Goal: Information Seeking & Learning: Learn about a topic

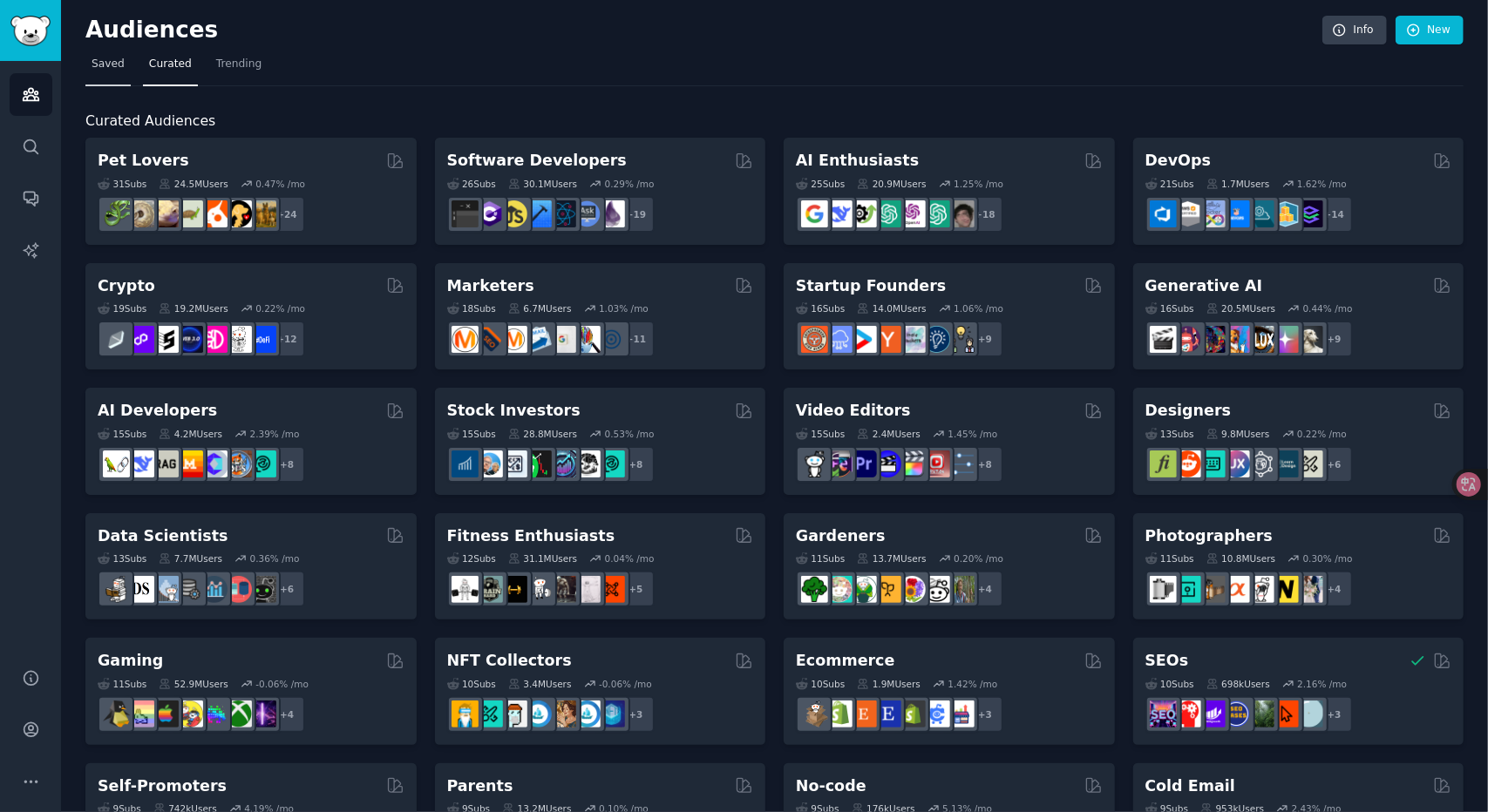
click at [88, 63] on link "Saved" at bounding box center [108, 68] width 46 height 35
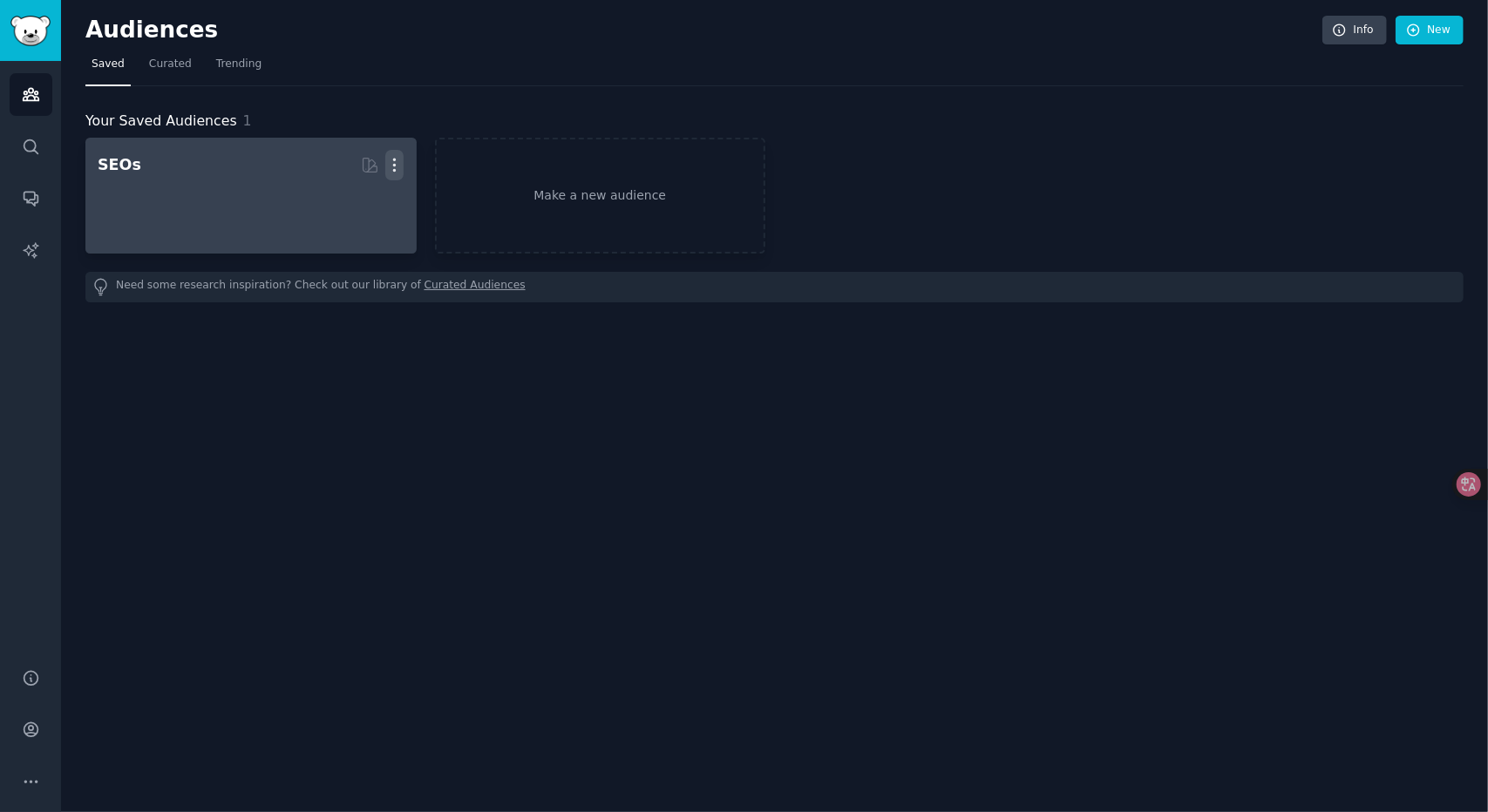
click at [390, 173] on button "More" at bounding box center [395, 165] width 19 height 31
click at [360, 206] on p "Delete" at bounding box center [346, 202] width 40 height 19
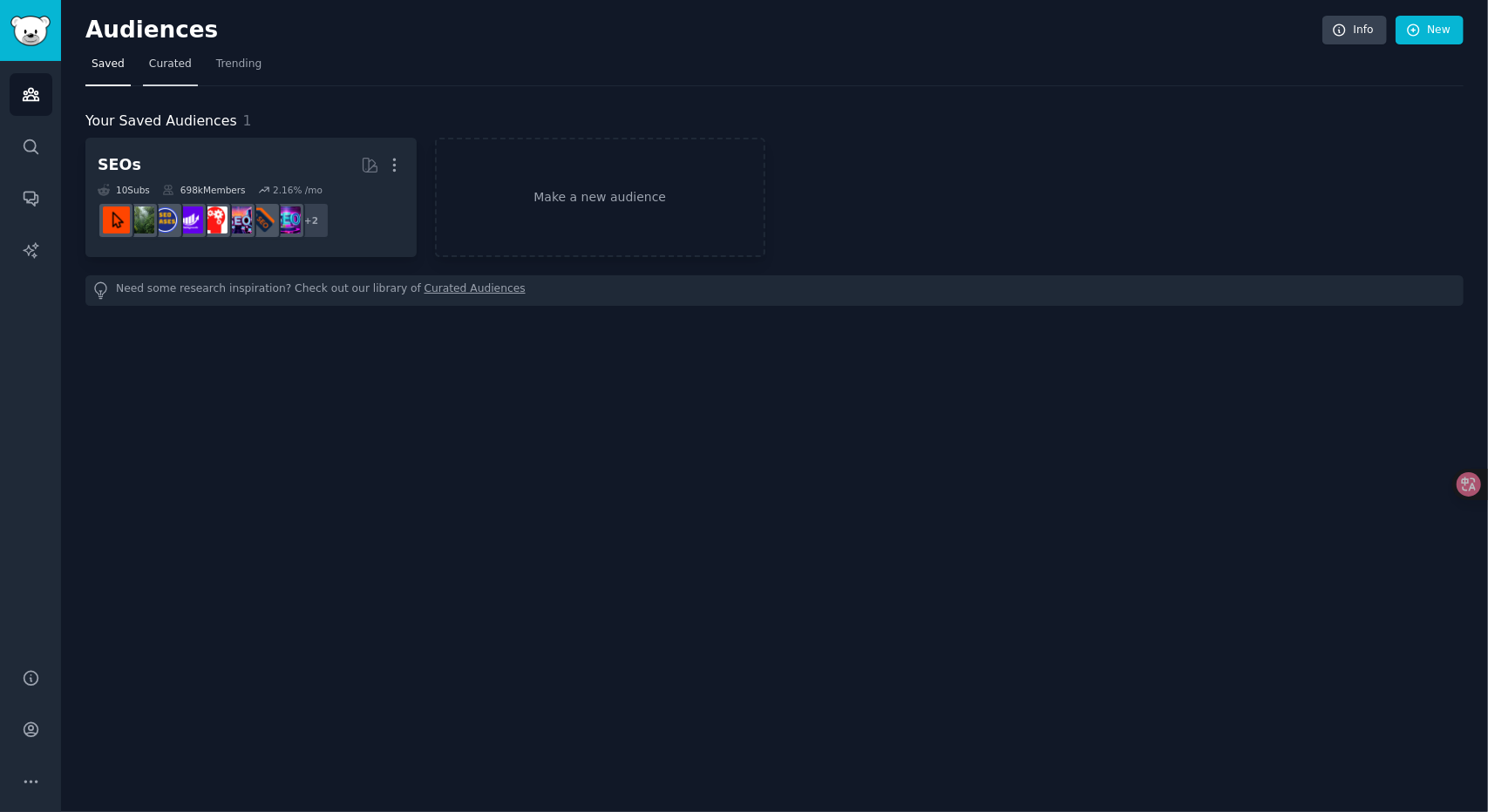
click at [188, 69] on link "Curated" at bounding box center [170, 68] width 55 height 35
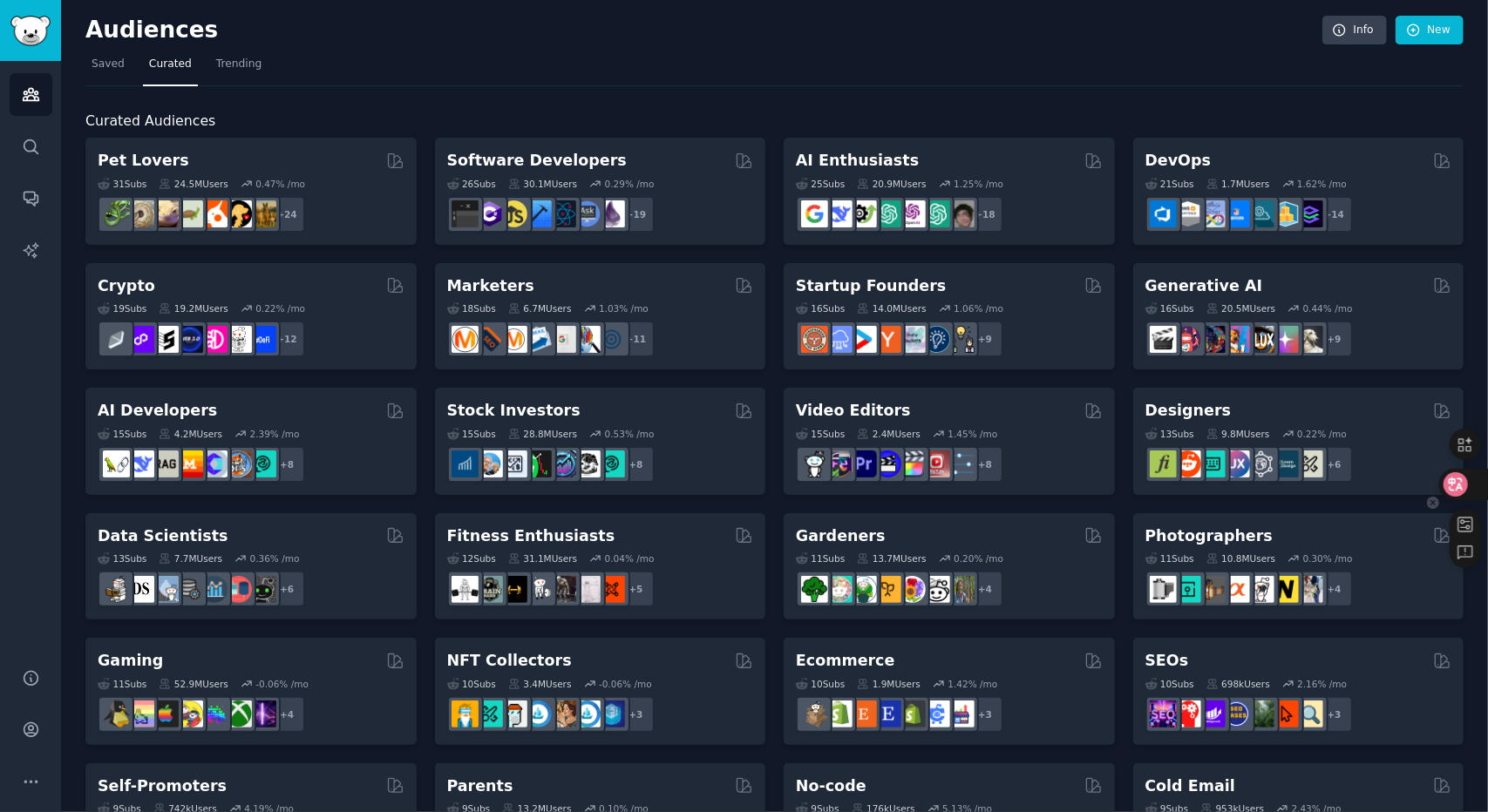
click at [1461, 484] on icon at bounding box center [1456, 484] width 15 height 14
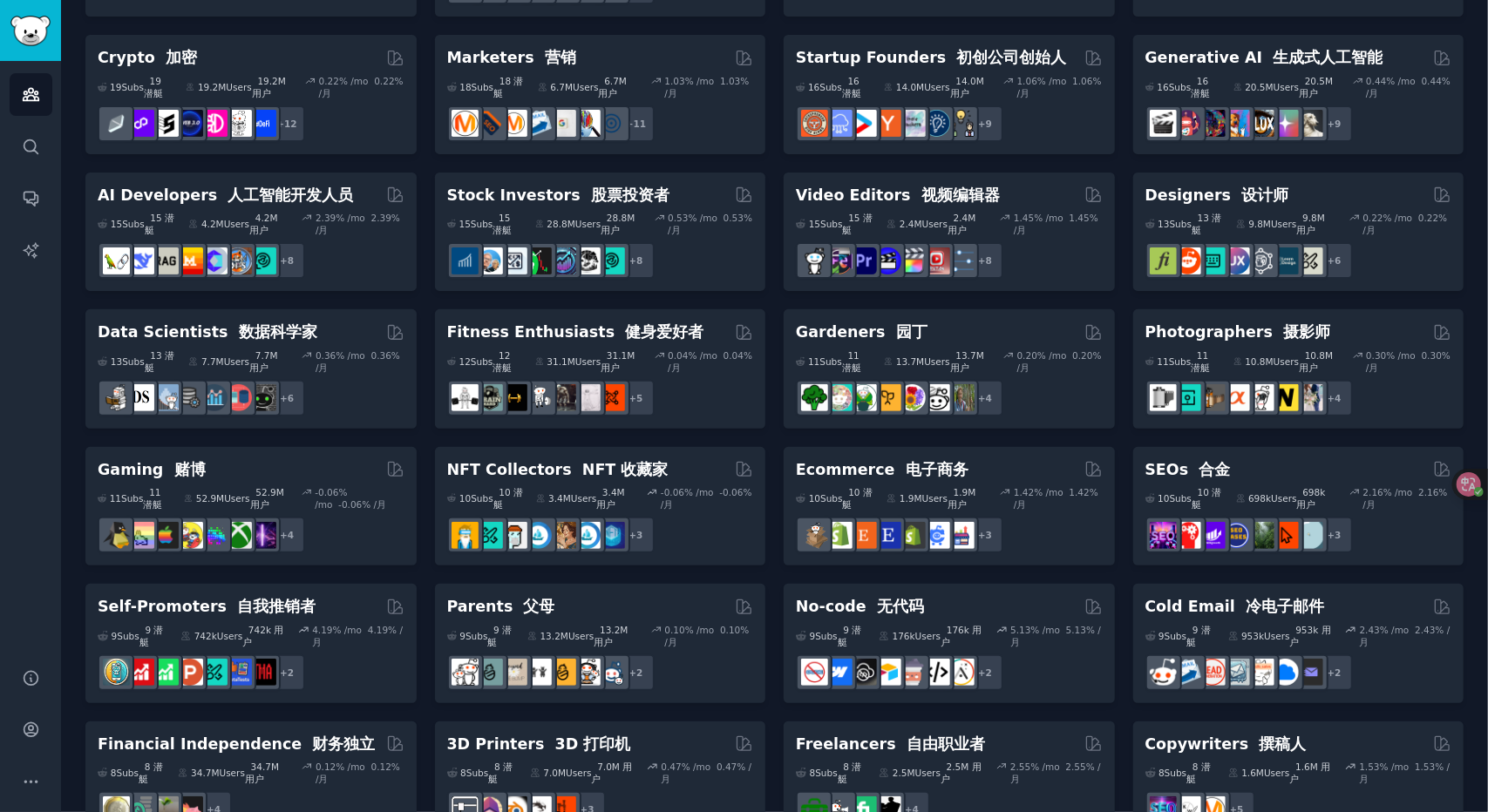
scroll to position [667, 0]
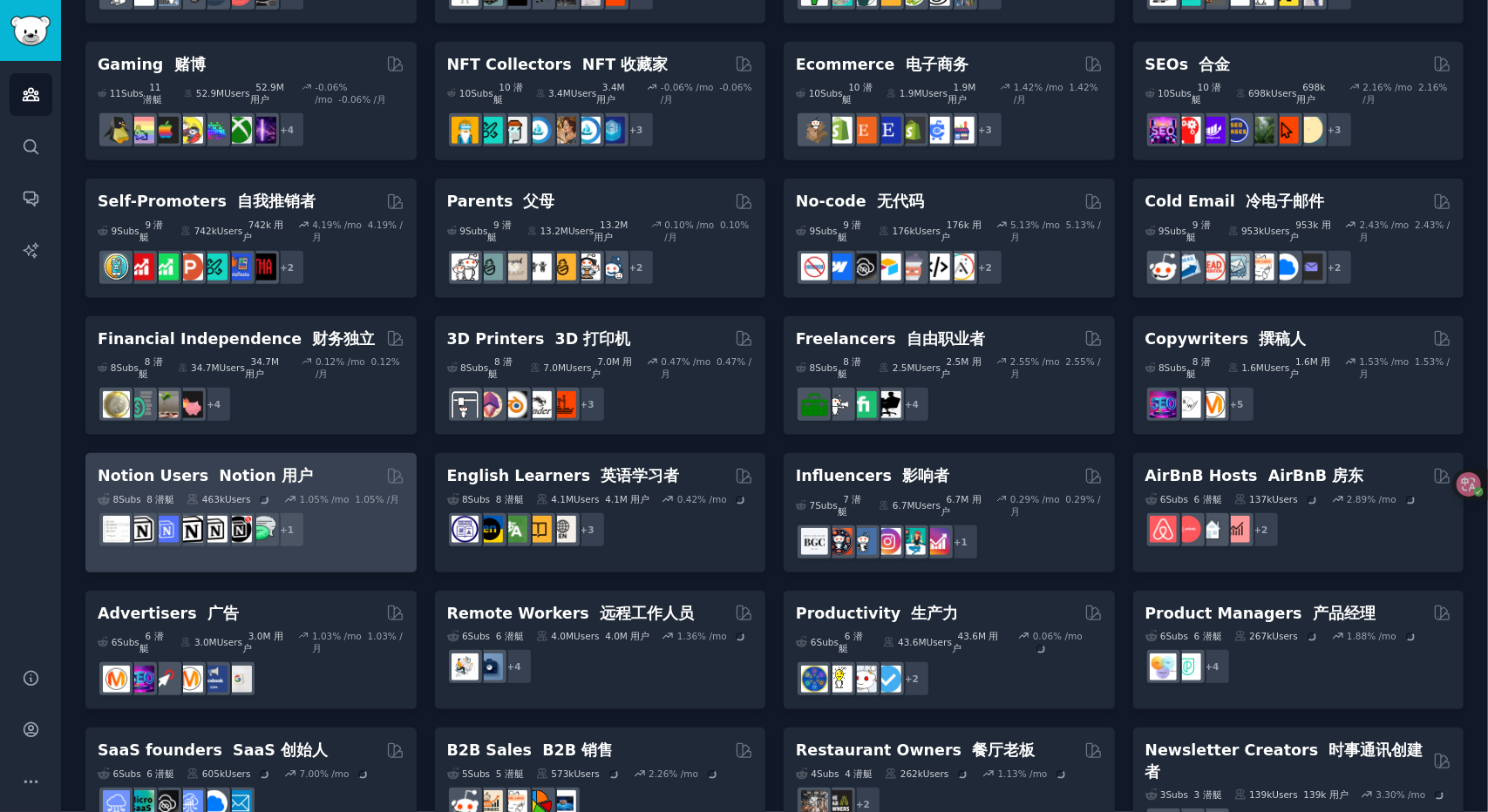
click at [359, 511] on div "+ 1" at bounding box center [251, 529] width 307 height 36
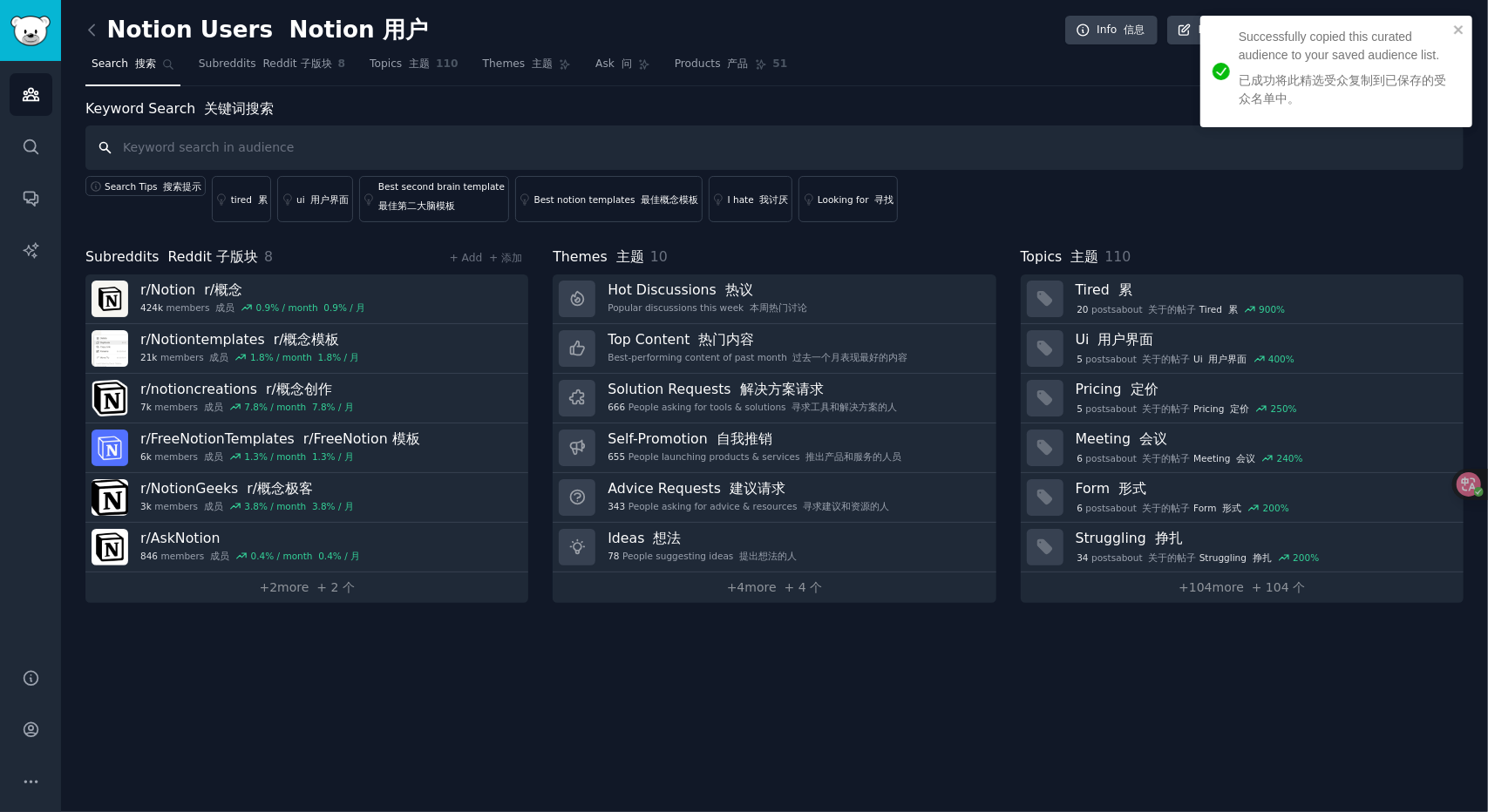
click at [444, 155] on input "text" at bounding box center [775, 148] width 1378 height 45
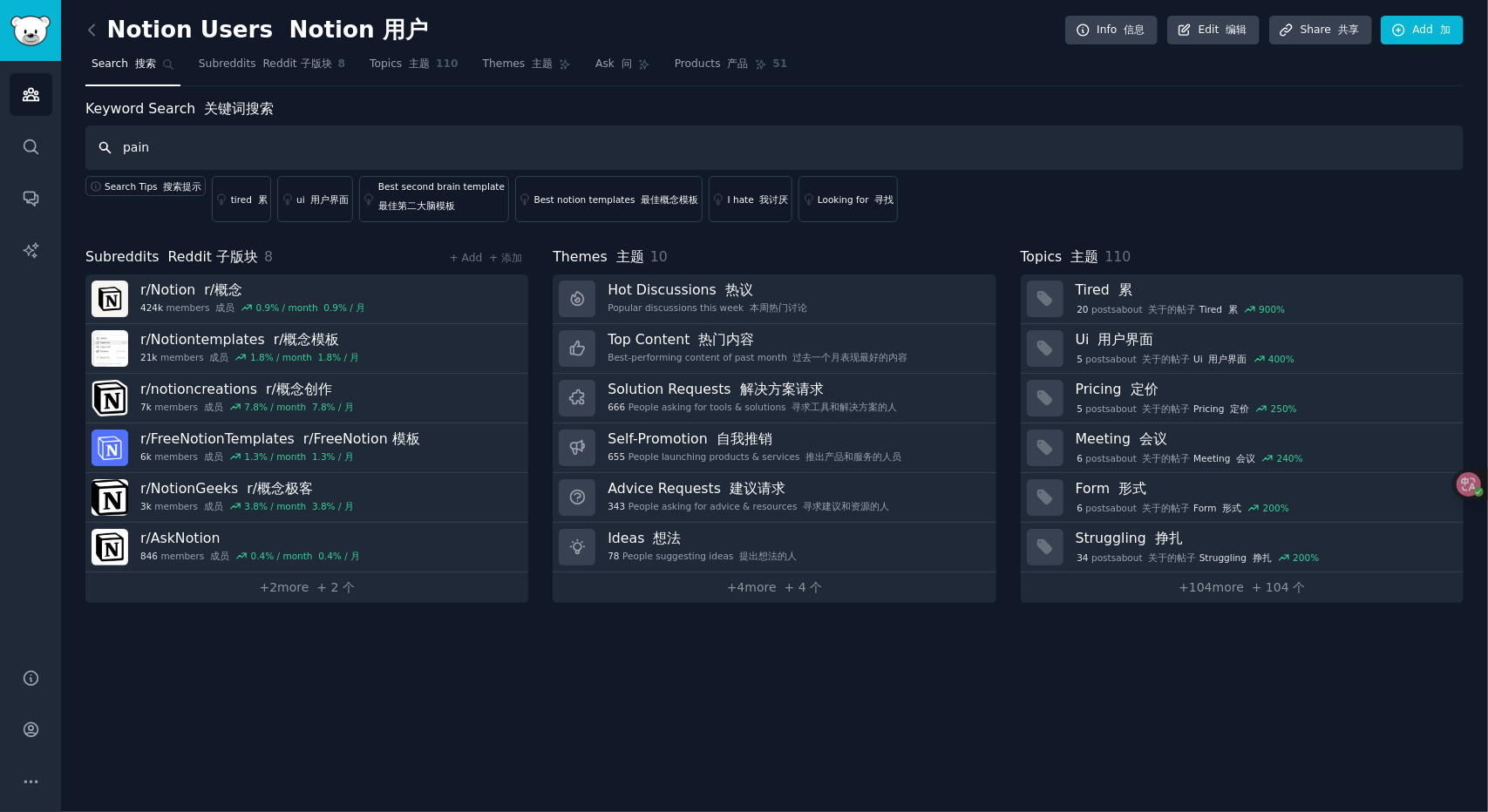
type input "pain"
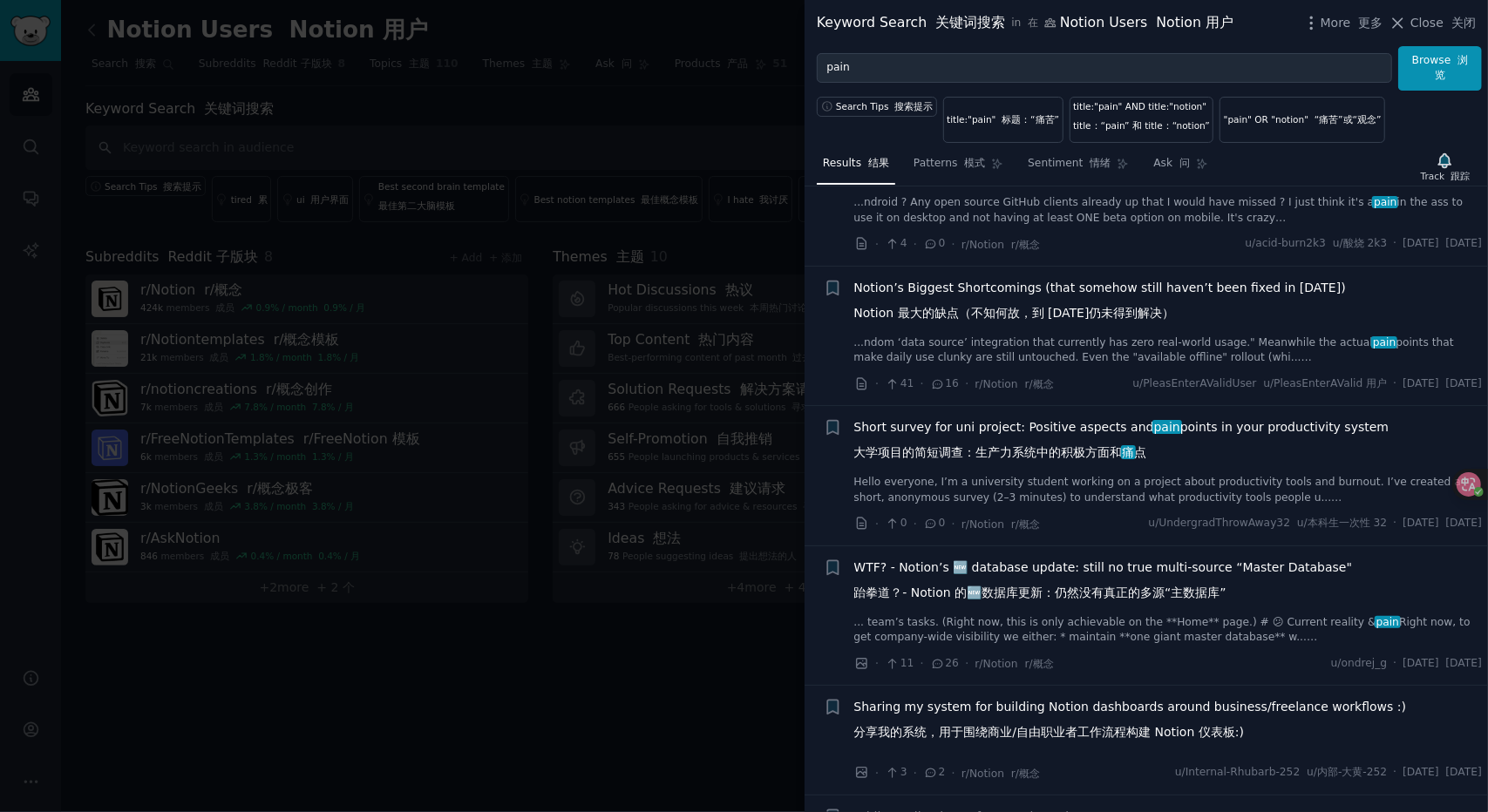
scroll to position [1569, 0]
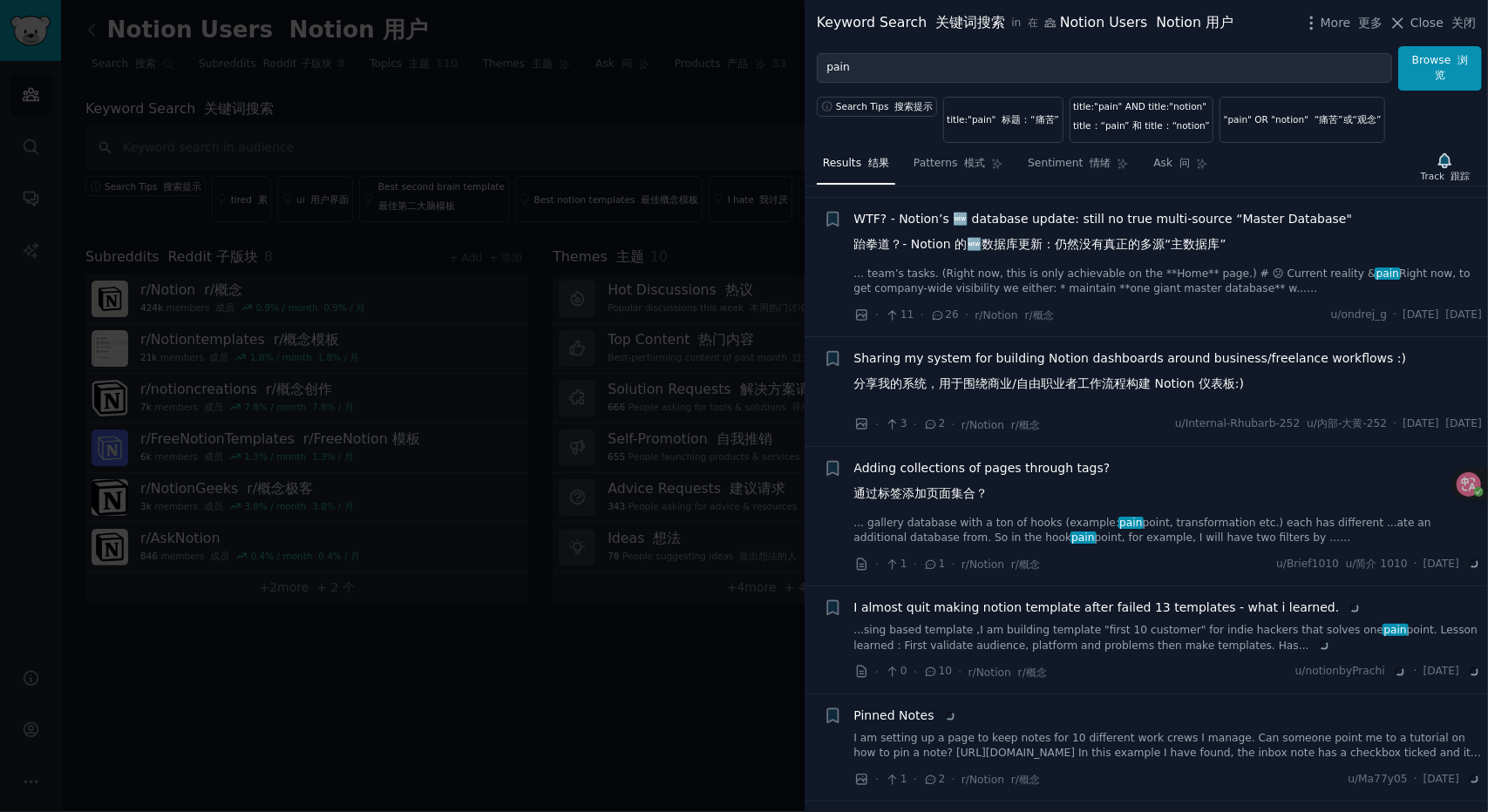
click at [603, 566] on div at bounding box center [744, 406] width 1488 height 812
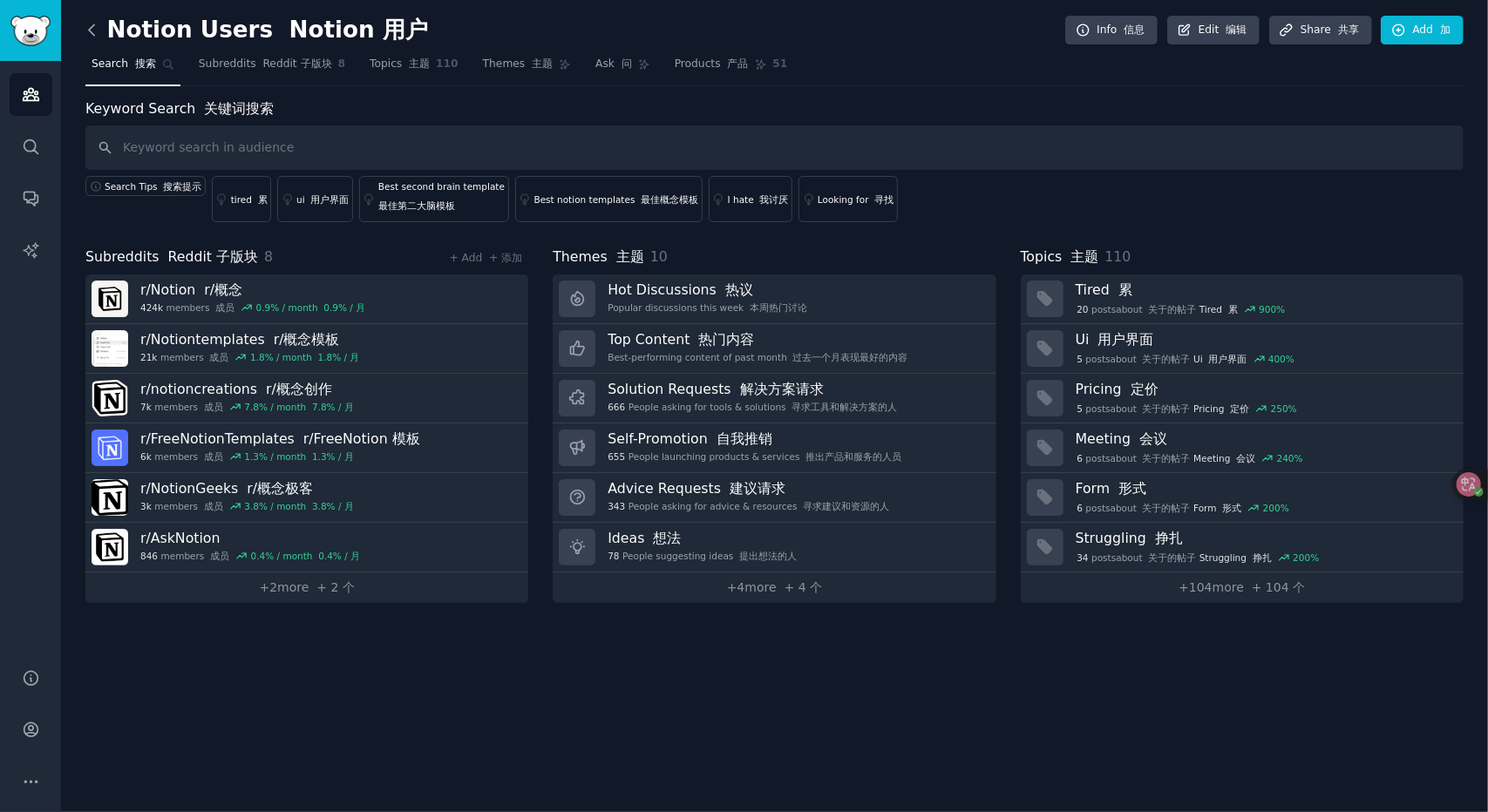
click at [90, 29] on icon at bounding box center [92, 30] width 19 height 19
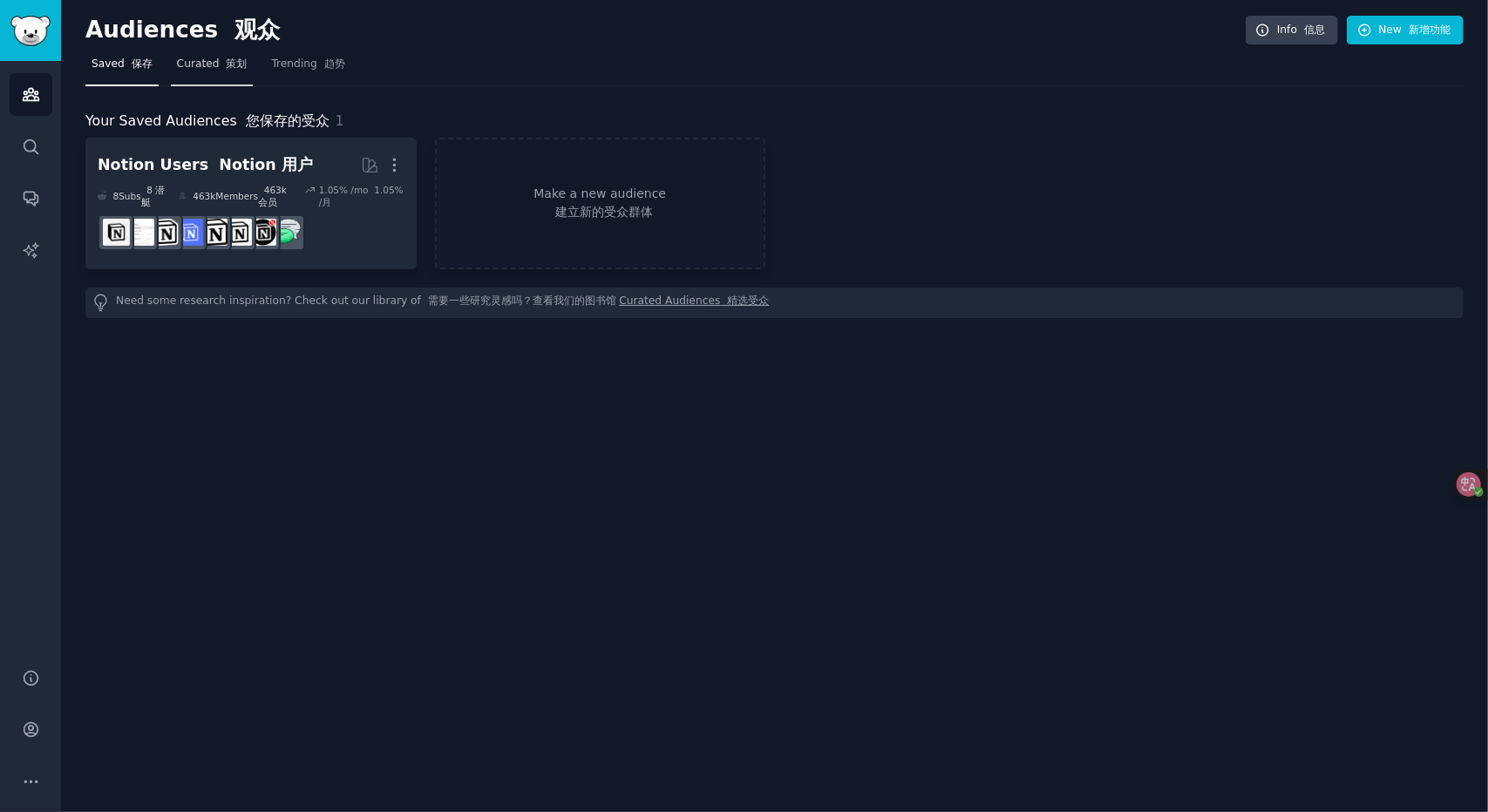
click at [210, 77] on link "Curated 策划" at bounding box center [211, 68] width 83 height 35
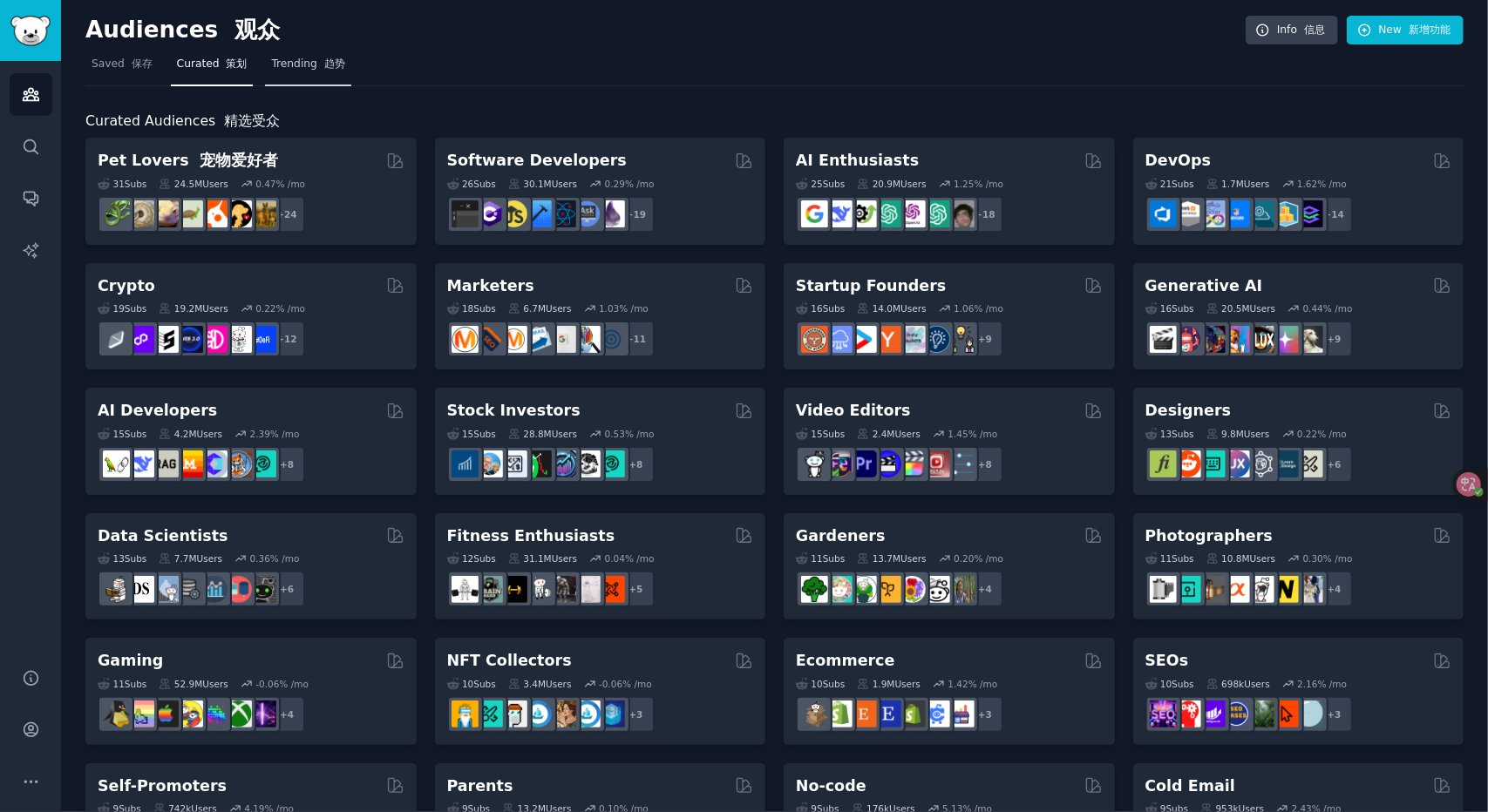
click at [305, 57] on span "Trending 趋势" at bounding box center [307, 64] width 74 height 16
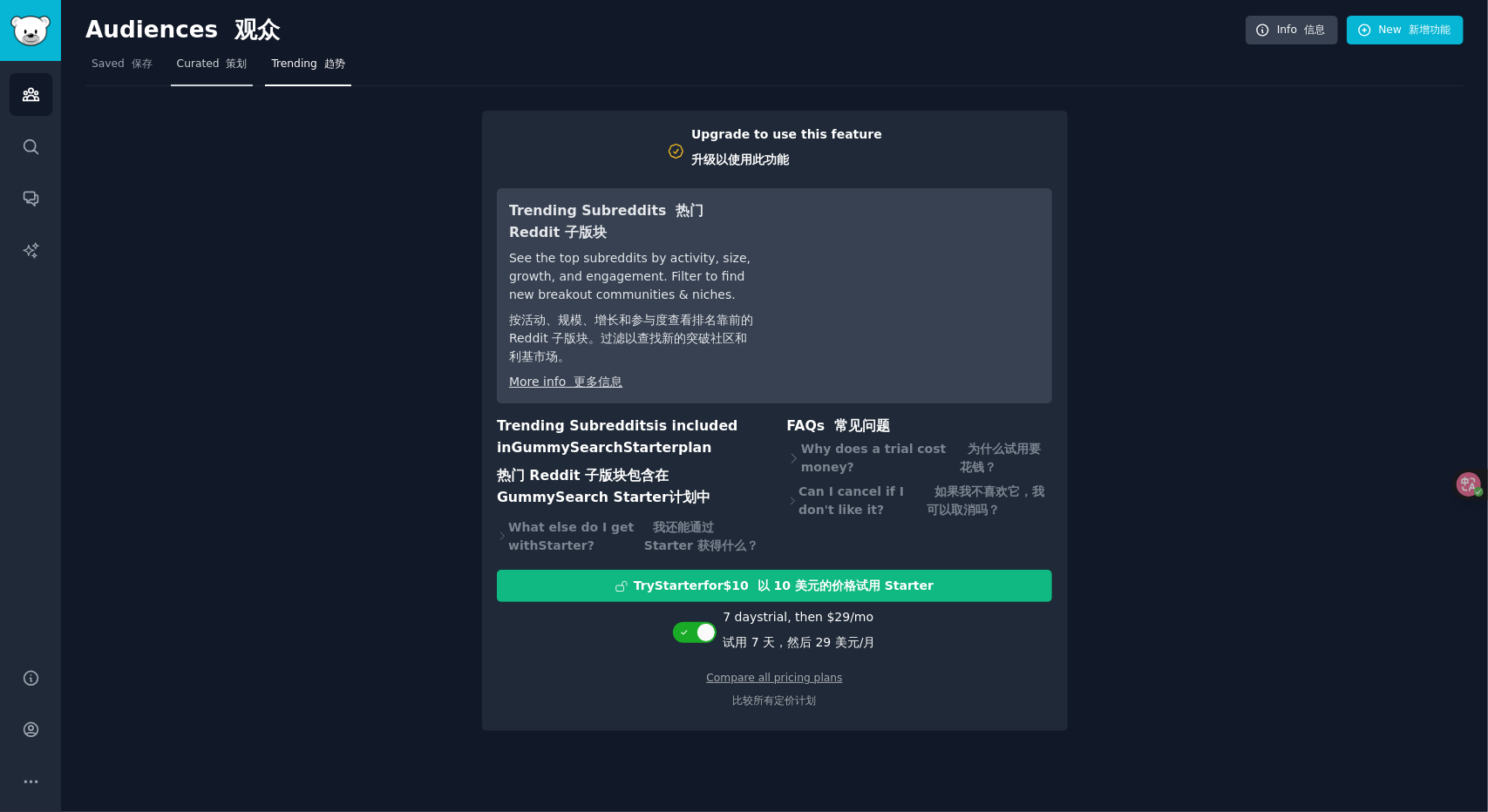
click at [240, 50] on link "Curated 策划" at bounding box center [211, 68] width 83 height 35
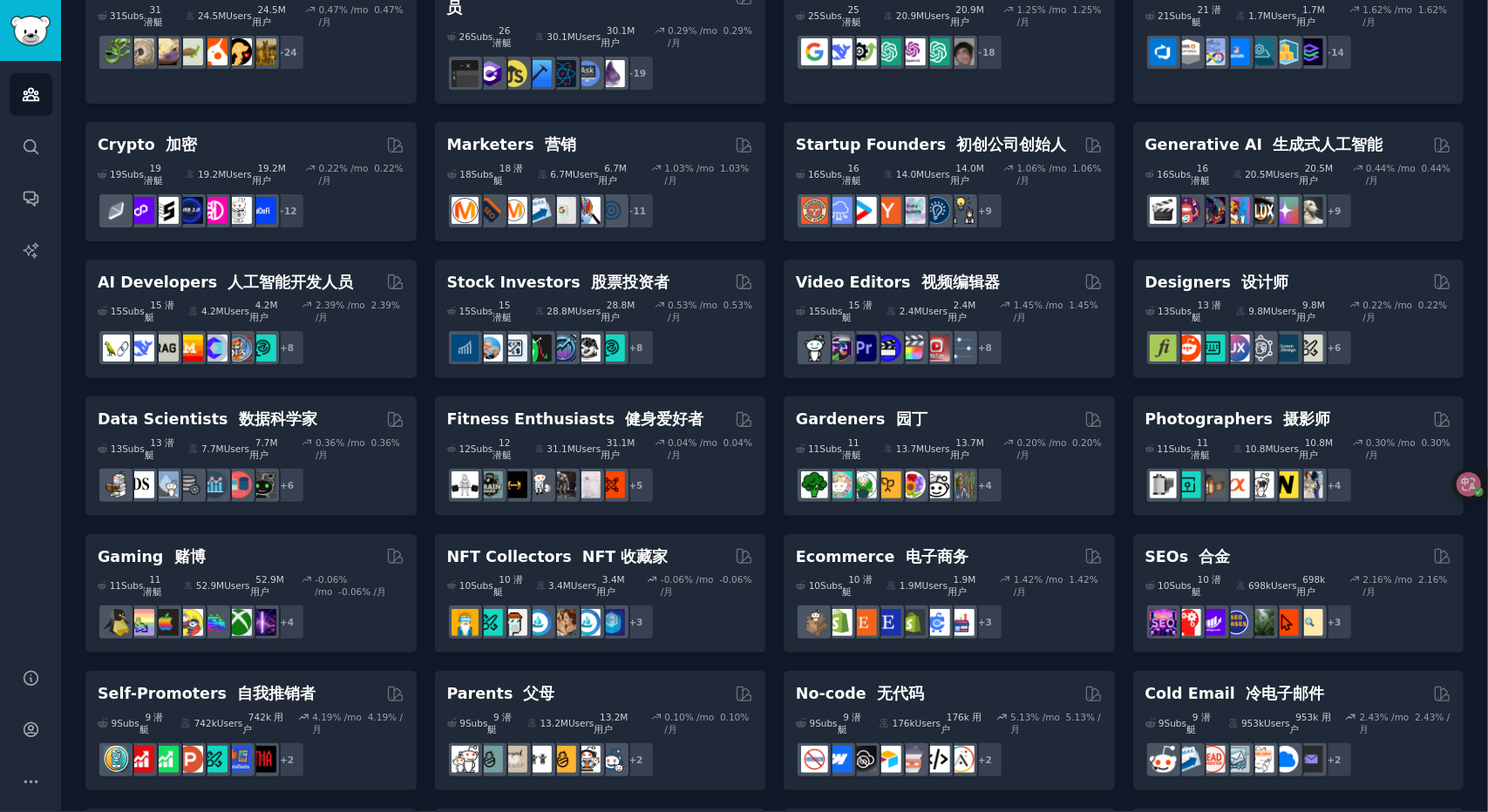
scroll to position [348, 0]
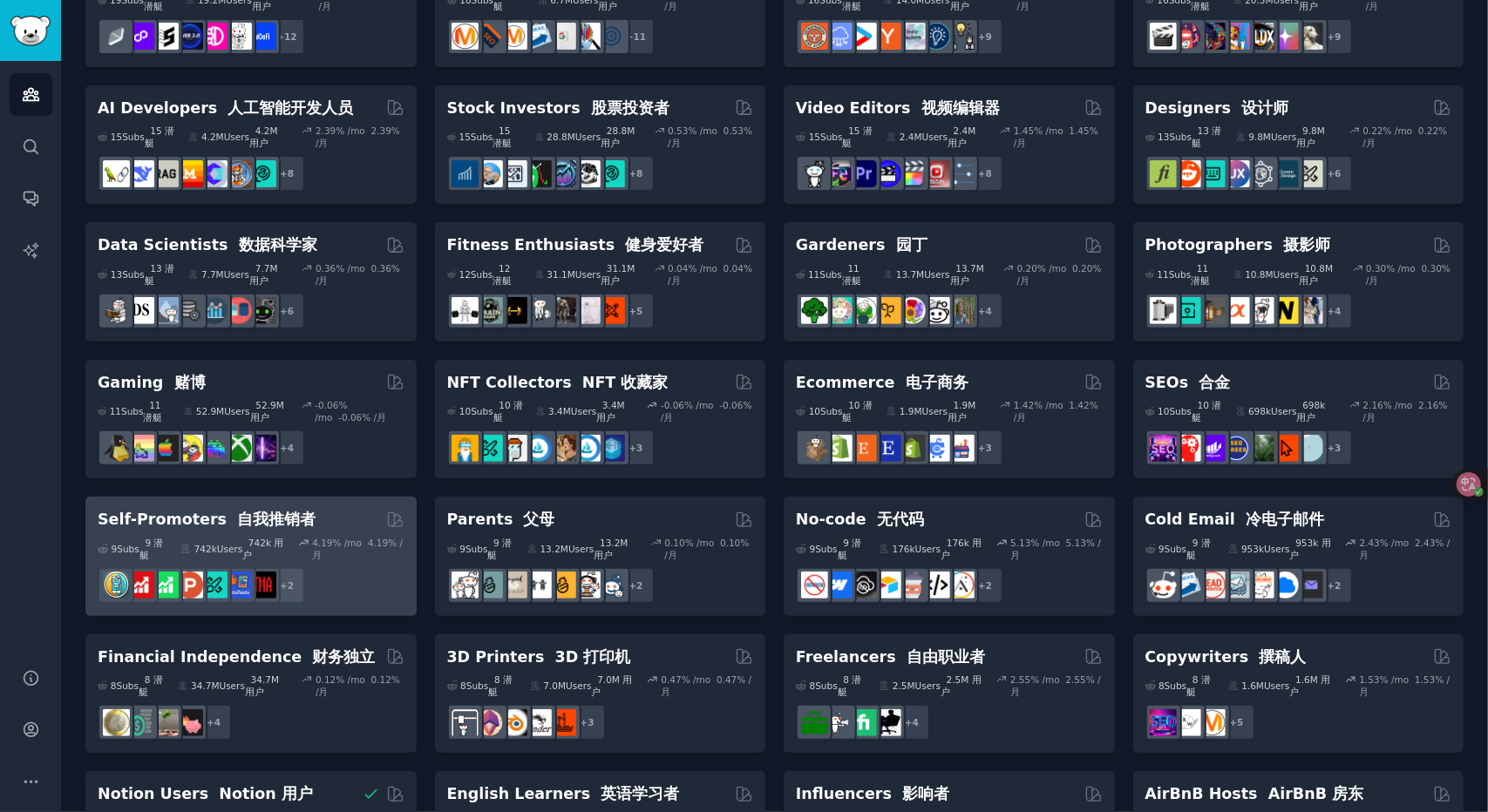
click at [361, 538] on font at bounding box center [364, 543] width 7 height 10
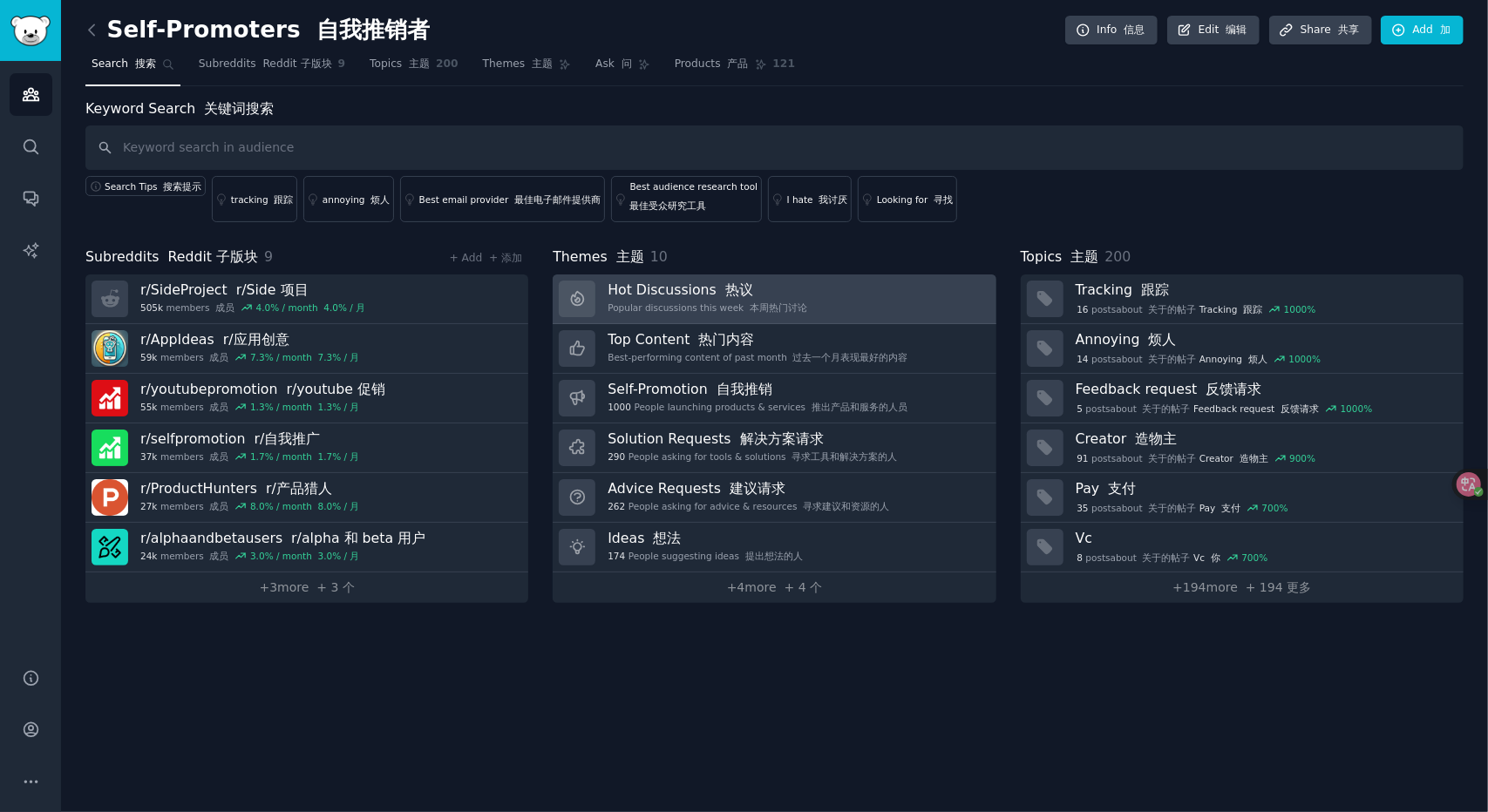
click at [779, 305] on font "本周热门讨论" at bounding box center [778, 307] width 58 height 10
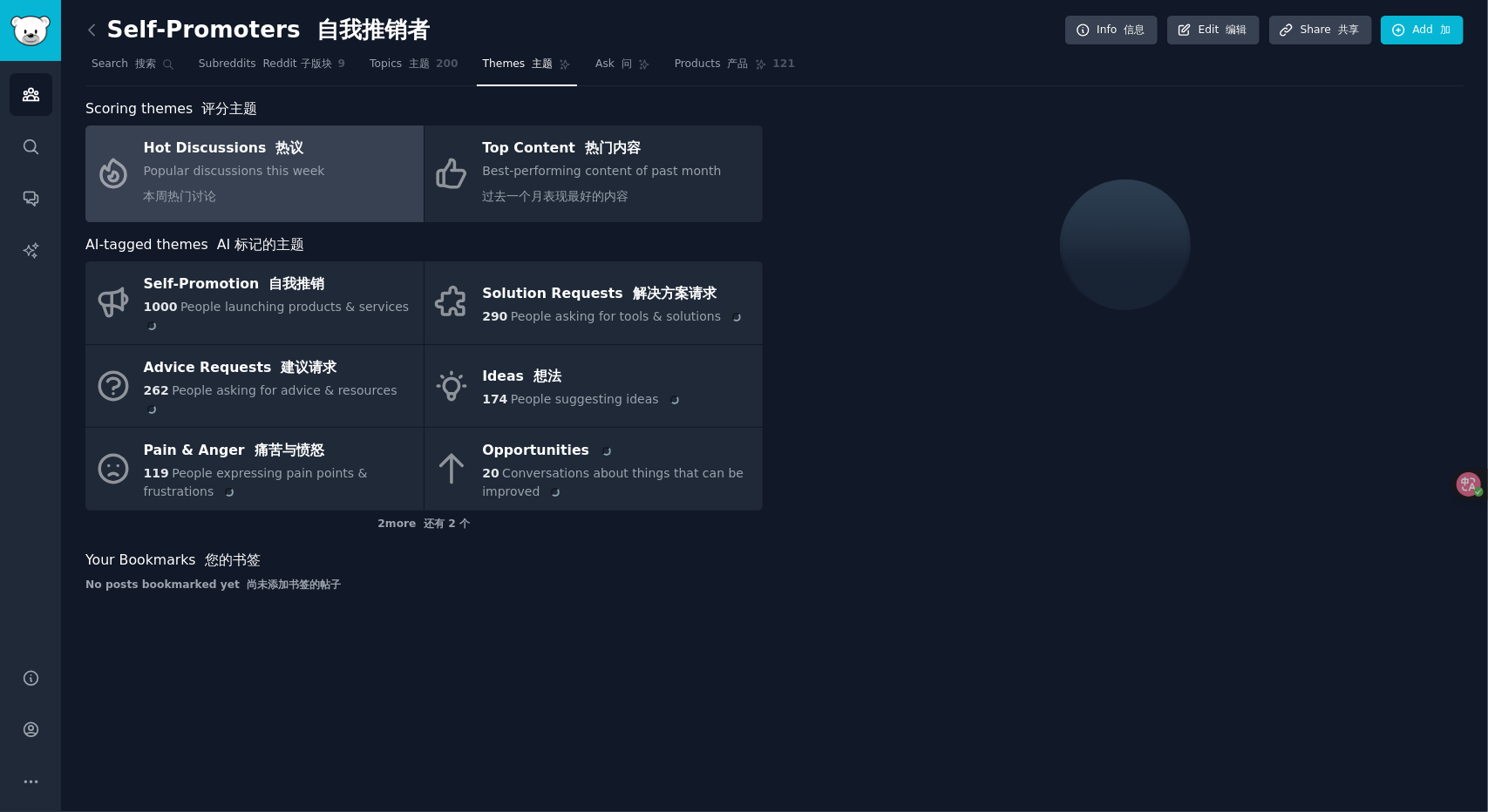
click at [322, 177] on link "Hot Discussions 热议 Popular discussions this week 本周热门讨论" at bounding box center [254, 174] width 338 height 97
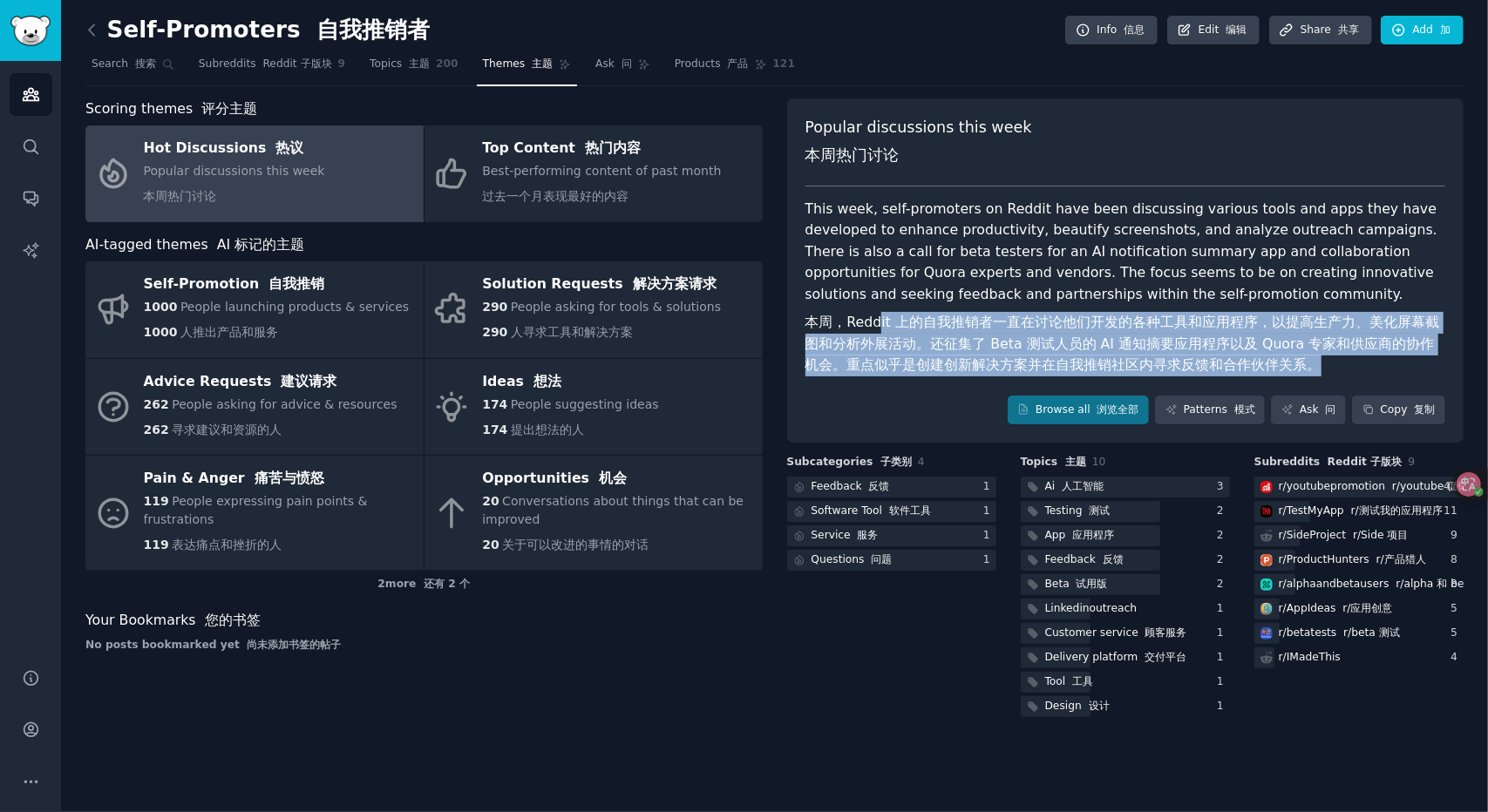
drag, startPoint x: 878, startPoint y: 322, endPoint x: 1302, endPoint y: 361, distance: 425.8
click at [1302, 361] on font "本周，Reddit 上的自我推销者一直在讨论他们开发的各种工具和应用程序，以提高生产力、美化屏幕截图和分析外展活动。还征集了 Beta 测试人员的 AI 通知…" at bounding box center [1126, 344] width 641 height 64
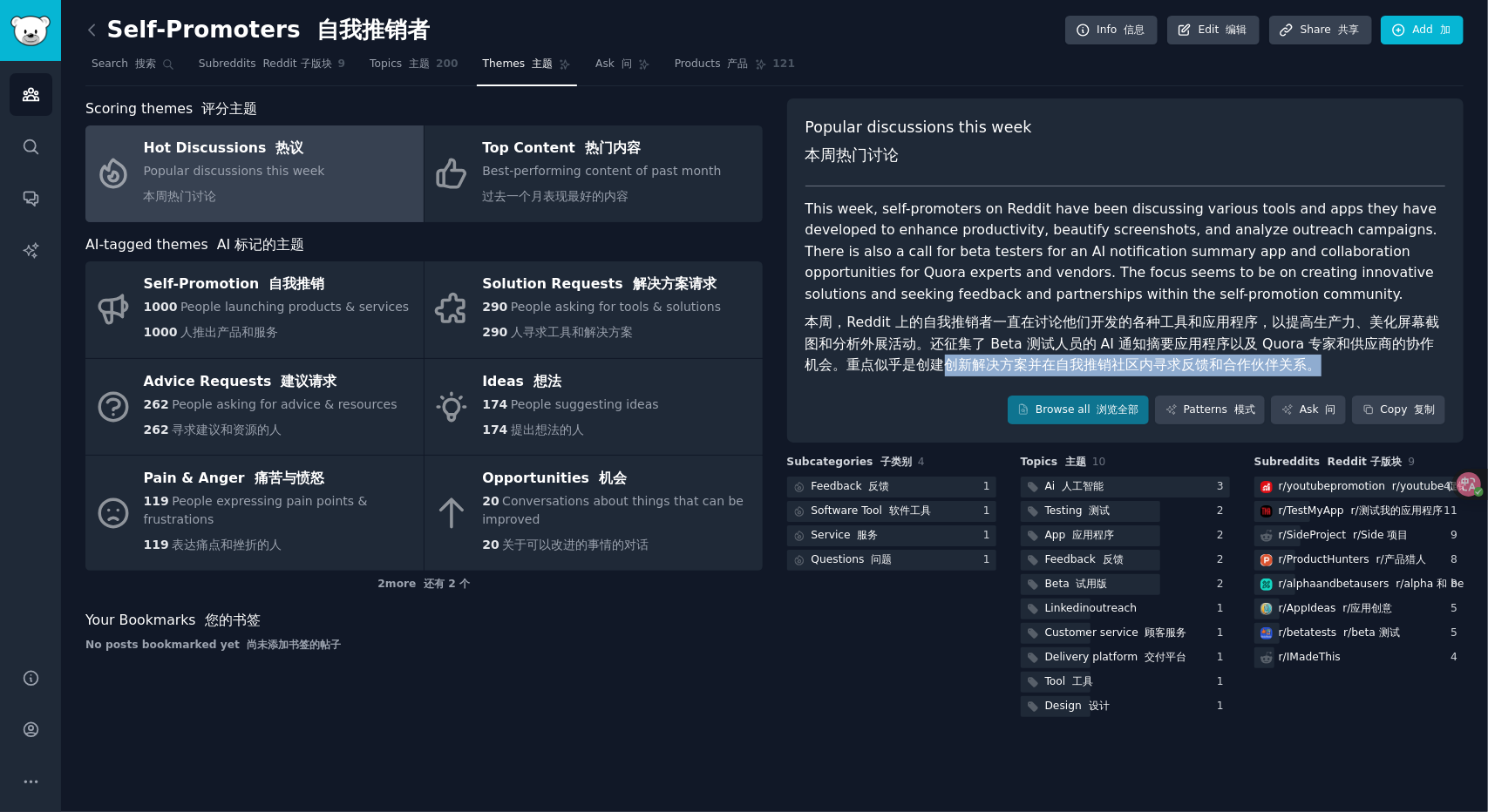
drag, startPoint x: 1344, startPoint y: 369, endPoint x: 929, endPoint y: 353, distance: 415.3
click at [929, 353] on font "本周，Reddit 上的自我推销者一直在讨论他们开发的各种工具和应用程序，以提高生产力、美化屏幕截图和分析外展活动。还征集了 Beta 测试人员的 AI 通知…" at bounding box center [1126, 344] width 641 height 64
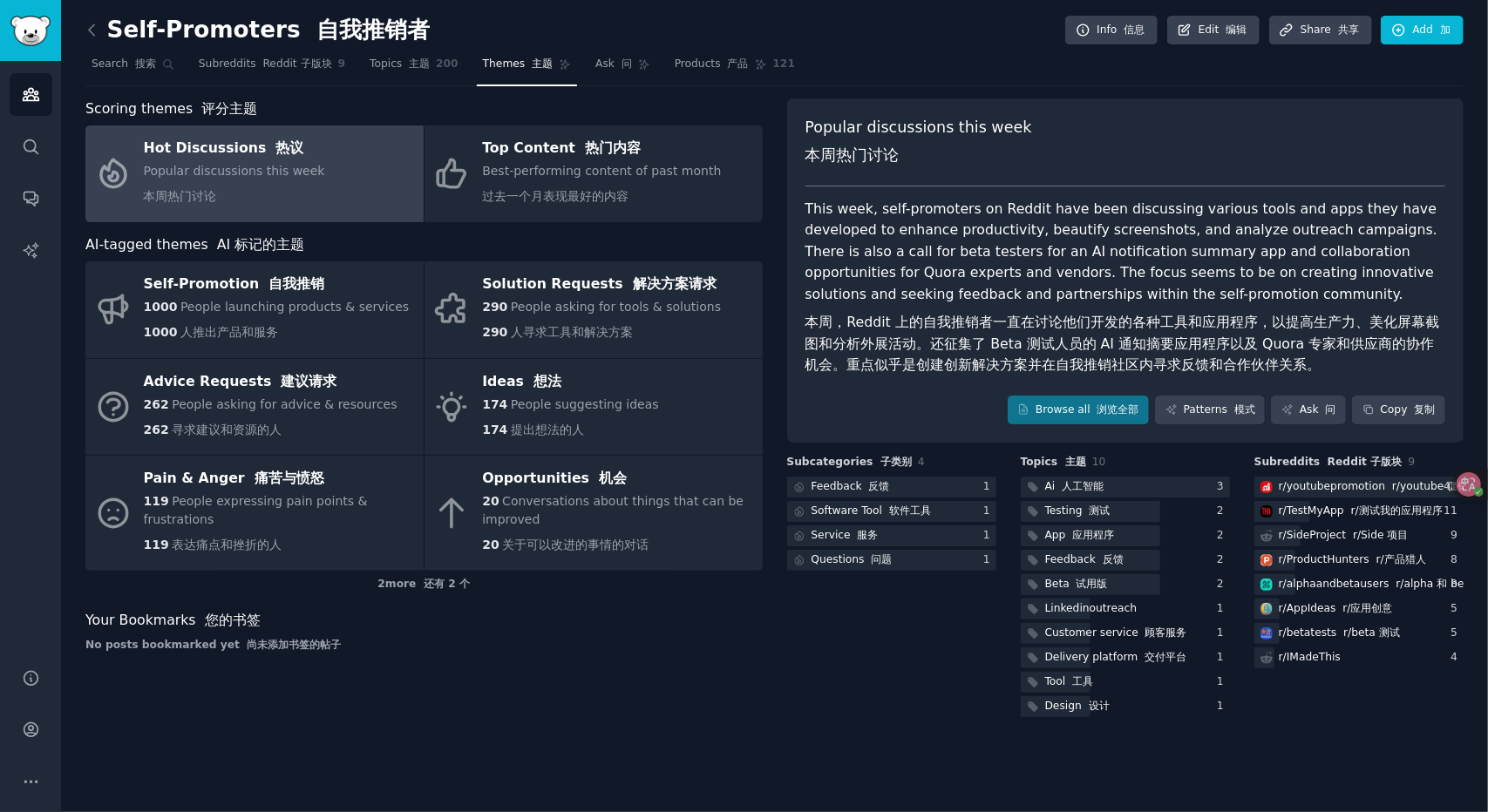
click at [928, 352] on font "本周，Reddit 上的自我推销者一直在讨论他们开发的各种工具和应用程序，以提高生产力、美化屏幕截图和分析外展活动。还征集了 Beta 测试人员的 AI 通知…" at bounding box center [1126, 344] width 641 height 64
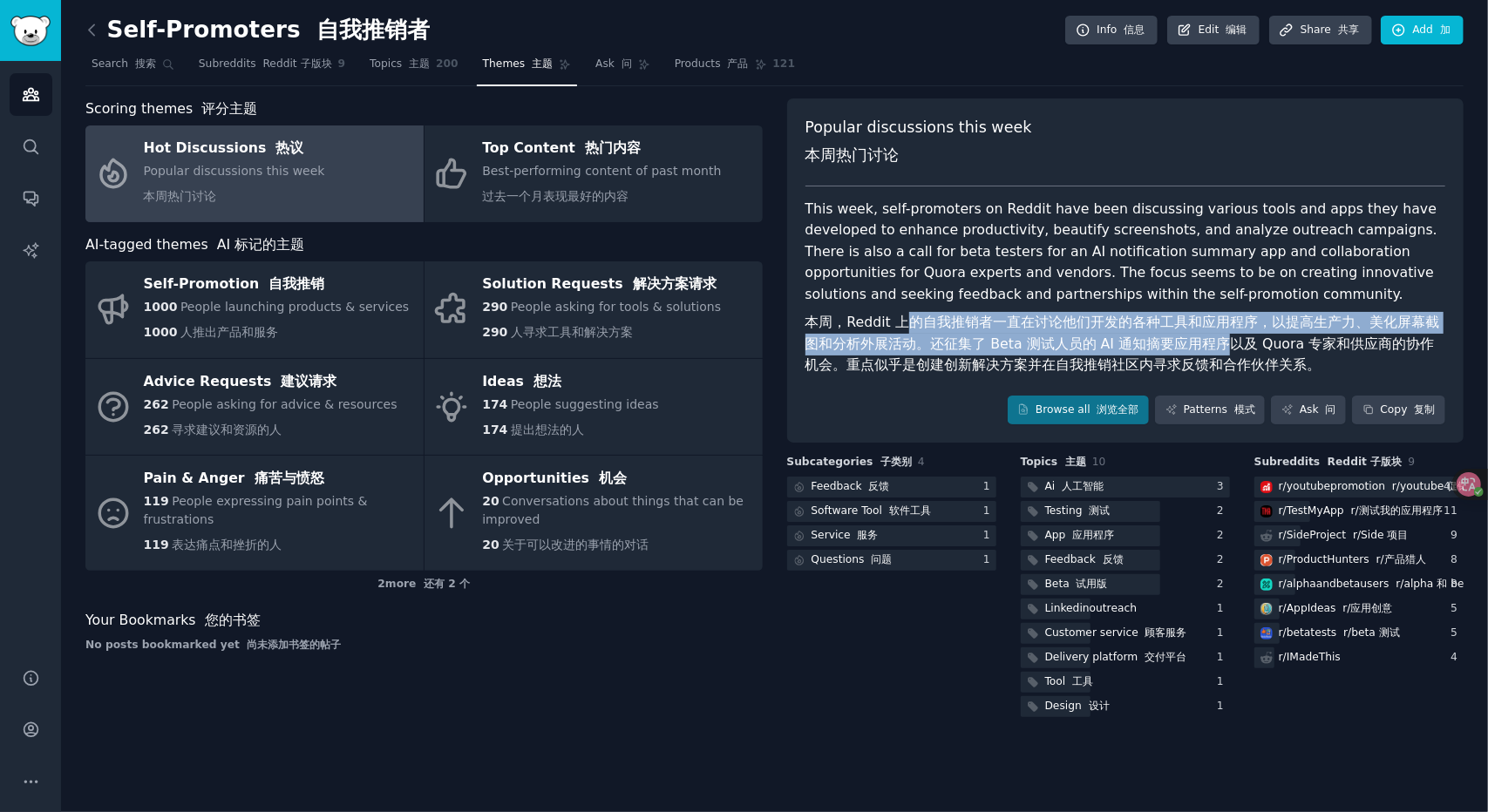
drag, startPoint x: 911, startPoint y: 329, endPoint x: 1211, endPoint y: 339, distance: 300.2
click at [1211, 339] on font "本周，Reddit 上的自我推销者一直在讨论他们开发的各种工具和应用程序，以提高生产力、美化屏幕截图和分析外展活动。还征集了 Beta 测试人员的 AI 通知…" at bounding box center [1122, 344] width 634 height 60
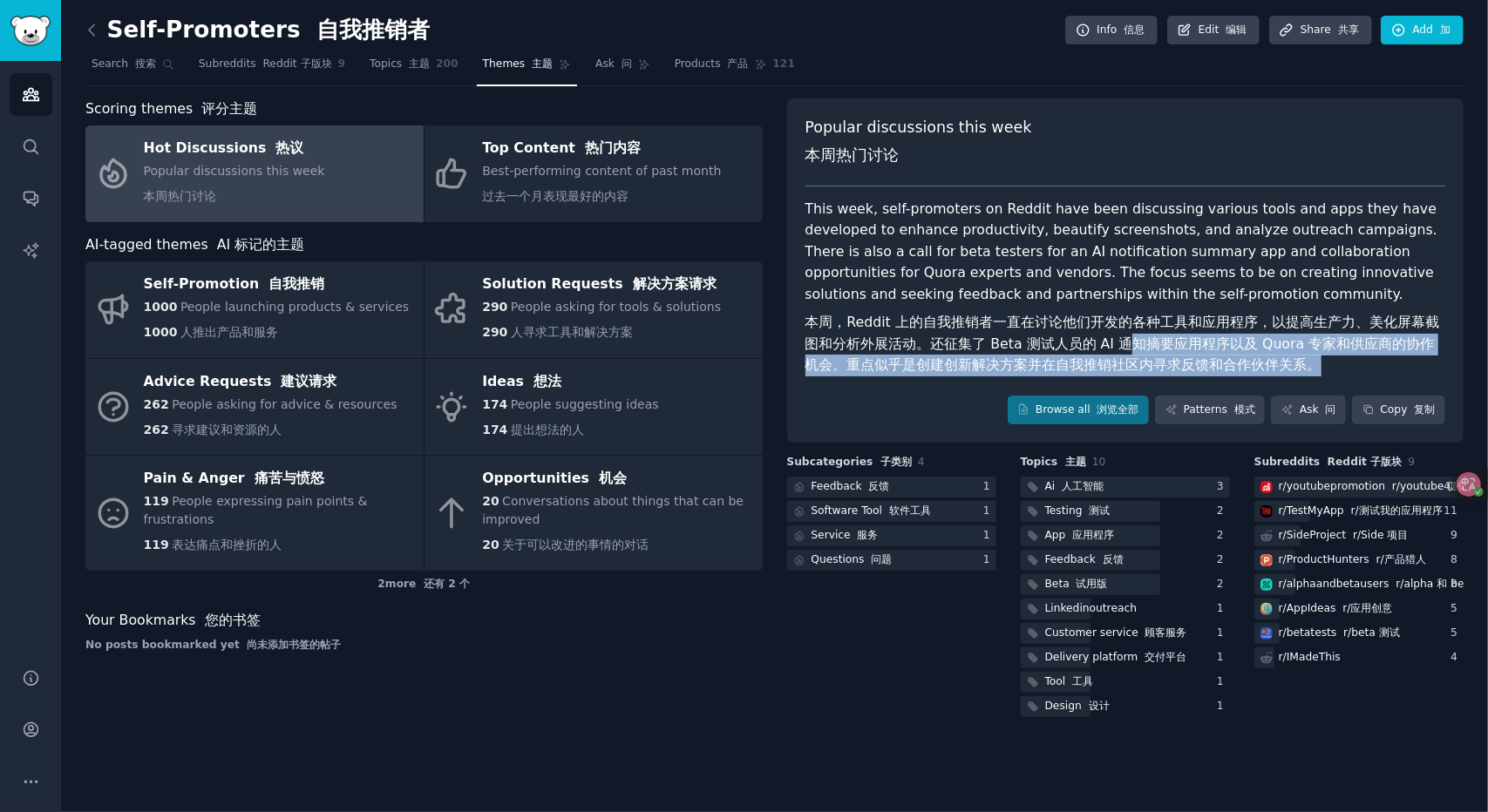
drag, startPoint x: 1346, startPoint y: 374, endPoint x: 1056, endPoint y: 343, distance: 291.7
click at [1085, 346] on font "本周，Reddit 上的自我推销者一直在讨论他们开发的各种工具和应用程序，以提高生产力、美化屏幕截图和分析外展活动。还征集了 Beta 测试人员的 AI 通知…" at bounding box center [1126, 344] width 641 height 64
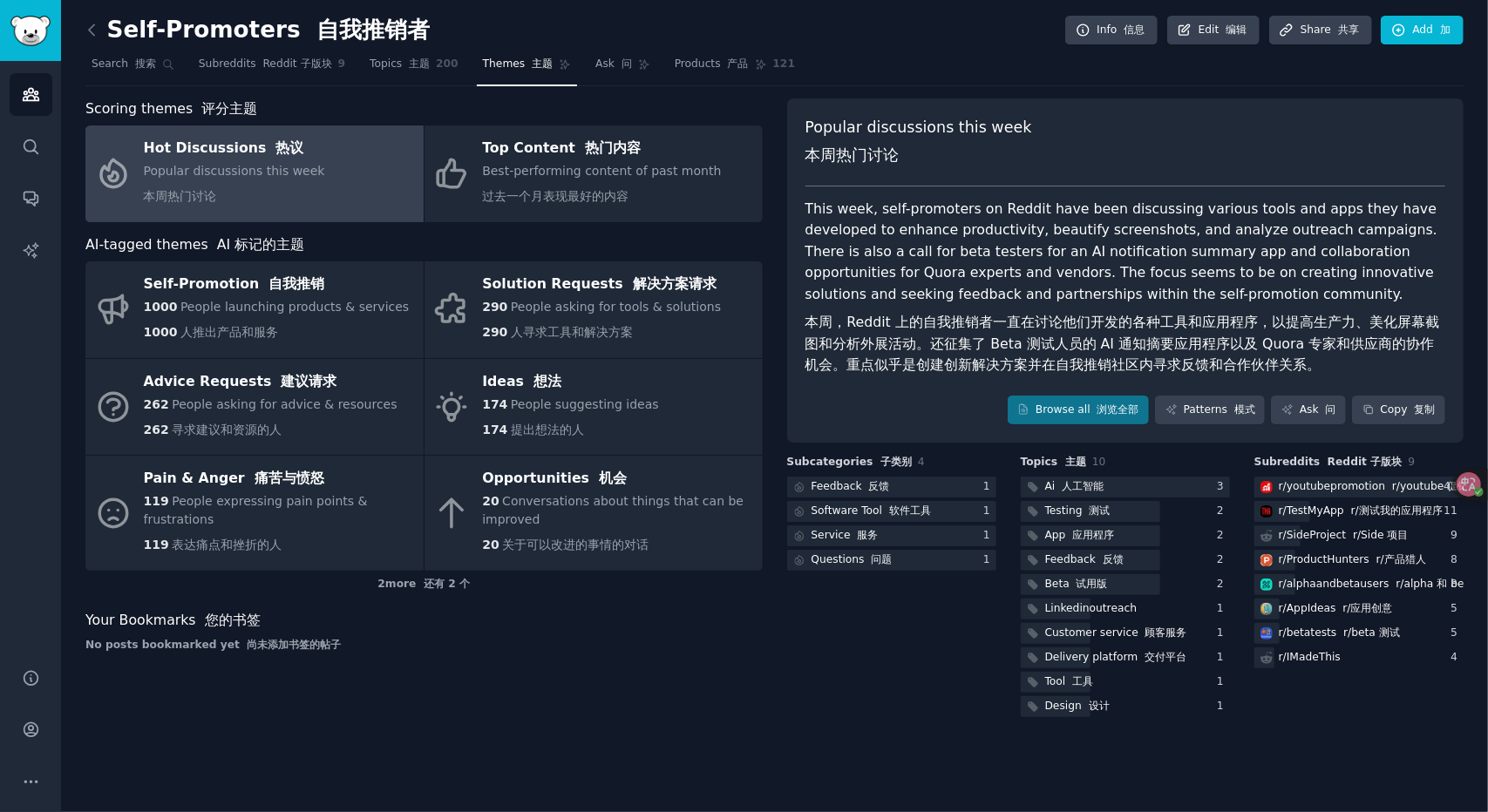
click at [1027, 338] on font "本周，Reddit 上的自我推销者一直在讨论他们开发的各种工具和应用程序，以提高生产力、美化屏幕截图和分析外展活动。还征集了 Beta 测试人员的 AI 通知…" at bounding box center [1122, 344] width 634 height 60
click at [1043, 402] on link "Browse all 浏览全部" at bounding box center [1078, 411] width 142 height 30
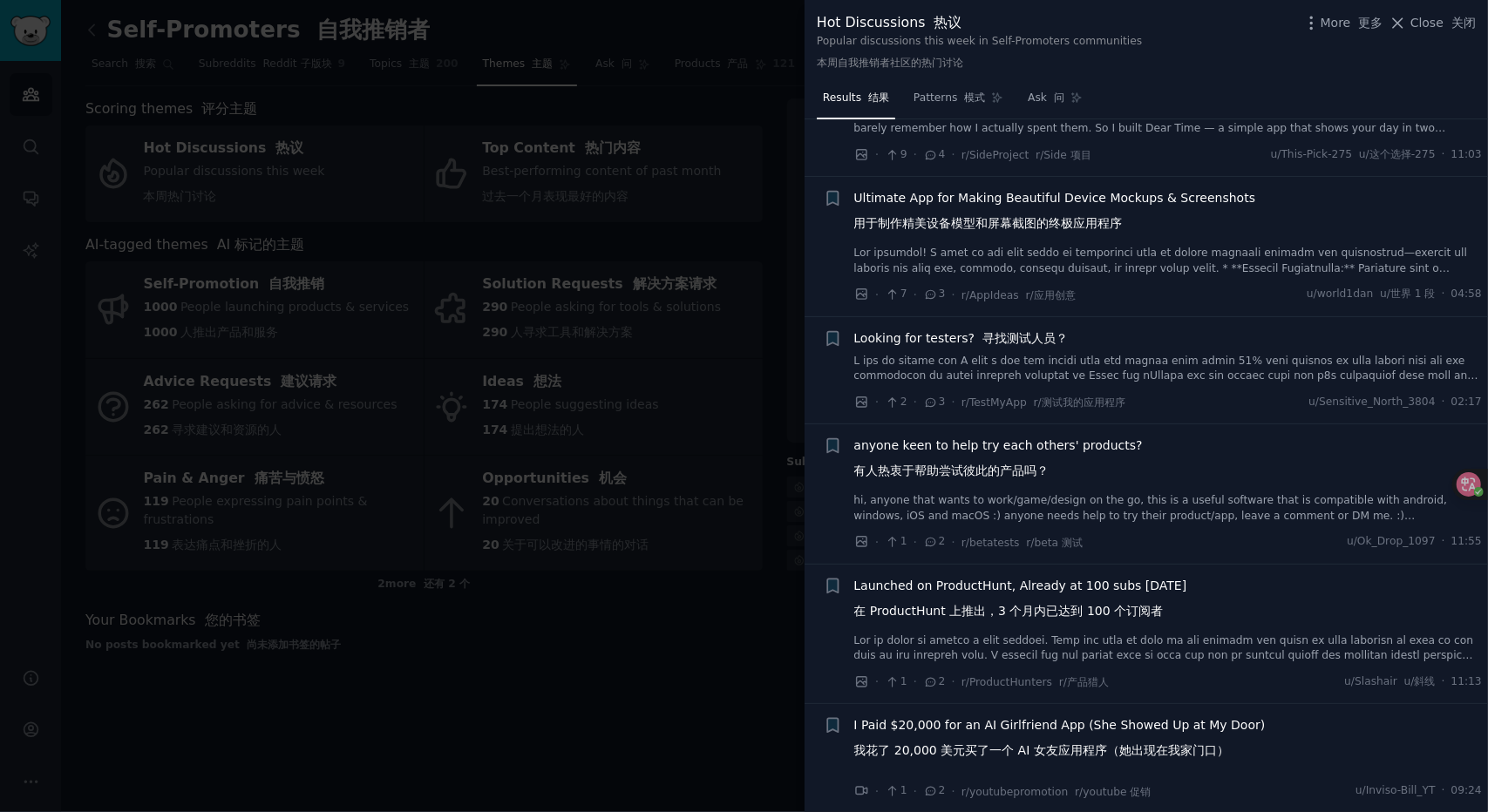
scroll to position [1221, 0]
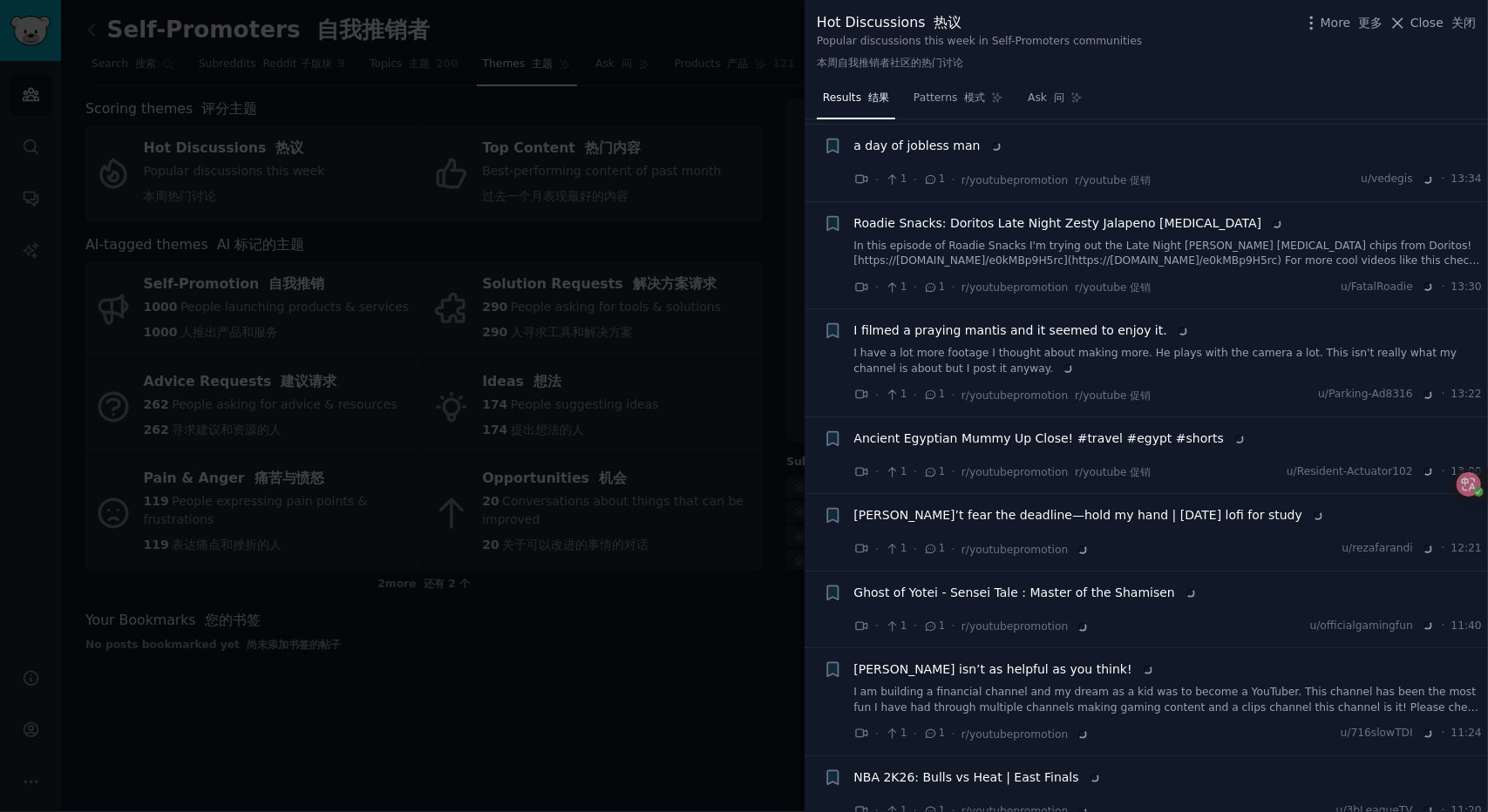
click at [603, 693] on div at bounding box center [744, 406] width 1488 height 812
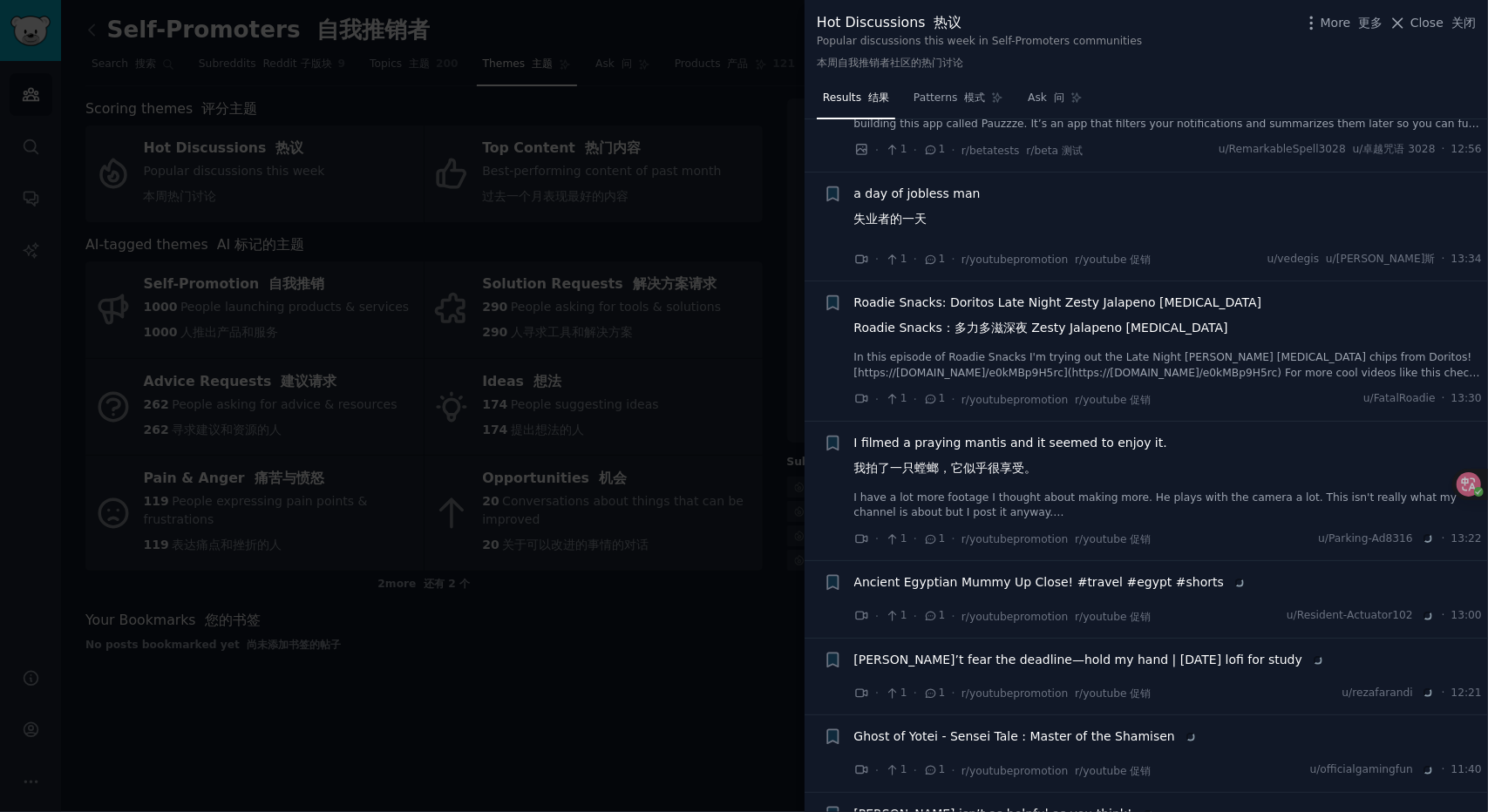
scroll to position [2123, 0]
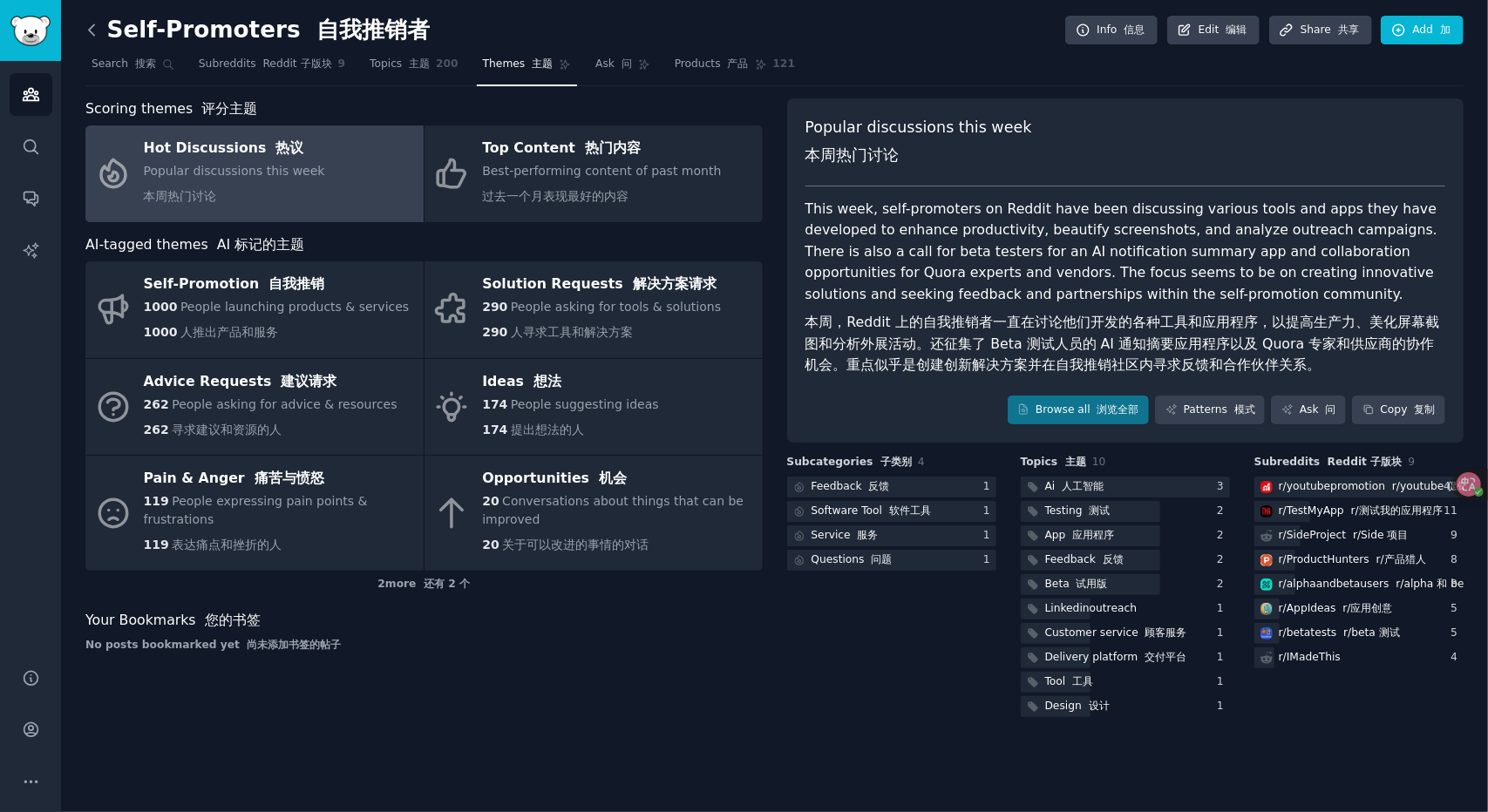
click at [86, 24] on div "Self-Promoters 自我推销者 Info 信息 Edit 编辑 Share 共享 Add 加 Search 搜索 Subreddits Reddit…" at bounding box center [775, 406] width 1427 height 812
click at [88, 25] on icon at bounding box center [92, 30] width 19 height 19
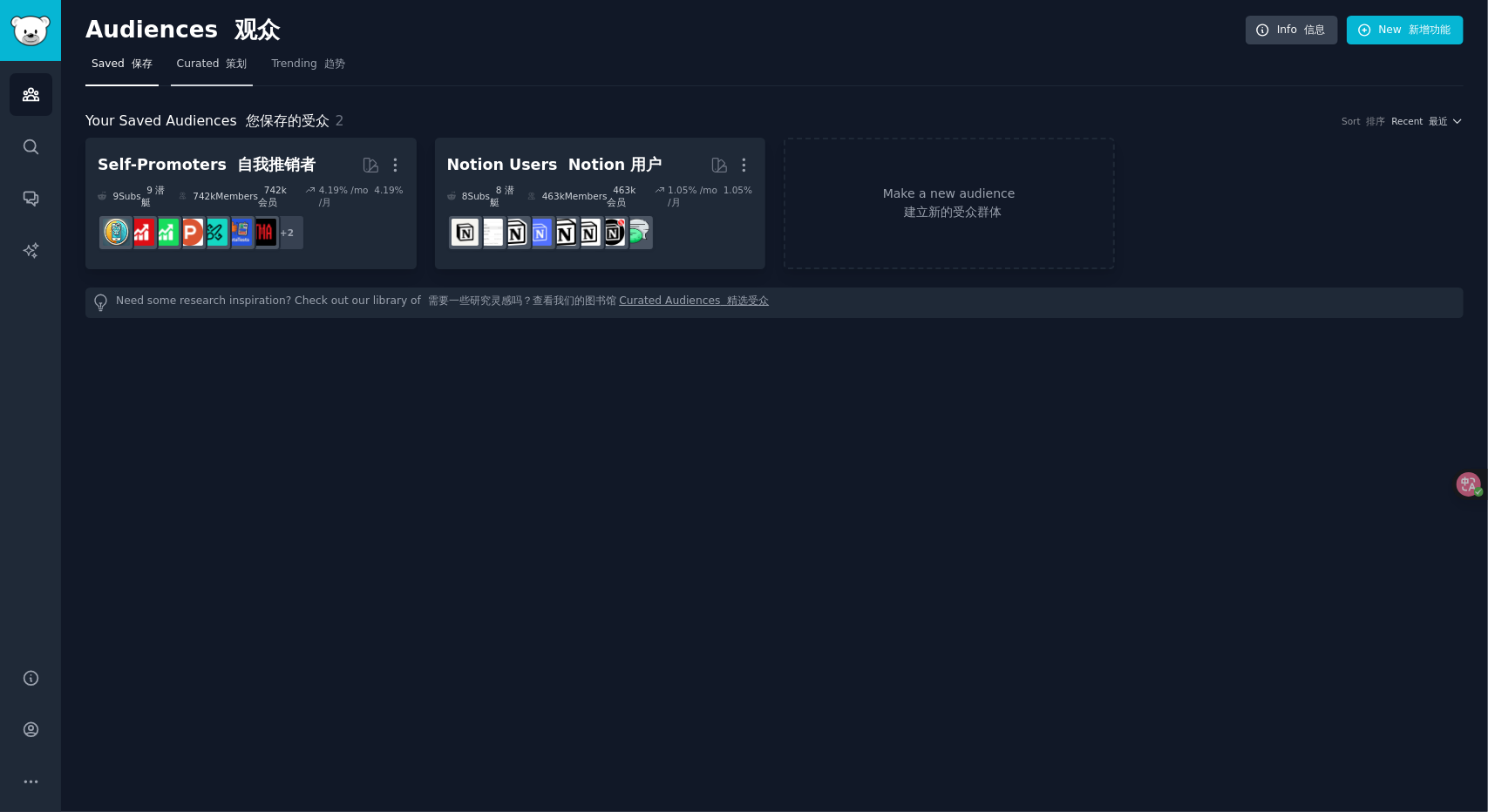
click at [186, 67] on span "Curated 策划" at bounding box center [212, 64] width 71 height 16
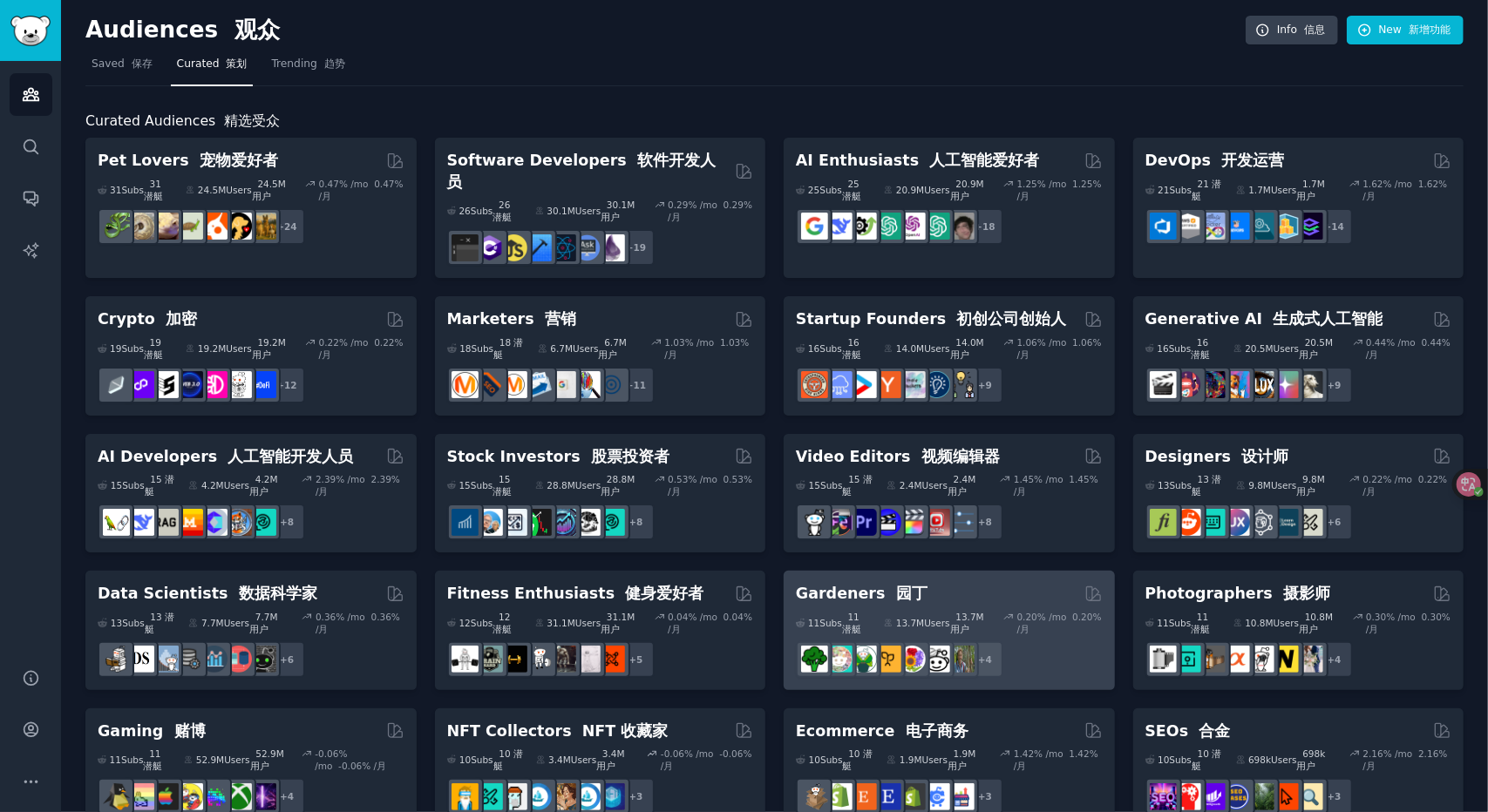
scroll to position [348, 0]
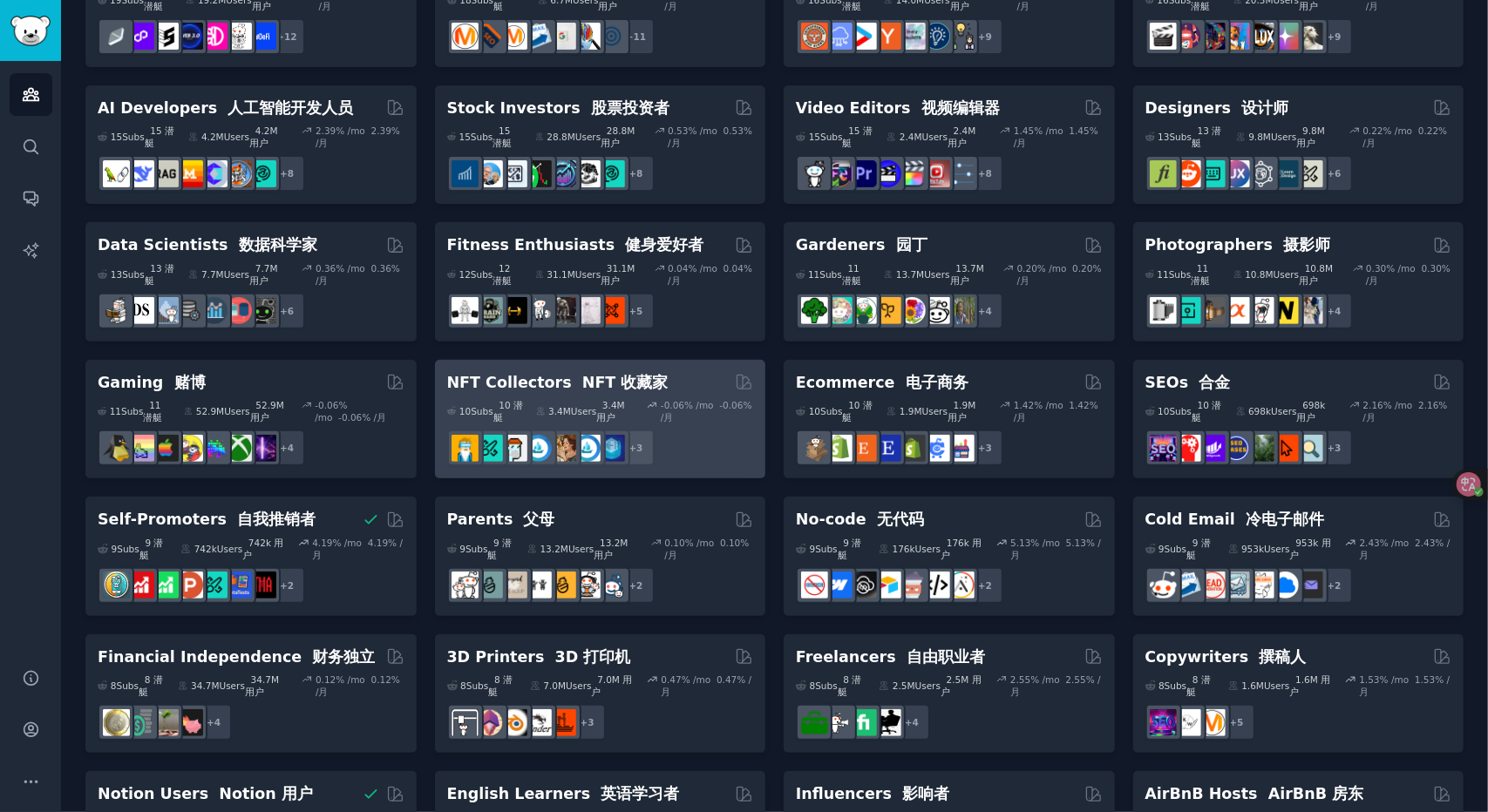
click at [655, 402] on div "10 Sub s 10 潜艇 3.4M Users 3.4M 用户 -0.06 % /mo -0.06% /月 + 3" at bounding box center [601, 429] width 307 height 74
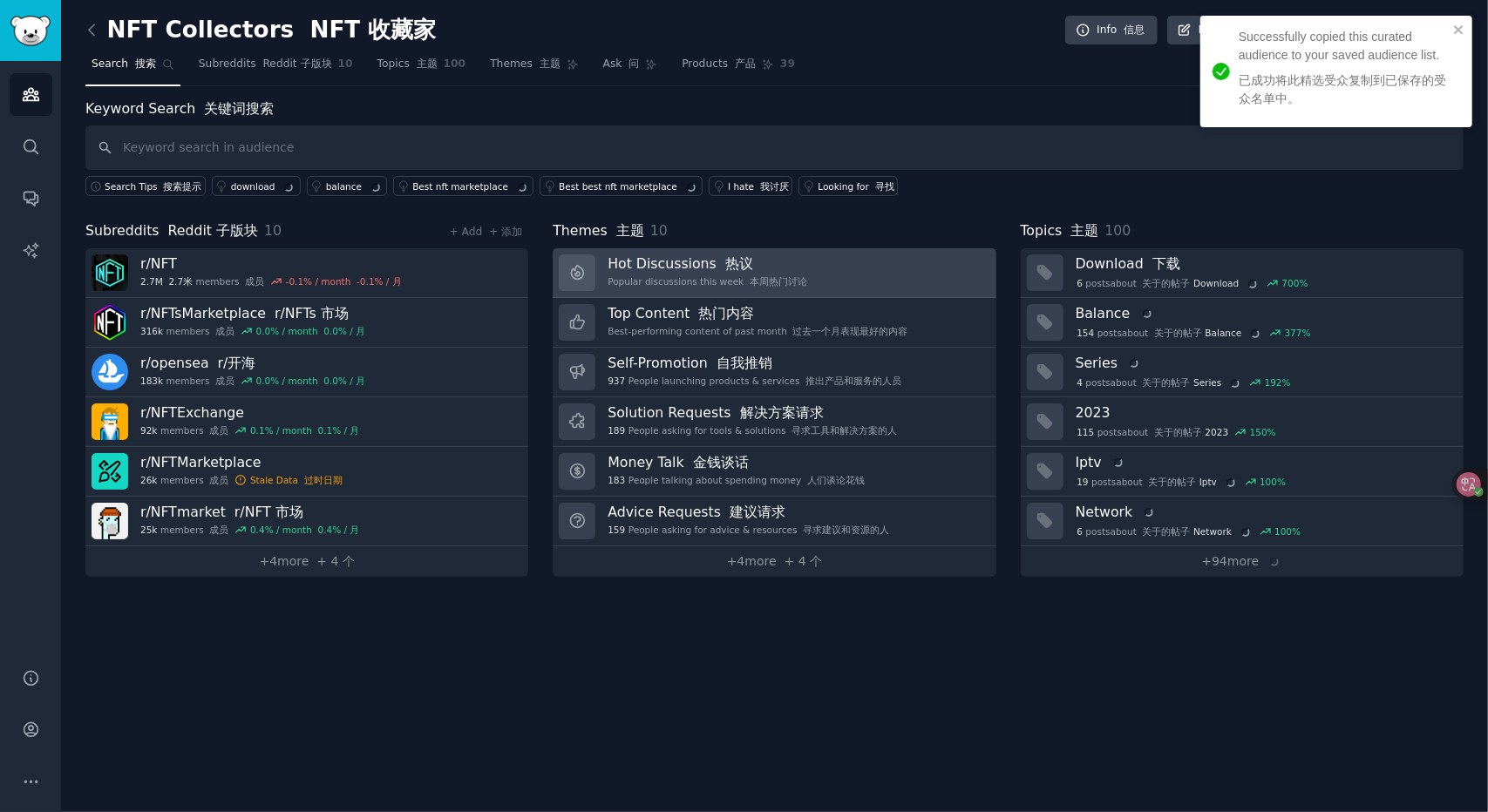
click at [643, 287] on div "Hot Discussions 热议 Popular discussions this week 本周热门讨论" at bounding box center [707, 272] width 199 height 36
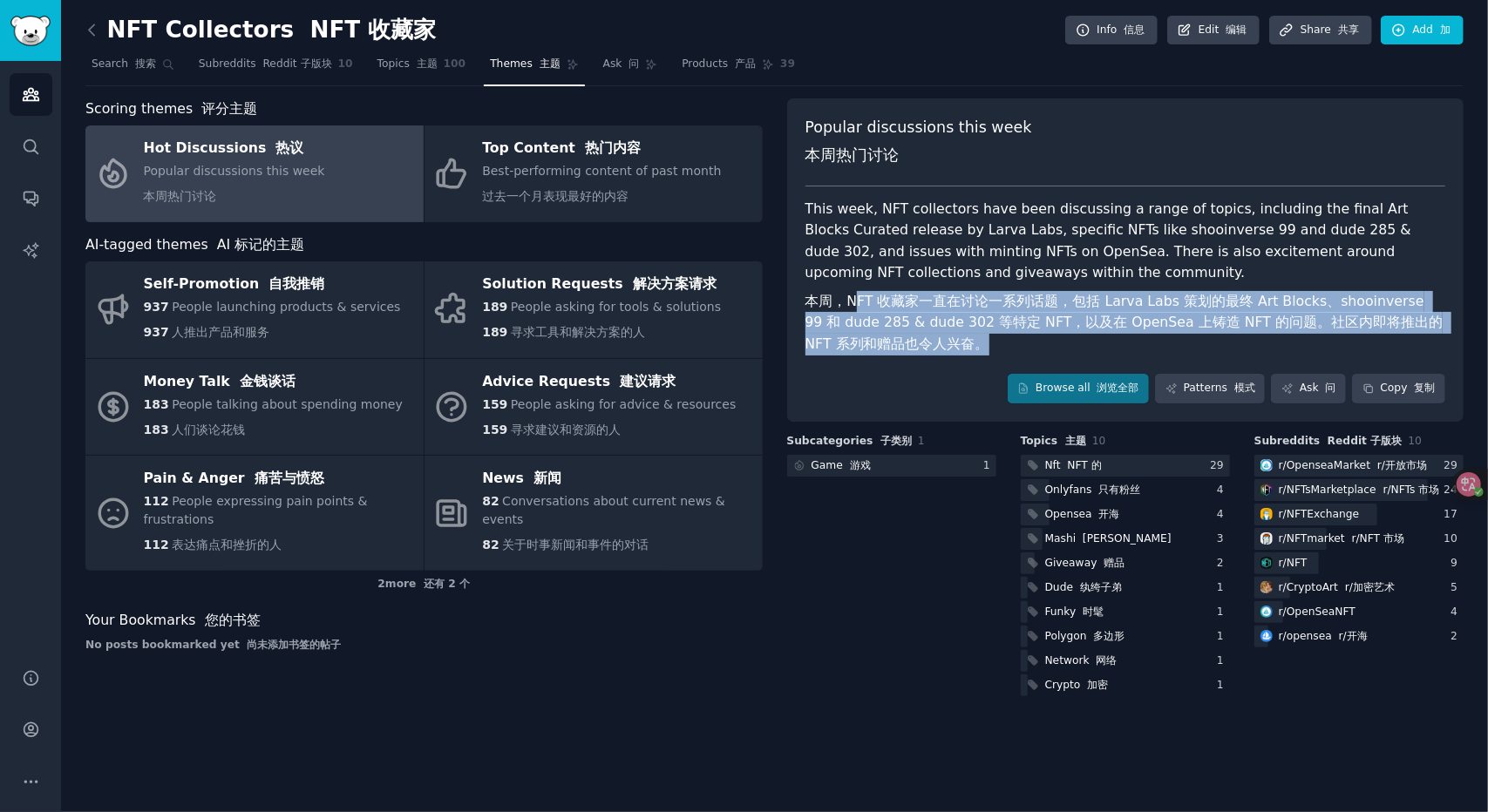
drag, startPoint x: 943, startPoint y: 336, endPoint x: 1006, endPoint y: 345, distance: 63.6
click at [1006, 345] on font "本周，NFT 收藏家一直在讨论一系列话题，包括 Larva Labs 策划的最终 Art Blocks、shooinverse 99 和 dude 285 &…" at bounding box center [1126, 323] width 641 height 64
click at [1008, 343] on font "本周，NFT 收藏家一直在讨论一系列话题，包括 Larva Labs 策划的最终 Art Blocks、shooinverse 99 和 dude 285 &…" at bounding box center [1126, 323] width 641 height 64
drag, startPoint x: 1008, startPoint y: 343, endPoint x: 812, endPoint y: 303, distance: 200.0
click at [812, 303] on font "本周，NFT 收藏家一直在讨论一系列话题，包括 Larva Labs 策划的最终 Art Blocks、shooinverse 99 和 dude 285 &…" at bounding box center [1126, 323] width 641 height 64
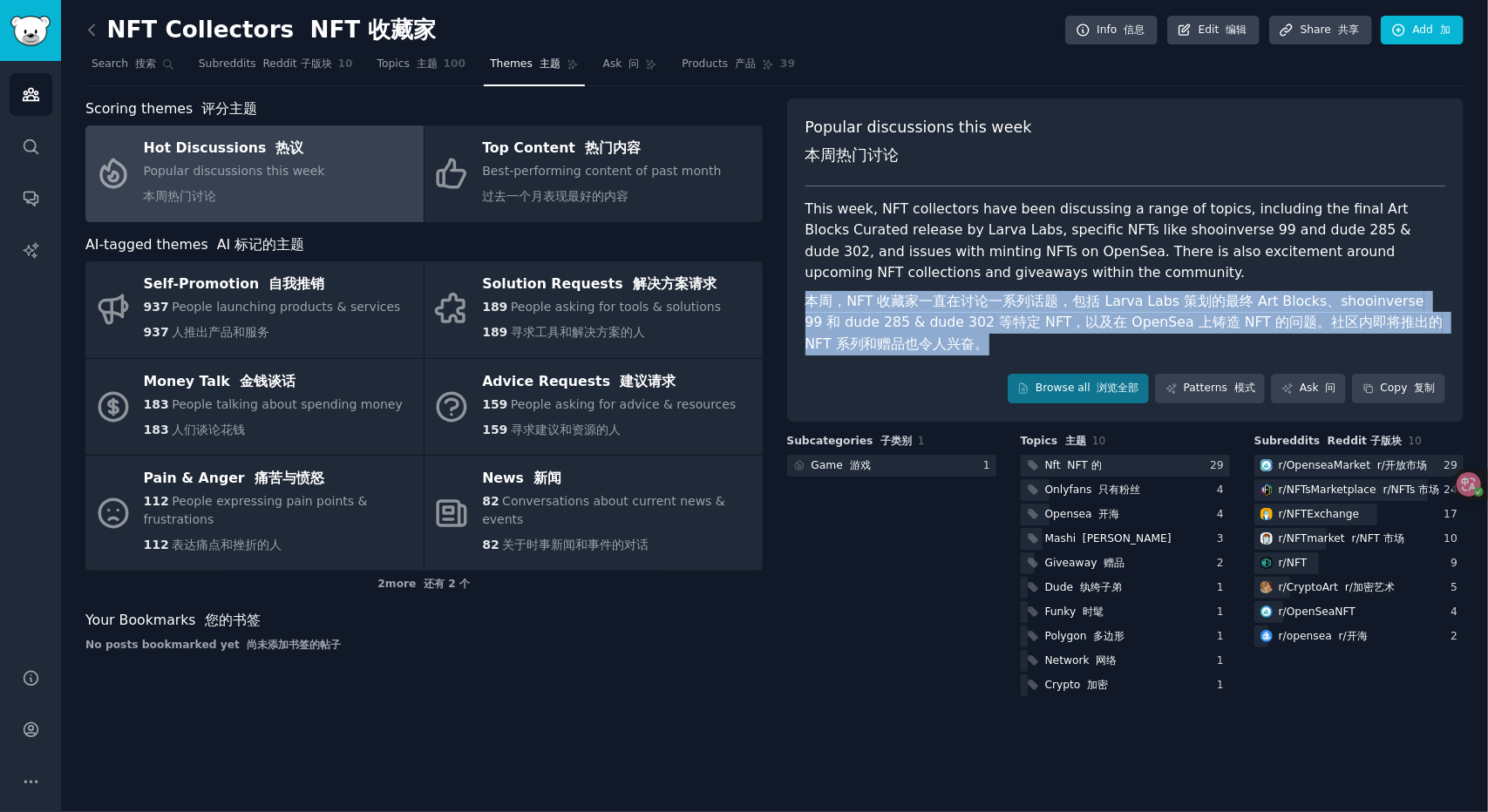
click at [812, 303] on font "本周，NFT 收藏家一直在讨论一系列话题，包括 Larva Labs 策划的最终 Art Blocks、shooinverse 99 和 dude 285 &…" at bounding box center [1127, 323] width 643 height 60
drag, startPoint x: 812, startPoint y: 303, endPoint x: 1043, endPoint y: 361, distance: 238.2
click at [1043, 361] on div "Popular discussions this week 本周热门讨论 This week, NFT collectors have been discus…" at bounding box center [1125, 260] width 677 height 323
click at [1040, 349] on font "本周，NFT 收藏家一直在讨论一系列话题，包括 Larva Labs 策划的最终 Art Blocks、shooinverse 99 和 dude 285 &…" at bounding box center [1126, 323] width 641 height 64
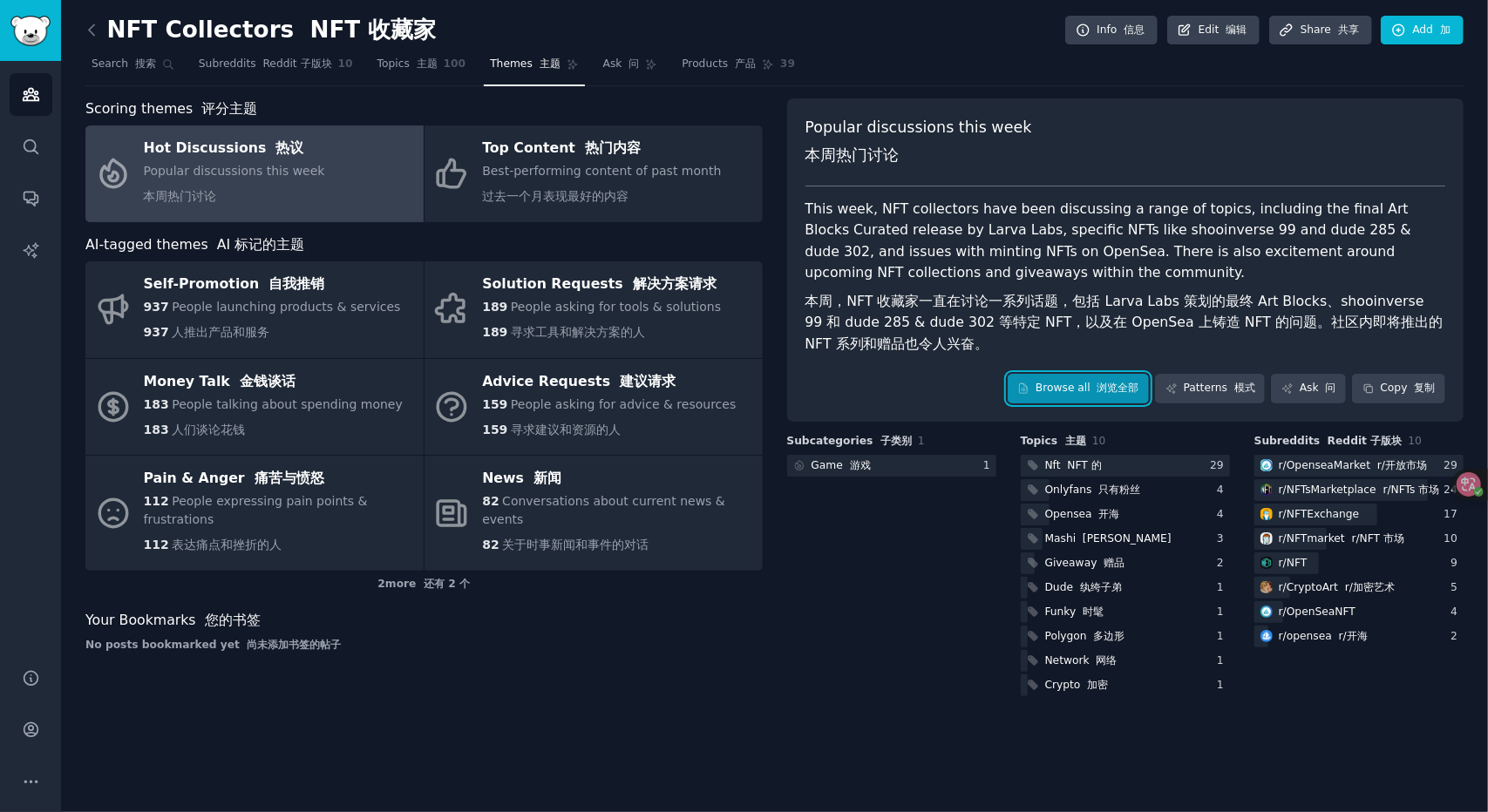
click at [1046, 390] on link "Browse all 浏览全部" at bounding box center [1078, 389] width 142 height 30
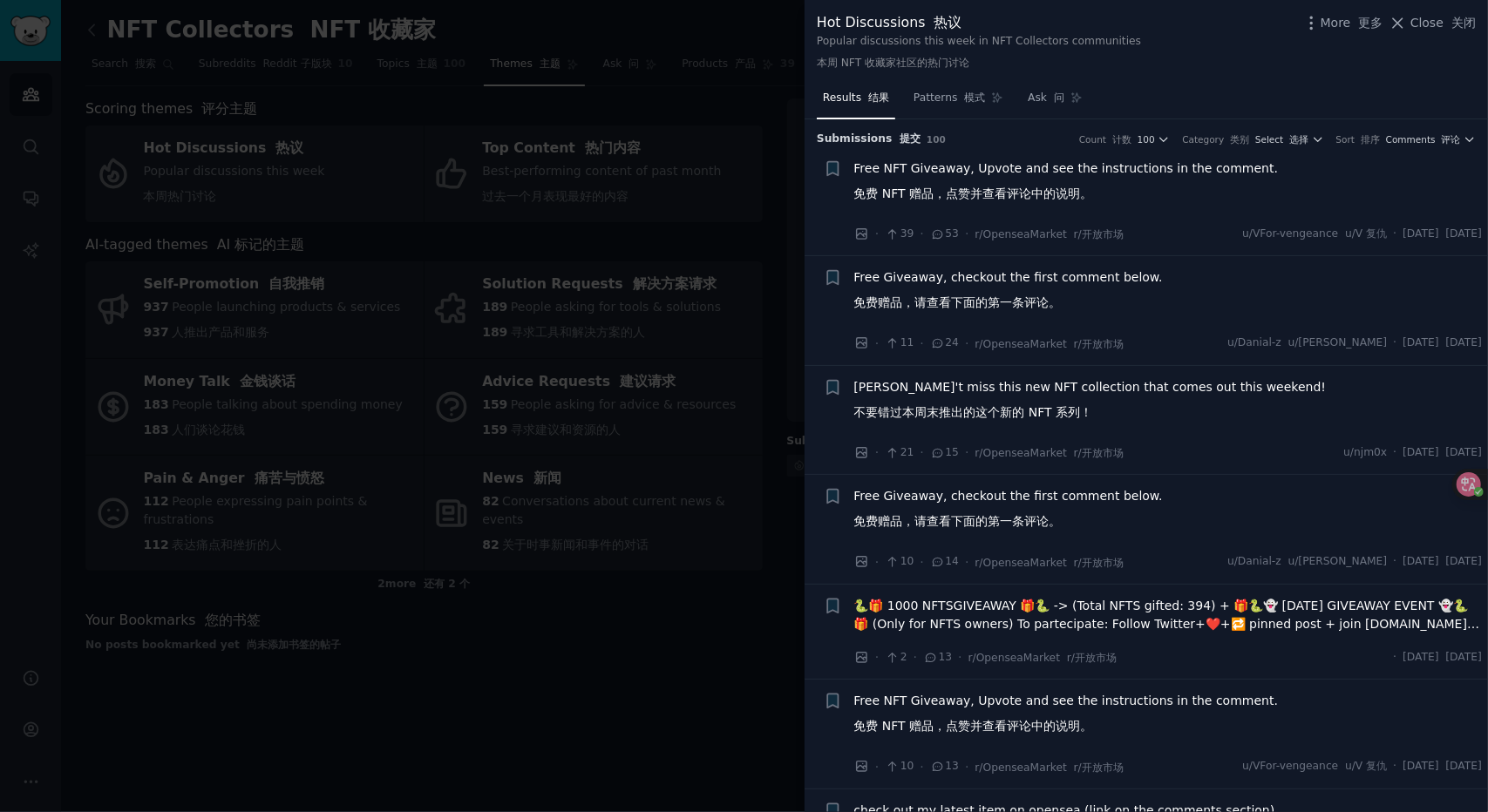
click at [1069, 196] on font "免费 NFT 赠品，点赞并查看评论中的说明。" at bounding box center [973, 193] width 238 height 14
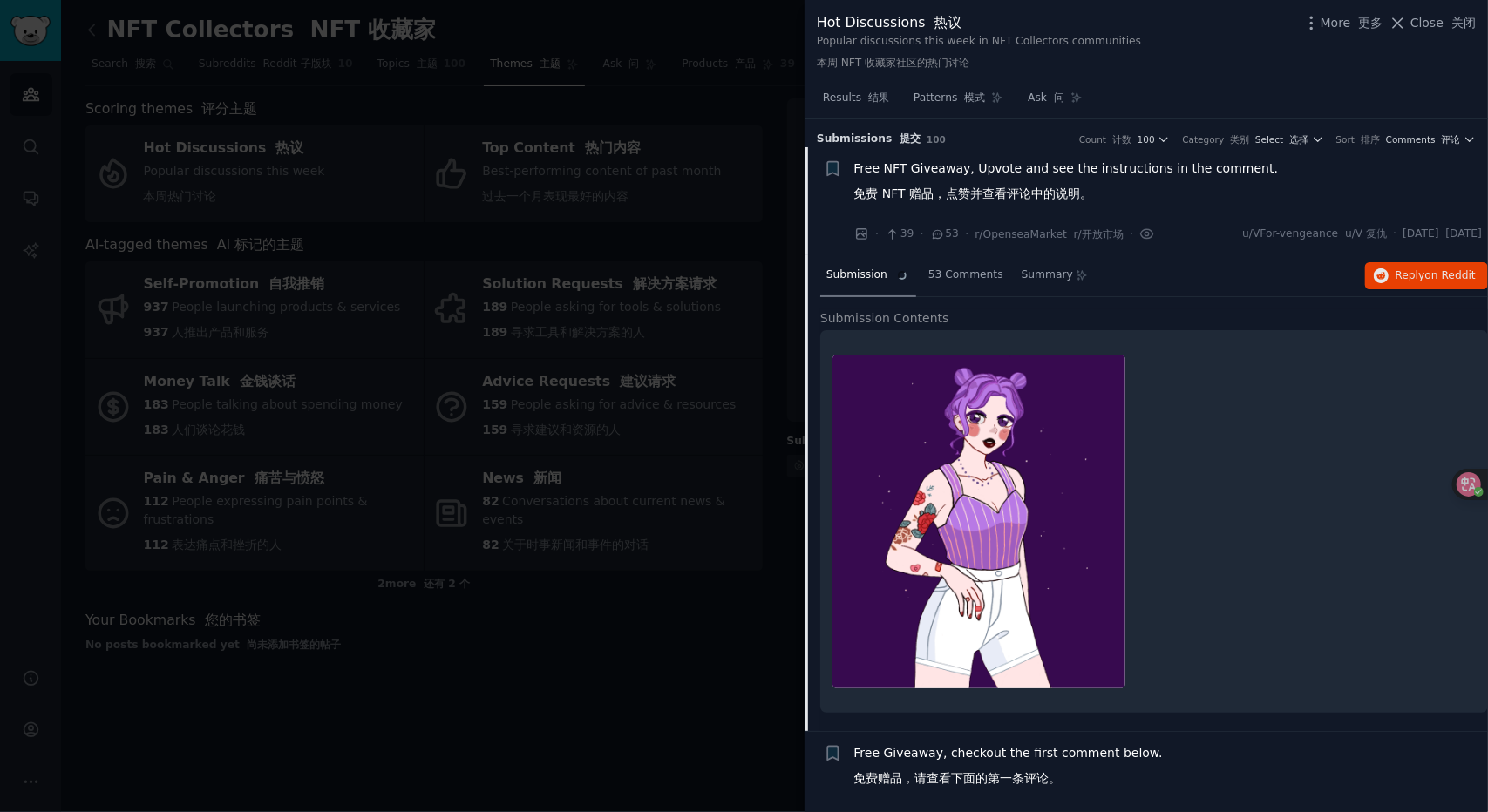
scroll to position [27, 0]
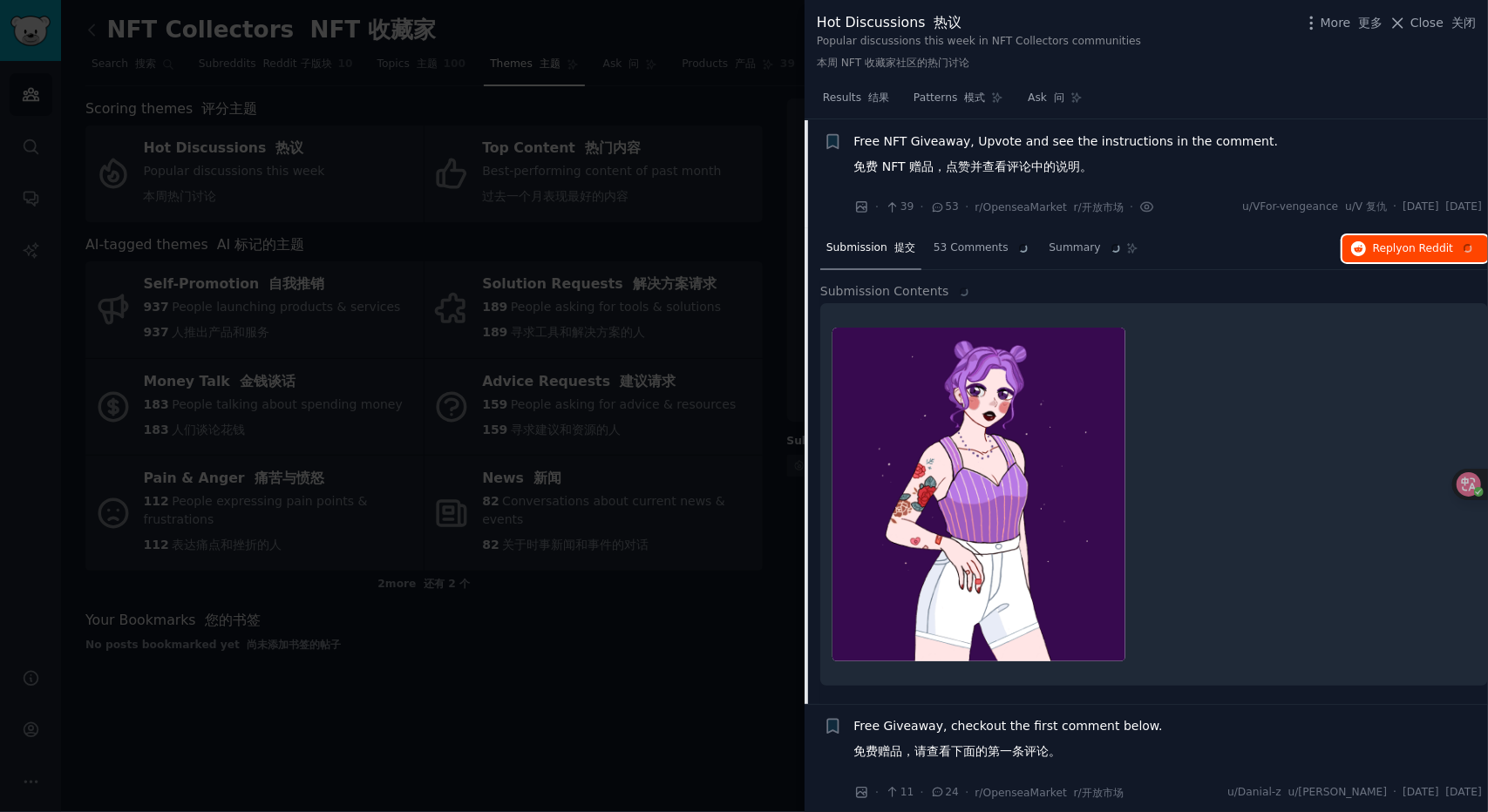
click at [1426, 243] on span "on Reddit" at bounding box center [1427, 248] width 50 height 12
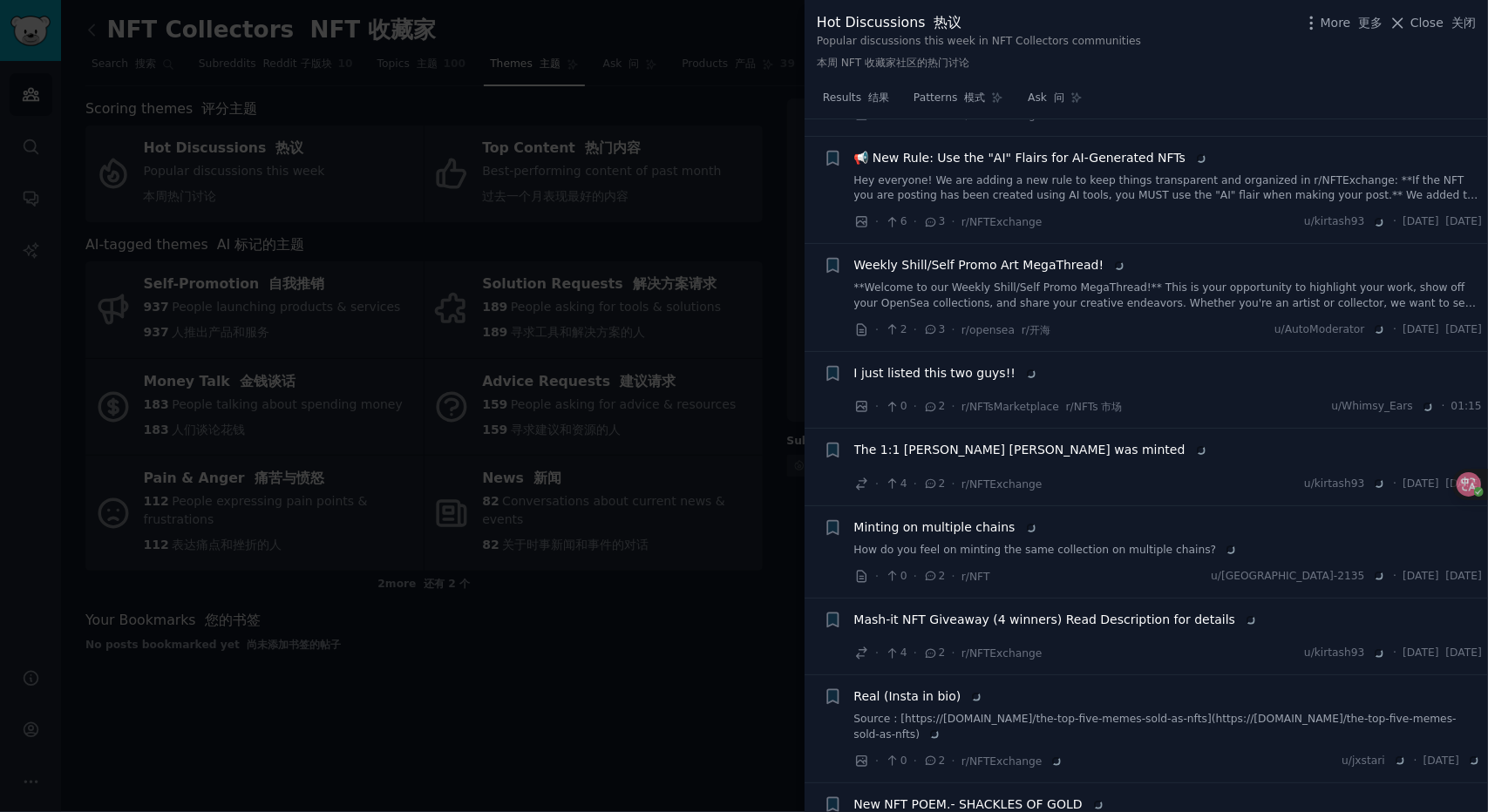
scroll to position [3894, 0]
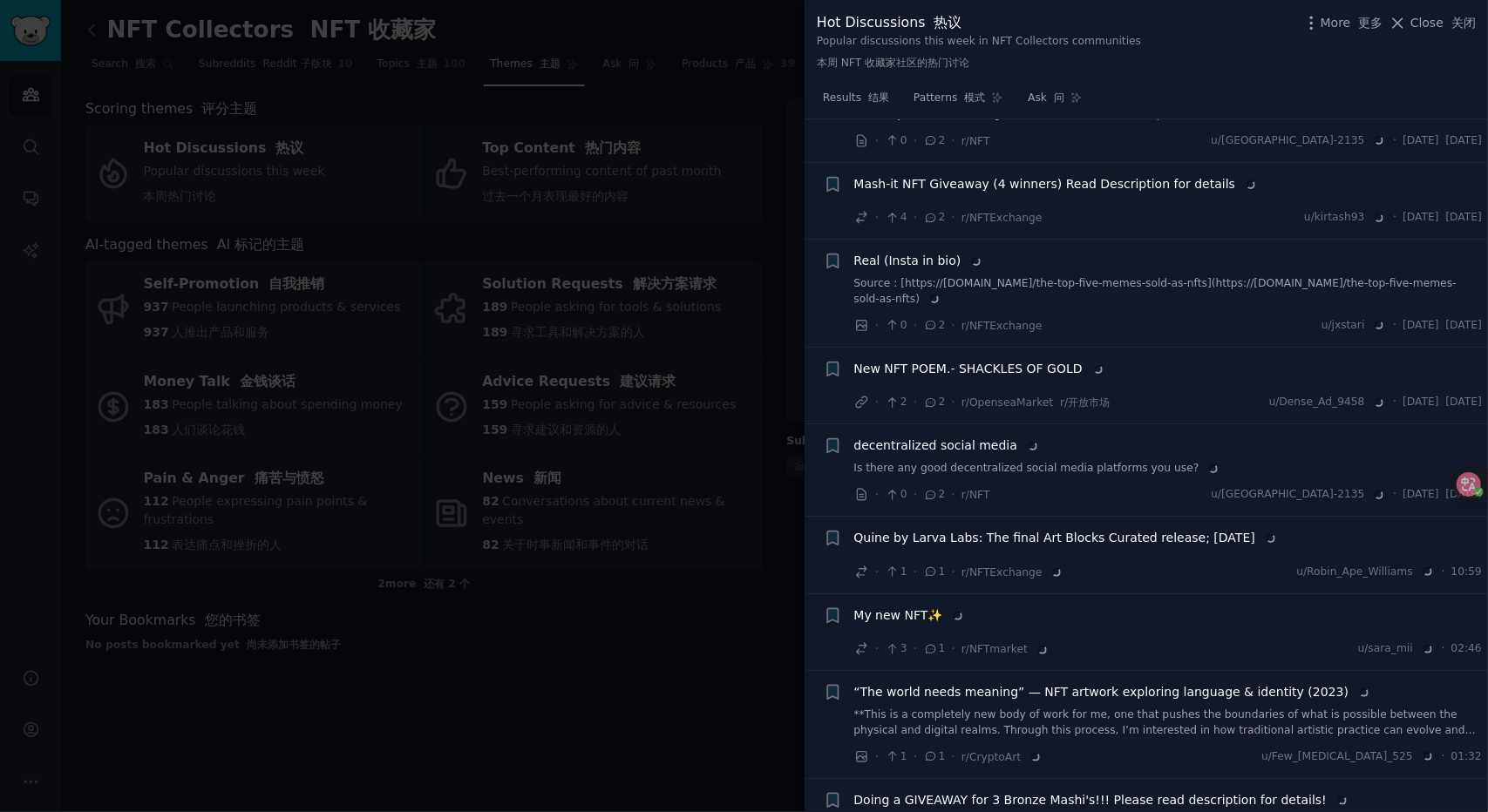
drag, startPoint x: 597, startPoint y: 417, endPoint x: 370, endPoint y: 150, distance: 350.5
click at [597, 417] on div at bounding box center [744, 406] width 1488 height 812
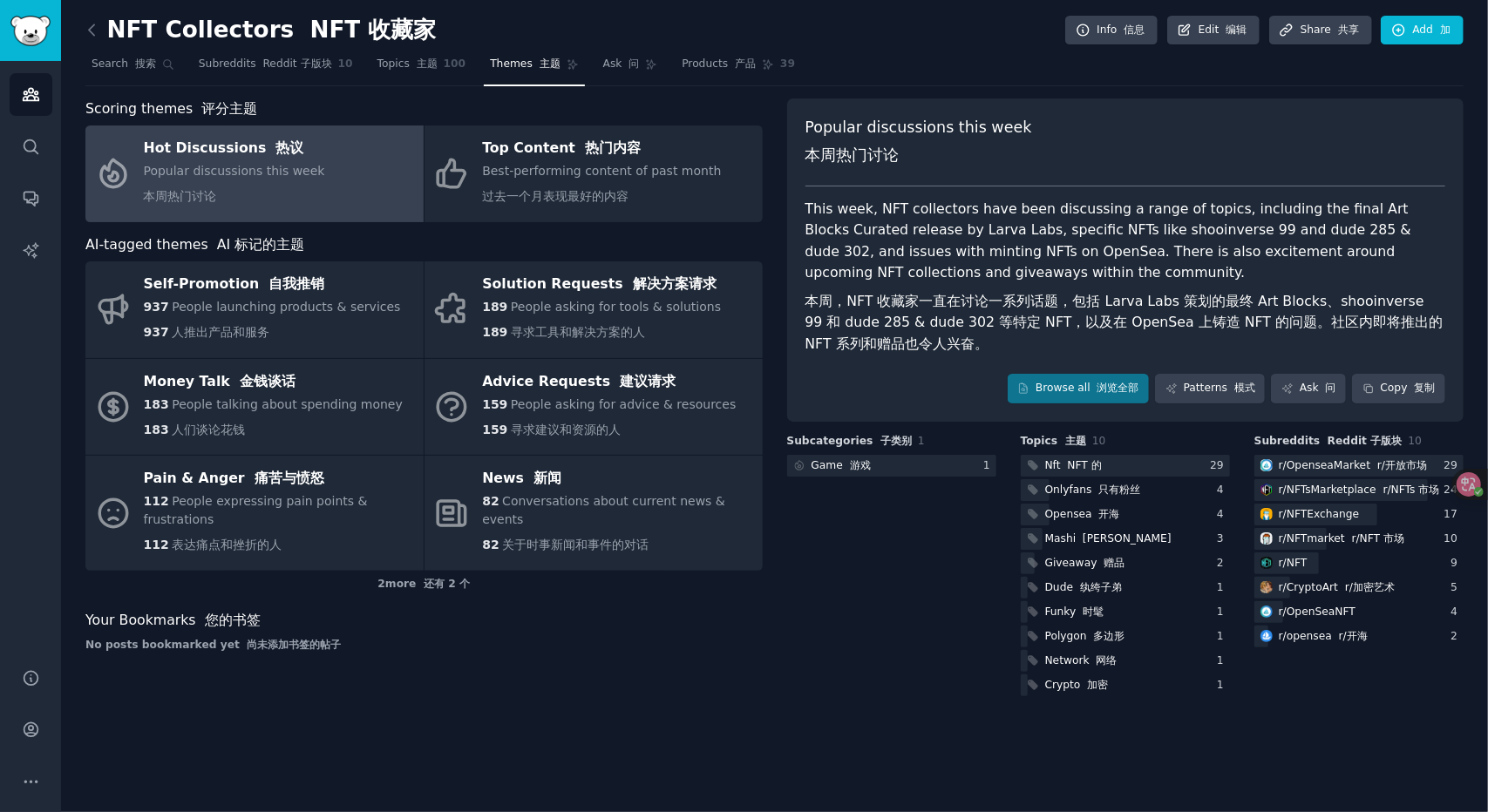
click at [84, 20] on div "NFT Collectors NFT 收藏家 Info 信息 Edit 编辑 Share 共享 Add 加 Search 搜索 Subreddits Redd…" at bounding box center [775, 406] width 1427 height 812
click at [98, 36] on icon at bounding box center [92, 30] width 19 height 19
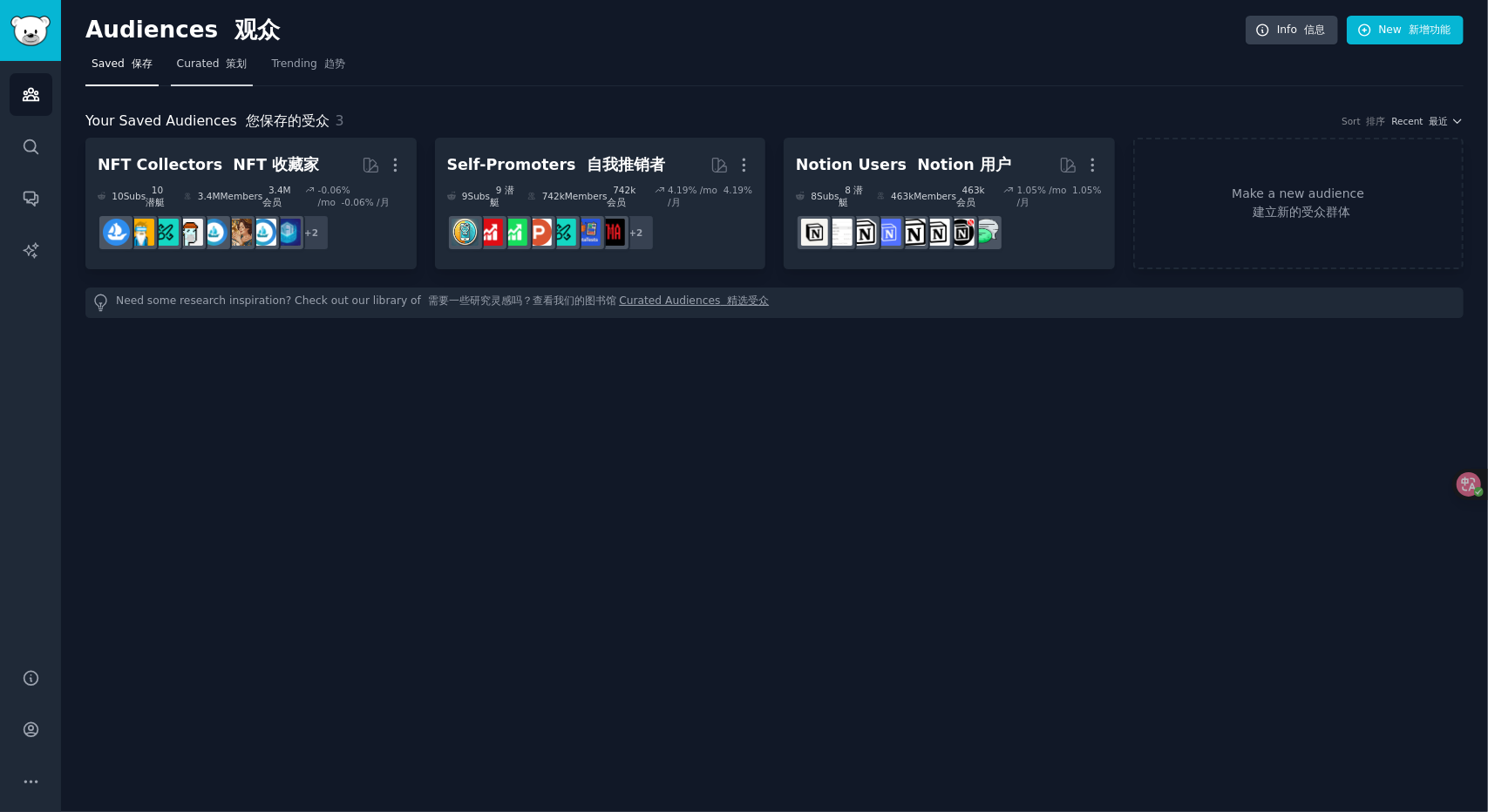
click at [176, 78] on link "Curated 策划" at bounding box center [211, 68] width 83 height 35
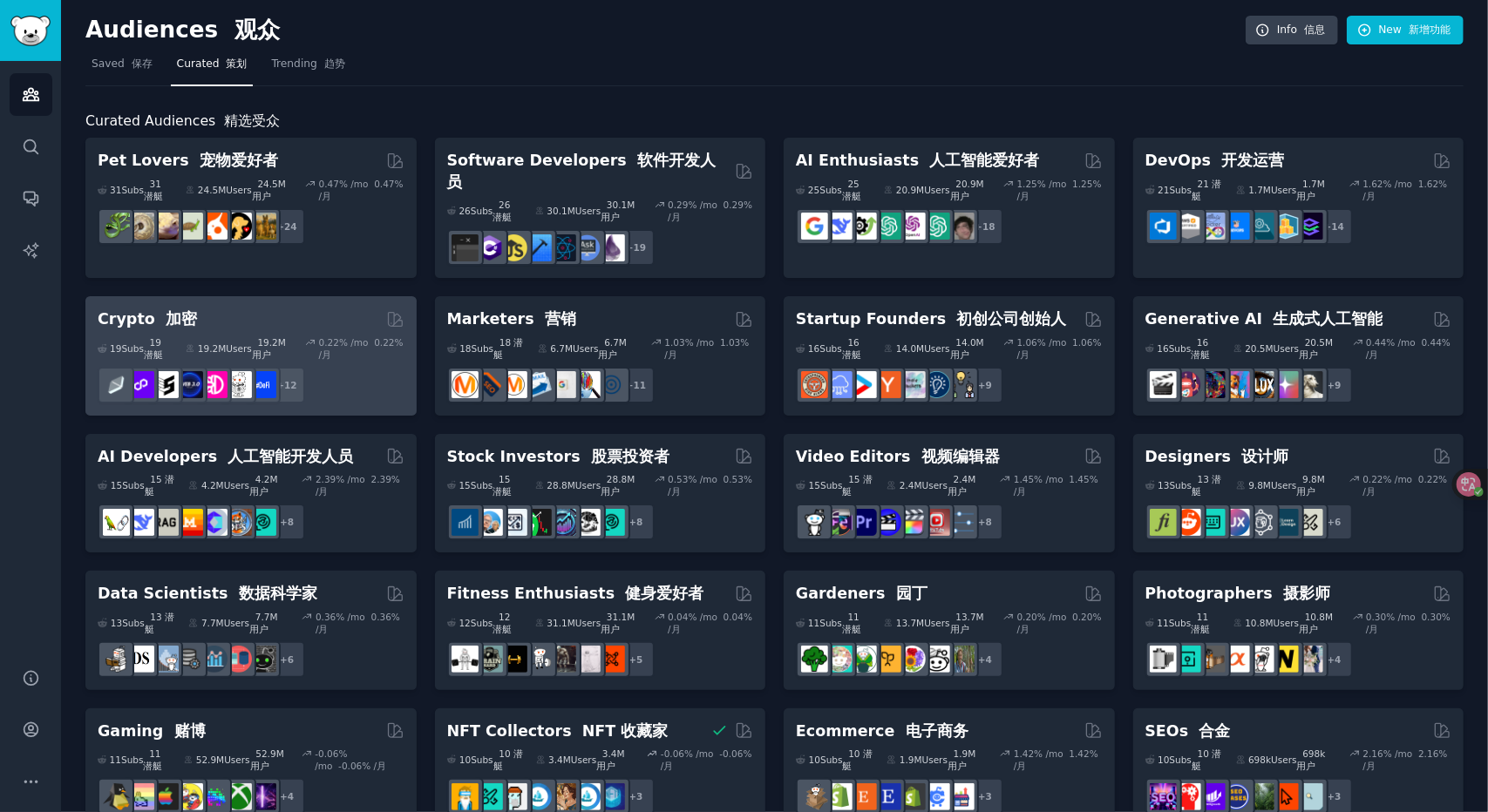
click at [380, 344] on div "19 Sub s 19 潜艇 19.2M Users 19.2M 用户 0.22 % /mo 0.22% /月 r/Crypto_General, r/eth…" at bounding box center [251, 367] width 307 height 74
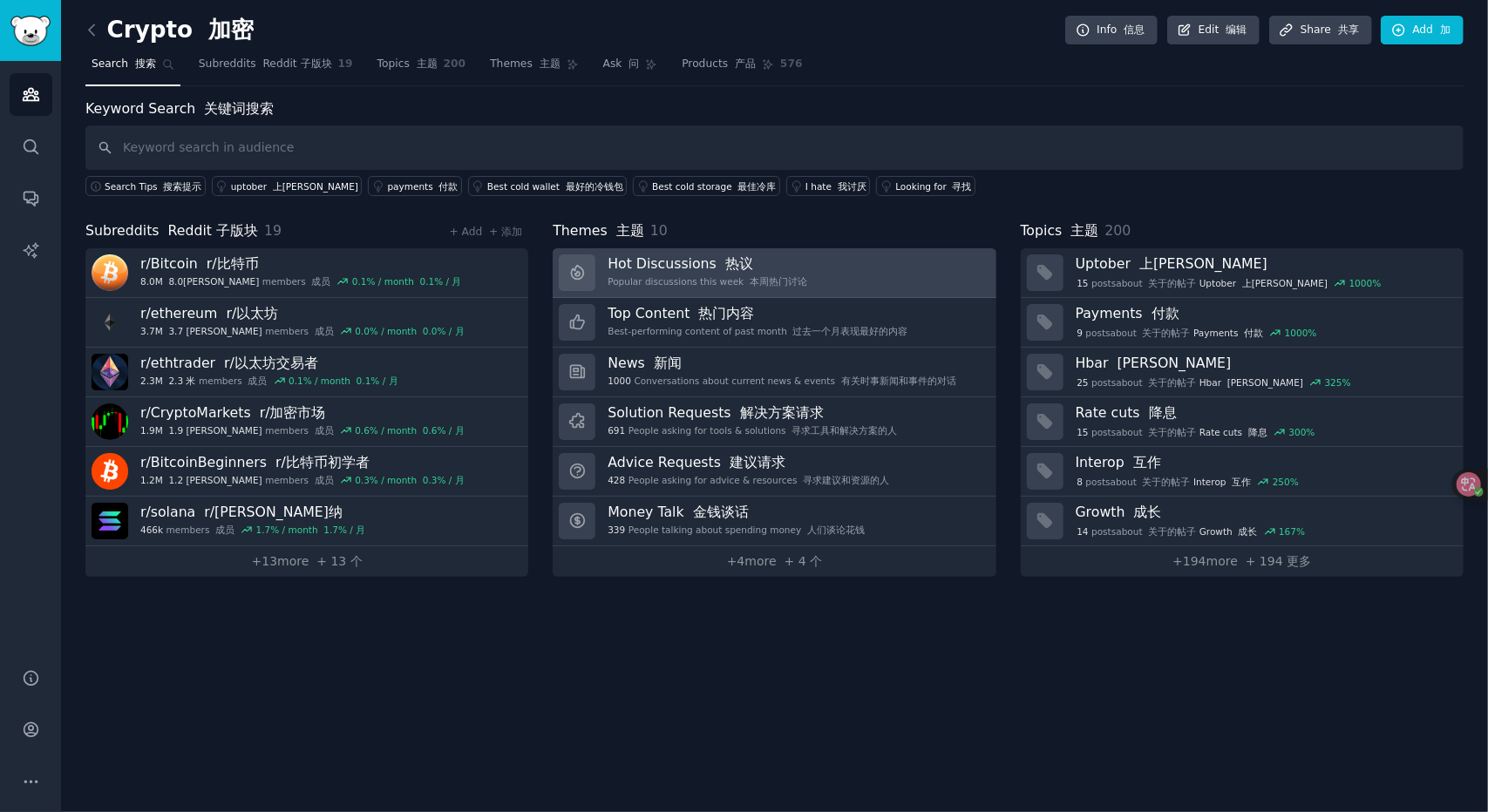
click at [817, 281] on link "Hot Discussions 热议 Popular discussions this week 本周热门讨论" at bounding box center [774, 273] width 443 height 49
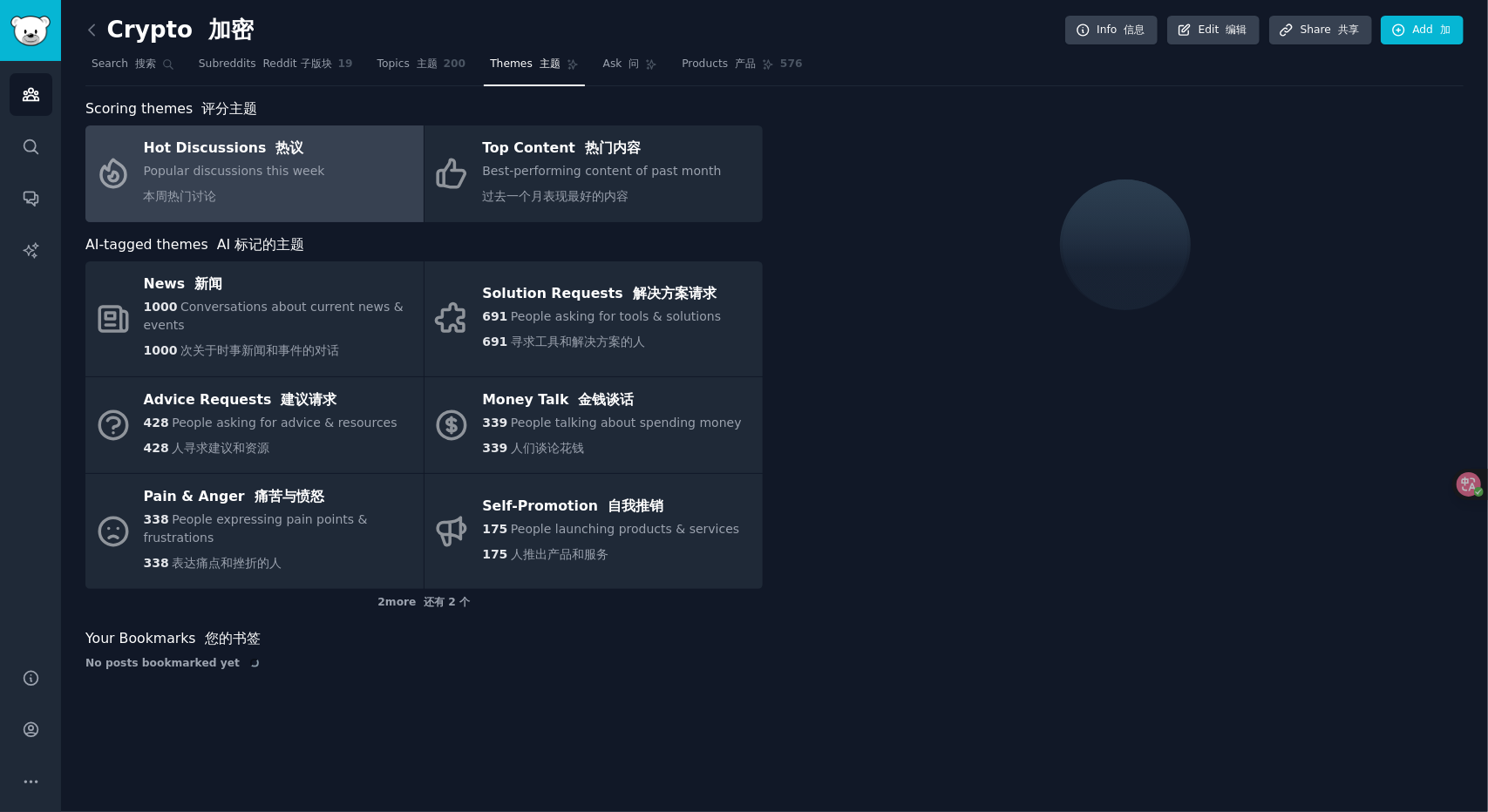
click at [322, 173] on link "Hot Discussions 热议 Popular discussions this week 本周热门讨论" at bounding box center [254, 174] width 338 height 97
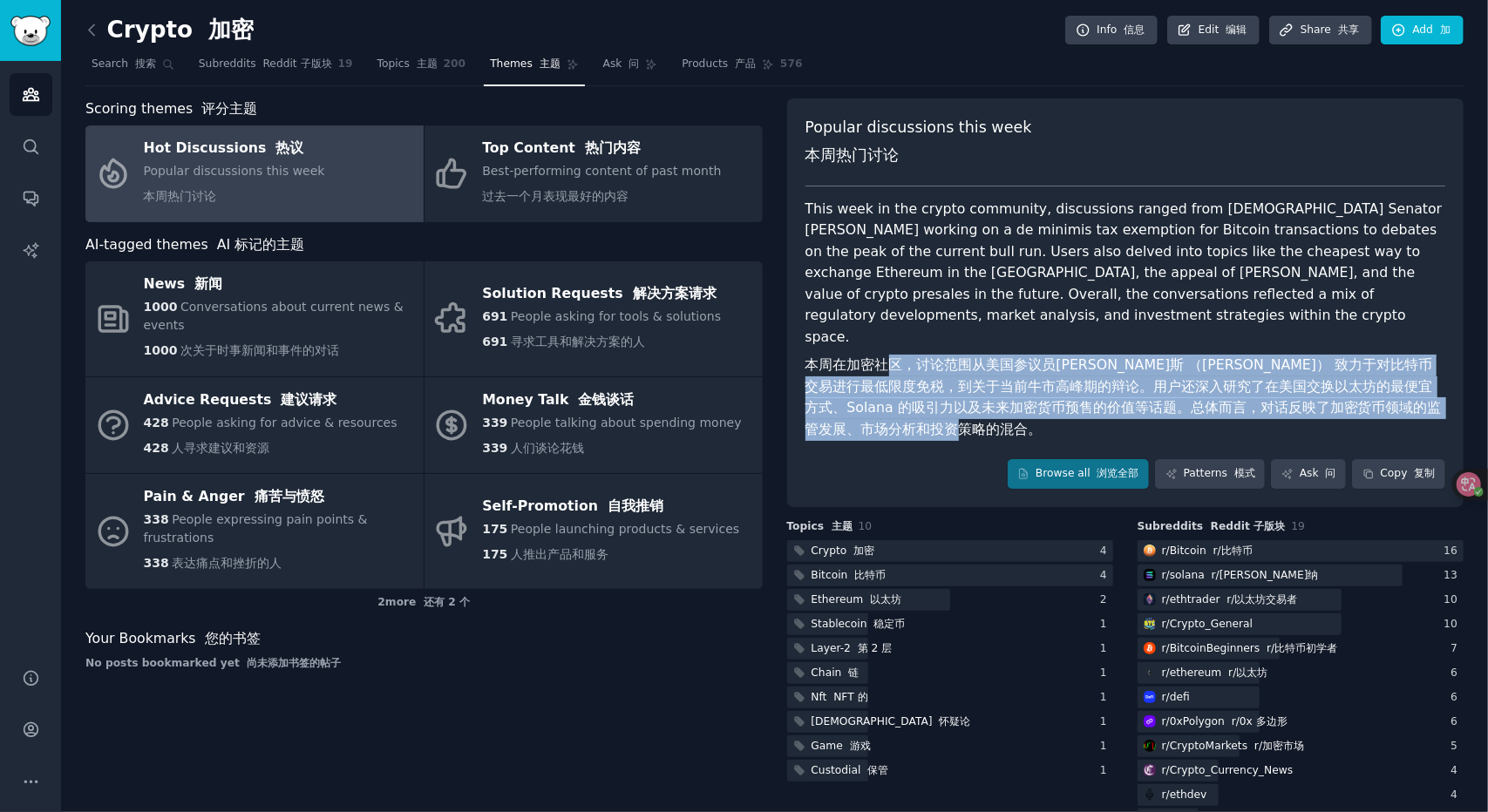
drag, startPoint x: 973, startPoint y: 371, endPoint x: 1046, endPoint y: 411, distance: 83.2
click at [1046, 411] on font "本周在加密社区，讨论范围从美国参议员[PERSON_NAME]斯 （[PERSON_NAME]） 致力于对比特币交易进行最低限度免税，到关于当前牛市高峰期的辩…" at bounding box center [1126, 398] width 641 height 86
drag, startPoint x: 1046, startPoint y: 411, endPoint x: 800, endPoint y: 353, distance: 252.7
click at [800, 353] on div "Popular discussions this week 本周热门讨论 This week in the crypto community, discuss…" at bounding box center [1125, 303] width 677 height 409
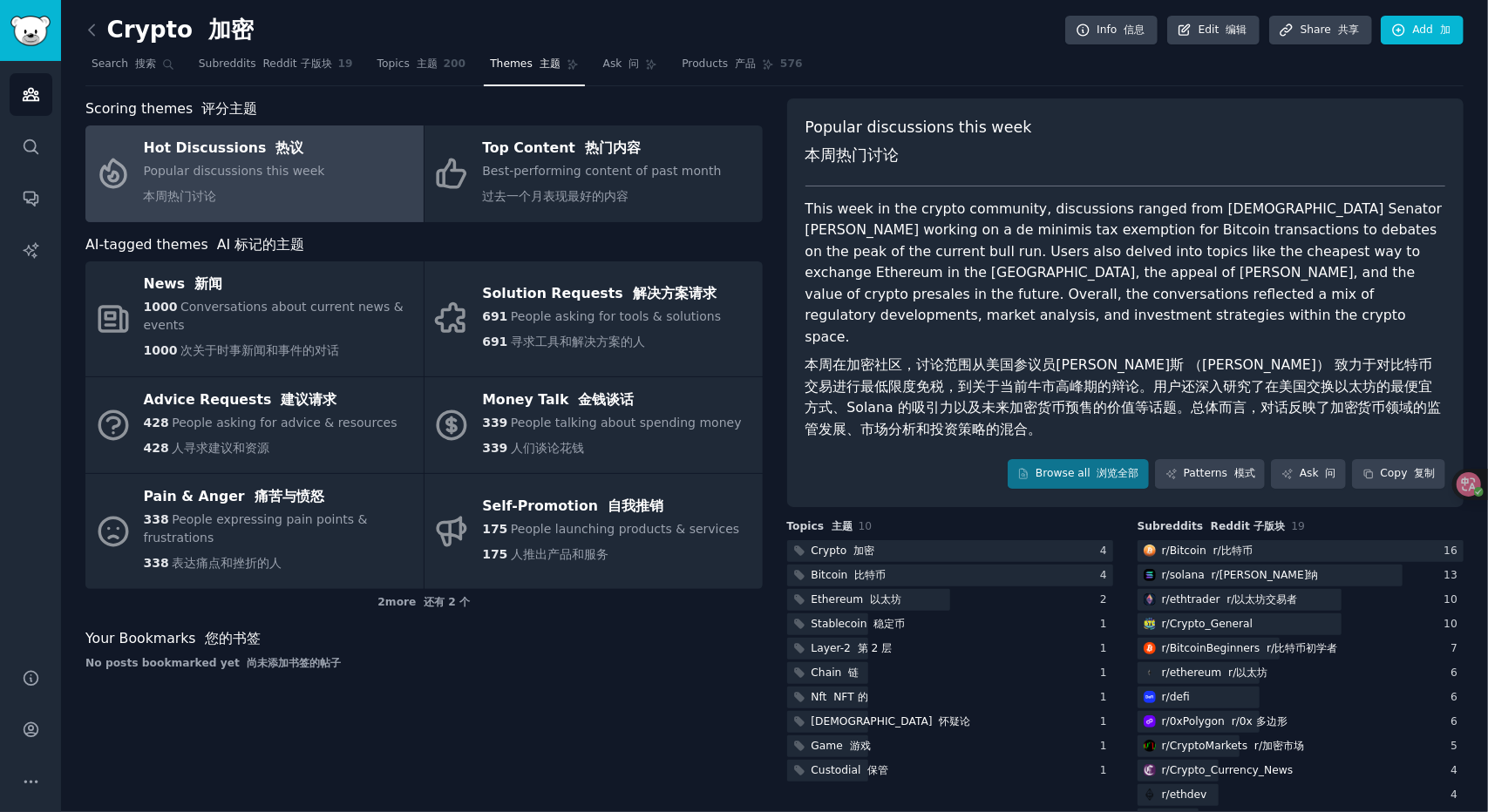
click at [800, 353] on div "Popular discussions this week 本周热门讨论 This week in the crypto community, discuss…" at bounding box center [1125, 303] width 677 height 409
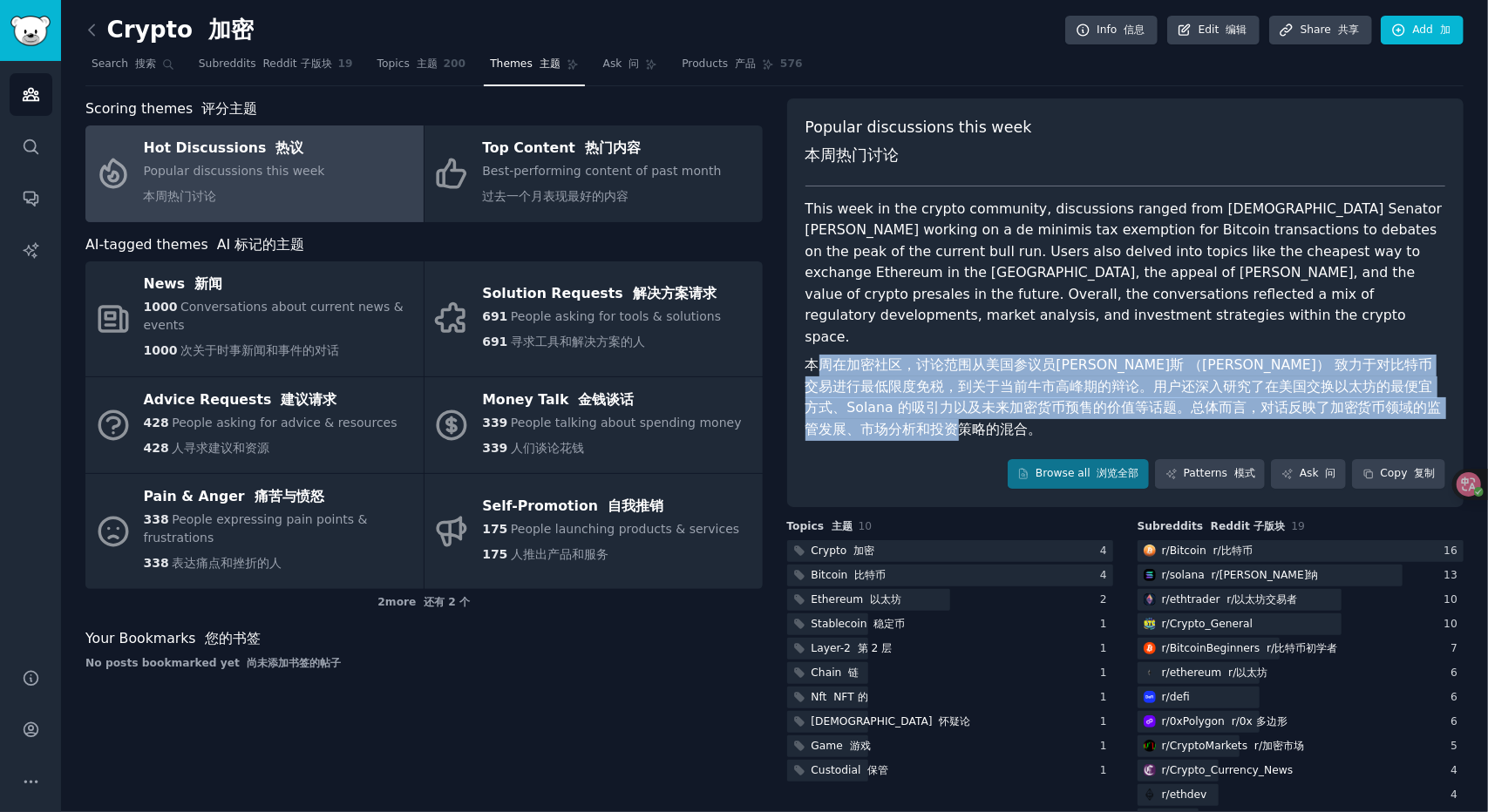
drag, startPoint x: 810, startPoint y: 345, endPoint x: 969, endPoint y: 400, distance: 168.2
click at [969, 400] on font "本周在加密社区，讨论范围从美国参议员[PERSON_NAME]斯 （[PERSON_NAME]） 致力于对比特币交易进行最低限度免税，到关于当前牛市高峰期的辩…" at bounding box center [1126, 398] width 641 height 86
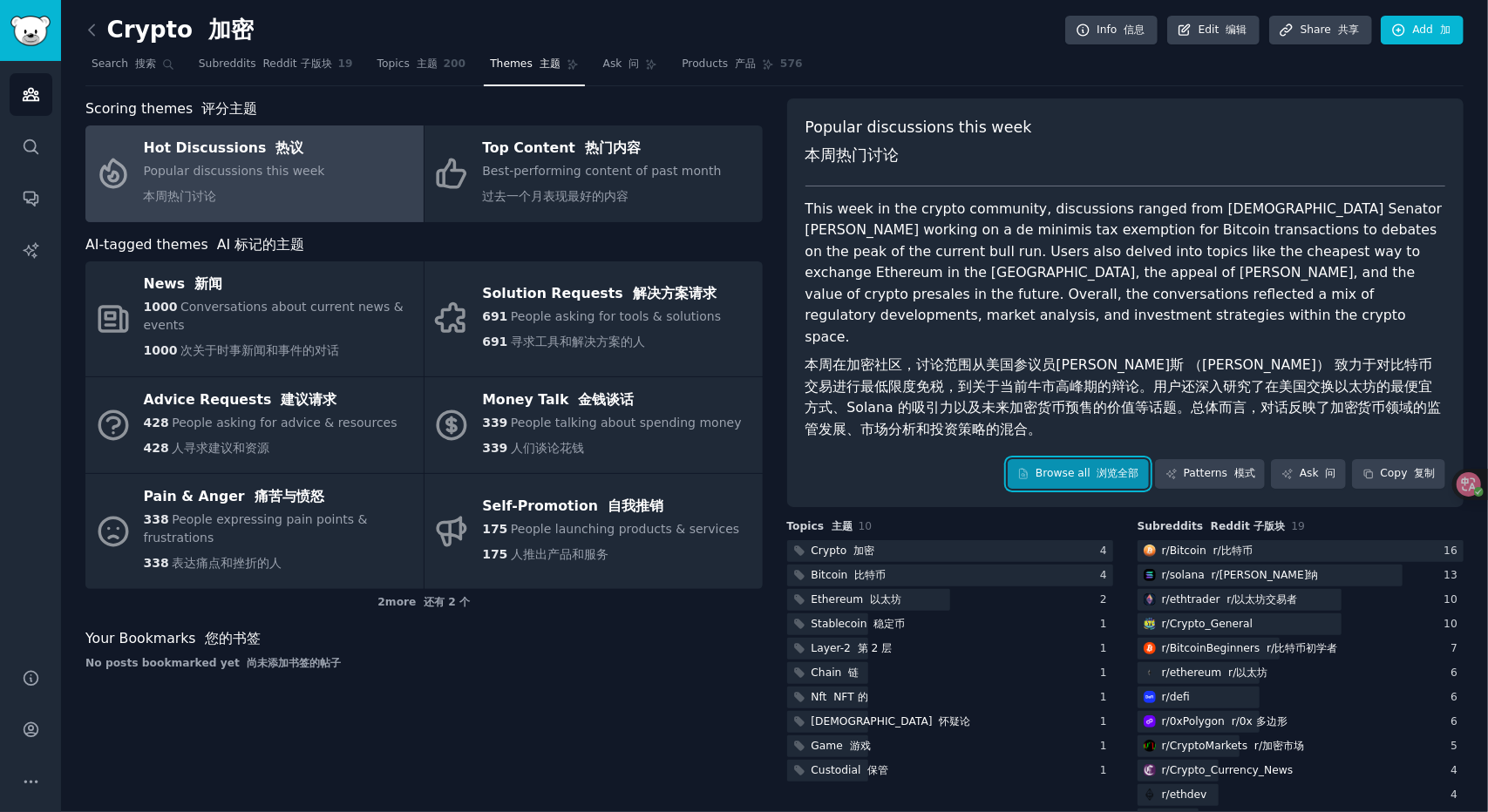
click at [1083, 459] on link "Browse all 浏览全部" at bounding box center [1078, 474] width 142 height 30
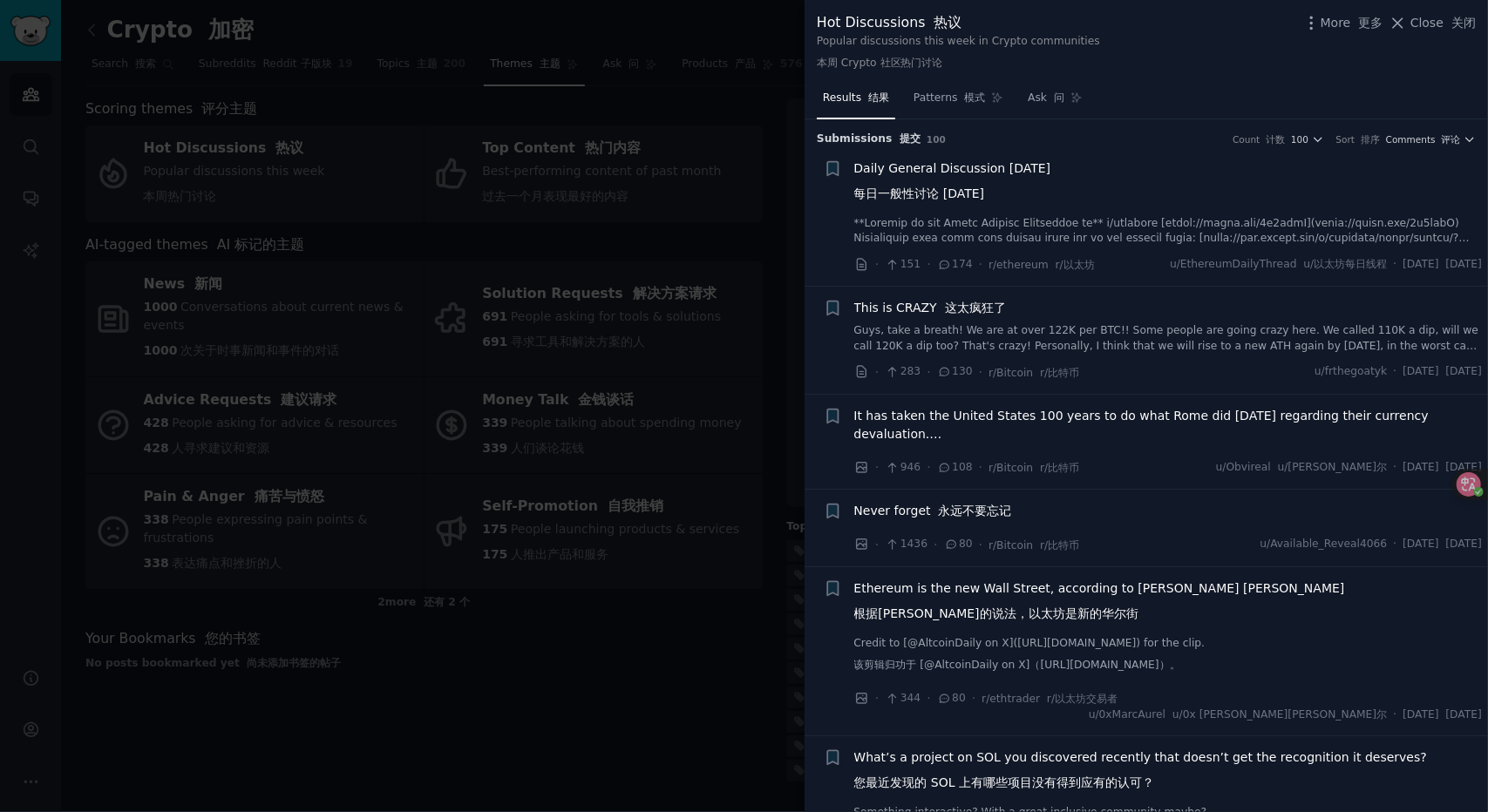
click at [442, 264] on div at bounding box center [744, 406] width 1488 height 812
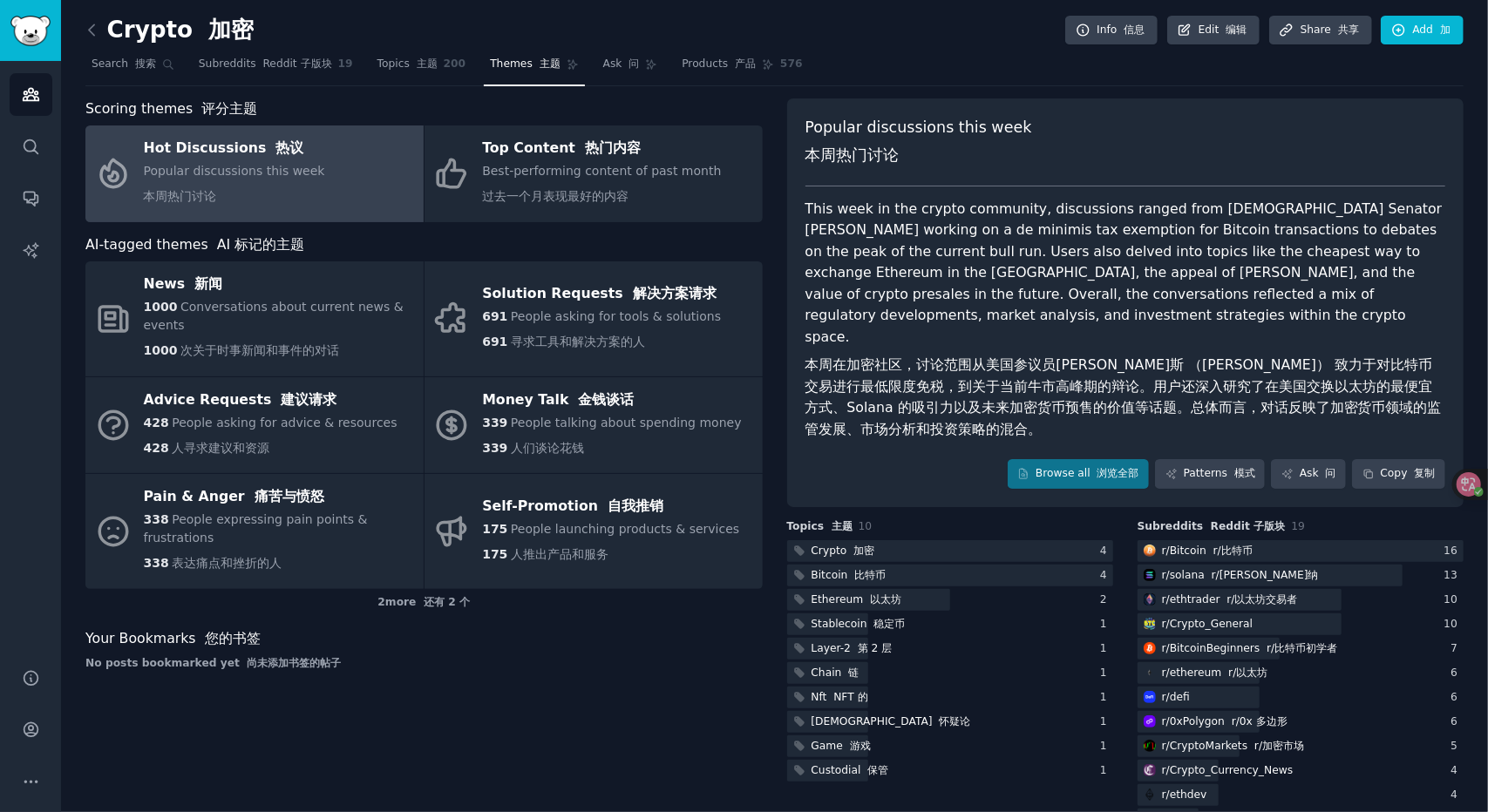
click at [1109, 467] on div "Popular discussions this week 本周热门讨论 This week in the crypto community, discuss…" at bounding box center [1125, 303] width 677 height 409
click at [1110, 467] on font "浏览全部" at bounding box center [1118, 473] width 42 height 12
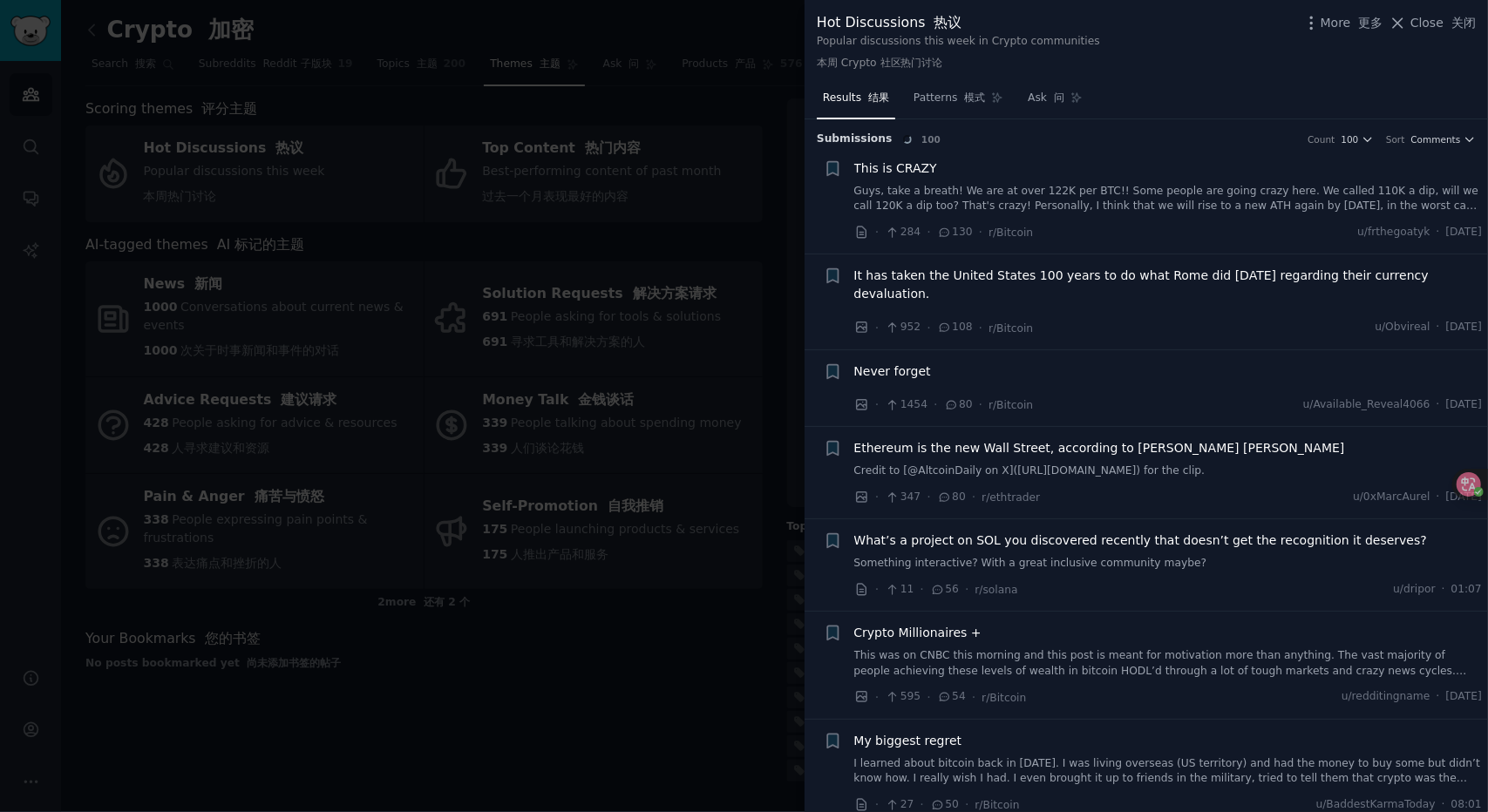
click at [650, 501] on div at bounding box center [744, 406] width 1488 height 812
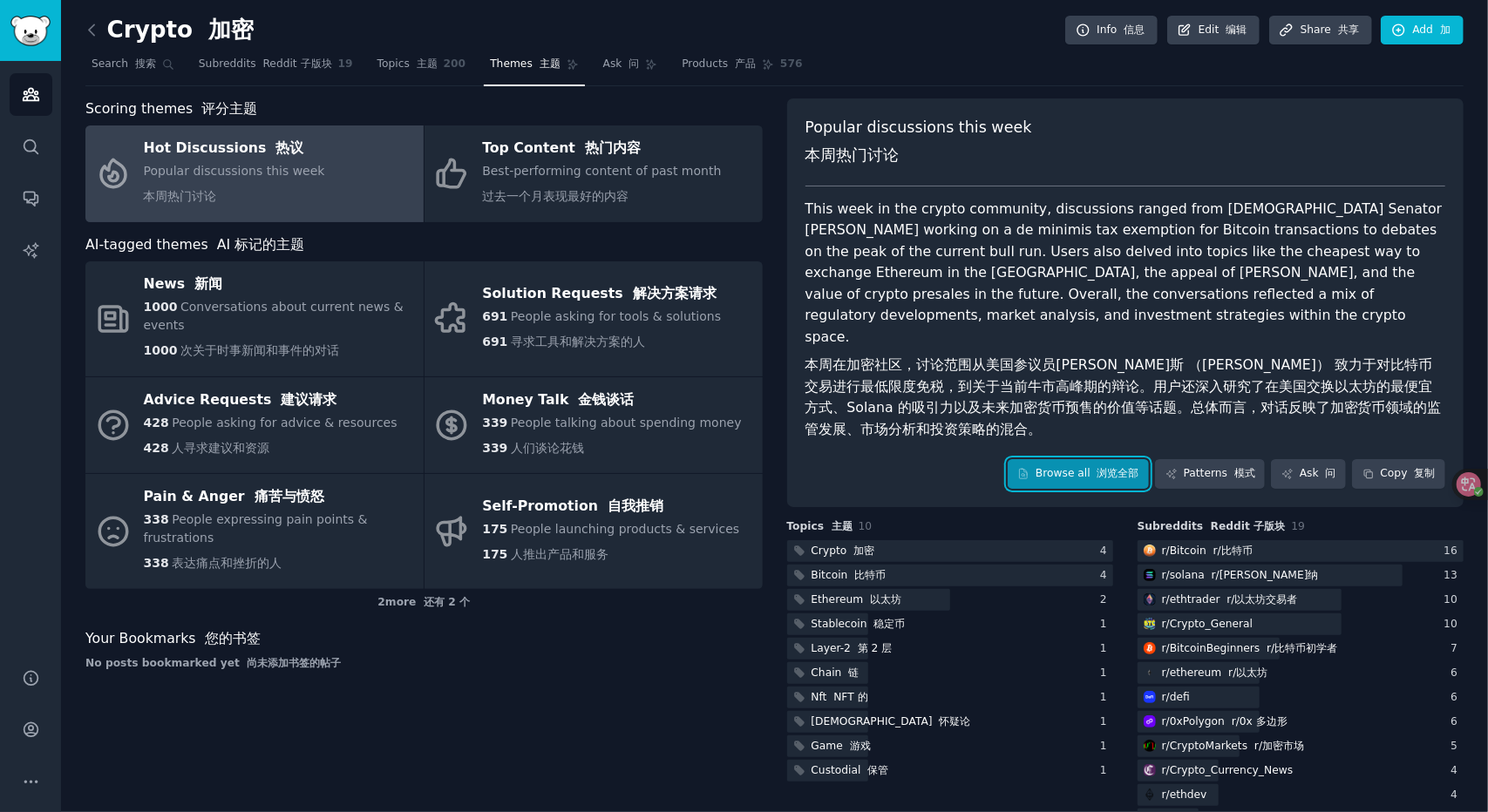
click at [1120, 459] on link "Browse all 浏览全部" at bounding box center [1078, 474] width 142 height 30
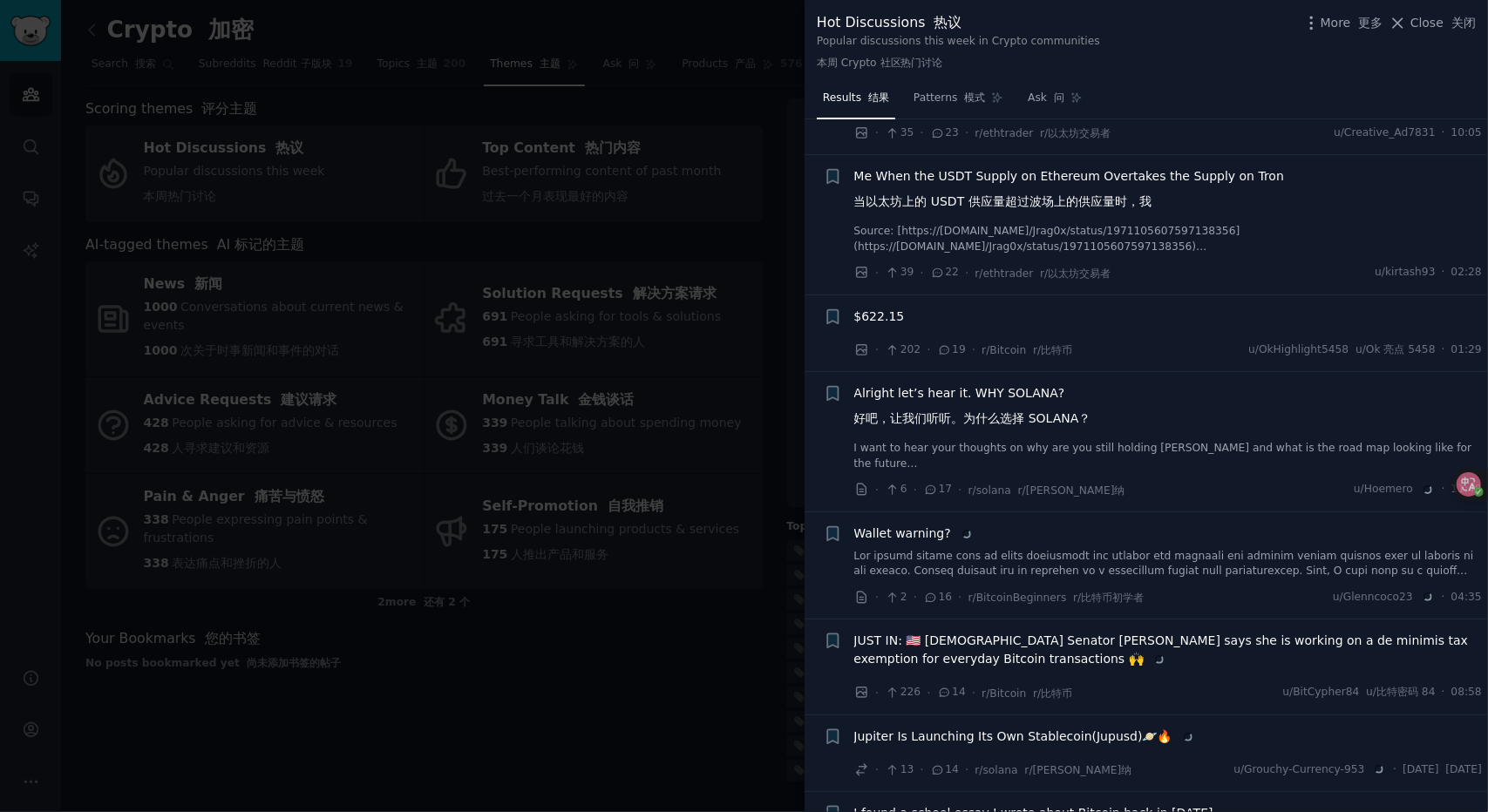
scroll to position [1657, 0]
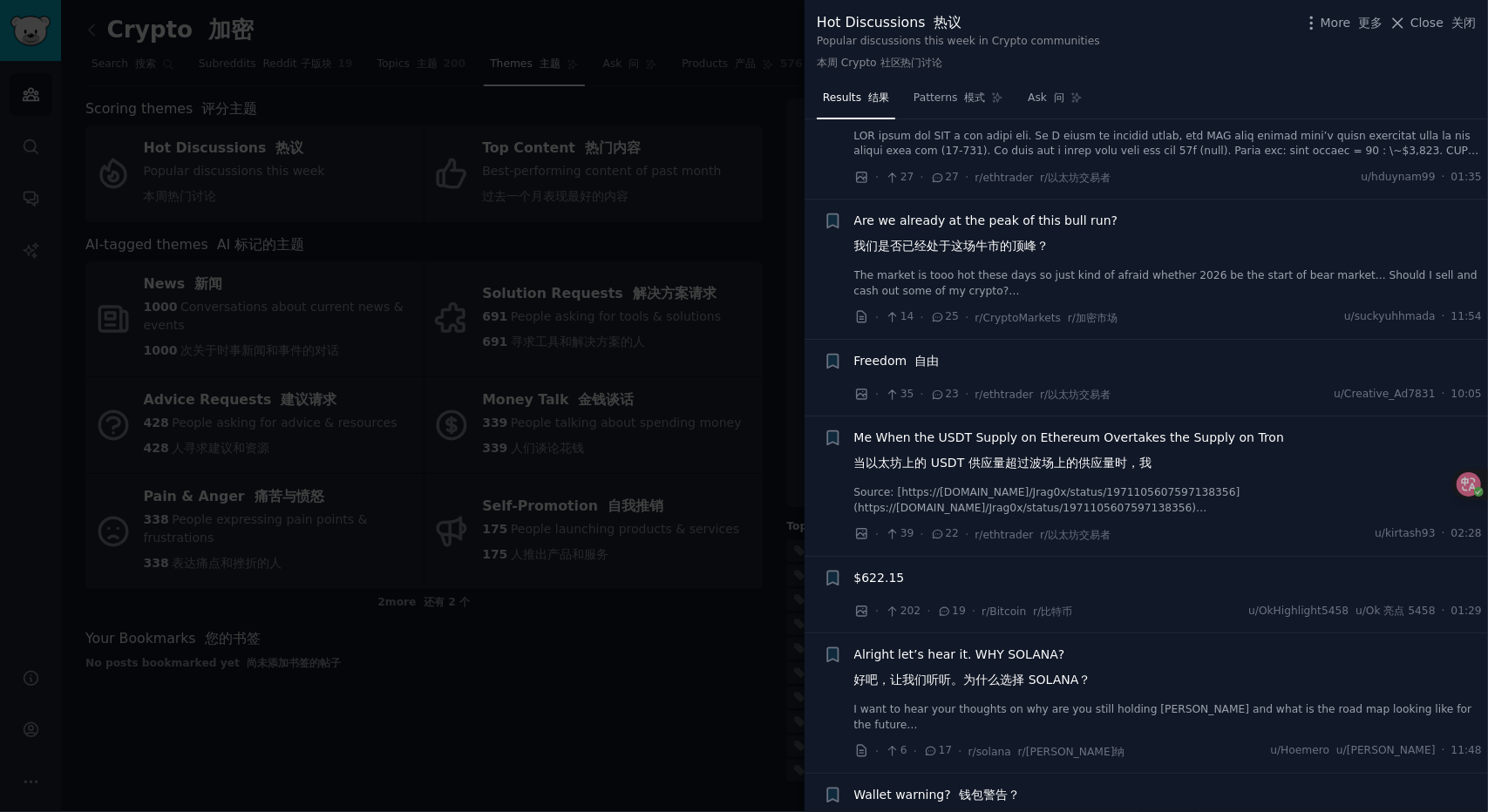
click at [980, 229] on span "Are we already at the peak of this bull run? 我们是否已经处于这场牛市的顶峰？" at bounding box center [986, 237] width 264 height 50
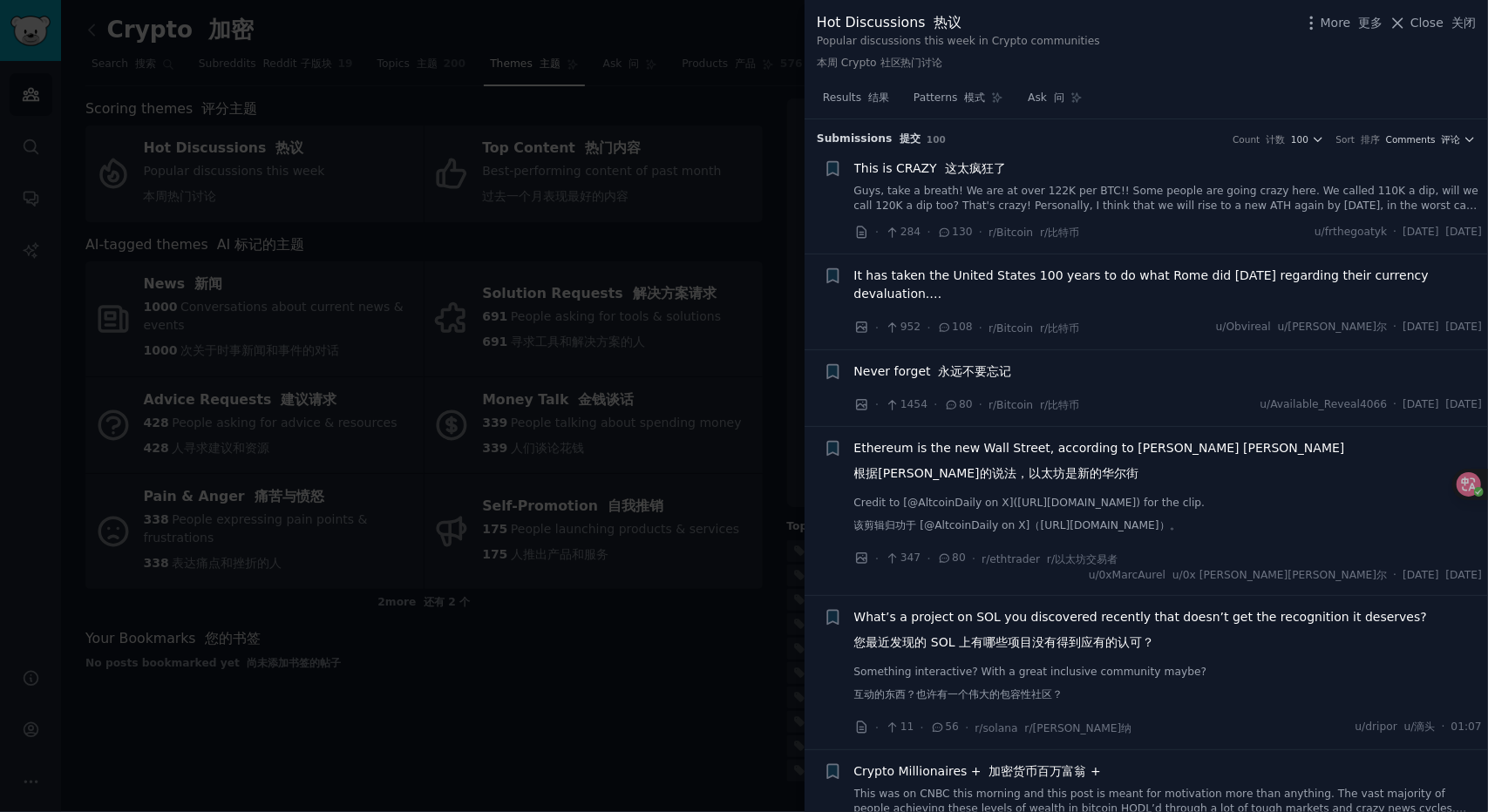
click at [1026, 292] on span "It has taken the United States 100 years to do what Rome did [DATE] regarding t…" at bounding box center [1168, 284] width 629 height 36
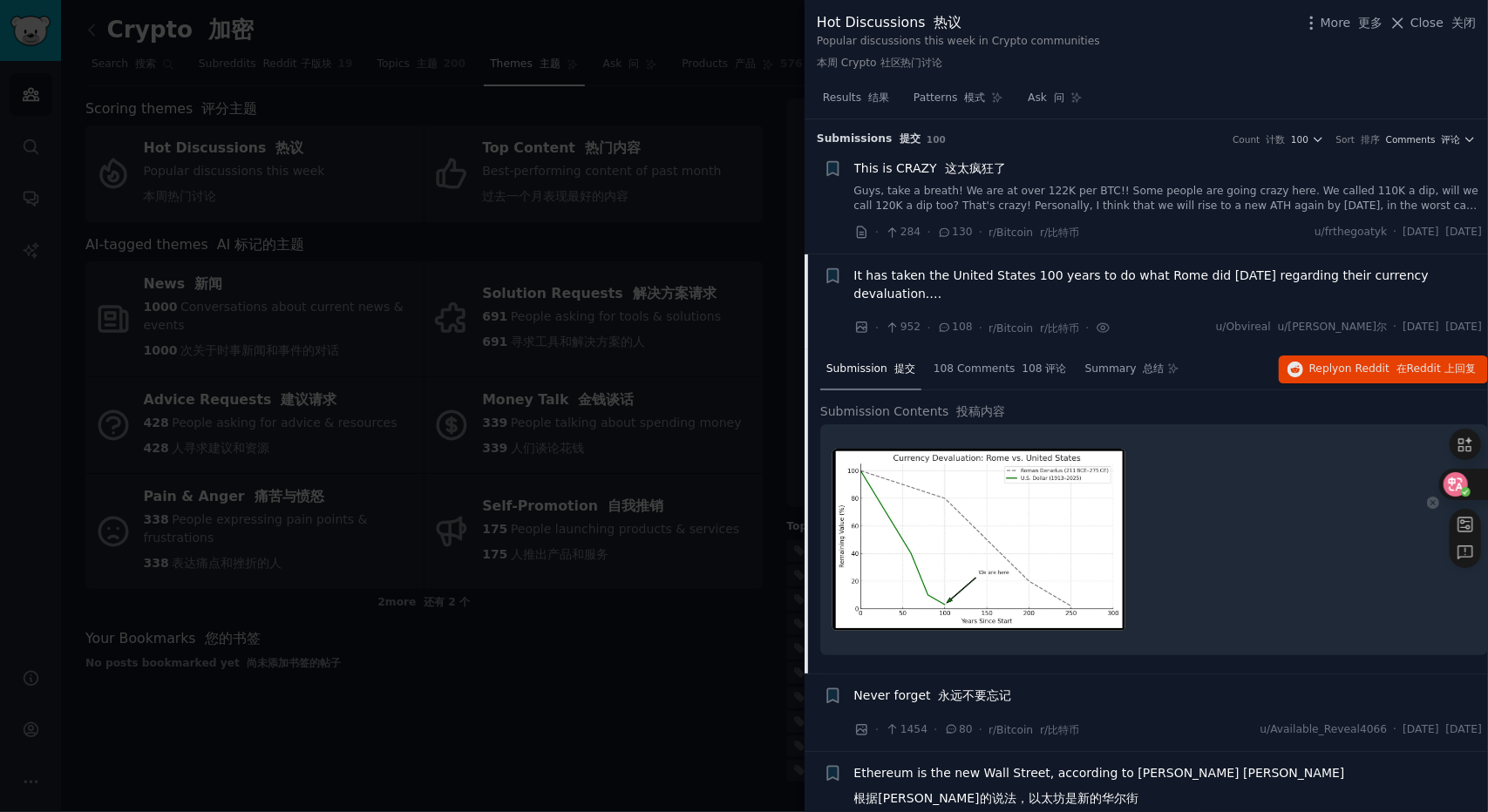
click at [1477, 486] on div at bounding box center [1463, 485] width 47 height 32
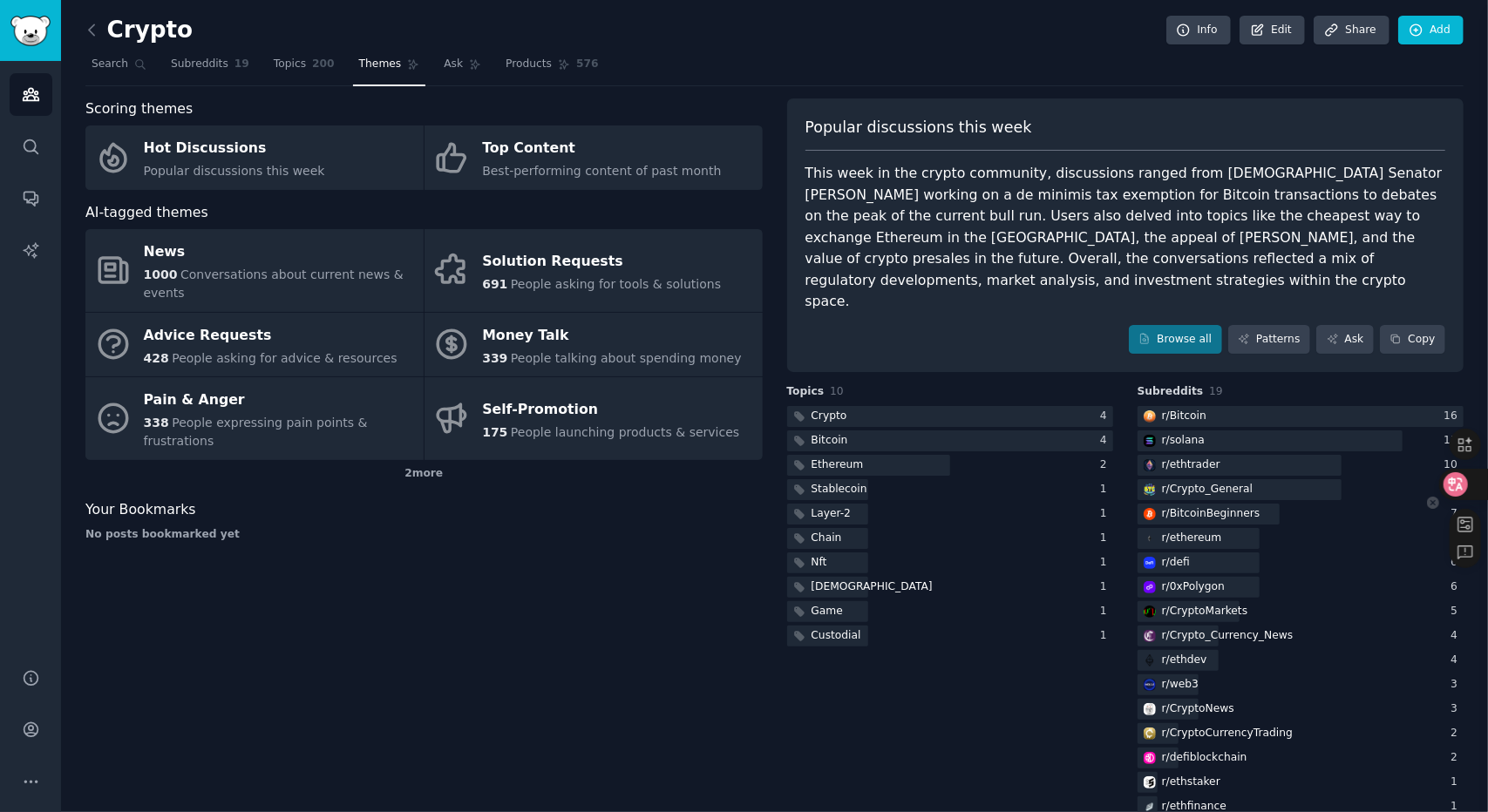
click at [1476, 485] on div at bounding box center [1463, 485] width 47 height 32
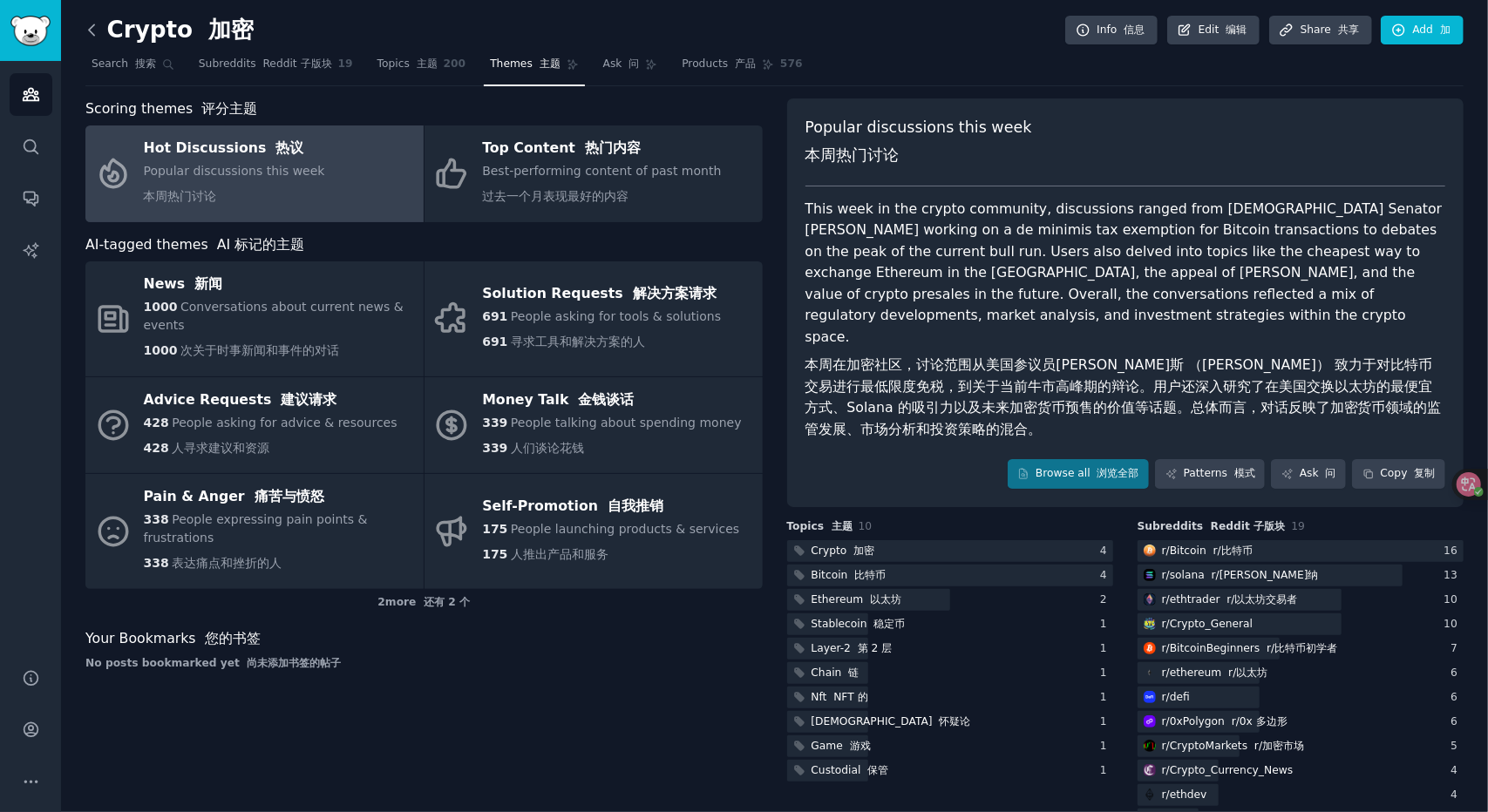
click at [88, 28] on icon at bounding box center [92, 30] width 19 height 19
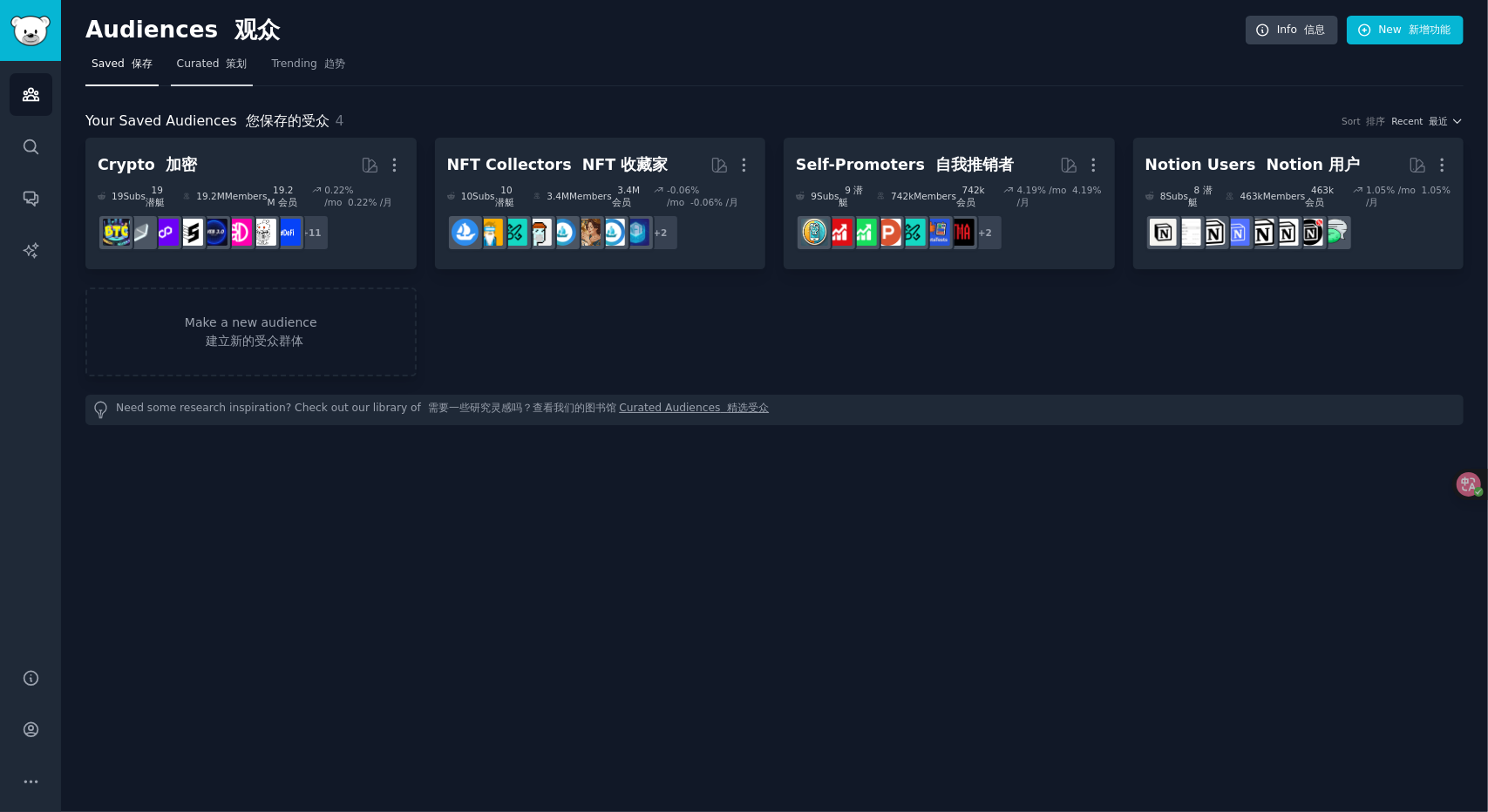
click at [204, 75] on link "Curated 策划" at bounding box center [211, 68] width 83 height 35
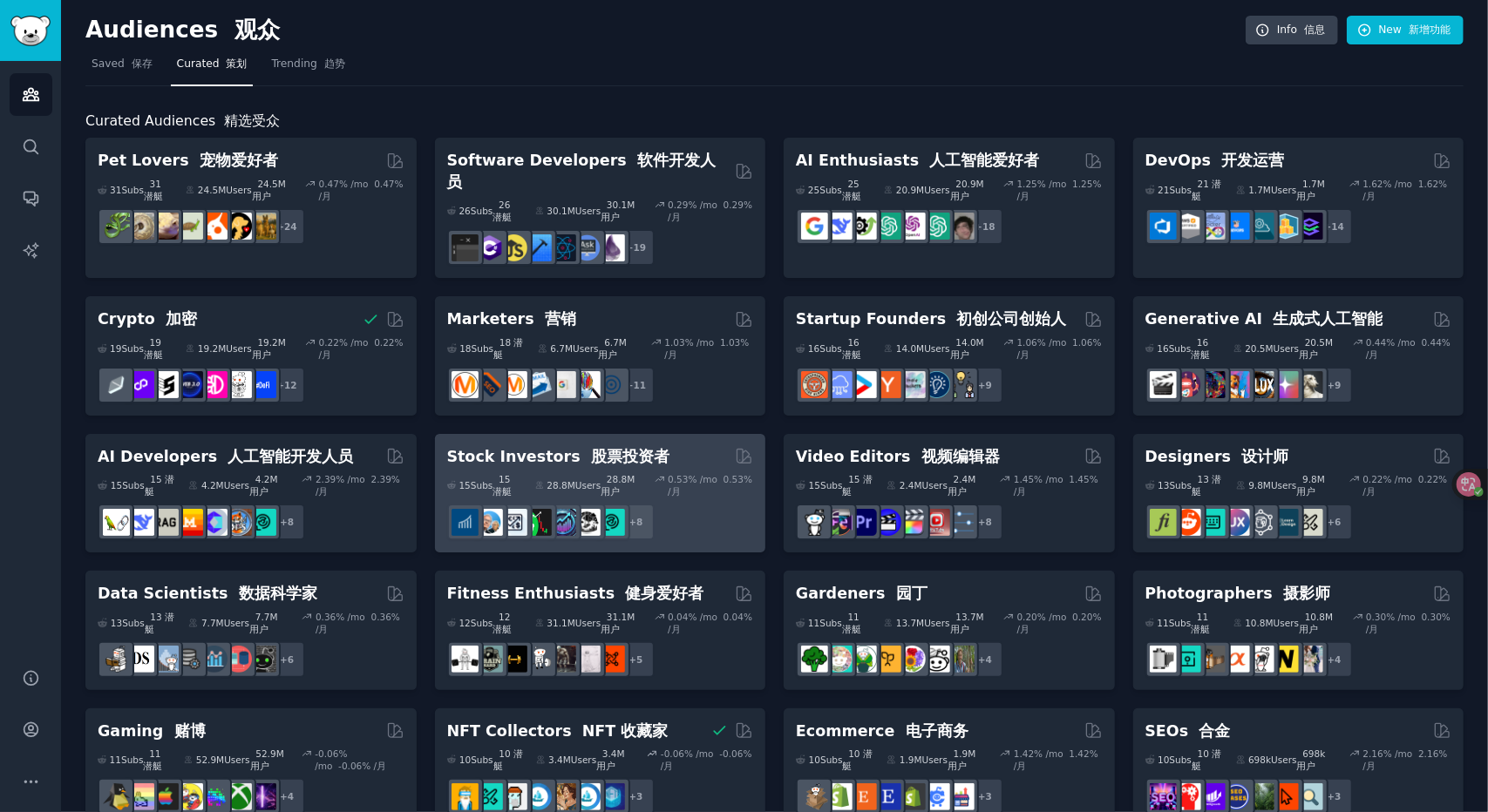
scroll to position [88, 0]
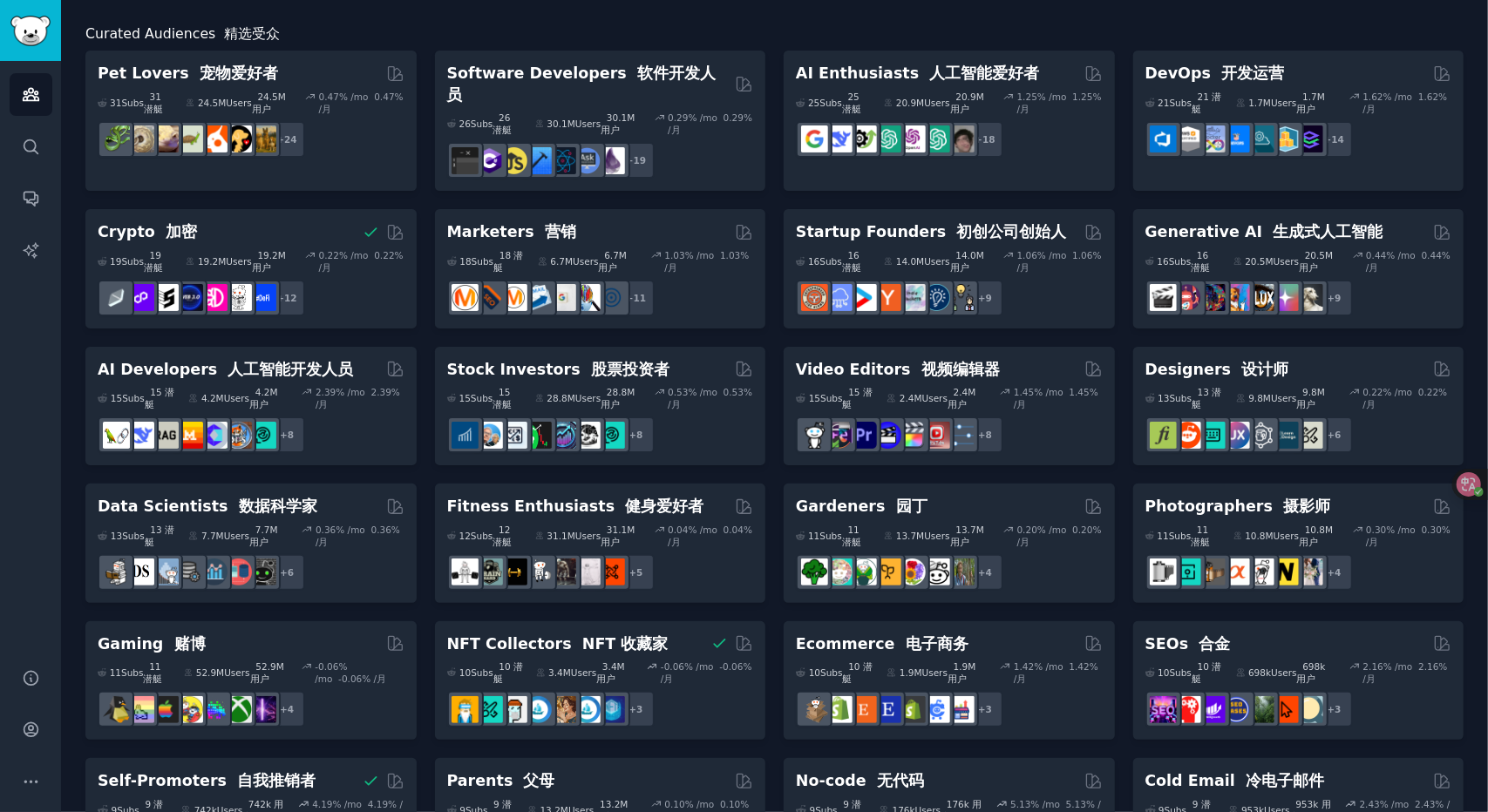
click at [290, 634] on div "Gaming 赌博" at bounding box center [251, 644] width 307 height 21
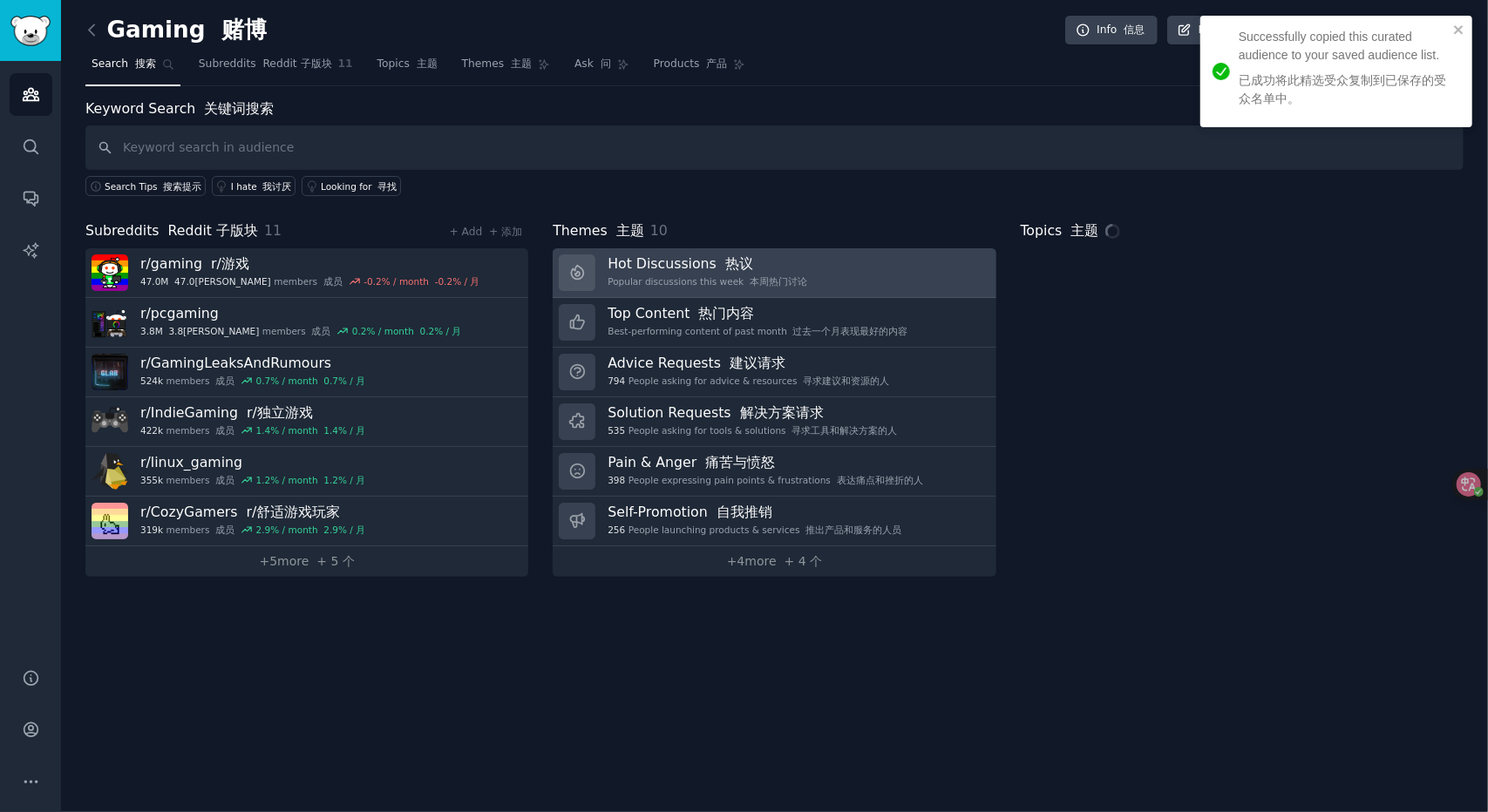
click at [757, 279] on font "本周热门讨论" at bounding box center [778, 281] width 58 height 10
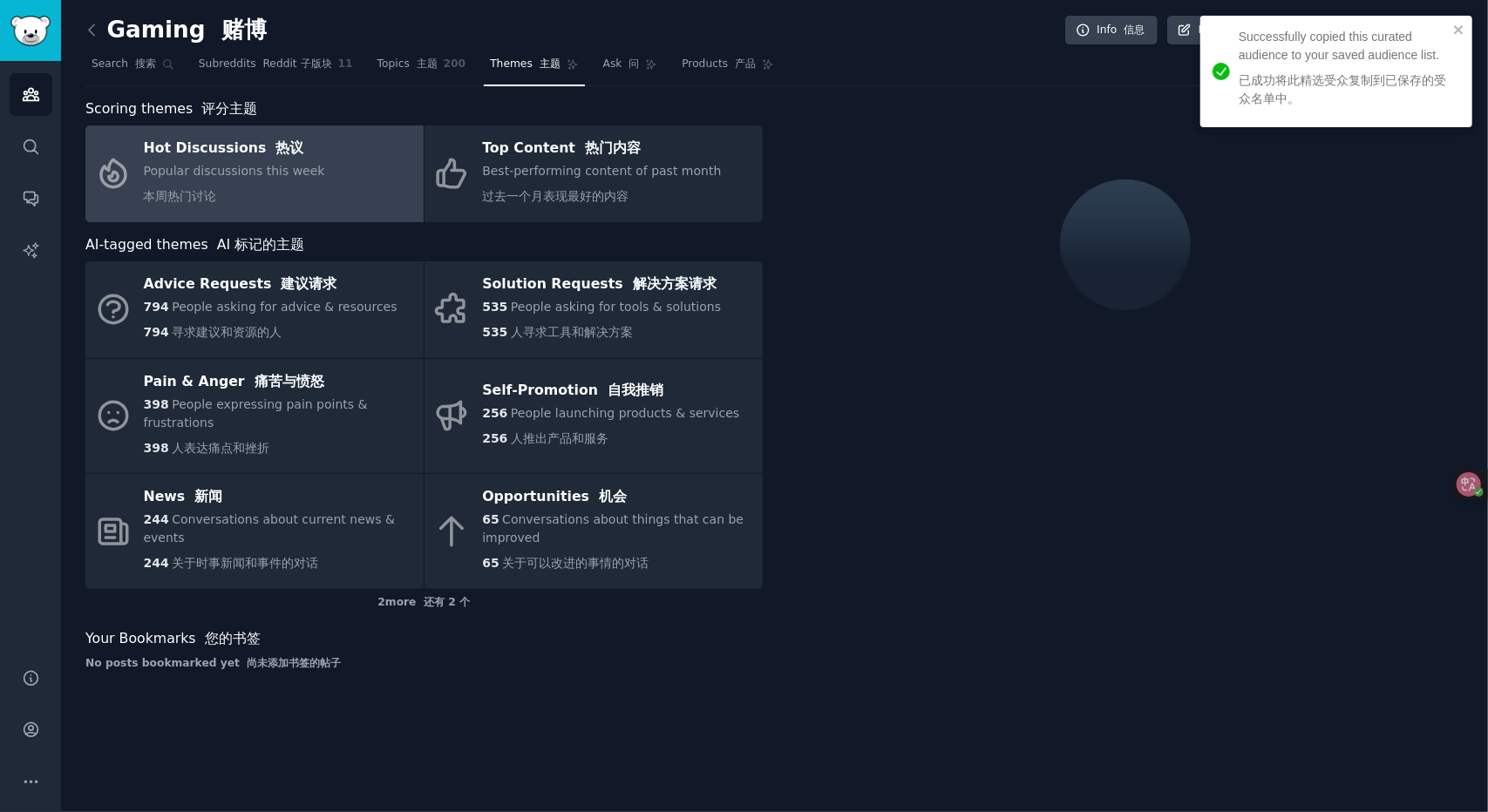
click at [348, 188] on link "Hot Discussions 热议 Popular discussions this week 本周热门讨论" at bounding box center [254, 174] width 338 height 97
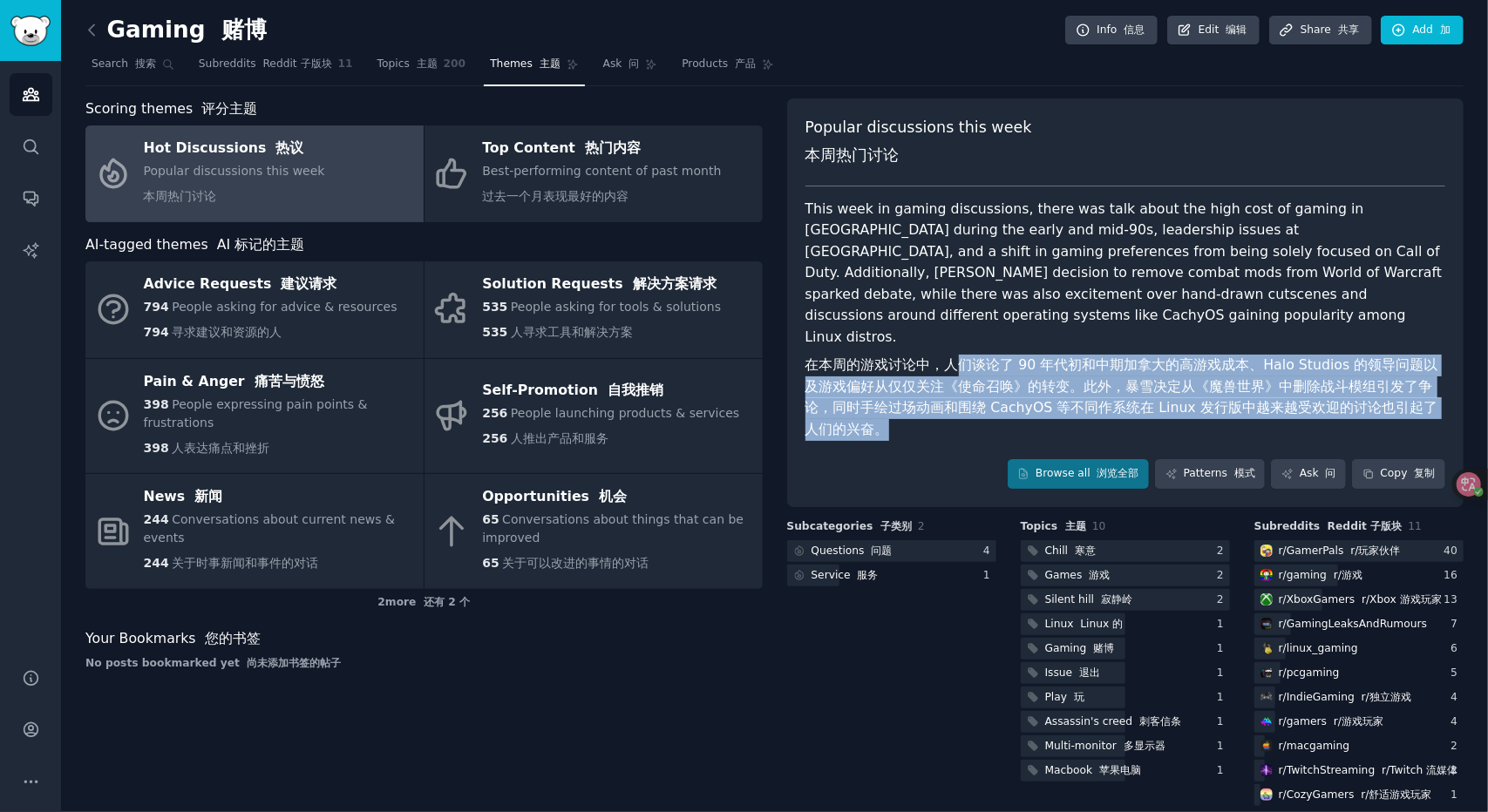
drag, startPoint x: 972, startPoint y: 357, endPoint x: 1039, endPoint y: 407, distance: 83.6
click at [1039, 407] on font "在本周的游戏讨论中，人们谈论了 90 年代初和中期加拿大的高游戏成本、Halo Studios 的领导问题以及游戏偏好从仅仅关注《使命召唤》的转变。此外，暴雪…" at bounding box center [1126, 398] width 641 height 86
drag, startPoint x: 1025, startPoint y: 402, endPoint x: 879, endPoint y: 344, distance: 157.1
click at [879, 355] on font "在本周的游戏讨论中，人们谈论了 90 年代初和中期加拿大的高游戏成本、Halo Studios 的领导问题以及游戏偏好从仅仅关注《使命召唤》的转变。此外，暴雪…" at bounding box center [1126, 398] width 641 height 86
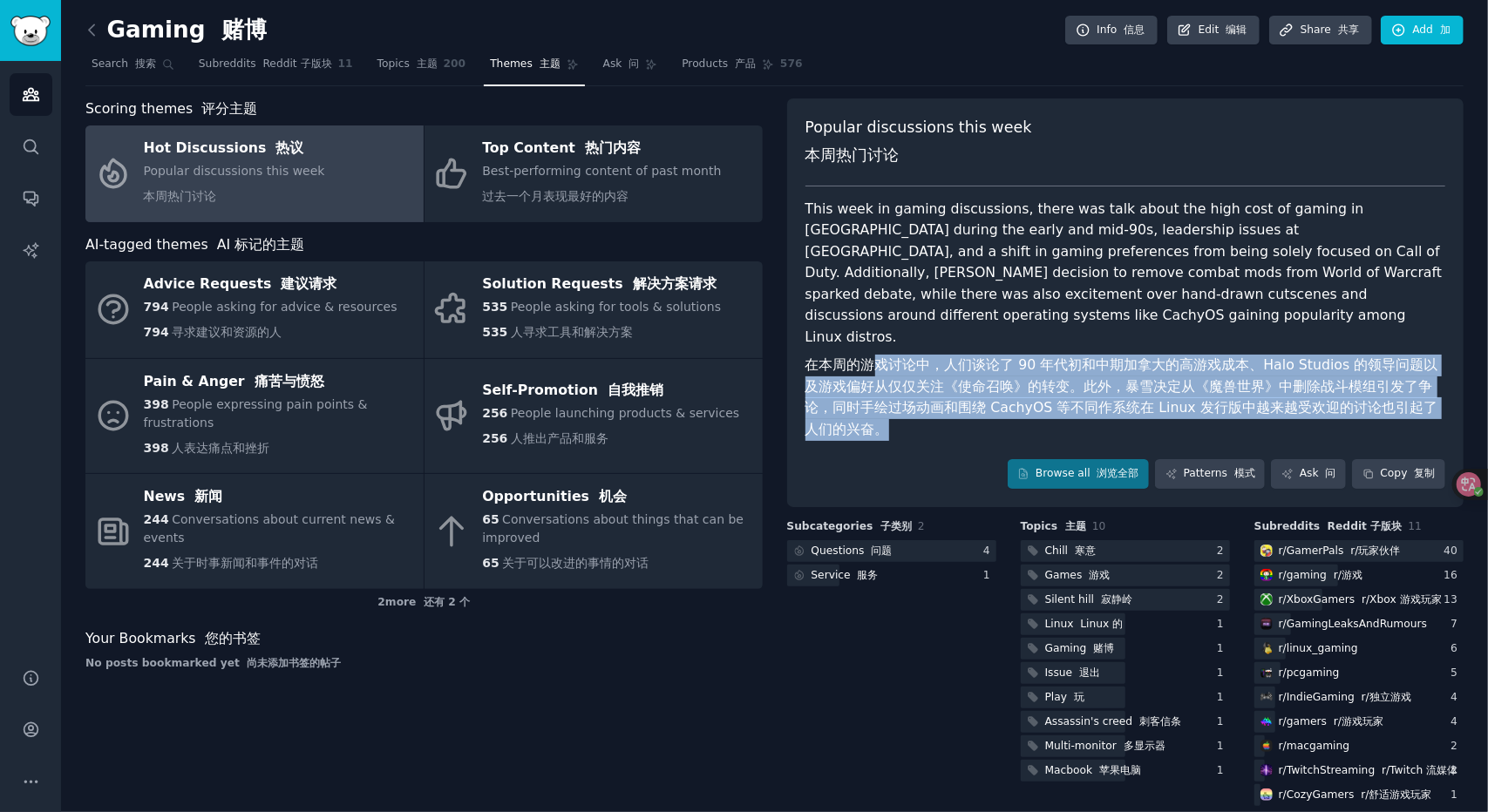
click at [879, 357] on font "在本周的游戏讨论中，人们谈论了 90 年代初和中期加拿大的高游戏成本、Halo Studios 的领导问题以及游戏偏好从仅仅关注《使命召唤》的转变。此外，暴雪…" at bounding box center [1122, 397] width 633 height 81
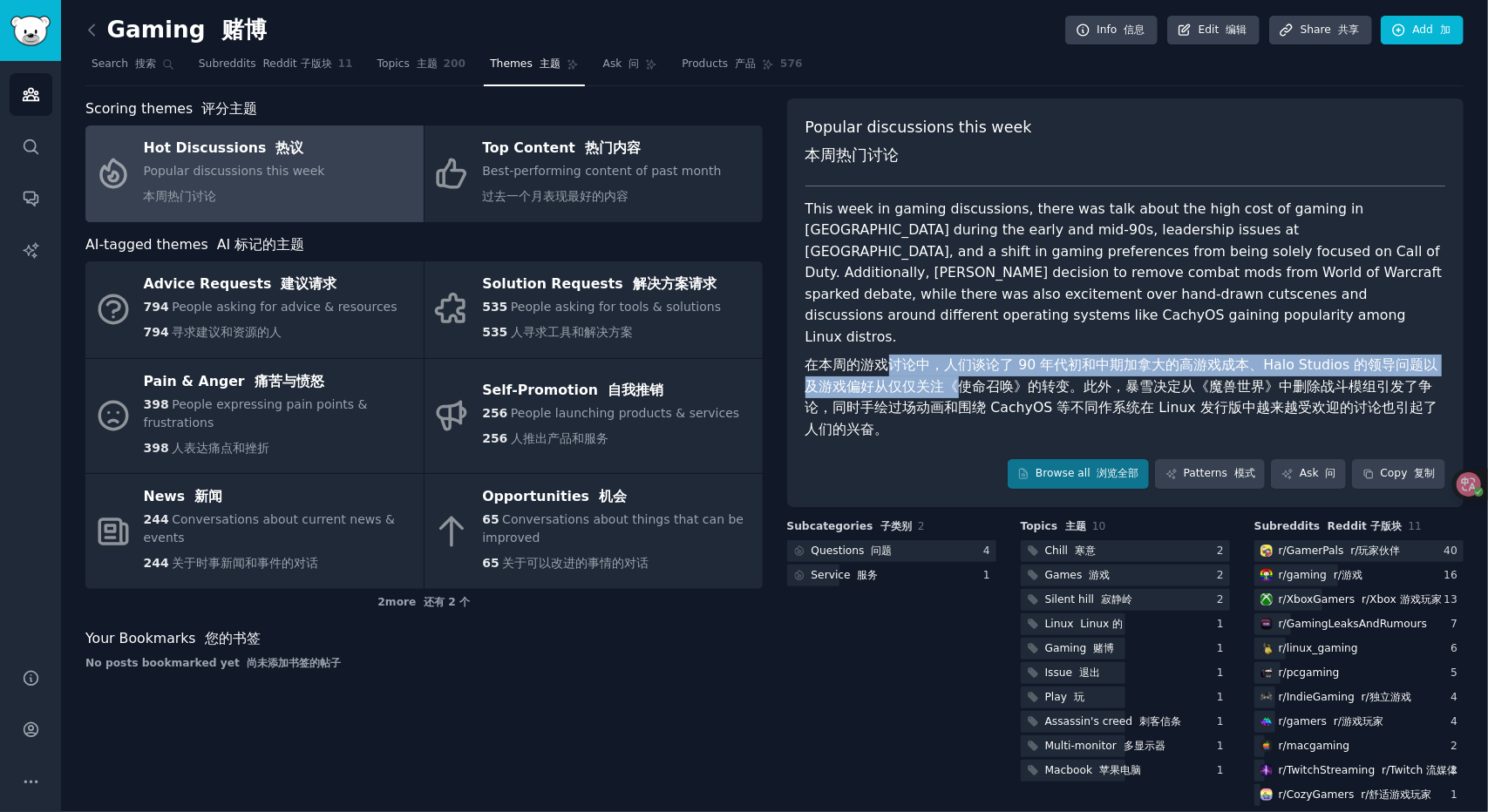
drag, startPoint x: 891, startPoint y: 357, endPoint x: 938, endPoint y: 372, distance: 49.3
click at [938, 372] on font "在本周的游戏讨论中，人们谈论了 90 年代初和中期加拿大的高游戏成本、Halo Studios 的领导问题以及游戏偏好从仅仅关注《使命召唤》的转变。此外，暴雪…" at bounding box center [1122, 397] width 633 height 81
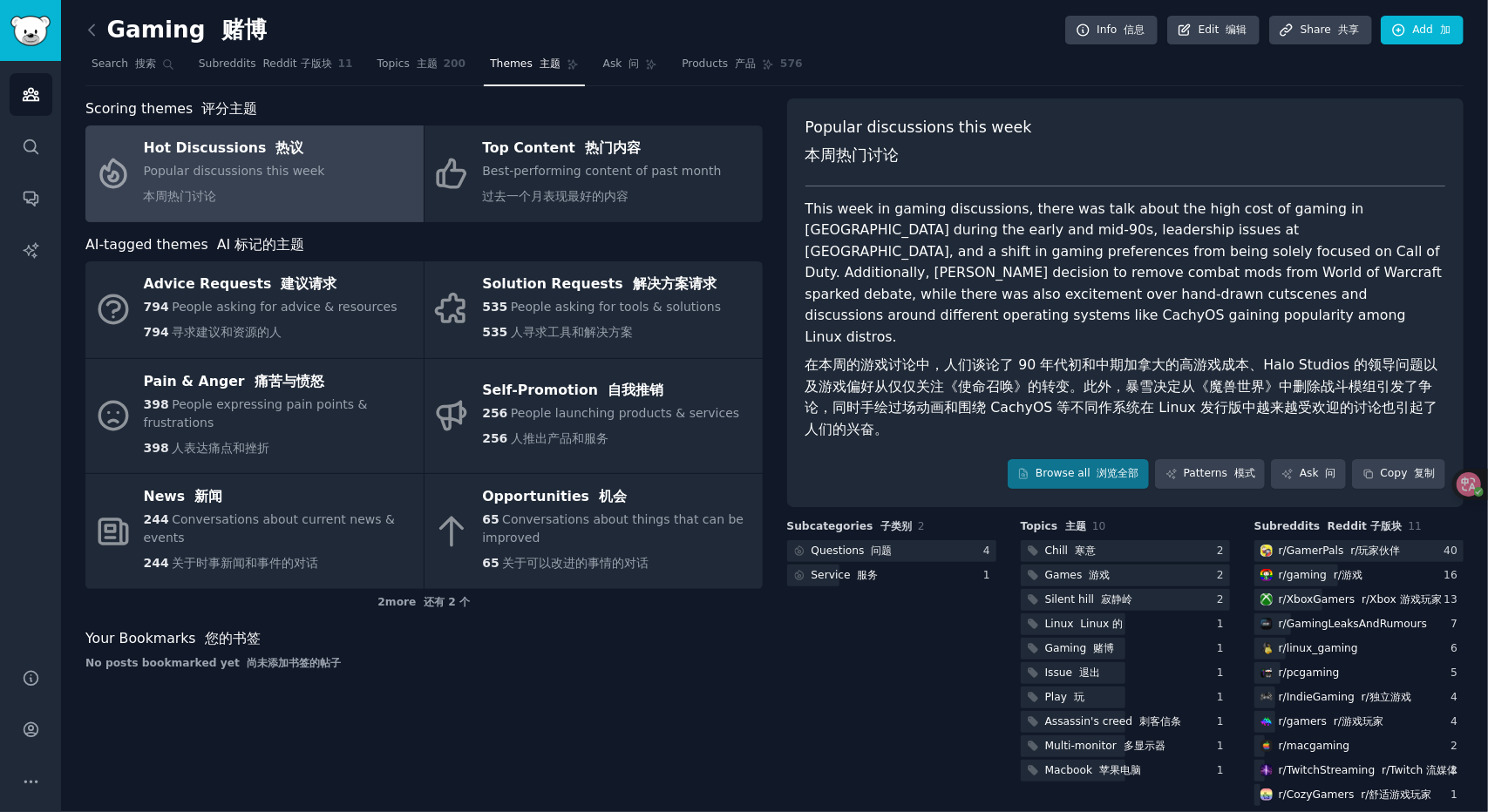
click at [972, 402] on font "在本周的游戏讨论中，人们谈论了 90 年代初和中期加拿大的高游戏成本、Halo Studios 的领导问题以及游戏偏好从仅仅关注《使命召唤》的转变。此外，暴雪…" at bounding box center [1126, 398] width 641 height 86
click at [1057, 459] on link "Browse all 浏览全部" at bounding box center [1078, 474] width 142 height 30
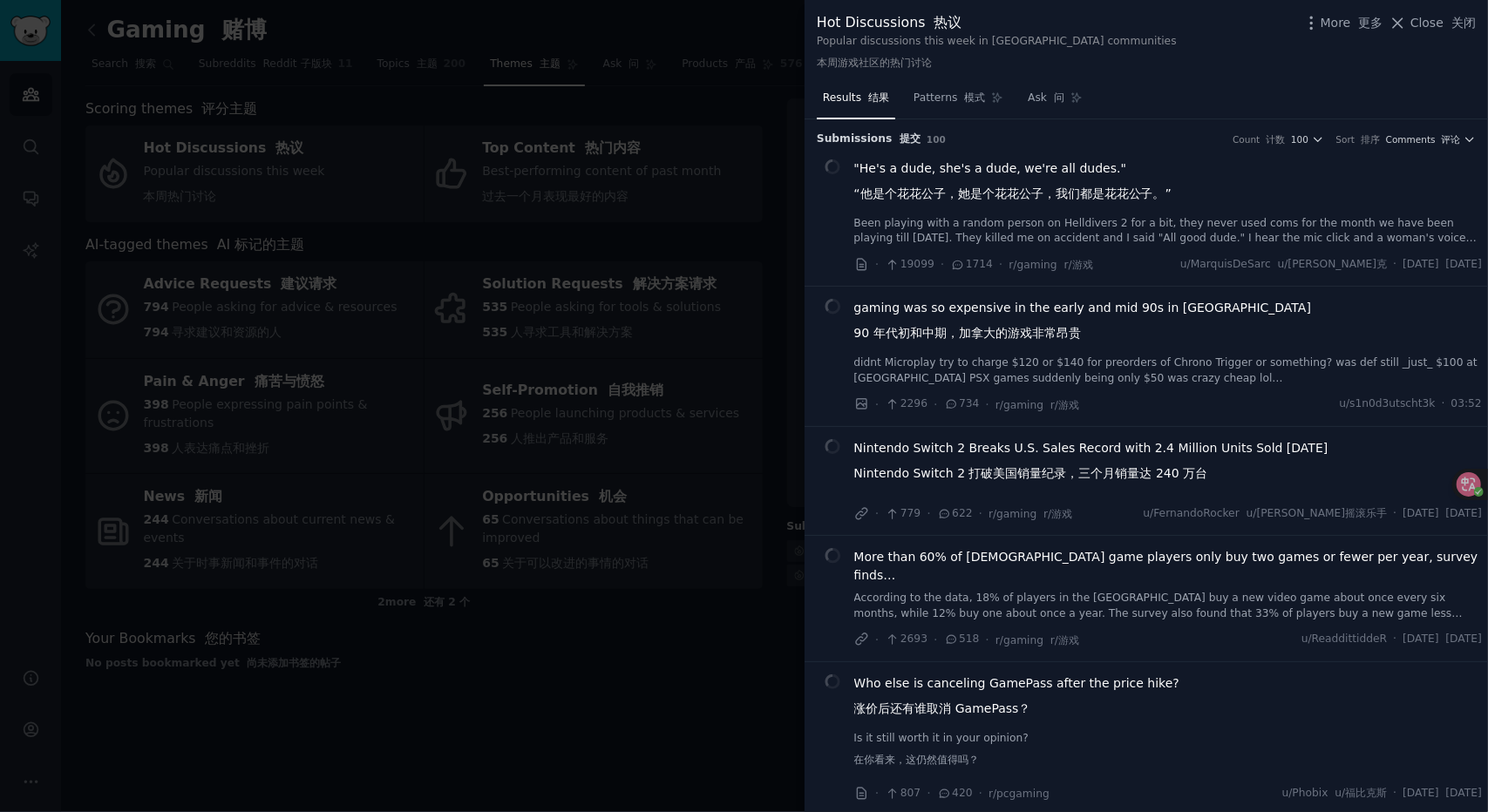
click at [666, 659] on div at bounding box center [744, 406] width 1488 height 812
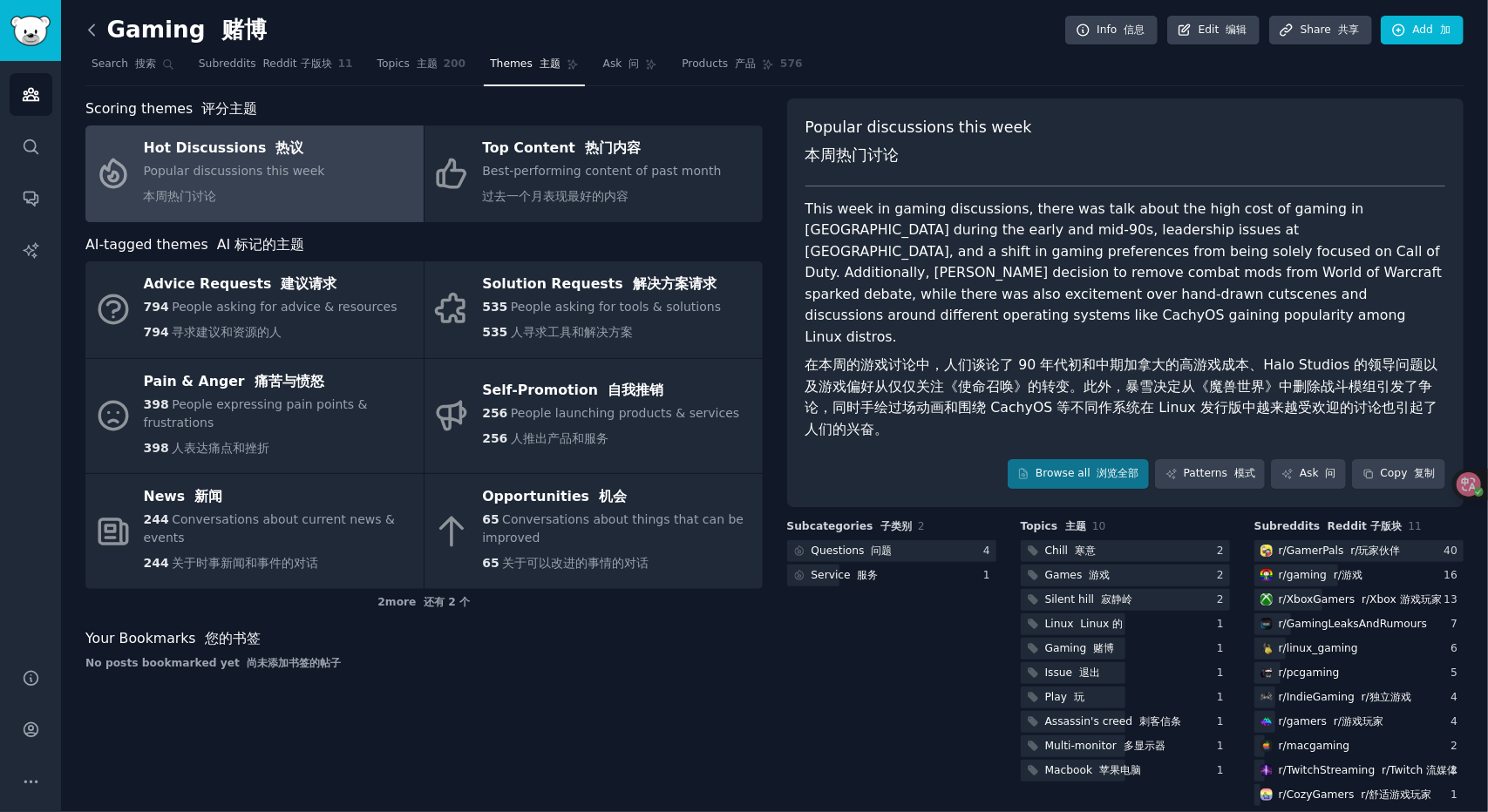
click at [96, 29] on icon at bounding box center [92, 30] width 19 height 19
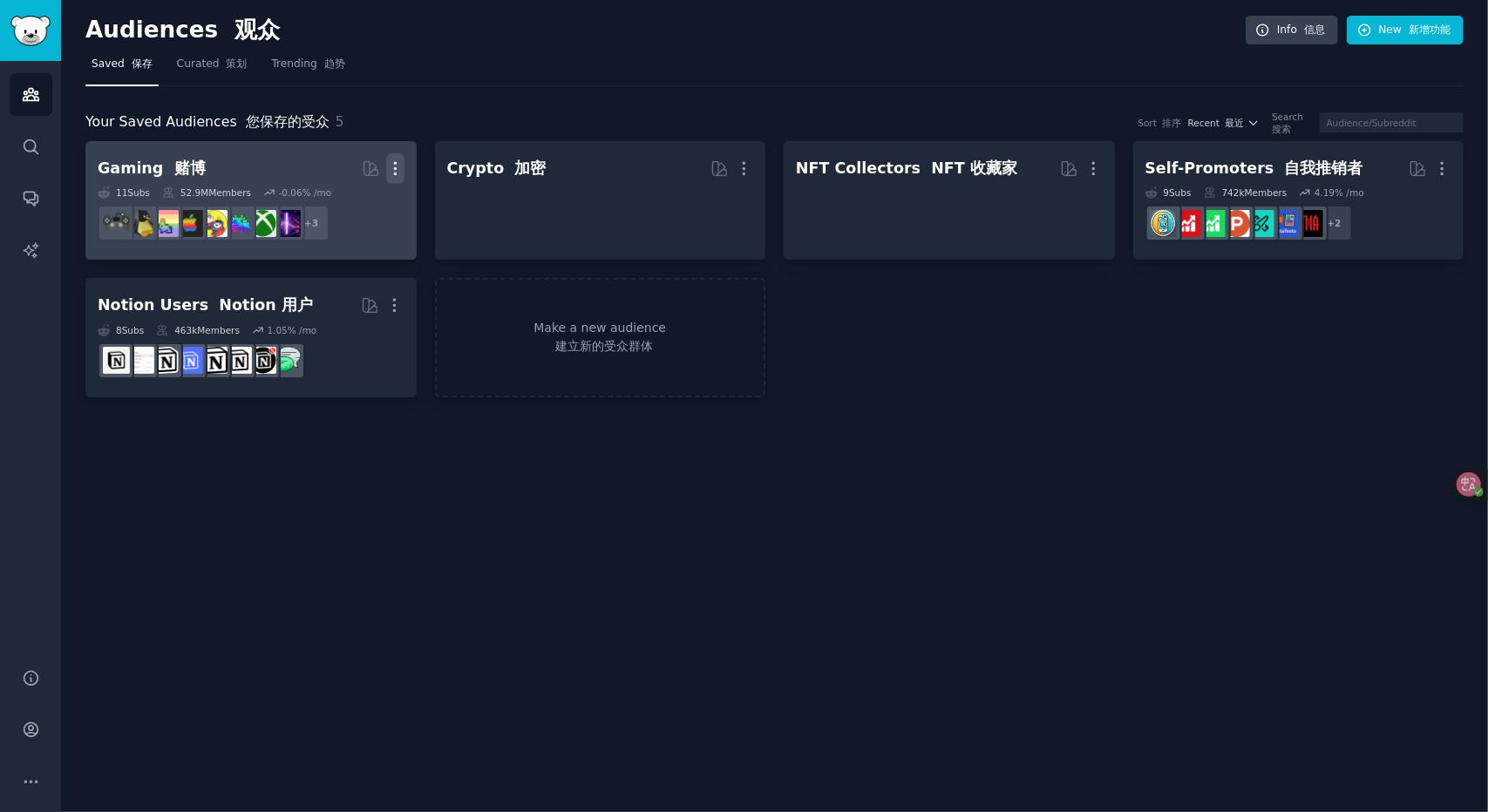
click at [395, 169] on icon "button" at bounding box center [395, 168] width 2 height 12
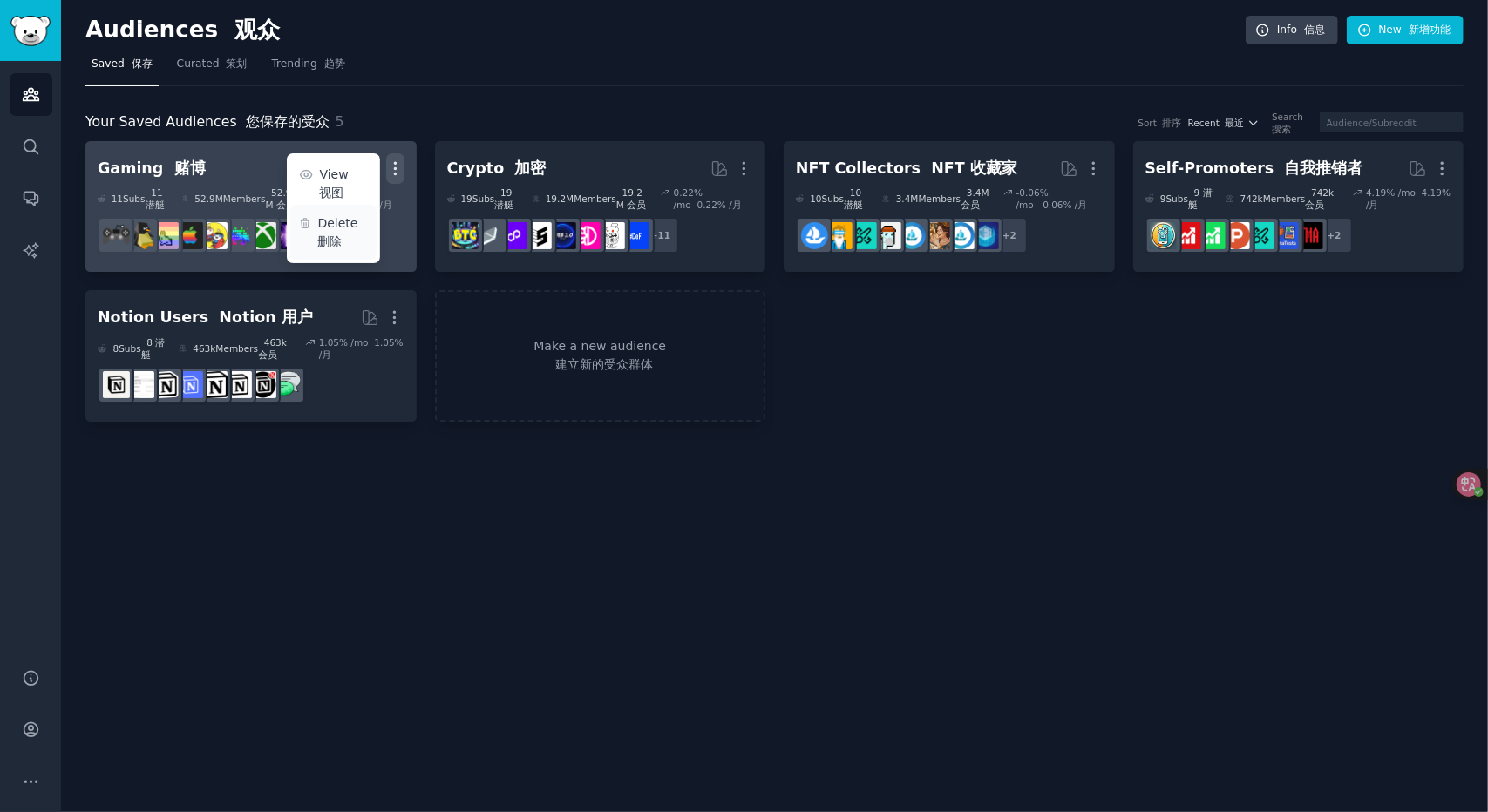
click at [343, 229] on p "Delete 删除" at bounding box center [342, 232] width 49 height 36
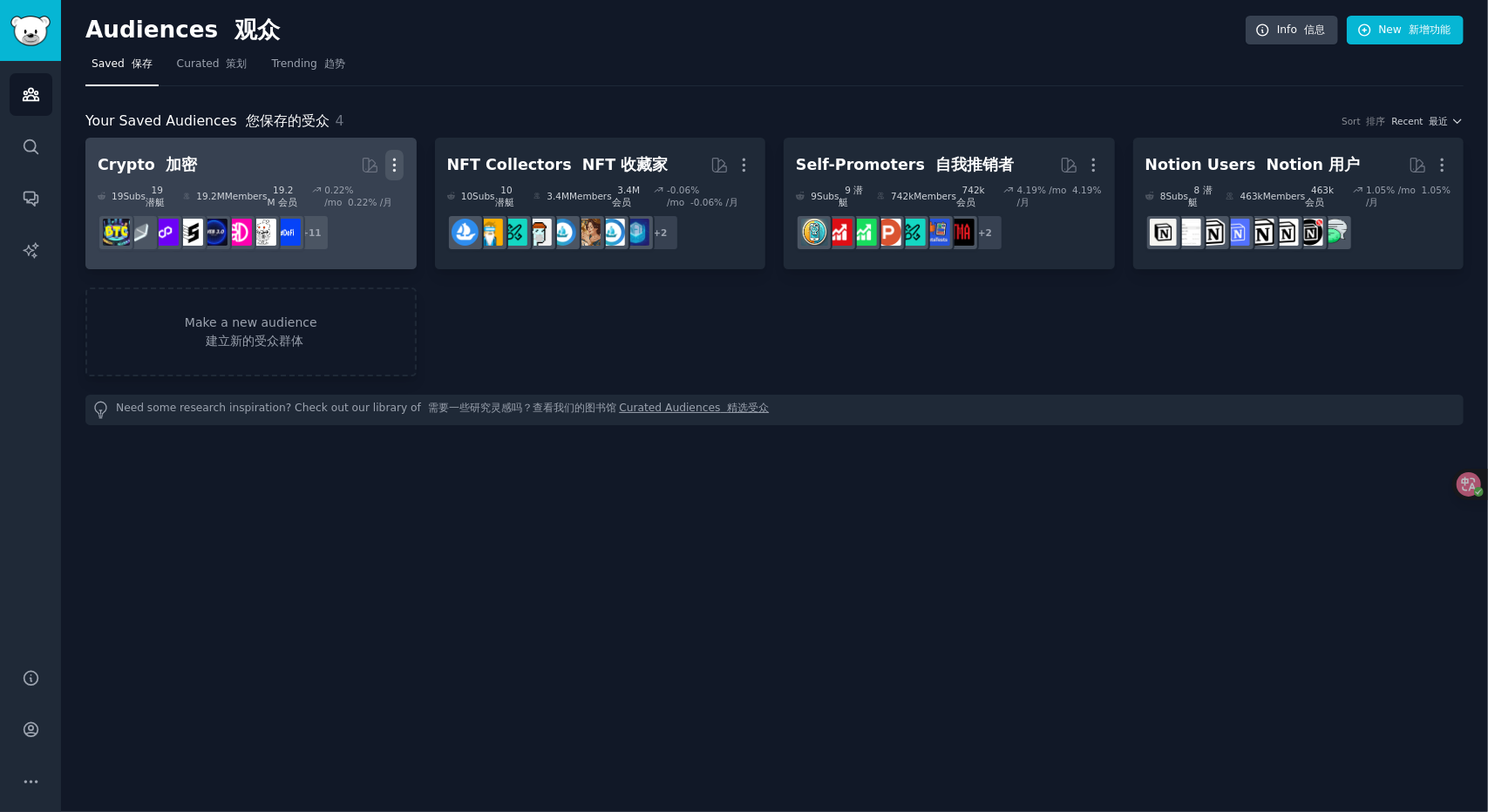
click at [399, 164] on icon "button" at bounding box center [395, 166] width 19 height 19
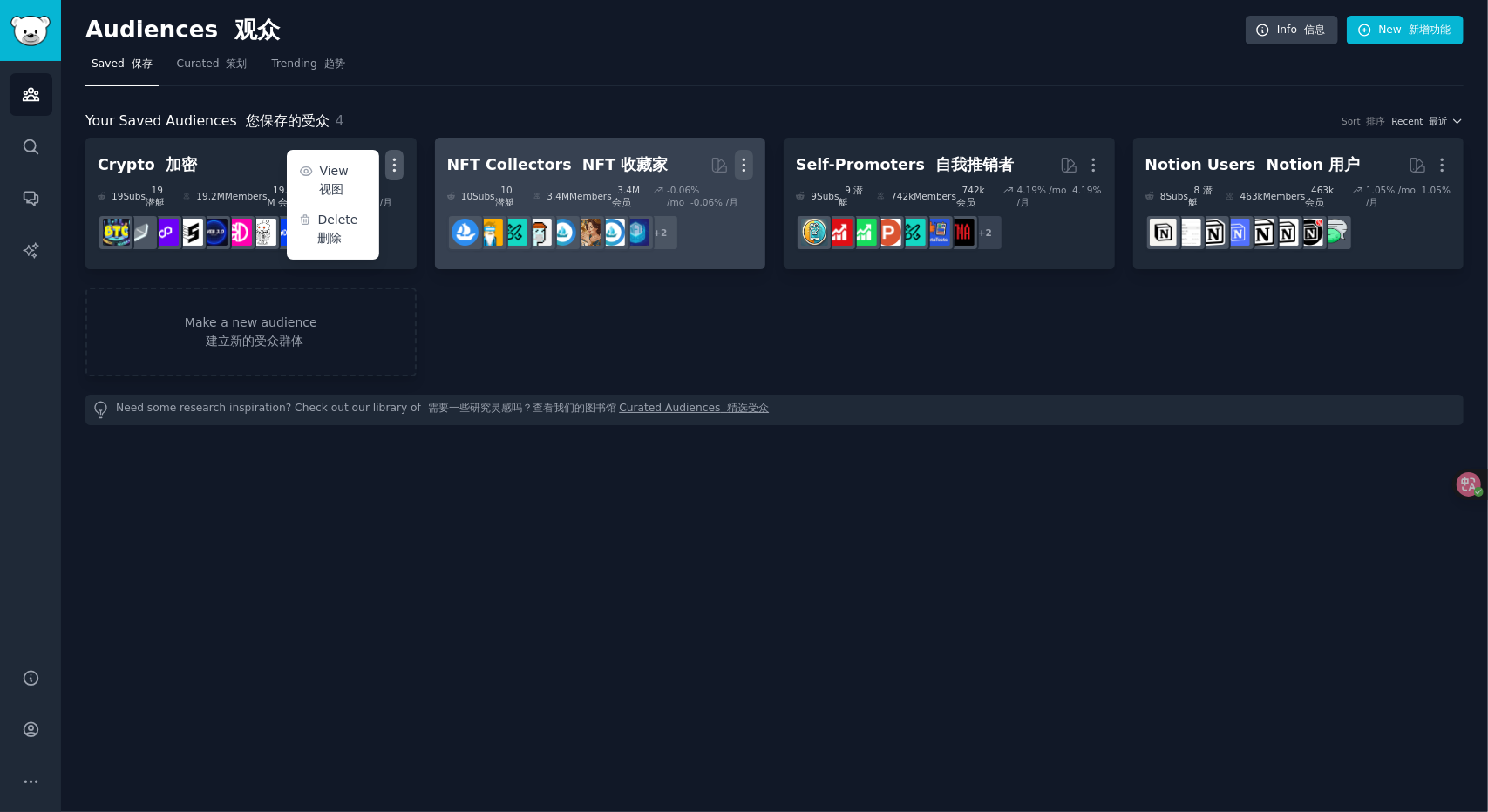
click at [751, 170] on icon "button" at bounding box center [744, 166] width 19 height 19
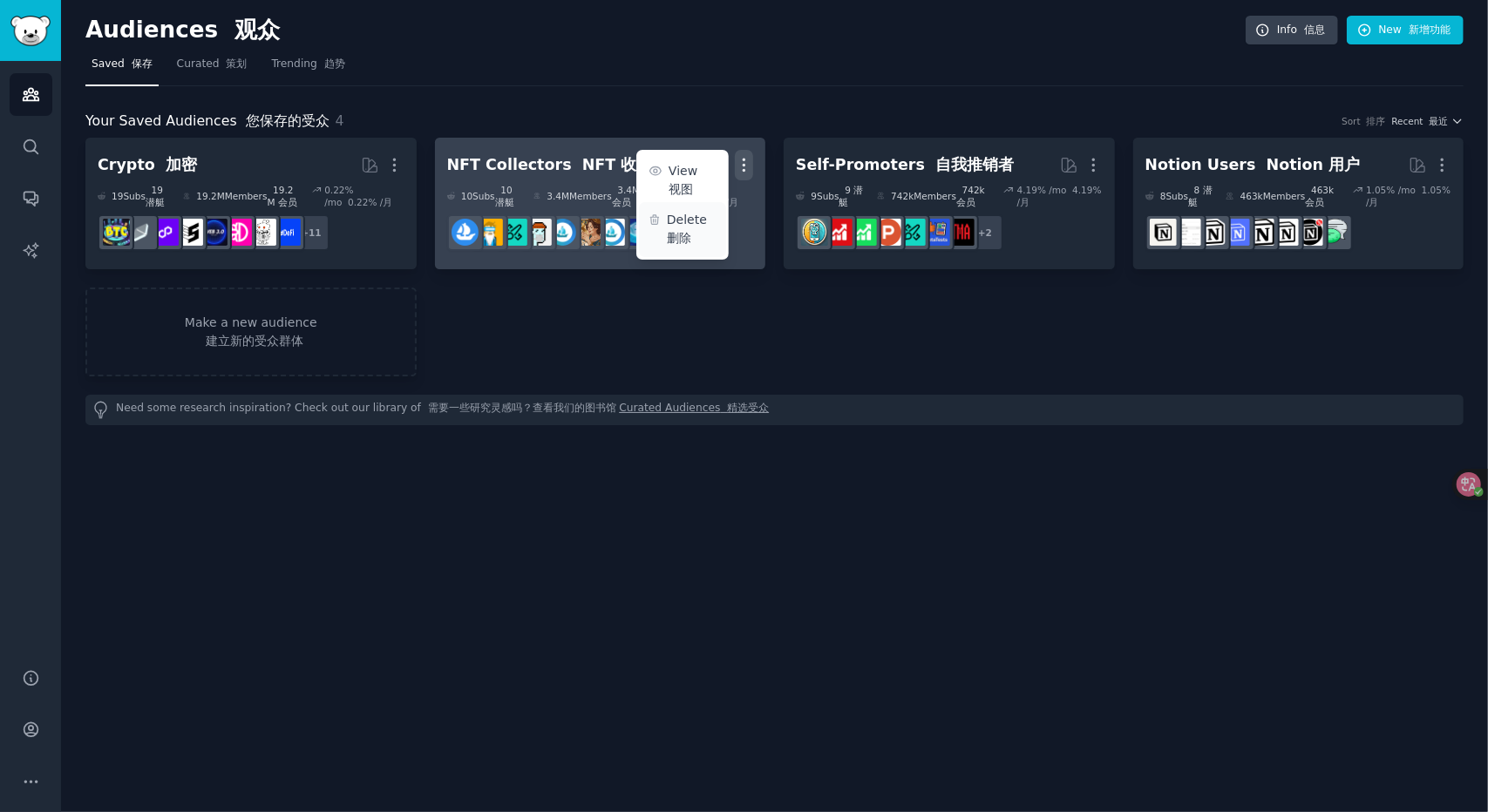
click at [704, 221] on p "Delete 删除" at bounding box center [691, 229] width 49 height 36
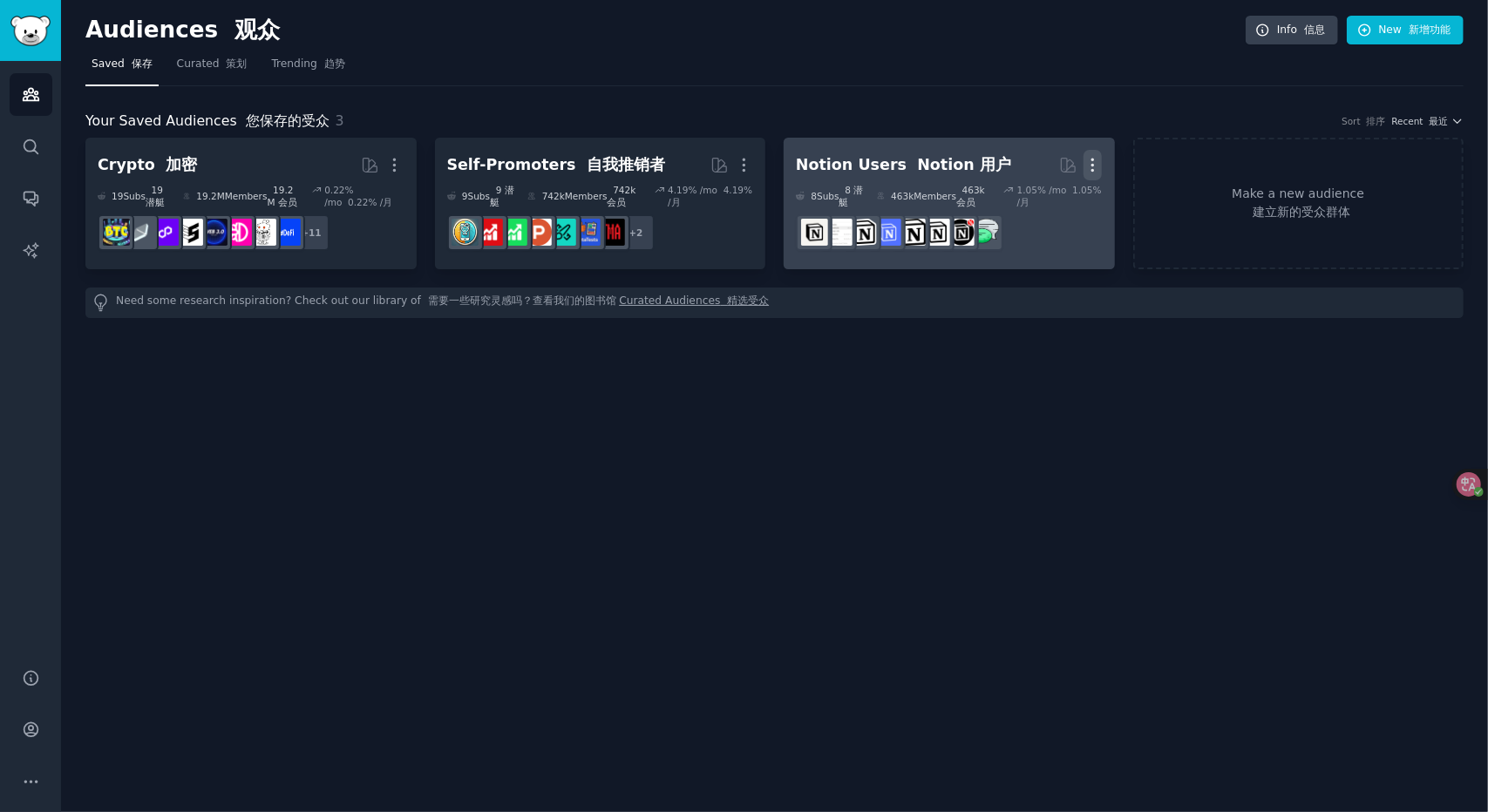
click at [1093, 162] on icon "button" at bounding box center [1093, 166] width 19 height 19
click at [1036, 221] on p "Delete" at bounding box center [1040, 229] width 47 height 36
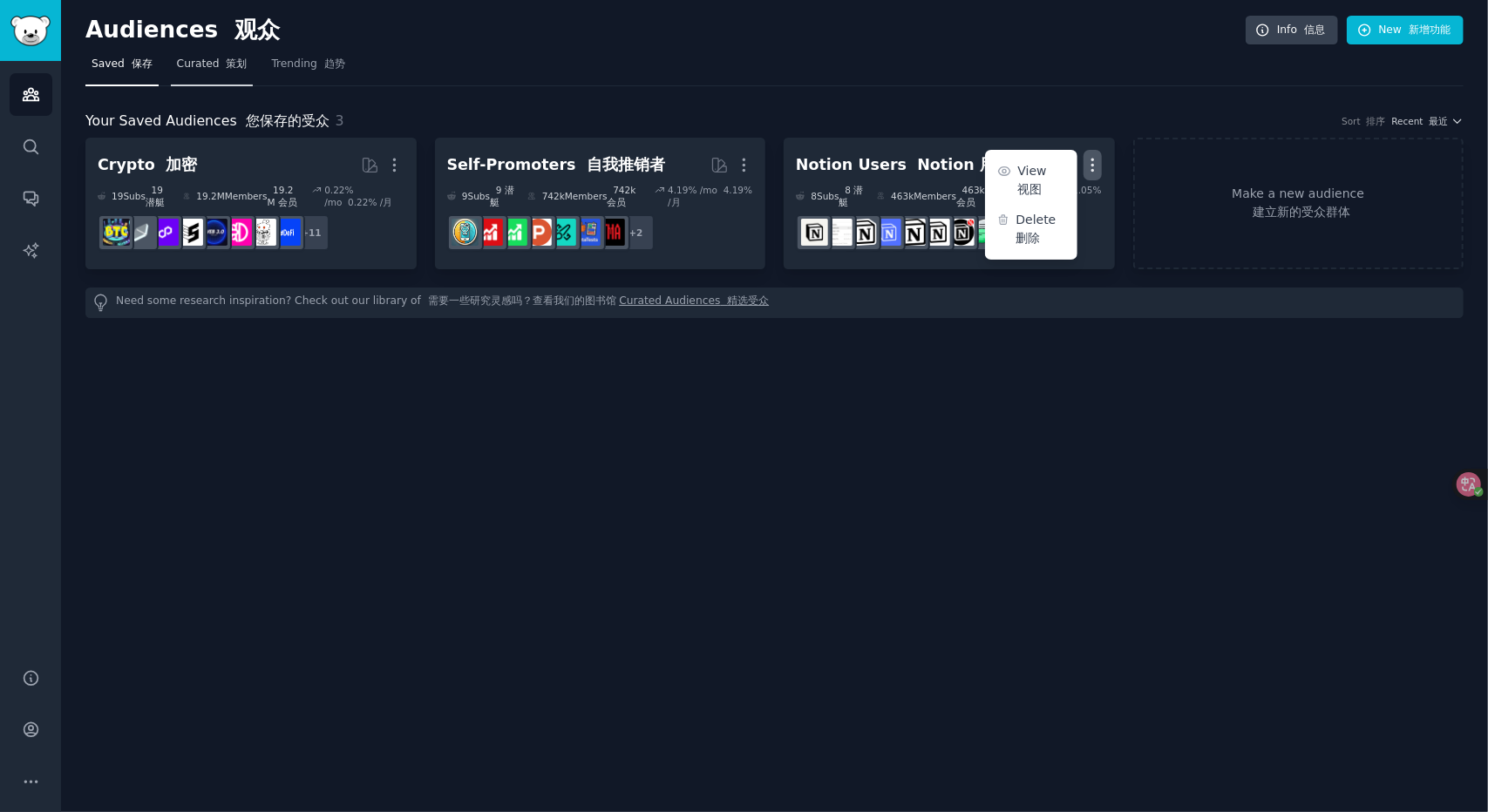
click at [178, 61] on span "Curated 策划" at bounding box center [212, 64] width 71 height 16
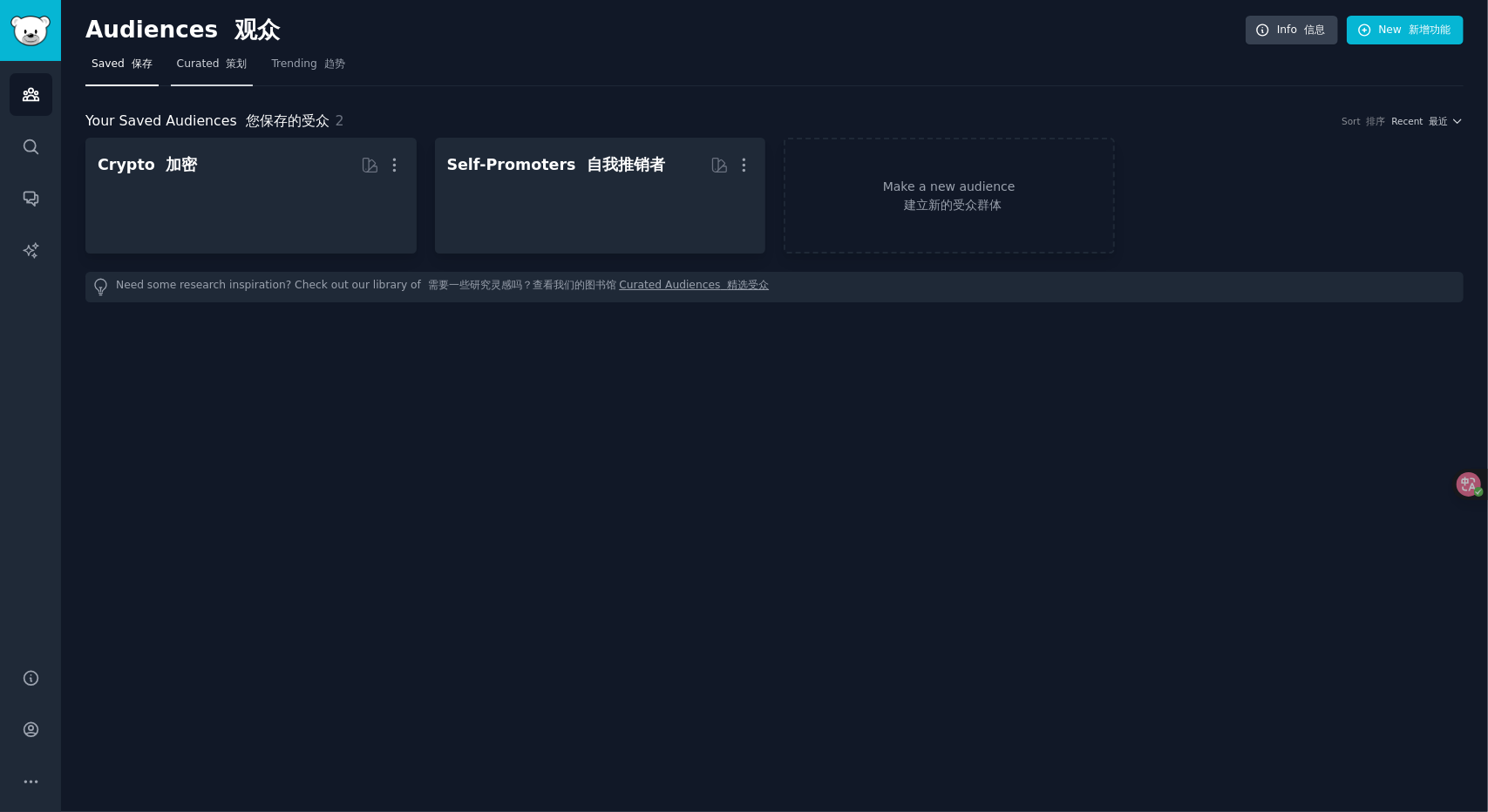
click at [218, 73] on link "Curated 策划" at bounding box center [211, 68] width 83 height 35
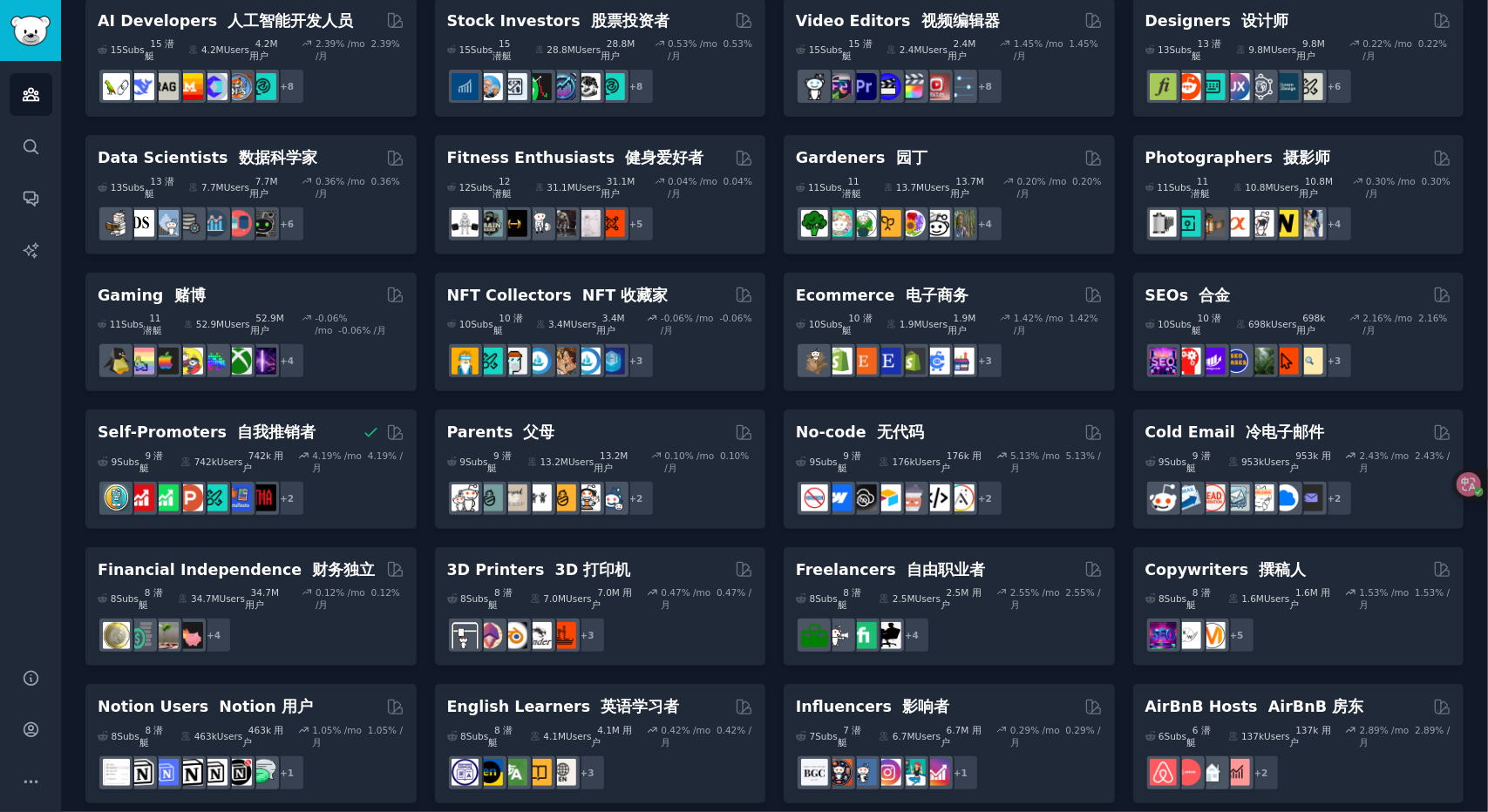
scroll to position [88, 0]
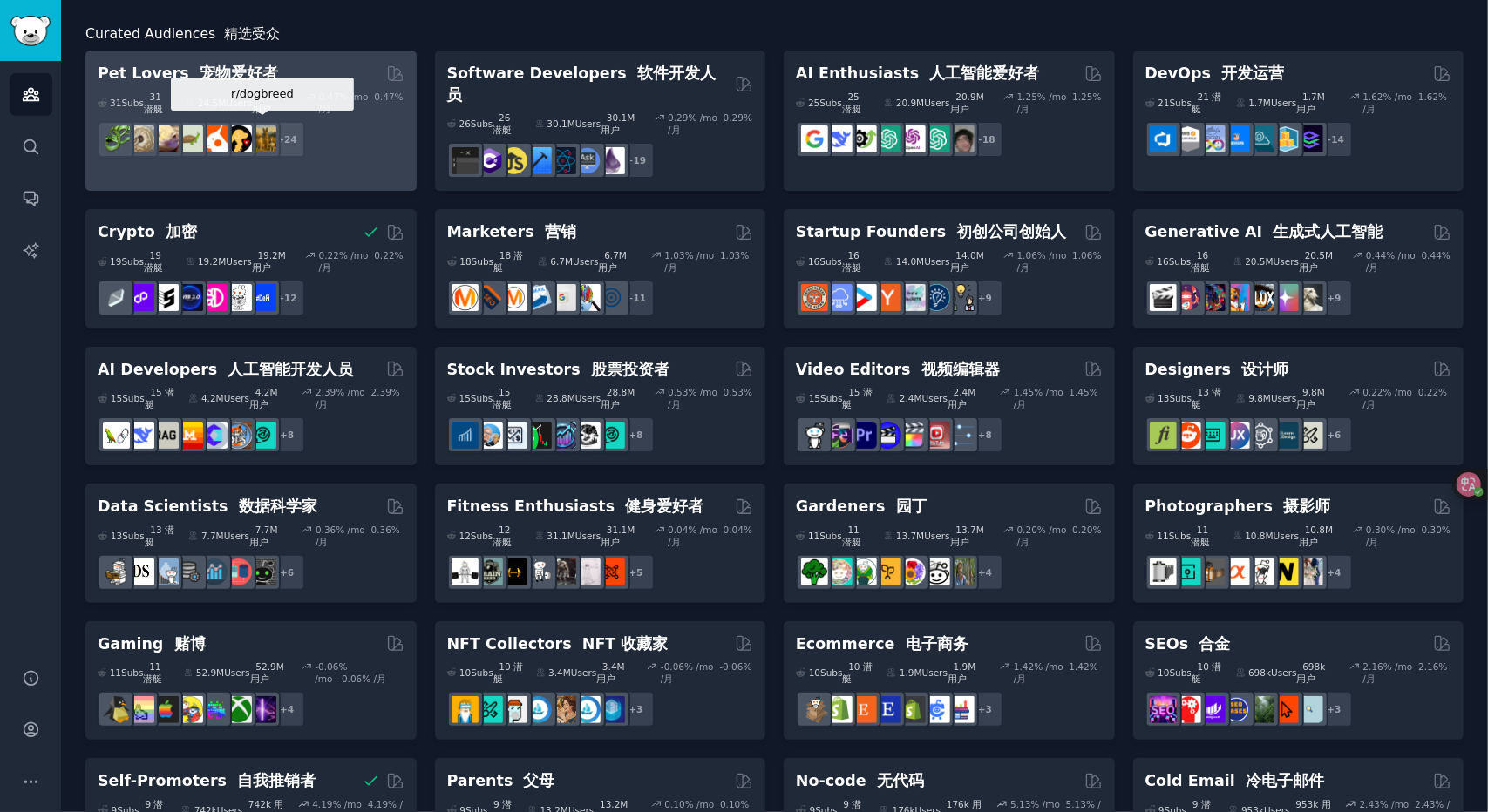
click at [273, 135] on img at bounding box center [263, 139] width 27 height 27
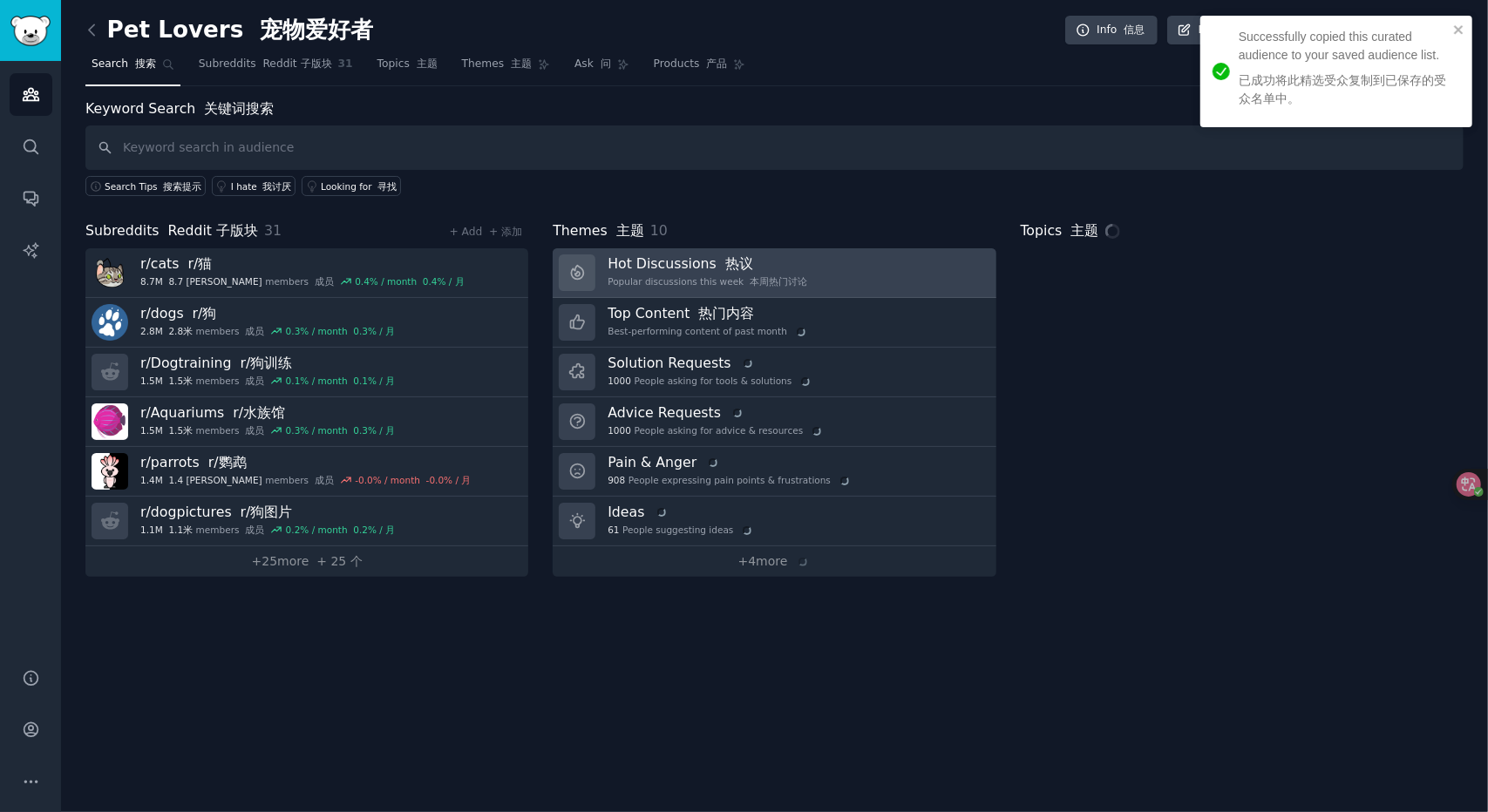
click at [668, 283] on div "Popular discussions this week 本周热门讨论" at bounding box center [707, 281] width 199 height 12
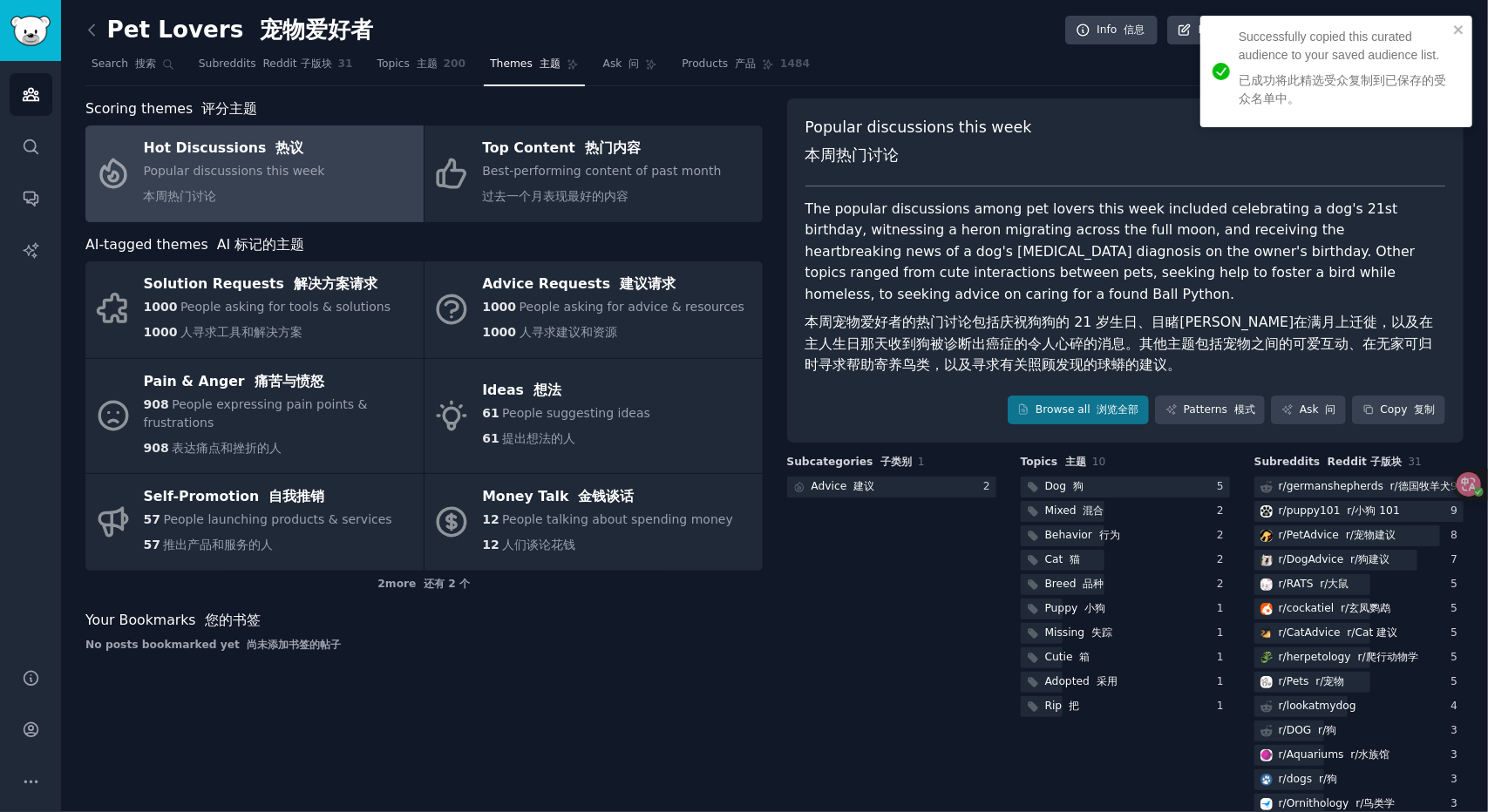
click at [222, 728] on div "Scoring themes 评分主题 Hot Discussions 热议 Popular discussions this week 本周热门讨论 Top…" at bounding box center [424, 654] width 677 height 1111
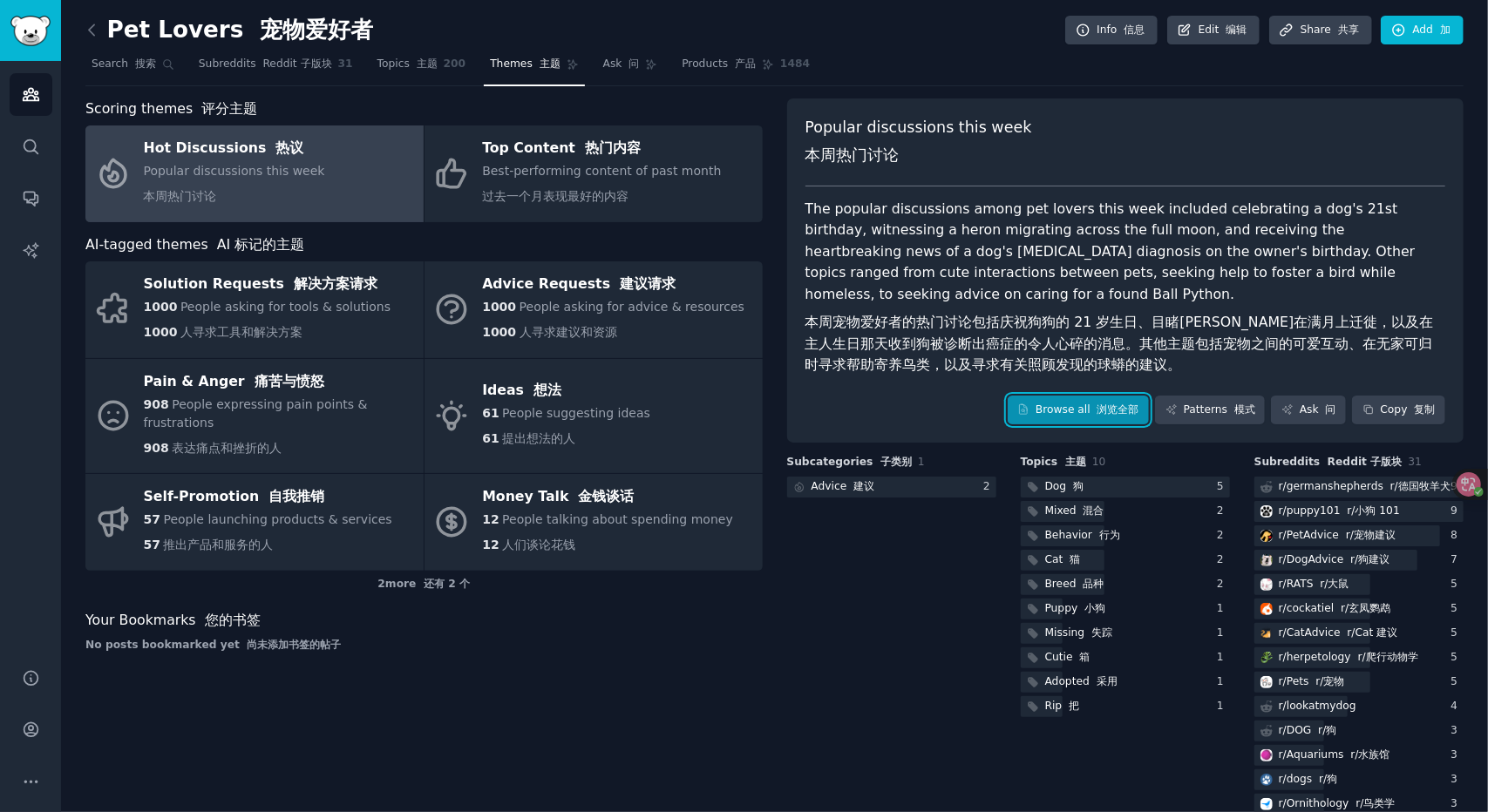
click at [1077, 413] on link "Browse all 浏览全部" at bounding box center [1078, 411] width 142 height 30
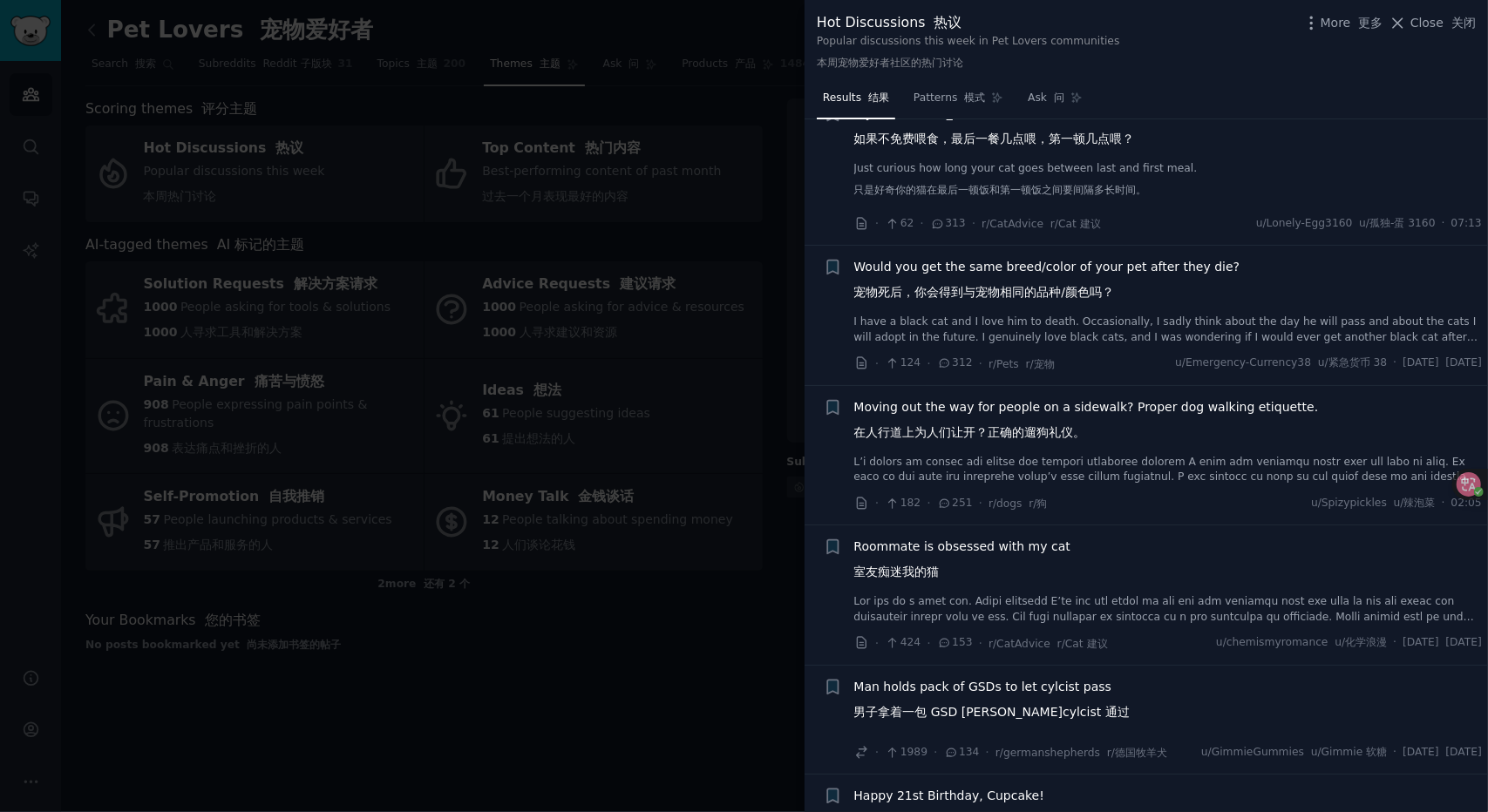
scroll to position [610, 0]
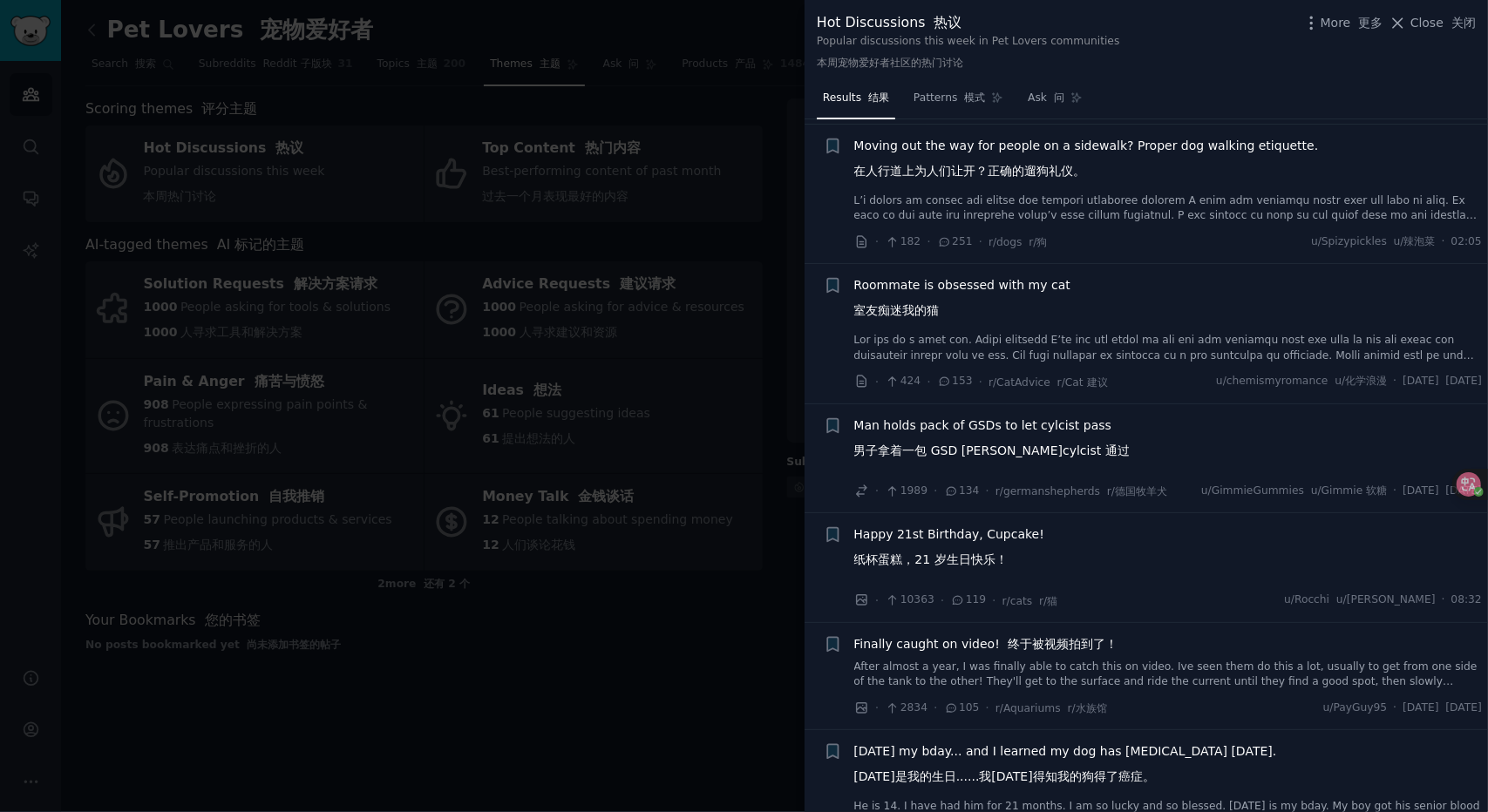
click at [642, 539] on div at bounding box center [744, 406] width 1488 height 812
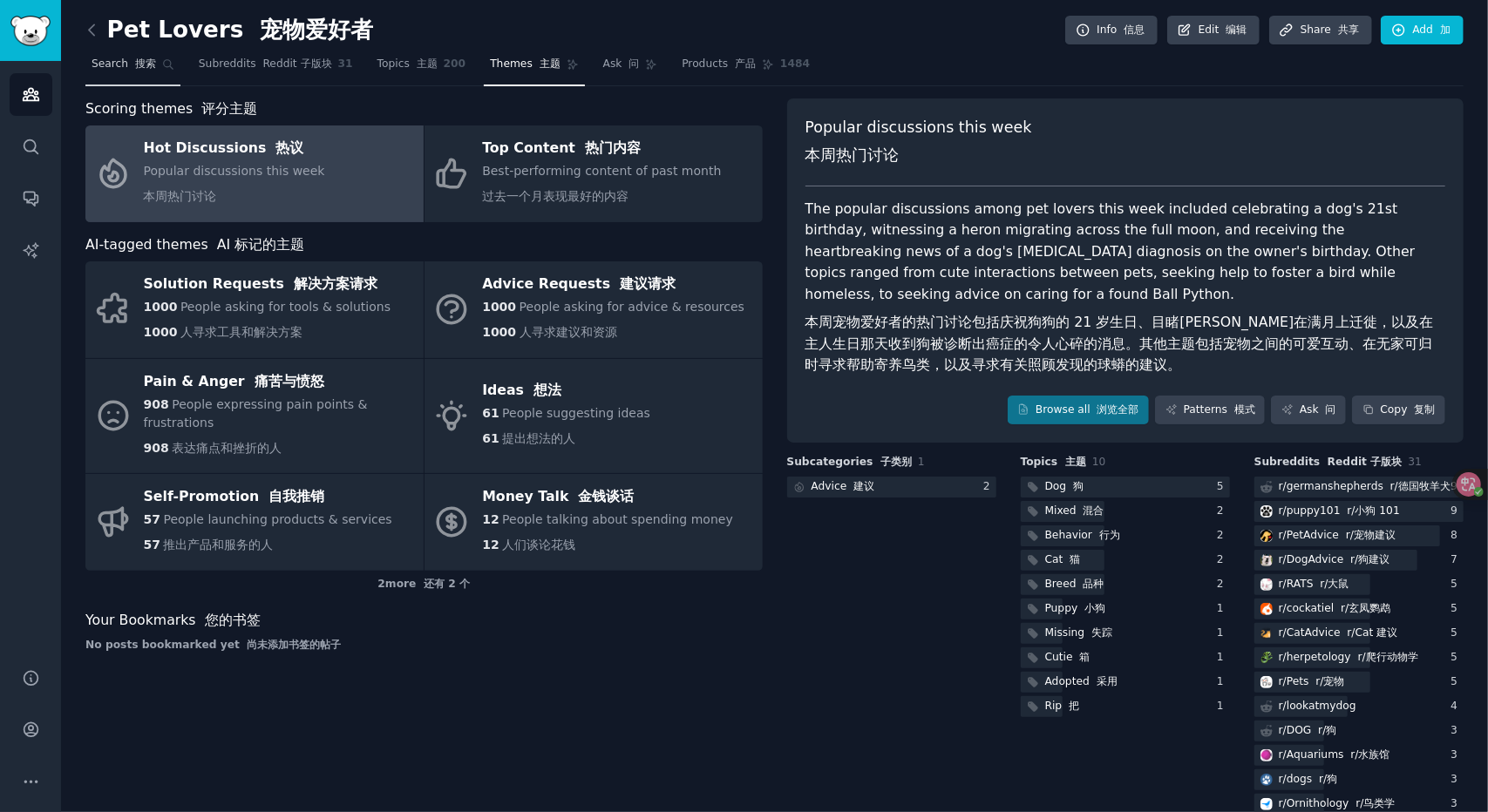
click at [134, 72] on link "Search 搜索" at bounding box center [133, 68] width 95 height 35
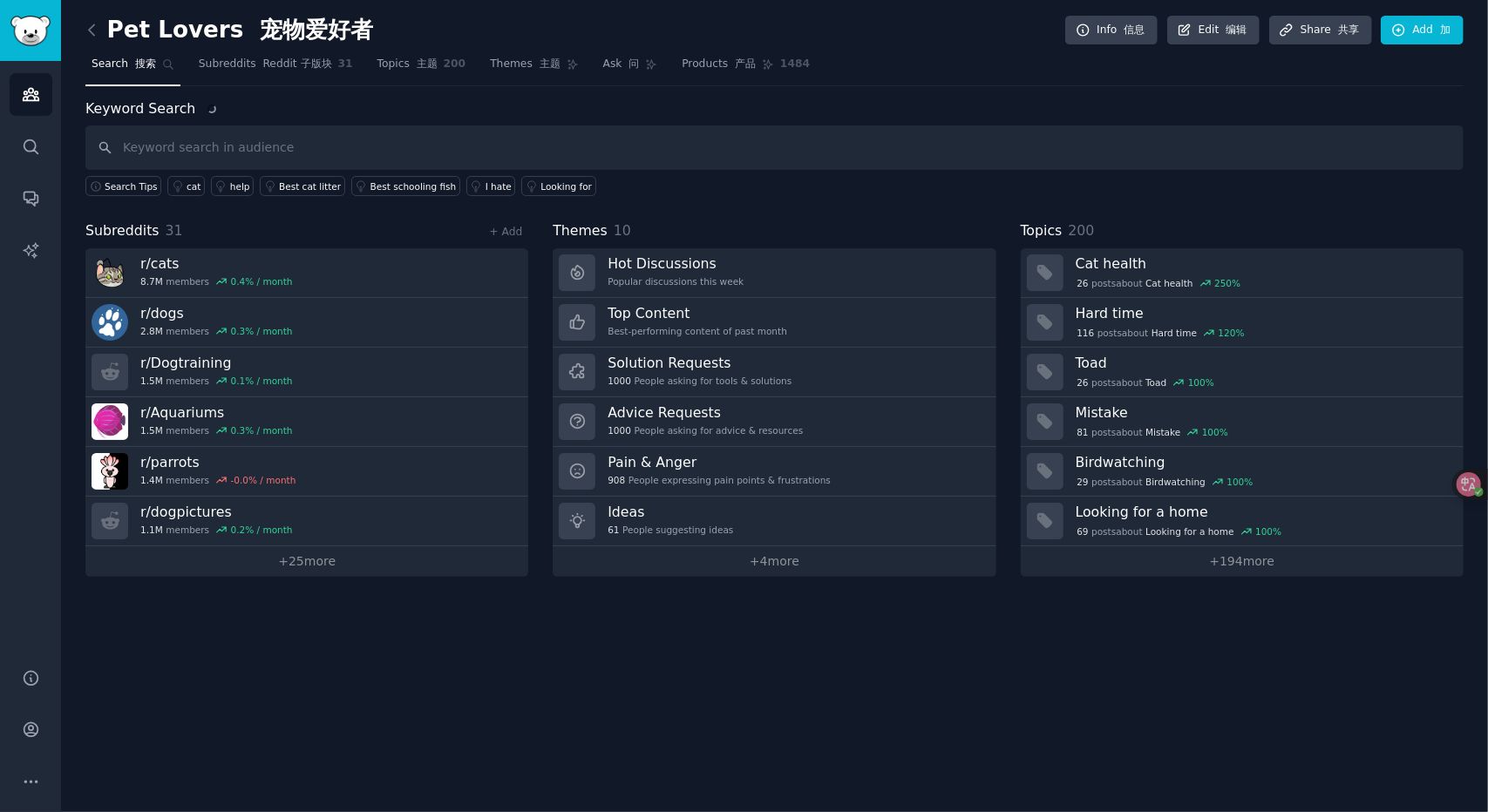
click at [502, 129] on input "text" at bounding box center [775, 148] width 1378 height 45
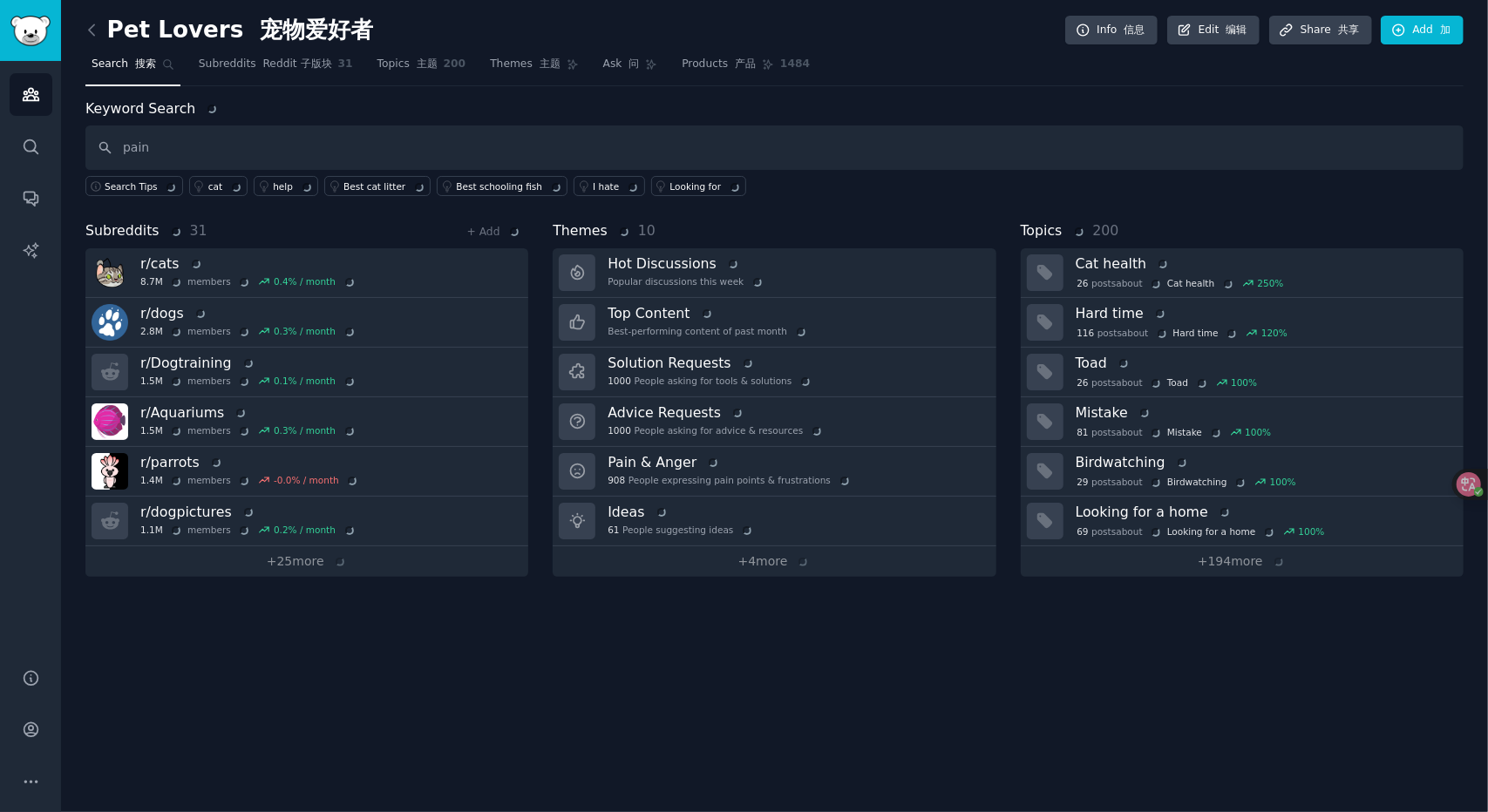
type input "pain"
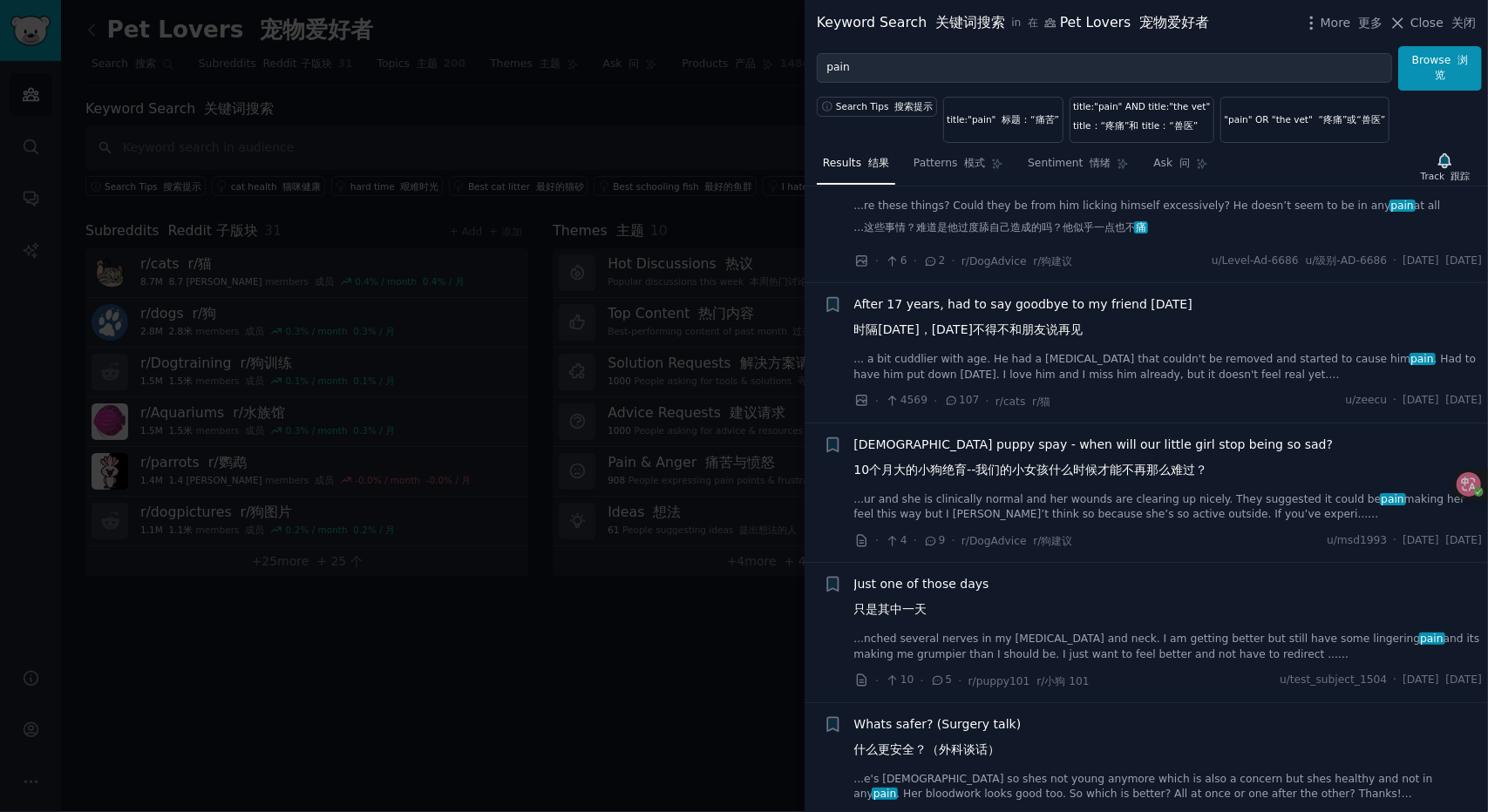
scroll to position [4795, 0]
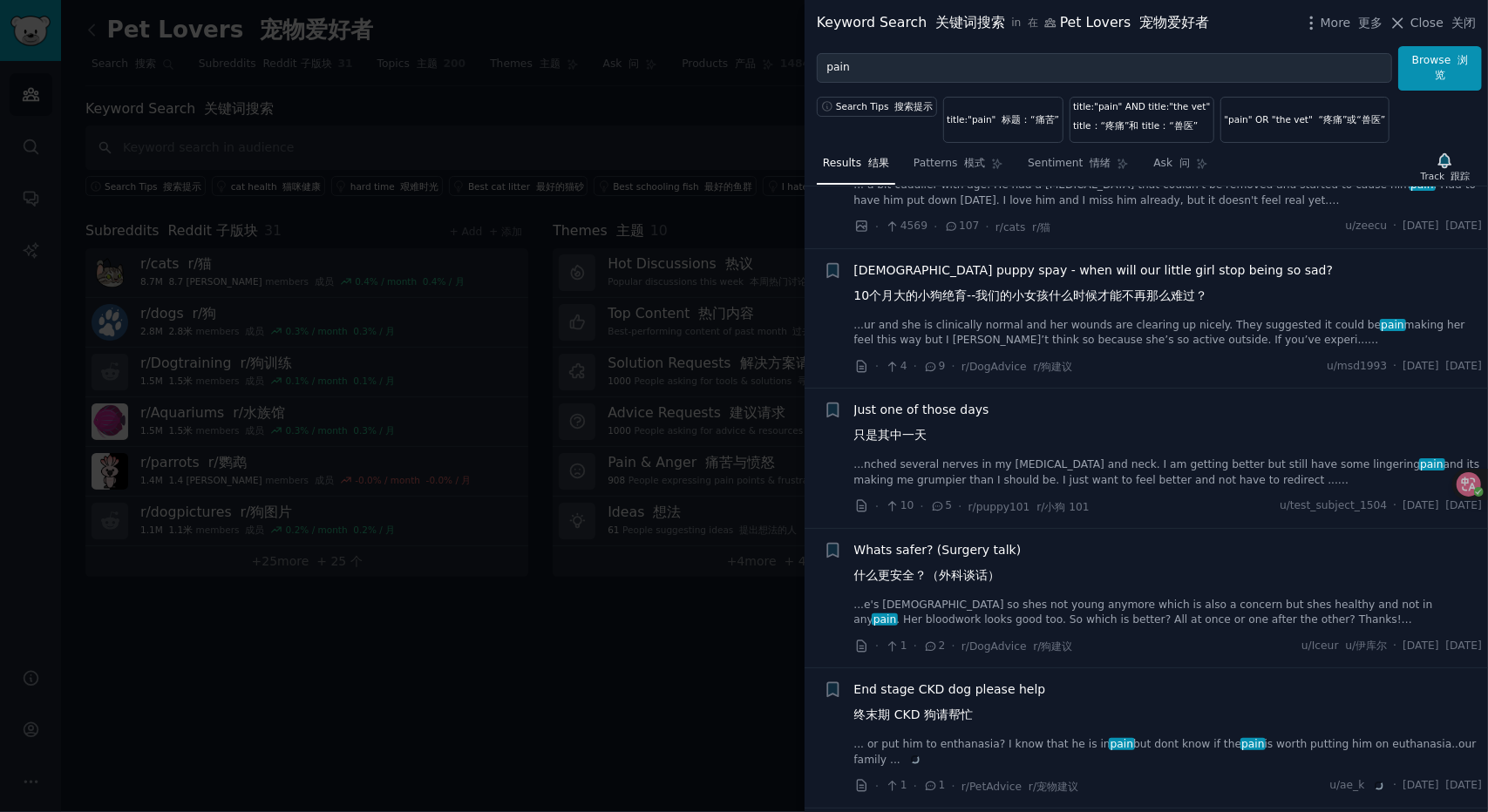
click at [433, 445] on div at bounding box center [744, 406] width 1488 height 812
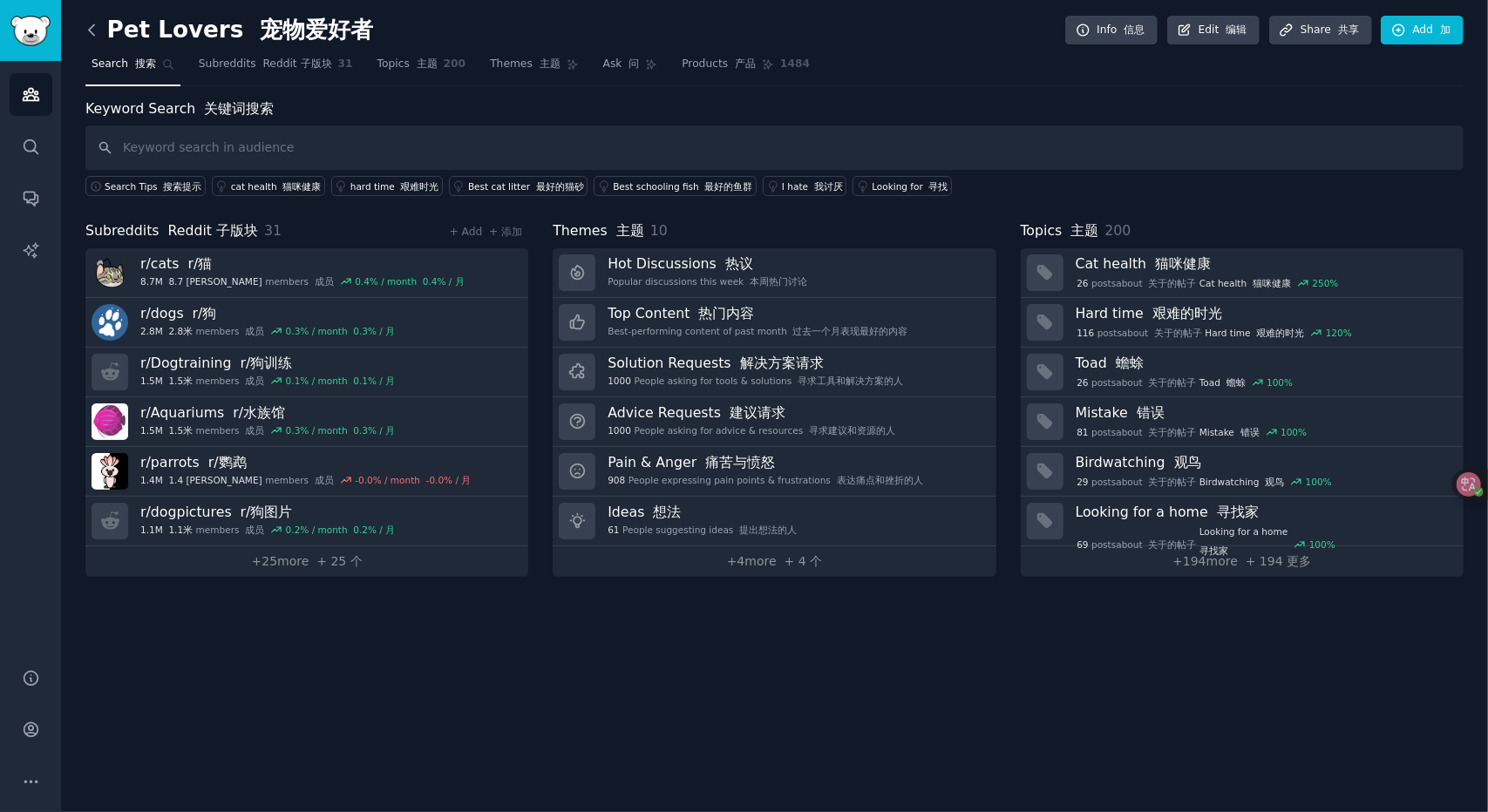
click at [96, 29] on icon at bounding box center [92, 30] width 19 height 19
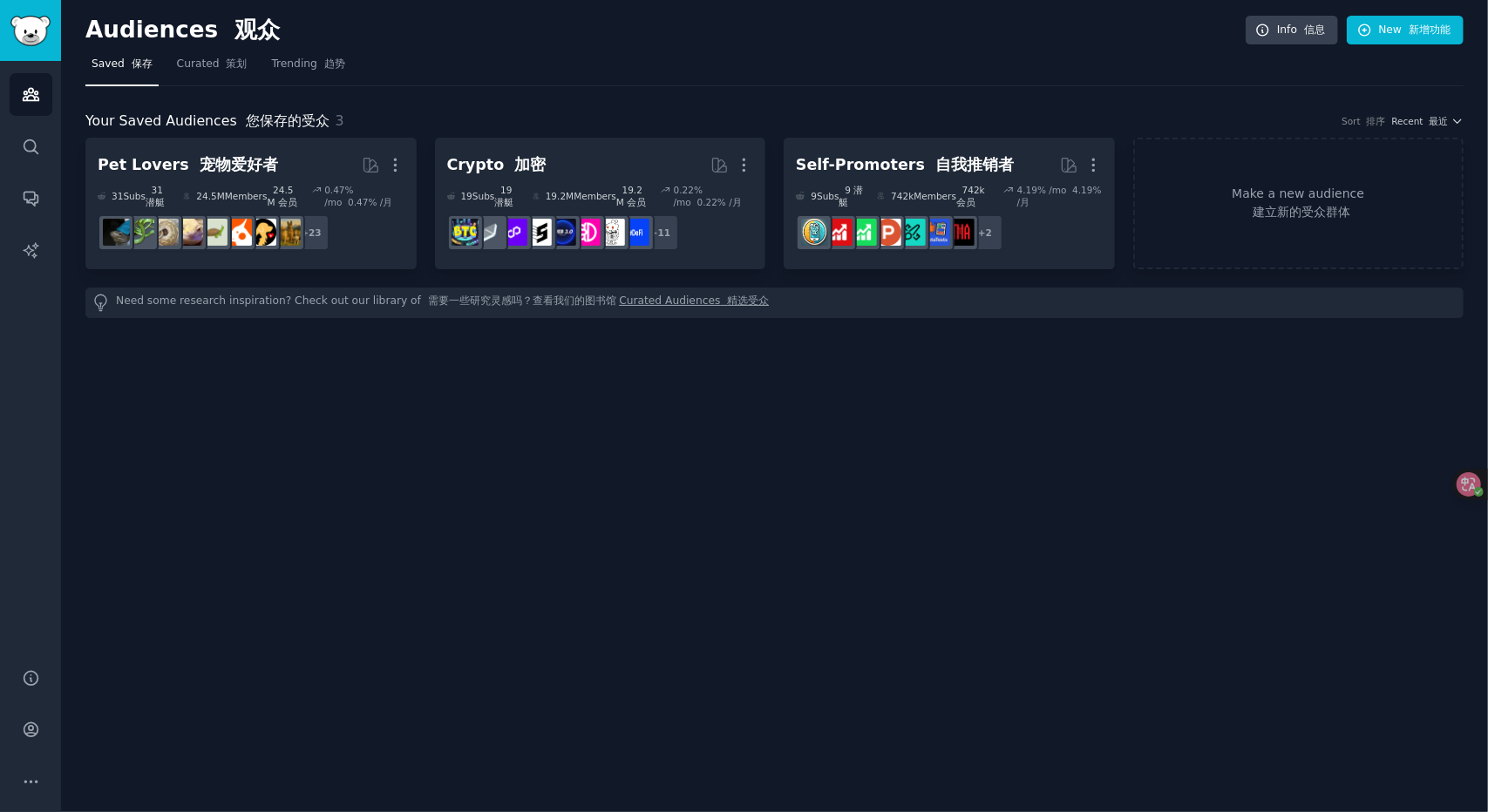
click at [248, 496] on div "Audiences 观众 Info 信息 New 新增功能 Saved 保存 Curated 策划 Trending 趋势 Your Saved Audien…" at bounding box center [775, 406] width 1427 height 812
click at [170, 65] on link "Curated 策划" at bounding box center [211, 68] width 83 height 35
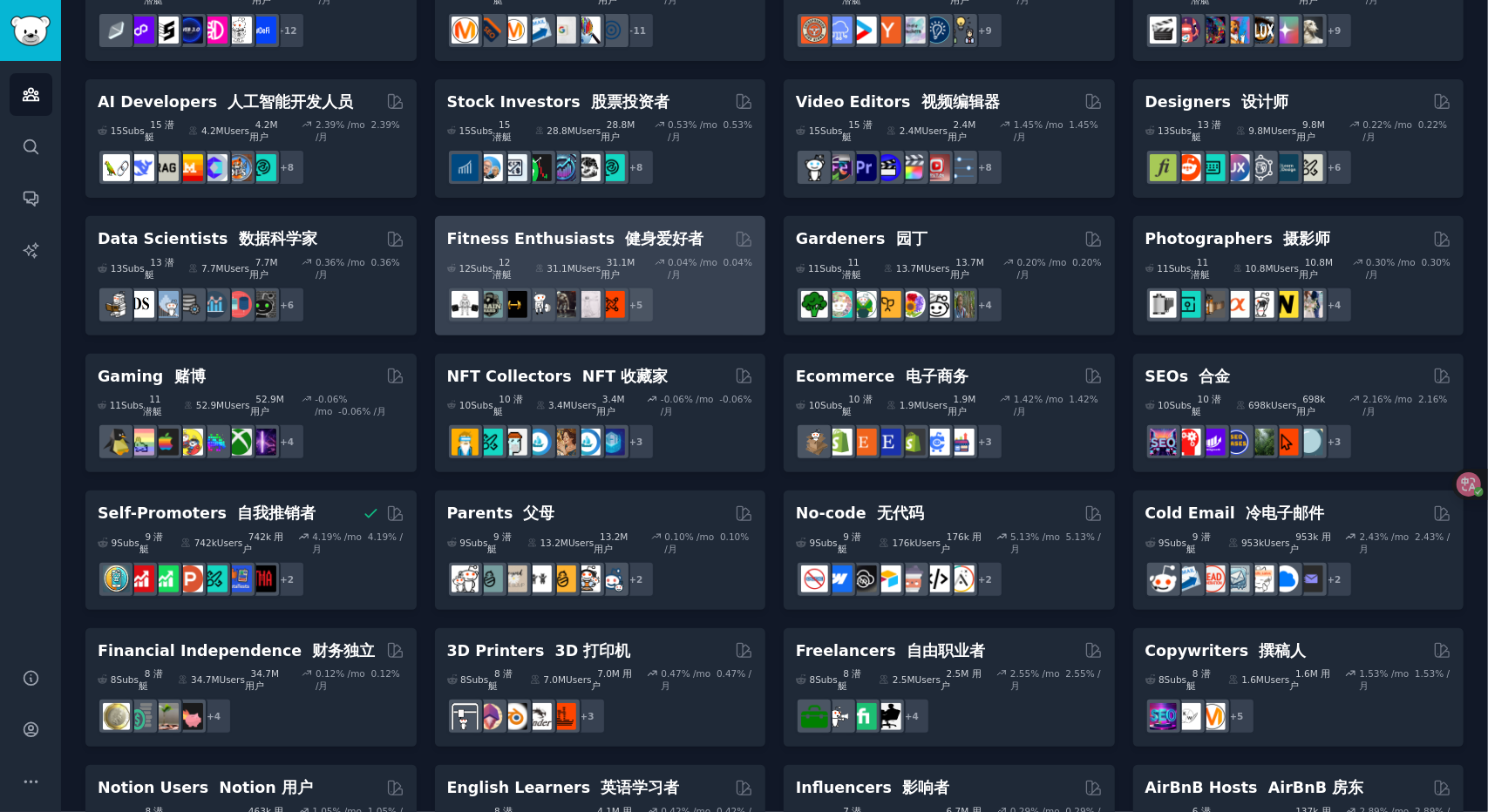
scroll to position [529, 0]
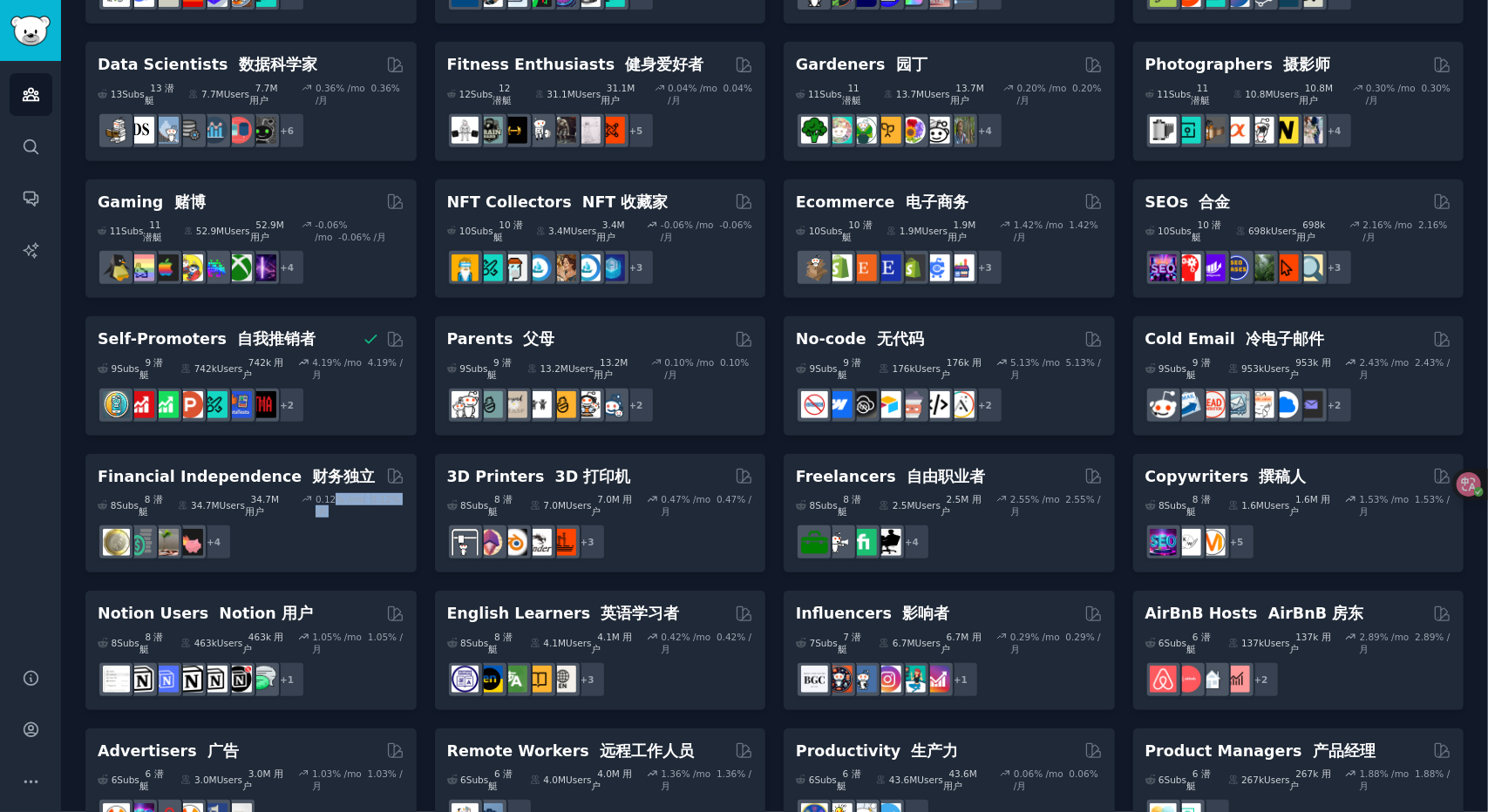
click at [336, 494] on div "0.12 % /mo 0.12% /月" at bounding box center [359, 506] width 88 height 24
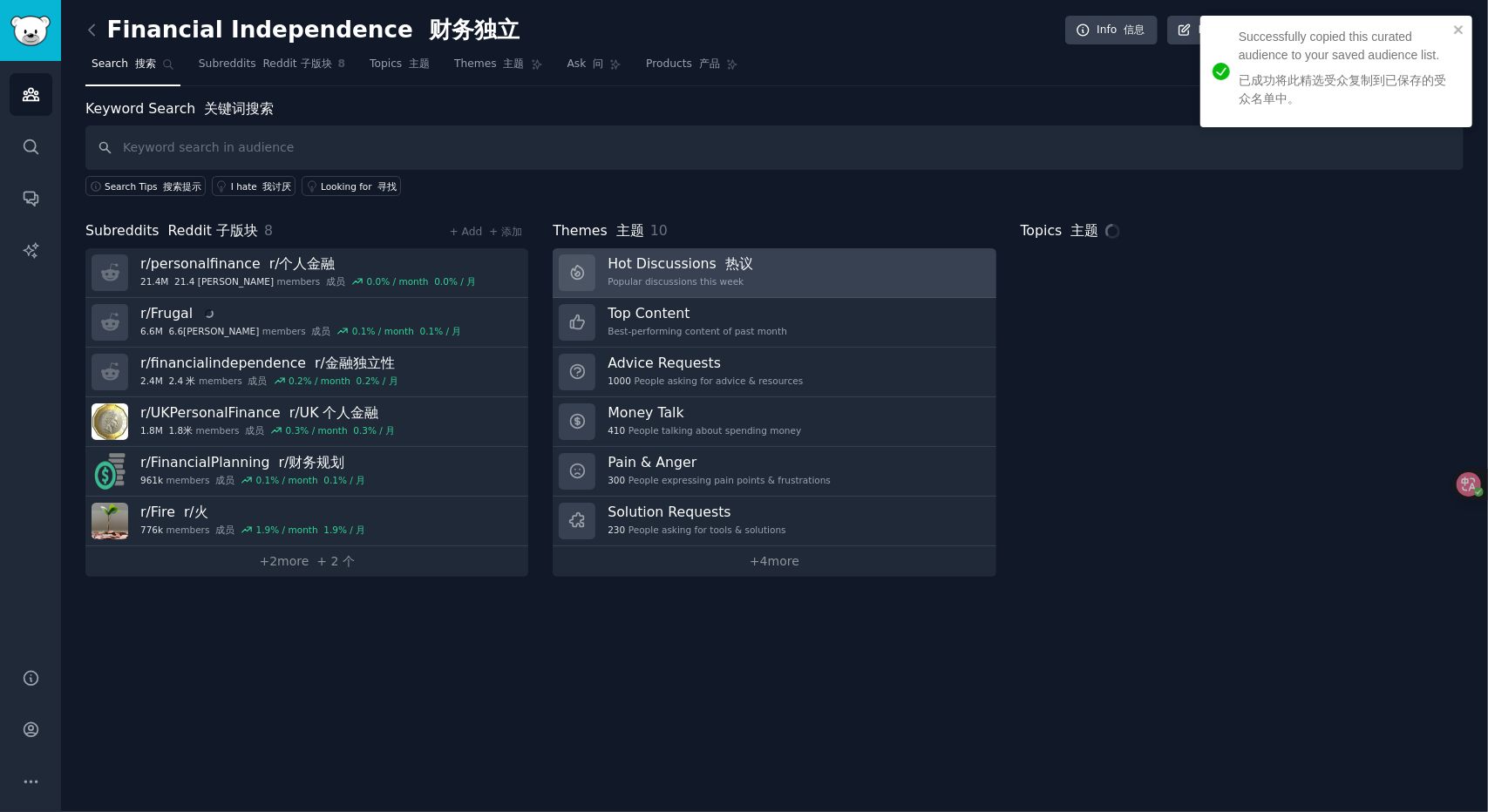
click at [753, 254] on h3 "Hot Discussions 热议" at bounding box center [680, 264] width 145 height 19
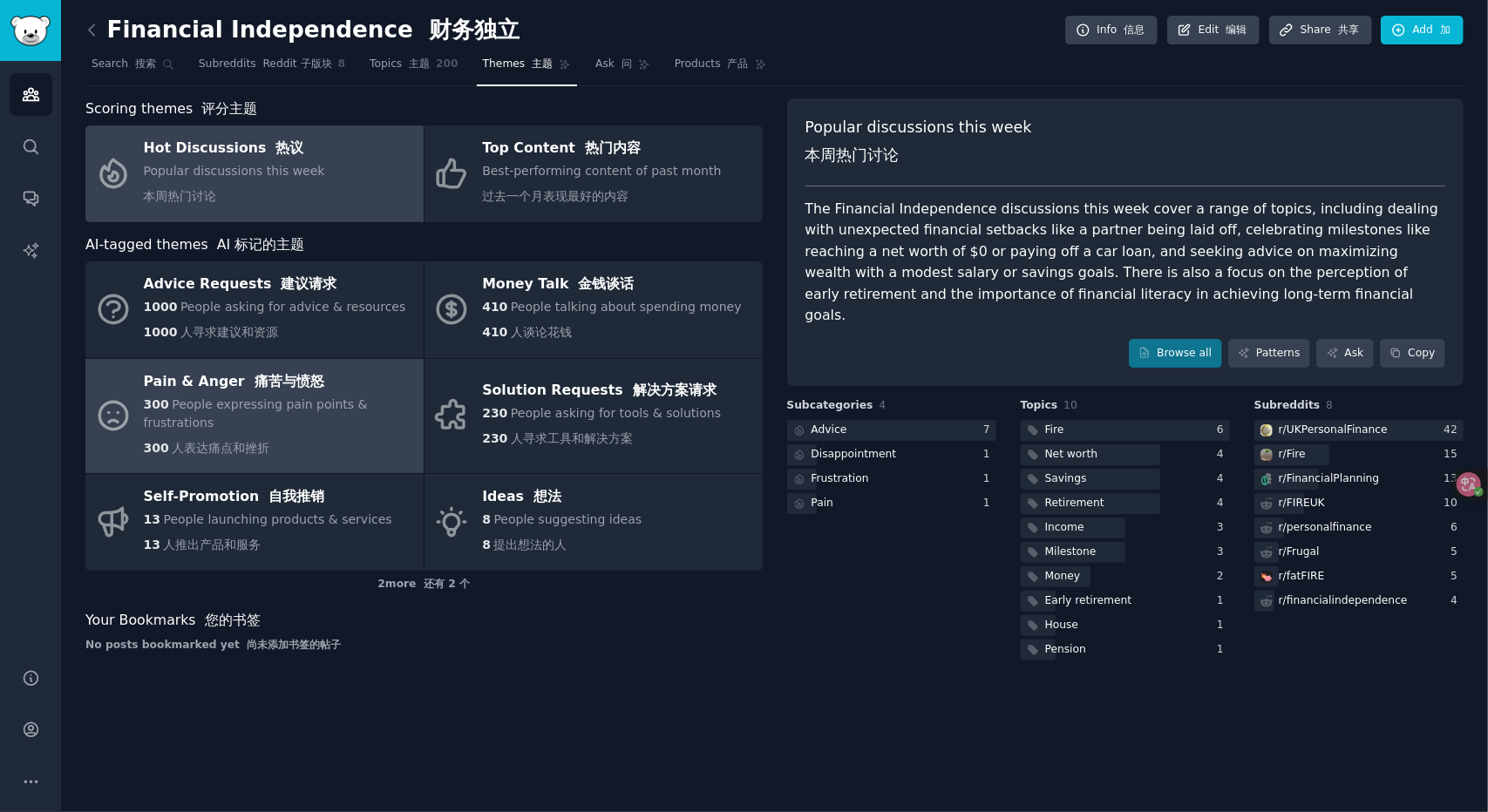
click at [305, 413] on div "300 People expressing pain points & frustrations 300 人表达痛点和挫折" at bounding box center [278, 430] width 271 height 69
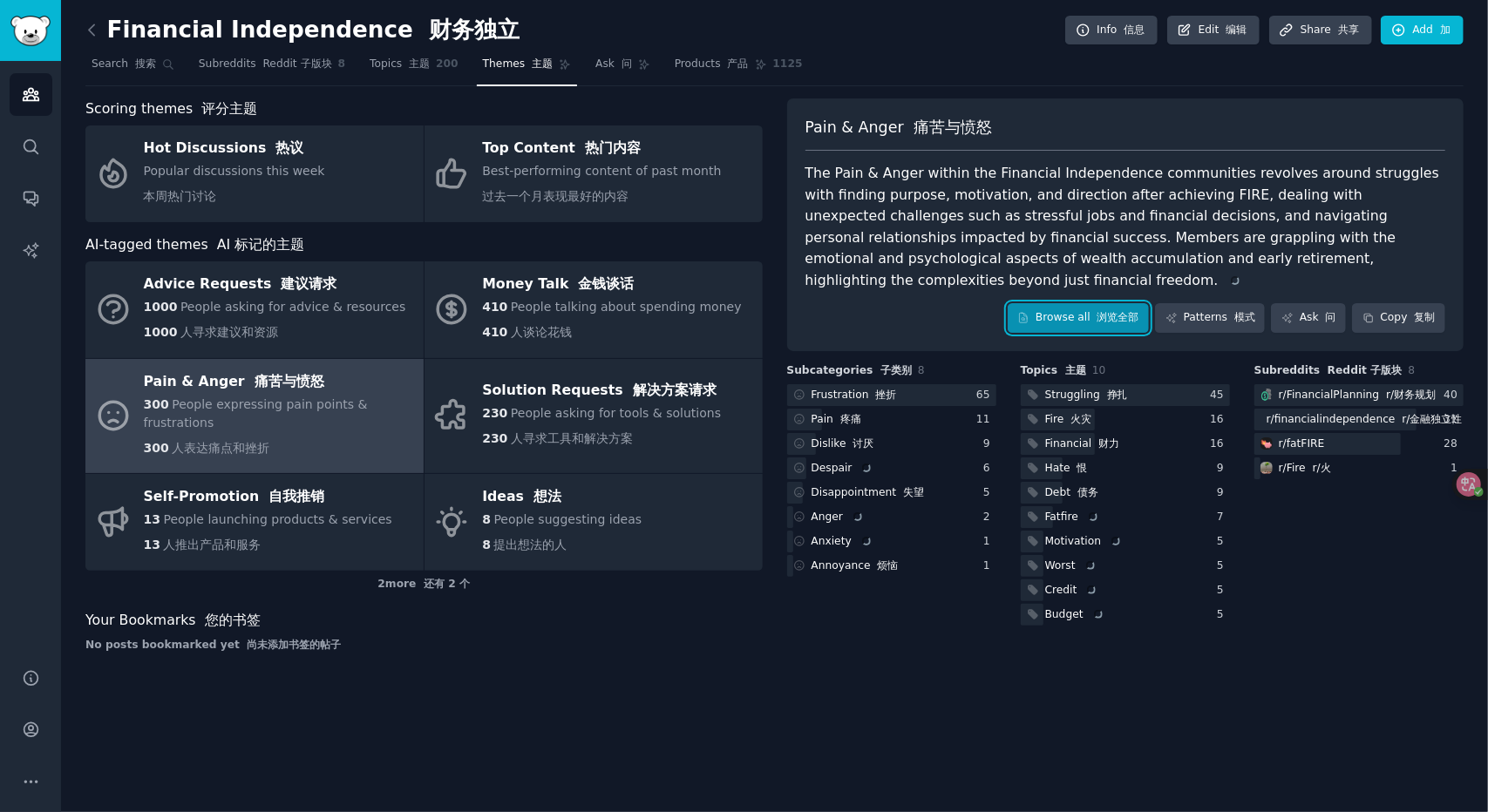
click at [1107, 320] on font "浏览全部" at bounding box center [1118, 317] width 42 height 12
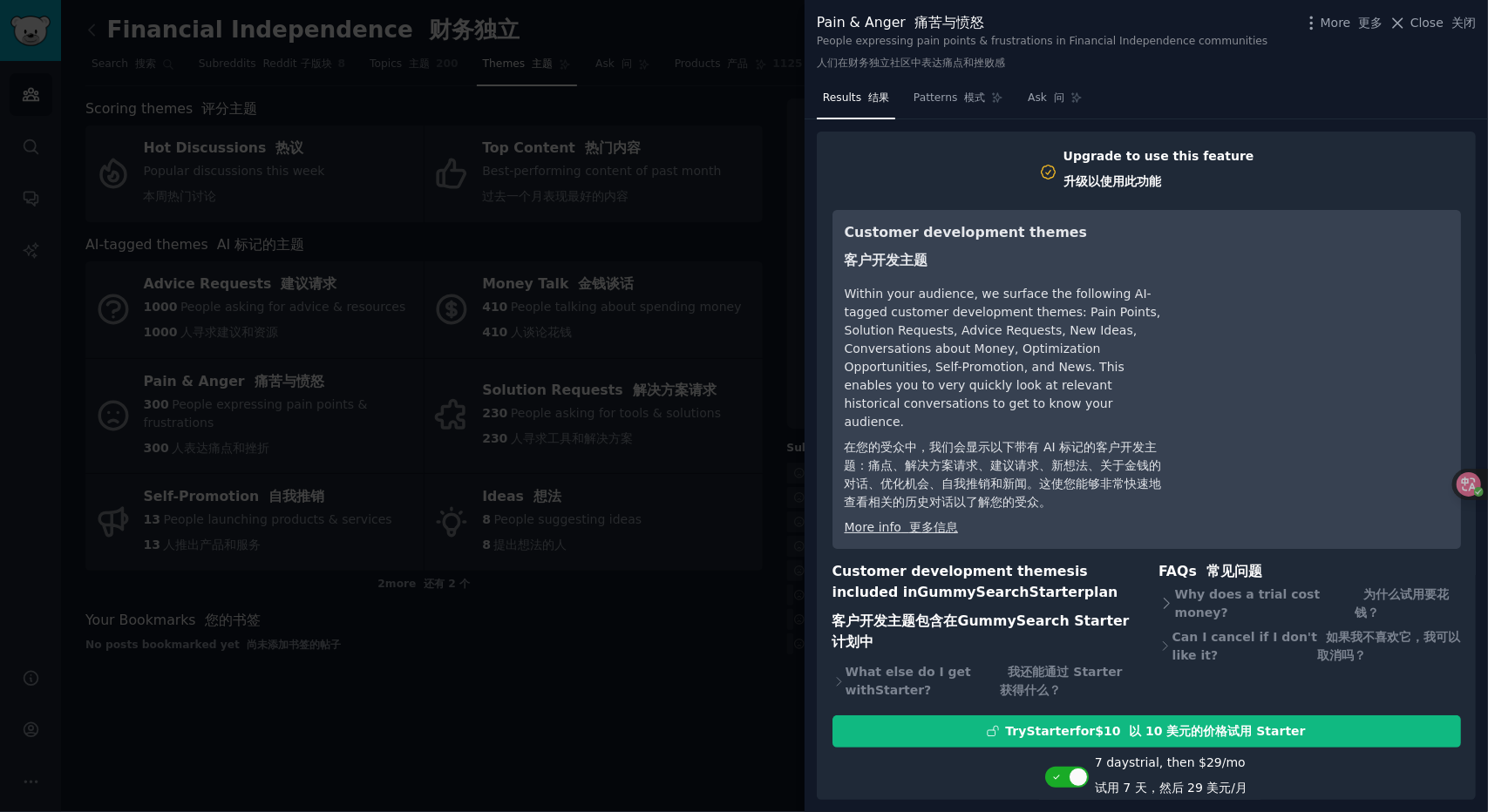
scroll to position [57, 0]
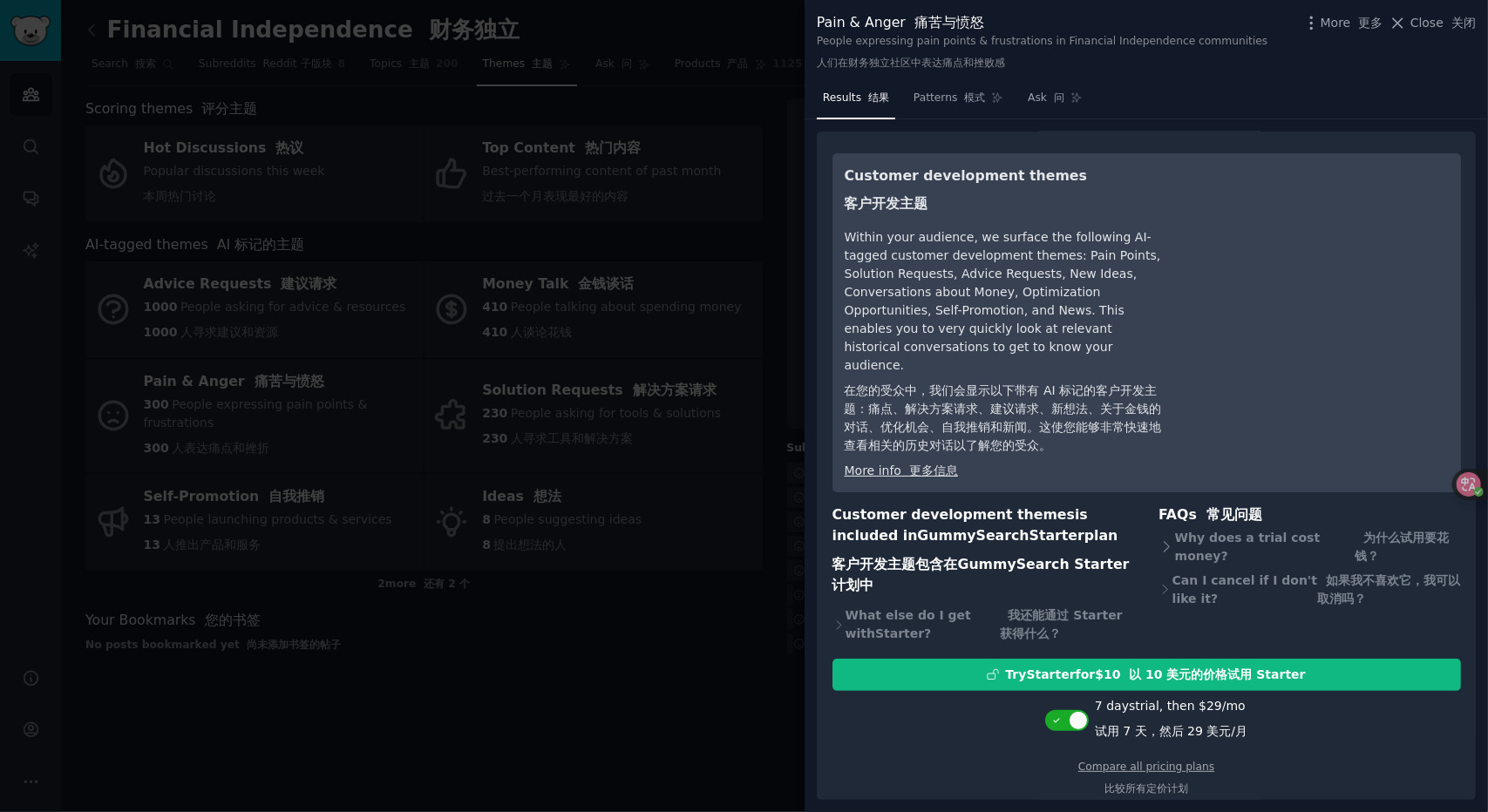
drag, startPoint x: 685, startPoint y: 634, endPoint x: 989, endPoint y: 564, distance: 312.0
click at [686, 633] on div at bounding box center [744, 406] width 1488 height 812
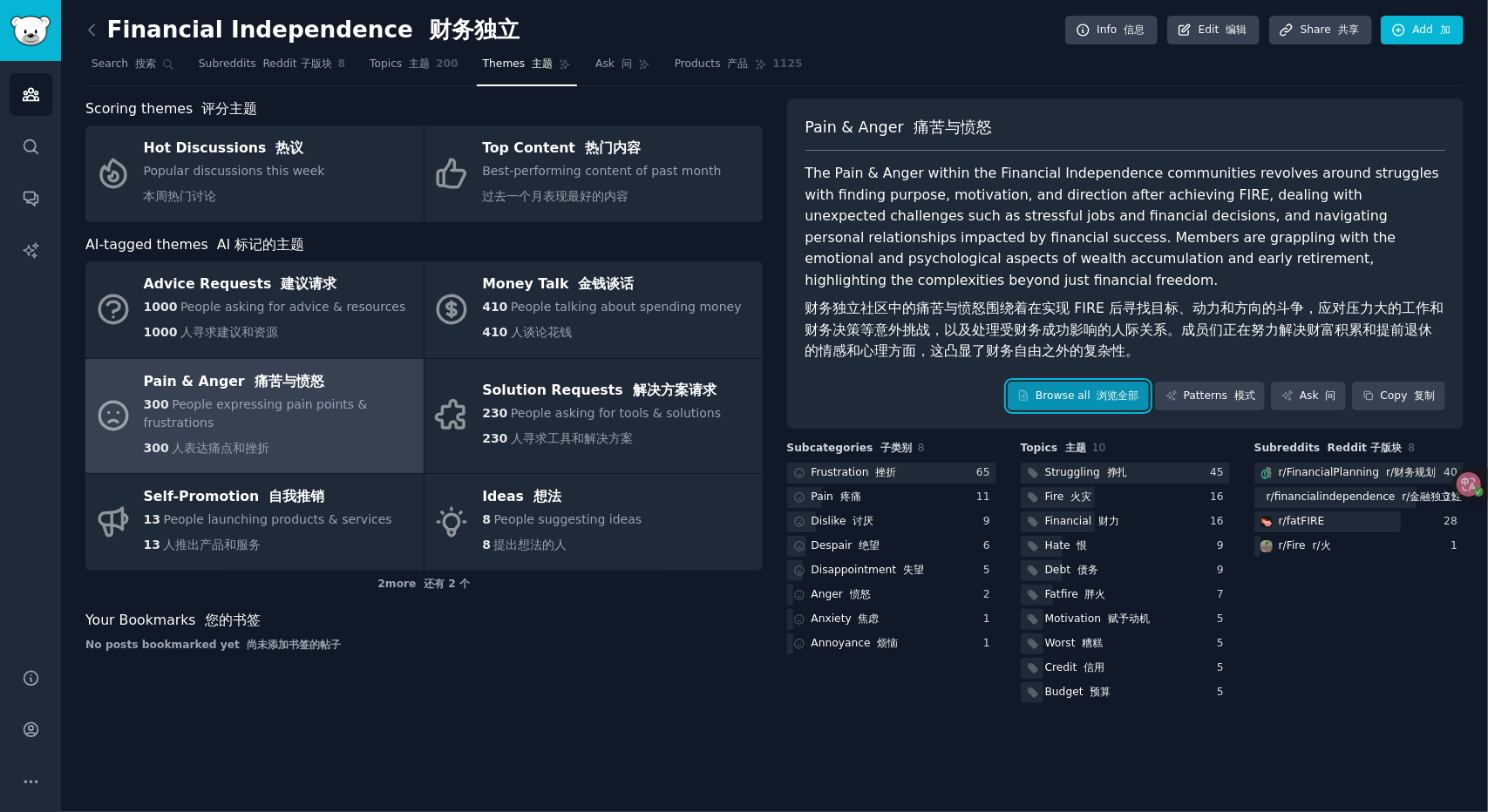
click at [1080, 402] on link "Browse all 浏览全部" at bounding box center [1078, 397] width 142 height 30
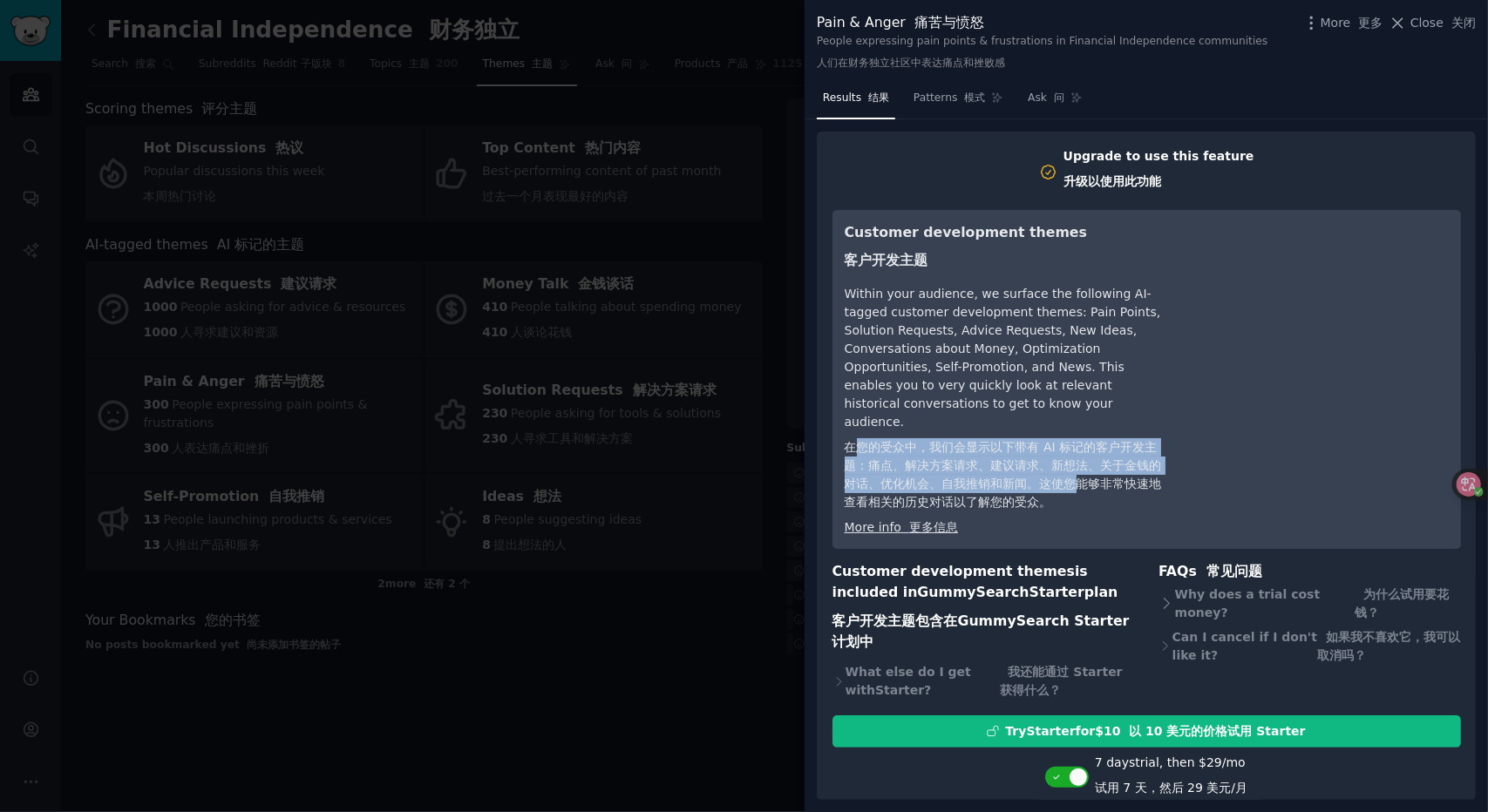
drag, startPoint x: 966, startPoint y: 457, endPoint x: 1084, endPoint y: 471, distance: 118.8
click at [1084, 471] on font "在您的受众中，我们会显示以下带有 AI 标记的客户开发主题：痛点、解决方案请求、建议请求、新想法、关于金钱的对话、优化机会、自我推销和新闻。这使您能够非常快速…" at bounding box center [1003, 475] width 318 height 69
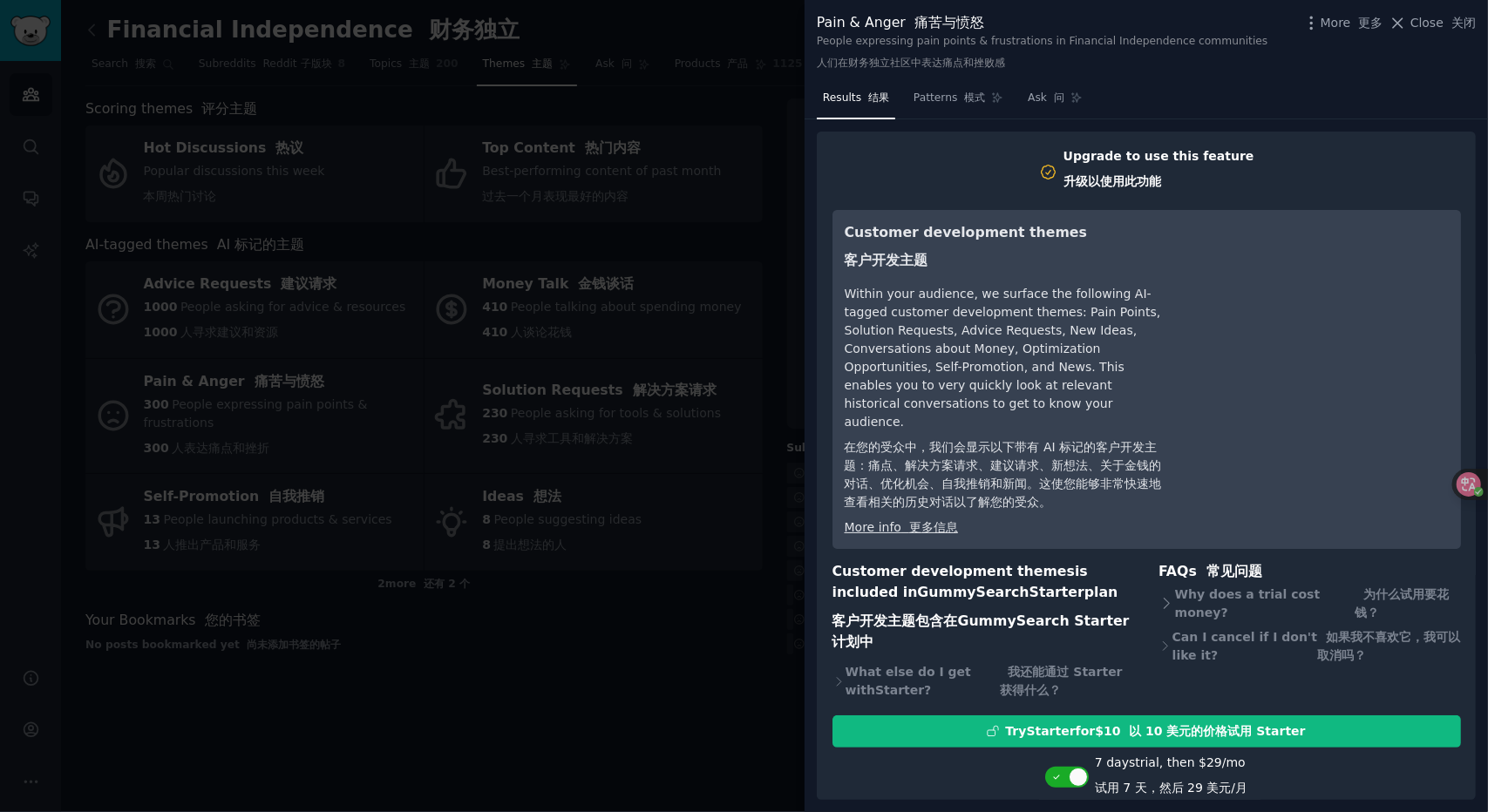
scroll to position [57, 0]
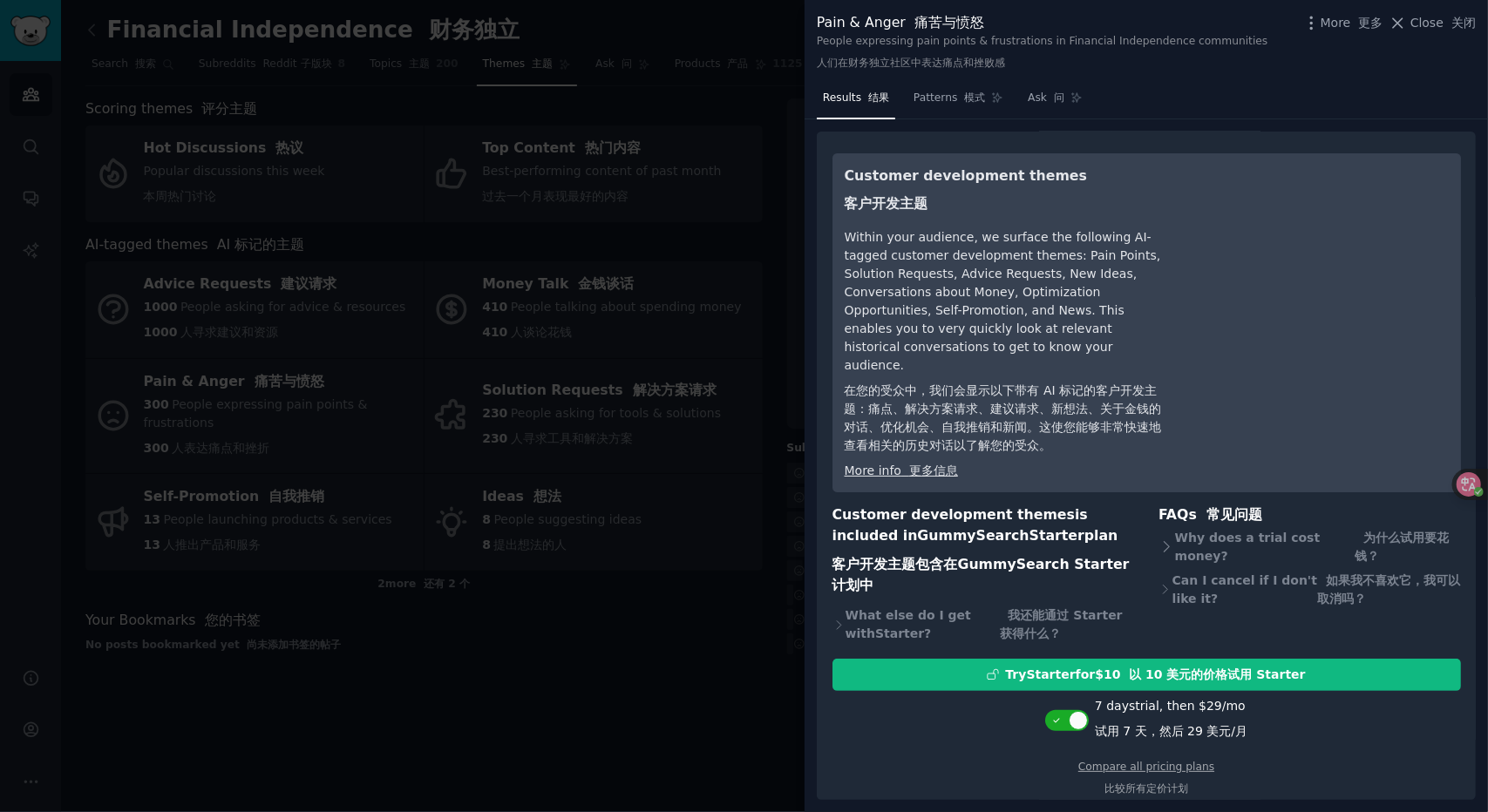
click at [622, 550] on div at bounding box center [744, 406] width 1488 height 812
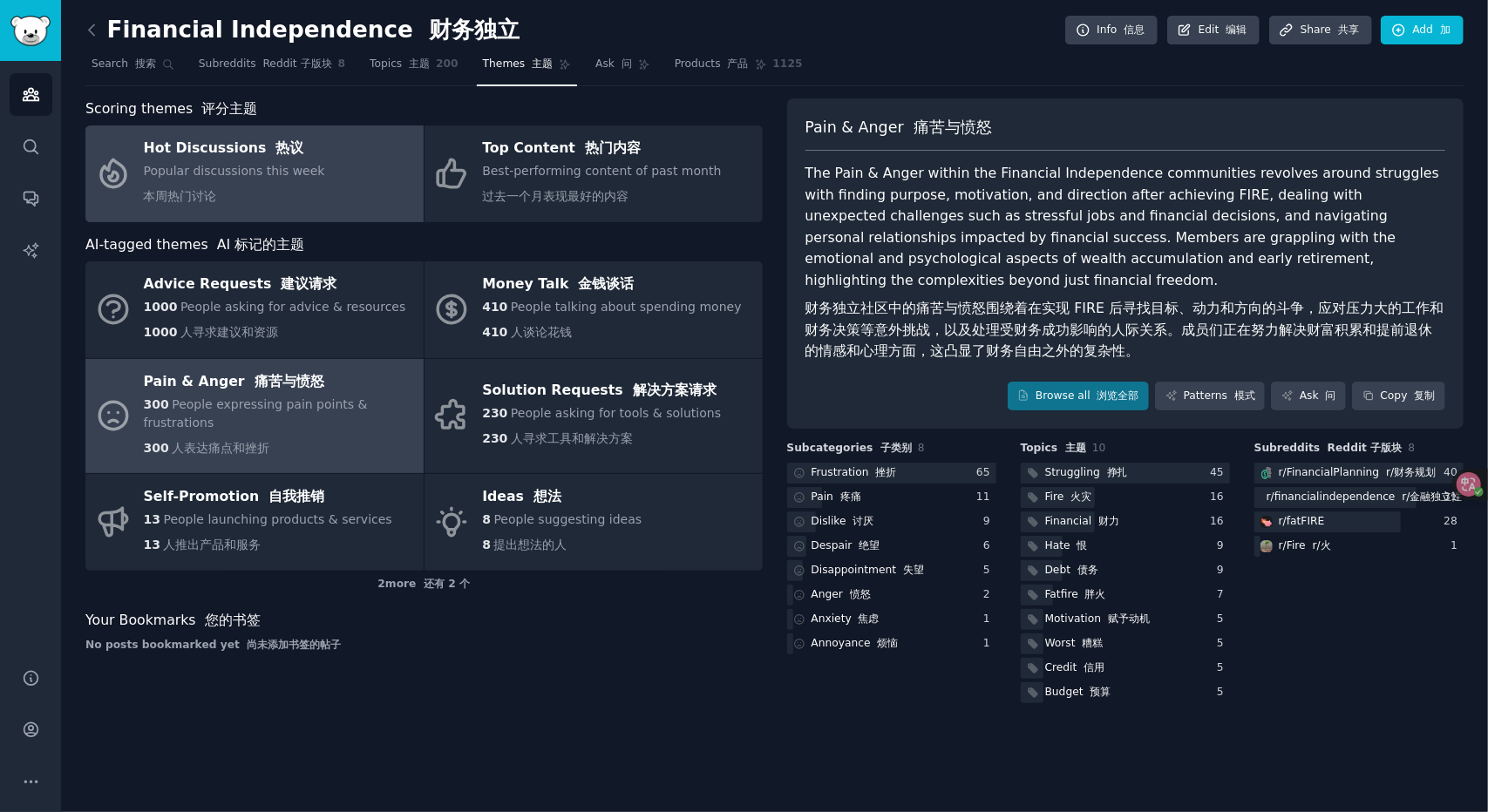
click at [297, 183] on div "Popular discussions this week 本周热门讨论" at bounding box center [234, 187] width 182 height 50
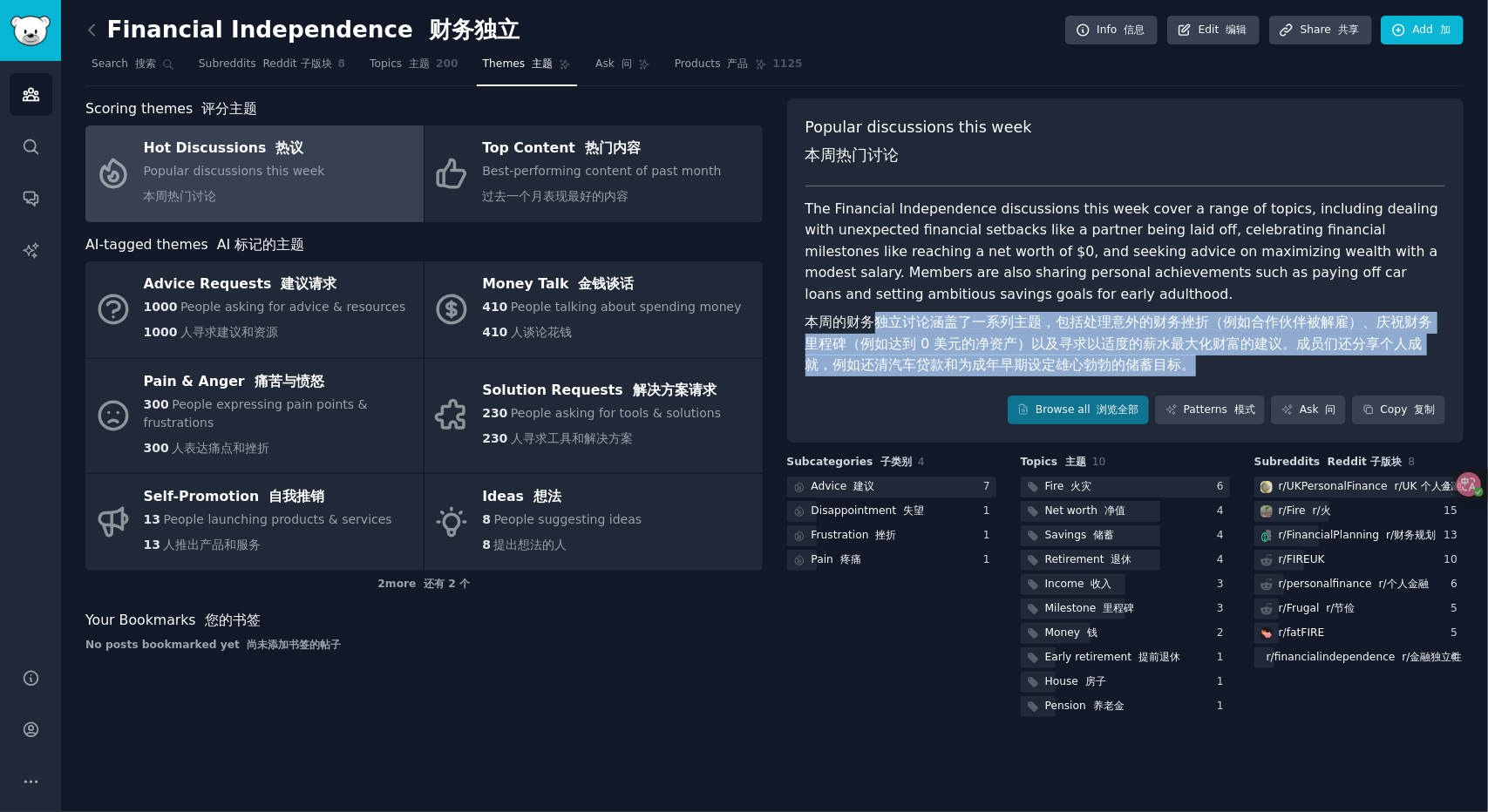
drag, startPoint x: 1045, startPoint y: 358, endPoint x: 1211, endPoint y: 369, distance: 166.4
click at [1211, 369] on font "本周的财务独立讨论涵盖了一系列主题，包括处理意外的财务挫折（例如合作伙伴被解雇）、庆祝财务里程碑（例如达到 0 美元的净资产）以及寻求以适度的薪水最大化财富的…" at bounding box center [1126, 344] width 641 height 64
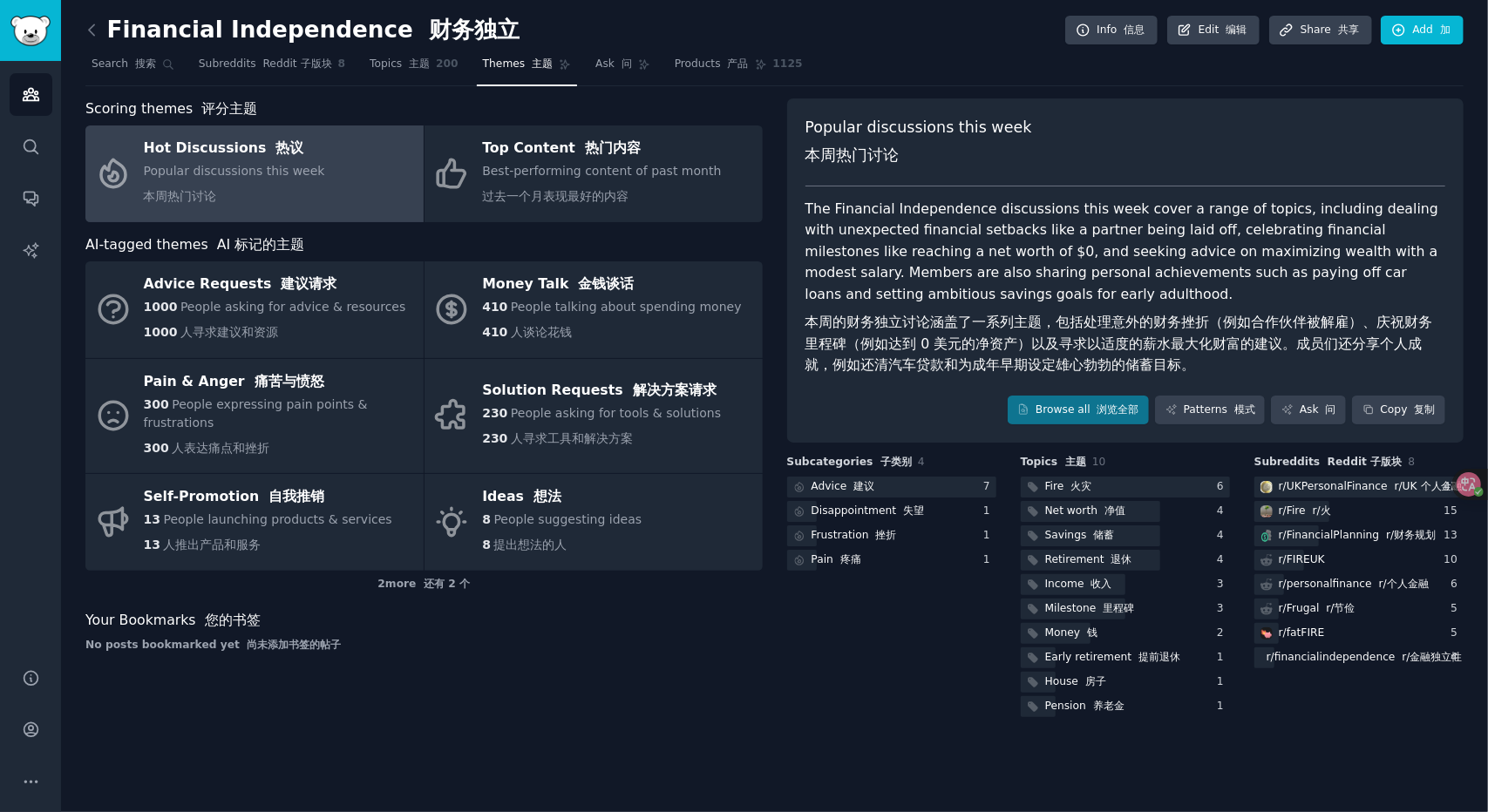
drag, startPoint x: 930, startPoint y: 338, endPoint x: 773, endPoint y: 313, distance: 159.0
click at [771, 314] on div "Scoring themes 评分主题 Hot Discussions 热议 Popular discussions this week 本周热门讨论 Top…" at bounding box center [775, 410] width 1378 height 622
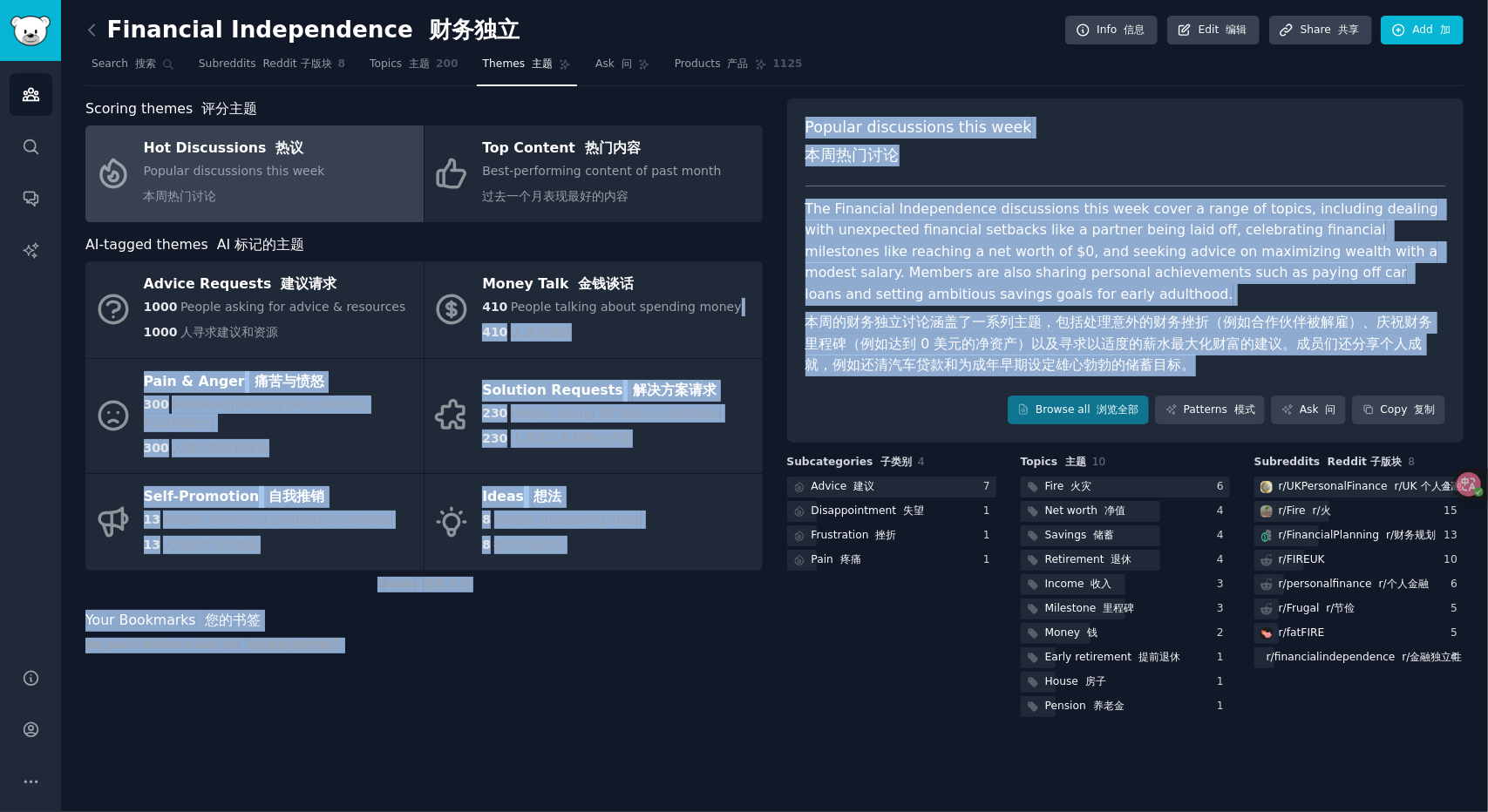
click at [912, 334] on font "本周的财务独立讨论涵盖了一系列主题，包括处理意外的财务挫折（例如合作伙伴被解雇）、庆祝财务里程碑（例如达到 0 美元的净资产）以及寻求以适度的薪水最大化财富的…" at bounding box center [1126, 344] width 641 height 64
click at [812, 324] on font "本周的财务独立讨论涵盖了一系列主题，包括处理意外的财务挫折（例如合作伙伴被解雇）、庆祝财务里程碑（例如达到 0 美元的净资产）以及寻求以适度的薪水最大化财富的…" at bounding box center [1119, 344] width 628 height 60
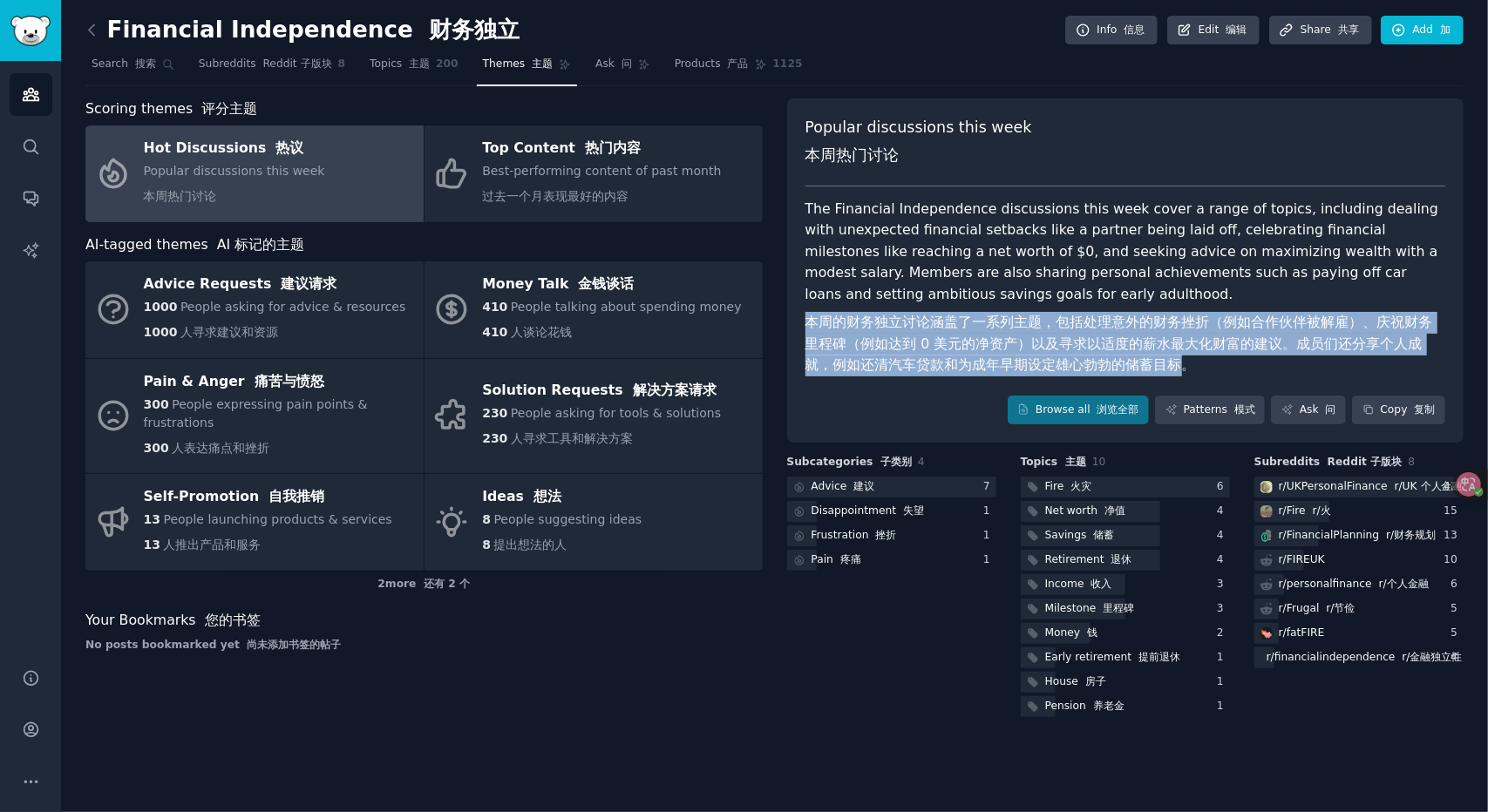
drag, startPoint x: 821, startPoint y: 320, endPoint x: 1139, endPoint y: 362, distance: 320.8
click at [1139, 362] on font "本周的财务独立讨论涵盖了一系列主题，包括处理意外的财务挫折（例如合作伙伴被解雇）、庆祝财务里程碑（例如达到 0 美元的净资产）以及寻求以适度的薪水最大化财富的…" at bounding box center [1119, 344] width 628 height 60
click at [1140, 362] on font "本周的财务独立讨论涵盖了一系列主题，包括处理意外的财务挫折（例如合作伙伴被解雇）、庆祝财务里程碑（例如达到 0 美元的净资产）以及寻求以适度的薪水最大化财富的…" at bounding box center [1119, 344] width 628 height 60
drag, startPoint x: 999, startPoint y: 349, endPoint x: 814, endPoint y: 325, distance: 186.6
click at [821, 325] on font "本周的财务独立讨论涵盖了一系列主题，包括处理意外的财务挫折（例如合作伙伴被解雇）、庆祝财务里程碑（例如达到 0 美元的净资产）以及寻求以适度的薪水最大化财富的…" at bounding box center [1126, 344] width 641 height 64
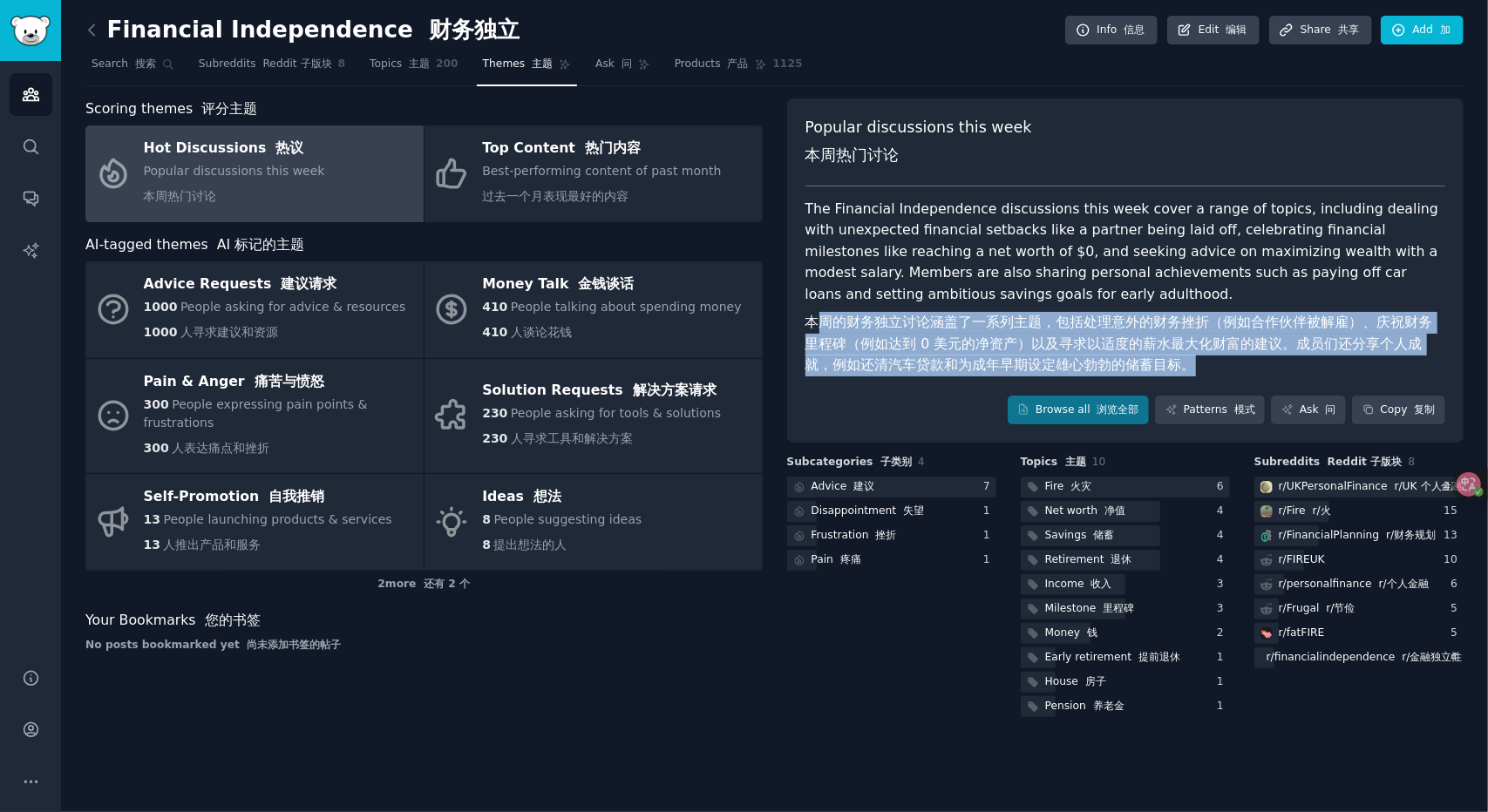
click at [814, 325] on font "本周的财务独立讨论涵盖了一系列主题，包括处理意外的财务挫折（例如合作伙伴被解雇）、庆祝财务里程碑（例如达到 0 美元的净资产）以及寻求以适度的薪水最大化财富的…" at bounding box center [1119, 344] width 628 height 60
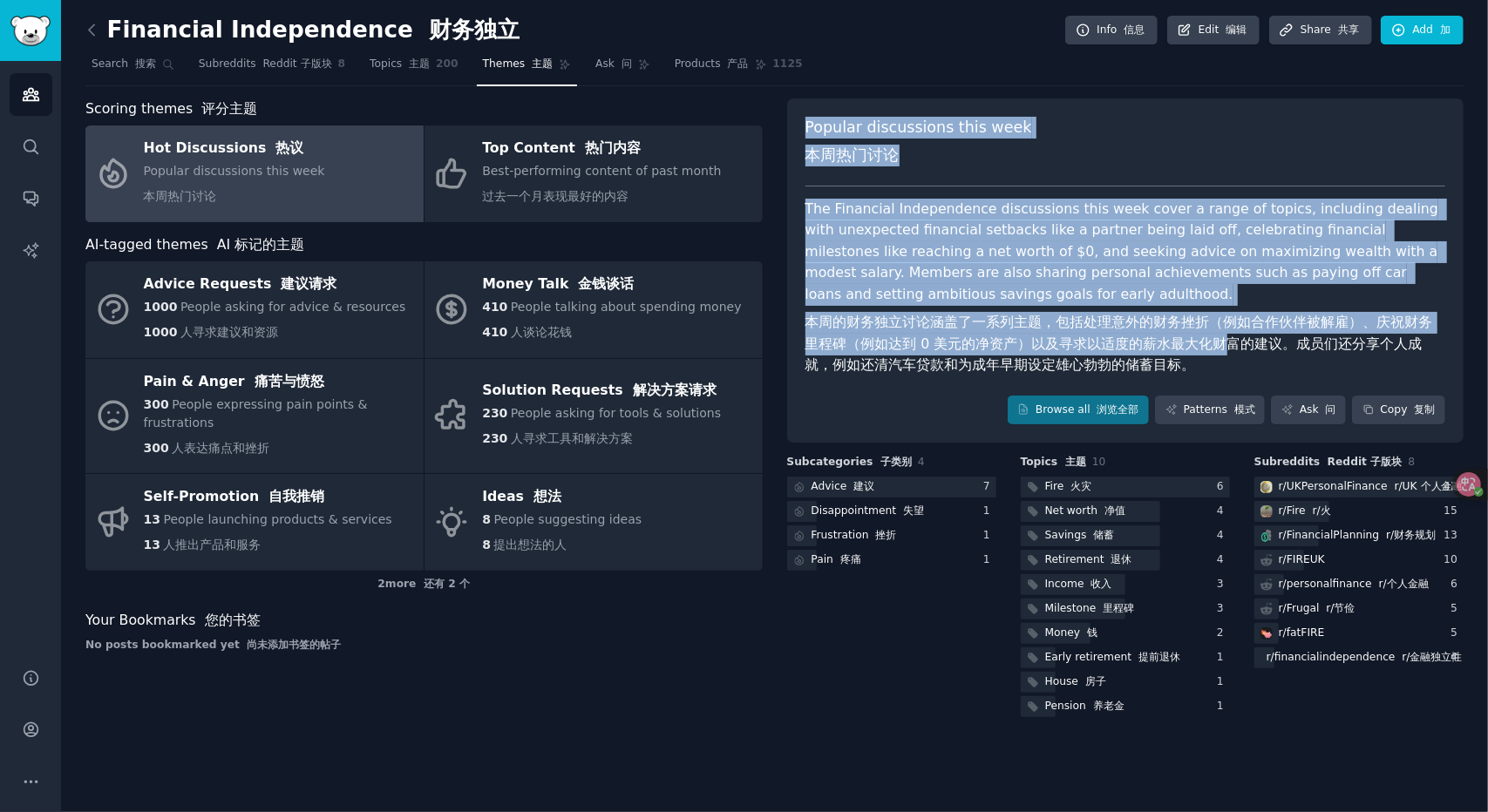
drag, startPoint x: 818, startPoint y: 133, endPoint x: 1207, endPoint y: 334, distance: 437.9
click at [1207, 334] on div "Popular discussions this week 本周热门讨论 The Financial Independence discussions thi…" at bounding box center [1125, 271] width 677 height 345
click at [1207, 335] on font "本周的财务独立讨论涵盖了一系列主题，包括处理意外的财务挫折（例如合作伙伴被解雇）、庆祝财务里程碑（例如达到 0 美元的净资产）以及寻求以适度的薪水最大化财富的…" at bounding box center [1119, 344] width 628 height 60
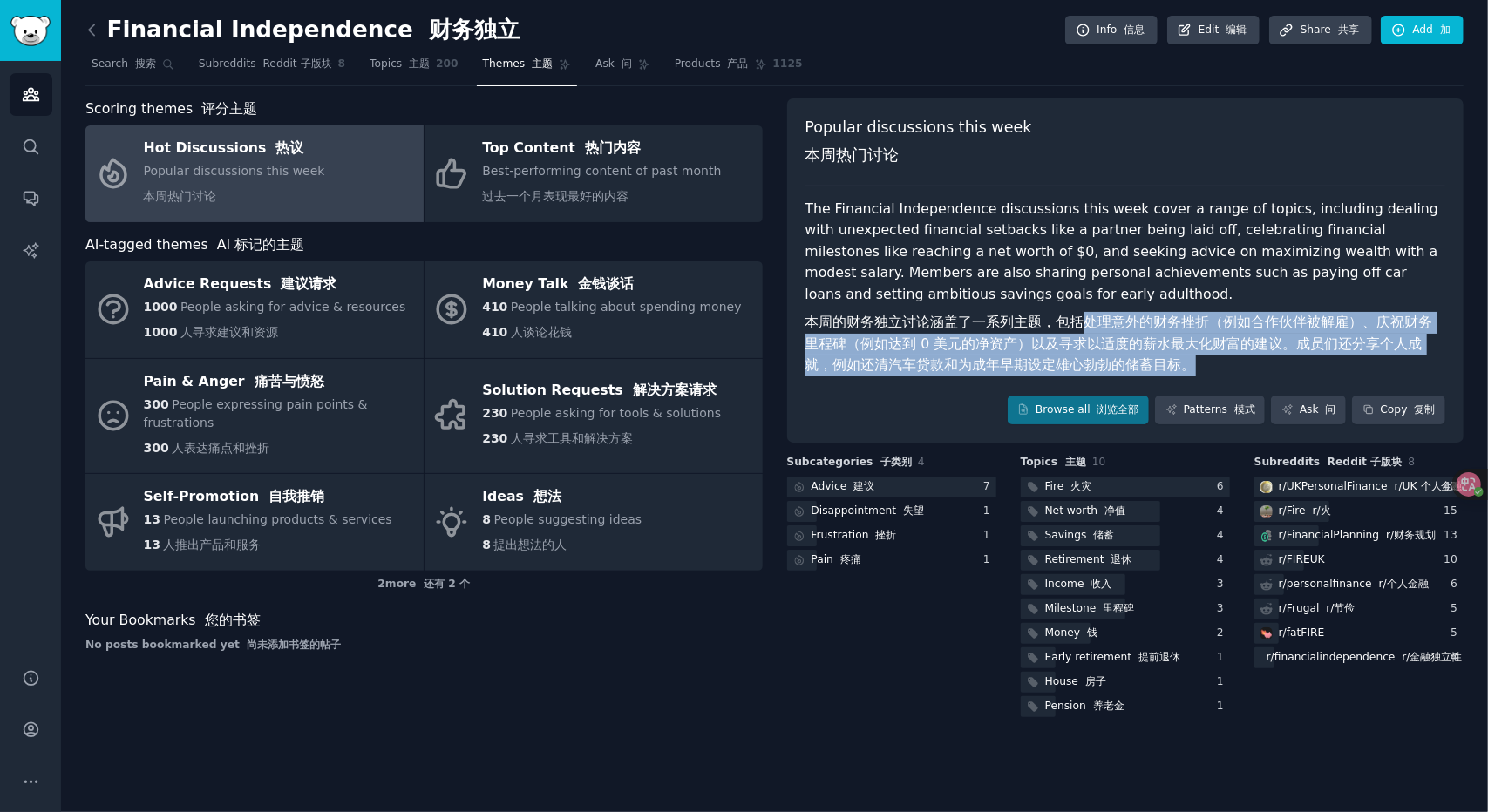
drag, startPoint x: 1202, startPoint y: 365, endPoint x: 1071, endPoint y: 322, distance: 137.9
click at [1071, 322] on font "本周的财务独立讨论涵盖了一系列主题，包括处理意外的财务挫折（例如合作伙伴被解雇）、庆祝财务里程碑（例如达到 0 美元的净资产）以及寻求以适度的薪水最大化财富的…" at bounding box center [1126, 344] width 641 height 64
click at [1069, 321] on font "本周的财务独立讨论涵盖了一系列主题，包括处理意外的财务挫折（例如合作伙伴被解雇）、庆祝财务里程碑（例如达到 0 美元的净资产）以及寻求以适度的薪水最大化财富的…" at bounding box center [1119, 344] width 628 height 60
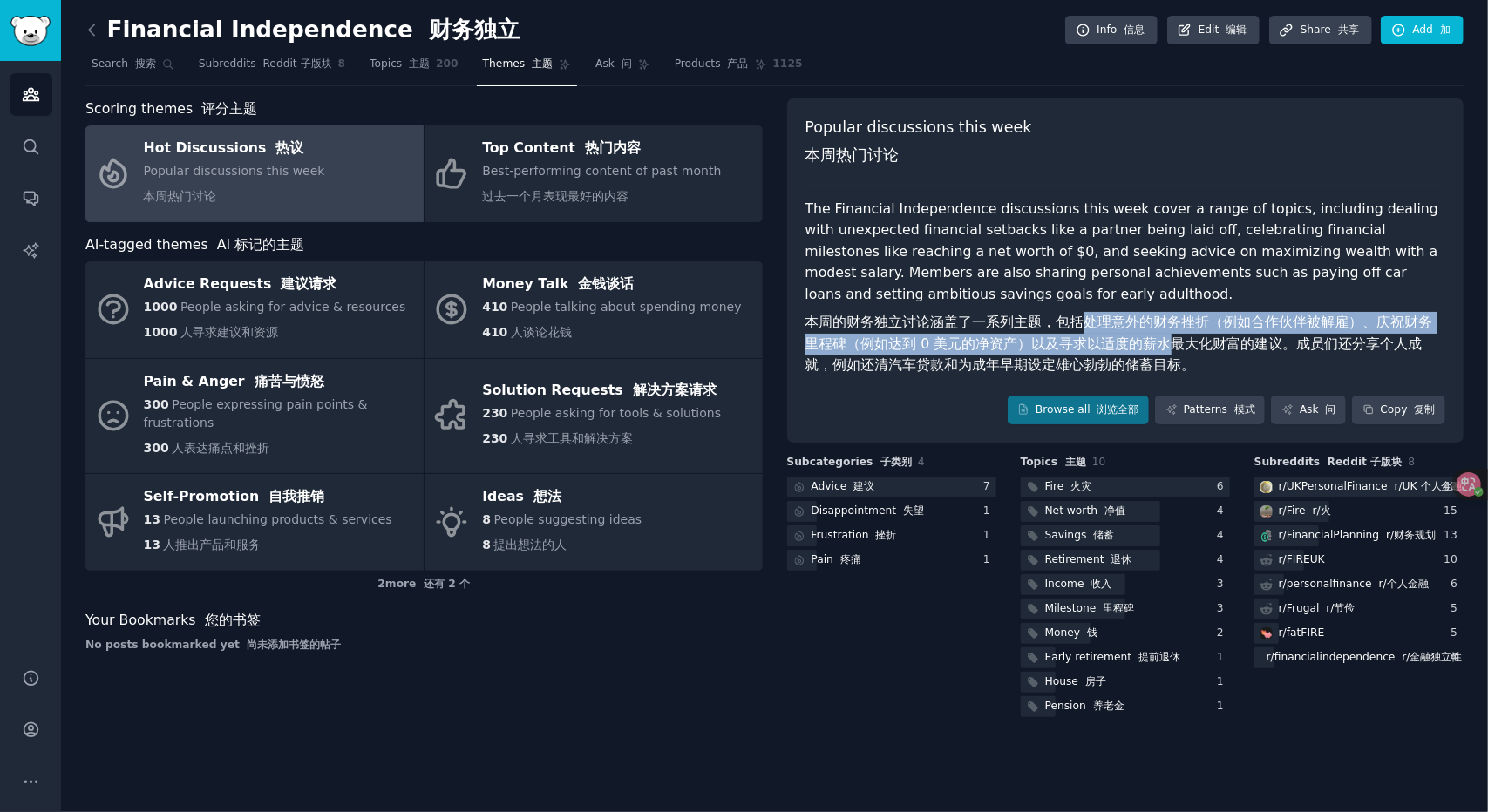
click at [1153, 345] on font "本周的财务独立讨论涵盖了一系列主题，包括处理意外的财务挫折（例如合作伙伴被解雇）、庆祝财务里程碑（例如达到 0 美元的净资产）以及寻求以适度的薪水最大化财富的…" at bounding box center [1119, 344] width 628 height 60
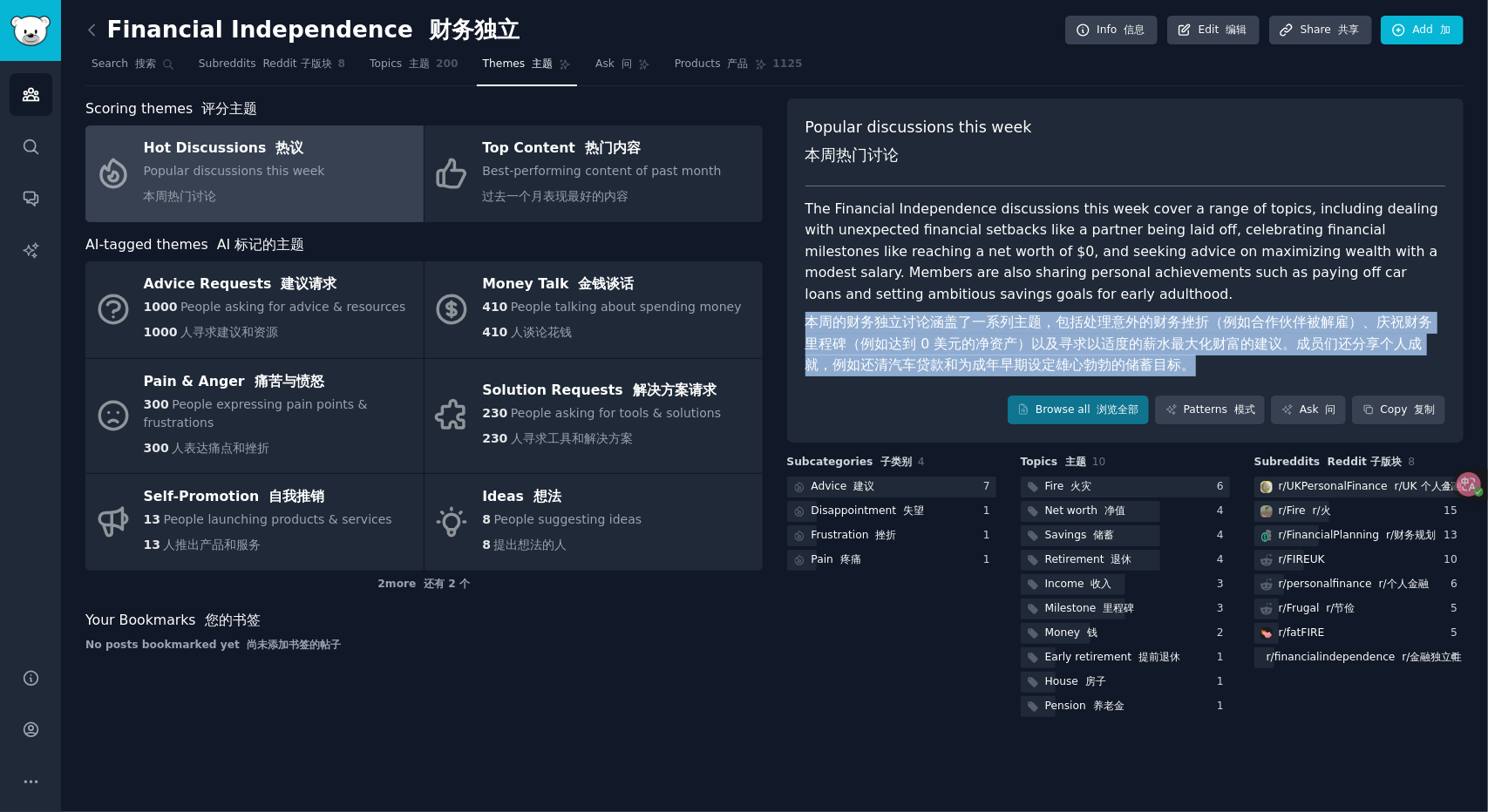
click at [971, 304] on div "The Financial Independence discussions this week cover a range of topics, inclu…" at bounding box center [1126, 291] width 641 height 184
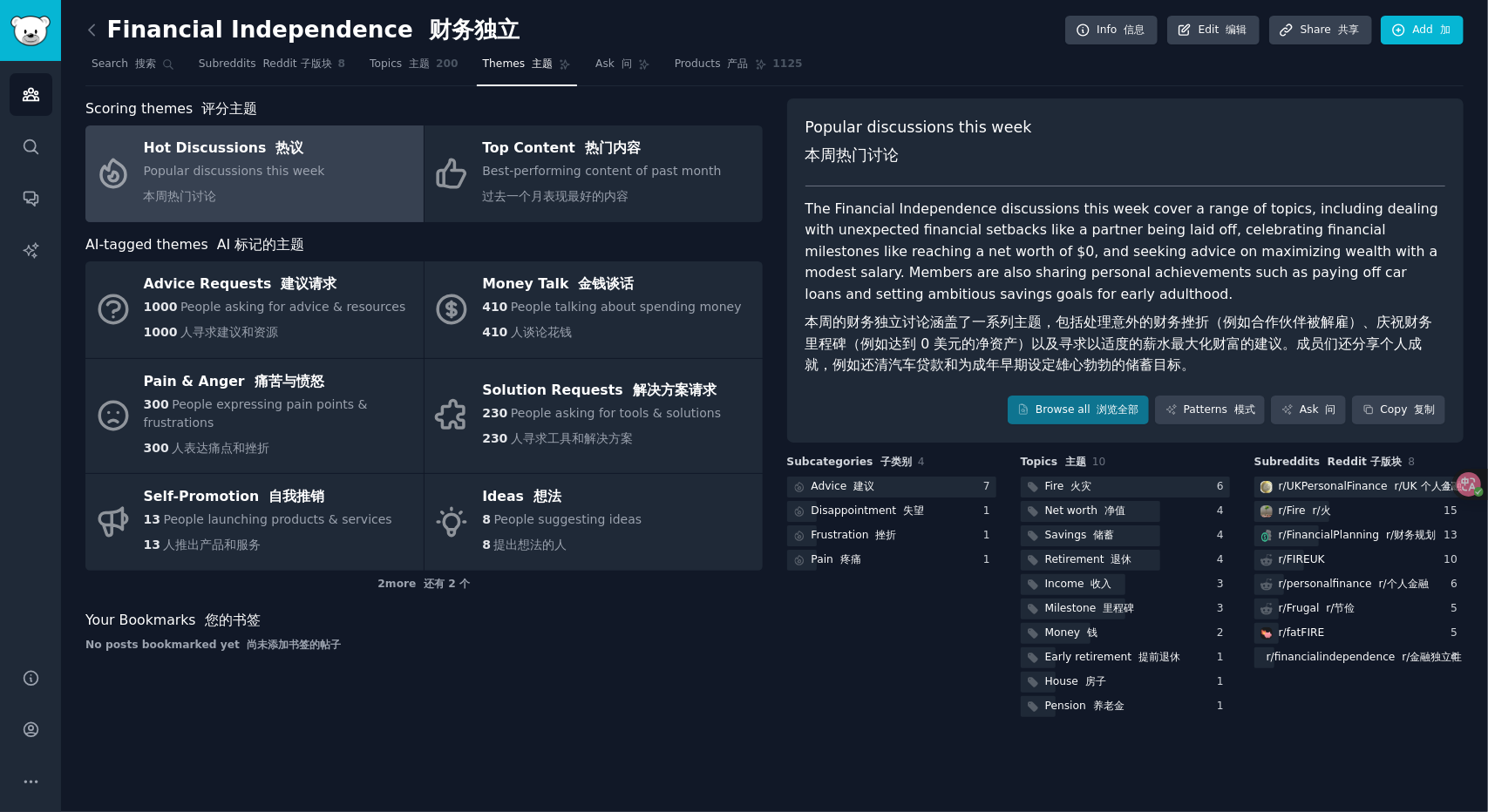
drag, startPoint x: 971, startPoint y: 304, endPoint x: 951, endPoint y: 312, distance: 21.5
click at [971, 305] on div "The Financial Independence discussions this week cover a range of topics, inclu…" at bounding box center [1126, 291] width 641 height 184
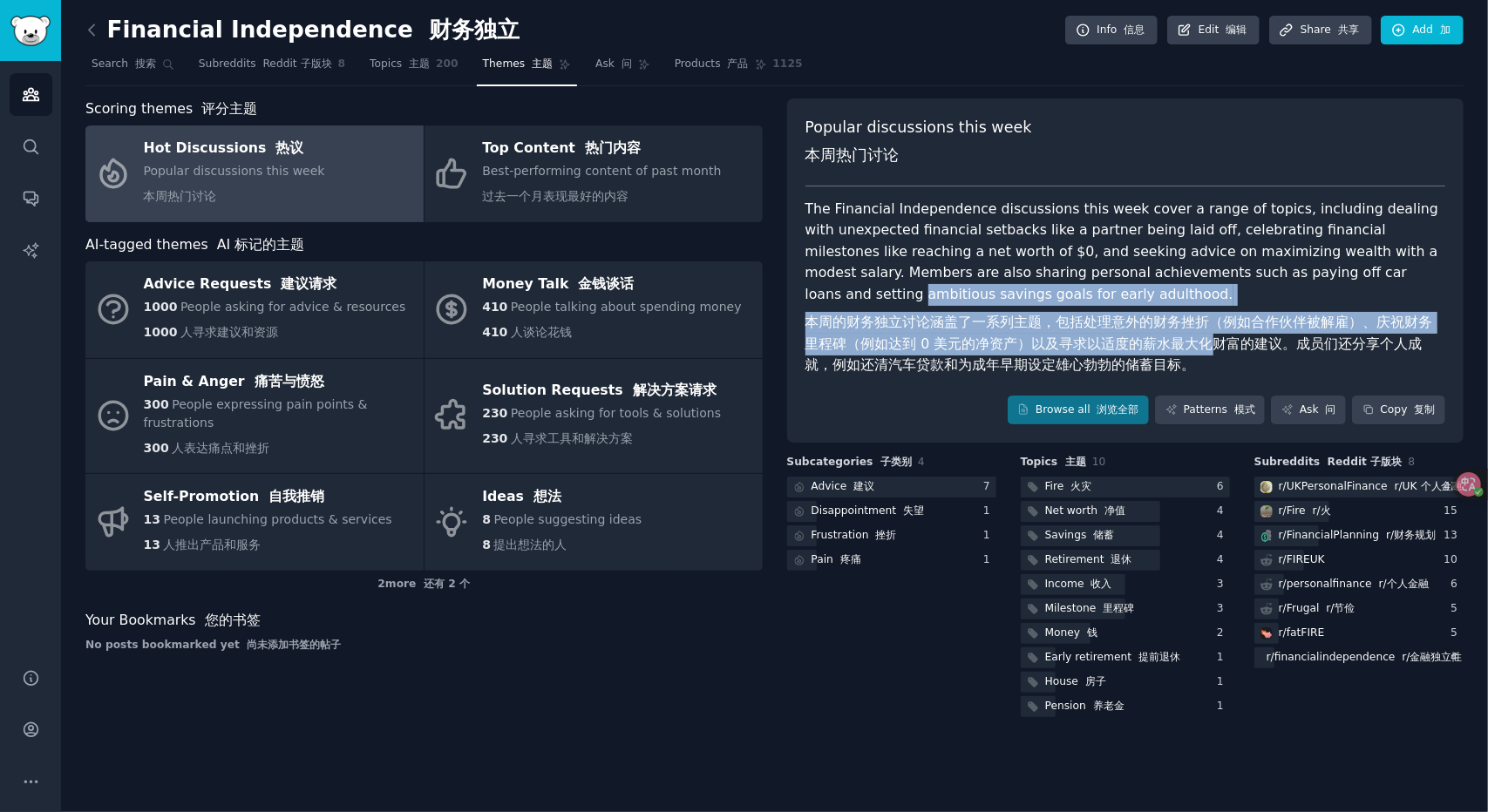
drag, startPoint x: 1041, startPoint y: 331, endPoint x: 1190, endPoint y: 346, distance: 149.8
click at [1189, 346] on div "Popular discussions this week 本周热门讨论 The Financial Independence discussions thi…" at bounding box center [1125, 271] width 677 height 345
click at [1190, 346] on font "本周的财务独立讨论涵盖了一系列主题，包括处理意外的财务挫折（例如合作伙伴被解雇）、庆祝财务里程碑（例如达到 0 美元的净资产）以及寻求以适度的薪水最大化财富的…" at bounding box center [1119, 344] width 628 height 60
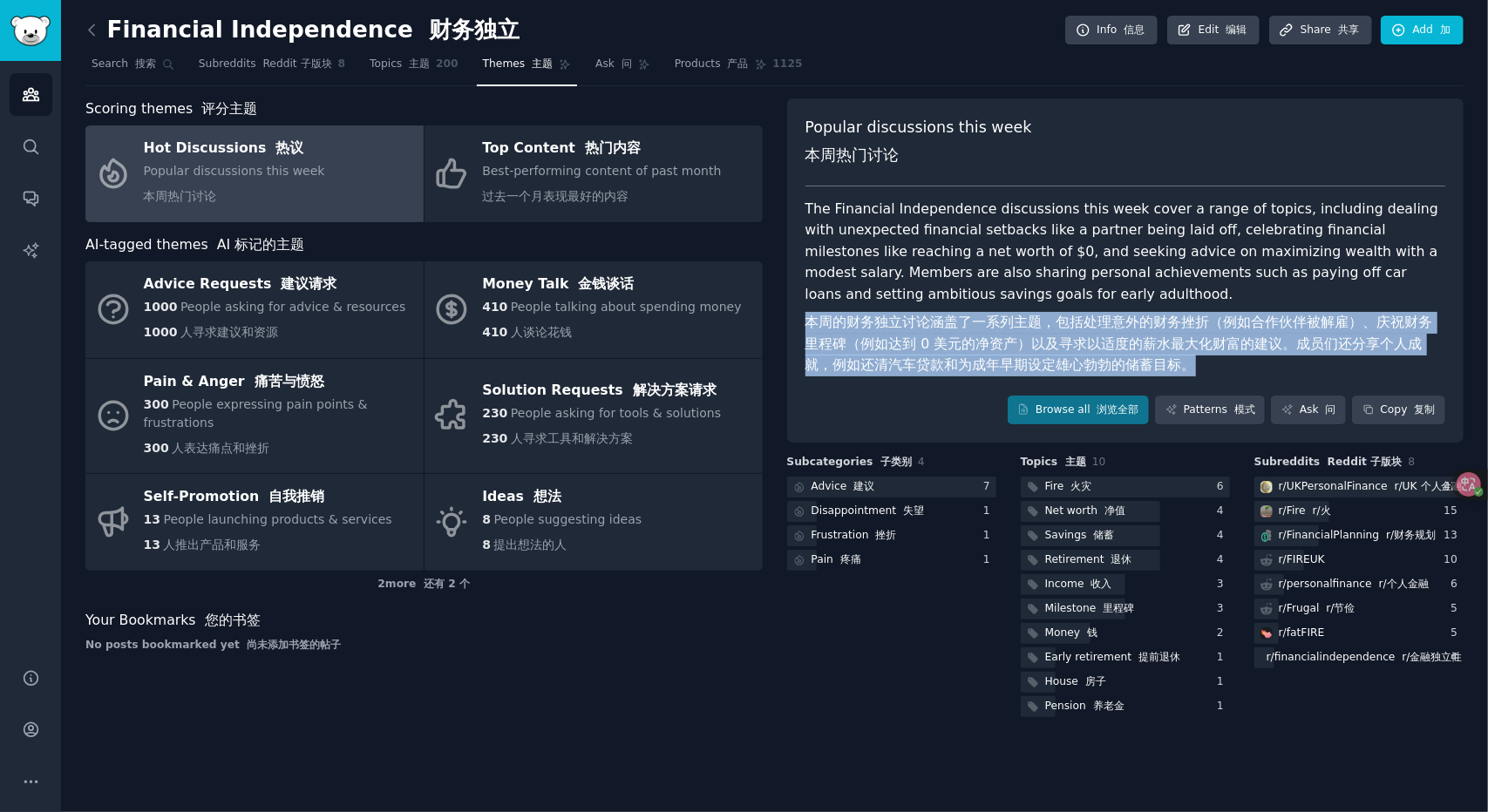
drag, startPoint x: 1164, startPoint y: 359, endPoint x: 954, endPoint y: 299, distance: 218.4
click at [952, 300] on div "The Financial Independence discussions this week cover a range of topics, inclu…" at bounding box center [1126, 291] width 641 height 184
click at [1153, 343] on font "本周的财务独立讨论涵盖了一系列主题，包括处理意外的财务挫折（例如合作伙伴被解雇）、庆祝财务里程碑（例如达到 0 美元的净资产）以及寻求以适度的薪水最大化财富的…" at bounding box center [1119, 344] width 628 height 60
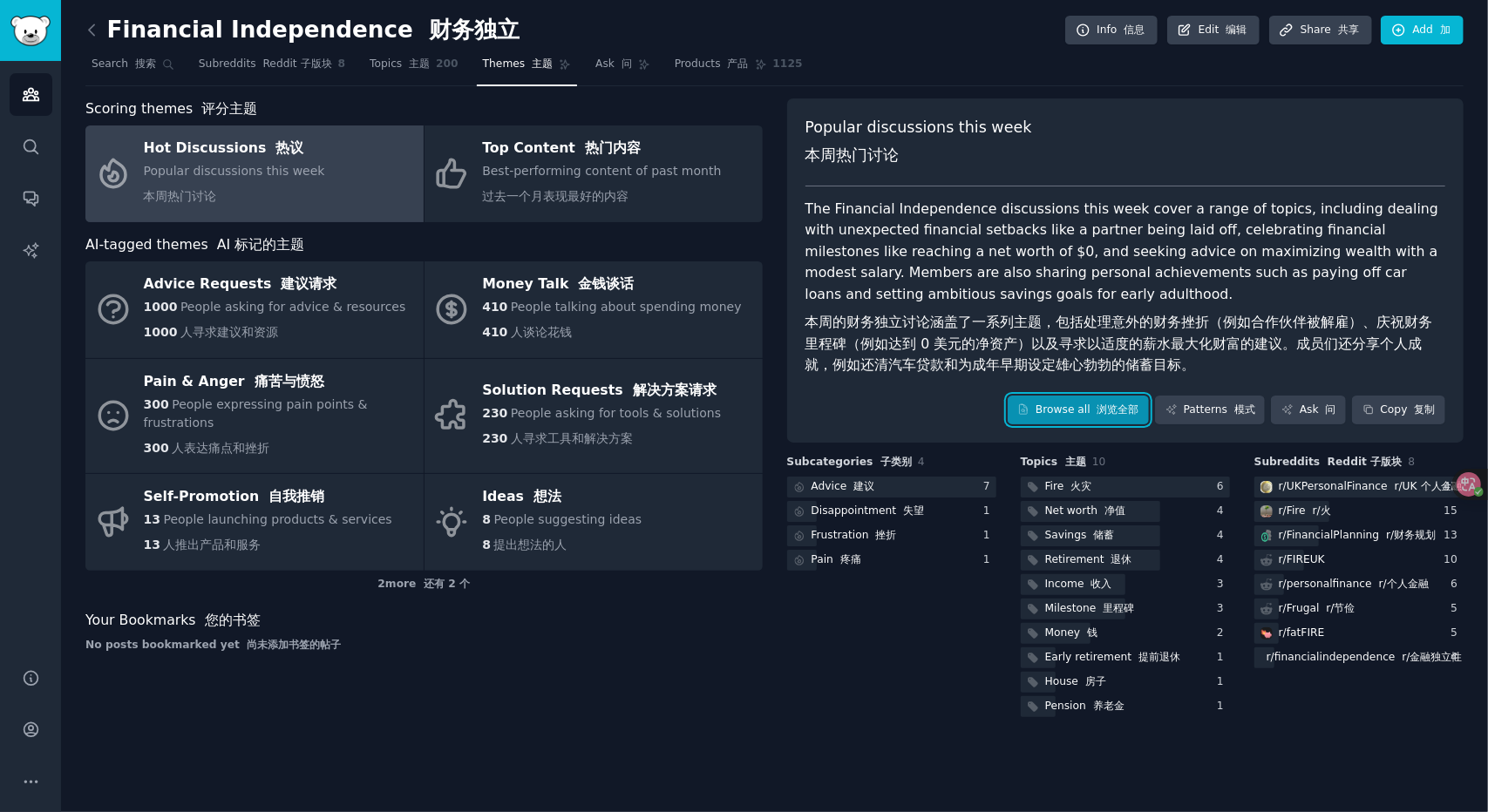
click at [1086, 396] on link "Browse all 浏览全部" at bounding box center [1078, 411] width 142 height 30
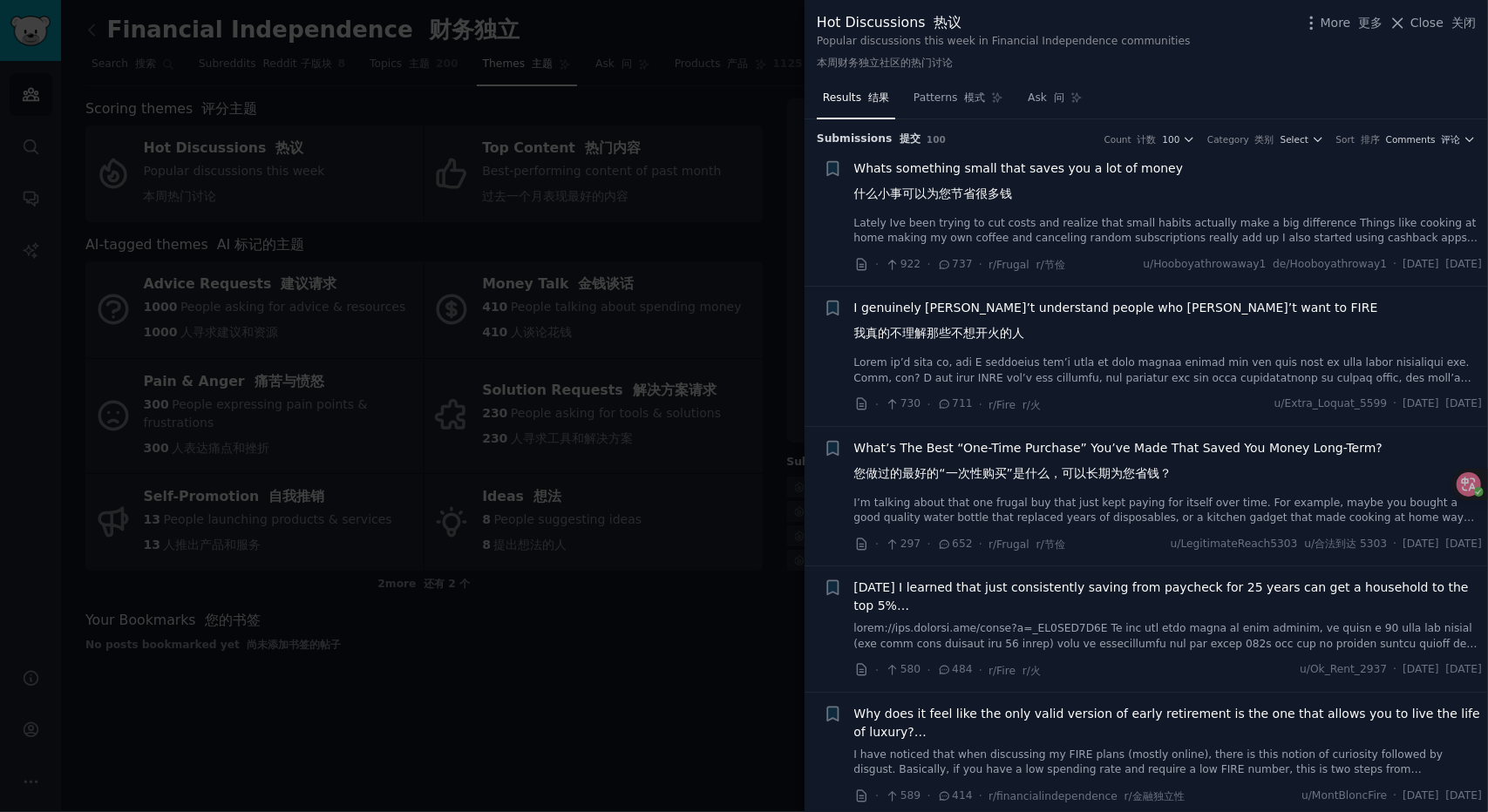
click at [987, 168] on span "Whats something small that saves you a lot of money 什么小事可以为您节省很多钱" at bounding box center [1019, 184] width 330 height 50
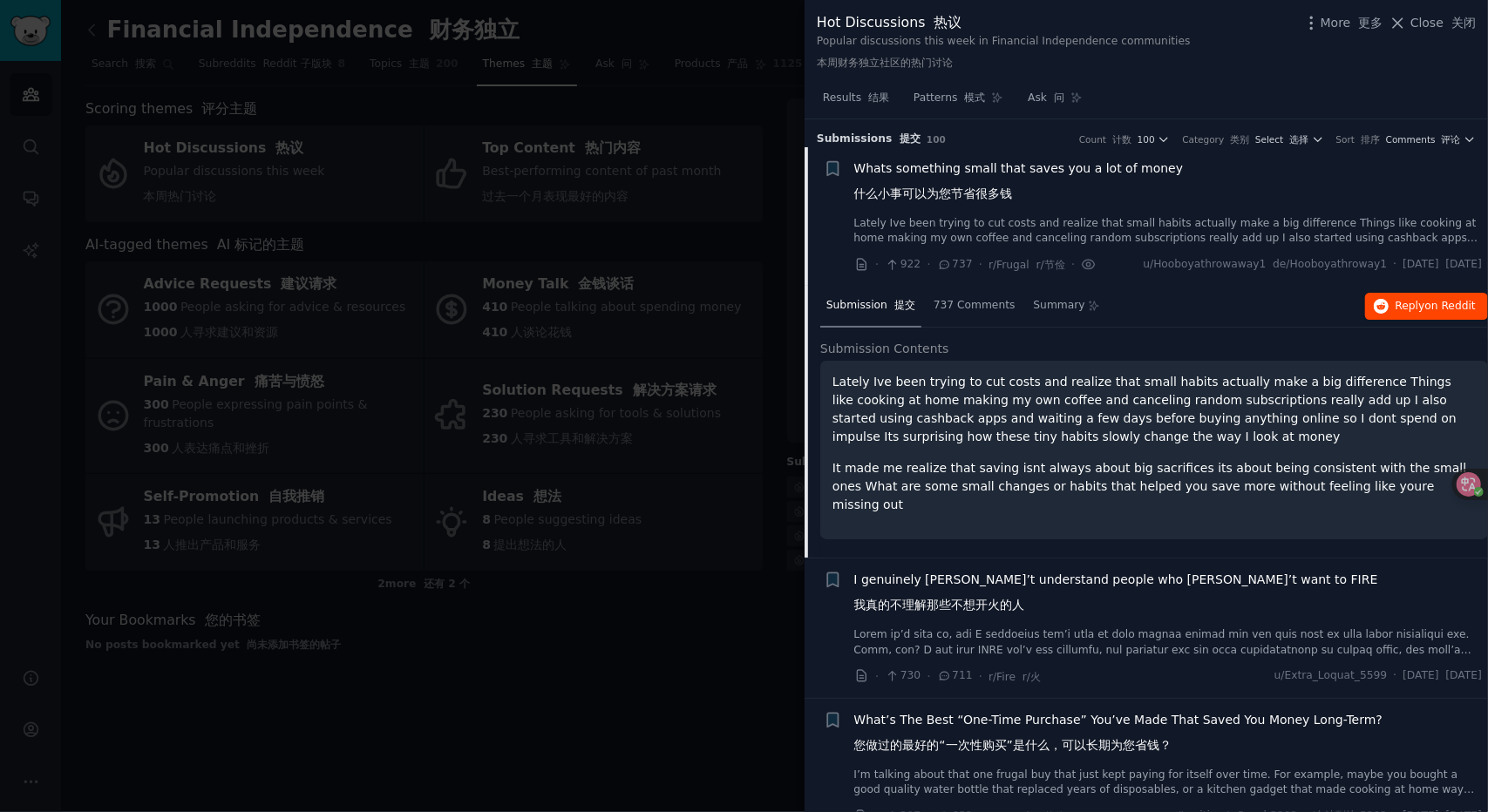
scroll to position [27, 0]
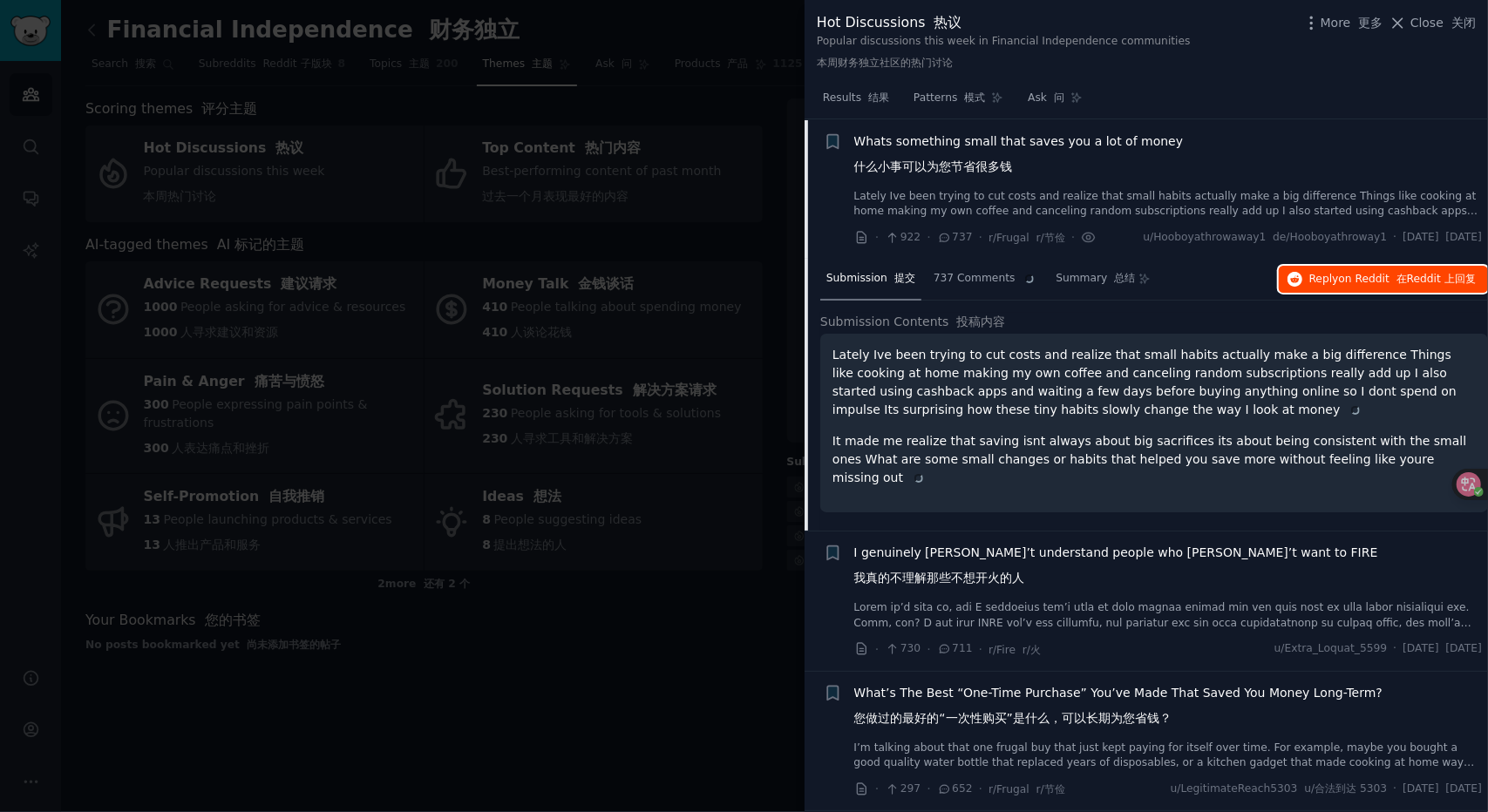
click at [1400, 286] on span "Reply on Reddit 在 Reddit 上 回复" at bounding box center [1392, 279] width 167 height 16
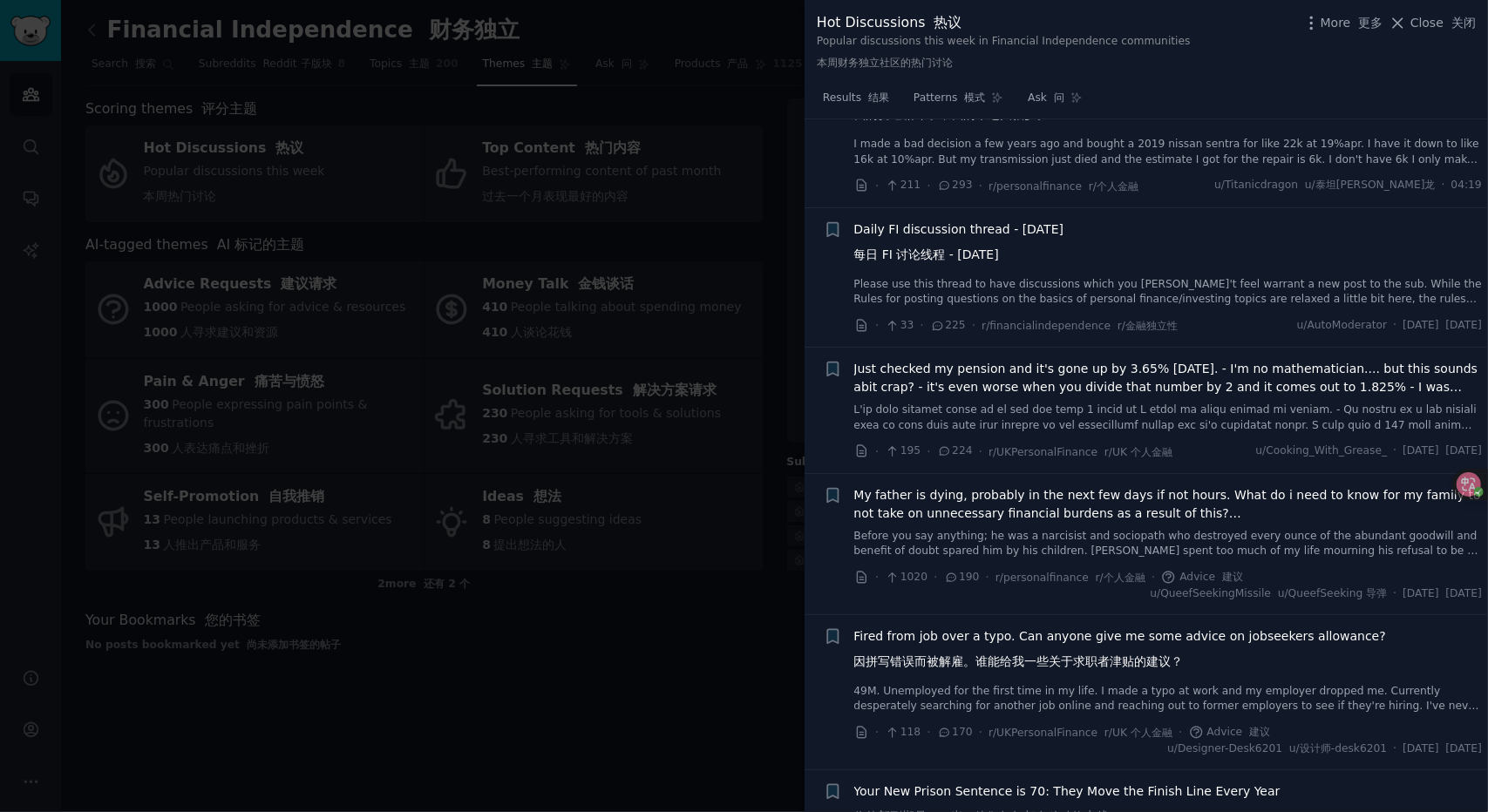
scroll to position [986, 0]
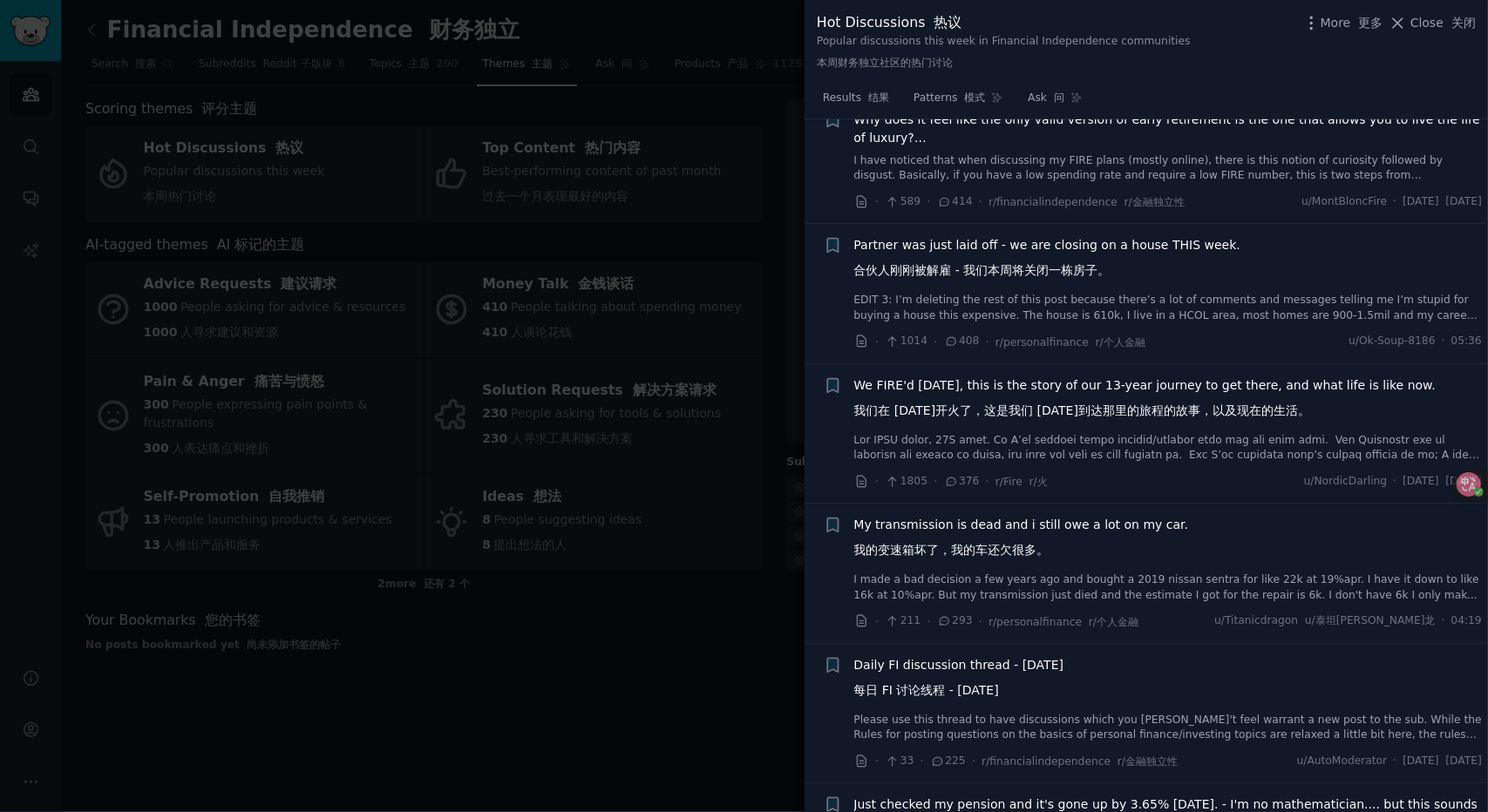
click at [649, 490] on div at bounding box center [744, 406] width 1488 height 812
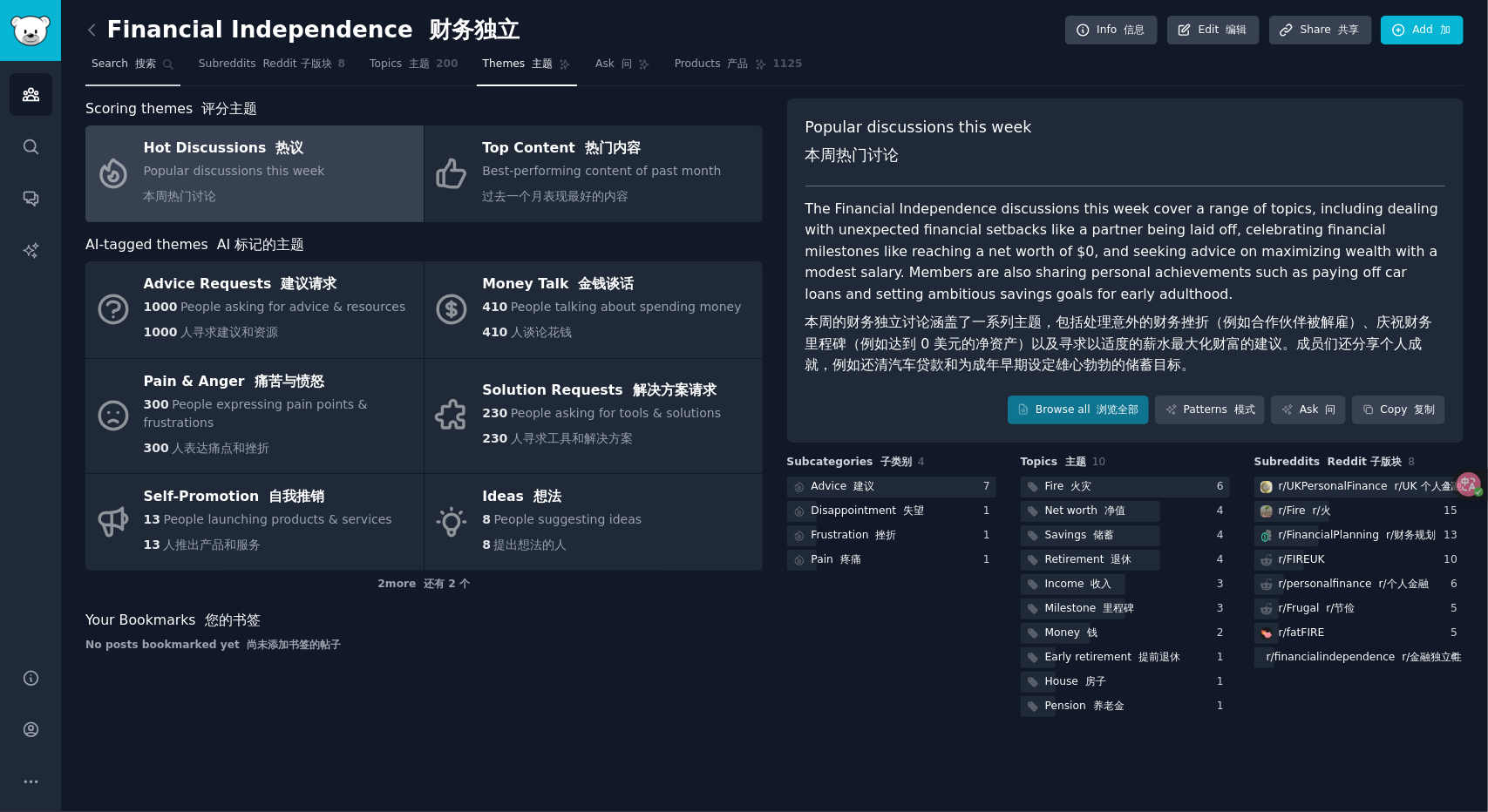
click at [124, 79] on link "Search 搜索" at bounding box center [133, 68] width 95 height 35
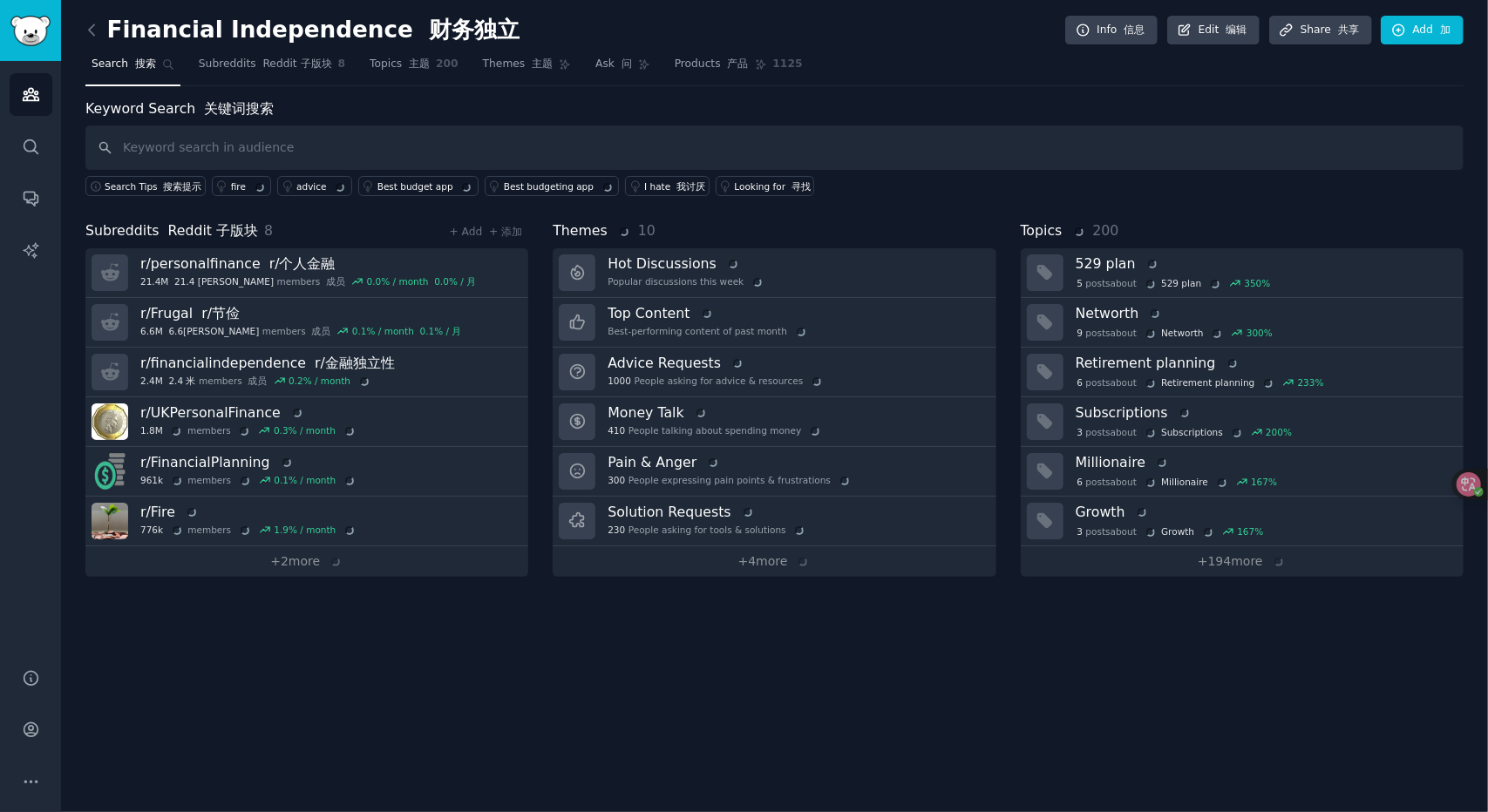
click at [358, 131] on input "text" at bounding box center [775, 148] width 1378 height 45
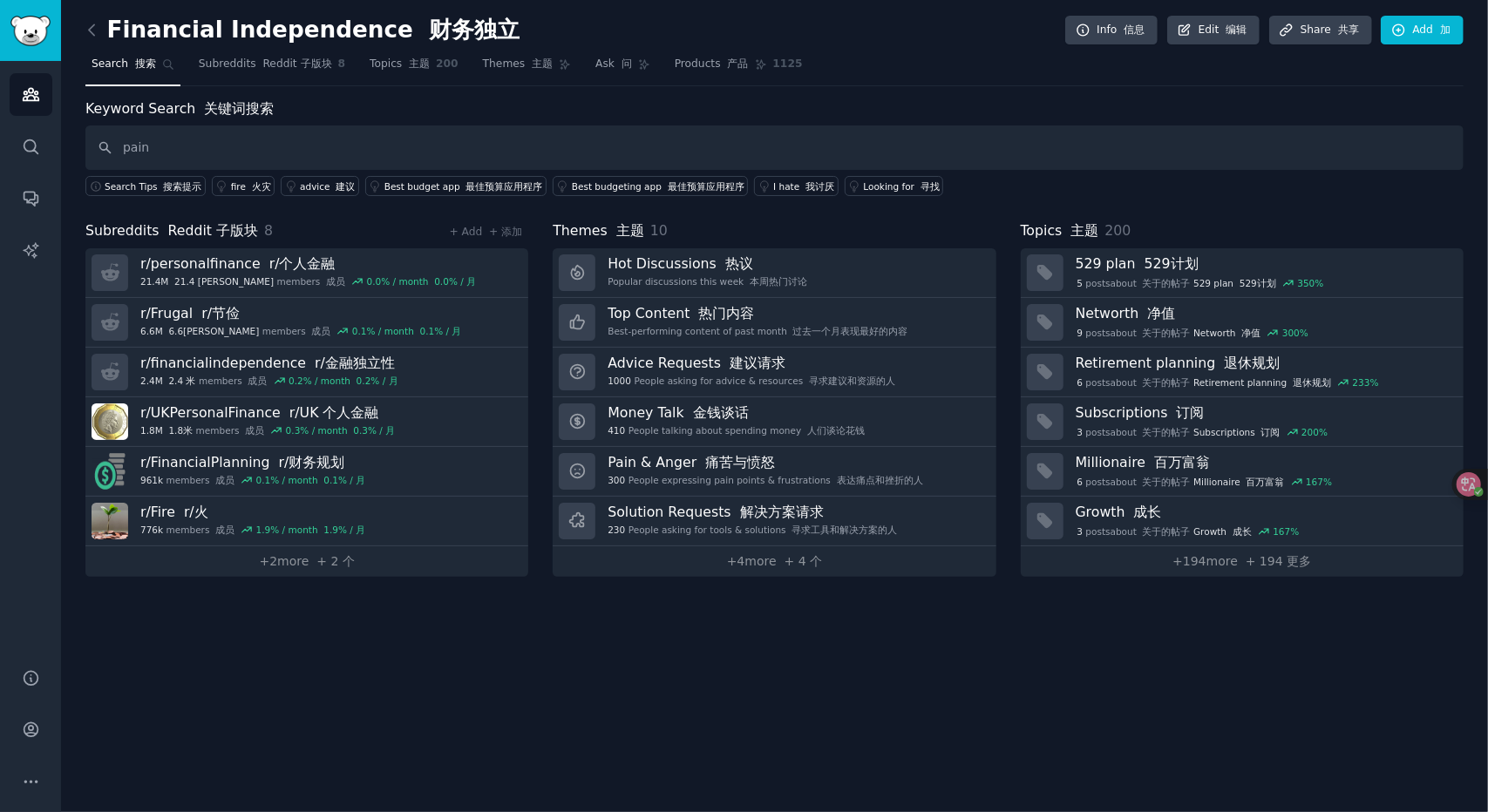
type input "pain"
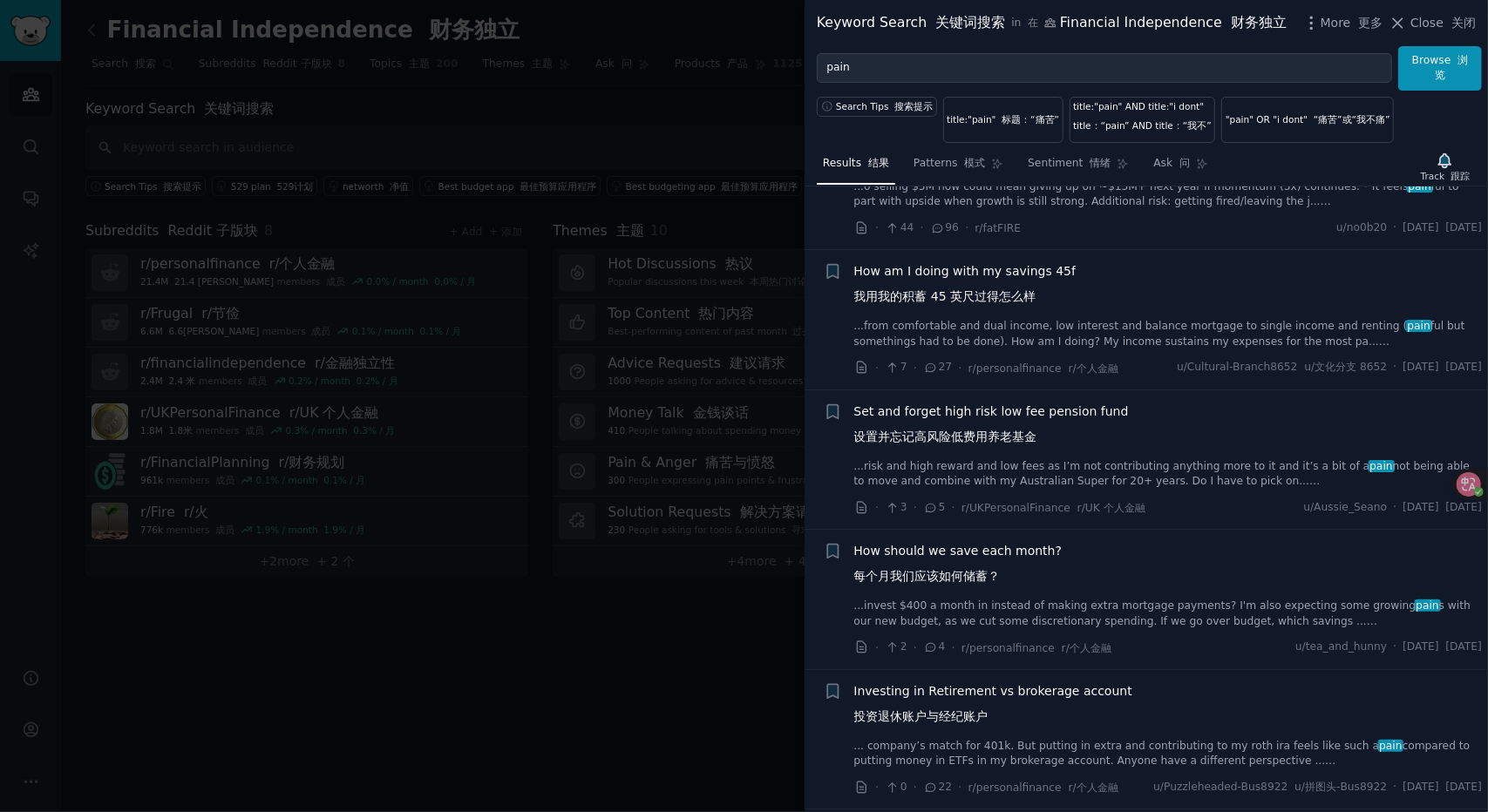
scroll to position [697, 0]
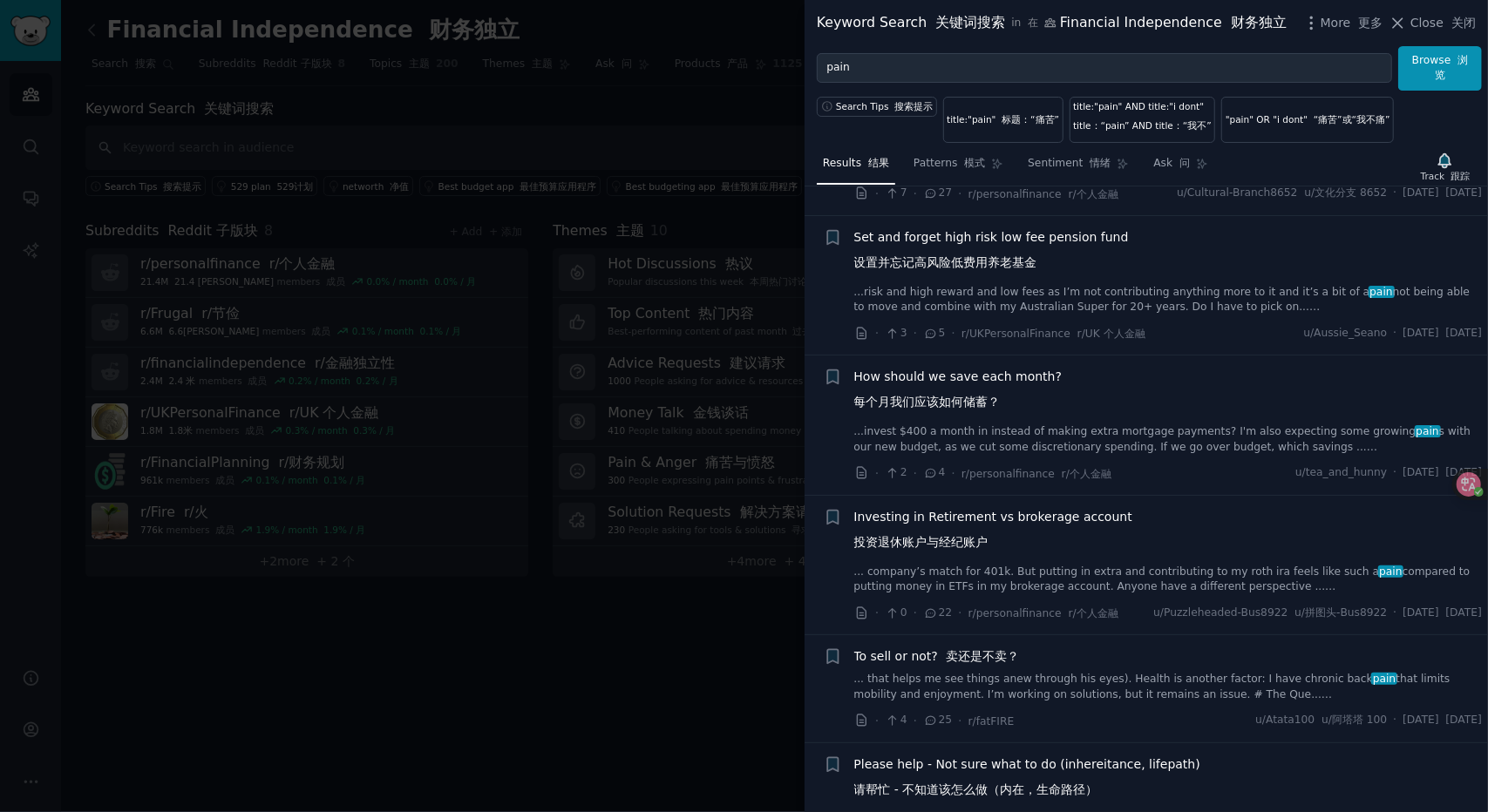
click at [956, 395] on span "How should we save each month? 每个月我们应该如何储蓄？" at bounding box center [958, 393] width 209 height 50
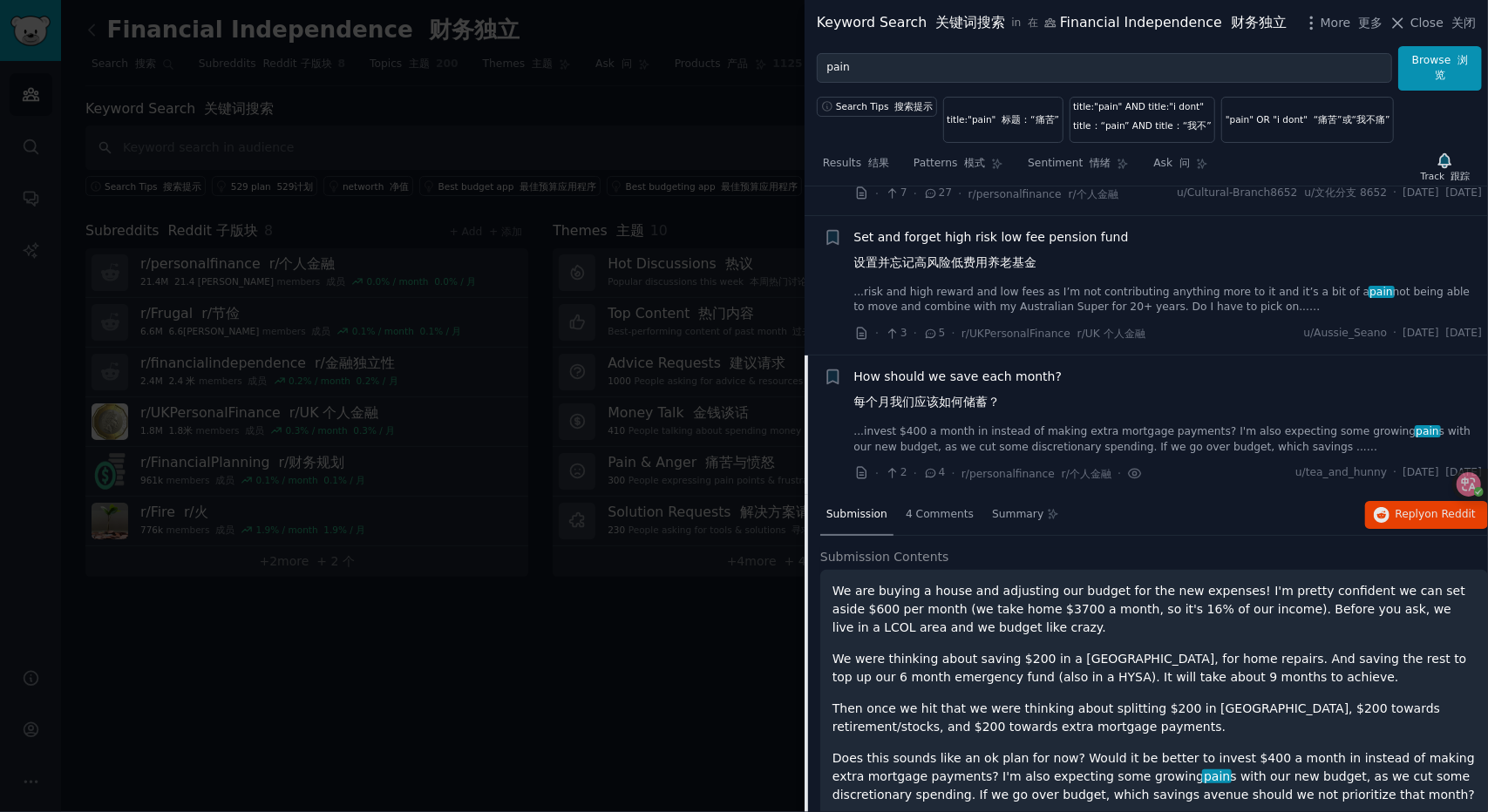
scroll to position [880, 0]
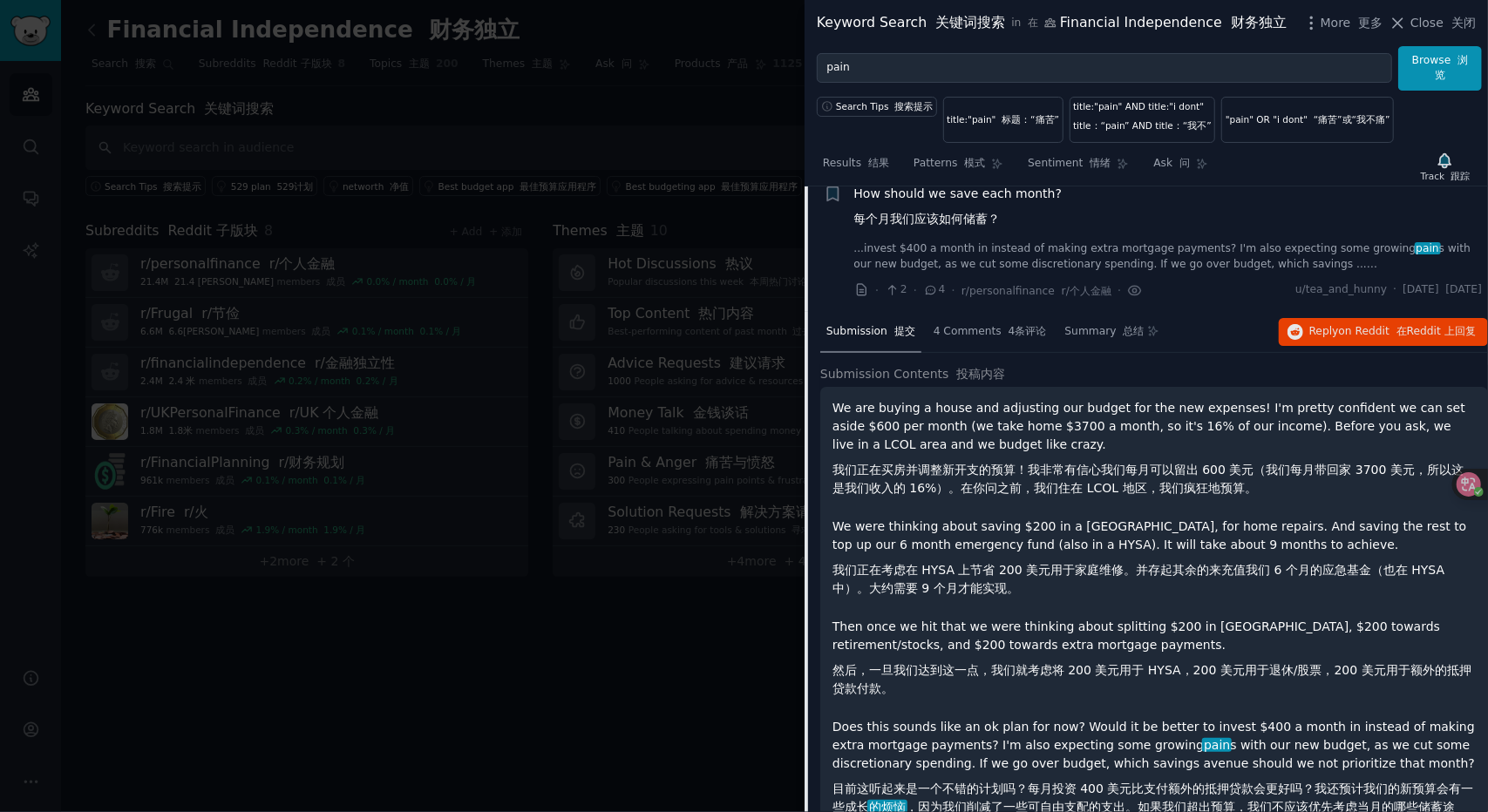
click at [1363, 354] on div "Submission 提交 4 Comments 4条评论 Summary 总结 Reply on Reddit 在 Reddit 上 回复" at bounding box center [1154, 332] width 668 height 42
click at [1371, 337] on span "on Reddit" at bounding box center [1364, 331] width 50 height 12
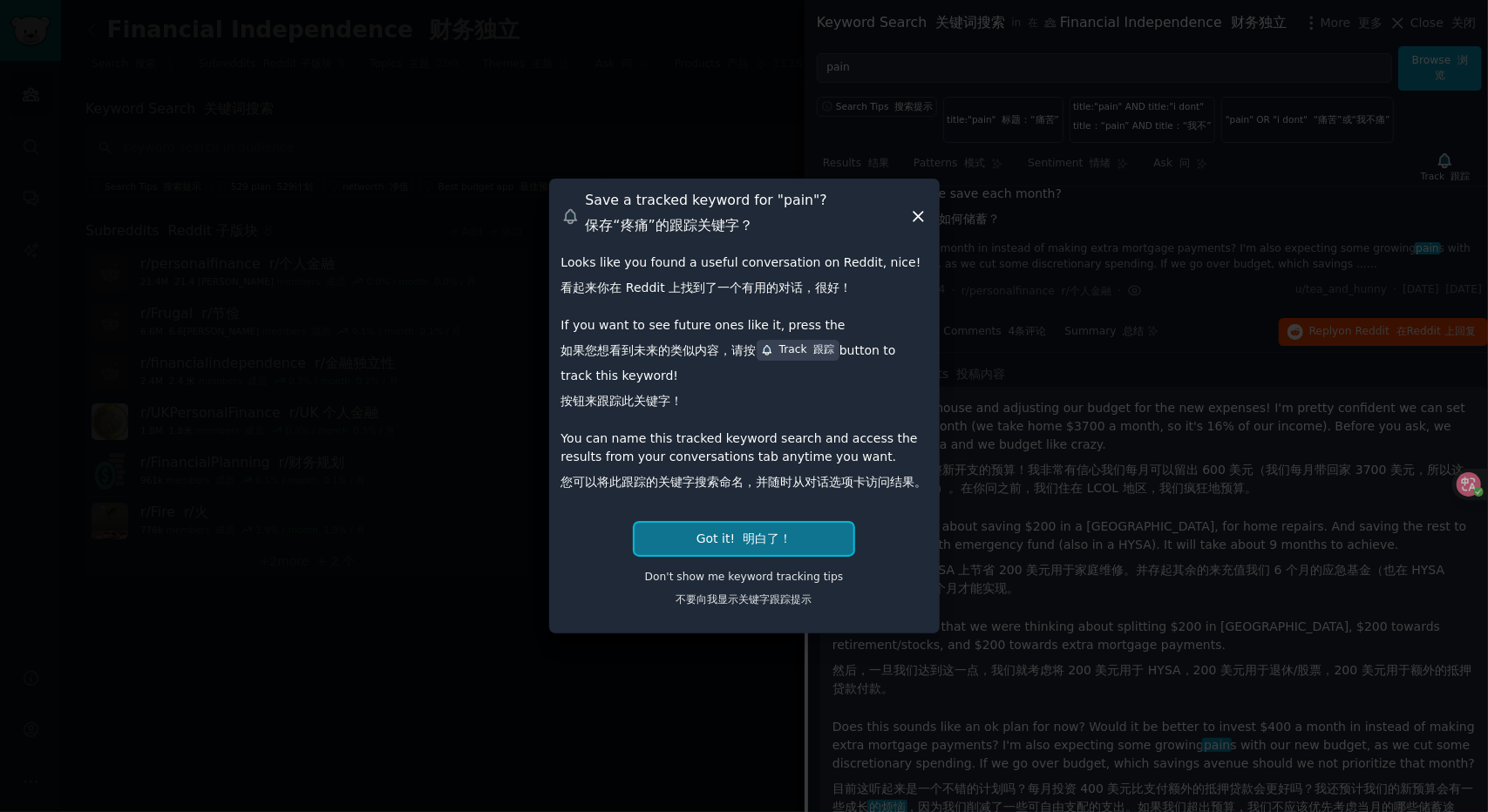
click at [778, 550] on button "Got it! 明白了！" at bounding box center [743, 539] width 219 height 33
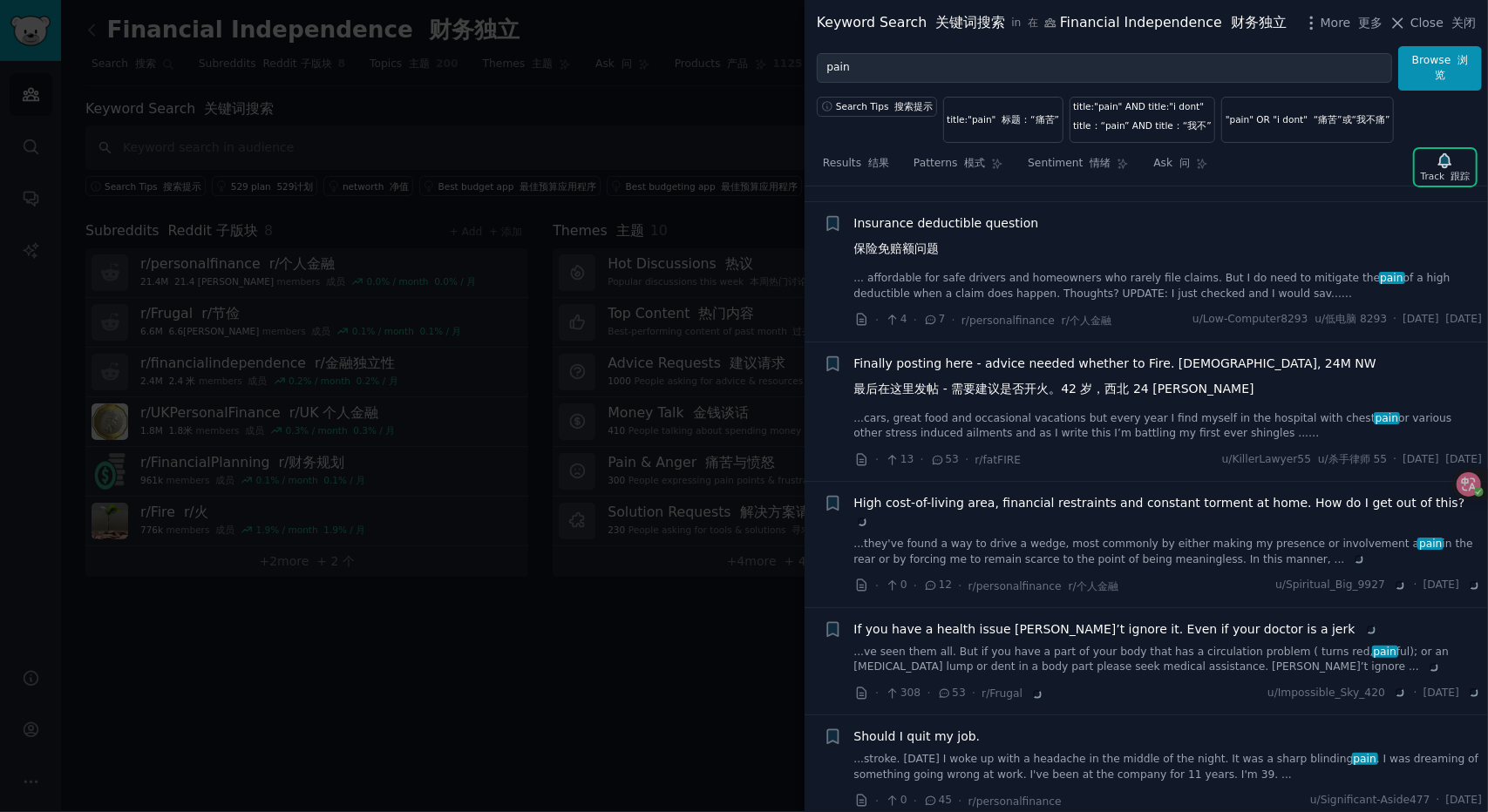
scroll to position [3931, 0]
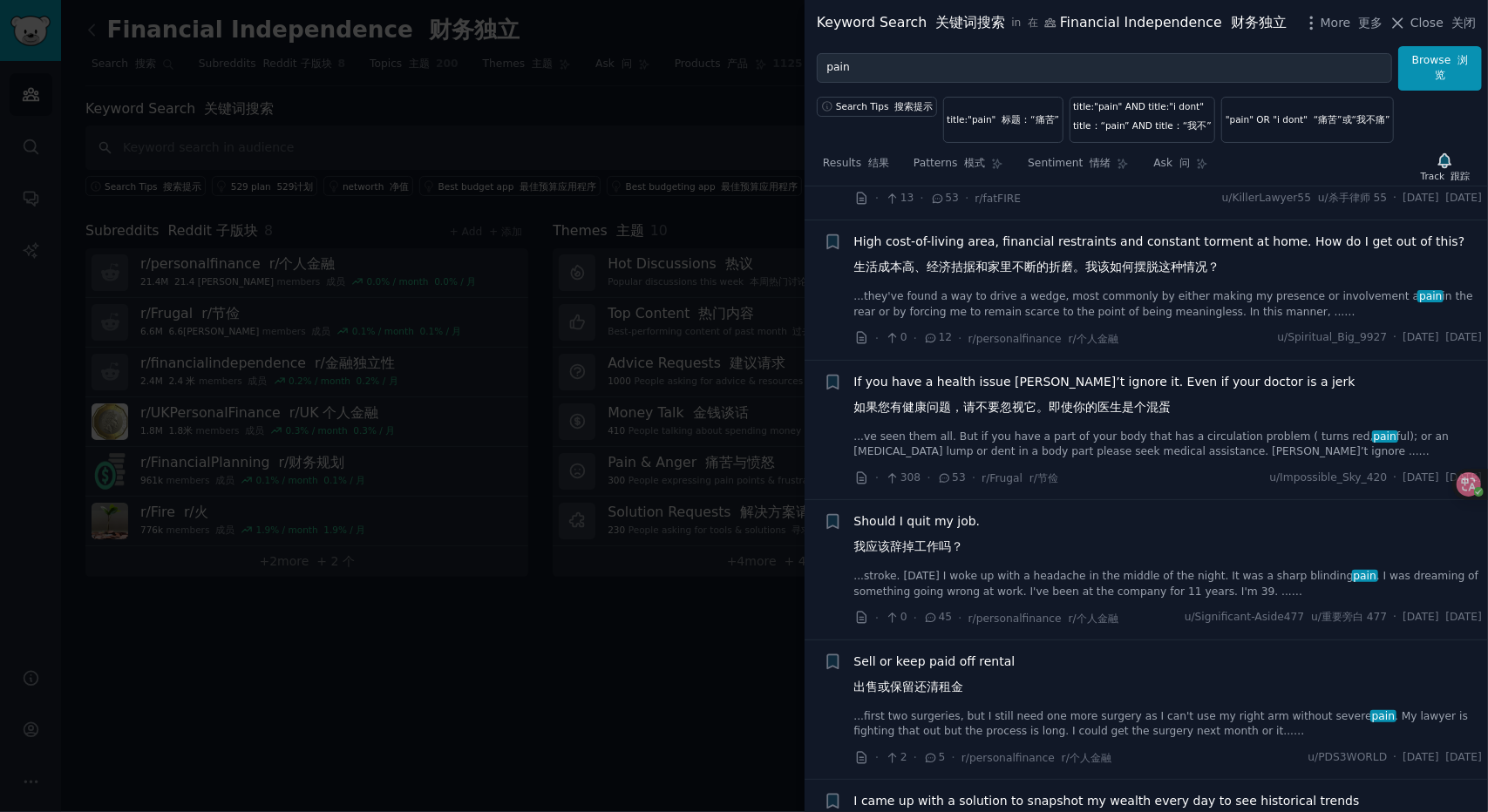
click at [1057, 424] on span "If you have a health issue don’t ignore it. Even if your doctor is a jerk 如果您有健…" at bounding box center [1104, 399] width 501 height 50
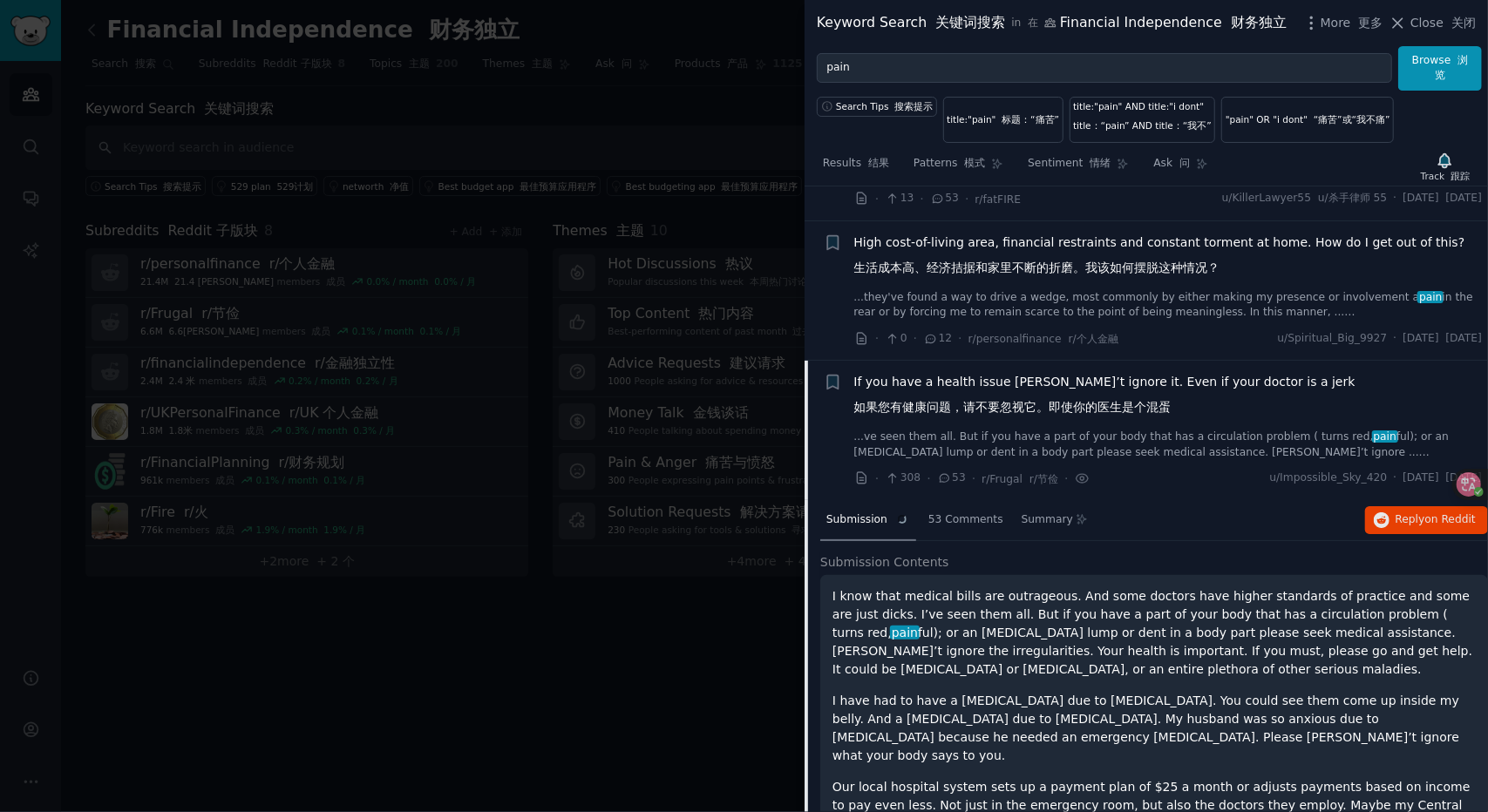
scroll to position [3468, 0]
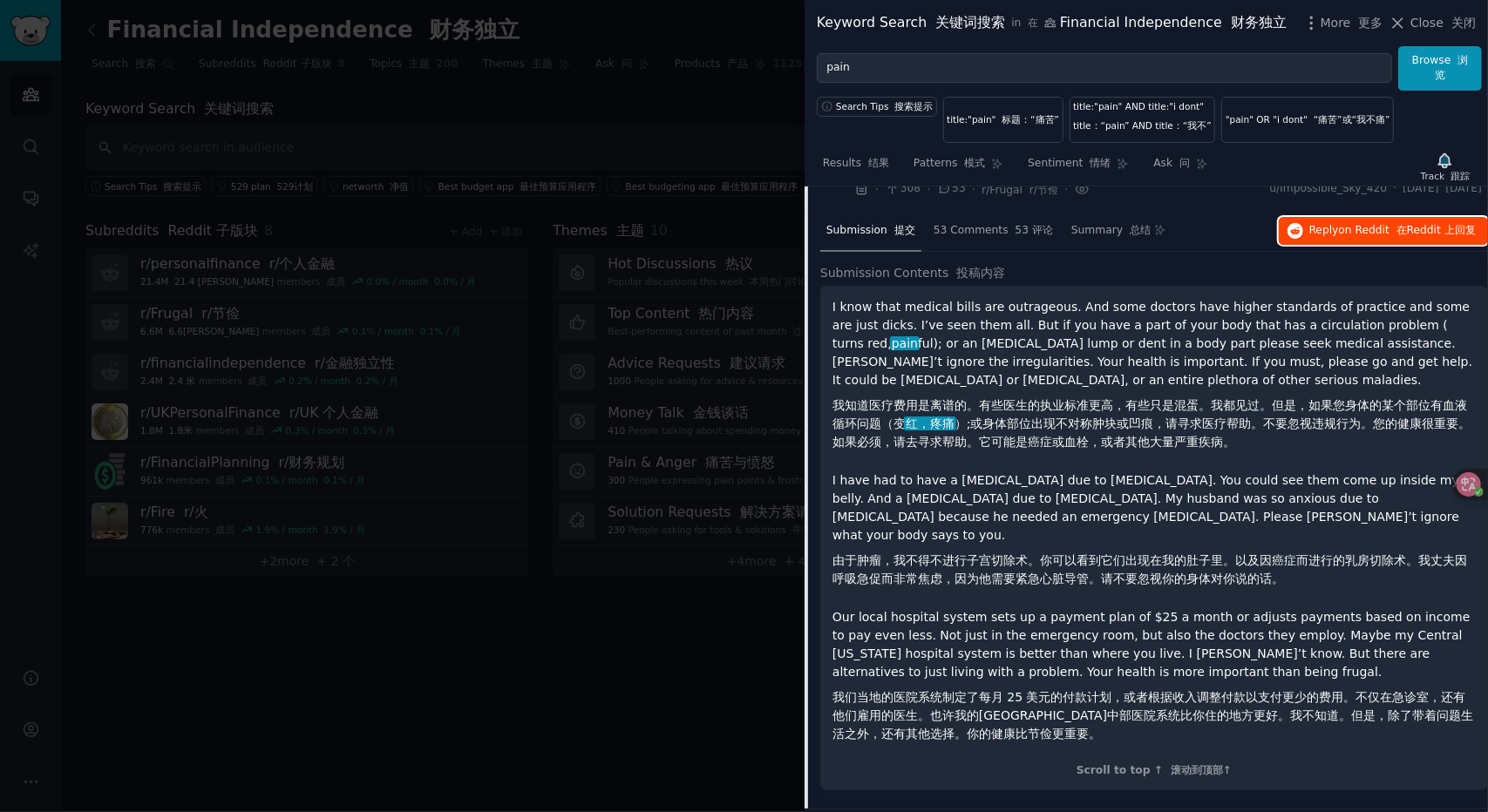
click at [1385, 245] on button "Reply on Reddit 在 Reddit 上 回复" at bounding box center [1383, 231] width 210 height 28
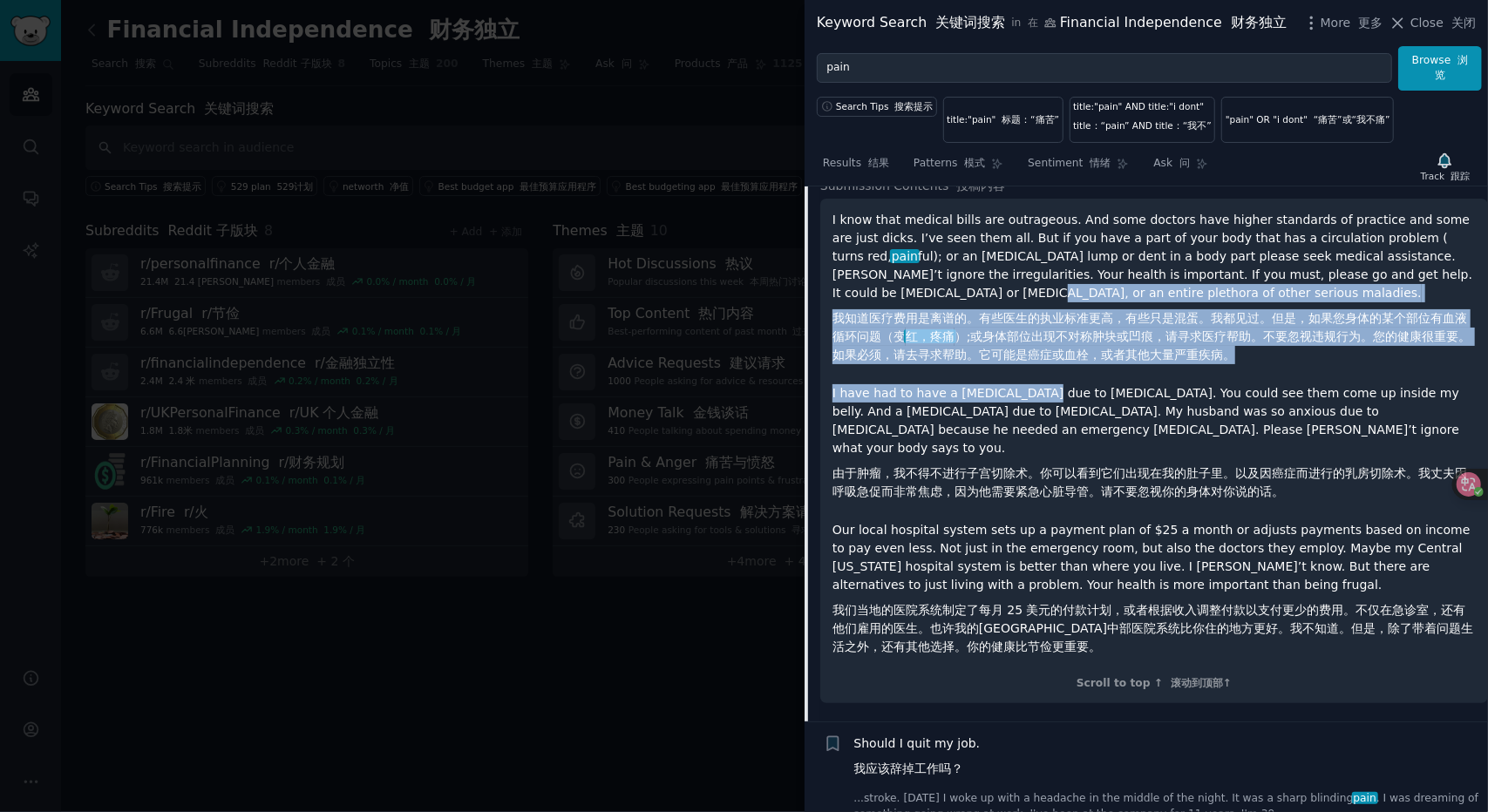
click at [1043, 513] on div "I know that medical bills are outrageous. And some doctors have higher standard…" at bounding box center [1154, 438] width 643 height 453
click at [1043, 508] on p "I have had to have a hysterectomy due to tumors. You could see them come up ins…" at bounding box center [1154, 446] width 643 height 124
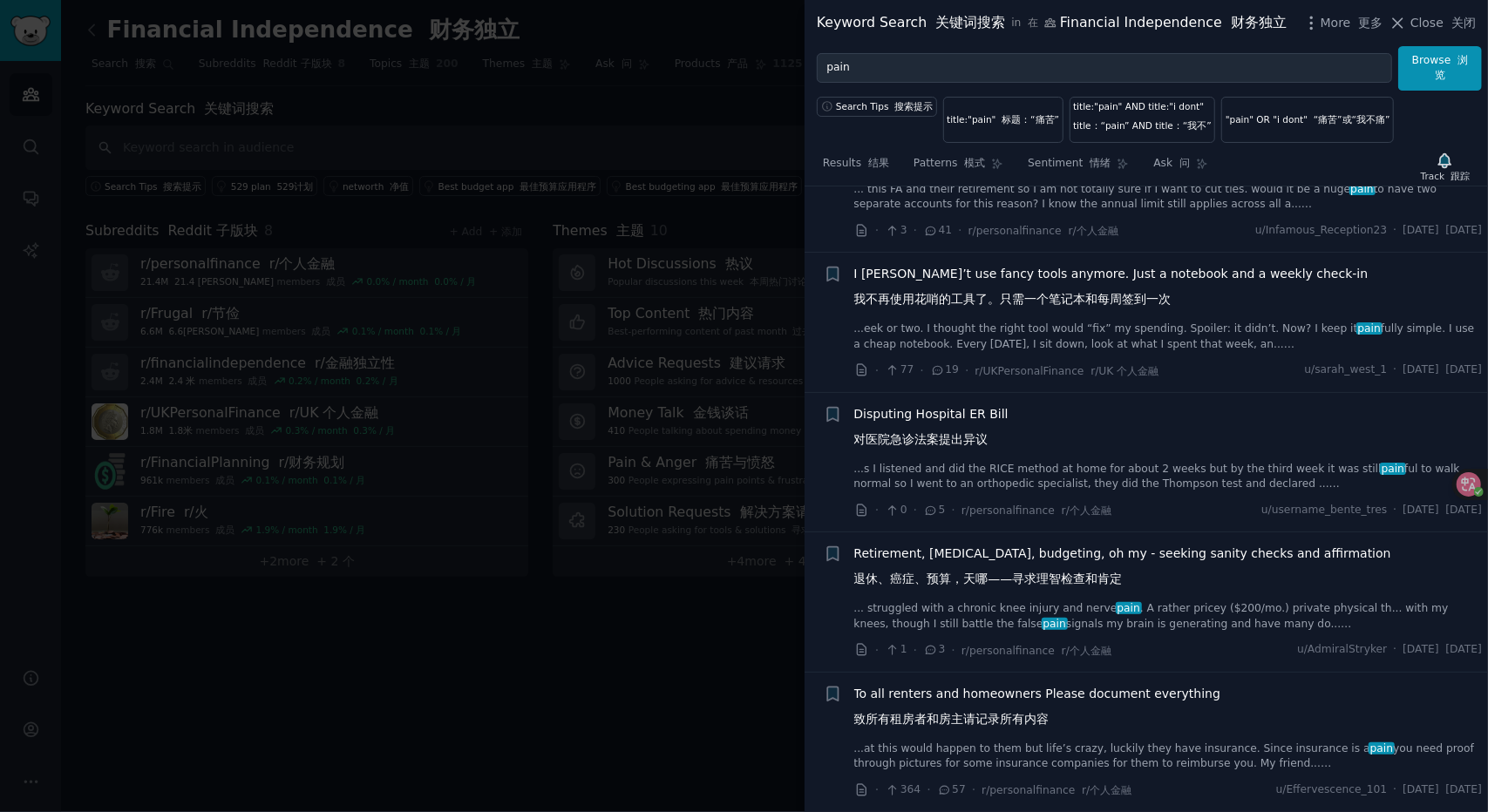
scroll to position [14159, 0]
click at [594, 590] on div at bounding box center [744, 406] width 1488 height 812
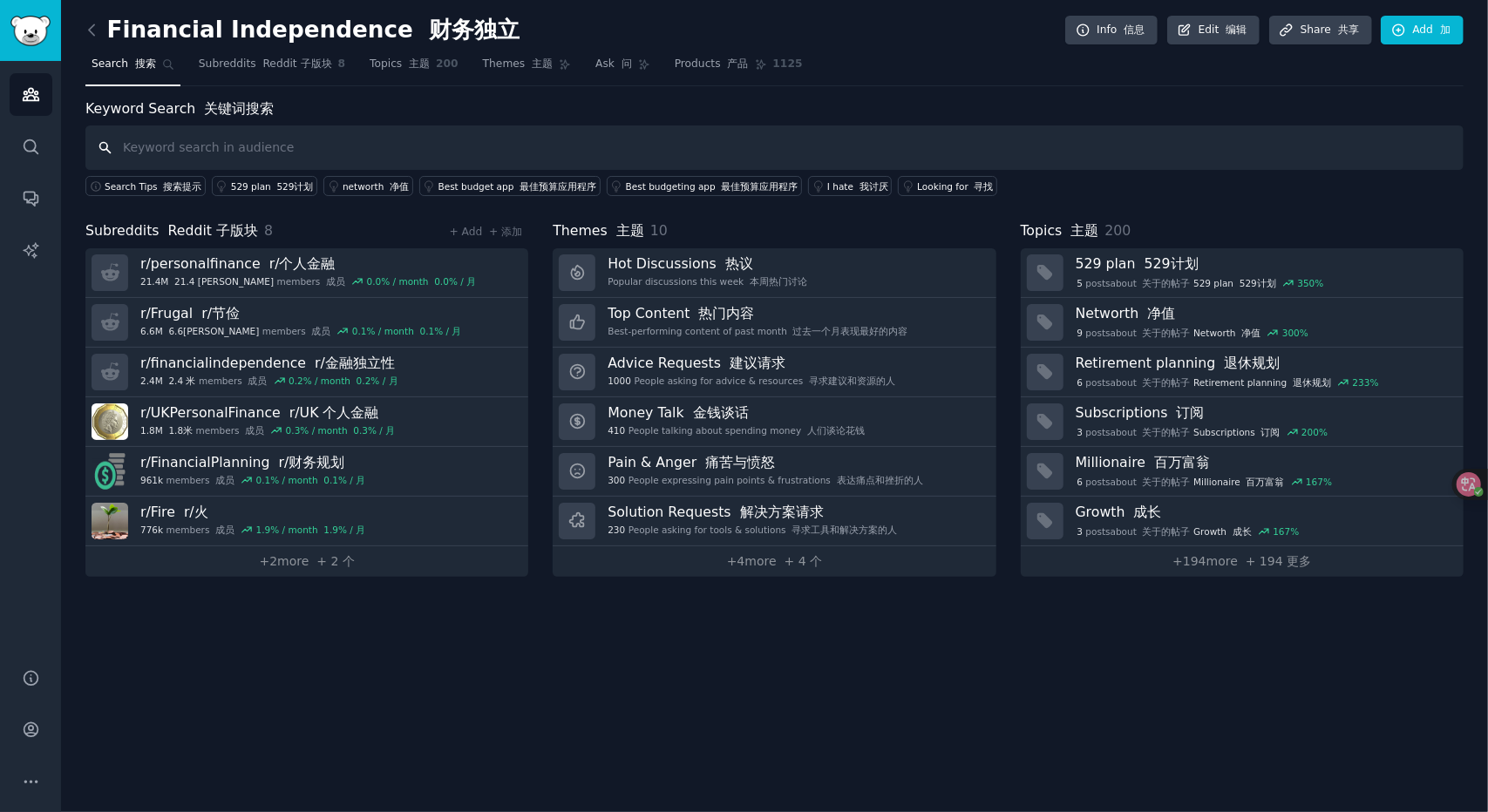
click at [298, 153] on input "text" at bounding box center [775, 148] width 1378 height 45
paste input "Pain & Anger"
type input "Pain & Anger"
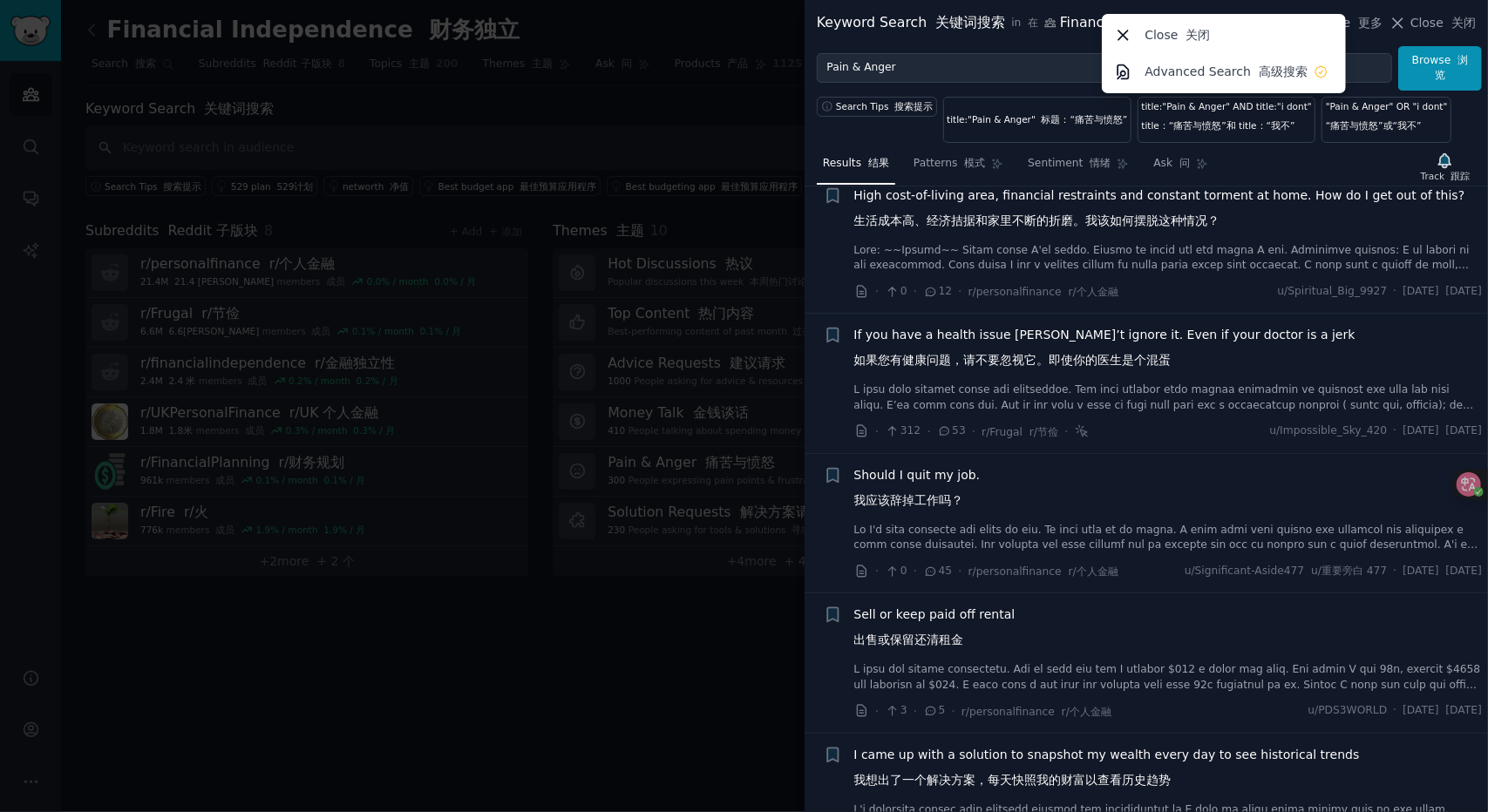
scroll to position [3661, 0]
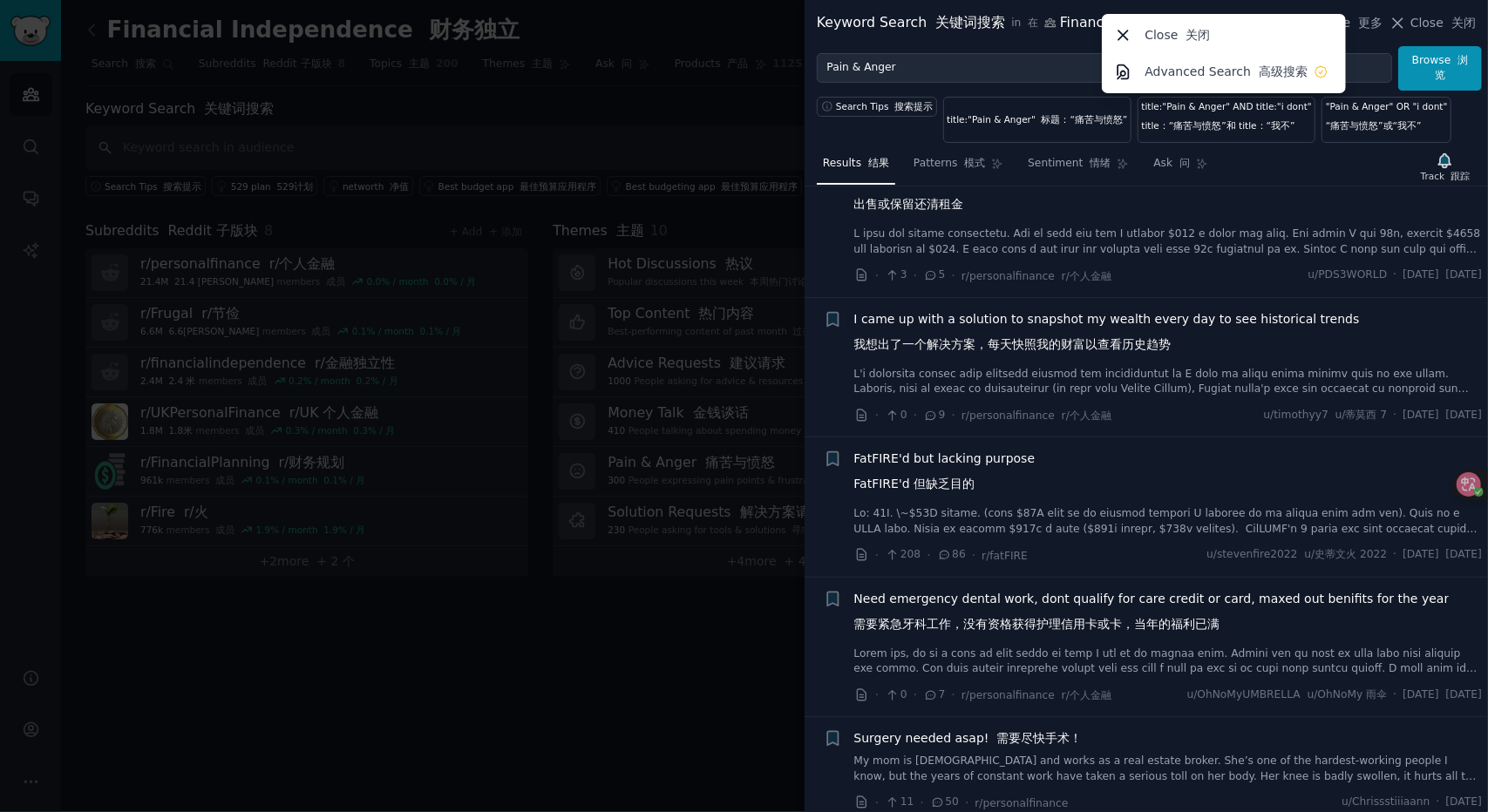
click at [175, 109] on div at bounding box center [744, 406] width 1488 height 812
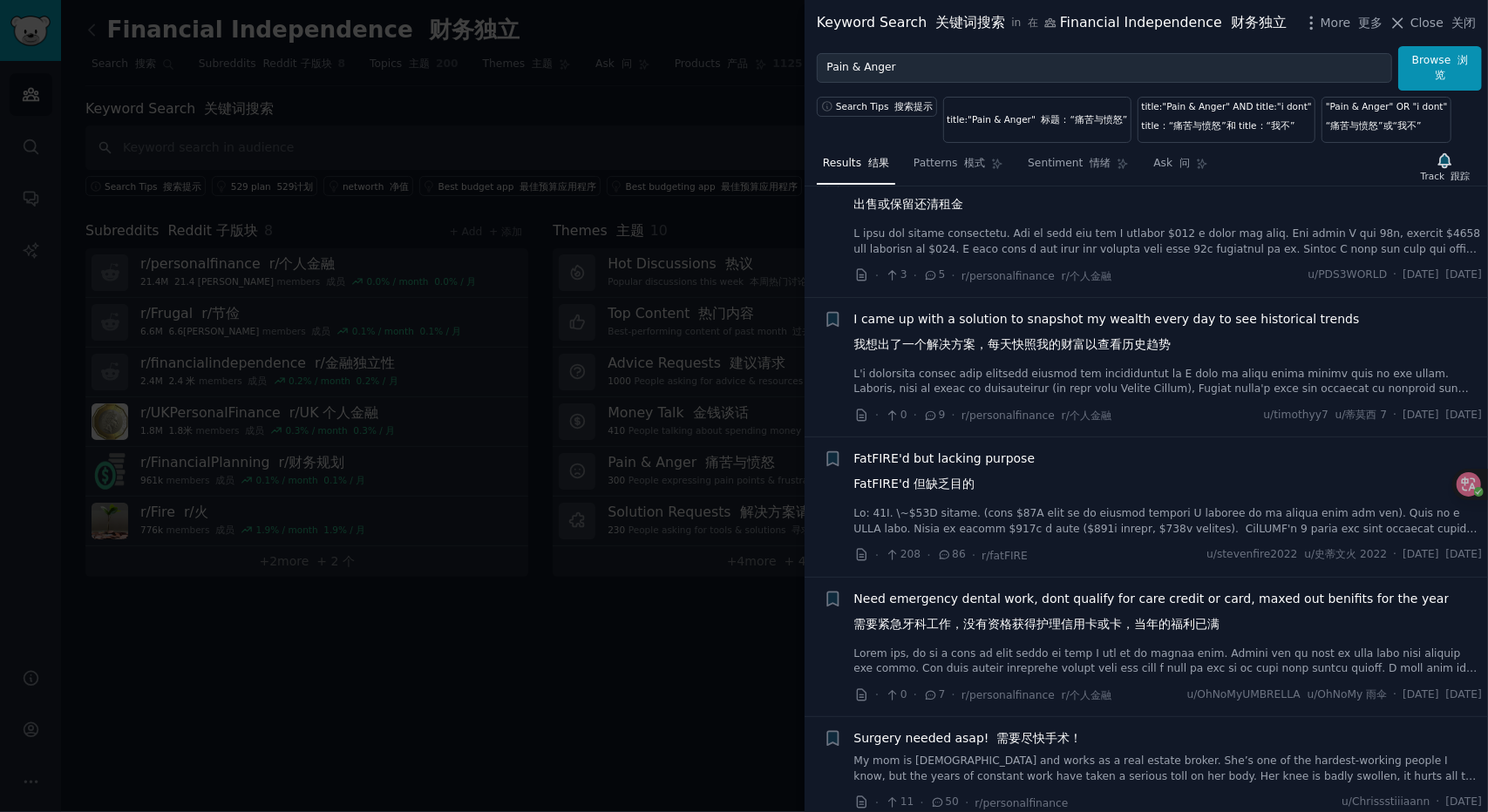
click at [97, 47] on div at bounding box center [744, 406] width 1488 height 812
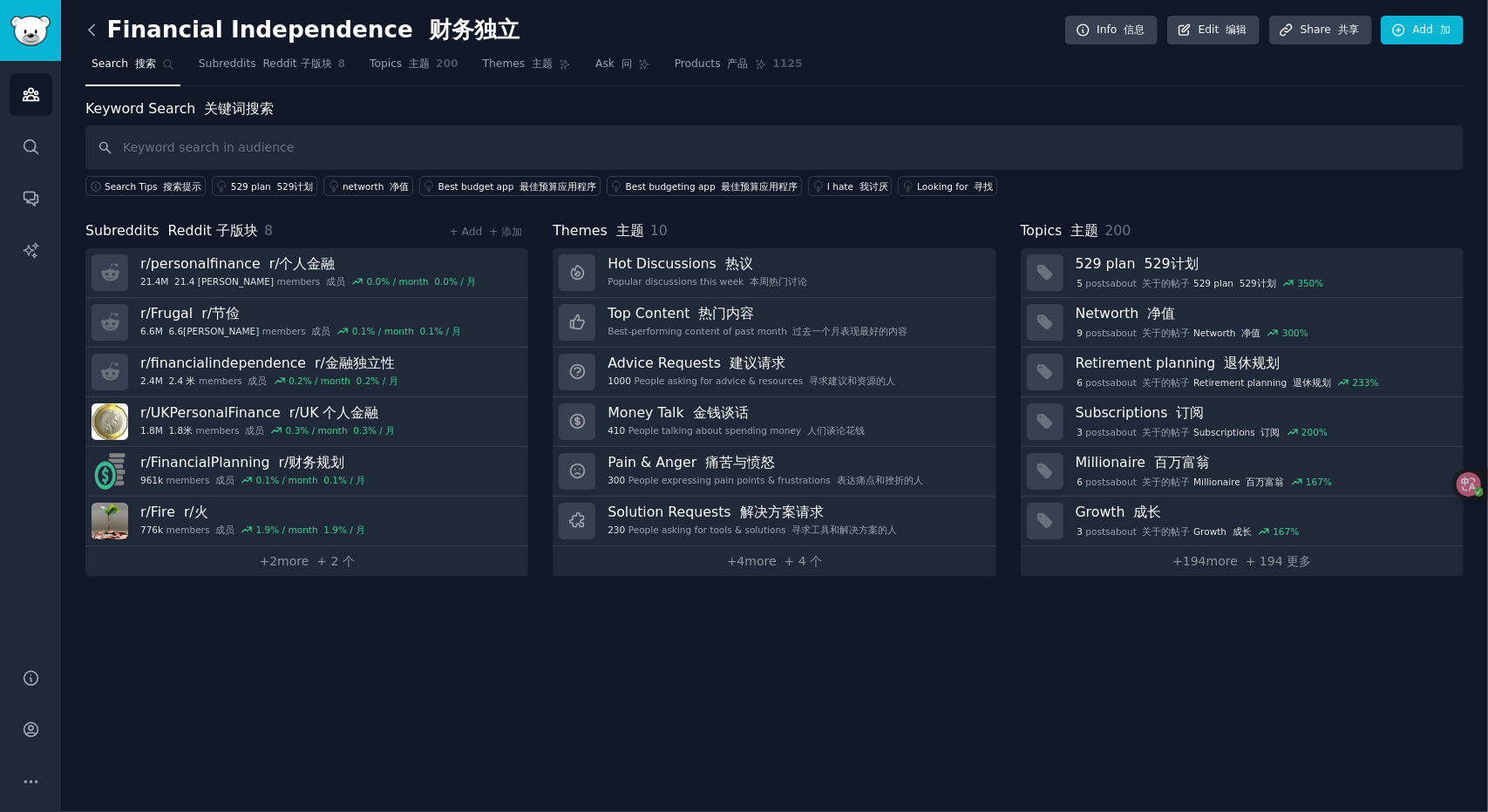
click at [86, 31] on icon at bounding box center [92, 30] width 19 height 19
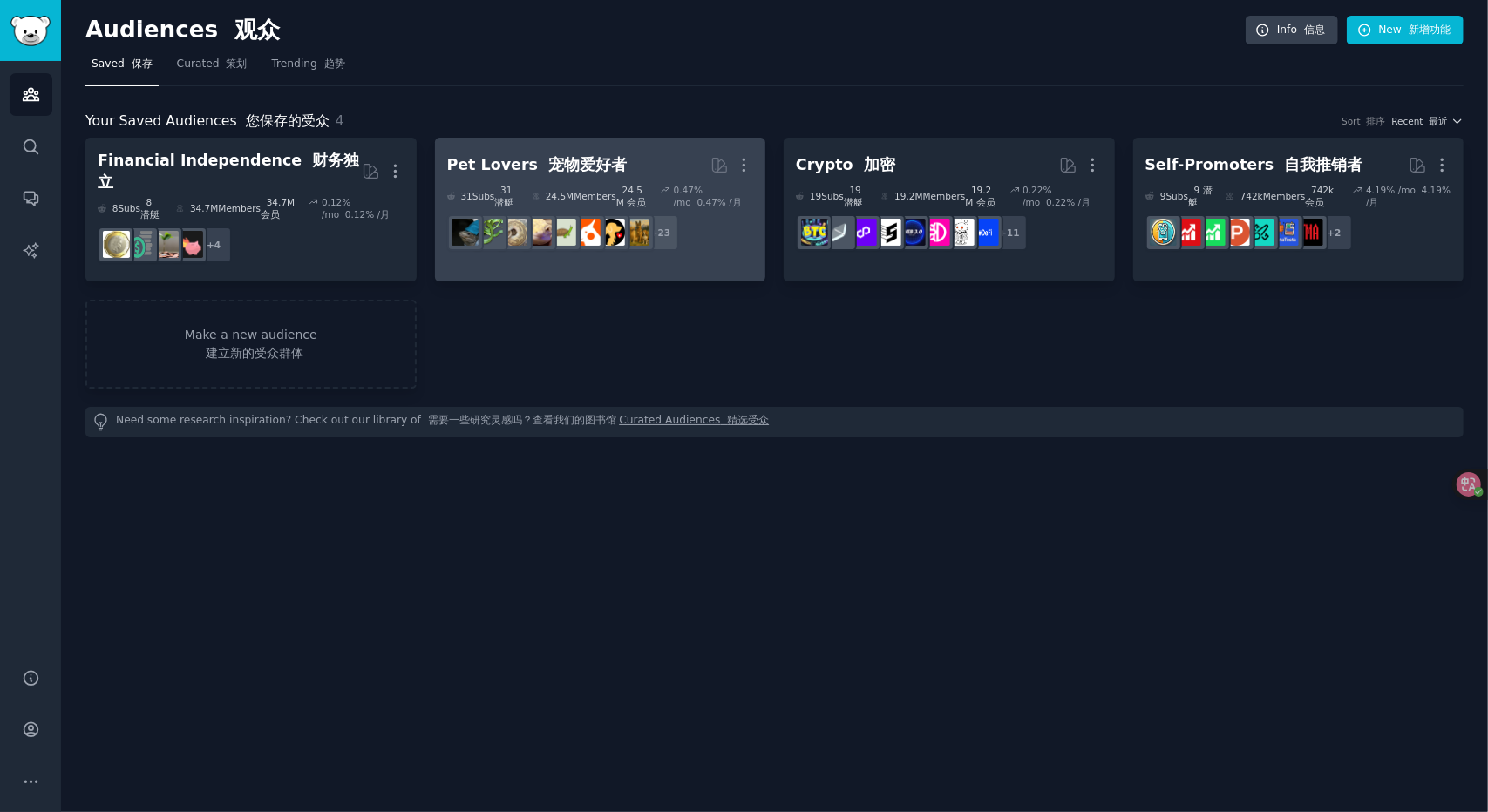
click at [754, 167] on link "Pet Lovers 宠物爱好者 Curated by GummySearch 由 GummySearch 策划 More 31 Sub s 31 潜艇 24…" at bounding box center [601, 210] width 331 height 143
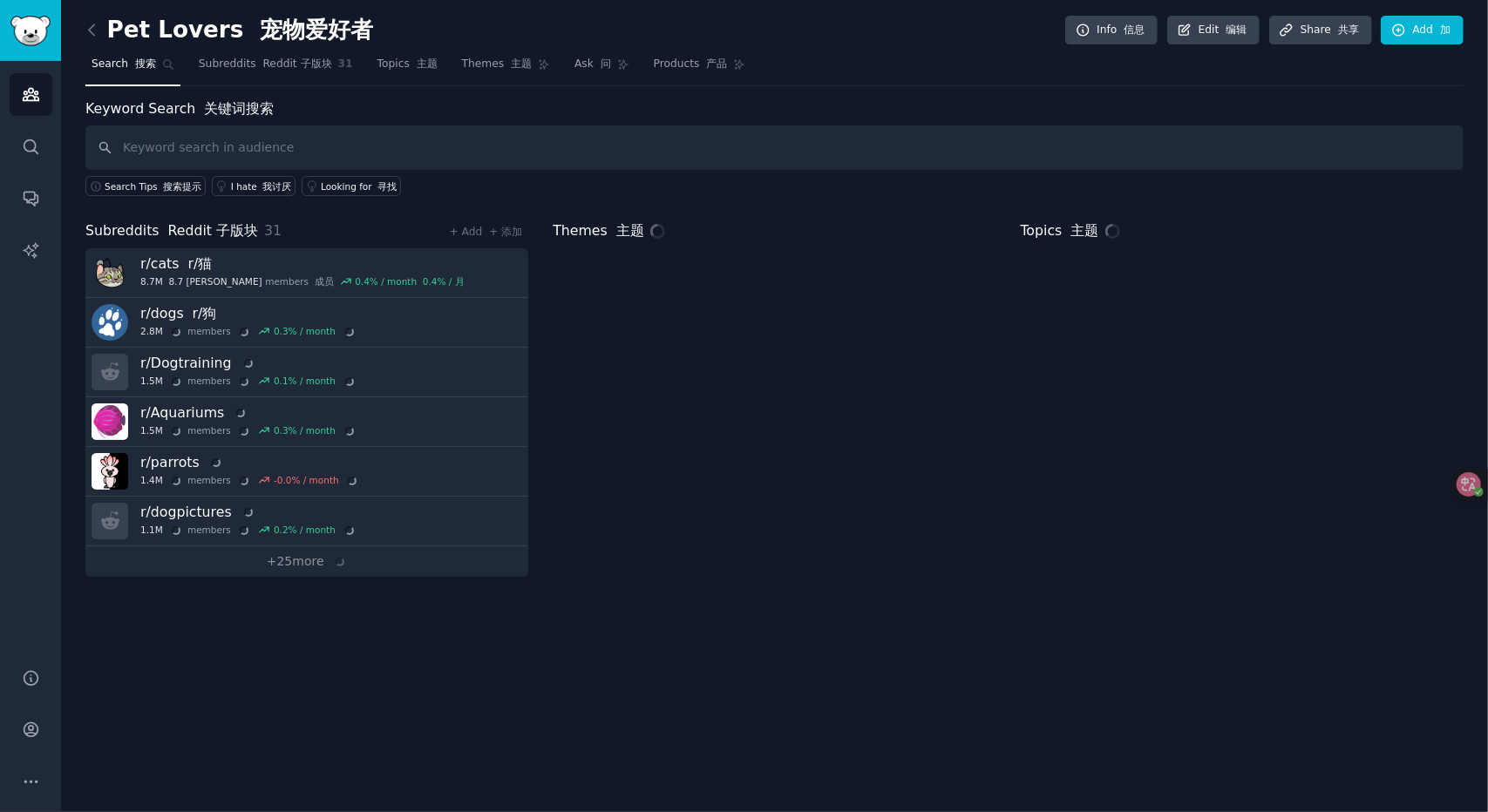
click at [222, 132] on input "text" at bounding box center [775, 148] width 1378 height 45
type input "https://jasonrobert.me/"
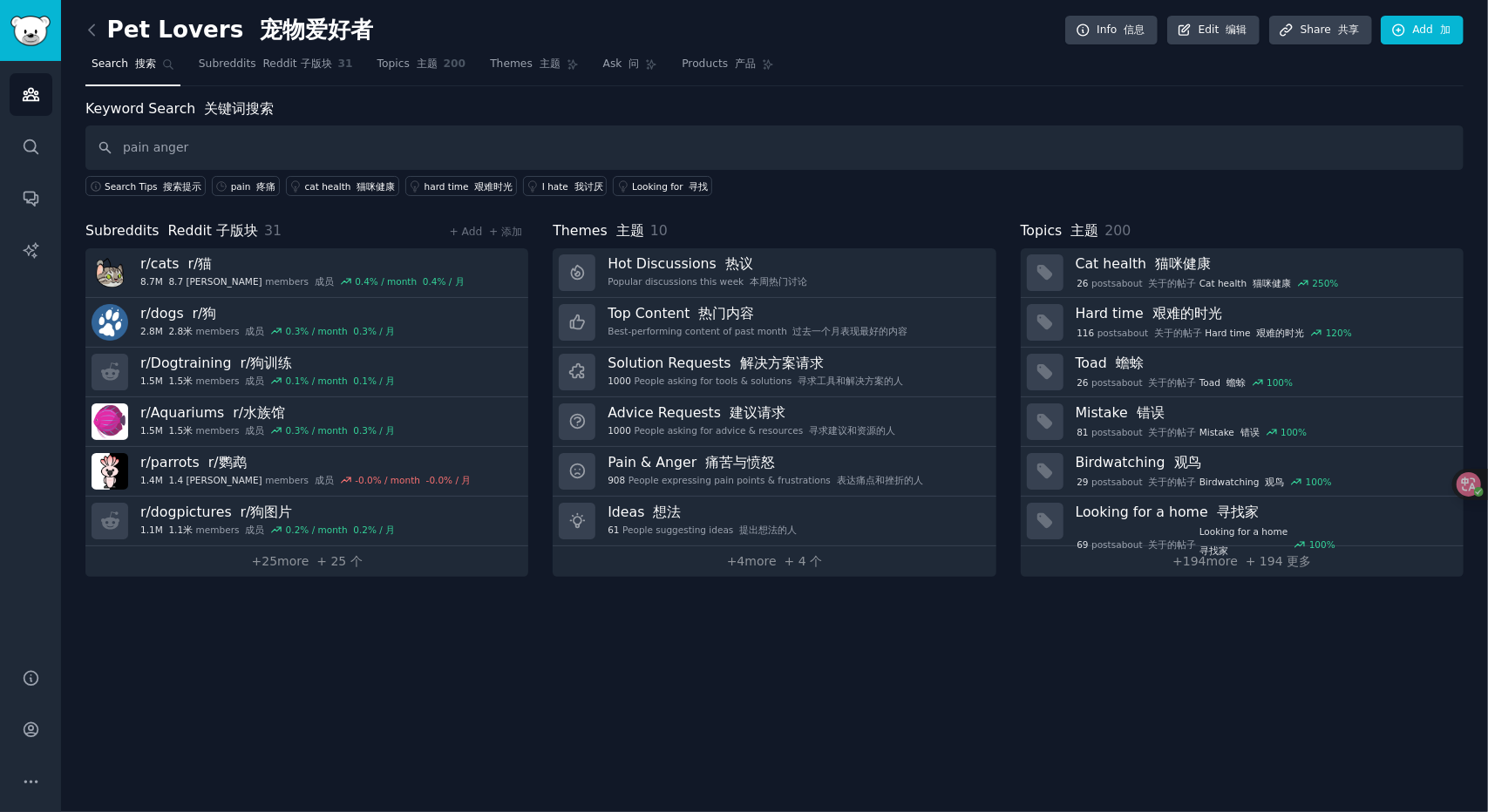
type input "pain anger"
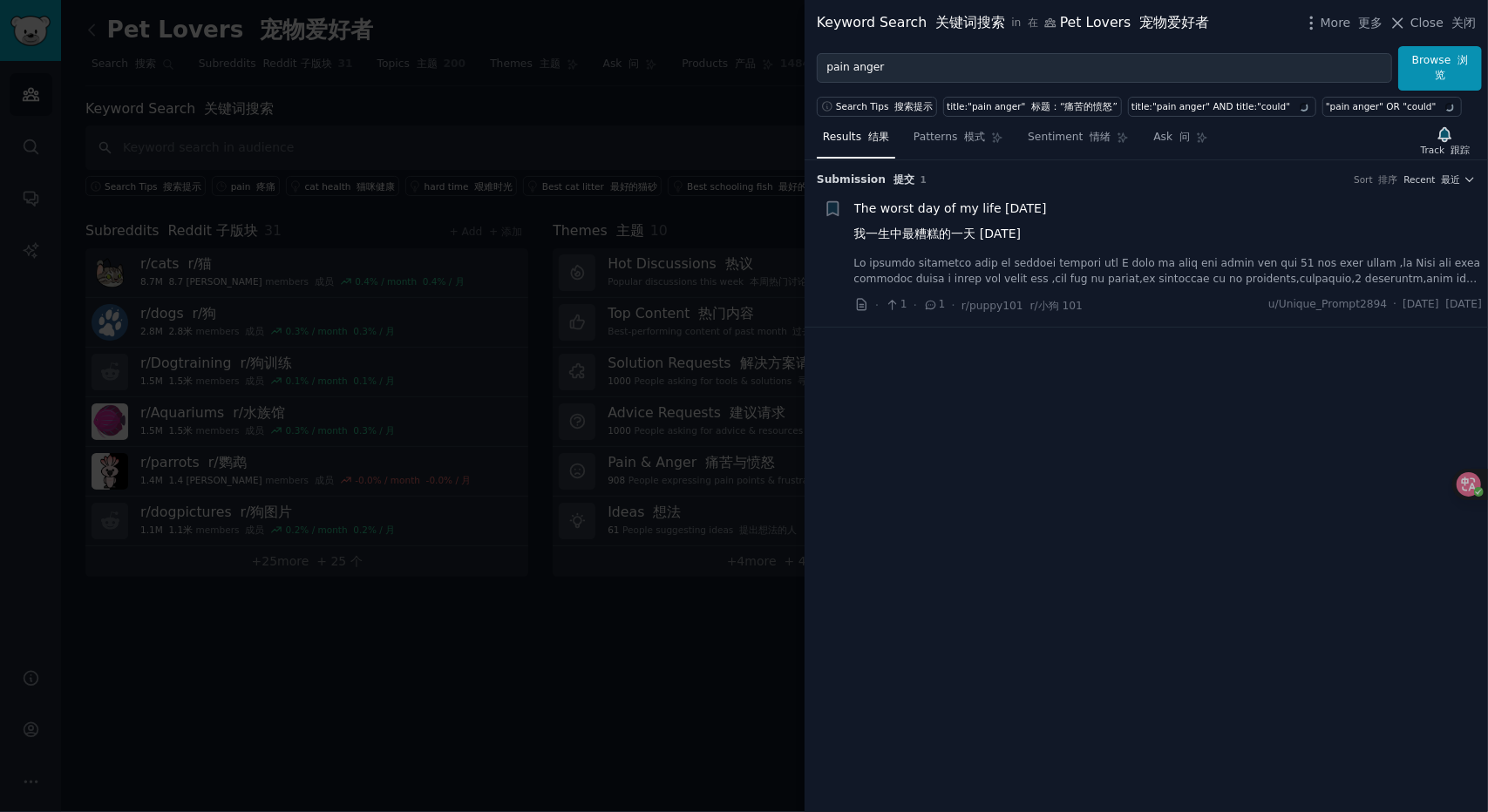
click at [401, 341] on div at bounding box center [744, 406] width 1488 height 812
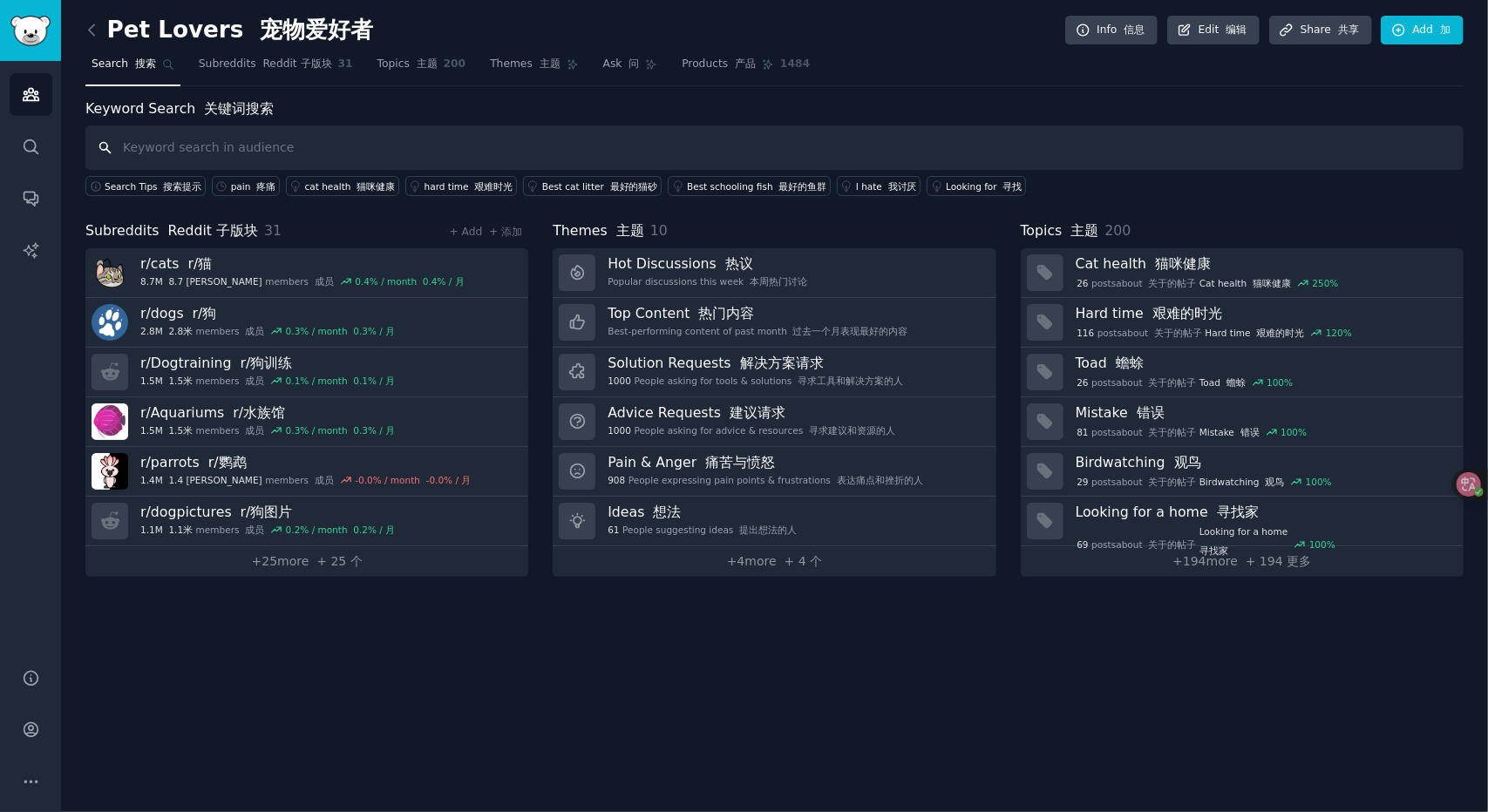
click at [260, 151] on input "text" at bounding box center [775, 148] width 1378 height 45
paste input "Pain & Anger"
type input "Pain & Anger"
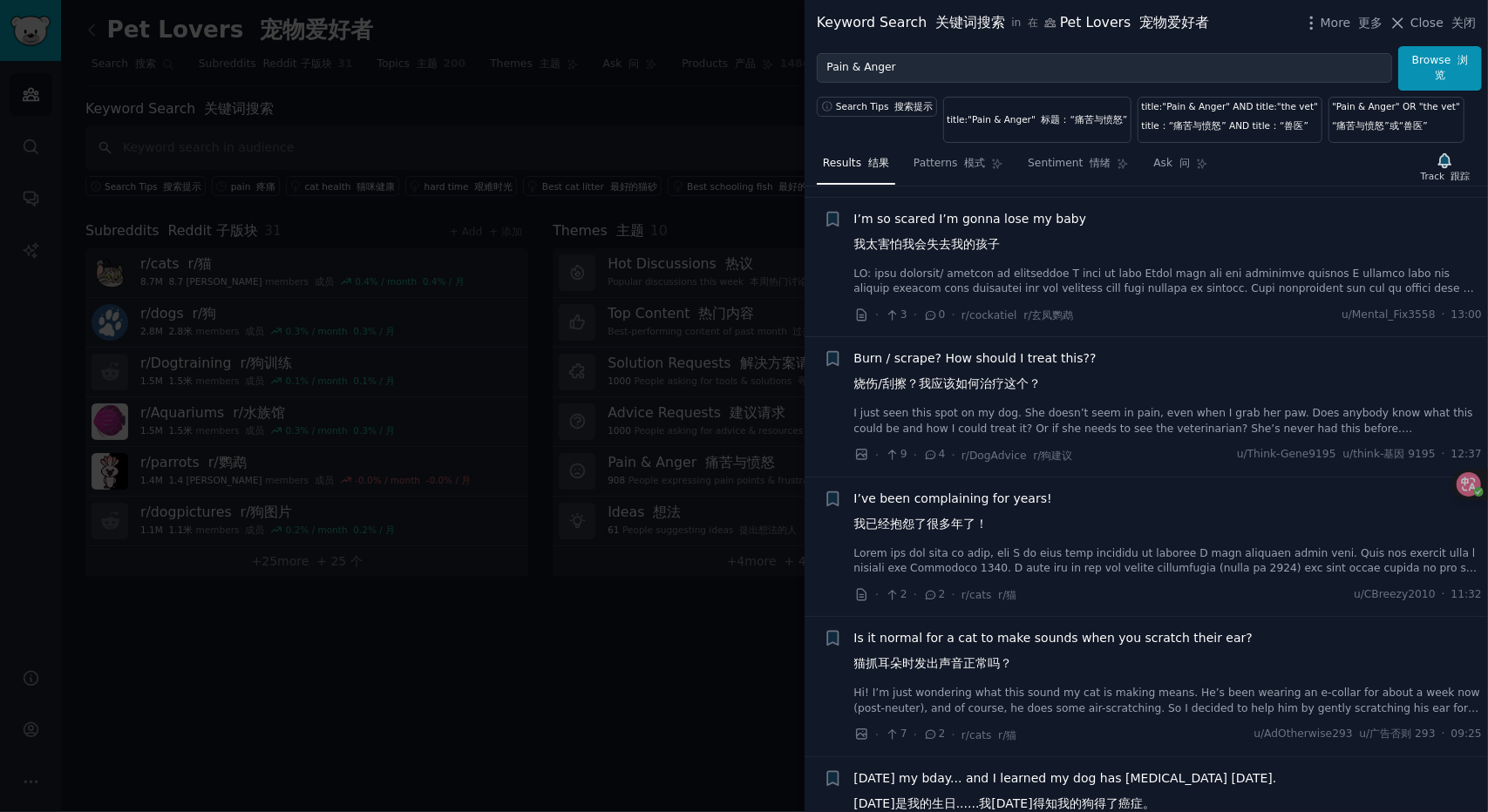
scroll to position [697, 0]
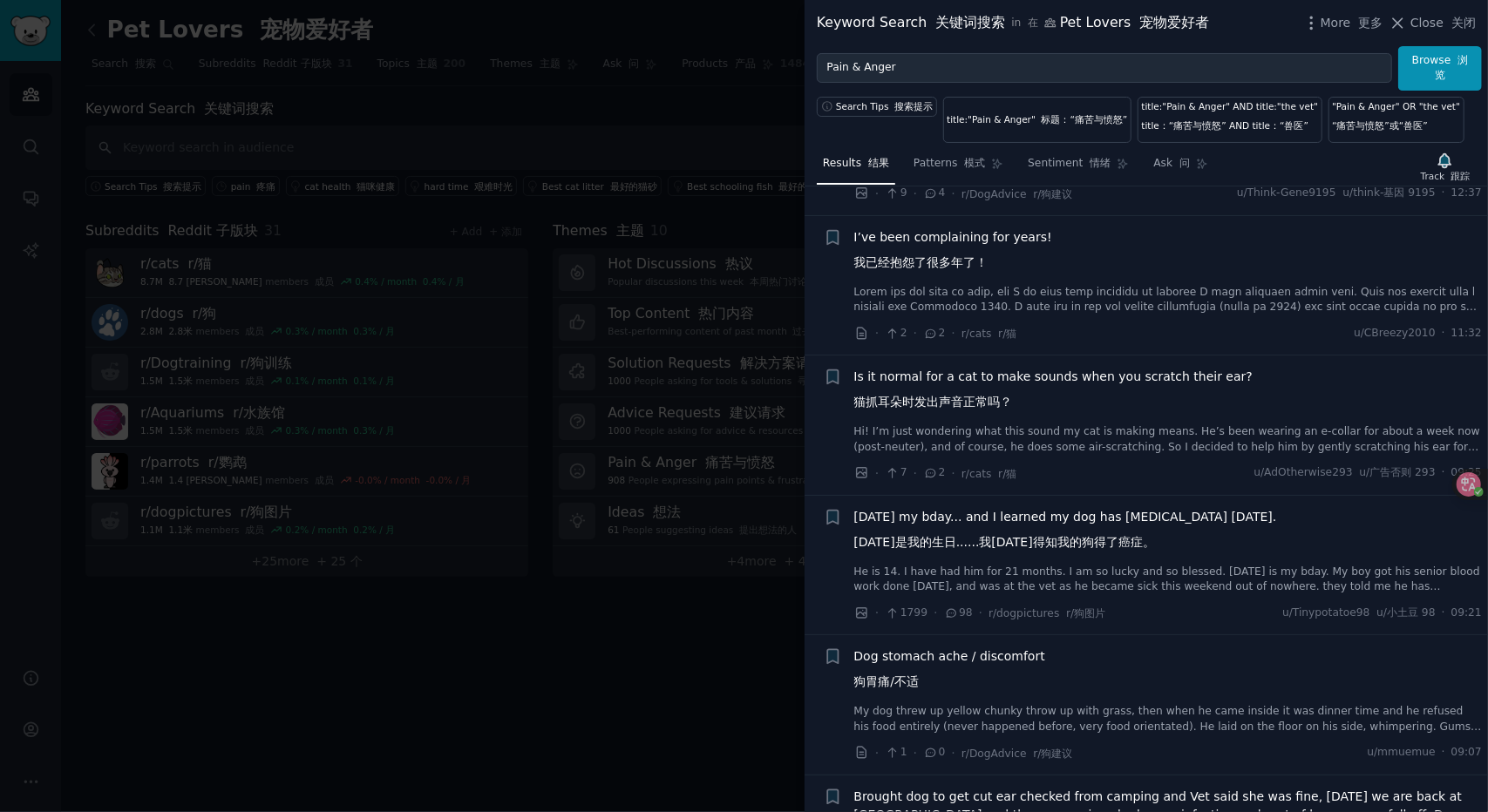
click at [1081, 303] on link at bounding box center [1168, 300] width 629 height 31
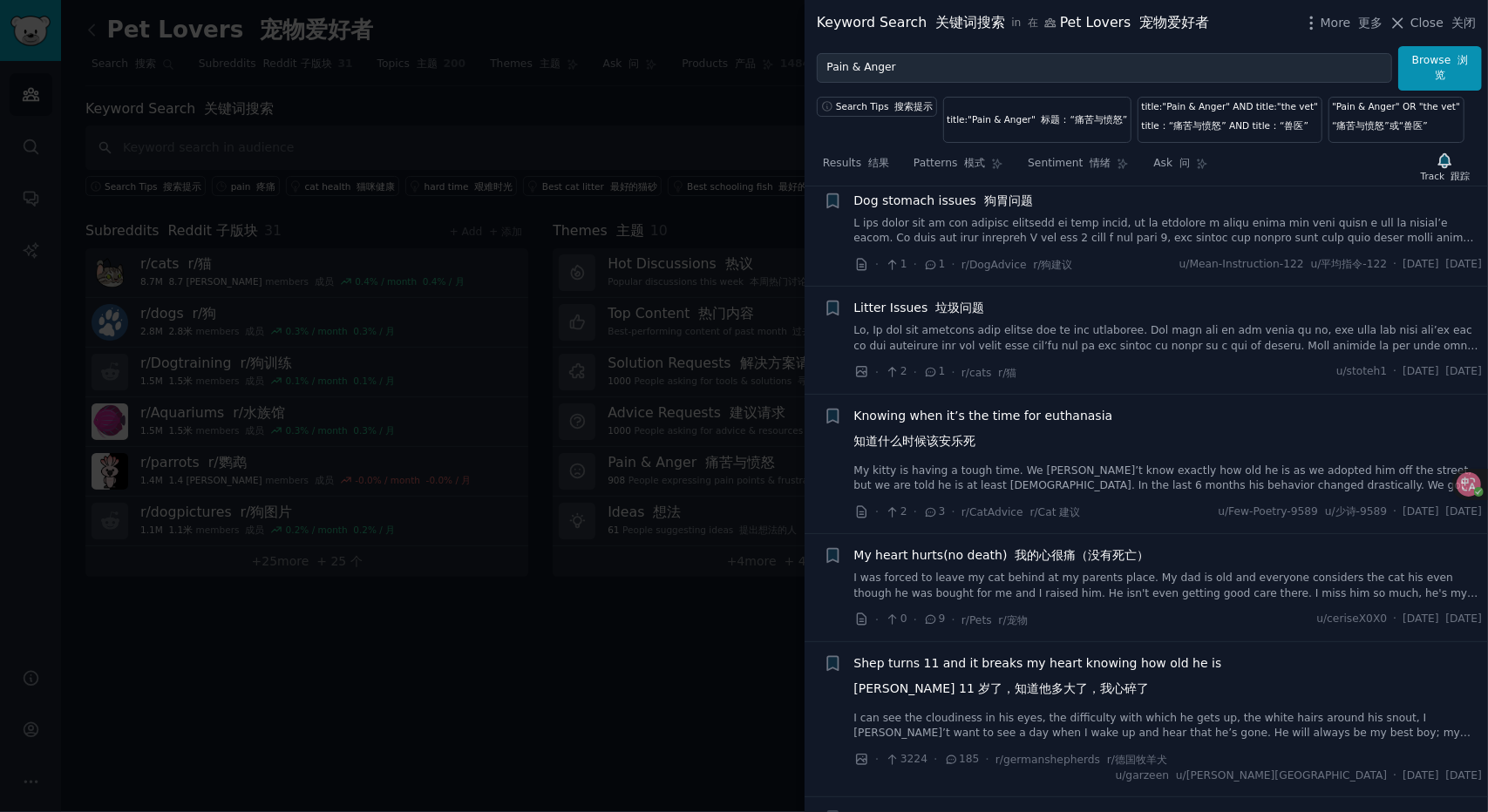
scroll to position [14059, 0]
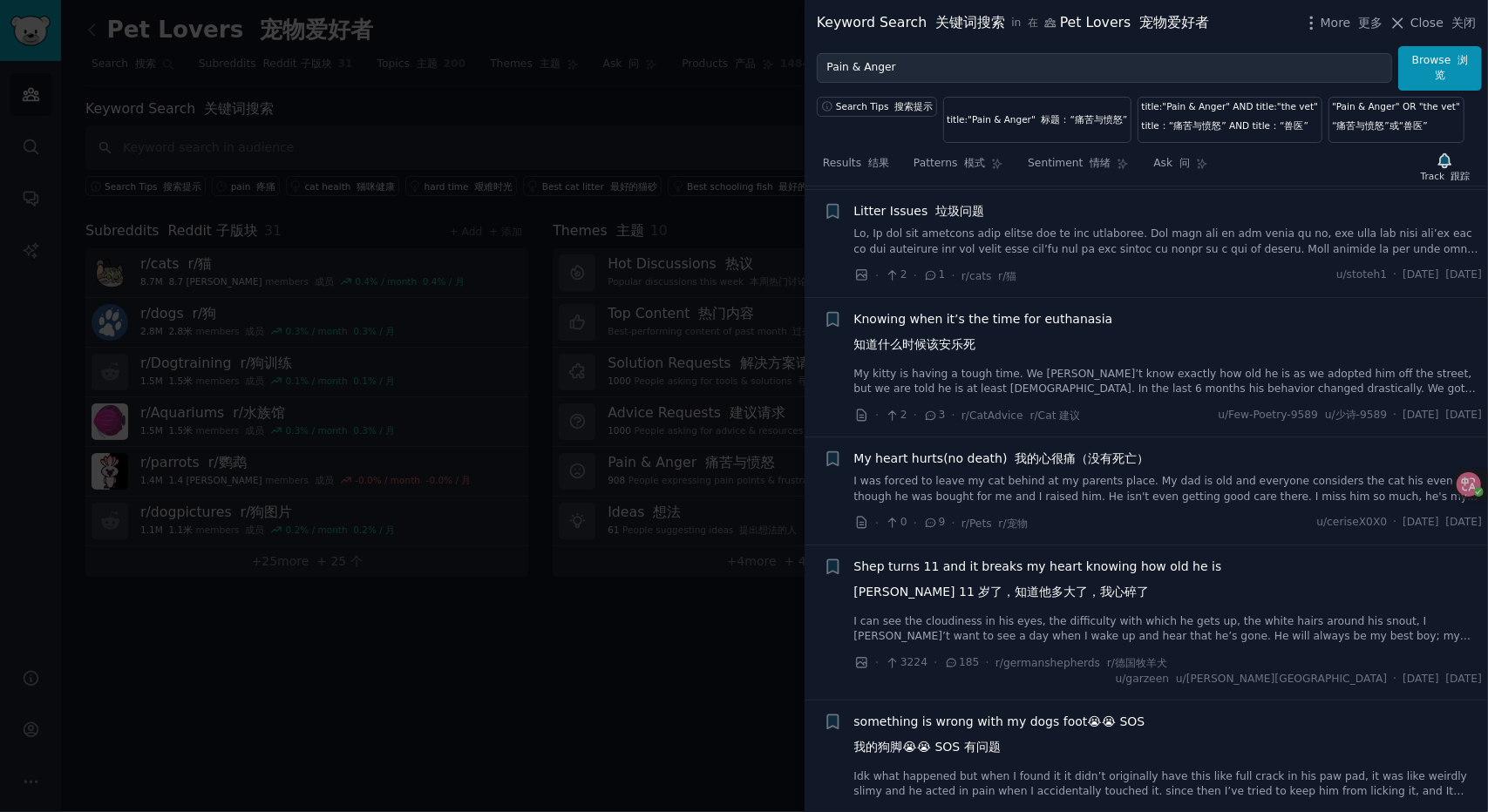
click at [617, 601] on div at bounding box center [744, 406] width 1488 height 812
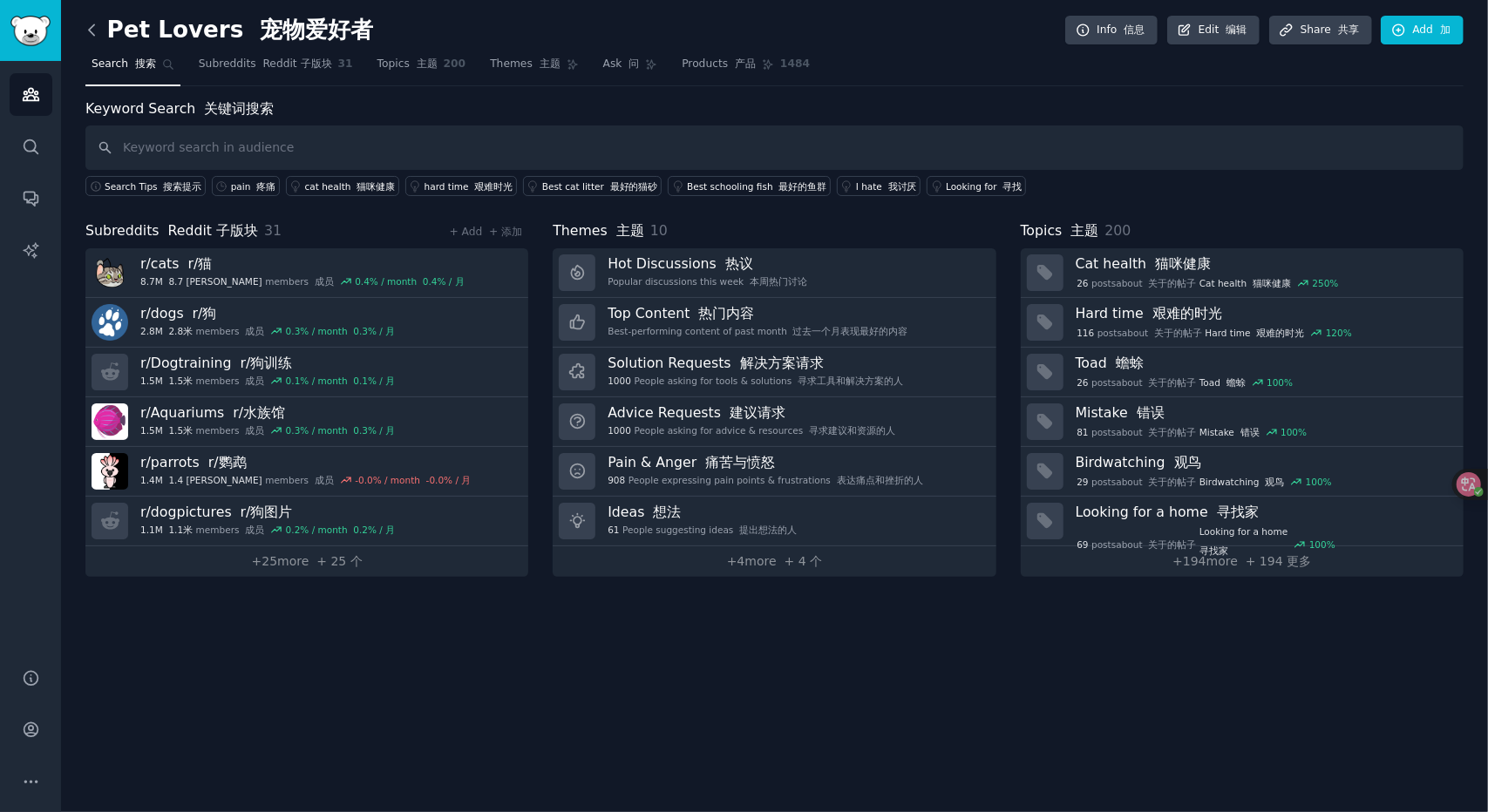
click at [88, 29] on icon at bounding box center [91, 29] width 6 height 10
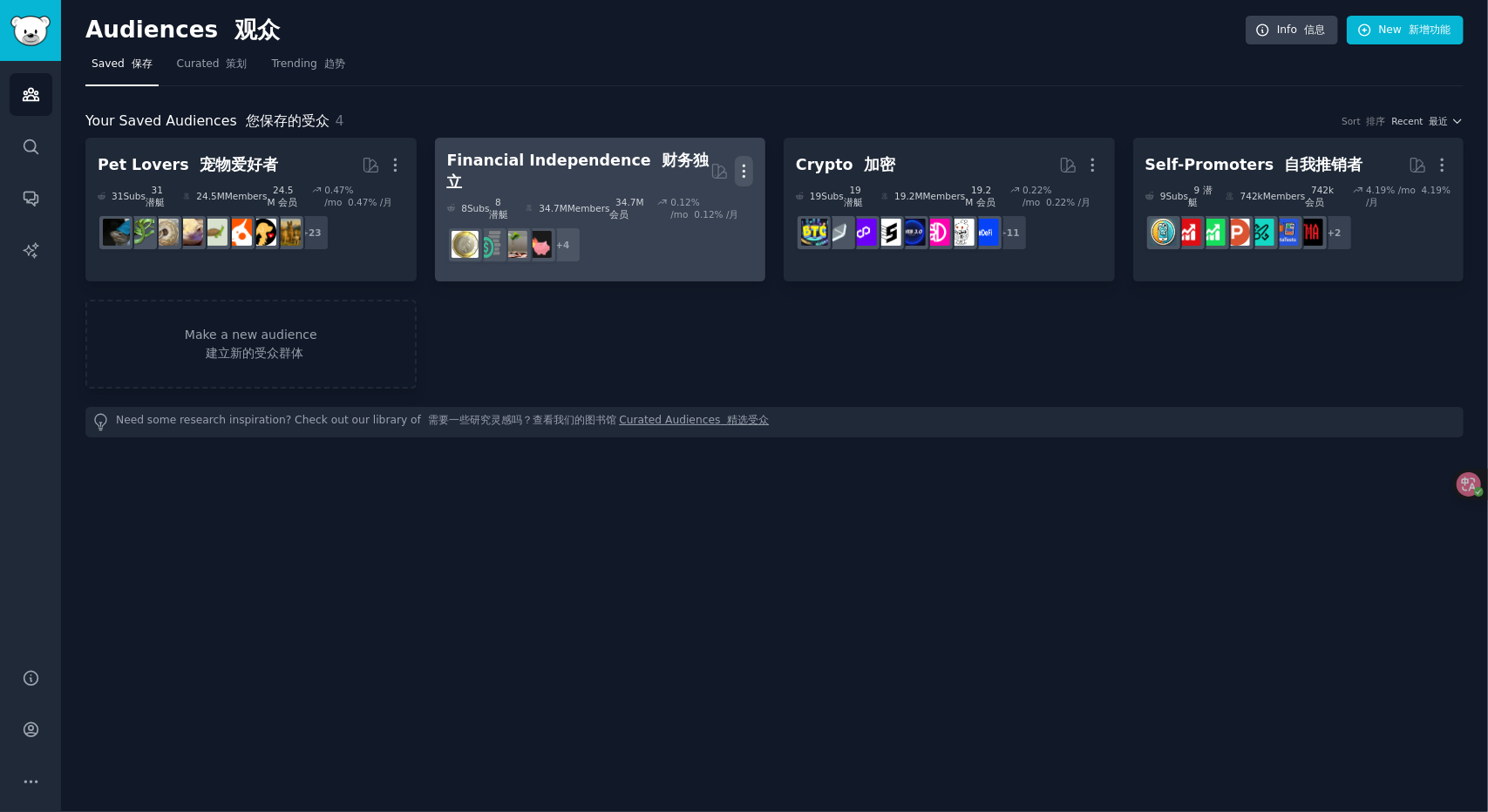
click at [744, 166] on icon "button" at bounding box center [744, 171] width 2 height 12
click at [701, 225] on p "Delete 删除" at bounding box center [691, 235] width 49 height 36
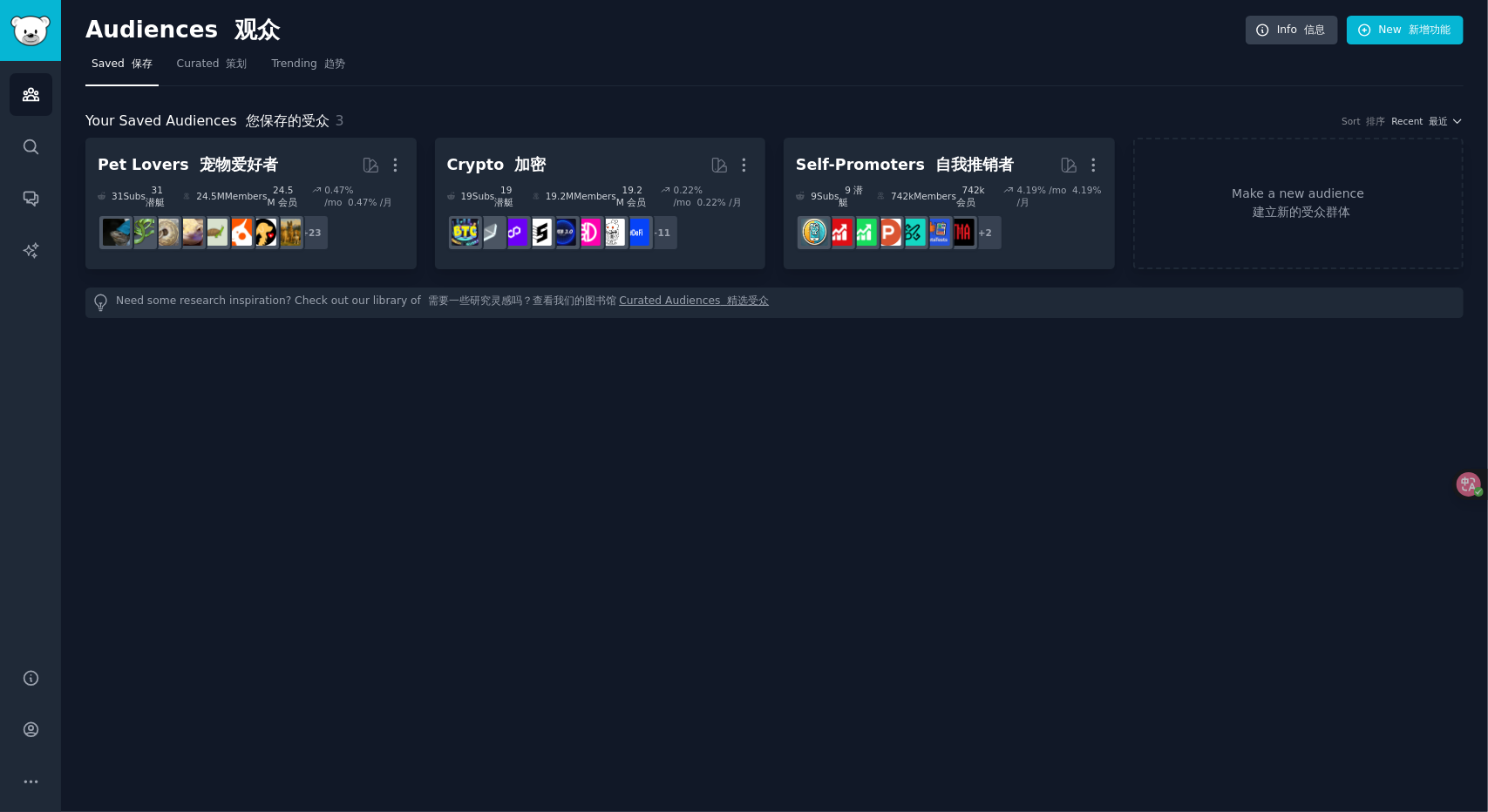
click at [736, 39] on h2 "Audiences 观众" at bounding box center [666, 31] width 1160 height 28
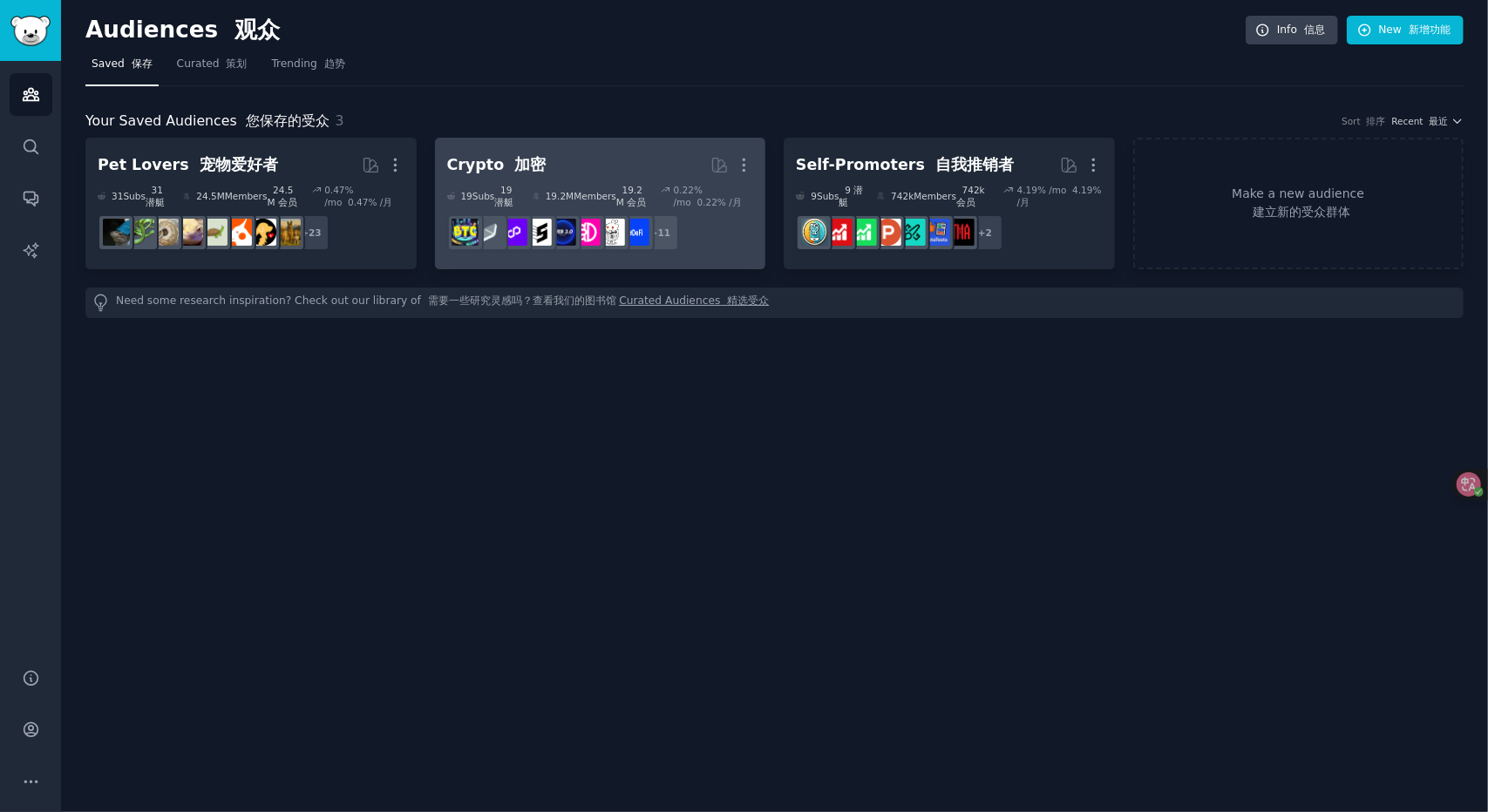
click at [591, 193] on div "19.2M Members 19.2M 会员" at bounding box center [590, 196] width 116 height 24
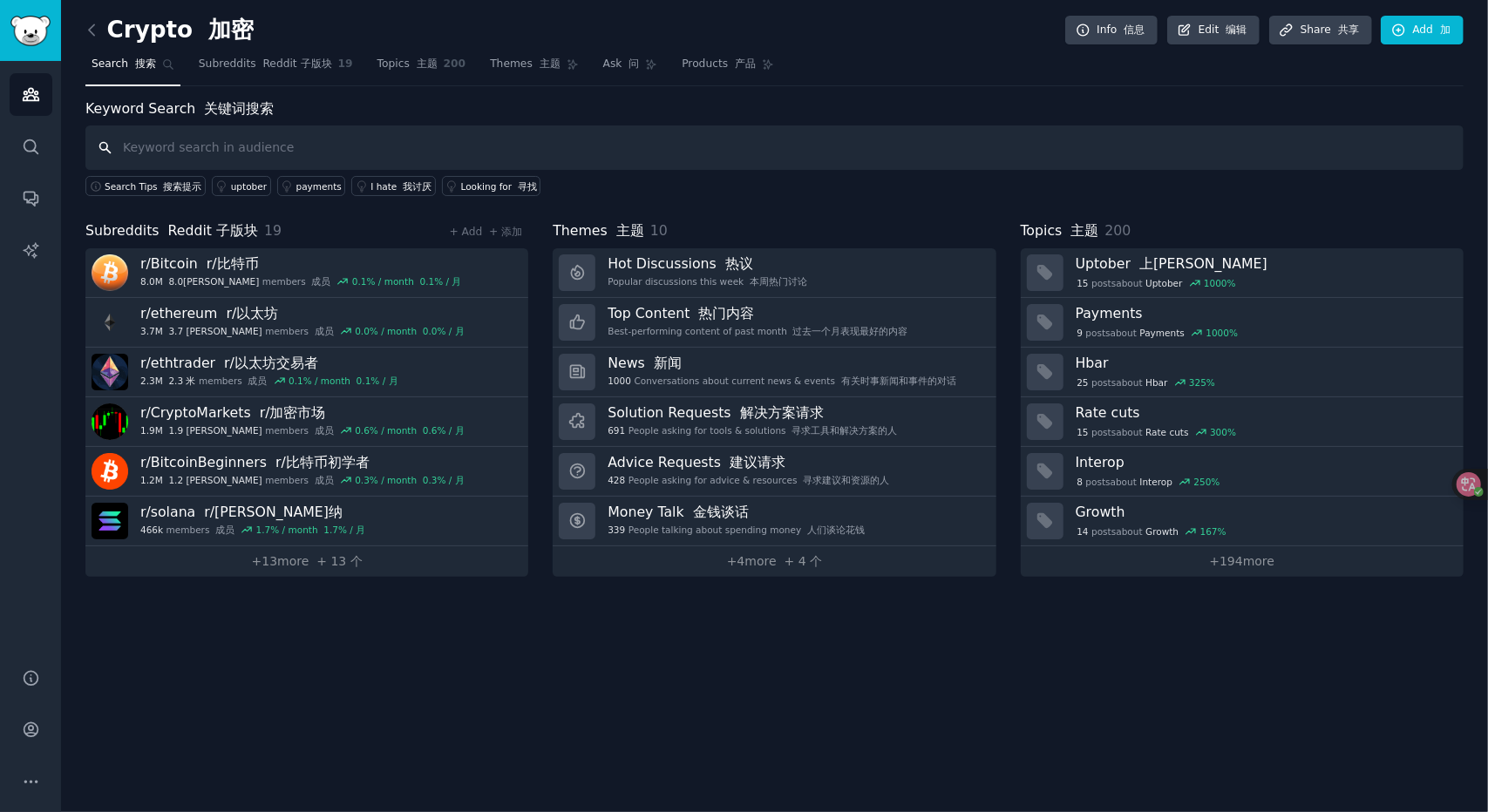
click at [461, 145] on input "text" at bounding box center [775, 148] width 1378 height 45
paste input "Pain & Anger :"
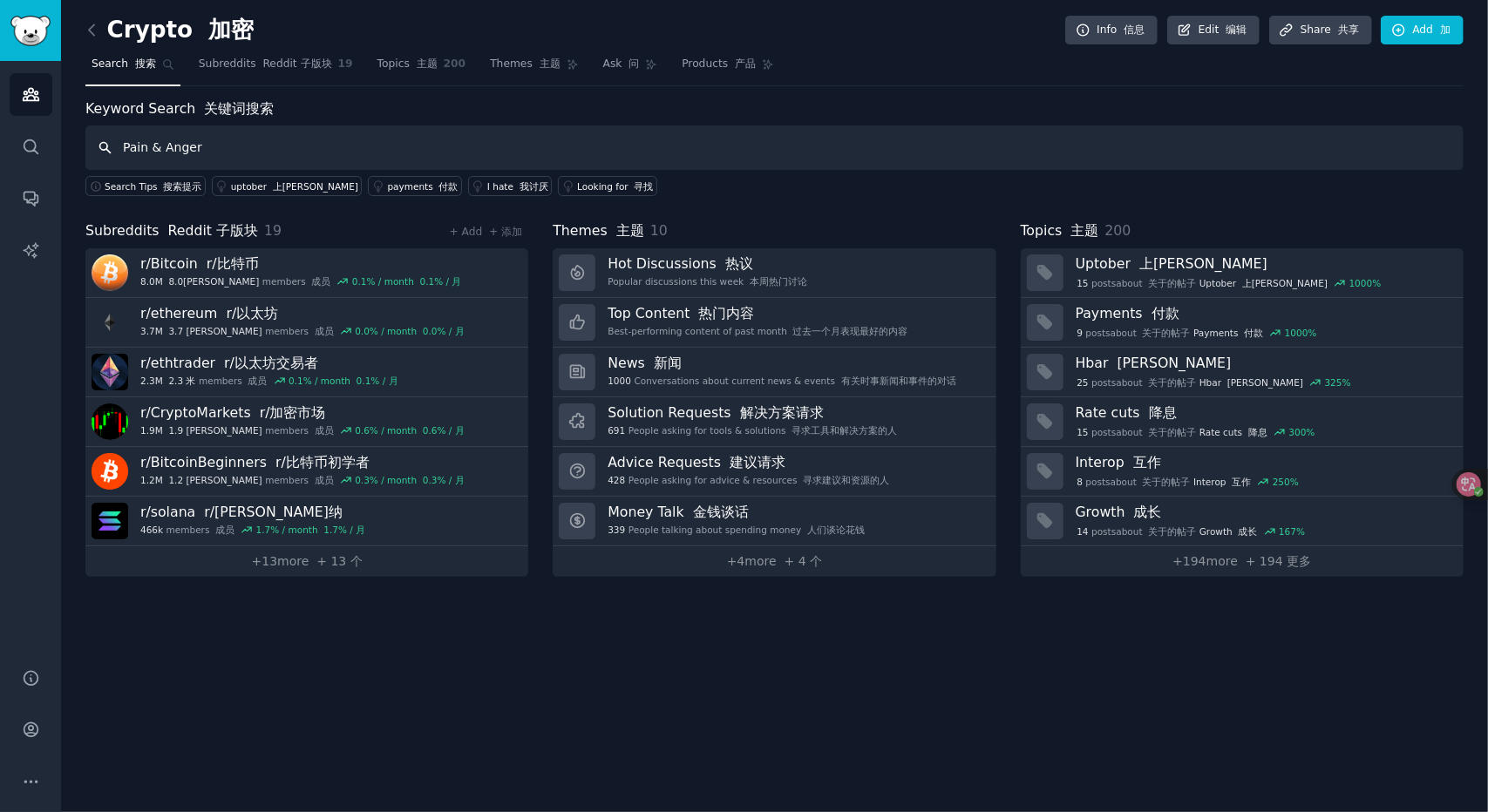
type input "Pain & Anger"
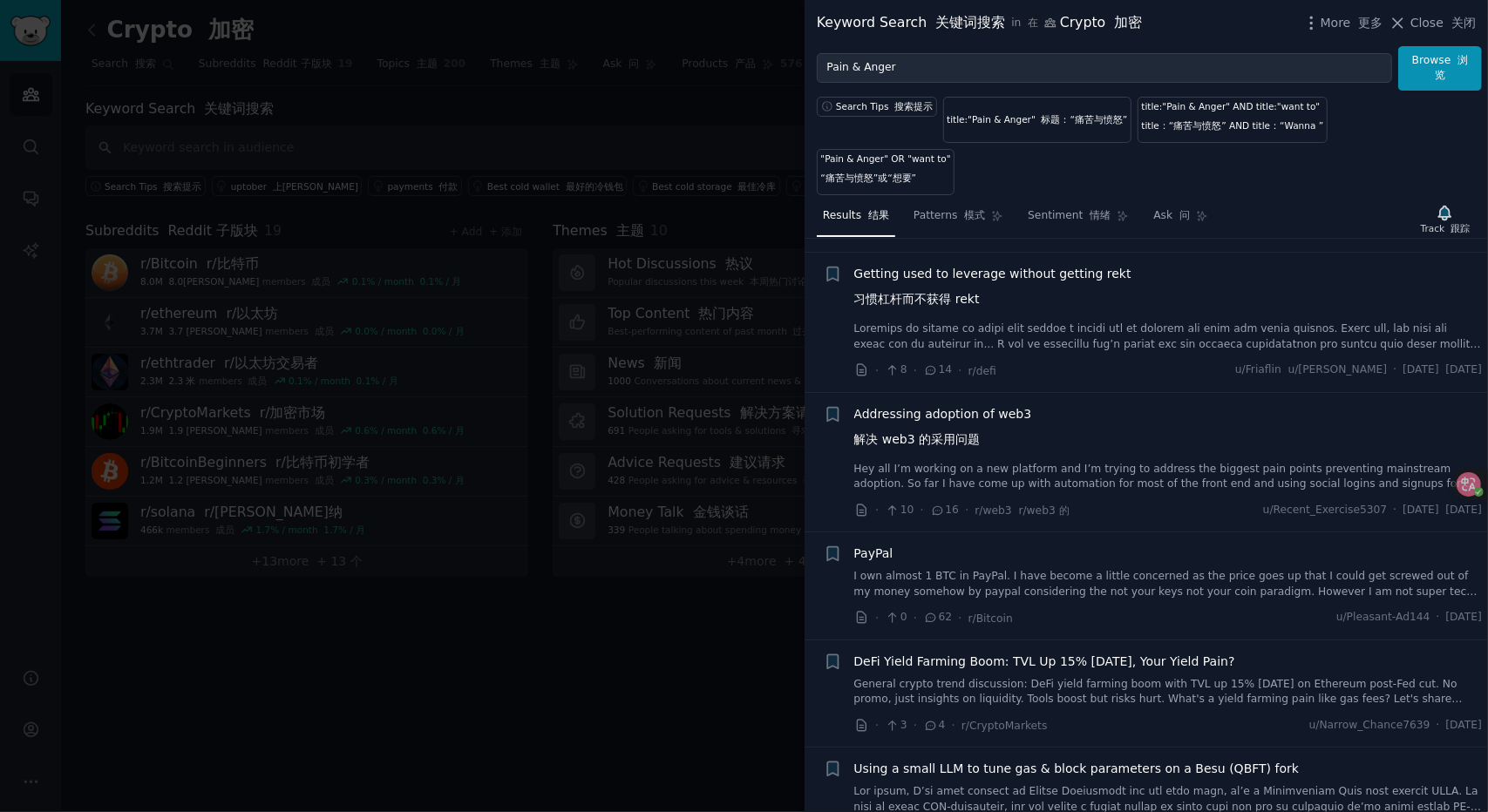
scroll to position [1657, 0]
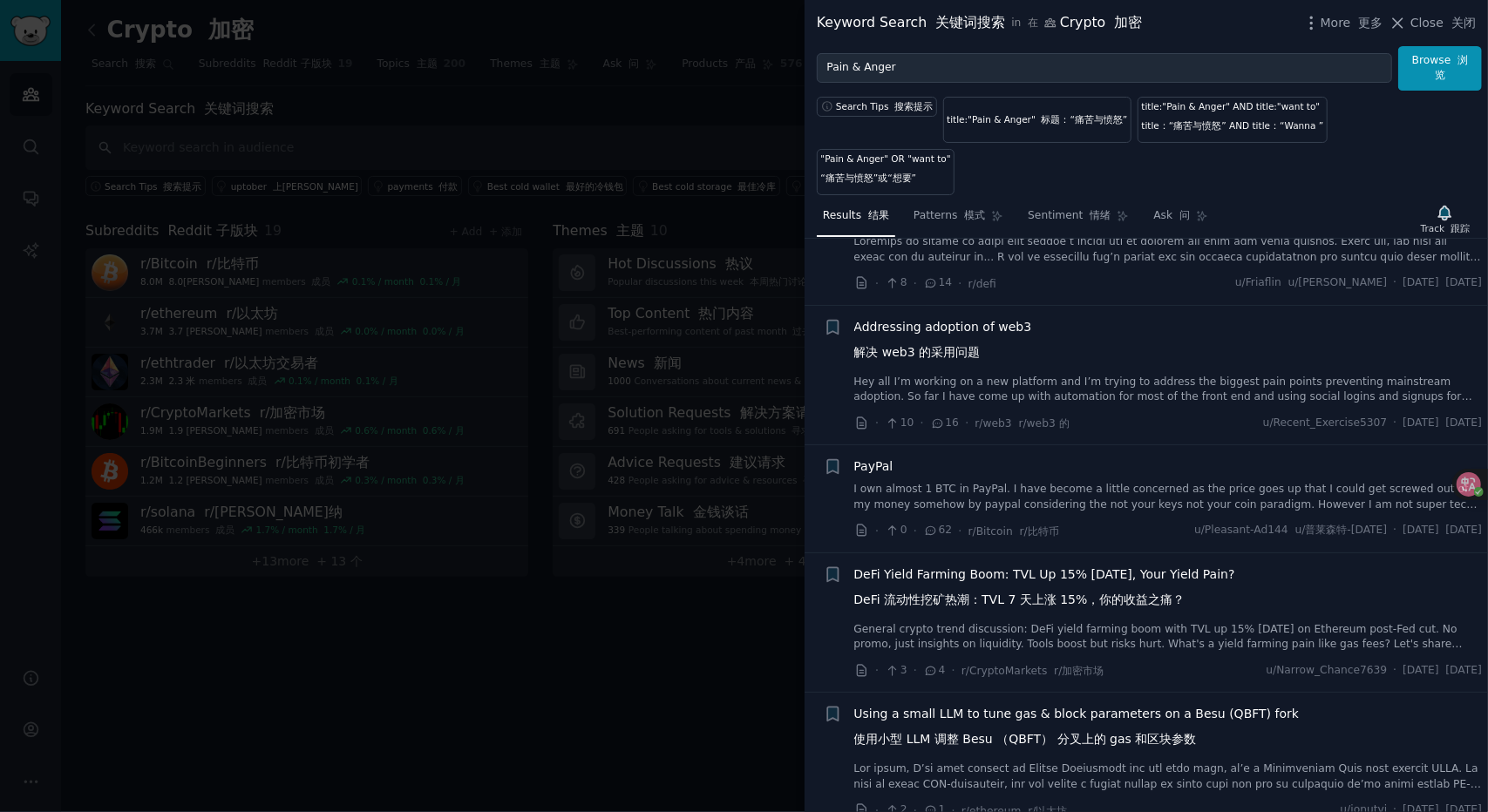
click at [1023, 375] on link "Hey all I’m working on a new platform and I’m trying to address the biggest pai…" at bounding box center [1168, 390] width 629 height 31
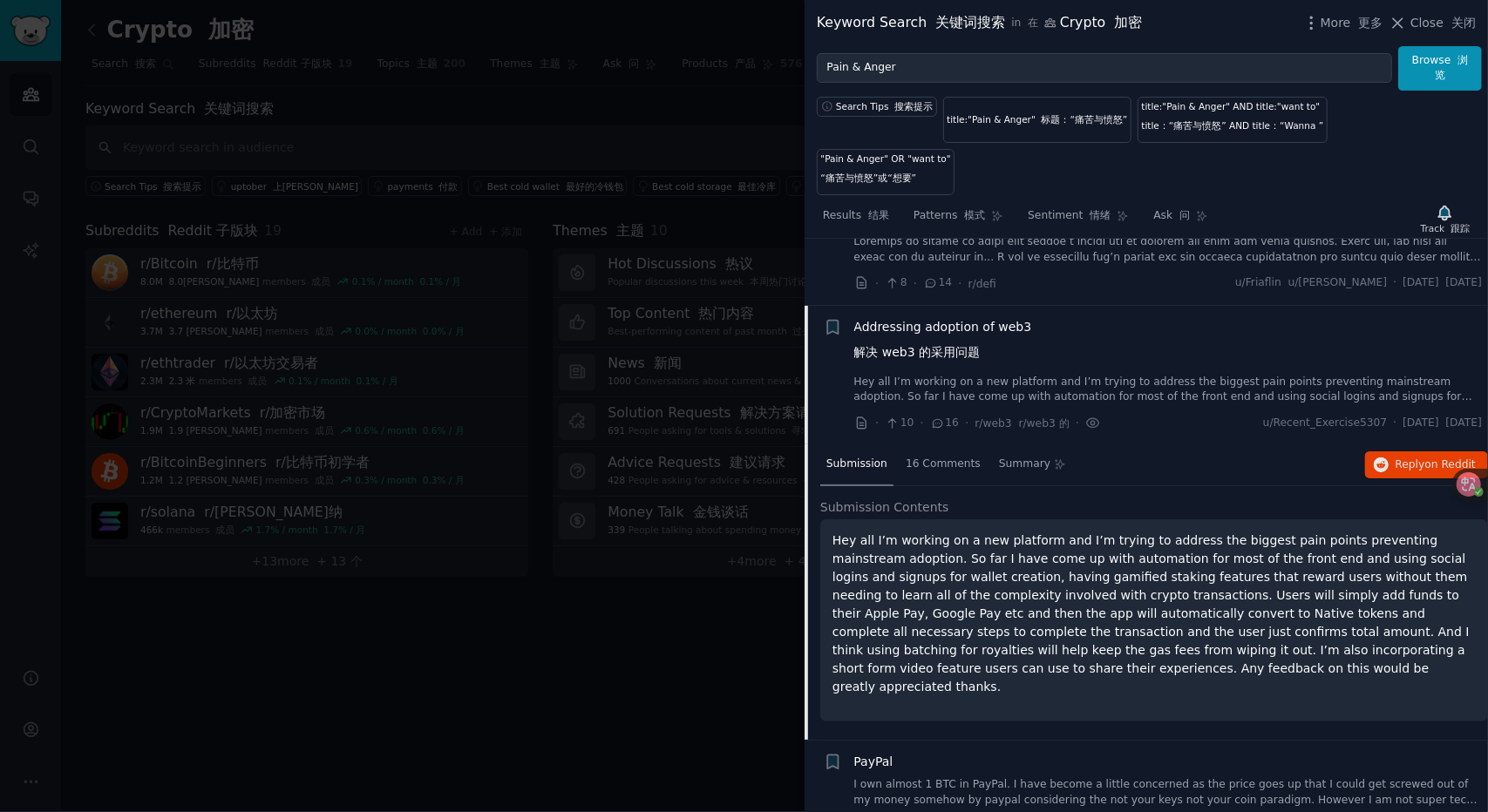
scroll to position [1751, 0]
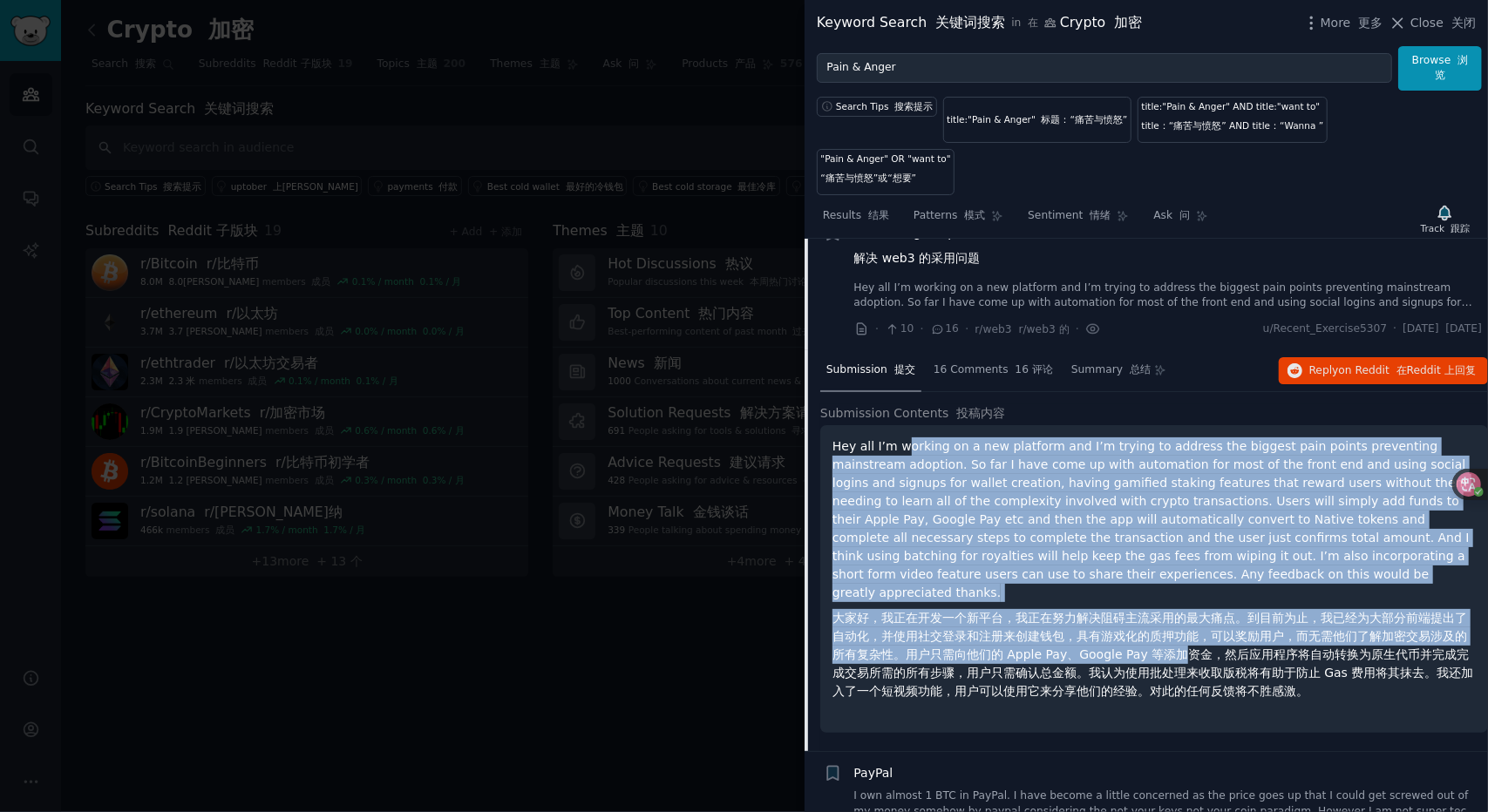
drag, startPoint x: 1093, startPoint y: 581, endPoint x: 1184, endPoint y: 607, distance: 94.6
click at [1184, 607] on p "Hey all I’m working on a new platform and I’m trying to address the biggest pai…" at bounding box center [1154, 573] width 643 height 270
click at [1185, 611] on font "大家好，我正在开发一个新平台，我正在努力解决阻碍主流采用的最大痛点。到目前为止，我已经为大部分前端提出了自动化，并使用社交登录和注册来创建钱包，具有游戏化的质…" at bounding box center [1153, 655] width 642 height 88
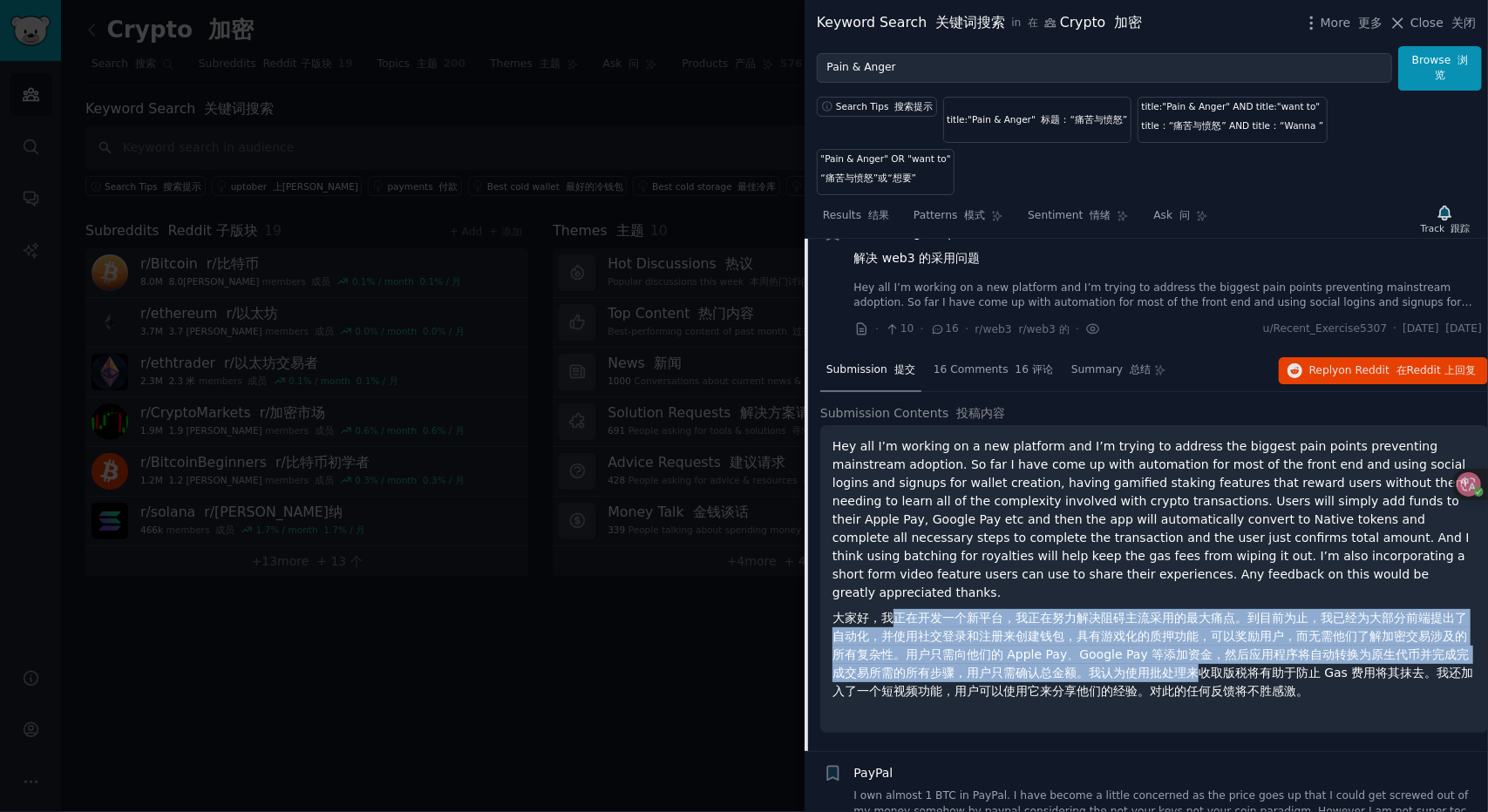
drag, startPoint x: 892, startPoint y: 573, endPoint x: 1203, endPoint y: 618, distance: 314.2
click at [1203, 619] on font "大家好，我正在开发一个新平台，我正在努力解决阻碍主流采用的最大痛点。到目前为止，我已经为大部分前端提出了自动化，并使用社交登录和注册来创建钱包，具有游戏化的质…" at bounding box center [1154, 655] width 643 height 91
click at [1203, 618] on font "大家好，我正在开发一个新平台，我正在努力解决阻碍主流采用的最大痛点。到目前为止，我已经为大部分前端提出了自动化，并使用社交登录和注册来创建钱包，具有游戏化的质…" at bounding box center [1154, 655] width 643 height 91
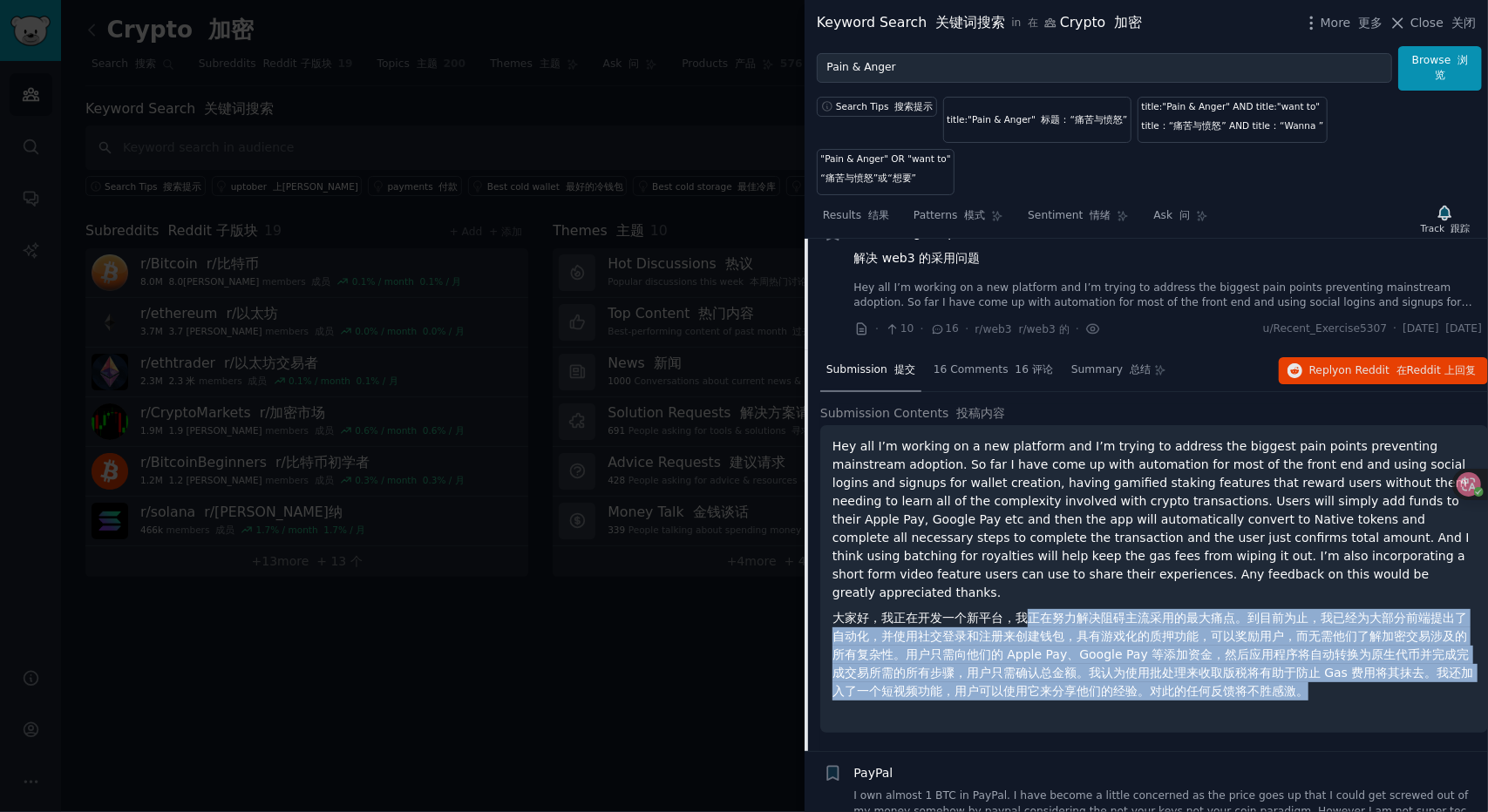
drag, startPoint x: 1063, startPoint y: 591, endPoint x: 1317, endPoint y: 637, distance: 258.1
click at [1317, 639] on font "大家好，我正在开发一个新平台，我正在努力解决阻碍主流采用的最大痛点。到目前为止，我已经为大部分前端提出了自动化，并使用社交登录和注册来创建钱包，具有游戏化的质…" at bounding box center [1154, 655] width 643 height 91
click at [1317, 637] on font "大家好，我正在开发一个新平台，我正在努力解决阻碍主流采用的最大痛点。到目前为止，我已经为大部分前端提出了自动化，并使用社交登录和注册来创建钱包，具有游戏化的质…" at bounding box center [1154, 655] width 643 height 91
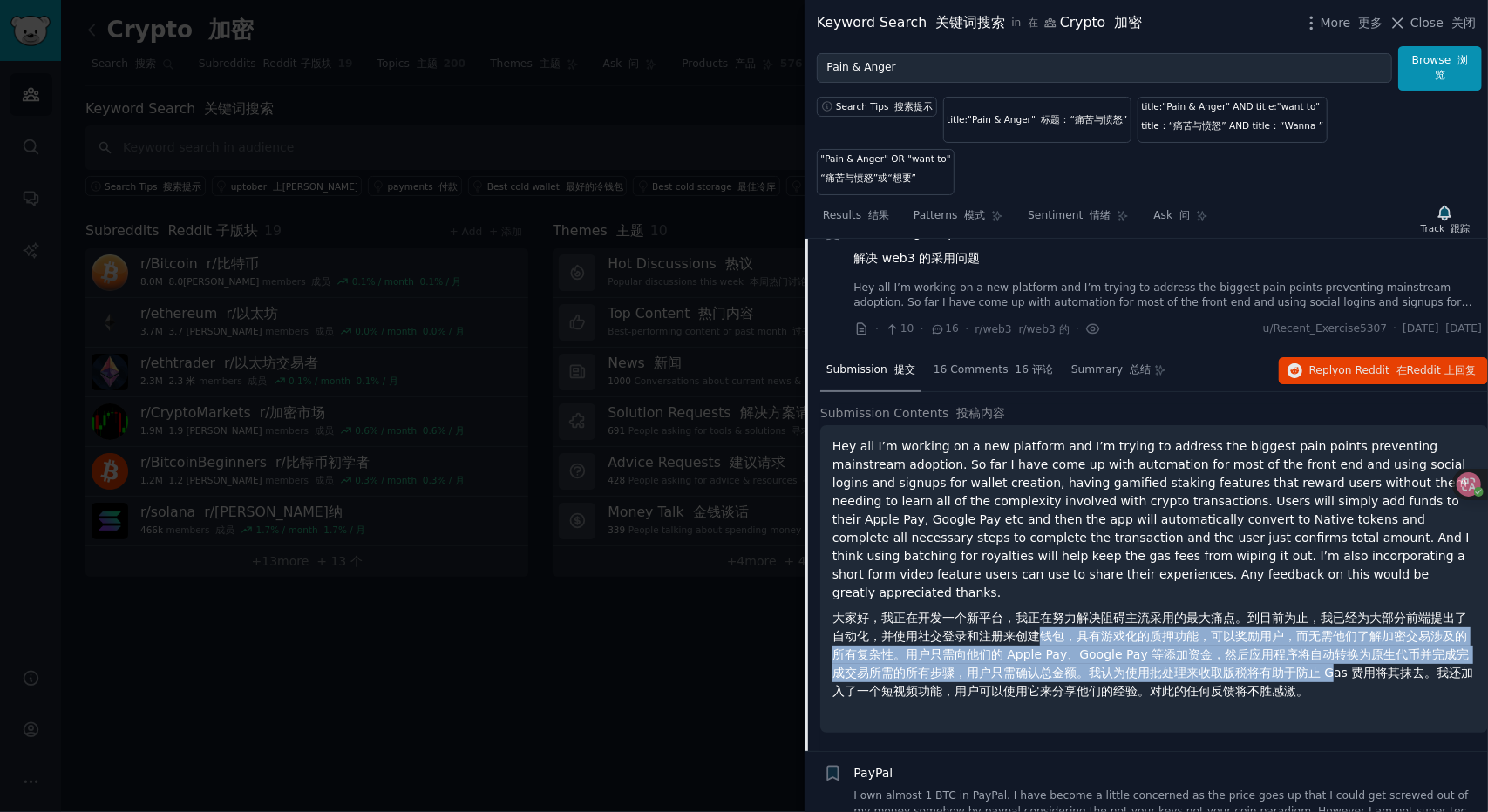
drag, startPoint x: 1035, startPoint y: 589, endPoint x: 1026, endPoint y: 587, distance: 9.2
click at [1027, 611] on font "大家好，我正在开发一个新平台，我正在努力解决阻碍主流采用的最大痛点。到目前为止，我已经为大部分前端提出了自动化，并使用社交登录和注册来创建钱包，具有游戏化的质…" at bounding box center [1153, 655] width 642 height 88
click at [1026, 611] on font "大家好，我正在开发一个新平台，我正在努力解决阻碍主流采用的最大痛点。到目前为止，我已经为大部分前端提出了自动化，并使用社交登录和注册来创建钱包，具有游戏化的质…" at bounding box center [1153, 655] width 642 height 88
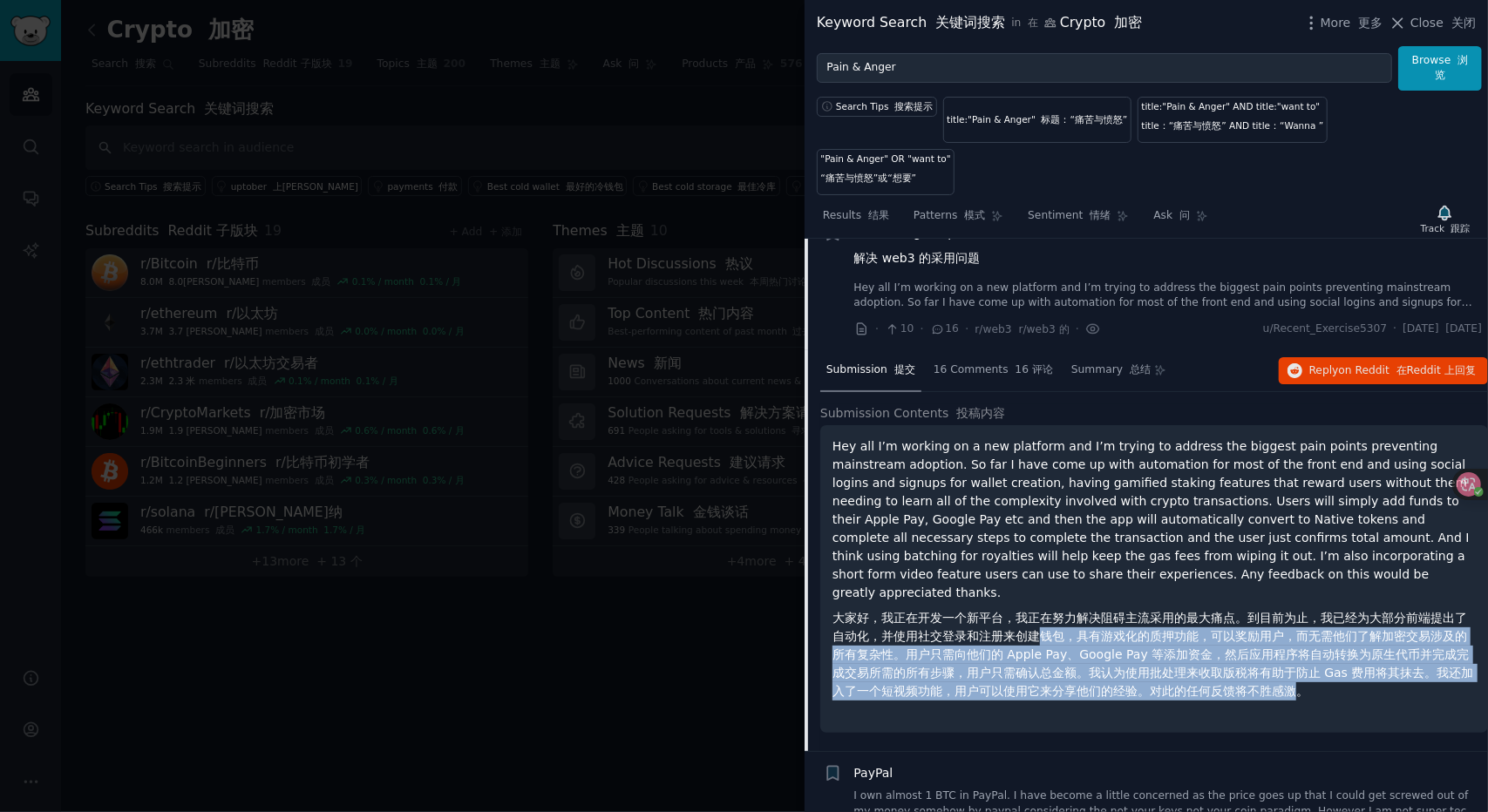
drag, startPoint x: 1240, startPoint y: 630, endPoint x: 1303, endPoint y: 643, distance: 64.3
click at [1302, 643] on font "大家好，我正在开发一个新平台，我正在努力解决阻碍主流采用的最大痛点。到目前为止，我已经为大部分前端提出了自动化，并使用社交登录和注册来创建钱包，具有游戏化的质…" at bounding box center [1153, 655] width 642 height 88
click at [1303, 643] on font "大家好，我正在开发一个新平台，我正在努力解决阻碍主流采用的最大痛点。到目前为止，我已经为大部分前端提出了自动化，并使用社交登录和注册来创建钱包，具有游戏化的质…" at bounding box center [1153, 655] width 642 height 88
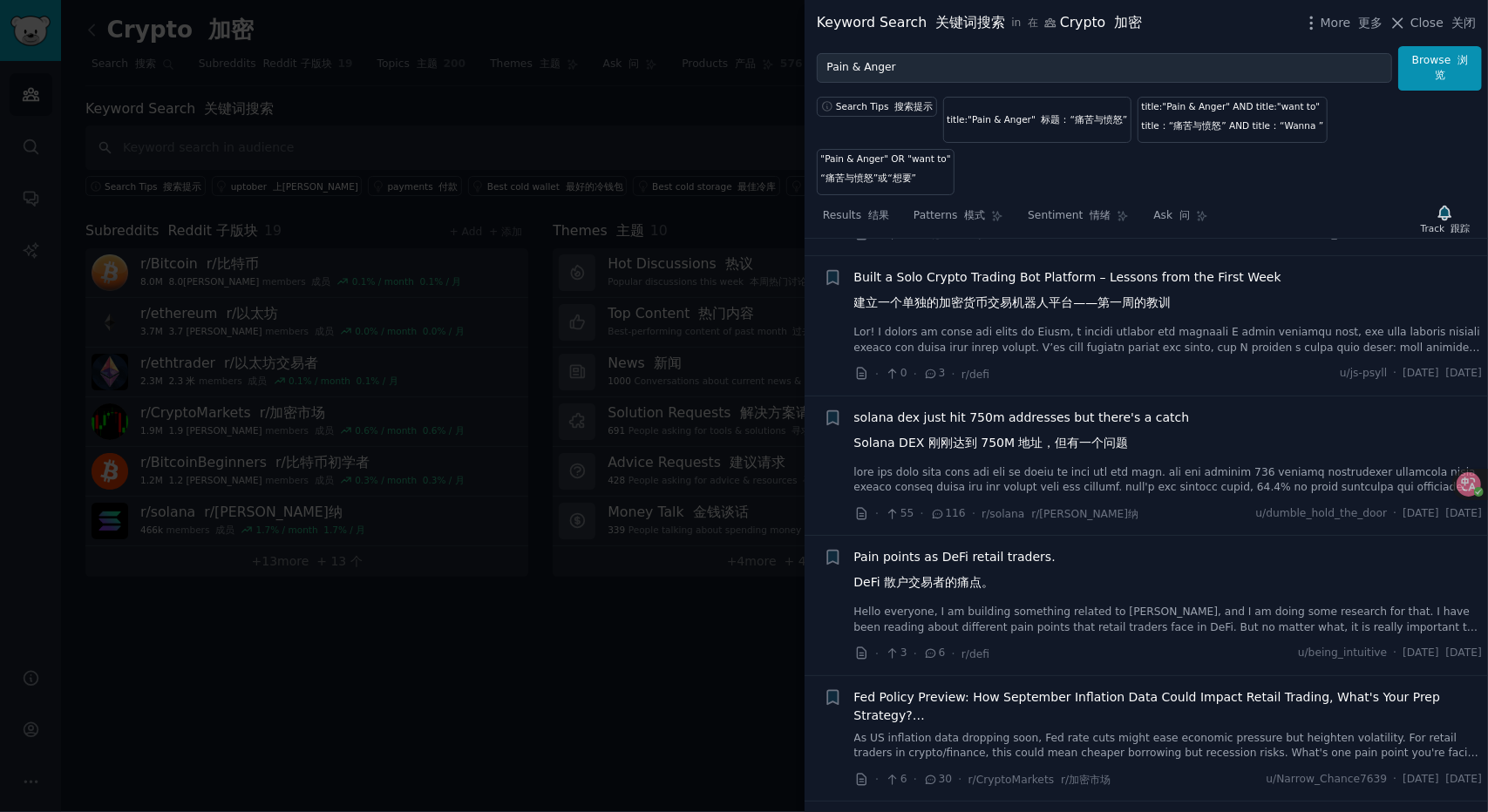
scroll to position [3580, 0]
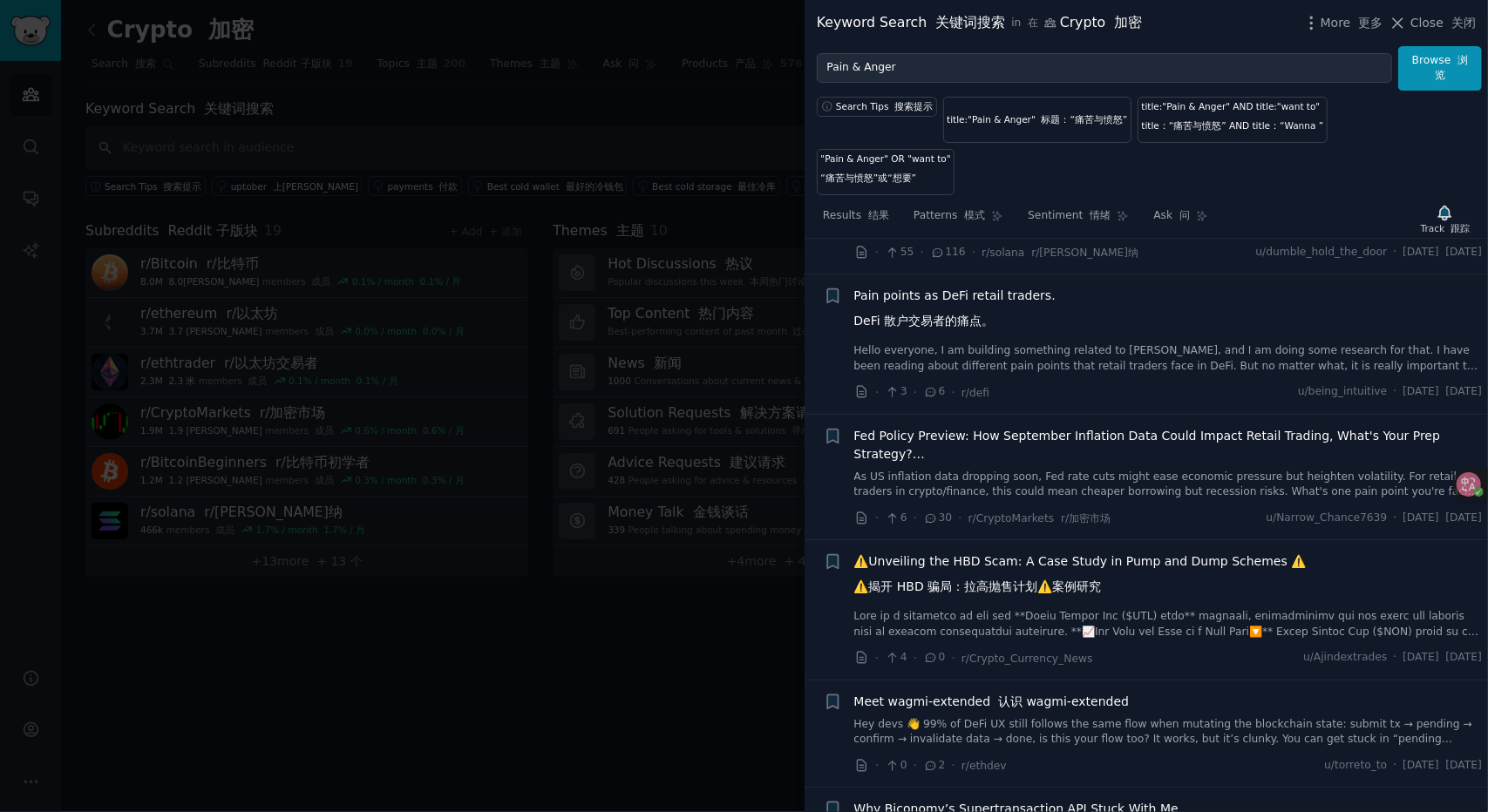
click at [1132, 344] on link "Hello everyone, I am building something related to DeFi, and I am doing some re…" at bounding box center [1168, 359] width 629 height 31
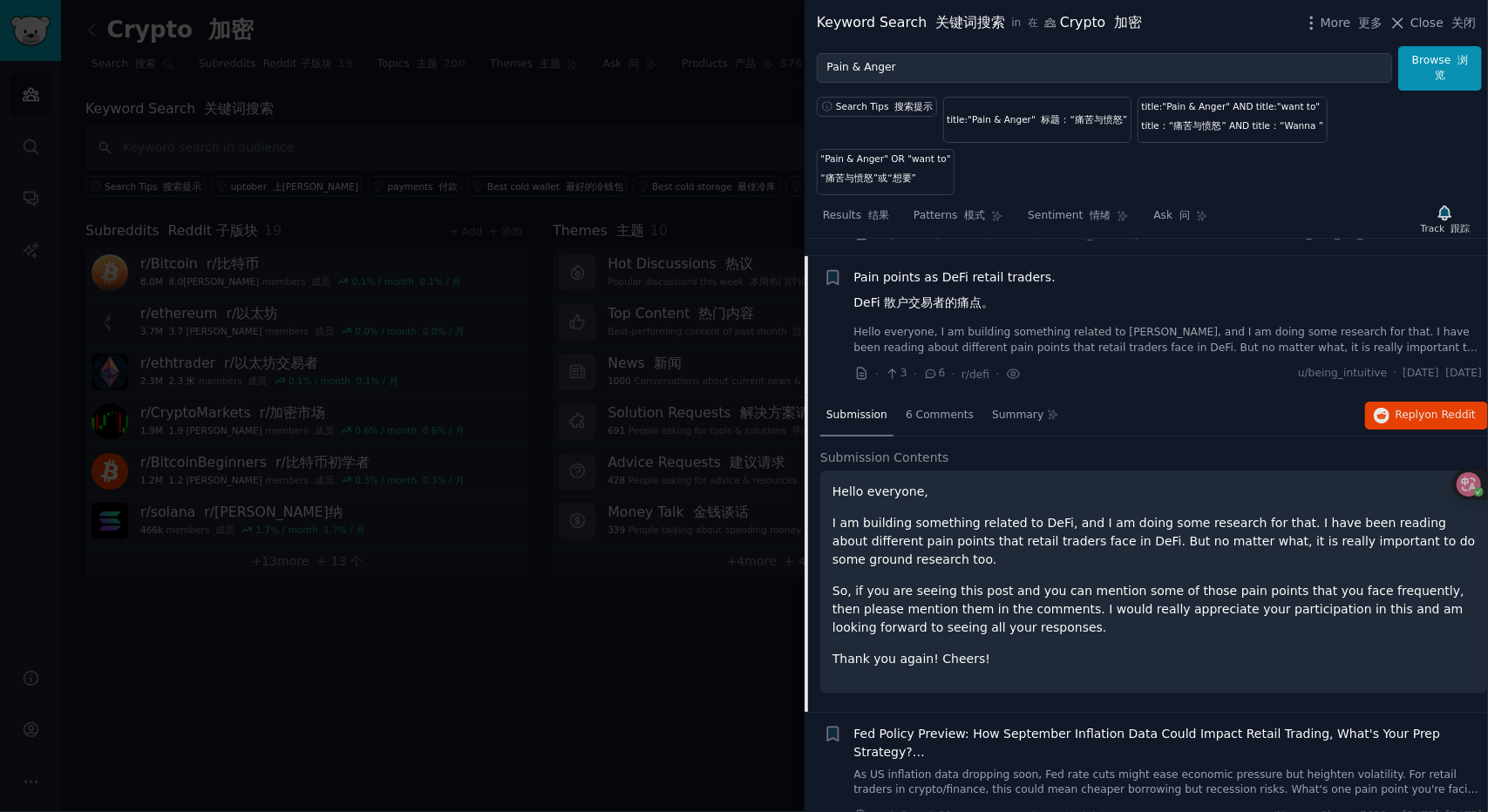
scroll to position [3240, 0]
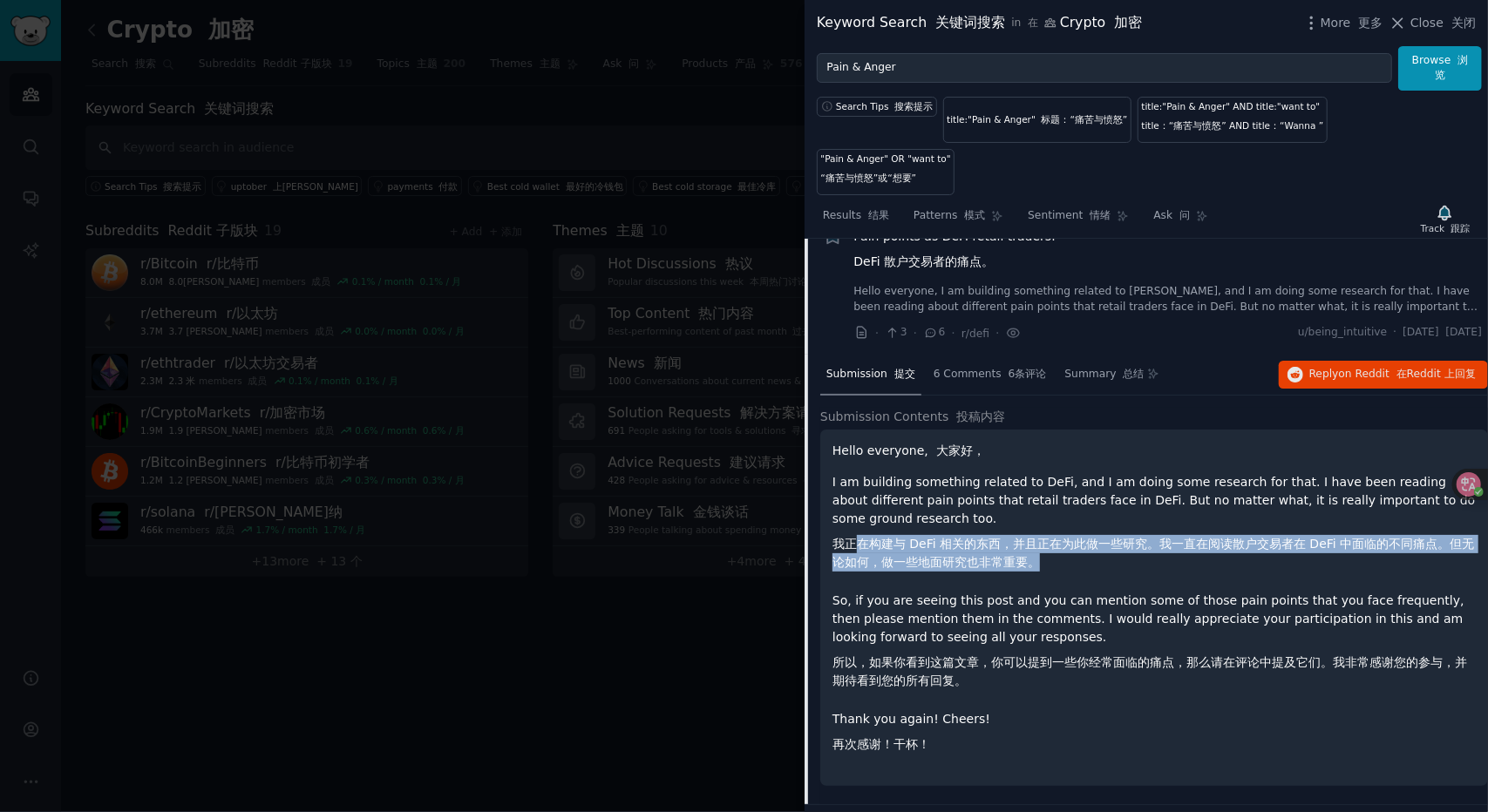
drag, startPoint x: 863, startPoint y: 505, endPoint x: 1112, endPoint y: 539, distance: 251.3
click at [1112, 539] on font "我正在构建与 DeFi 相关的东西，并且正在为此做一些研究。我一直在阅读散户交易者在 DeFi 中面临的不同痛点。但无论如何，做一些地面研究也非常重要。" at bounding box center [1154, 553] width 643 height 36
click at [1112, 540] on p "I am building something related to DeFi, and I am doing some research for that.…" at bounding box center [1154, 525] width 643 height 105
click at [1116, 535] on font "我正在构建与 DeFi 相关的东西，并且正在为此做一些研究。我一直在阅读散户交易者在 DeFi 中面临的不同痛点。但无论如何，做一些地面研究也非常重要。" at bounding box center [1154, 553] width 643 height 36
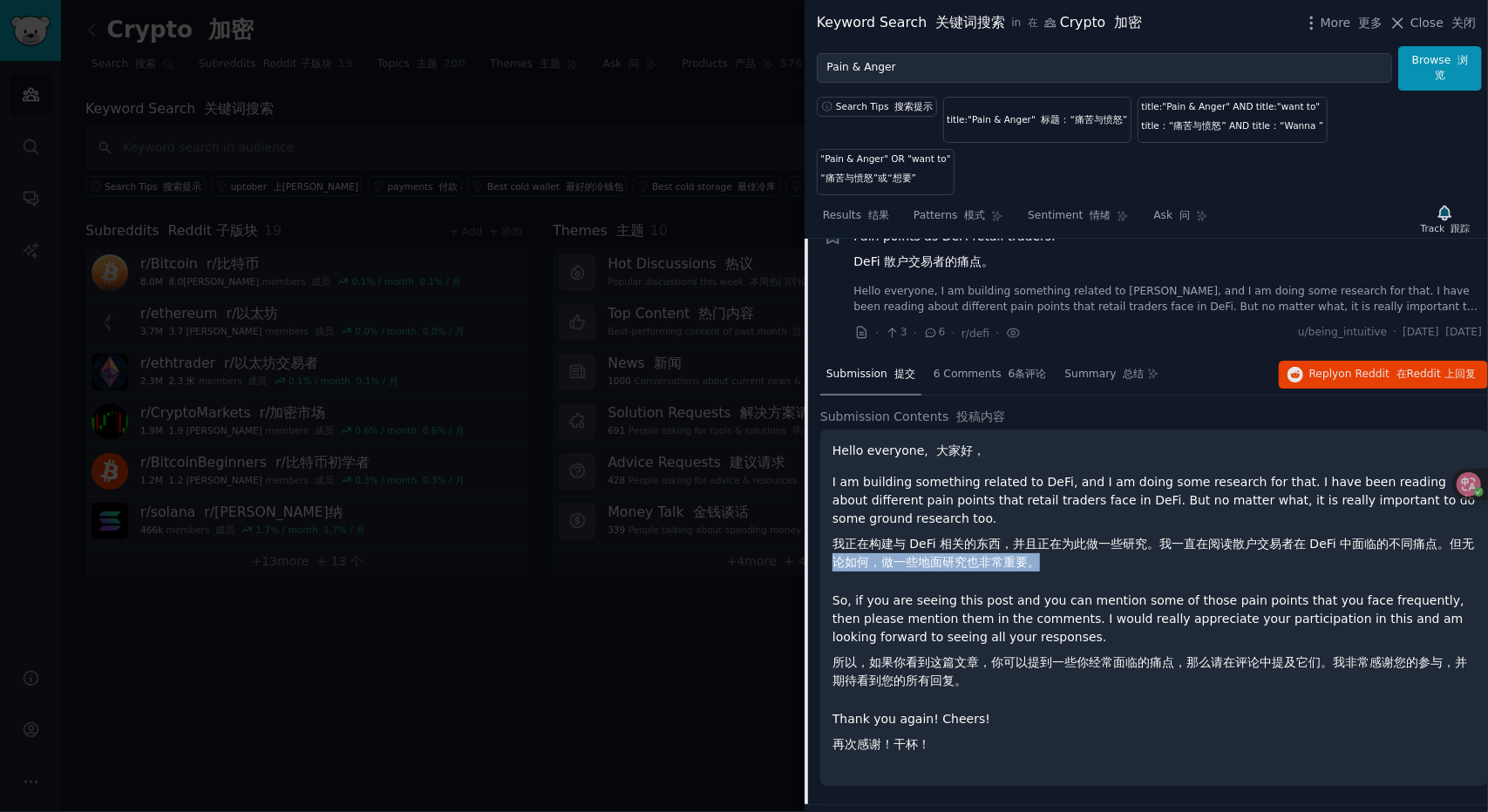
drag, startPoint x: 860, startPoint y: 524, endPoint x: 845, endPoint y: 522, distance: 15.1
click at [845, 535] on font "我正在构建与 DeFi 相关的东西，并且正在为此做一些研究。我一直在阅读散户交易者在 DeFi 中面临的不同痛点。但无论如何，做一些地面研究也非常重要。" at bounding box center [1154, 553] width 643 height 36
click at [852, 537] on font "我正在构建与 DeFi 相关的东西，并且正在为此做一些研究。我一直在阅读散户交易者在 DeFi 中面临的不同痛点。但无论如何，做一些地面研究也非常重要。" at bounding box center [1153, 553] width 642 height 33
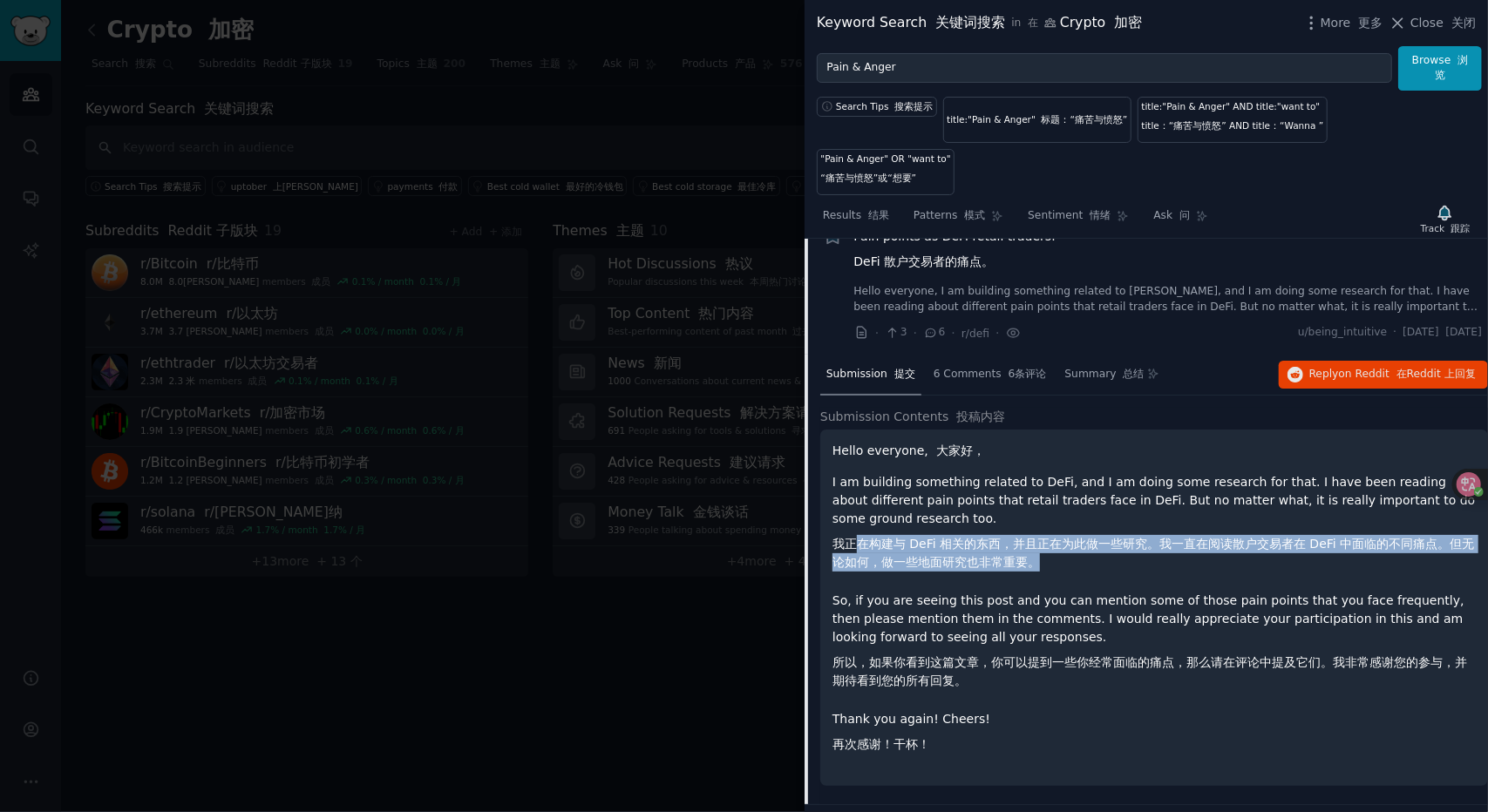
drag, startPoint x: 866, startPoint y: 505, endPoint x: 1178, endPoint y: 533, distance: 313.3
click at [1178, 535] on font "我正在构建与 DeFi 相关的东西，并且正在为此做一些研究。我一直在阅读散户交易者在 DeFi 中面临的不同痛点。但无论如何，做一些地面研究也非常重要。" at bounding box center [1154, 553] width 643 height 36
click at [912, 537] on font "我正在构建与 DeFi 相关的东西，并且正在为此做一些研究。我一直在阅读散户交易者在 DeFi 中面临的不同痛点。但无论如何，做一些地面研究也非常重要。" at bounding box center [1153, 553] width 642 height 33
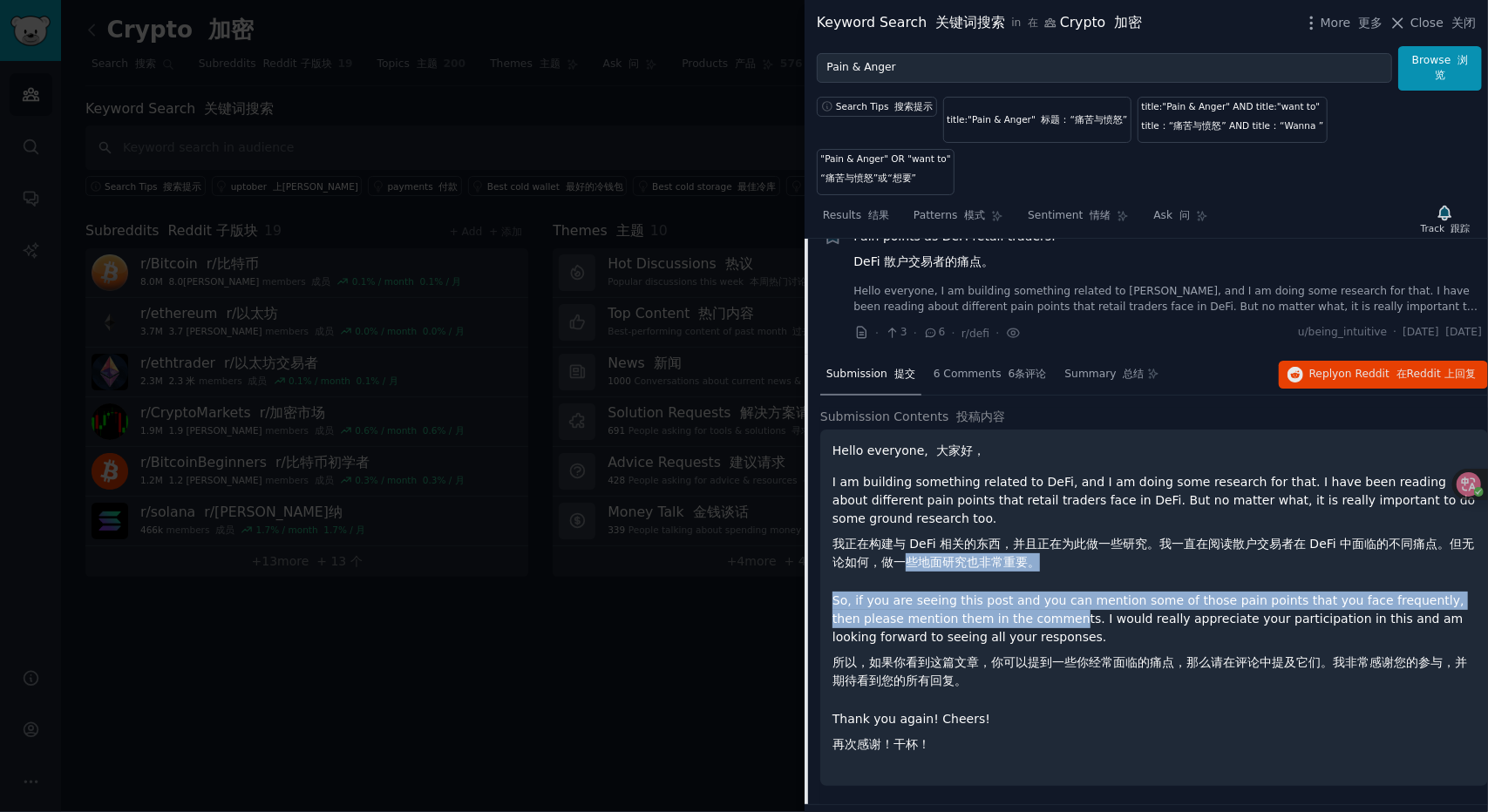
drag, startPoint x: 927, startPoint y: 539, endPoint x: 1074, endPoint y: 604, distance: 160.7
click at [1072, 604] on div "Hello everyone, 大家好， I am building something related to DeFi, and I am doing so…" at bounding box center [1154, 602] width 643 height 319
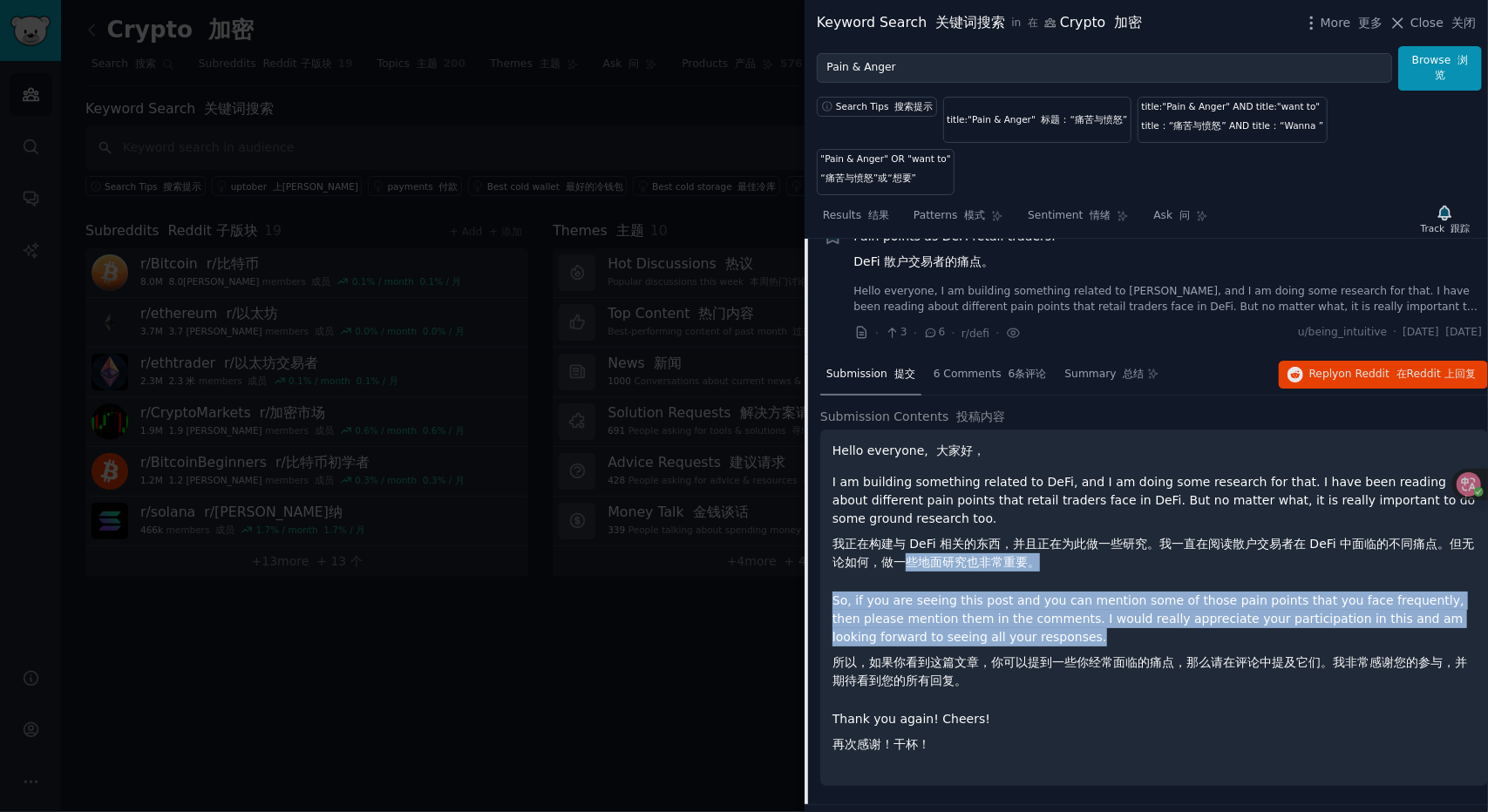
click at [1074, 605] on p "So, if you are seeing this post and you can mention some of those pain points t…" at bounding box center [1154, 644] width 643 height 105
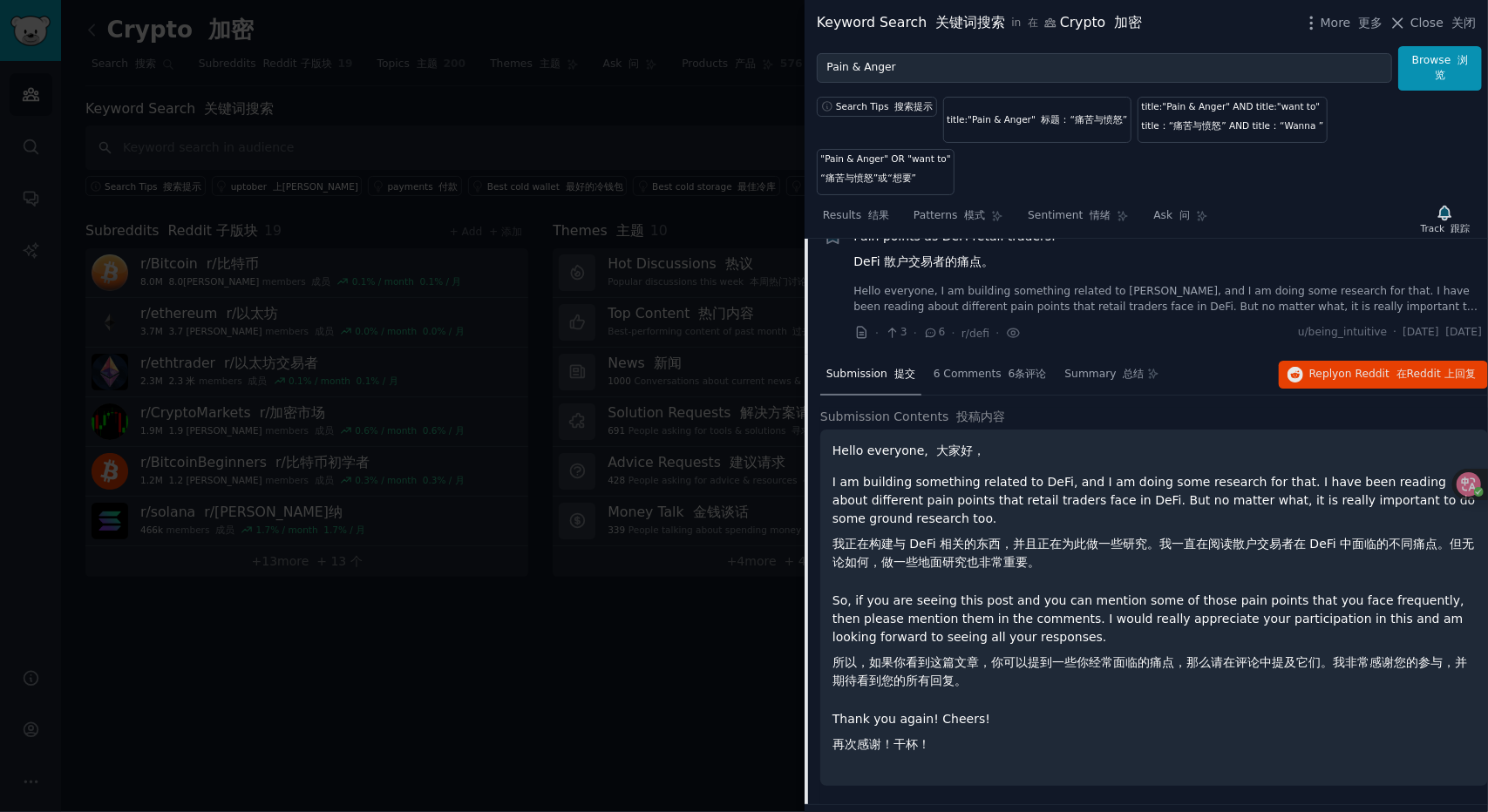
click at [1118, 654] on font "所以，如果你看到这篇文章，你可以提到一些你经常面临的痛点，那么请在评论中提及它们。我非常感谢您的参与，并期待看到您的所有回复。" at bounding box center [1154, 671] width 643 height 36
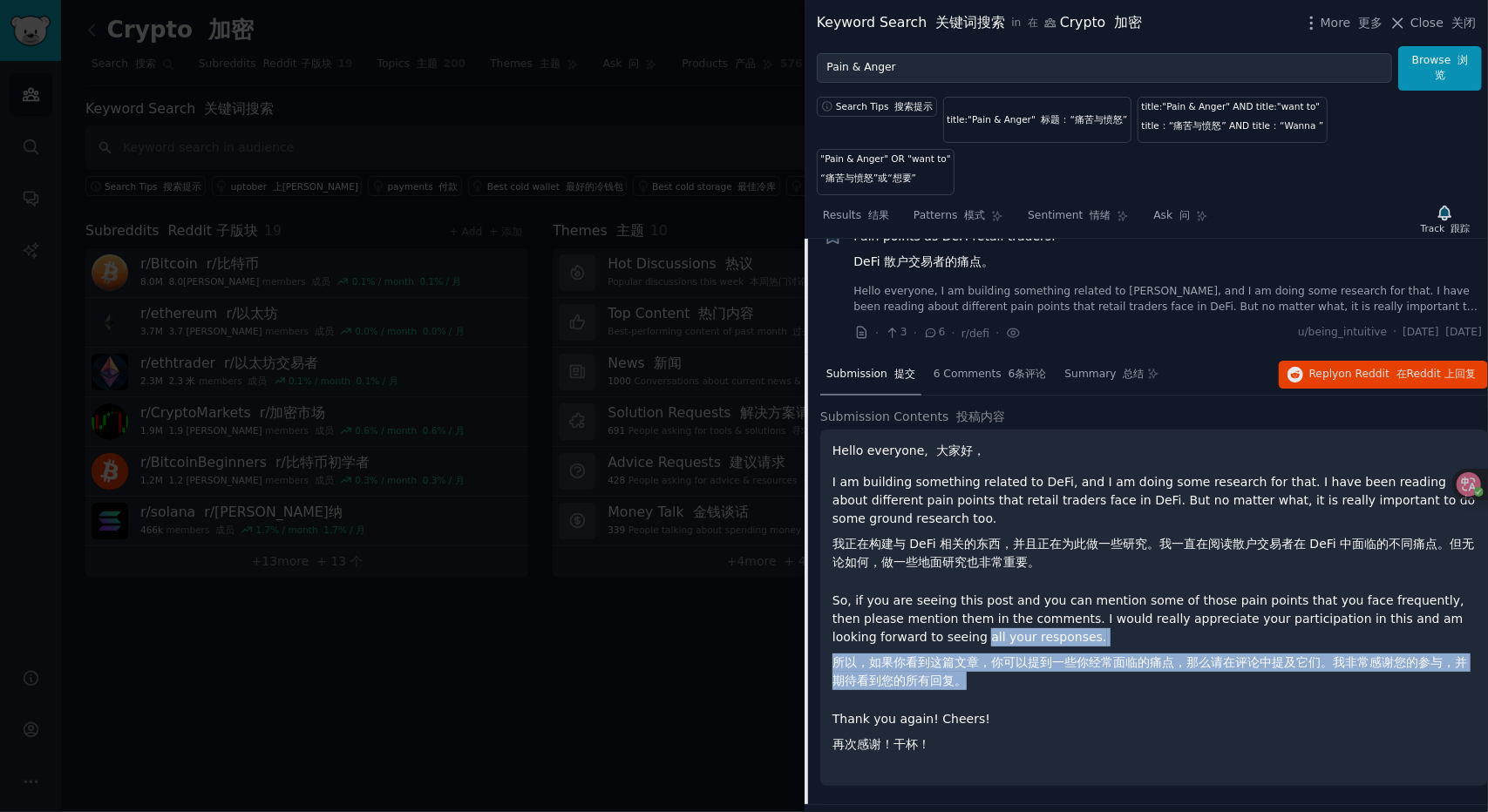
drag, startPoint x: 1116, startPoint y: 651, endPoint x: 938, endPoint y: 601, distance: 184.9
click at [939, 602] on p "So, if you are seeing this post and you can mention some of those pain points t…" at bounding box center [1154, 644] width 643 height 105
click at [938, 601] on p "So, if you are seeing this post and you can mention some of those pain points t…" at bounding box center [1154, 644] width 643 height 105
drag, startPoint x: 1120, startPoint y: 655, endPoint x: 1217, endPoint y: 680, distance: 100.2
click at [1217, 681] on div "Hello everyone, 大家好， I am building something related to DeFi, and I am doing so…" at bounding box center [1154, 602] width 643 height 319
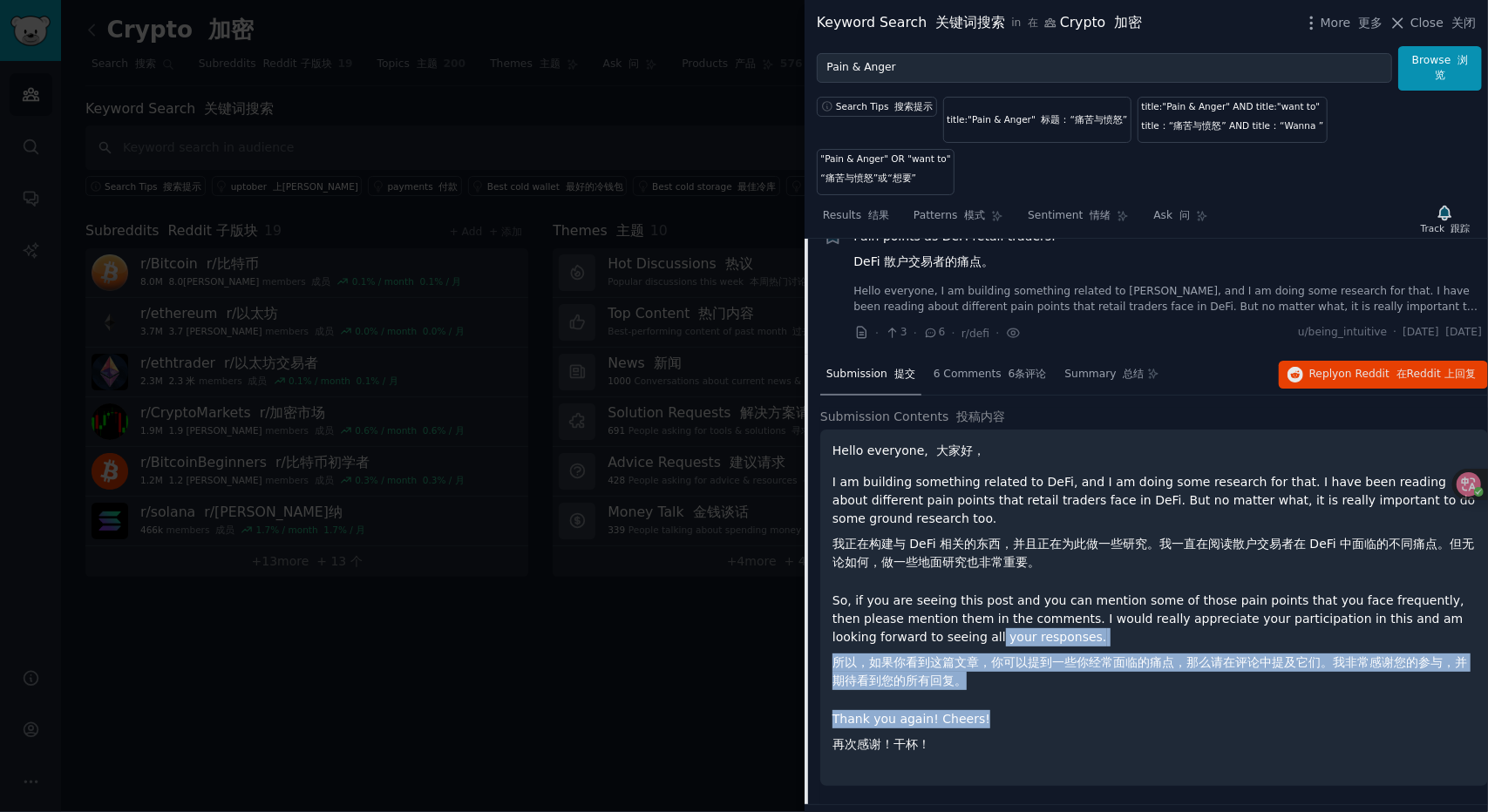
click at [1217, 710] on p "Thank you again! Cheers! 再次感谢！干杯！" at bounding box center [1154, 736] width 643 height 50
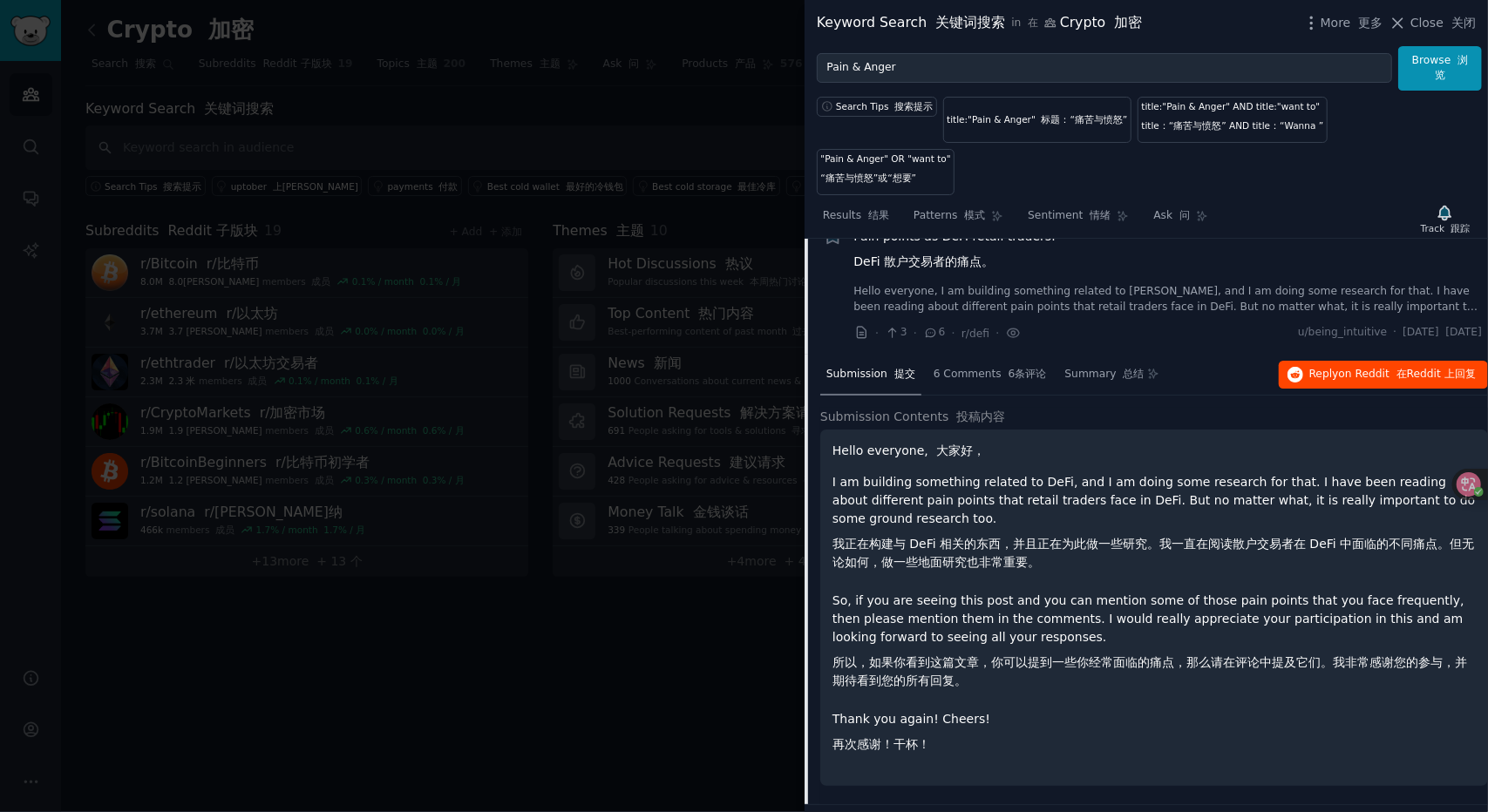
drag, startPoint x: 1366, startPoint y: 360, endPoint x: 1341, endPoint y: 356, distance: 25.3
click at [1366, 359] on div "Submission 提交 6 Comments 6条评论 Summary 总结 Reply on Reddit 在 Reddit 上 回复" at bounding box center [1154, 375] width 668 height 42
click at [1359, 368] on span "on Reddit" at bounding box center [1364, 373] width 50 height 12
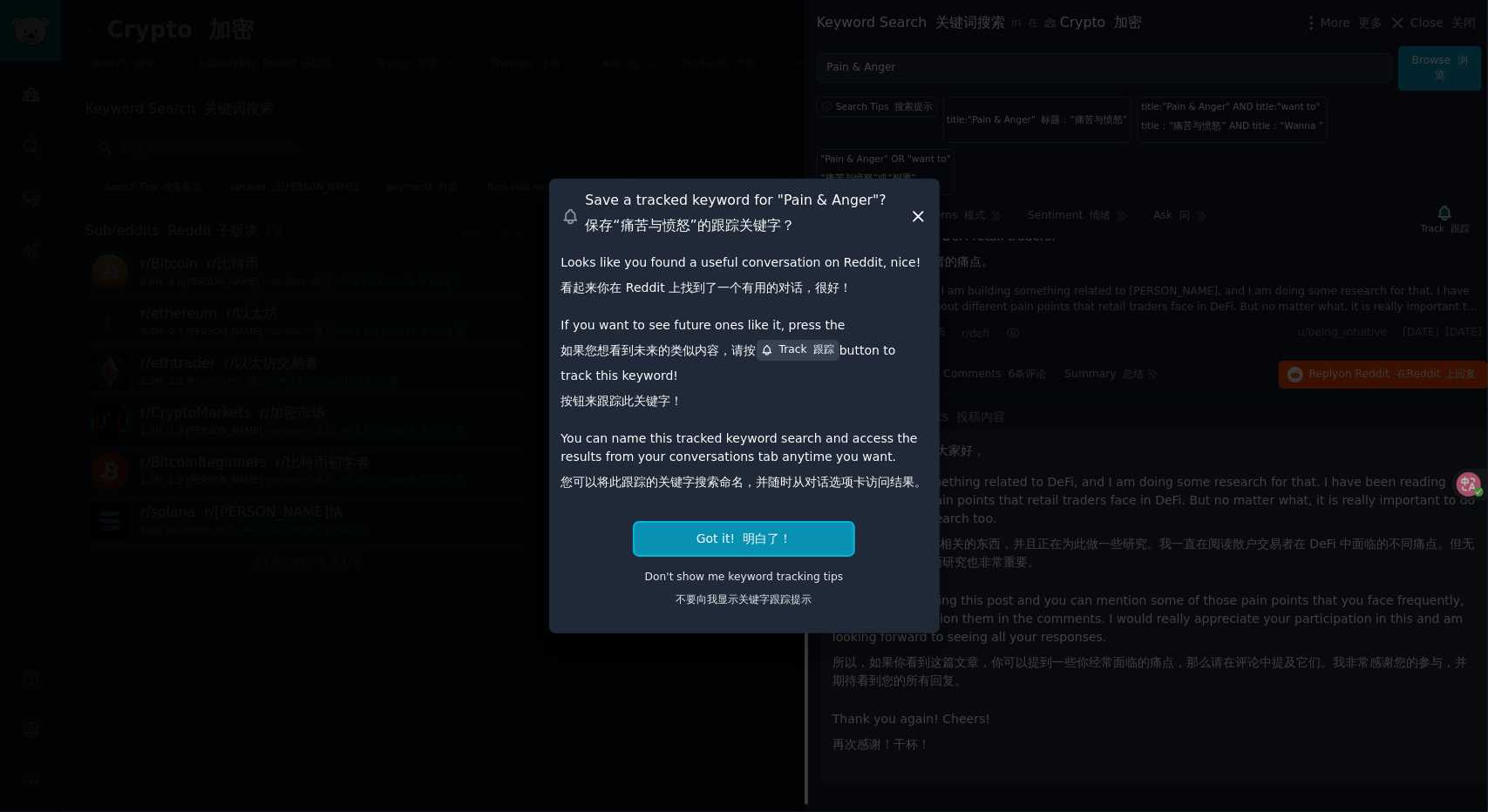
drag, startPoint x: 741, startPoint y: 529, endPoint x: 751, endPoint y: 530, distance: 10.0
click at [741, 529] on button "Got it! 明白了！" at bounding box center [743, 539] width 219 height 33
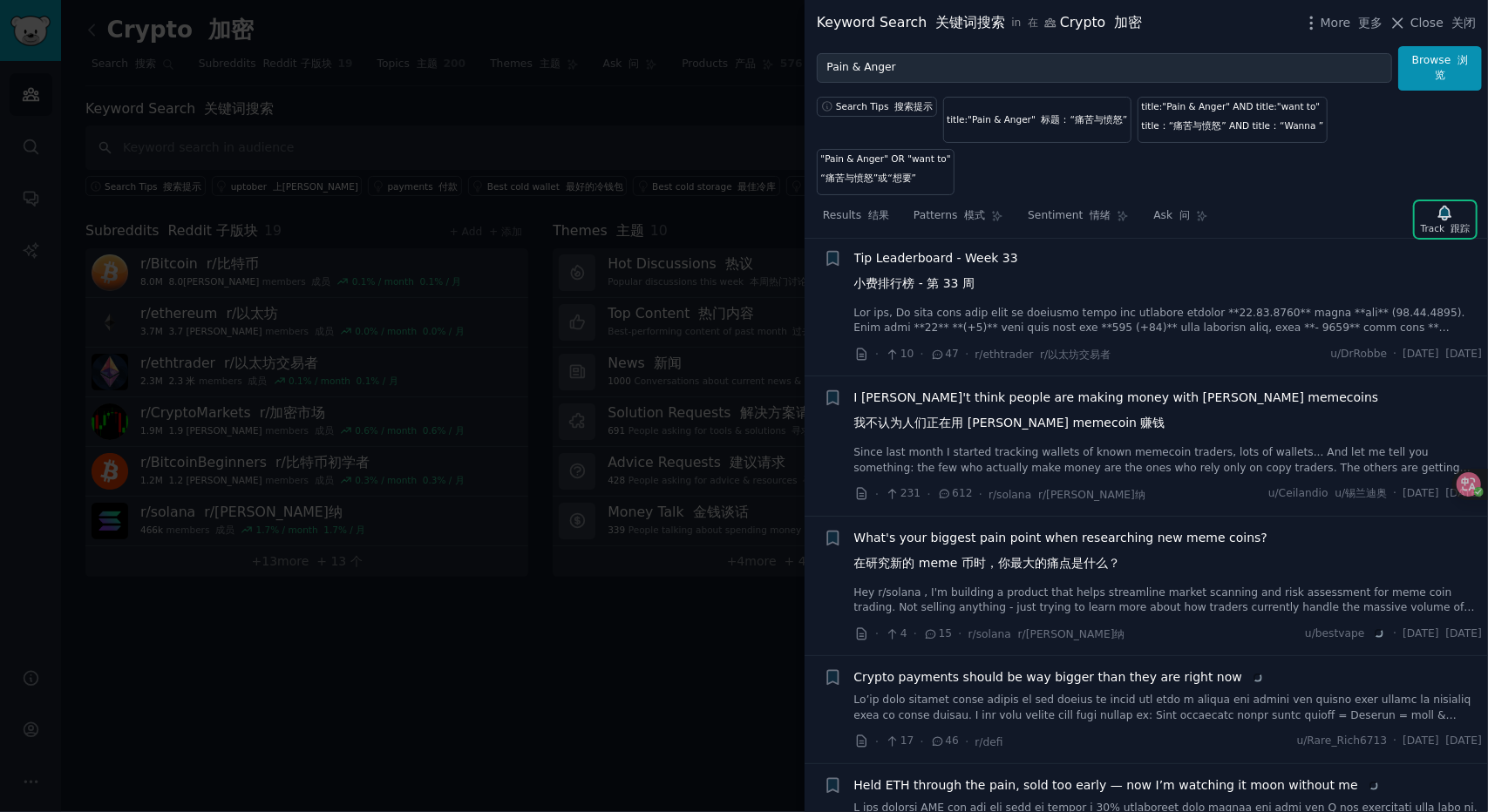
scroll to position [6464, 0]
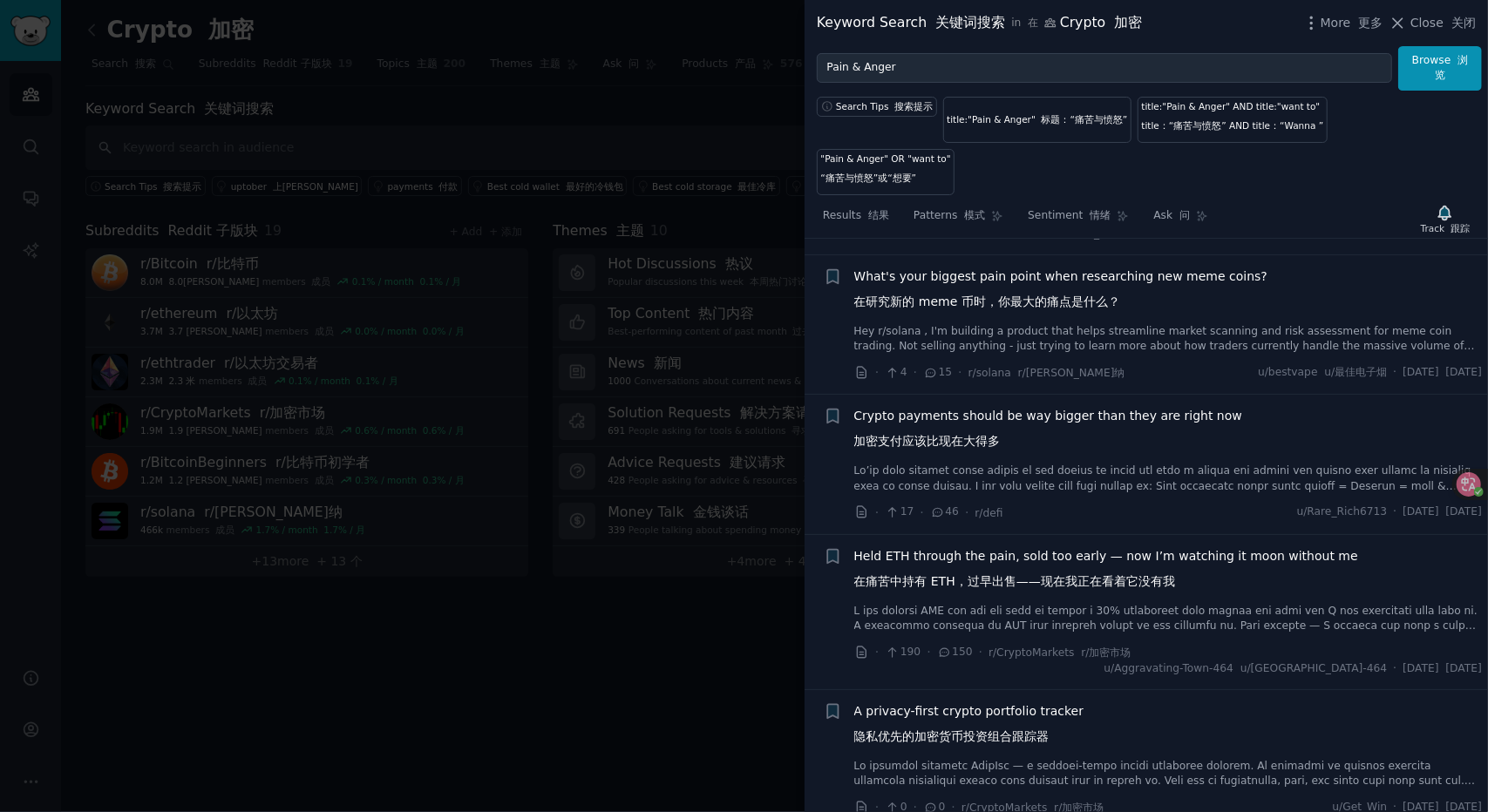
click at [1079, 324] on link "Hey r/solana , I'm building a product that helps streamline market scanning and…" at bounding box center [1168, 339] width 629 height 31
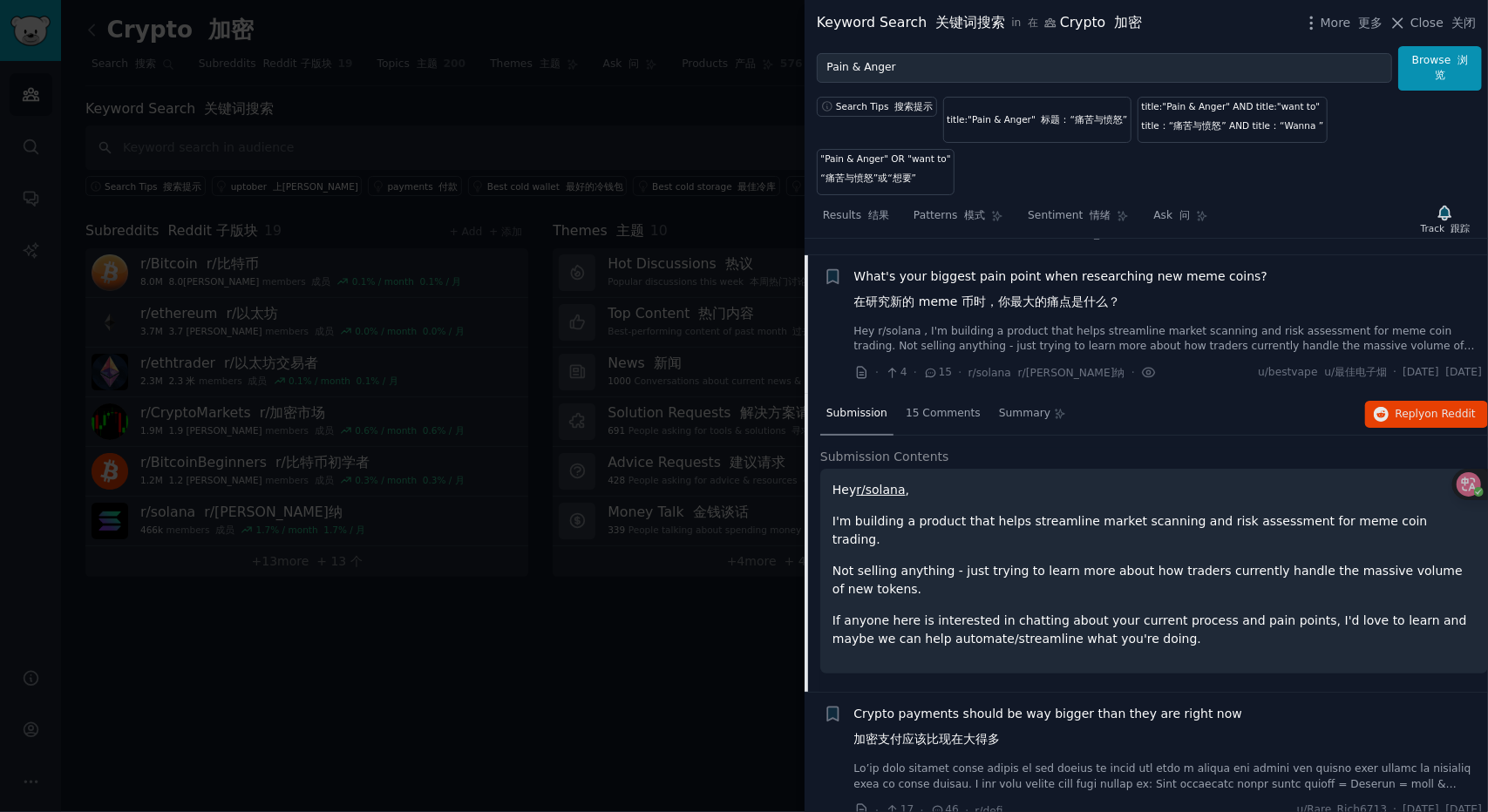
scroll to position [6063, 0]
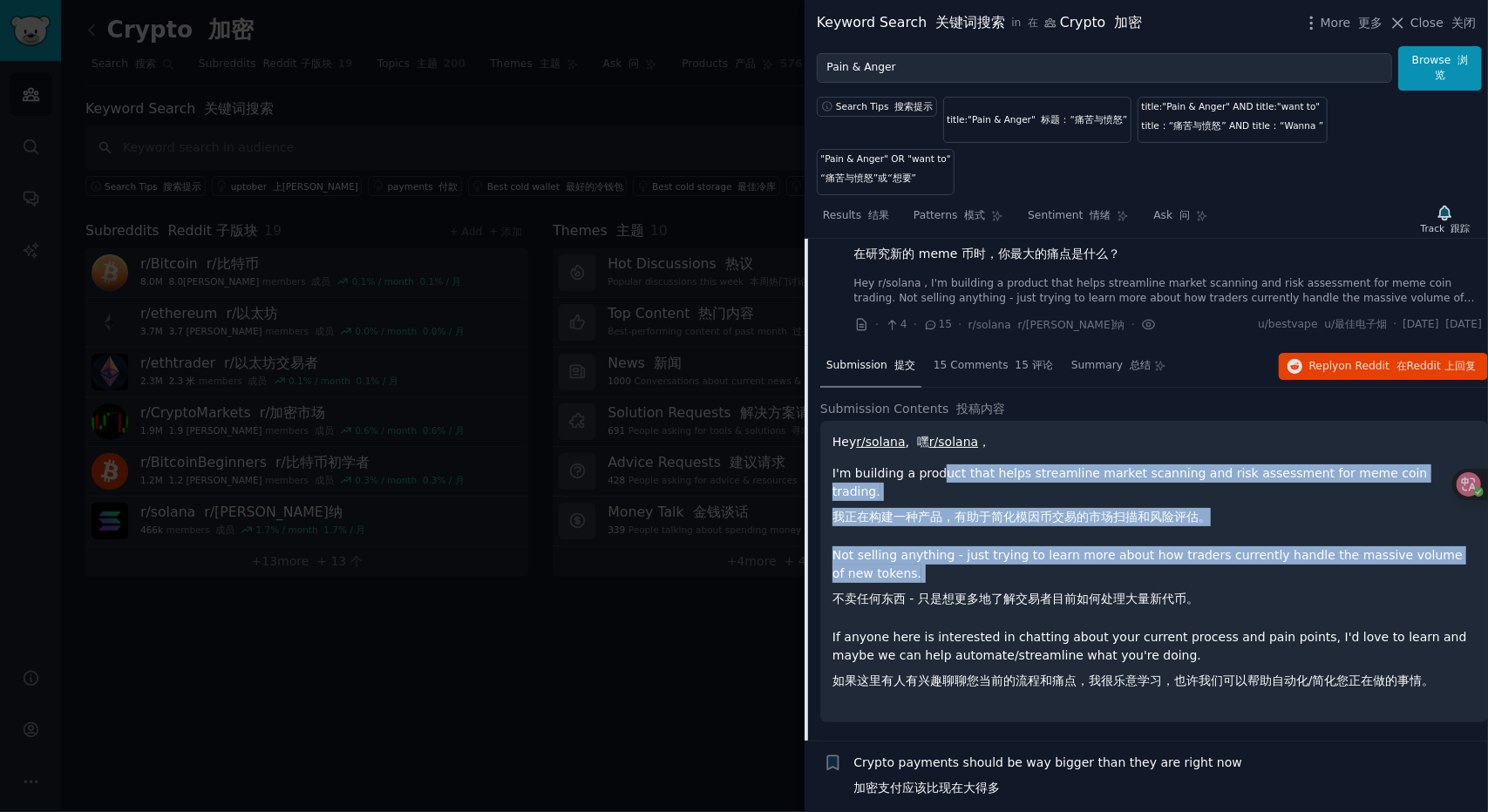
drag, startPoint x: 1111, startPoint y: 536, endPoint x: 1148, endPoint y: 542, distance: 37.5
click at [1148, 542] on div "Hey r/solana , 嘿 r/solana ， I'm building a product that helps streamline market…" at bounding box center [1154, 565] width 643 height 264
click at [1148, 547] on p "Not selling anything - just trying to learn more about how traders currently ha…" at bounding box center [1154, 581] width 643 height 69
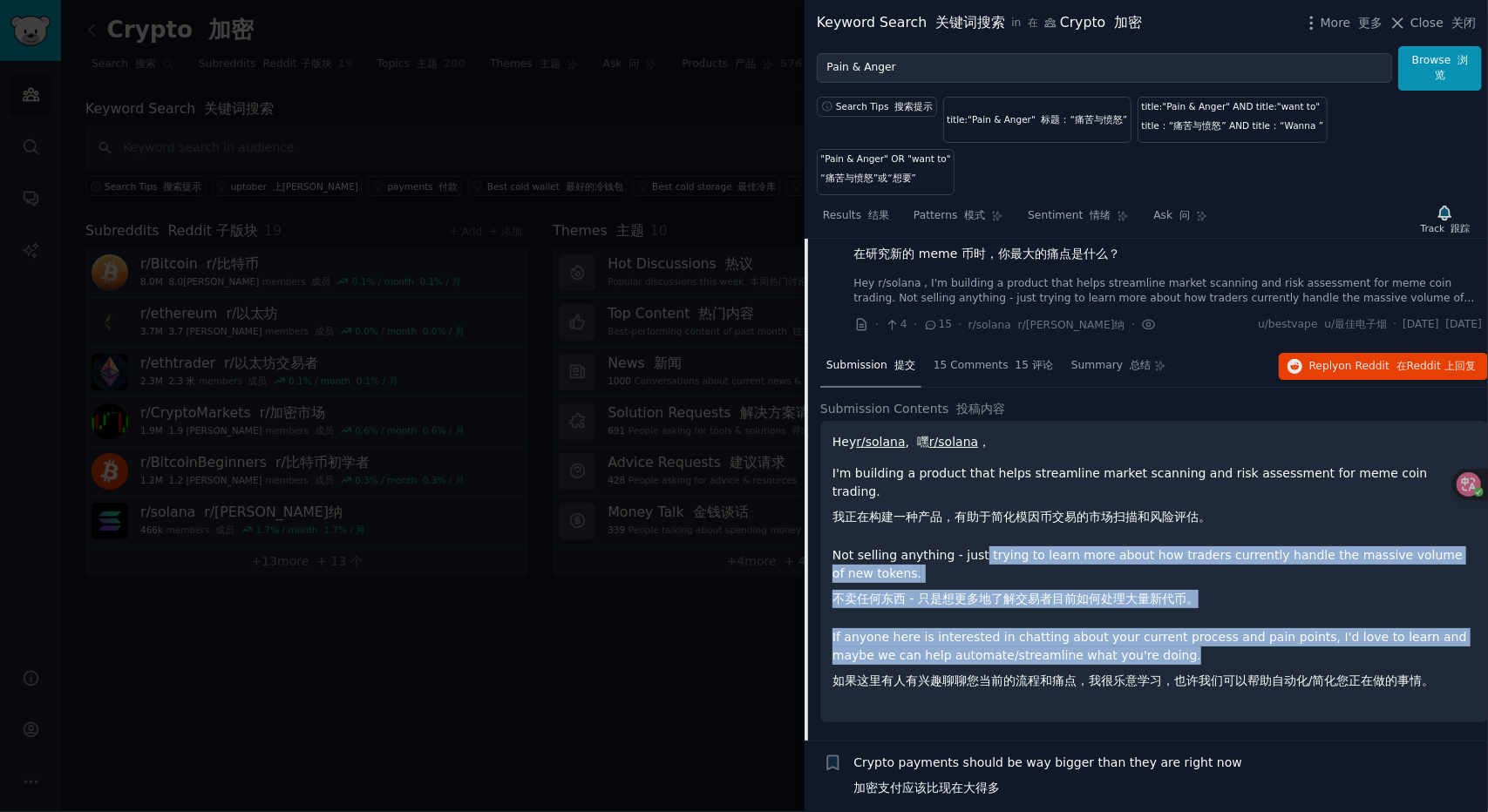
drag, startPoint x: 1097, startPoint y: 575, endPoint x: 1222, endPoint y: 613, distance: 130.6
click at [1221, 613] on div "Hey r/solana , 嘿 r/solana ， I'm building a product that helps streamline market…" at bounding box center [1154, 565] width 643 height 264
click at [1222, 629] on p "If anyone here is interested in chatting about your current process and pain po…" at bounding box center [1154, 663] width 643 height 69
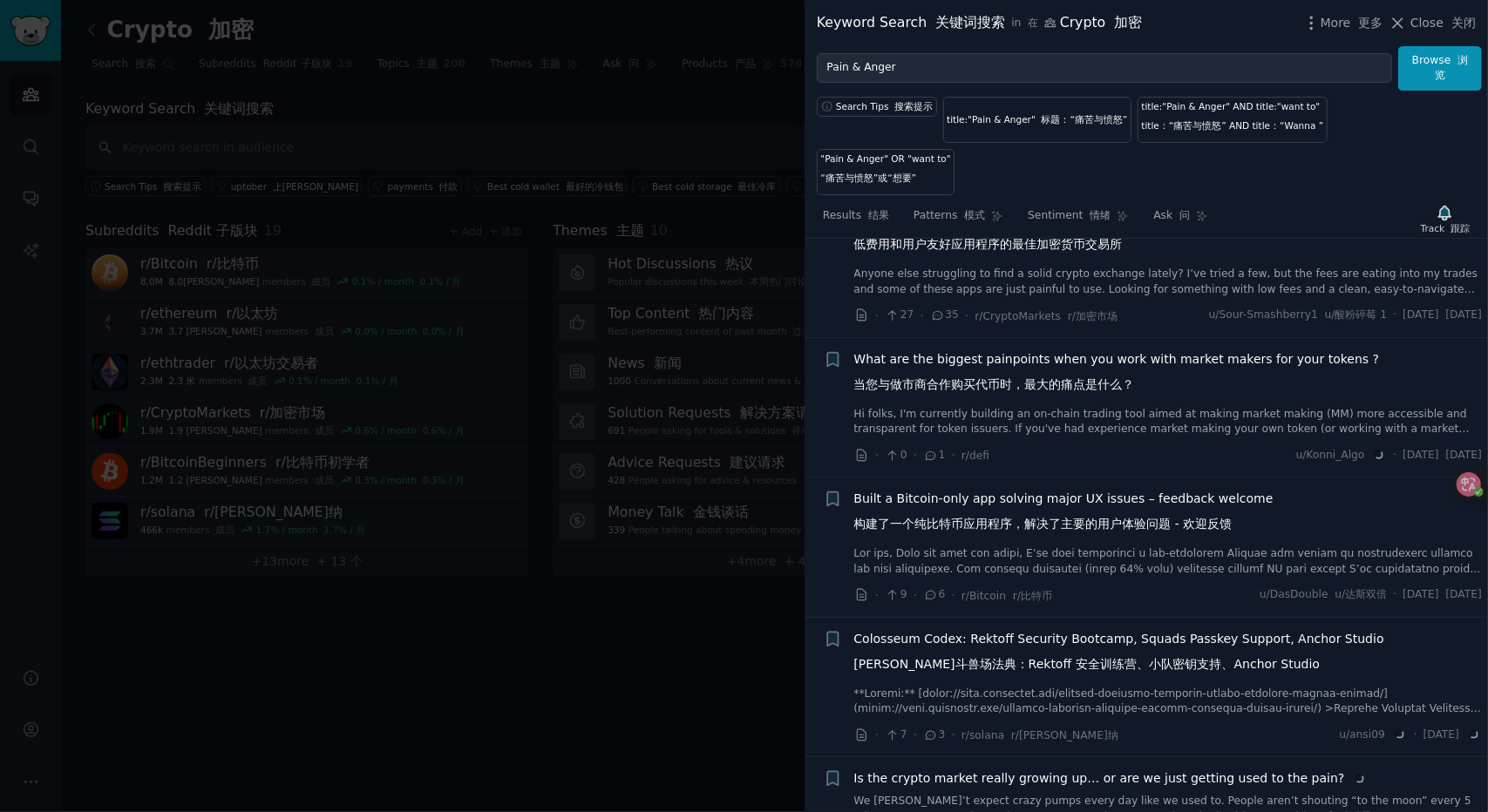
scroll to position [12988, 0]
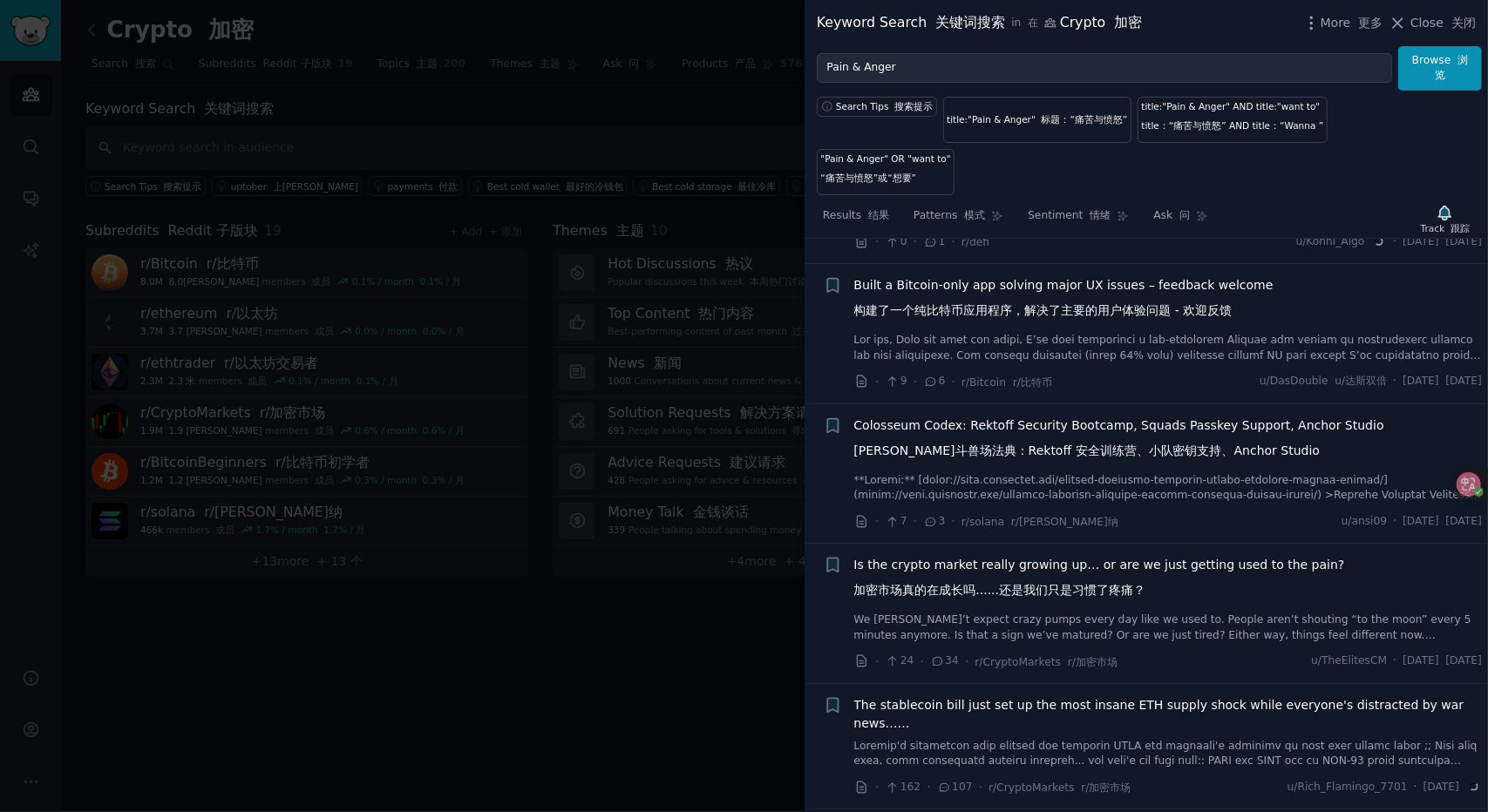
click at [666, 446] on div at bounding box center [744, 406] width 1488 height 812
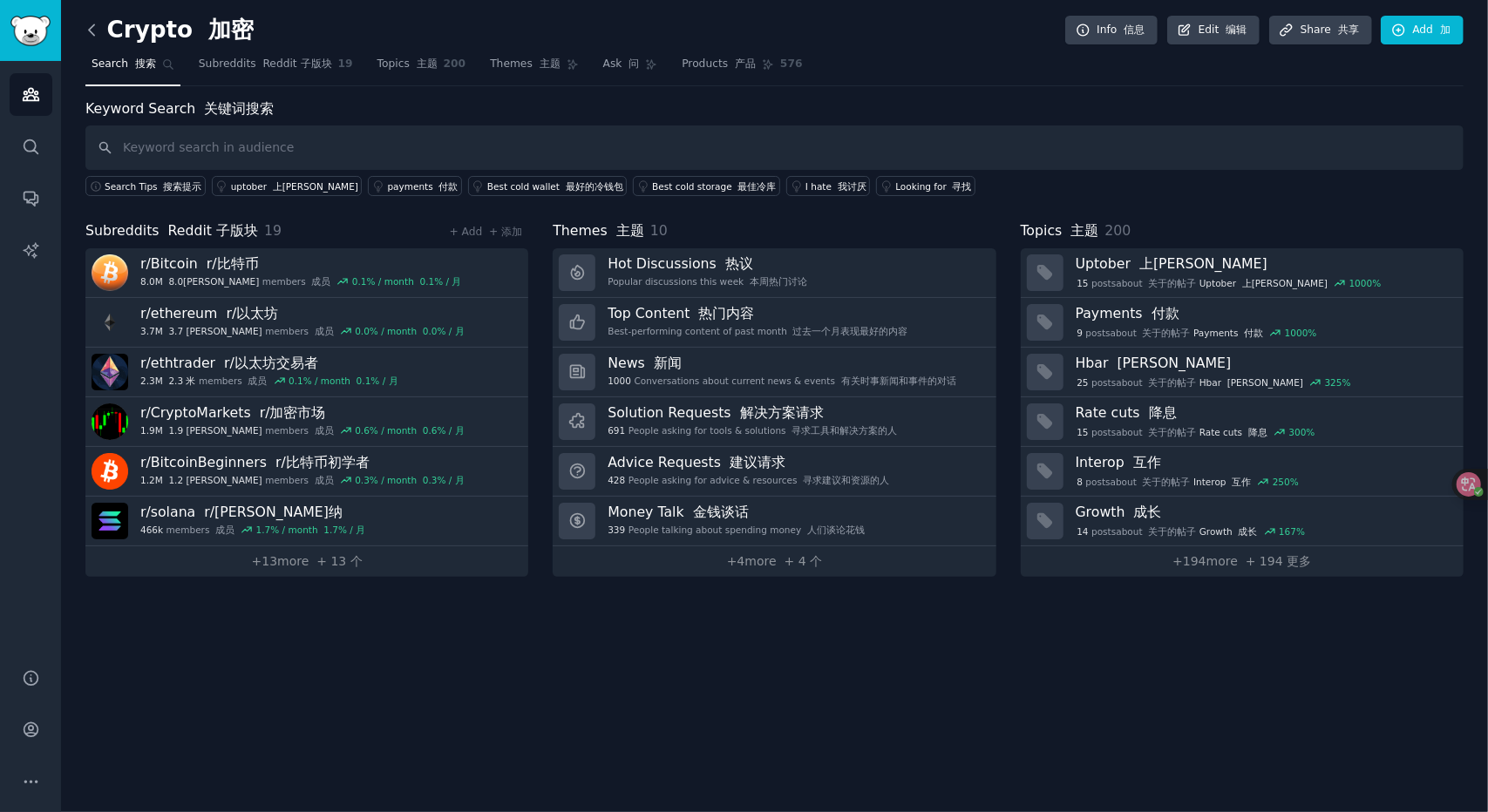
click at [97, 25] on icon at bounding box center [92, 30] width 19 height 19
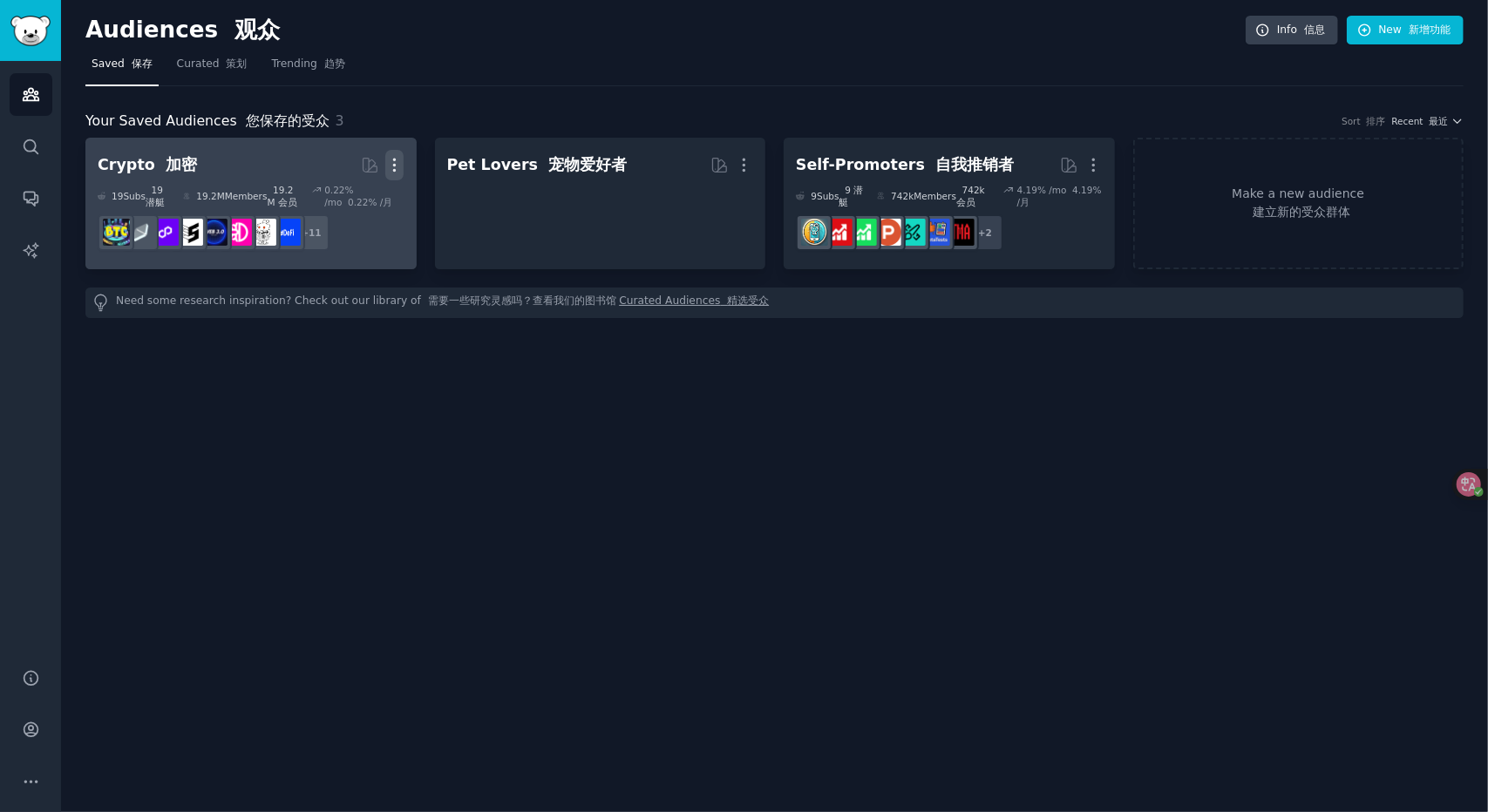
click at [386, 163] on div "More" at bounding box center [383, 165] width 43 height 31
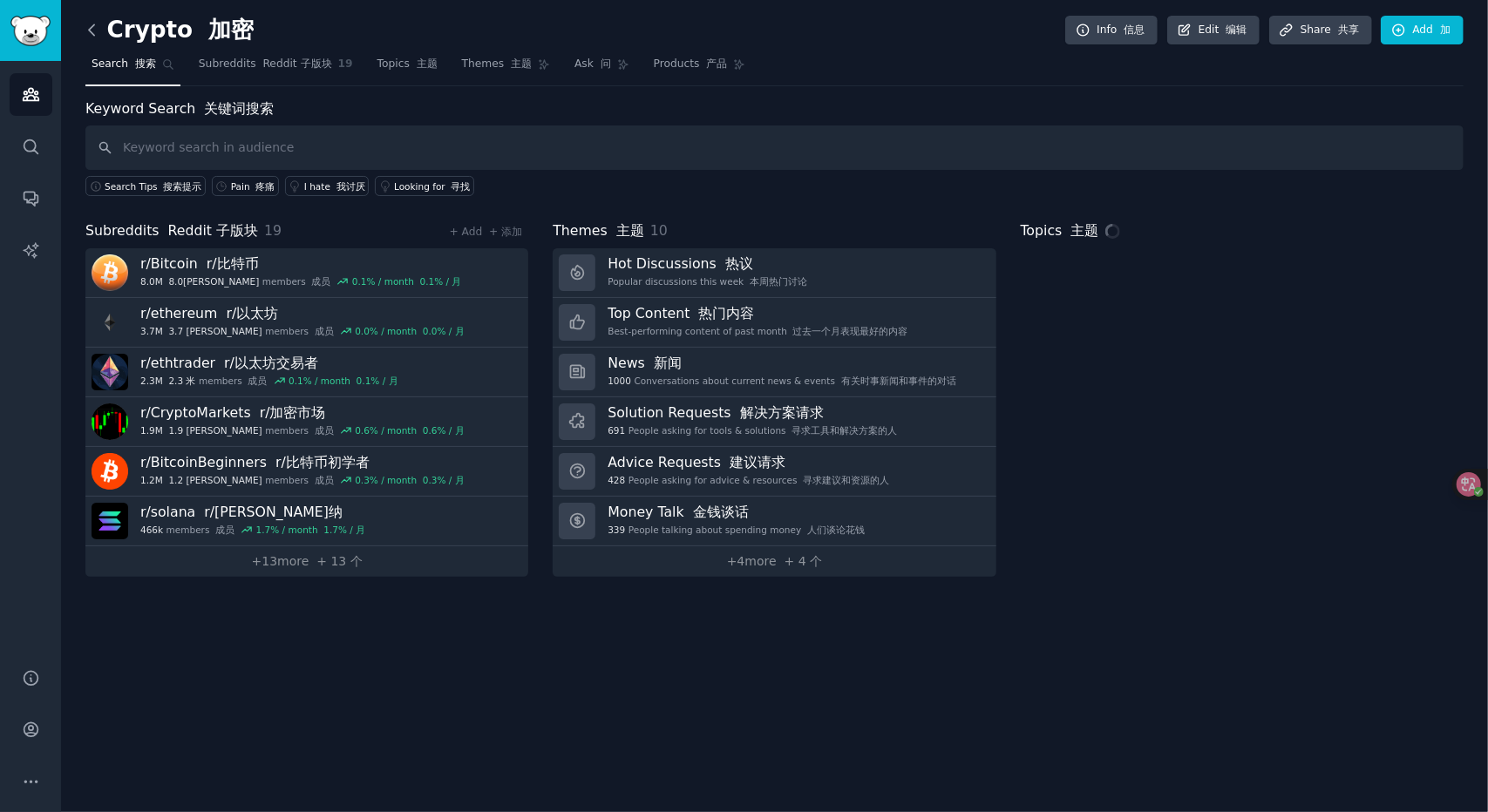
click at [90, 23] on icon at bounding box center [92, 30] width 19 height 19
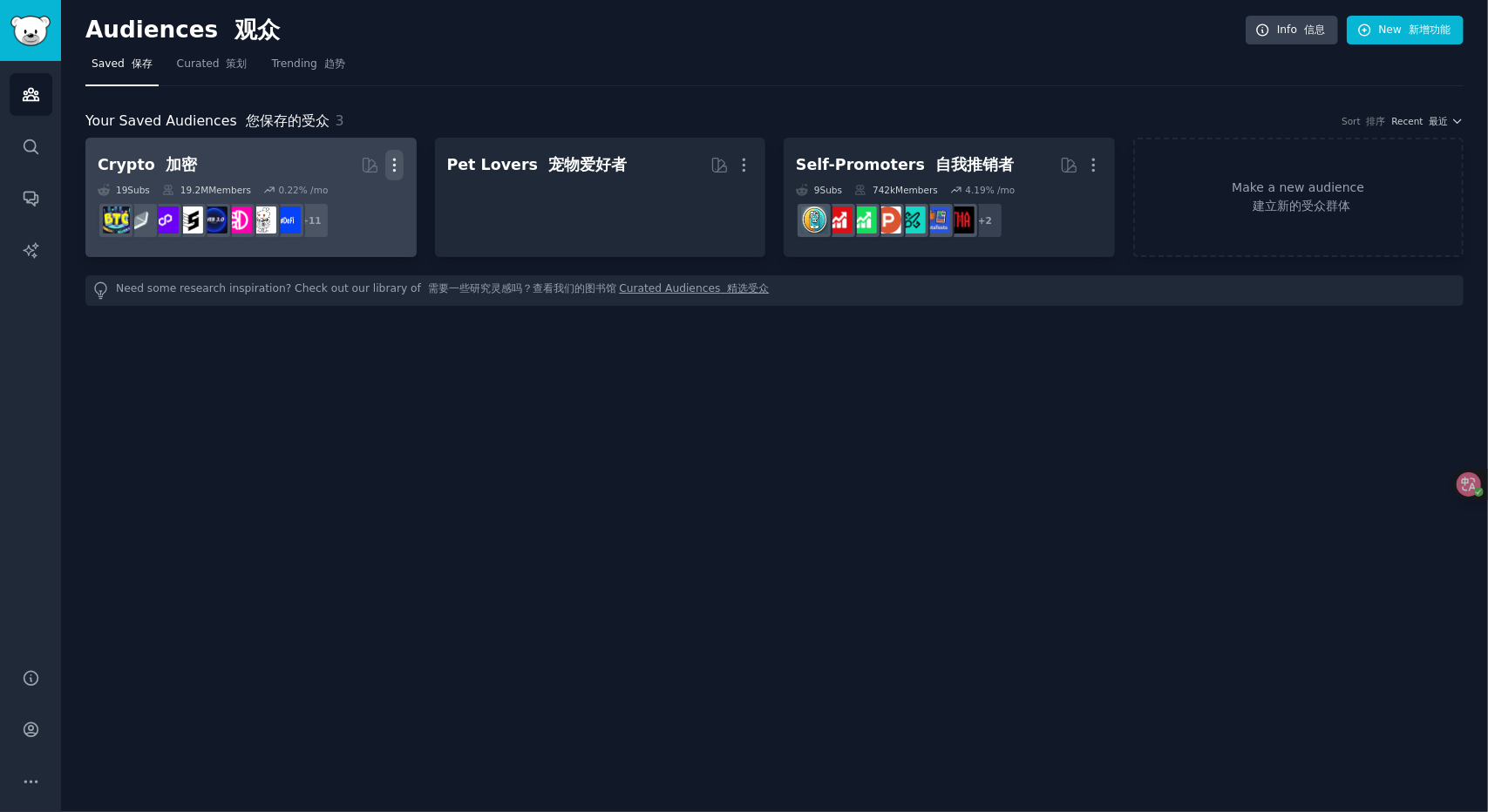
click at [392, 160] on icon "button" at bounding box center [395, 166] width 19 height 19
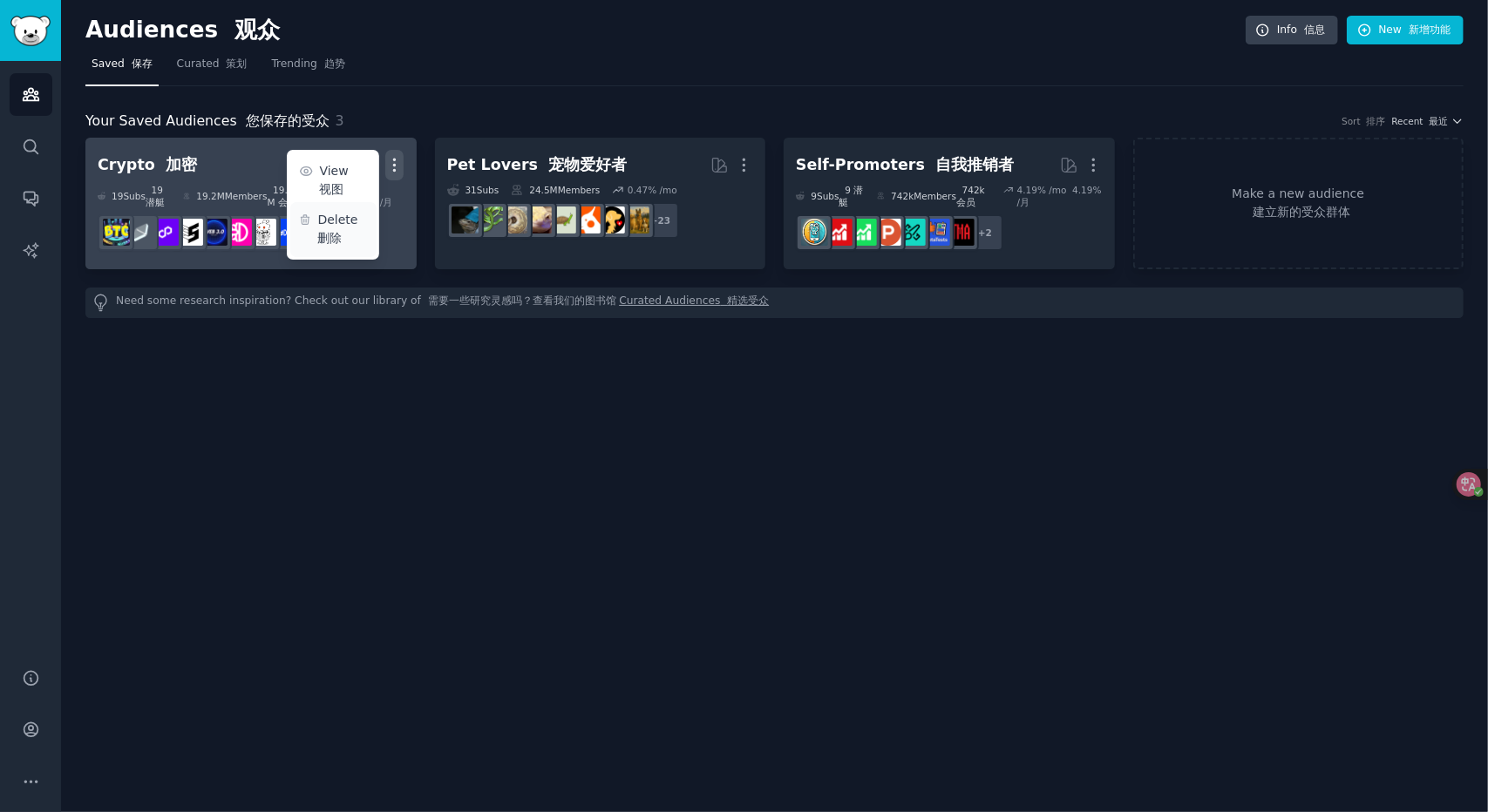
click at [349, 223] on p "Delete 删除" at bounding box center [342, 229] width 49 height 36
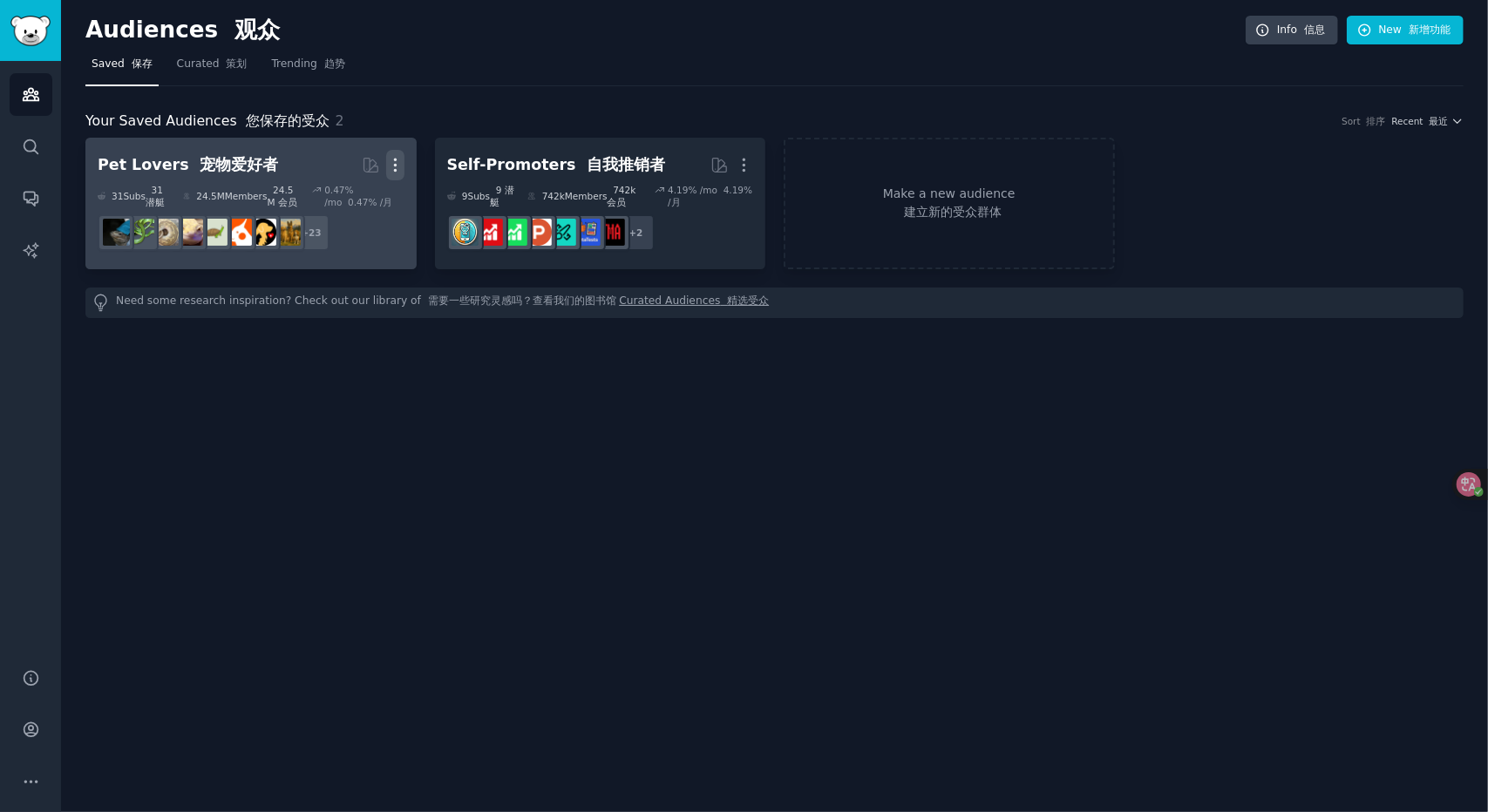
click at [399, 162] on icon "button" at bounding box center [396, 166] width 19 height 19
click at [354, 223] on p "Delete" at bounding box center [347, 221] width 40 height 19
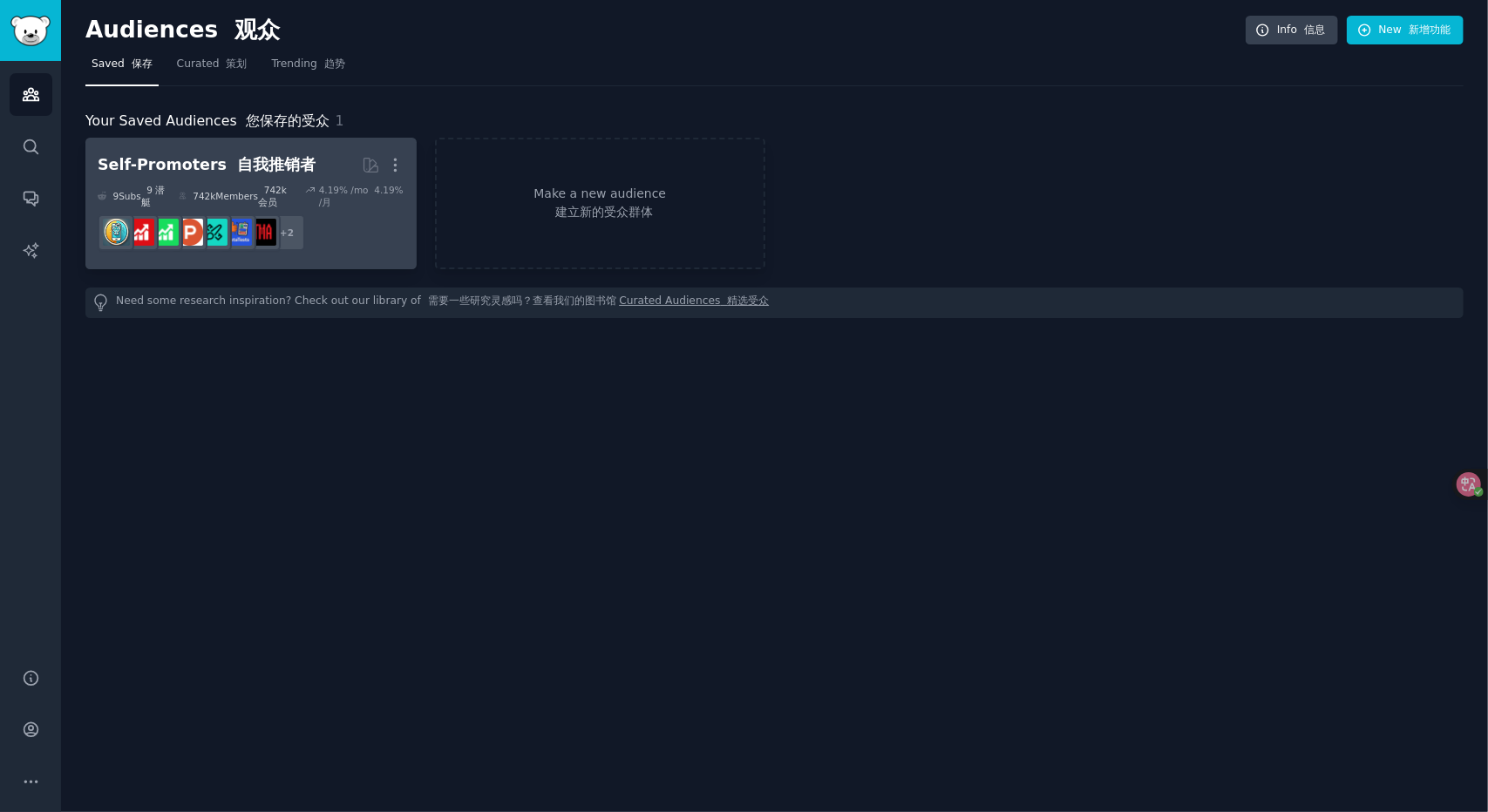
click at [315, 211] on dd "r/IMadeThis, r/SideProject r/IMadeThis、r/SideProject + 2" at bounding box center [251, 233] width 307 height 48
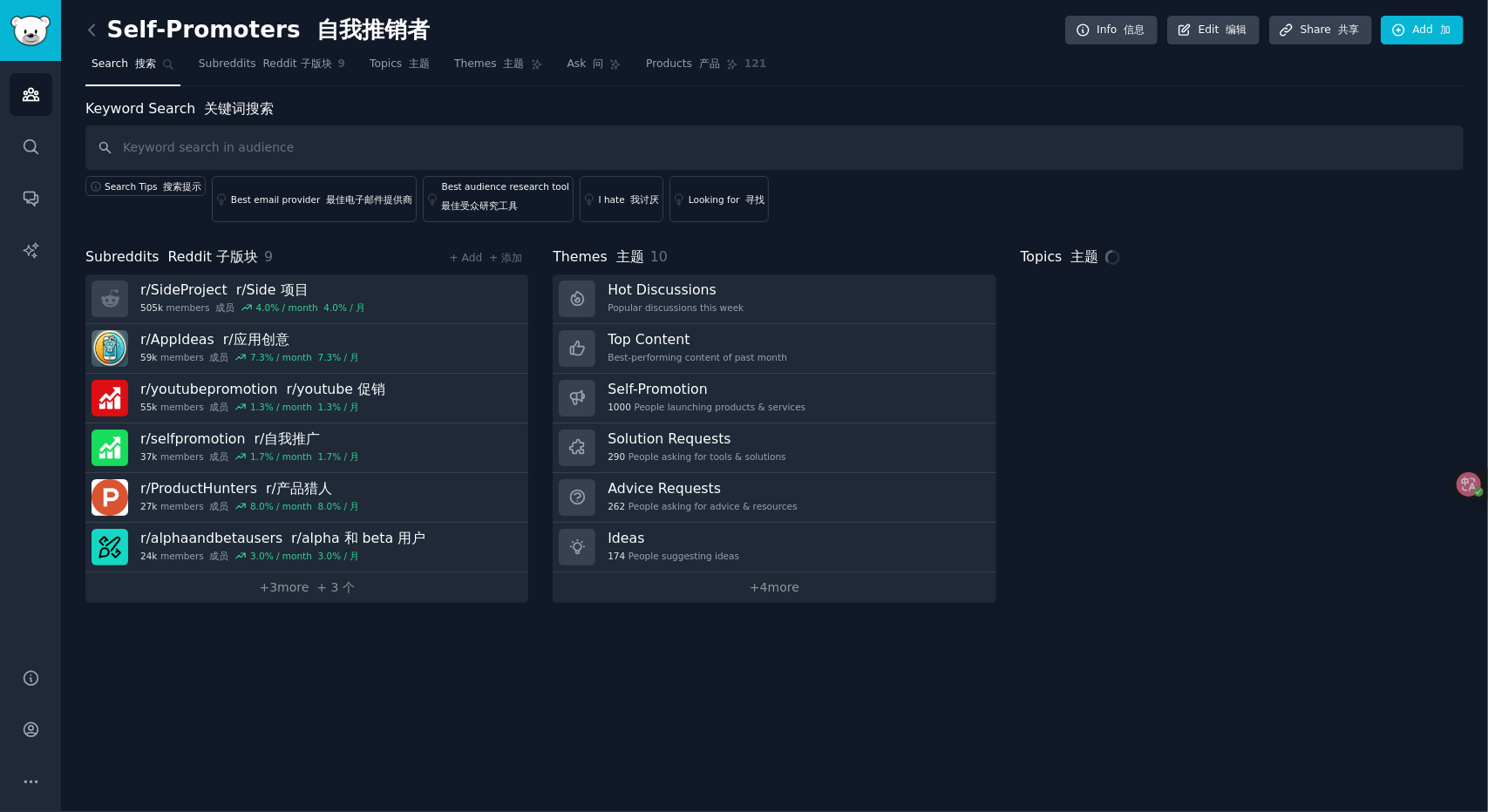
click at [331, 156] on input "text" at bounding box center [775, 148] width 1378 height 45
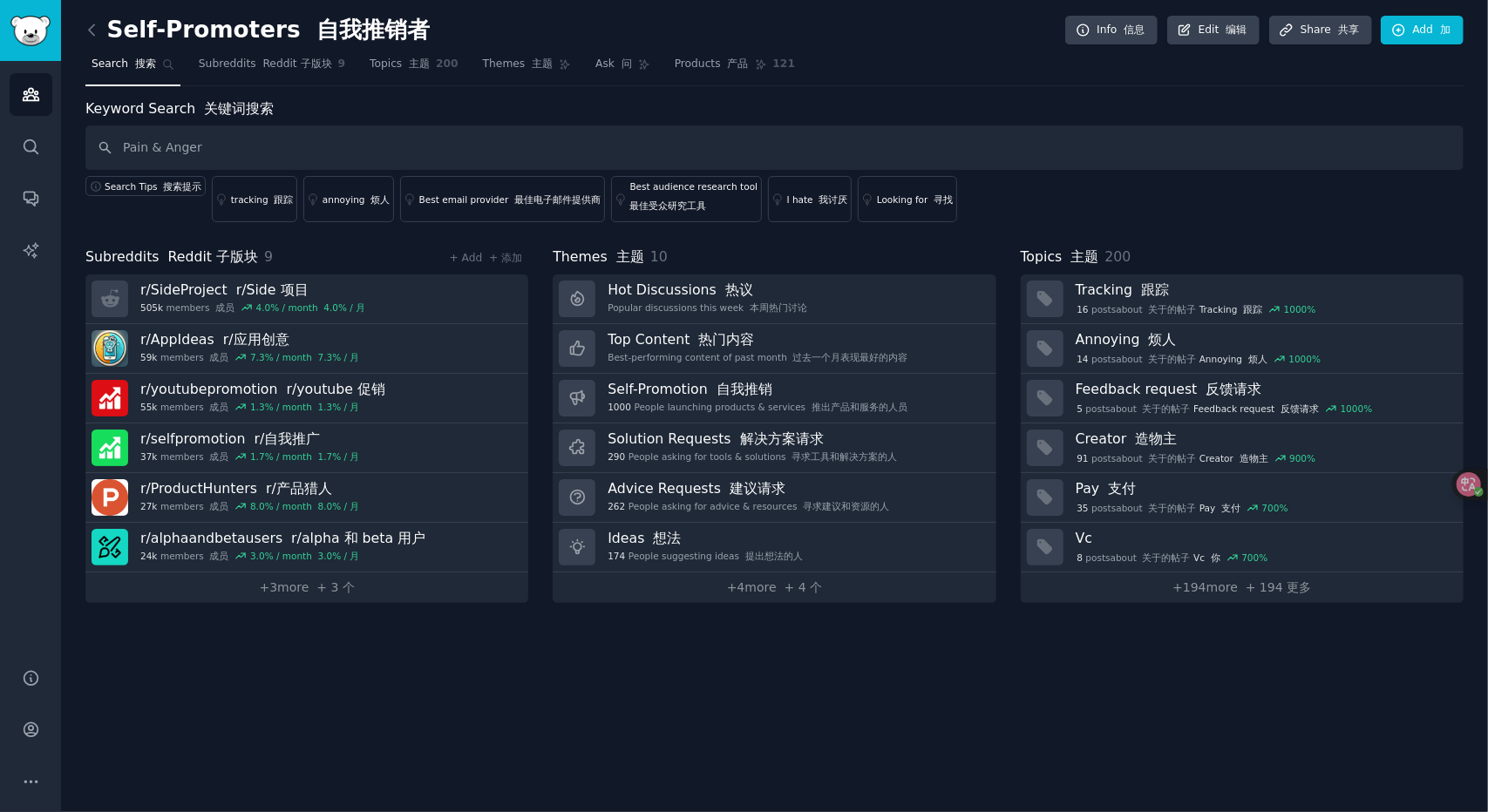
type input "Pain & Anger"
drag, startPoint x: 377, startPoint y: 129, endPoint x: 373, endPoint y: 142, distance: 13.6
click at [377, 129] on input "Pain & Anger" at bounding box center [775, 148] width 1378 height 45
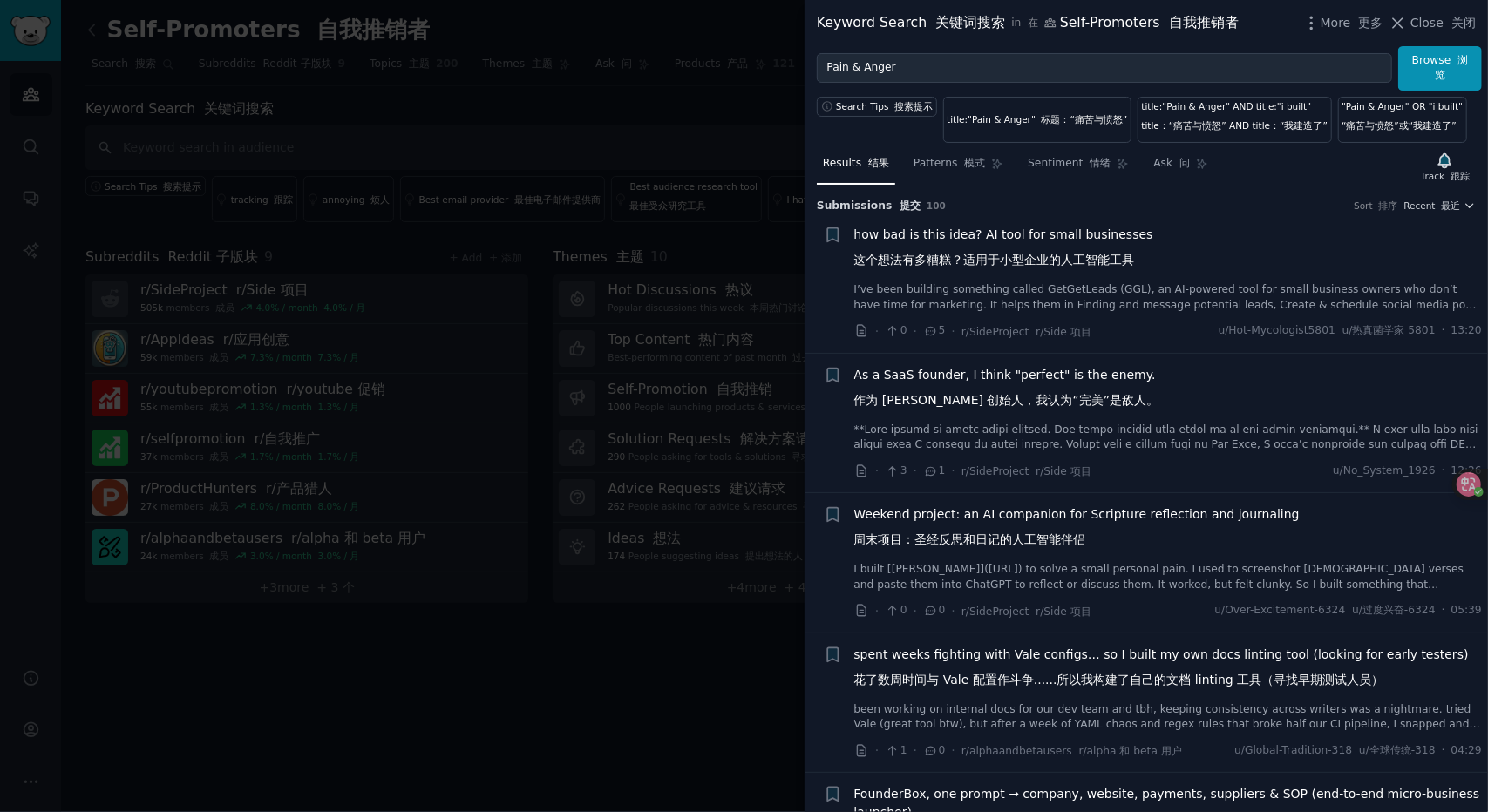
click at [1067, 231] on span "how bad is this idea? AI tool for small businesses 这个想法有多糟糕？适用于小型企业的人工智能工具" at bounding box center [1003, 250] width 299 height 50
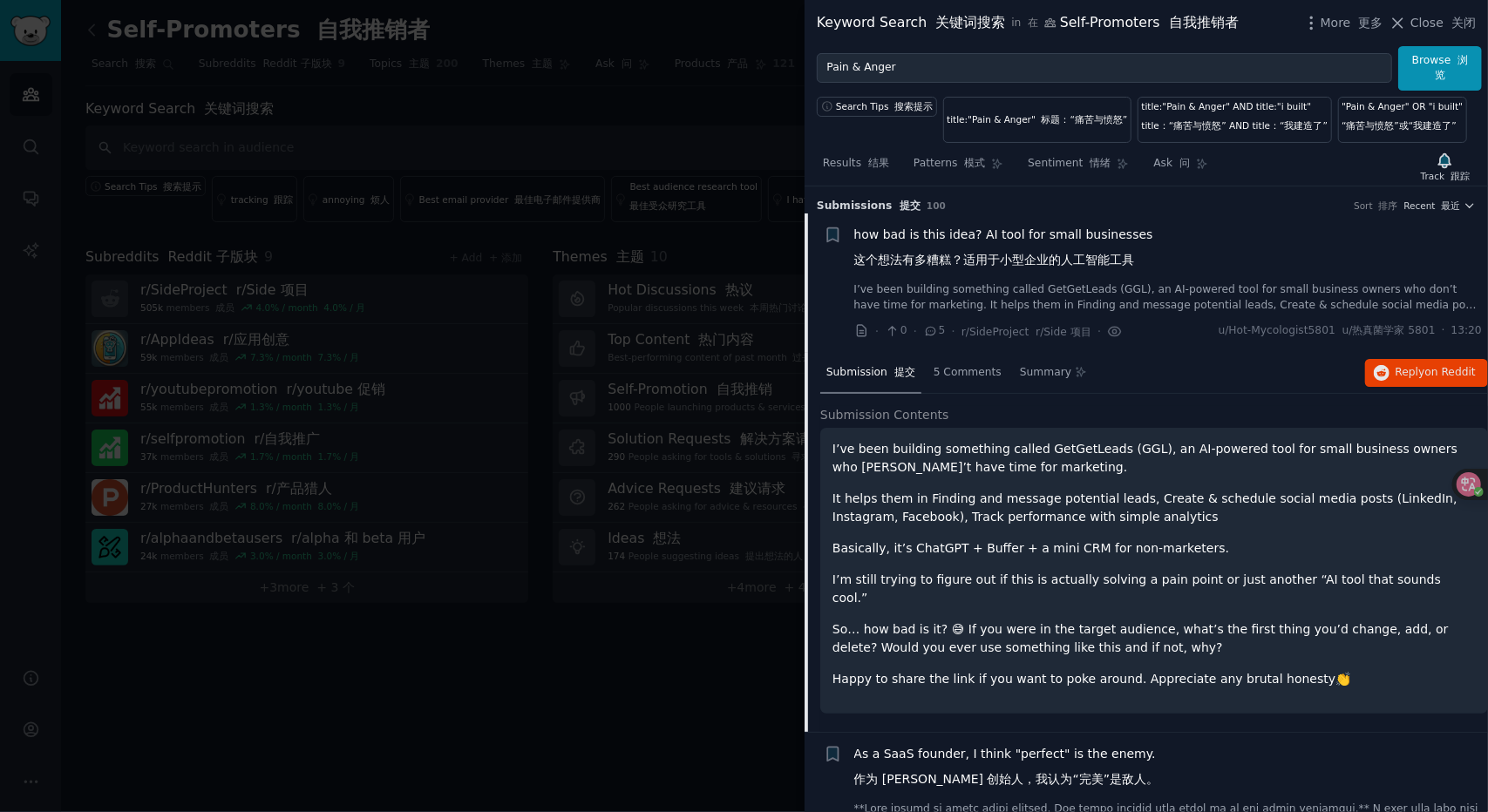
scroll to position [27, 0]
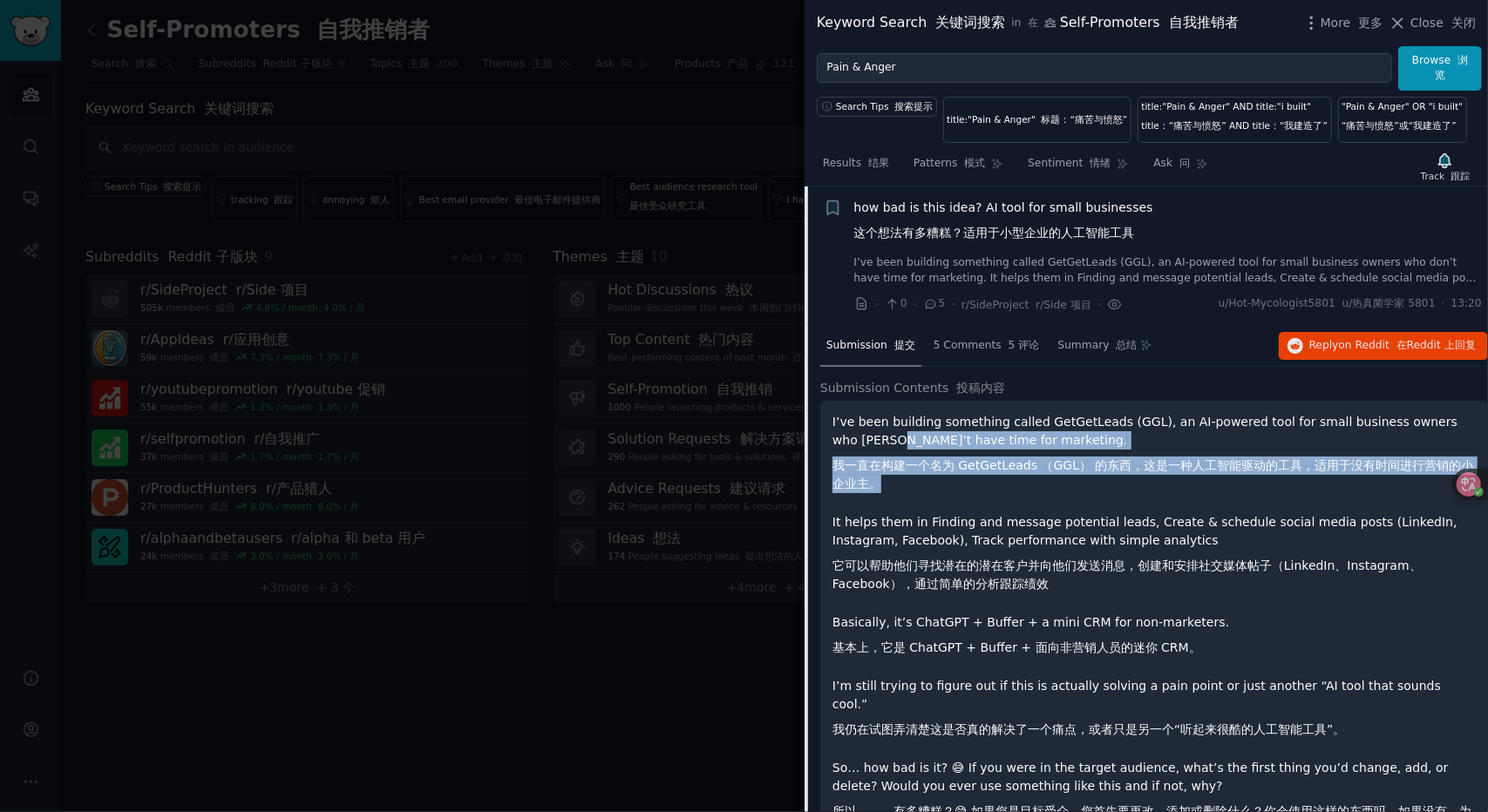
click at [999, 499] on div "I’ve been building something called GetGetLeads (GGL), an AI-powered tool for s…" at bounding box center [1154, 662] width 643 height 497
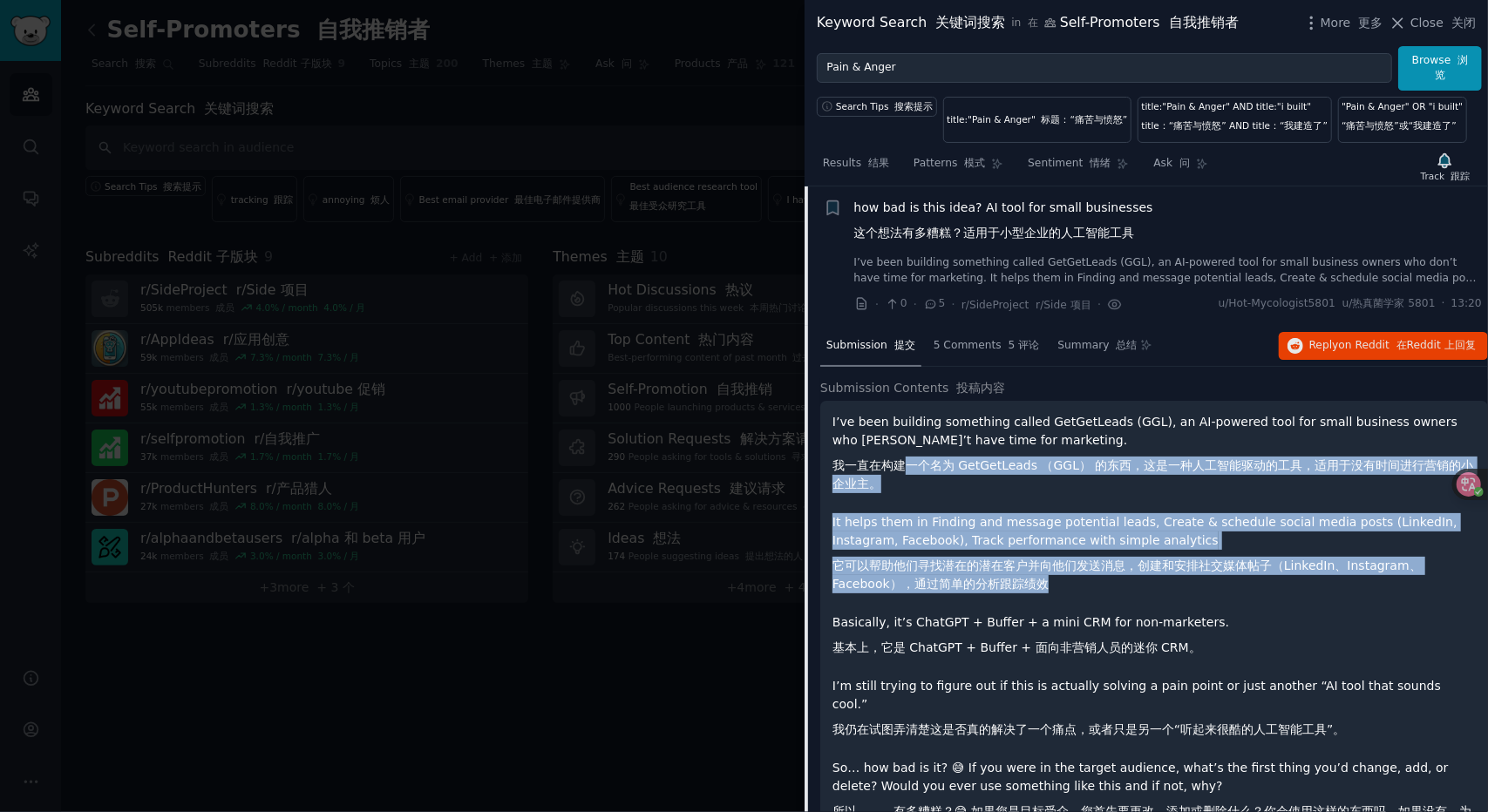
drag, startPoint x: 1078, startPoint y: 581, endPoint x: 1104, endPoint y: 596, distance: 30.0
click at [1104, 596] on div "I’ve been building something called GetGetLeads (GGL), an AI-powered tool for s…" at bounding box center [1154, 662] width 643 height 497
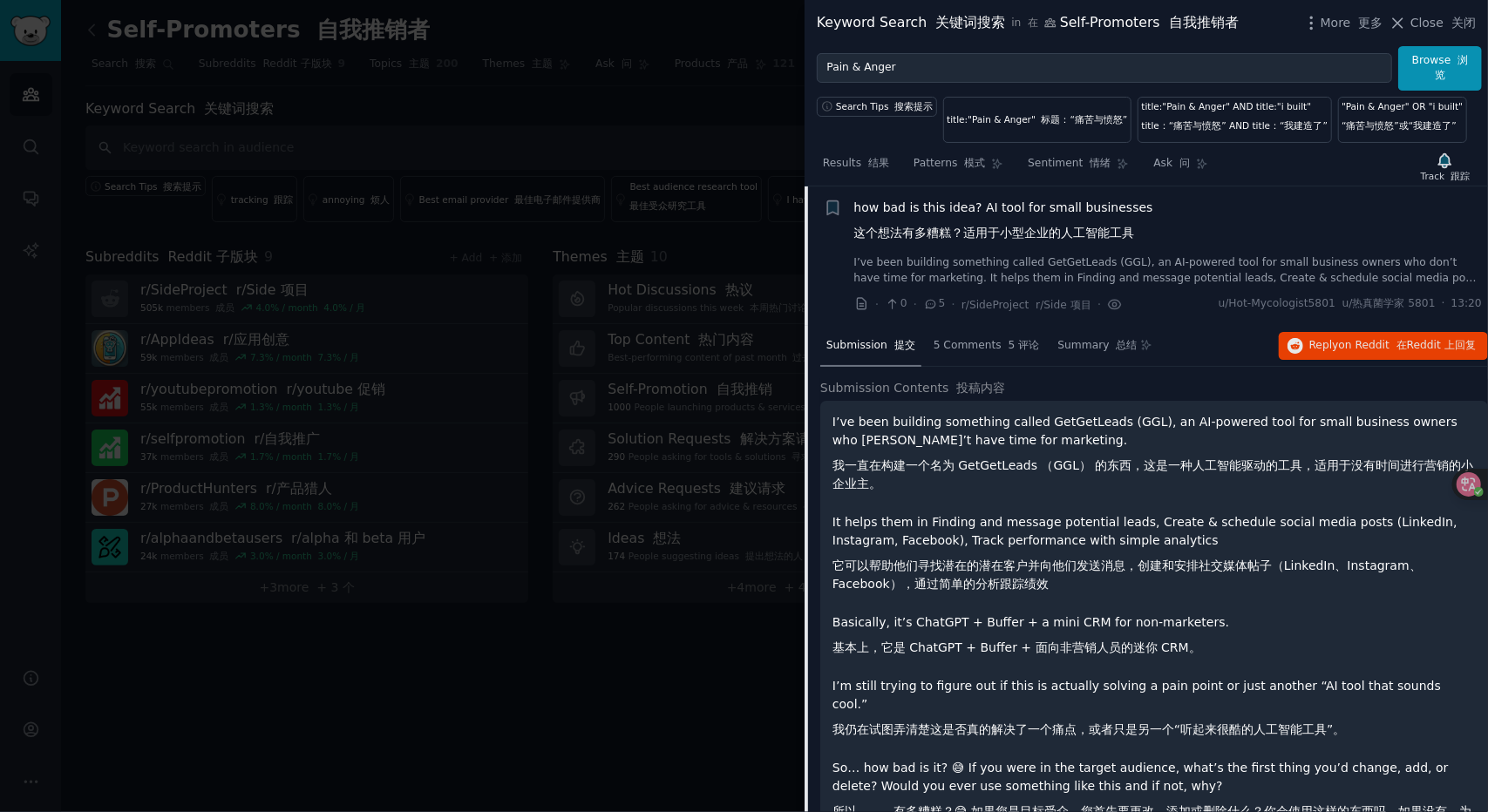
click at [1104, 596] on p "It helps them in Finding and message potential leads, Create & schedule social …" at bounding box center [1154, 557] width 643 height 88
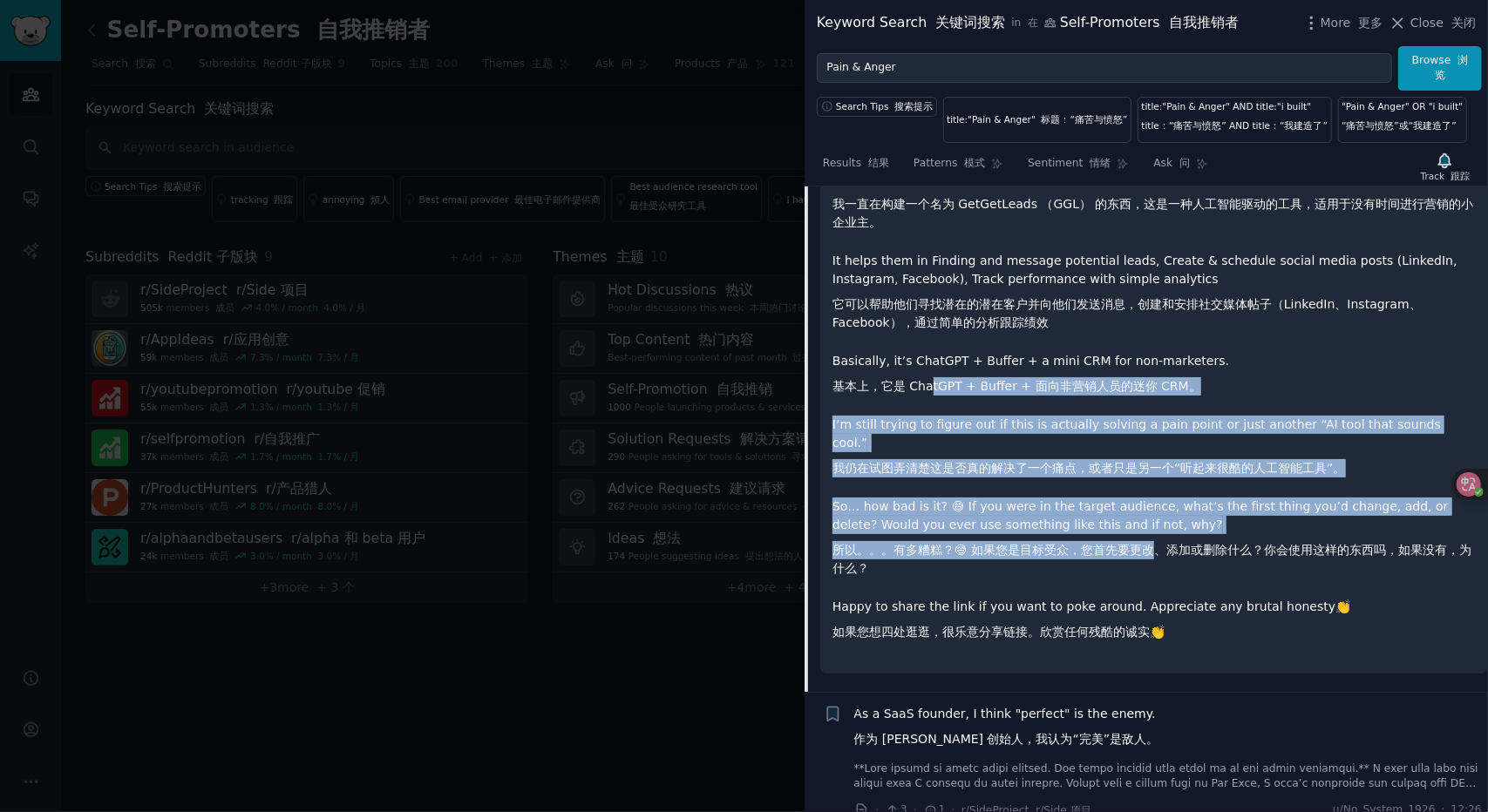
drag, startPoint x: 1033, startPoint y: 440, endPoint x: 1159, endPoint y: 521, distance: 149.8
click at [1159, 521] on div "I’ve been building something called GetGetLeads (GGL), an AI-powered tool for s…" at bounding box center [1154, 400] width 643 height 497
click at [1159, 541] on font "所以。。。有多糟糕？😅 如果您是目标受众，您首先要更改、添加或删除什么？你会使用这样的东西吗，如果没有，为什么？" at bounding box center [1154, 559] width 643 height 36
click at [966, 383] on div "I’ve been building something called GetGetLeads (GGL), an AI-powered tool for s…" at bounding box center [1154, 400] width 643 height 497
click at [1074, 498] on p "So… how bad is it? 😅 If you were in the target audience, what’s the first thing…" at bounding box center [1154, 542] width 643 height 88
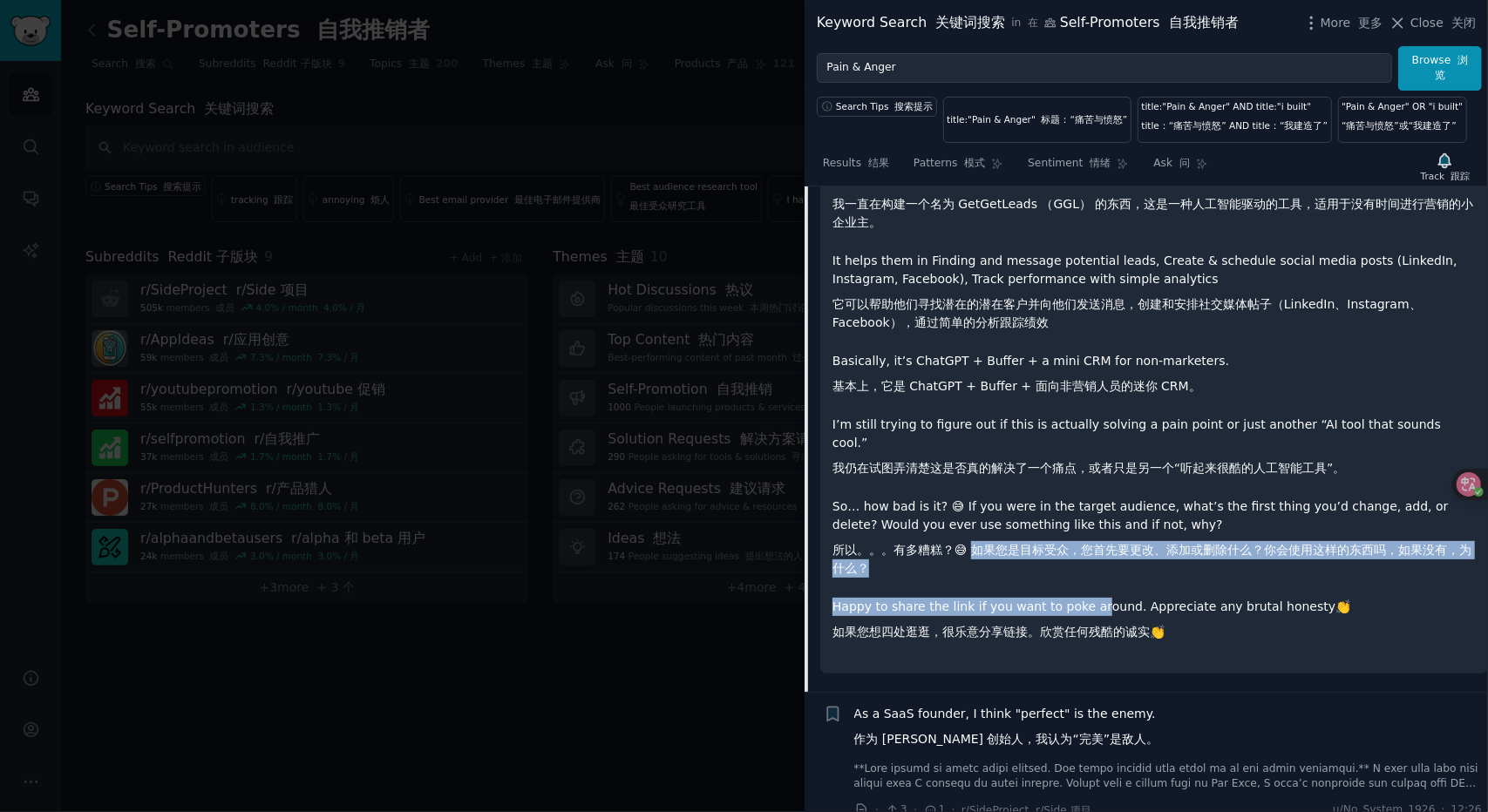
drag, startPoint x: 1088, startPoint y: 566, endPoint x: 1102, endPoint y: 568, distance: 14.1
click at [1102, 568] on div "I’ve been building something called GetGetLeads (GGL), an AI-powered tool for s…" at bounding box center [1154, 400] width 643 height 497
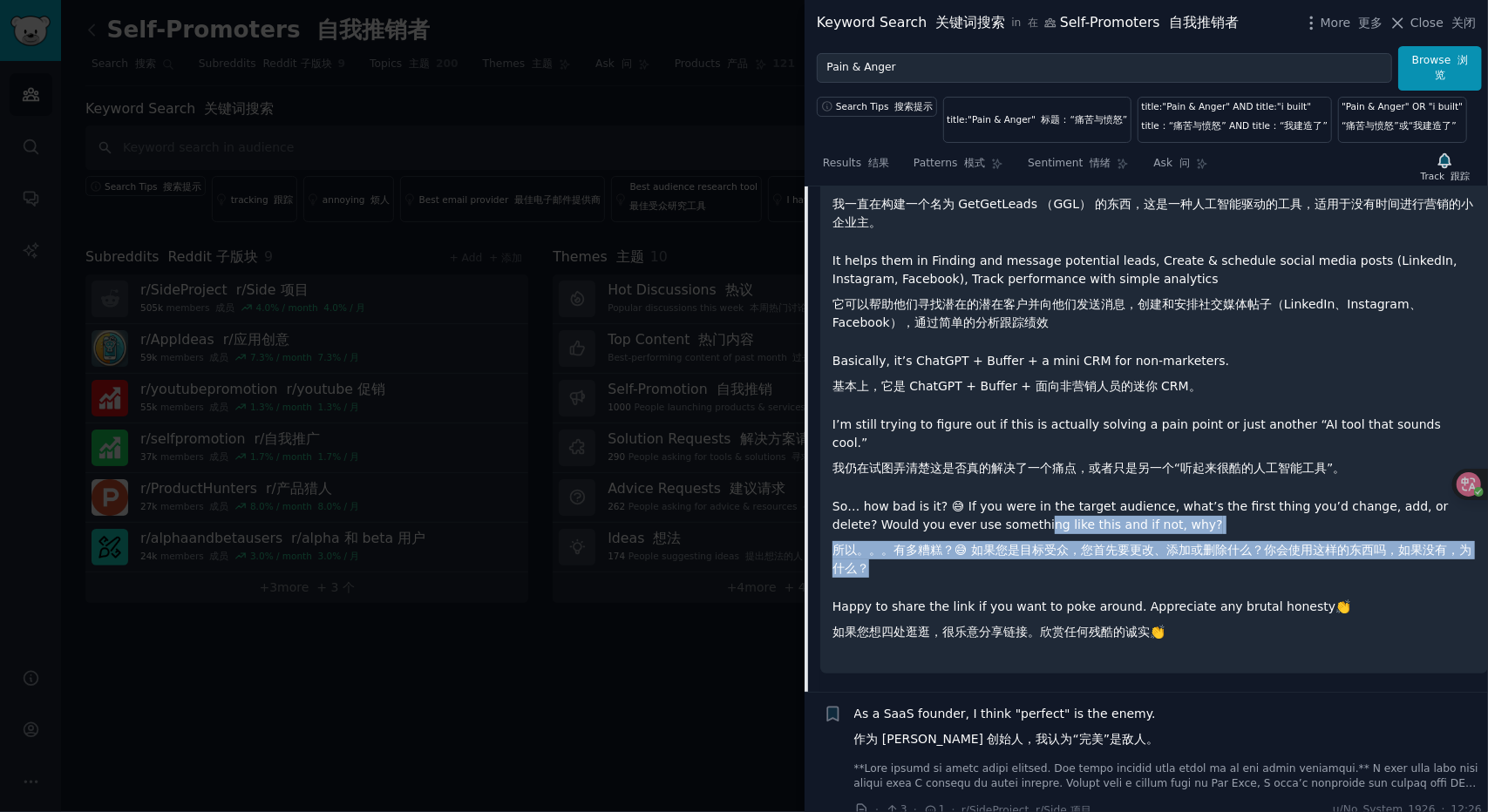
drag, startPoint x: 1008, startPoint y: 515, endPoint x: 971, endPoint y: 480, distance: 50.9
click at [976, 498] on p "So… how bad is it? 😅 If you were in the target audience, what’s the first thing…" at bounding box center [1154, 542] width 643 height 88
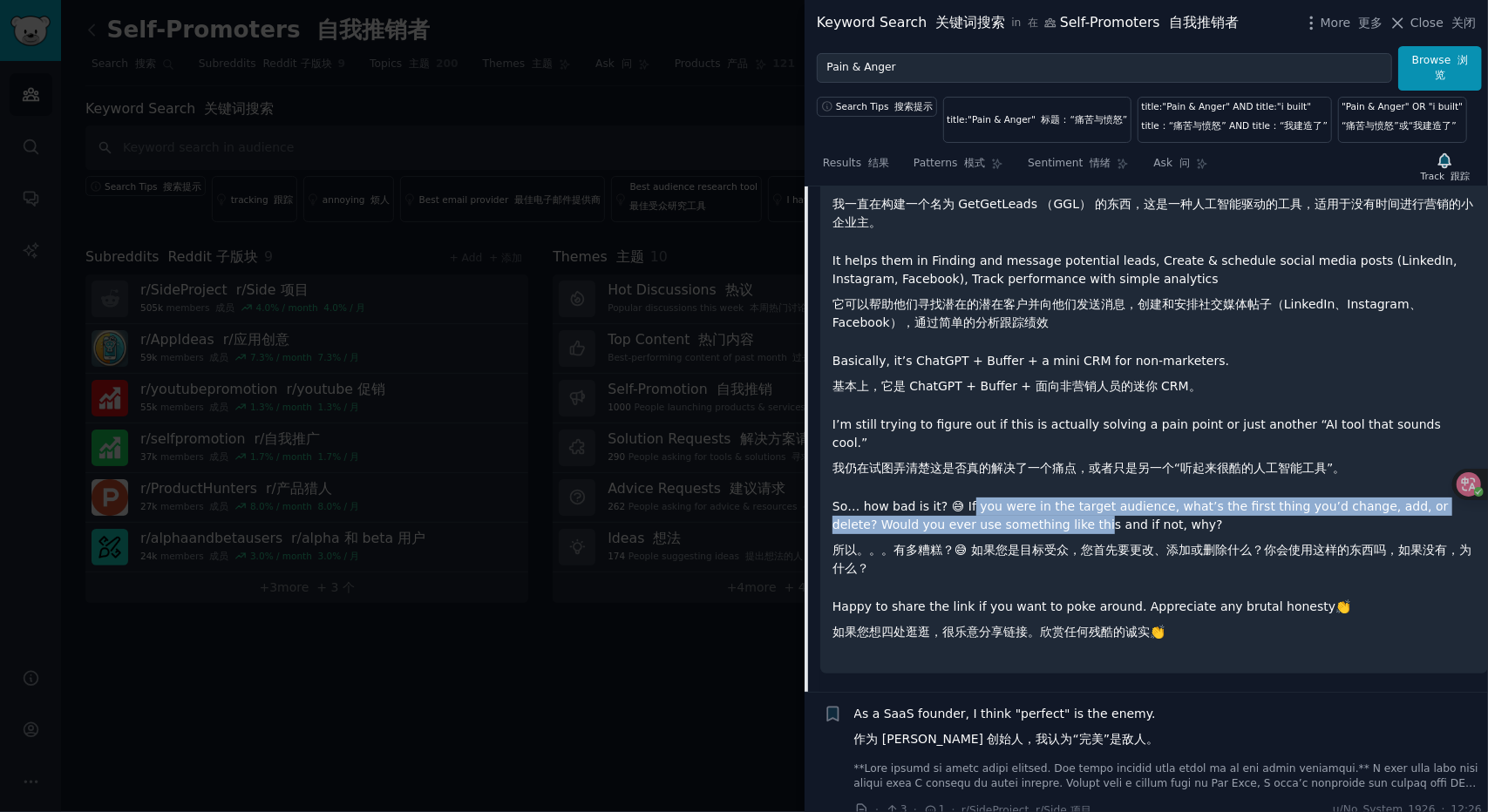
drag, startPoint x: 971, startPoint y: 480, endPoint x: 1137, endPoint y: 528, distance: 172.8
click at [1086, 519] on p "So… how bad is it? 😅 If you were in the target audience, what’s the first thing…" at bounding box center [1154, 542] width 643 height 88
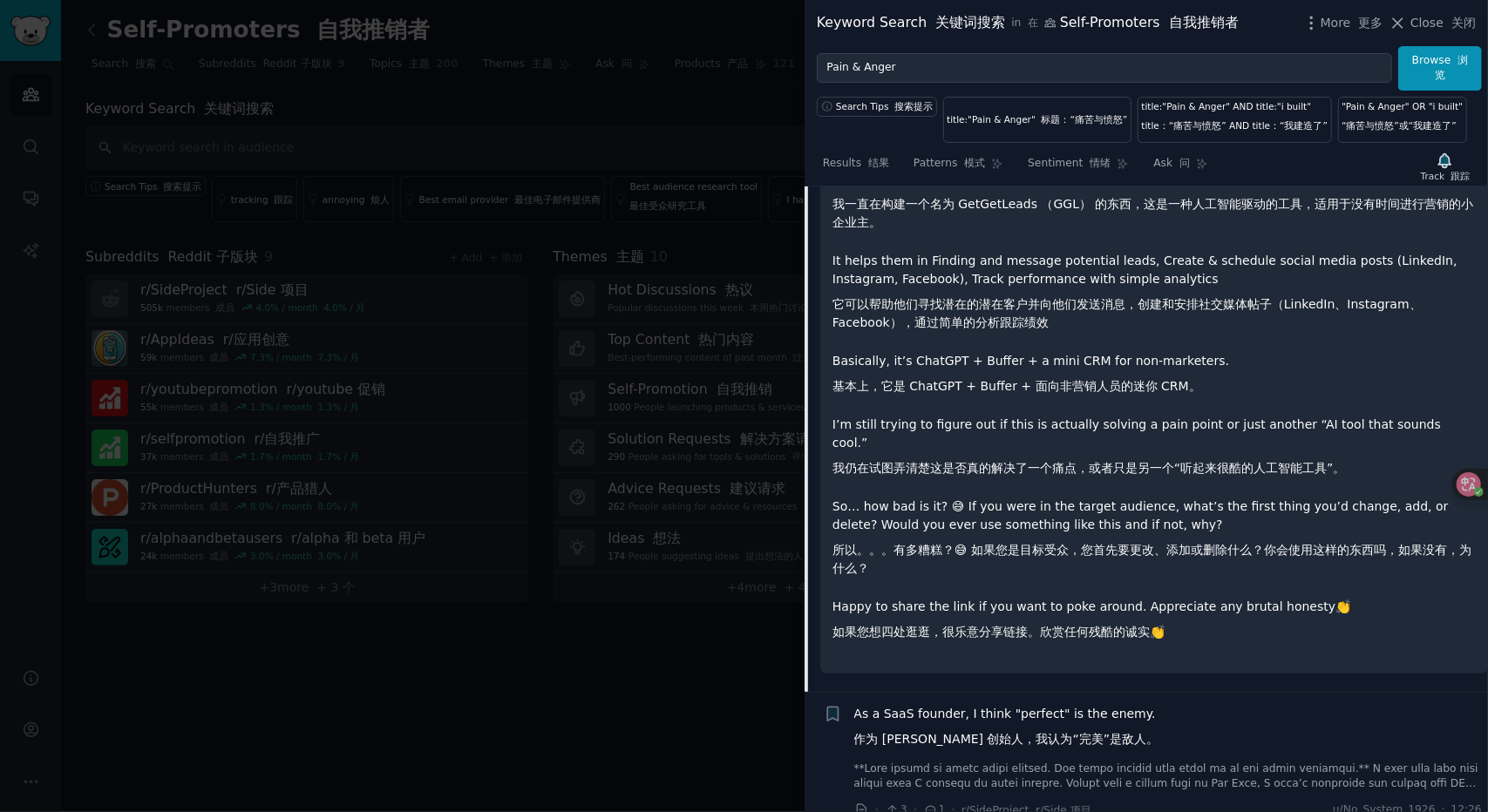
click at [1138, 543] on font "所以。。。有多糟糕？😅 如果您是目标受众，您首先要更改、添加或删除什么？你会使用这样的东西吗，如果没有，为什么？" at bounding box center [1152, 559] width 639 height 33
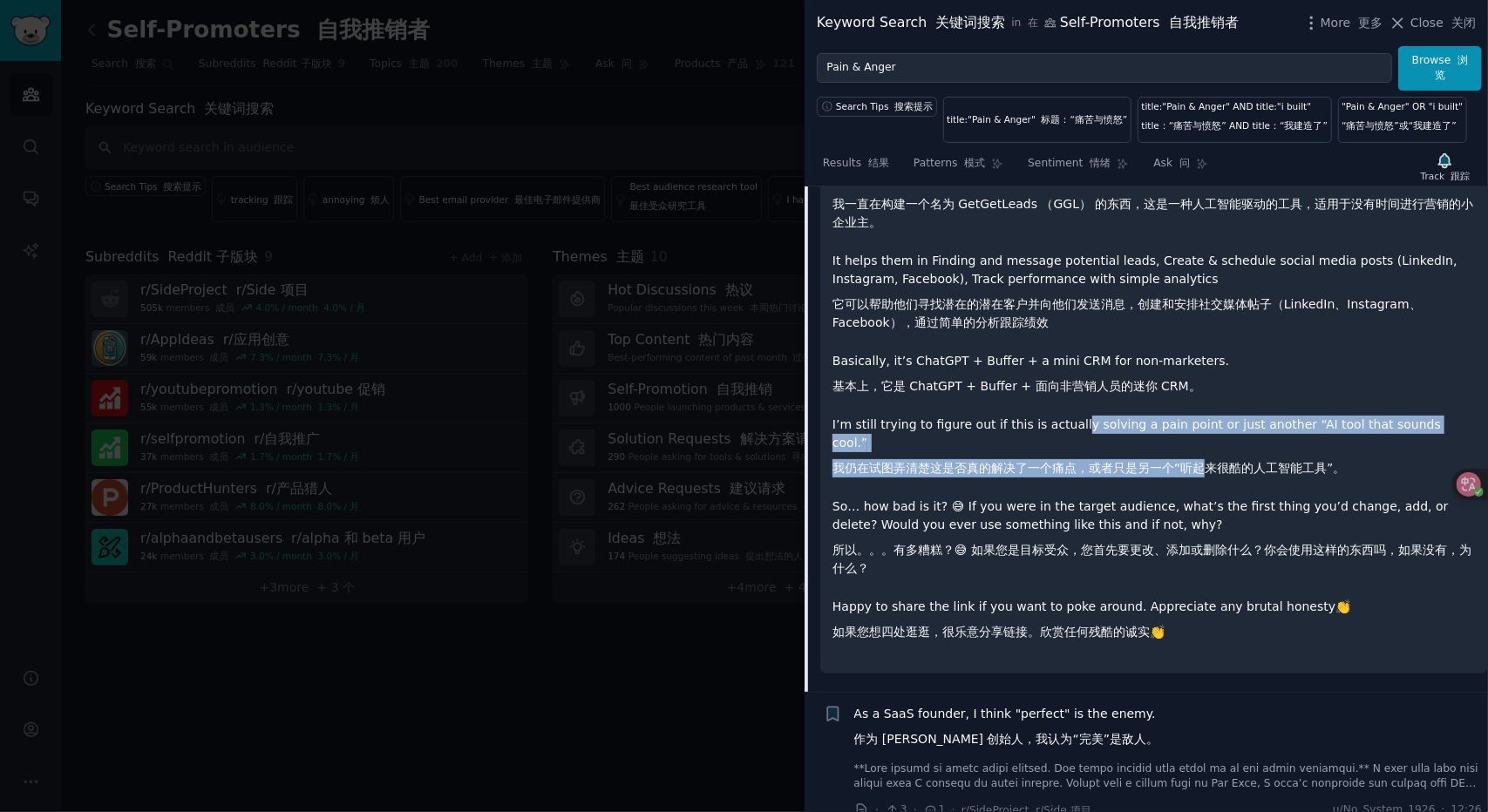
drag, startPoint x: 1123, startPoint y: 435, endPoint x: 1293, endPoint y: 473, distance: 174.2
click at [1293, 473] on div "I’ve been building something called GetGetLeads (GGL), an AI-powered tool for s…" at bounding box center [1154, 400] width 643 height 497
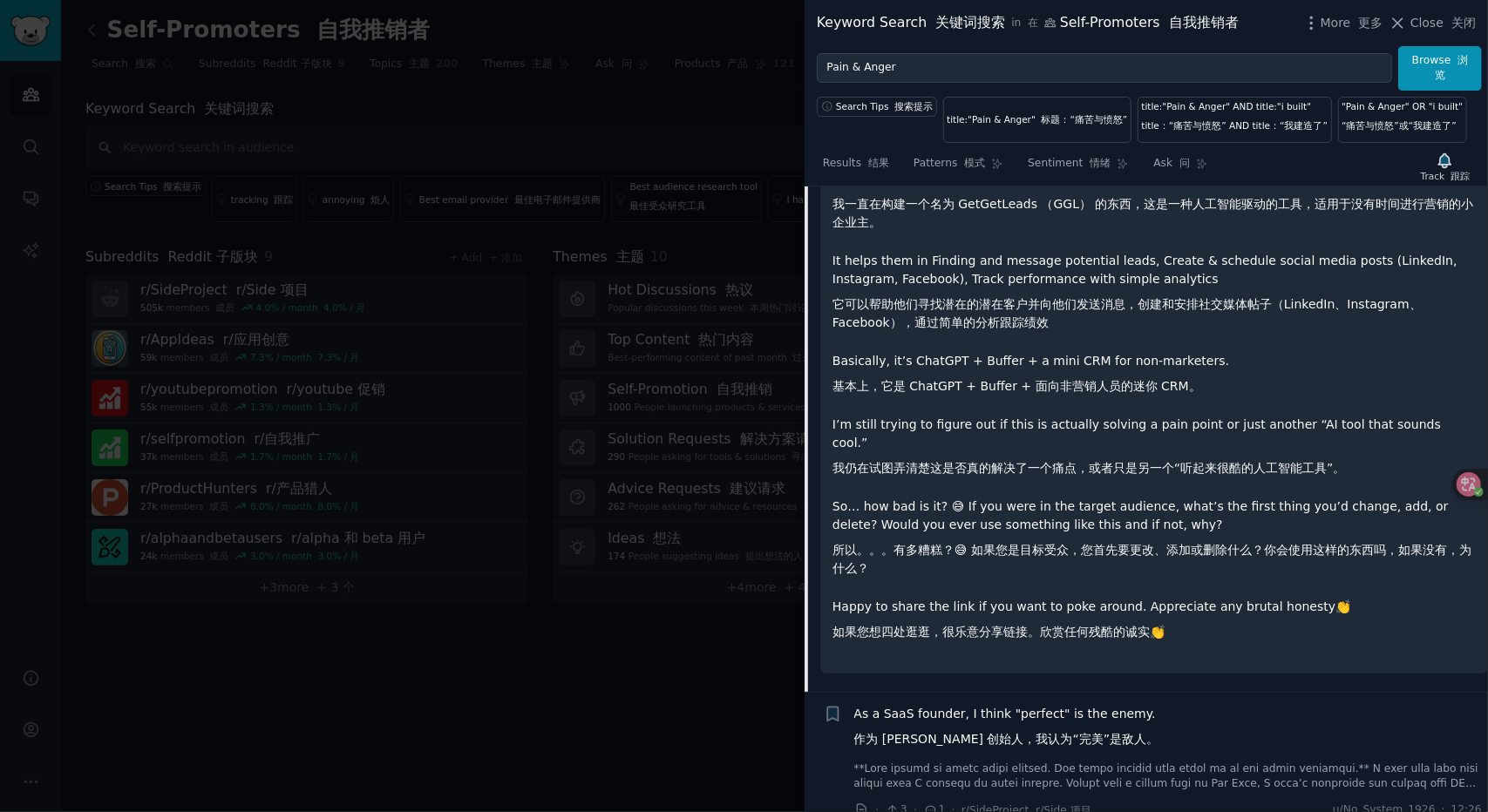
click at [1305, 476] on div "I’ve been building something called GetGetLeads (GGL), an AI-powered tool for s…" at bounding box center [1154, 400] width 643 height 497
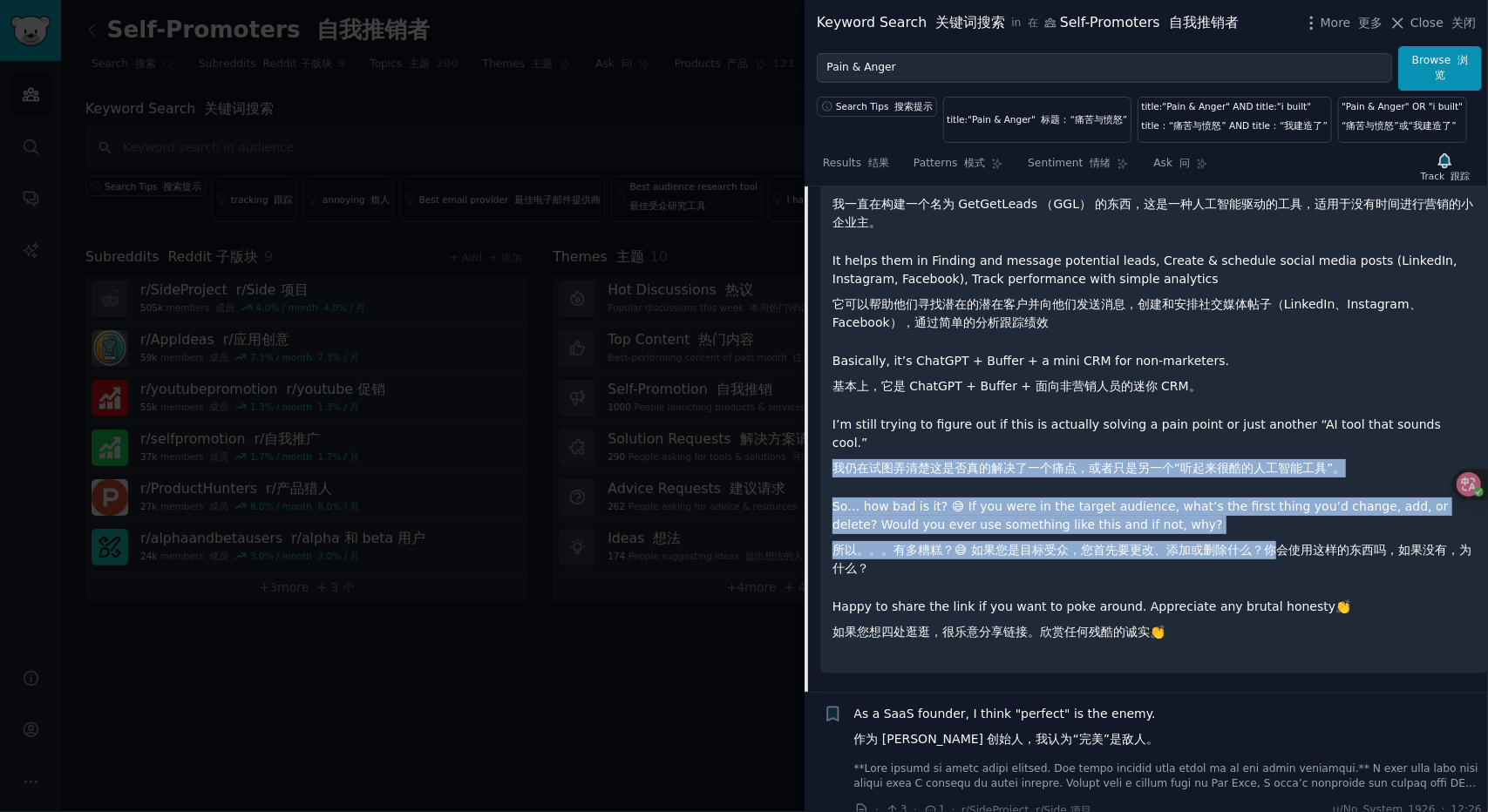
drag, startPoint x: 1222, startPoint y: 478, endPoint x: 1283, endPoint y: 522, distance: 75.2
click at [1283, 522] on div "I’ve been building something called GetGetLeads (GGL), an AI-powered tool for s…" at bounding box center [1154, 400] width 643 height 497
click at [1283, 543] on font "所以。。。有多糟糕？😅 如果您是目标受众，您首先要更改、添加或删除什么？你会使用这样的东西吗，如果没有，为什么？" at bounding box center [1152, 559] width 639 height 33
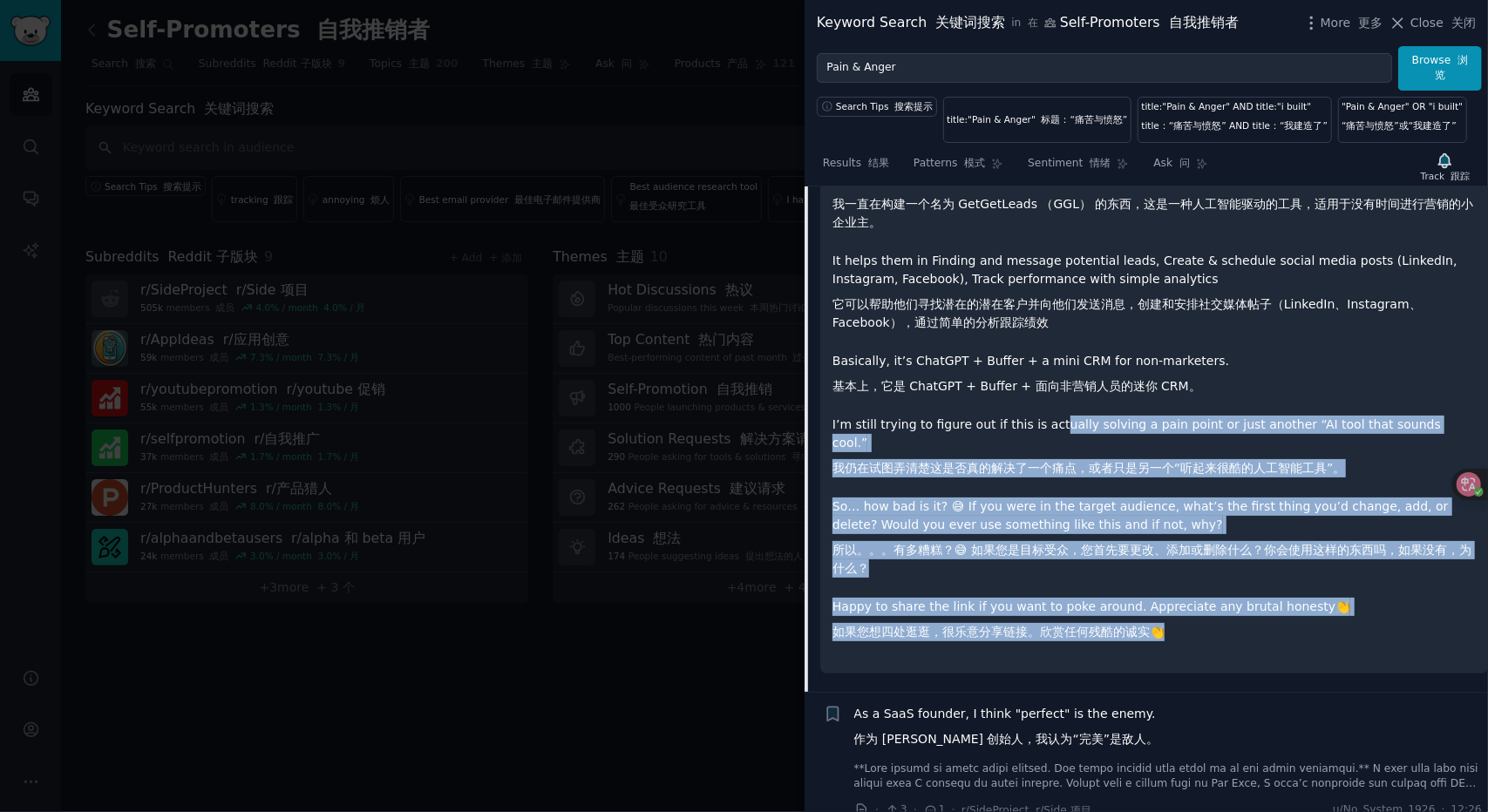
drag, startPoint x: 1173, startPoint y: 558, endPoint x: 1225, endPoint y: 612, distance: 75.0
click at [1225, 612] on div "I’ve been building something called GetGetLeads (GGL), an AI-powered tool for s…" at bounding box center [1154, 400] width 643 height 497
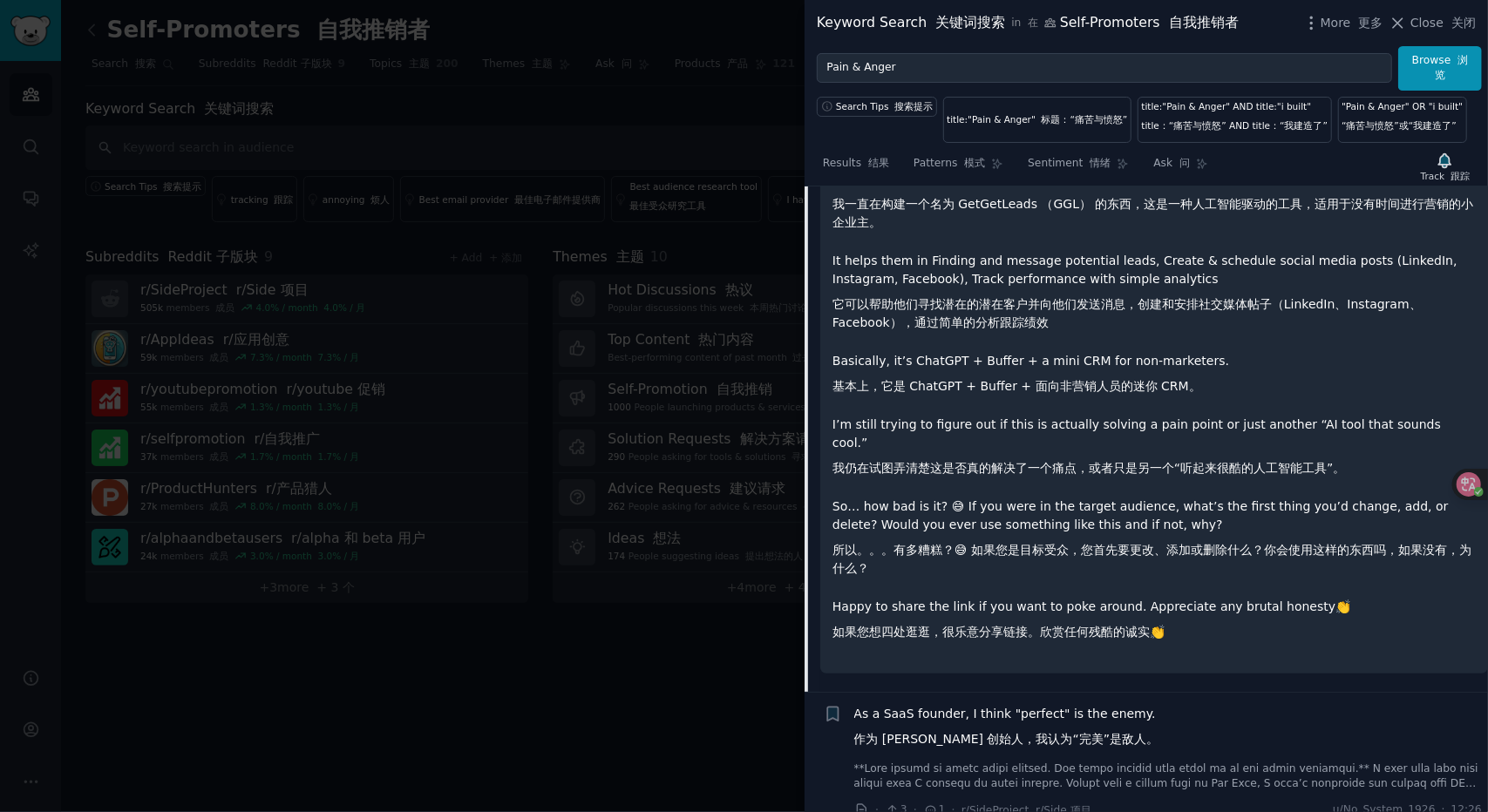
click at [1225, 613] on p "Happy to share the link if you want to poke around. Appreciate any brutal hones…" at bounding box center [1154, 623] width 643 height 50
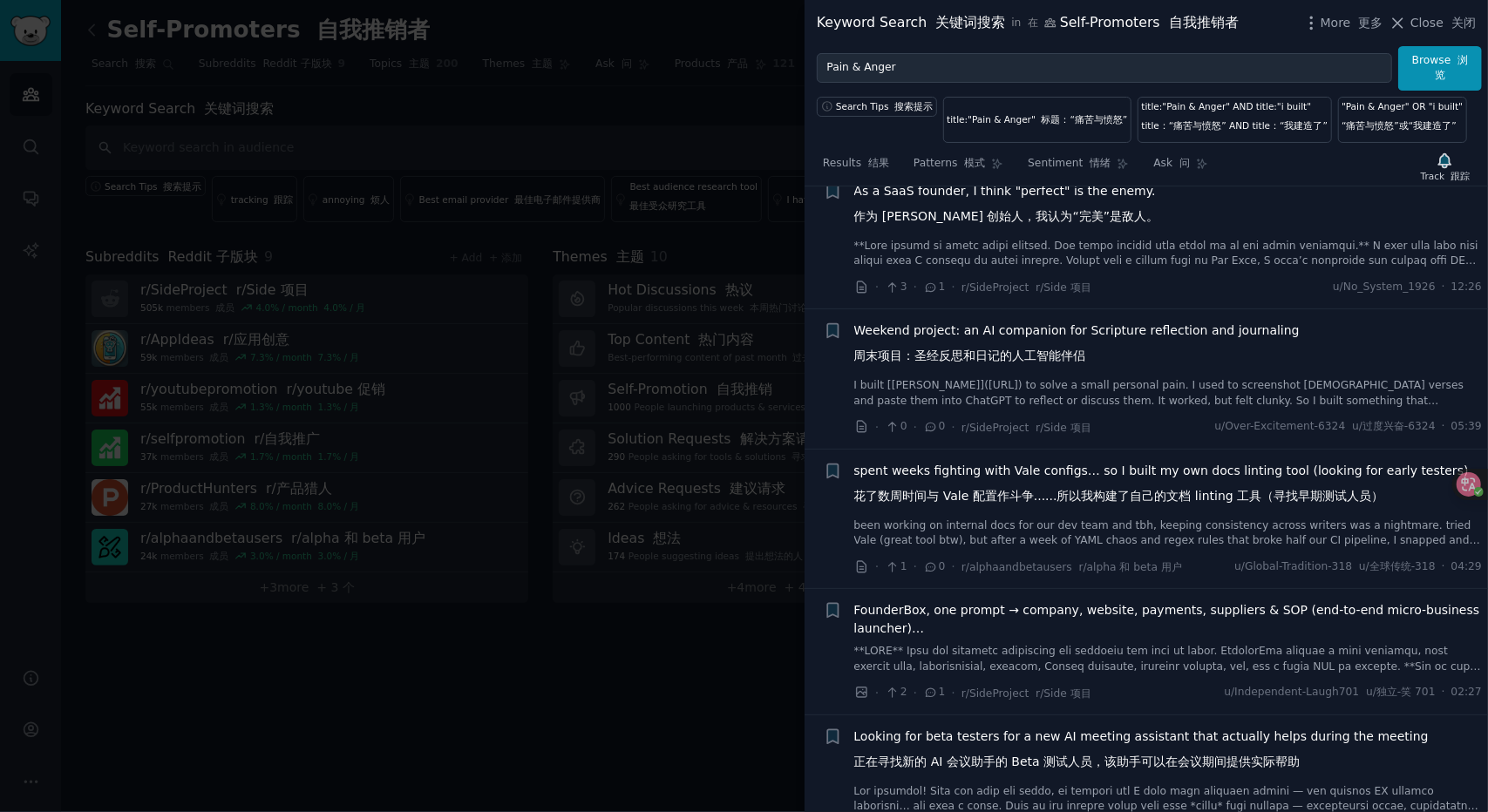
scroll to position [986, 0]
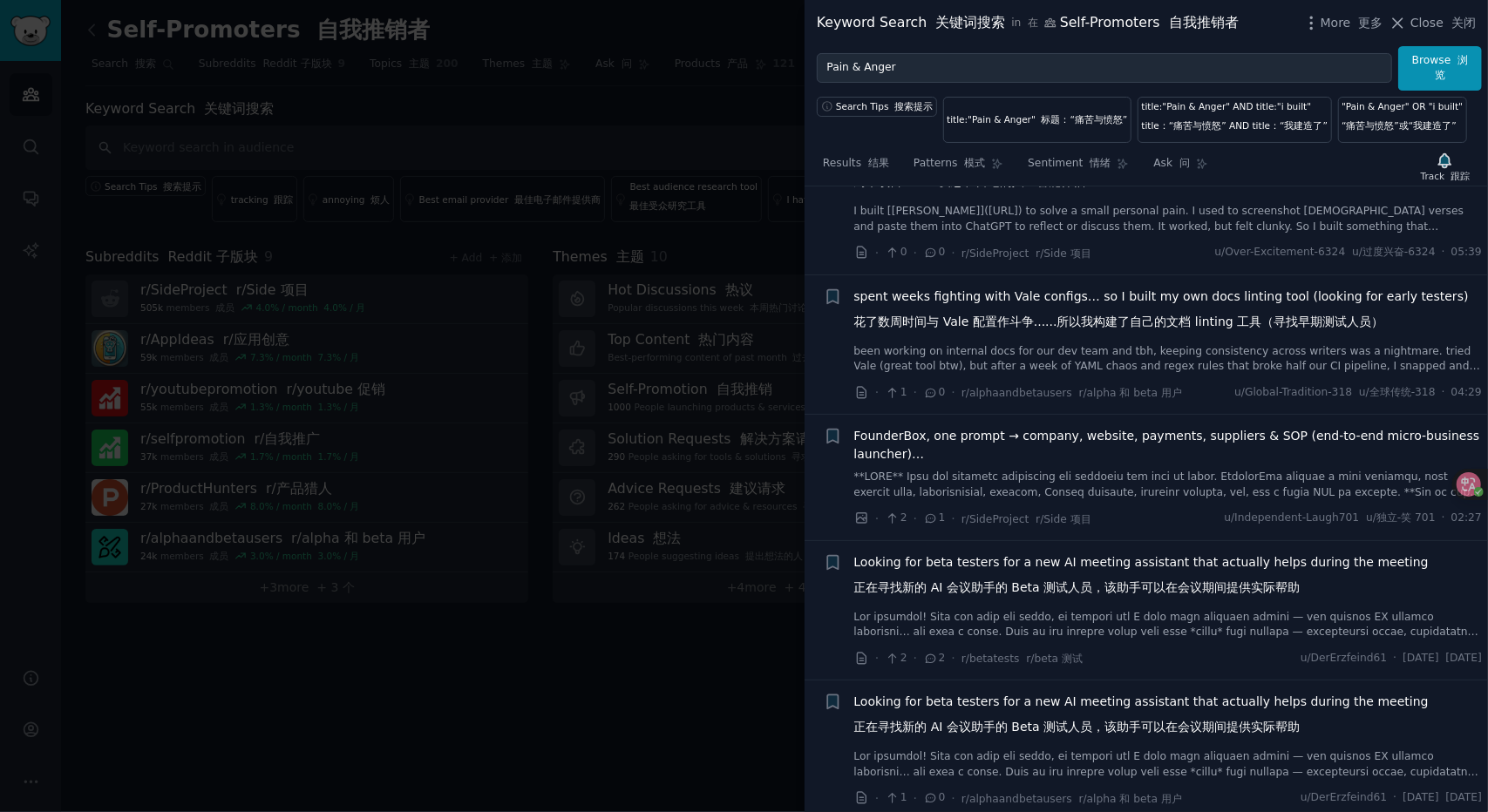
click at [1471, 469] on div at bounding box center [1476, 485] width 47 height 32
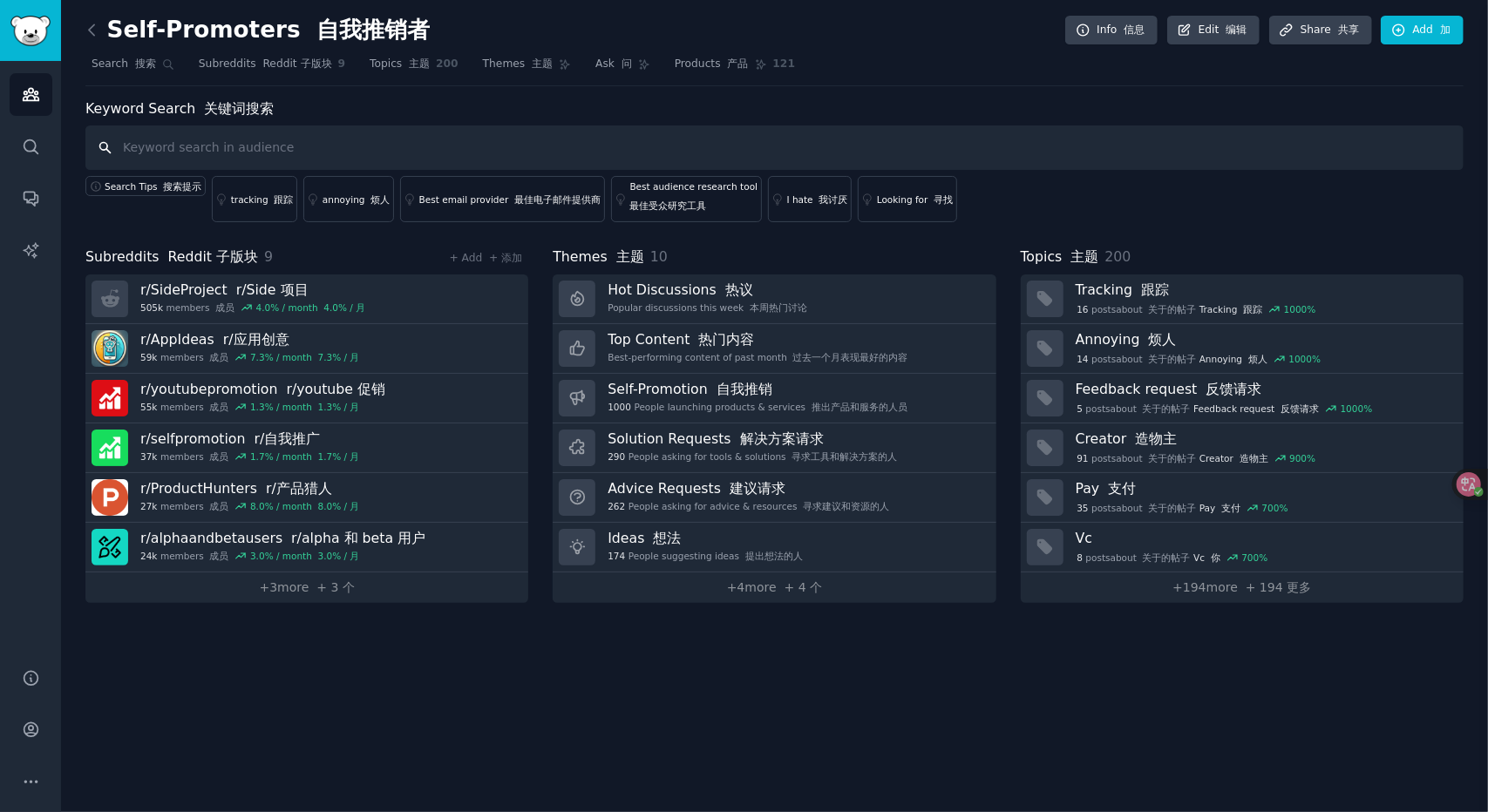
scroll to position [673, 0]
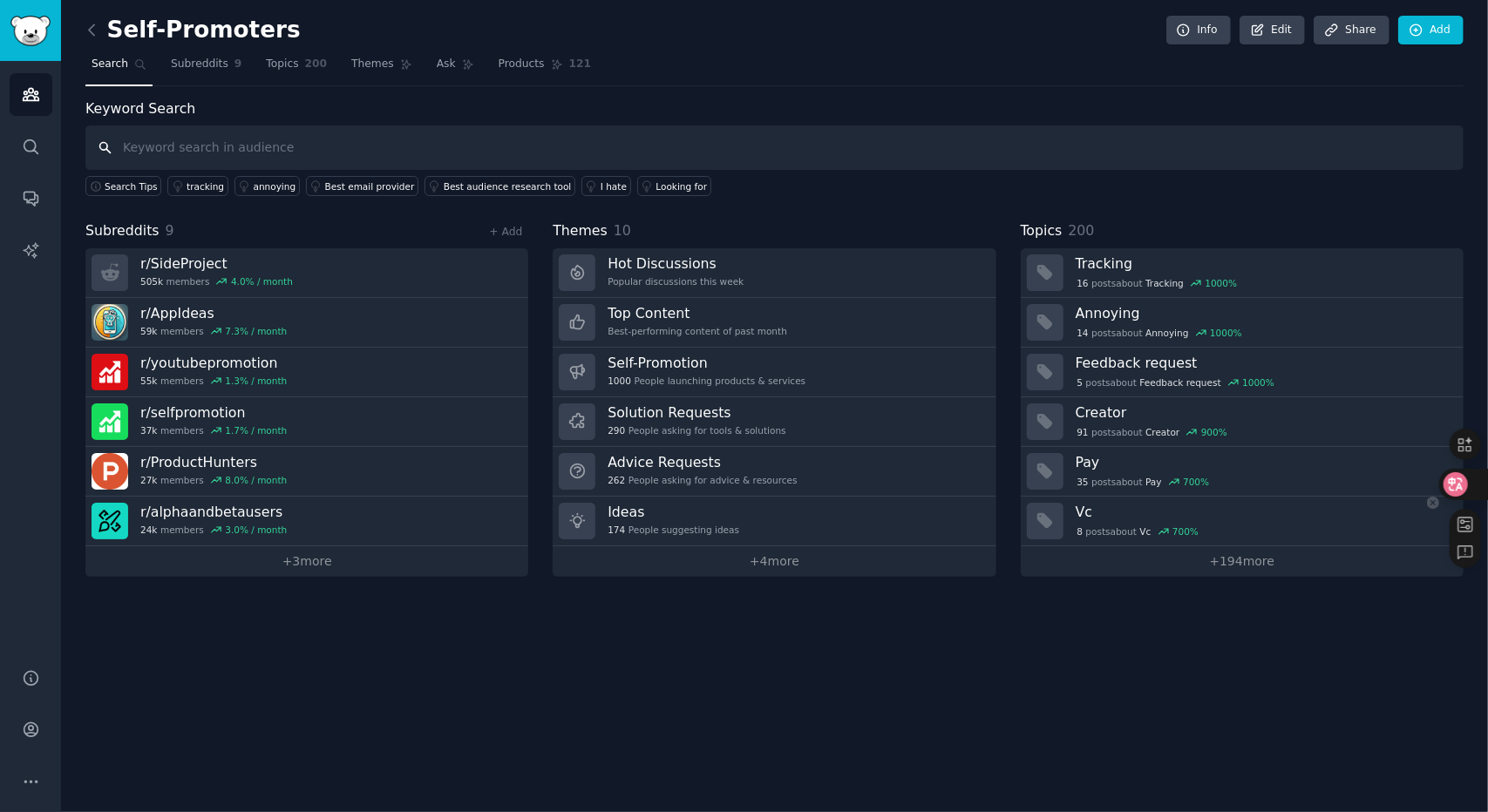
click at [1475, 480] on div at bounding box center [1463, 485] width 47 height 32
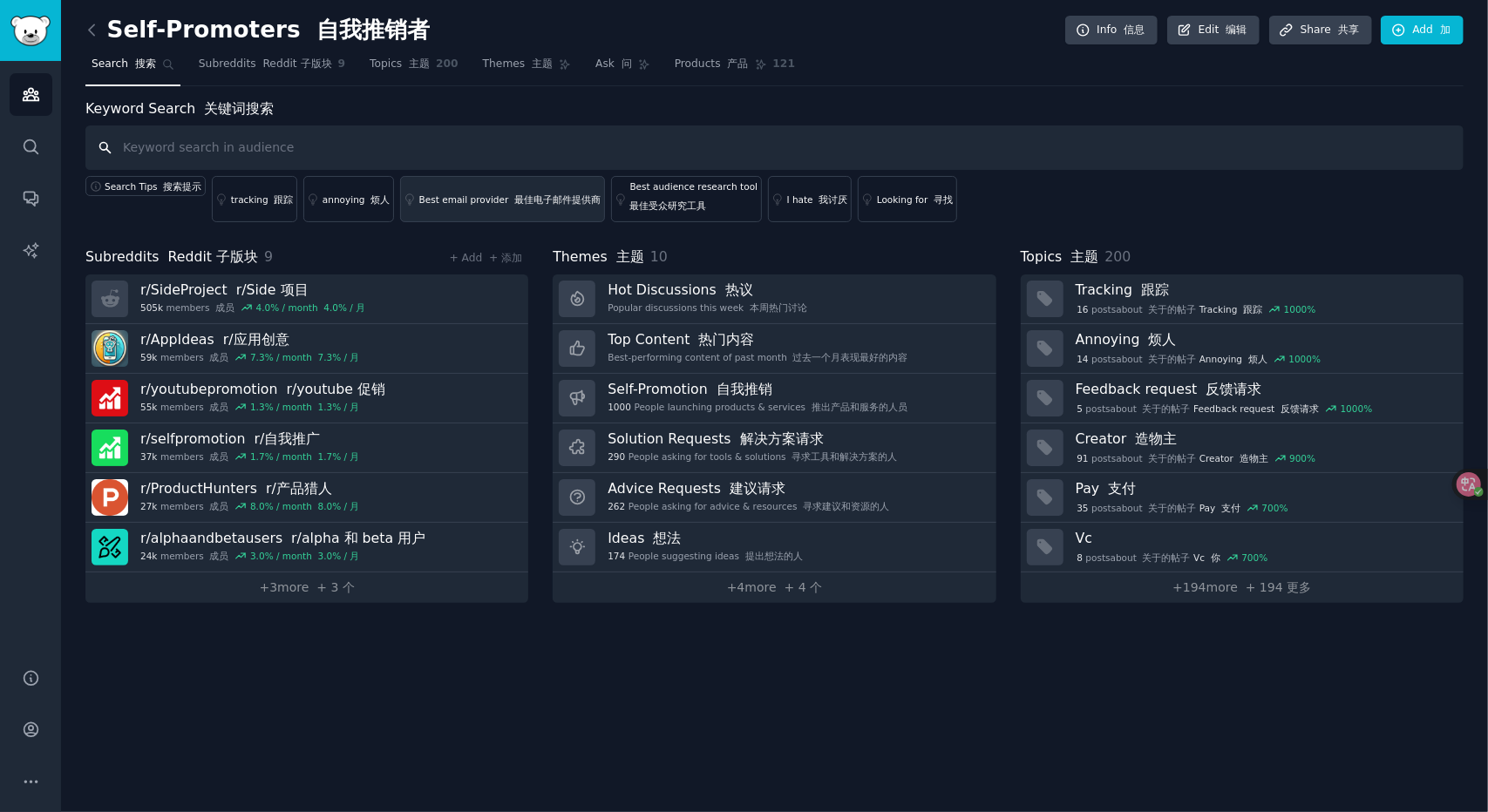
type input "https://jasonrobert.me/"
click at [438, 156] on input "text" at bounding box center [775, 148] width 1378 height 45
paste input "Pain & Anger"
type input "Pain & Anger"
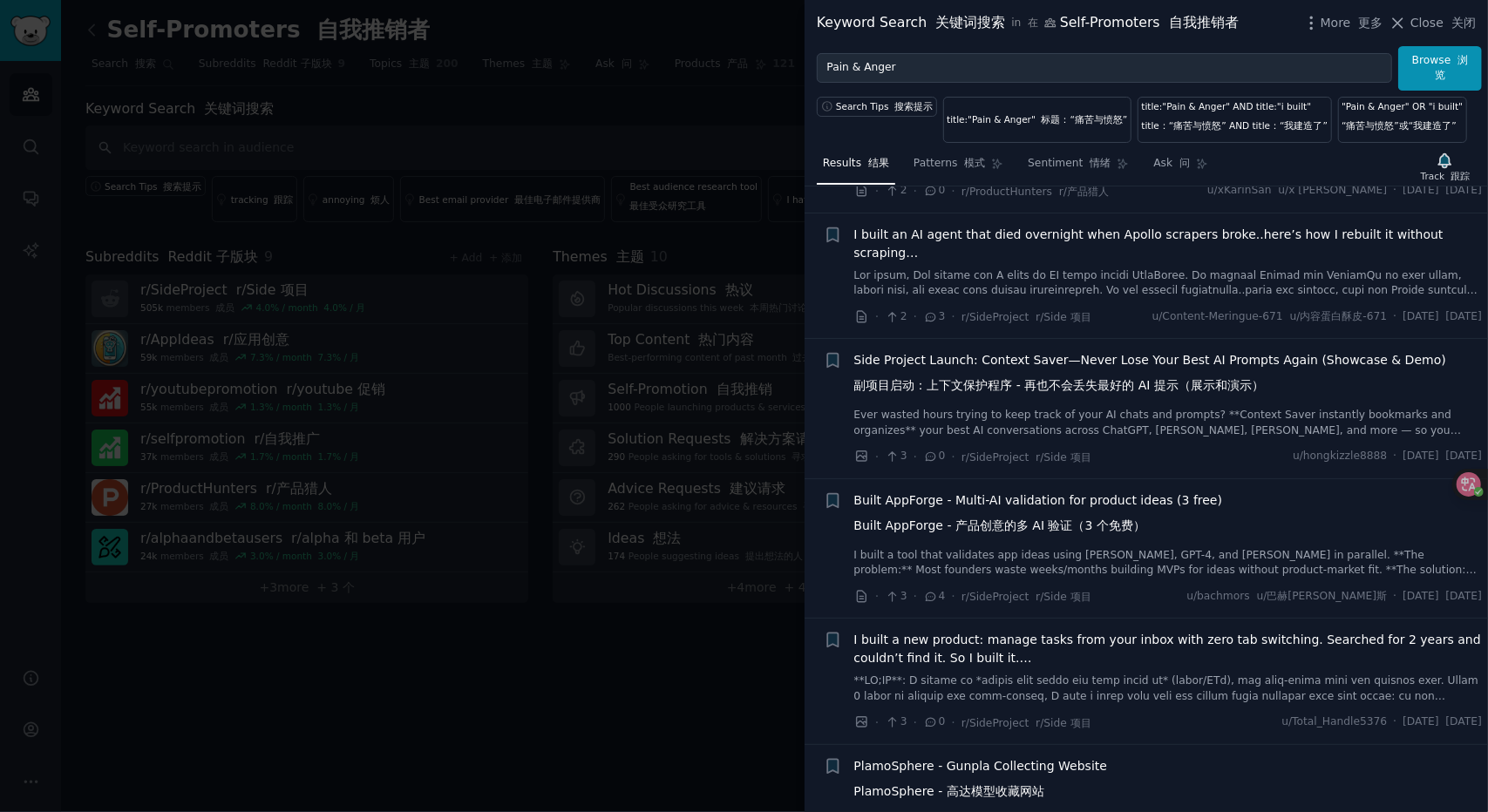
scroll to position [4359, 0]
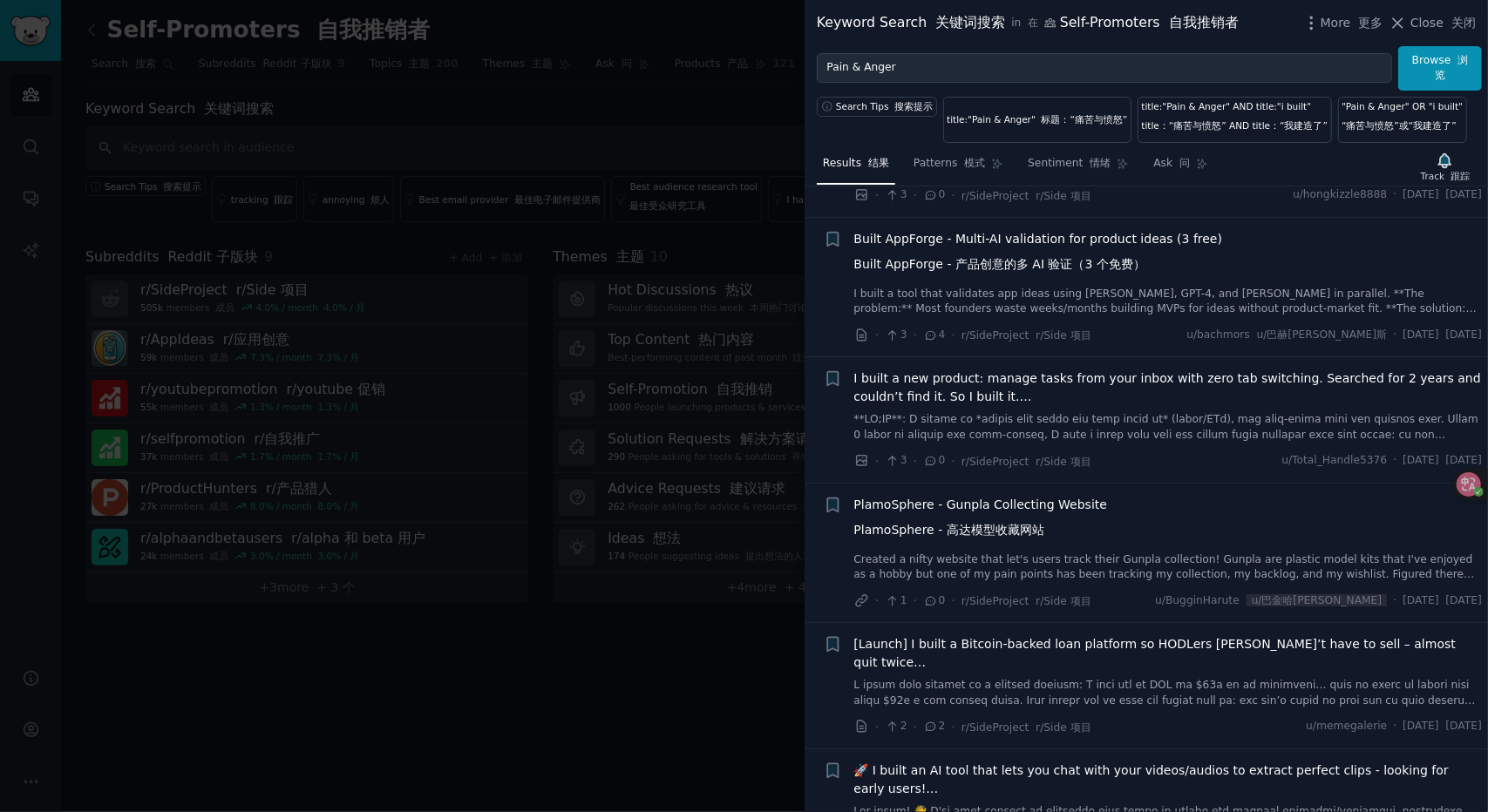
click at [1028, 313] on div "Built AppForge - Multi-AI validation for product ideas (3 free) Built AppForge …" at bounding box center [1168, 274] width 629 height 88
click at [1016, 280] on span "Built AppForge - Multi-AI validation for product ideas (3 free) Built AppForge …" at bounding box center [1038, 255] width 369 height 50
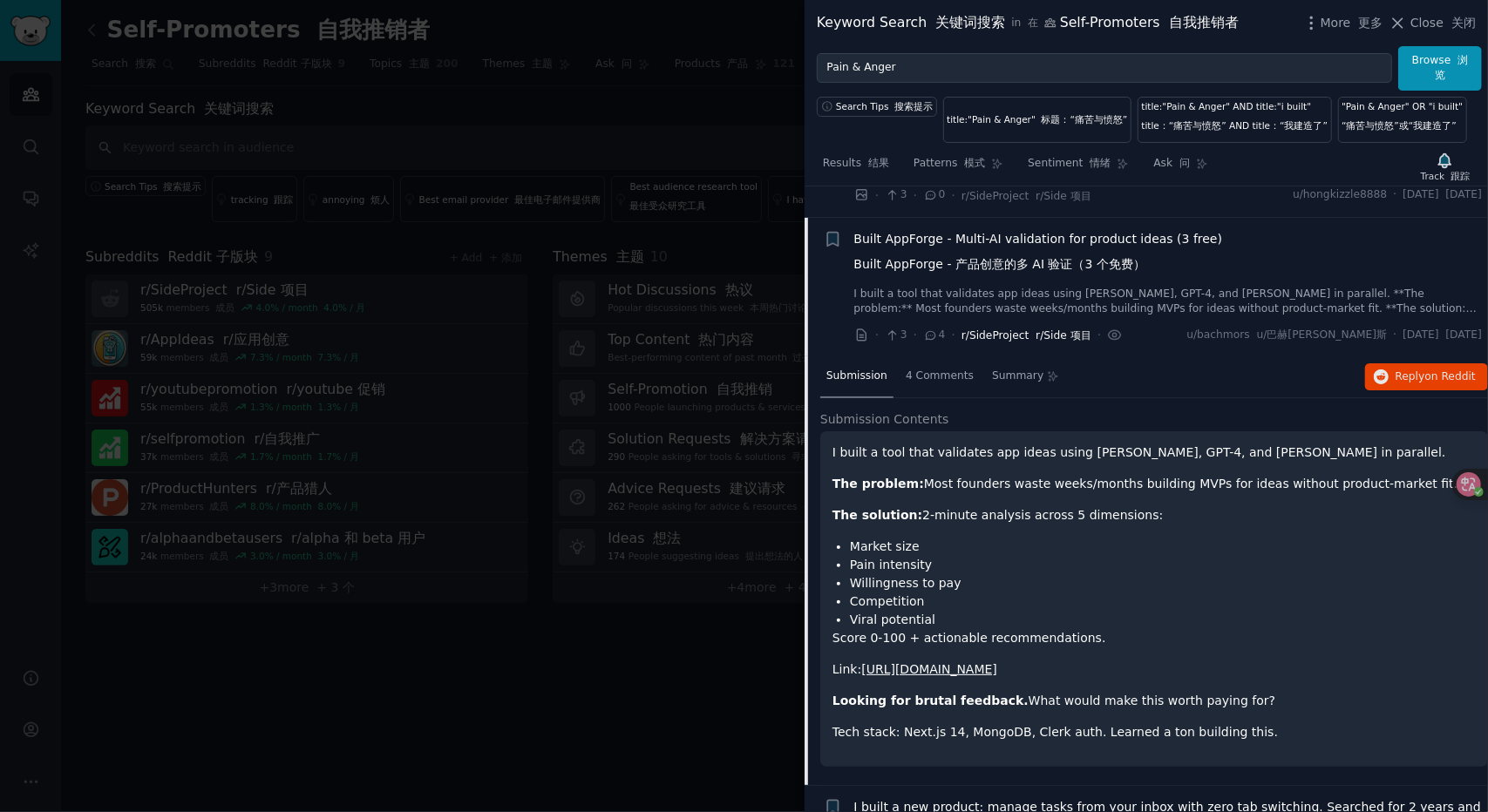
scroll to position [4423, 0]
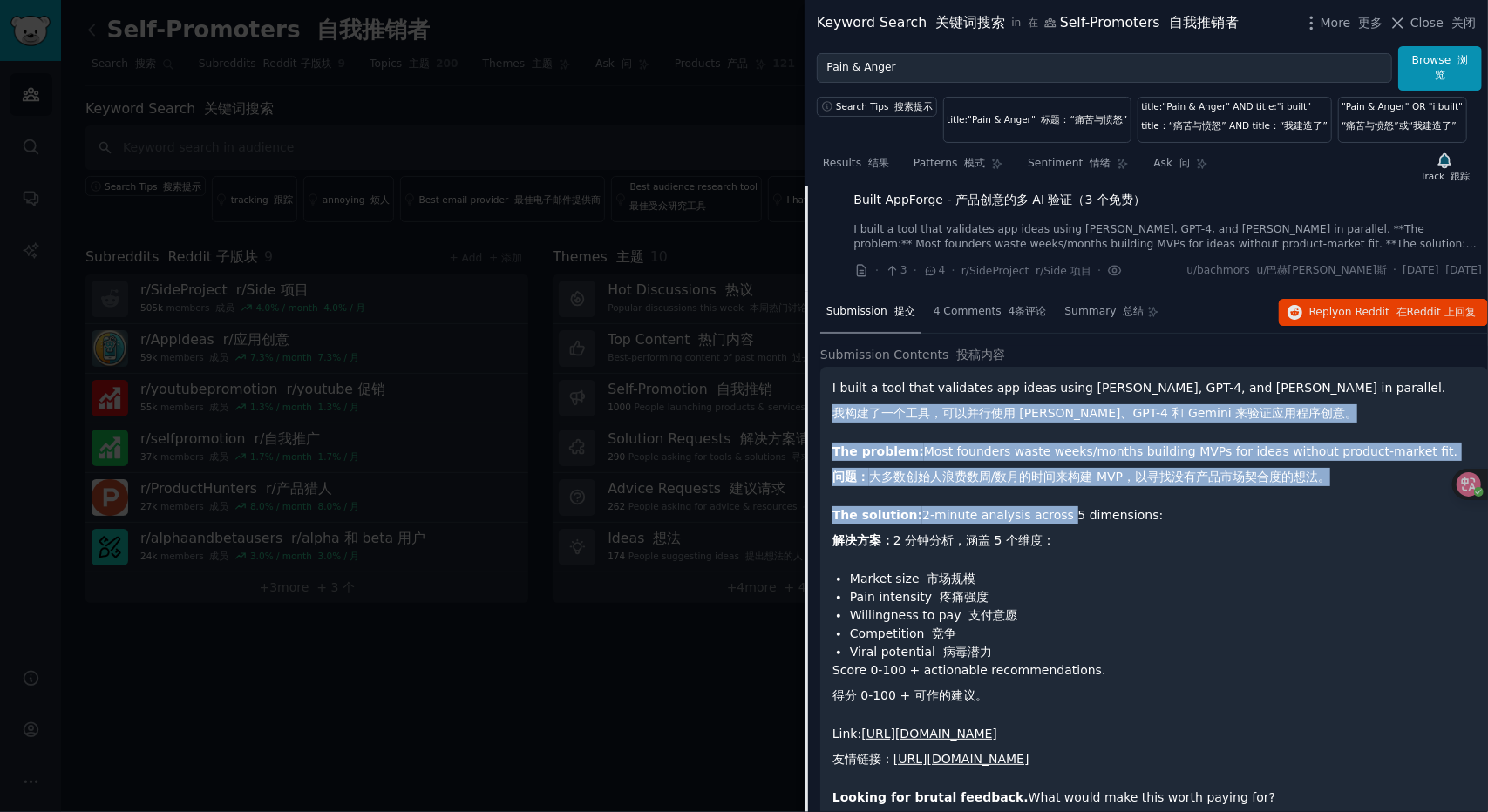
drag, startPoint x: 923, startPoint y: 443, endPoint x: 1063, endPoint y: 539, distance: 169.8
click at [1063, 539] on div "I built a tool that validates app ideas using Claude, GPT-4, and Gemini in para…" at bounding box center [1154, 641] width 643 height 524
click at [1065, 539] on p "The solution: 2-minute analysis across 5 dimensions: 解决方案： 2 分钟分析，涵盖 5 个维度：" at bounding box center [1154, 532] width 643 height 50
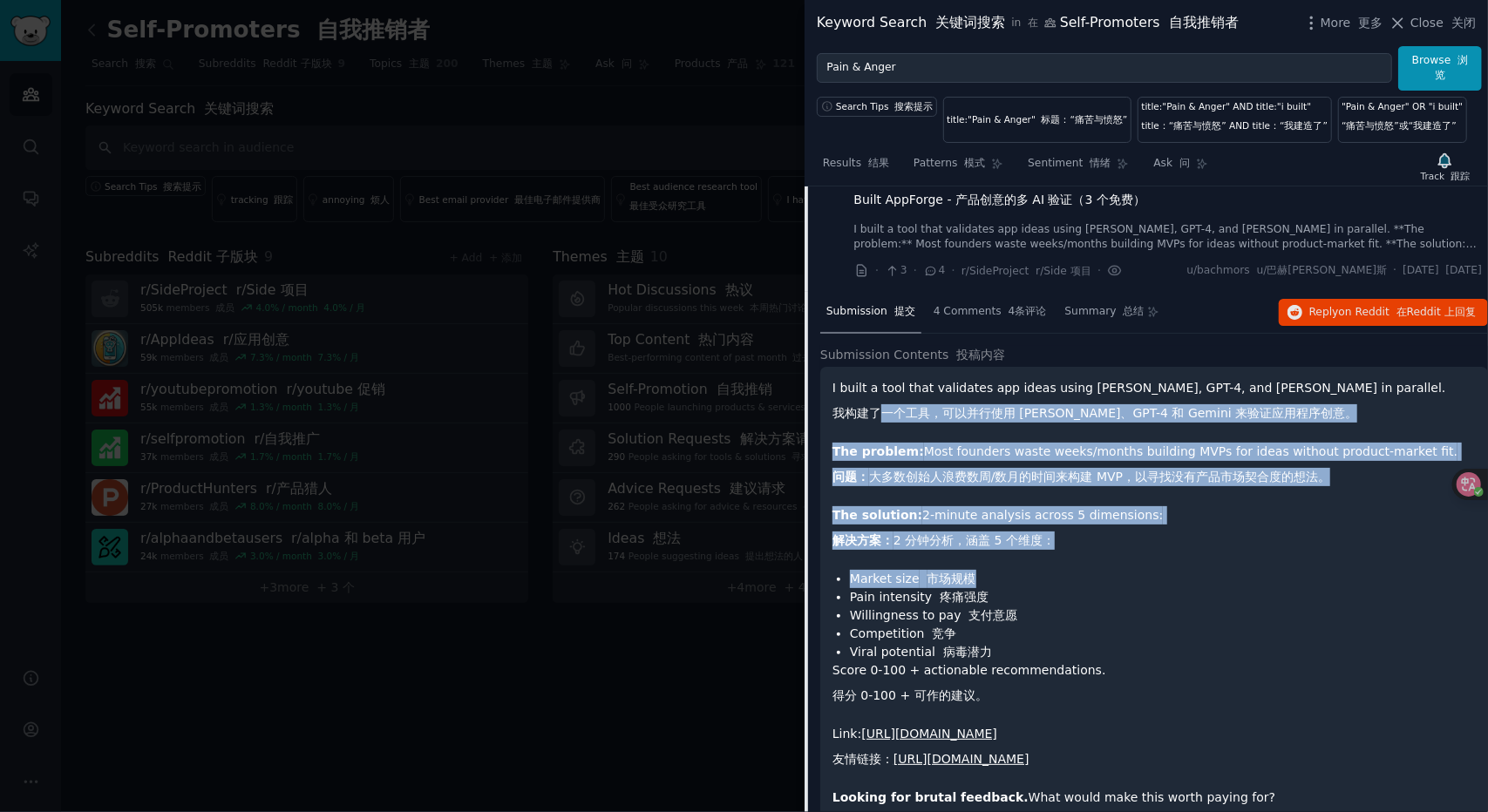
click at [1125, 617] on div "I built a tool that validates app ideas using Claude, GPT-4, and Gemini in para…" at bounding box center [1154, 641] width 643 height 524
click at [1125, 589] on li "Market size 市场规模" at bounding box center [1163, 579] width 626 height 19
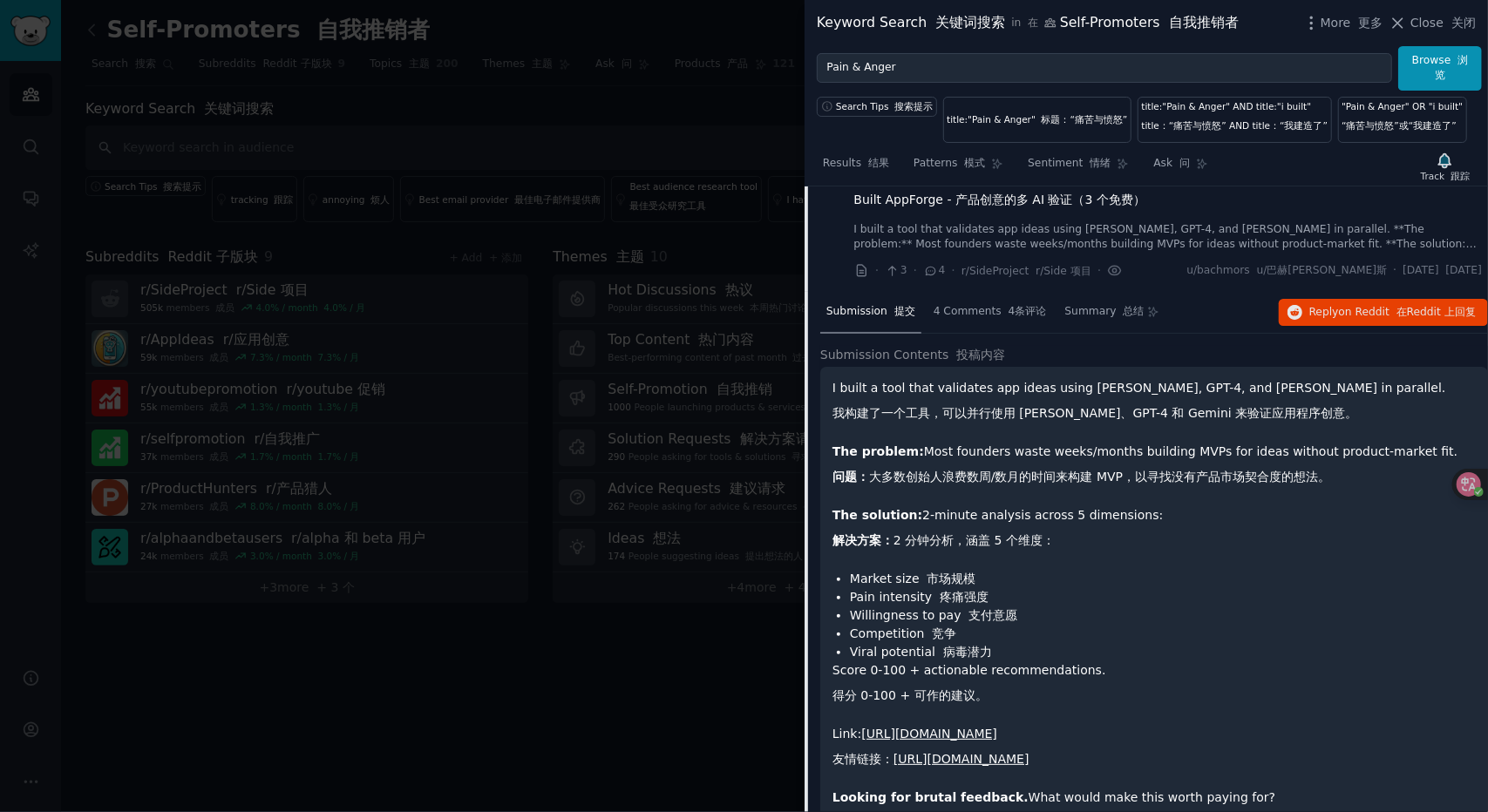
scroll to position [4685, 0]
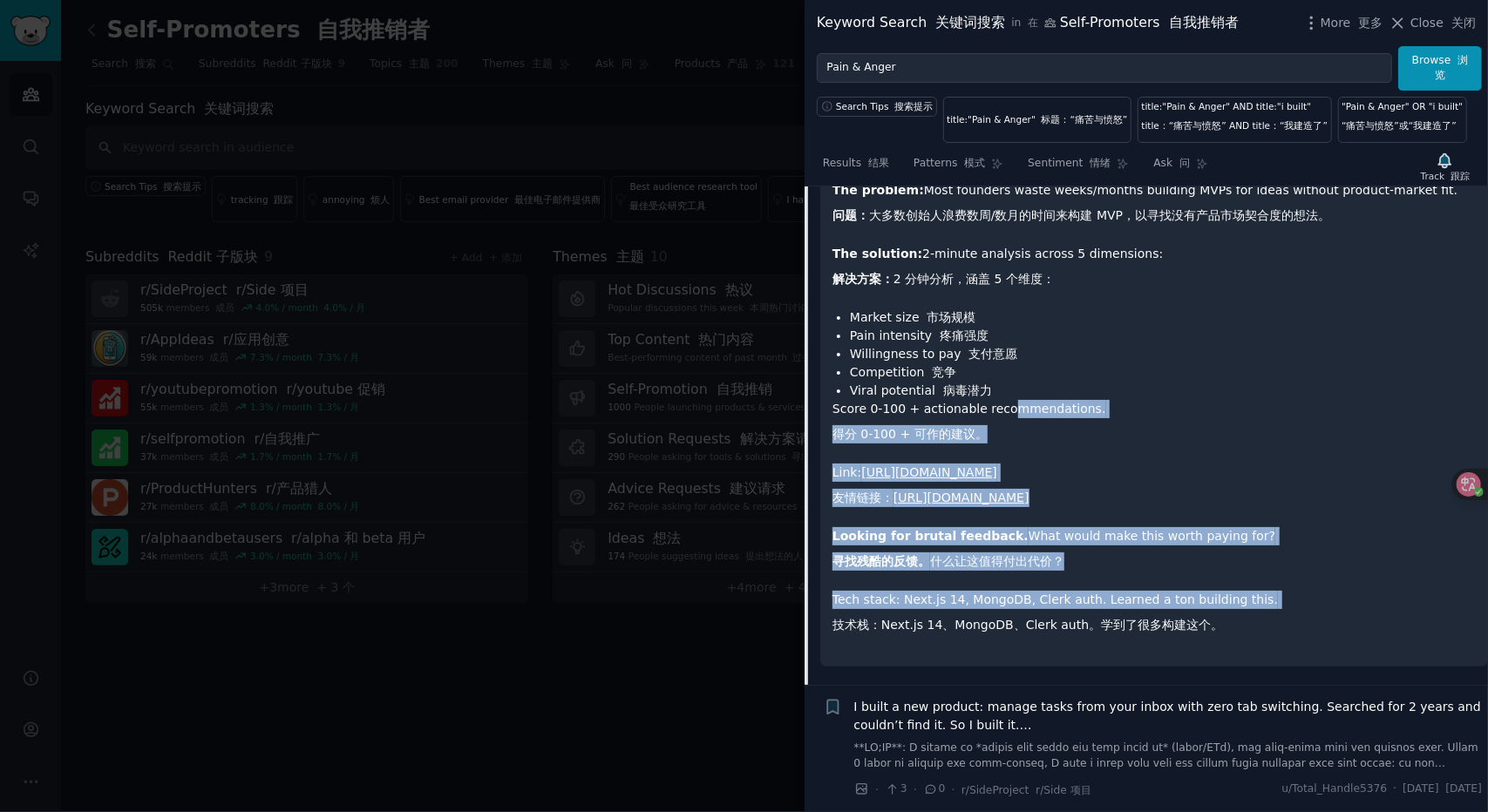
click at [1185, 642] on div "I built a tool that validates app ideas using Claude, GPT-4, and Gemini in para…" at bounding box center [1154, 379] width 643 height 524
click at [1185, 642] on p "Tech stack: Next.js 14, MongoDB, Clerk auth. Learned a ton building this. 技术栈：N…" at bounding box center [1154, 616] width 643 height 50
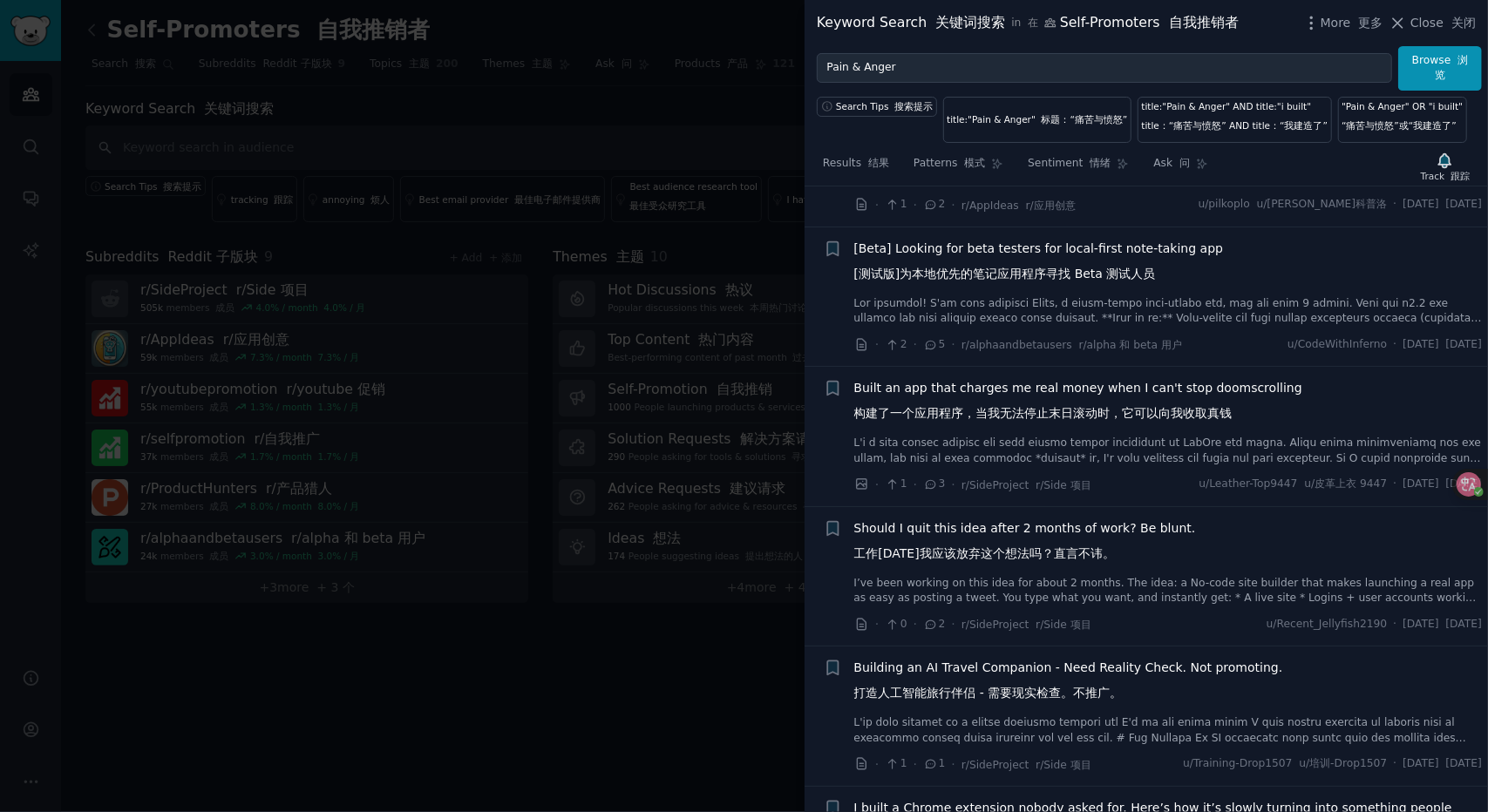
scroll to position [13924, 0]
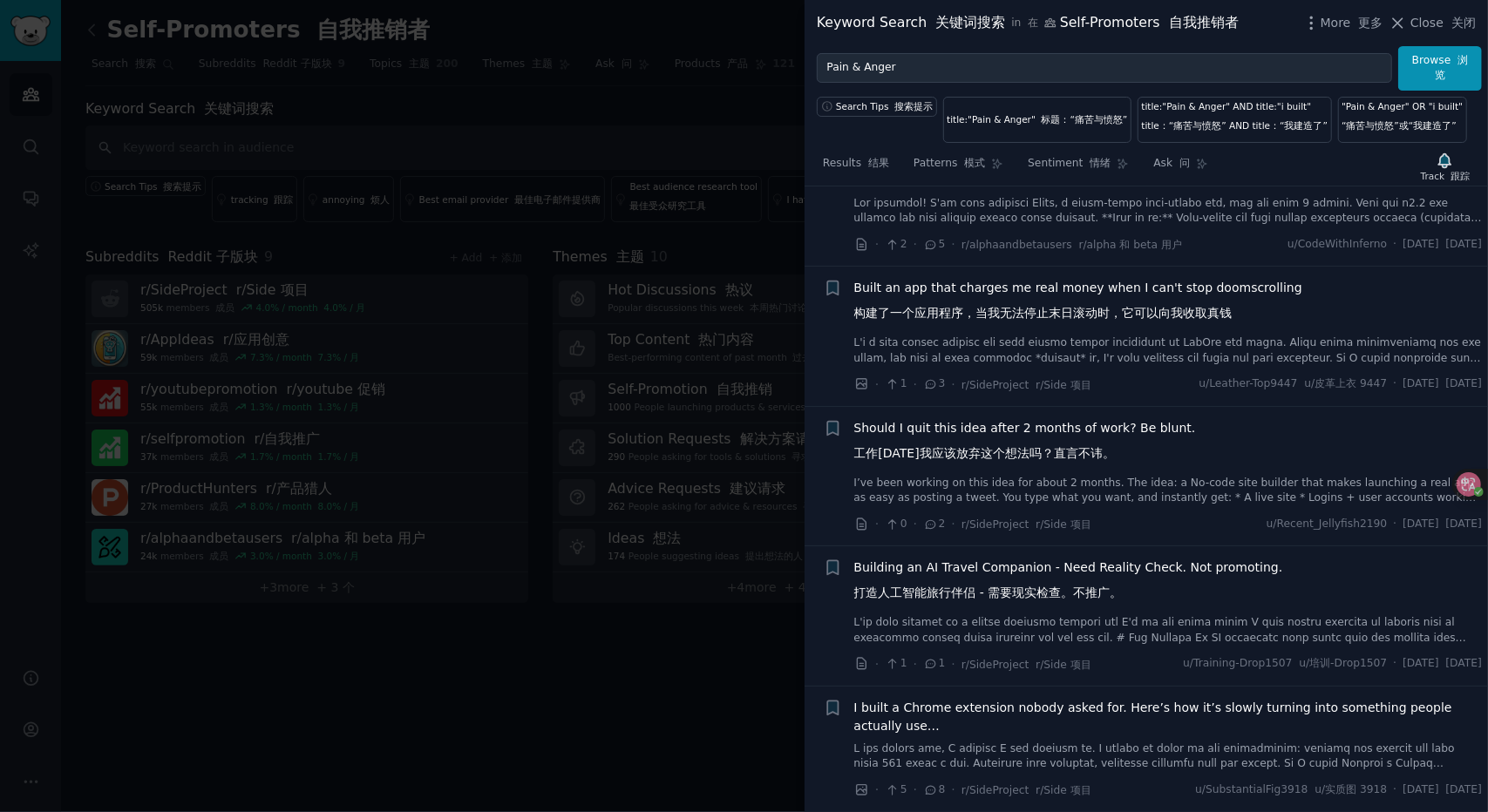
click at [528, 466] on div at bounding box center [744, 406] width 1488 height 812
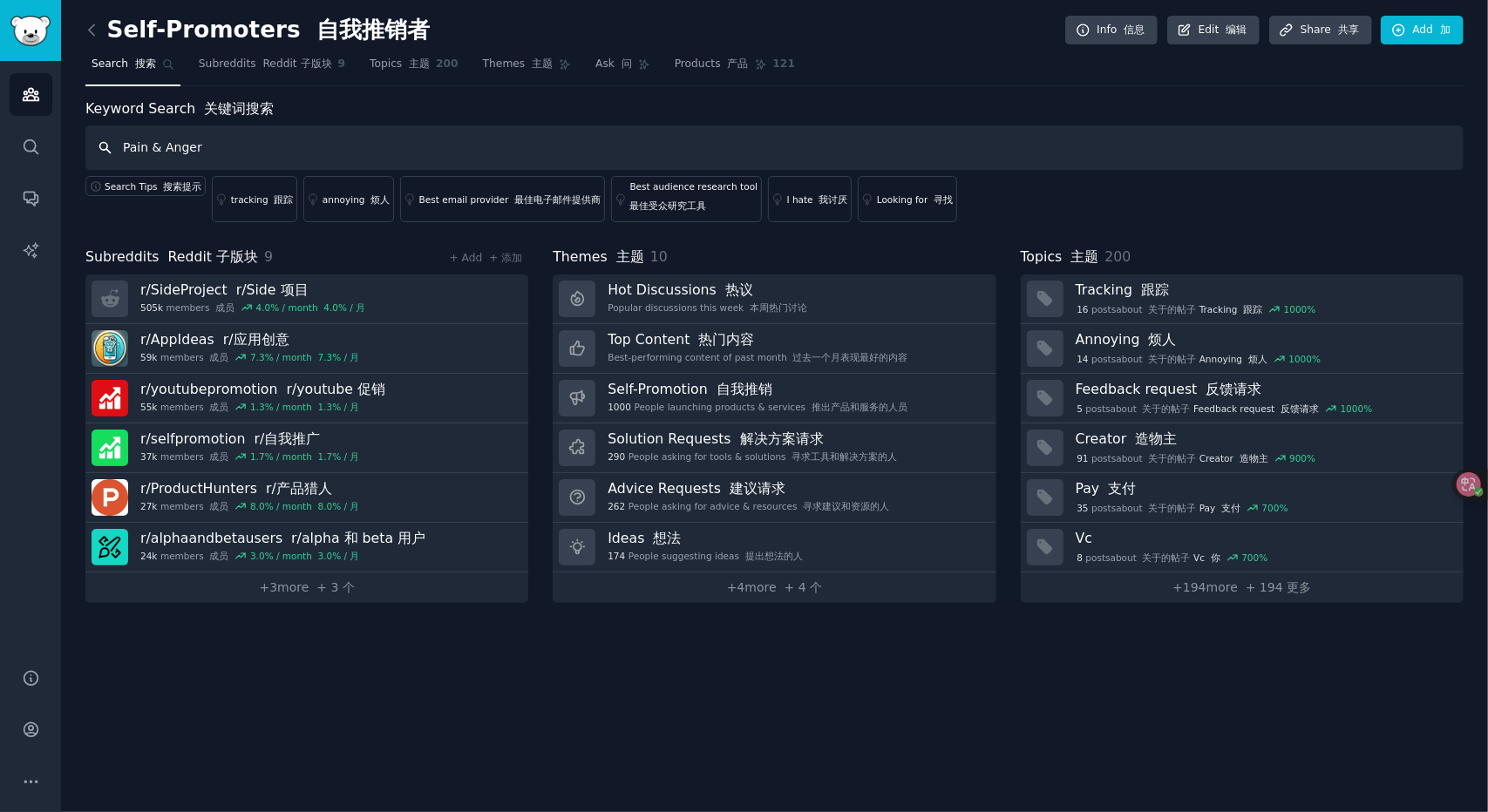
type input "Pain & Anger"
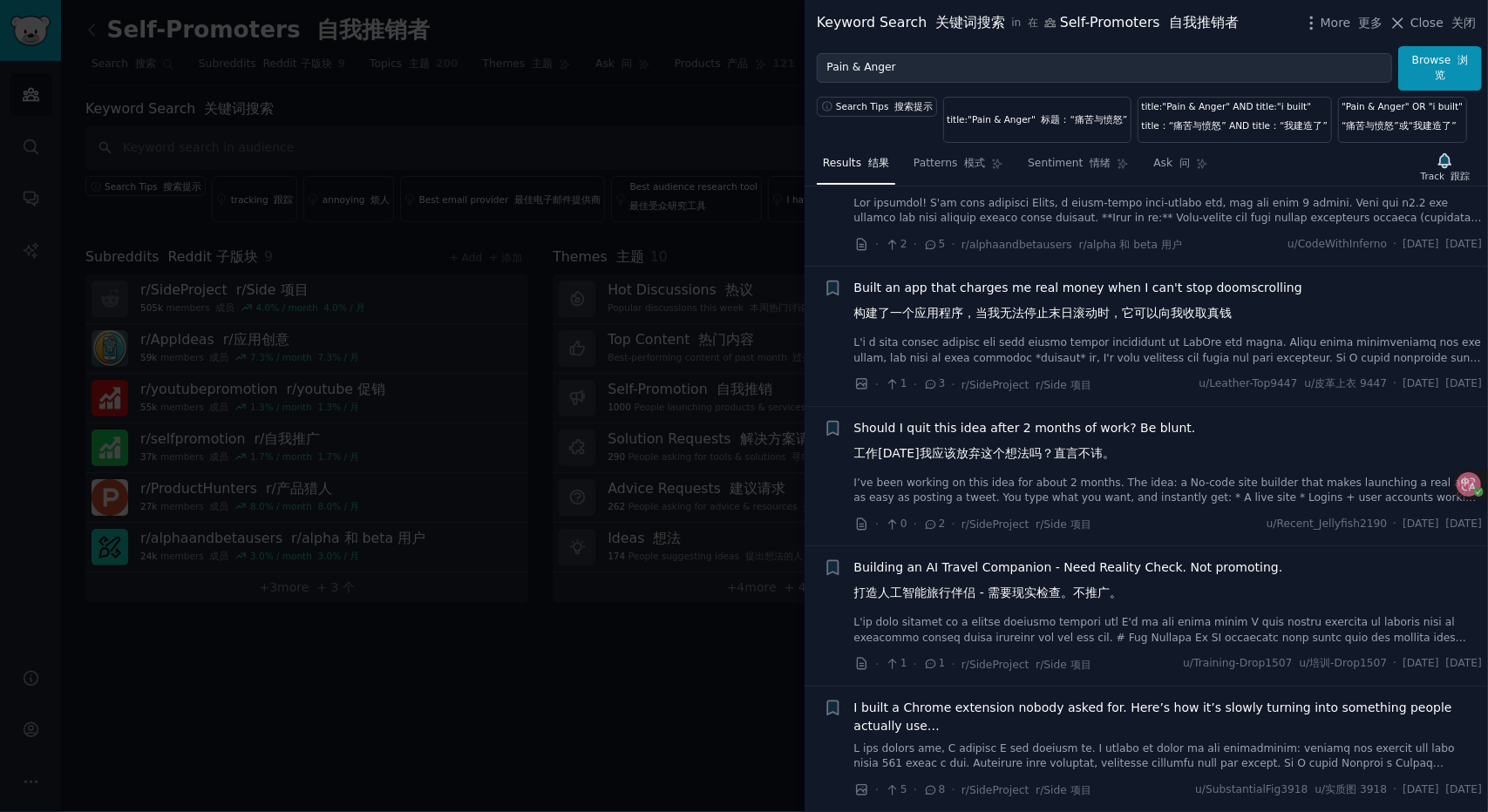
click at [1032, 574] on span "Building an AI Travel Companion - Need Reality Check. Not promoting. 打造人工智能旅行伴侣…" at bounding box center [1068, 584] width 429 height 50
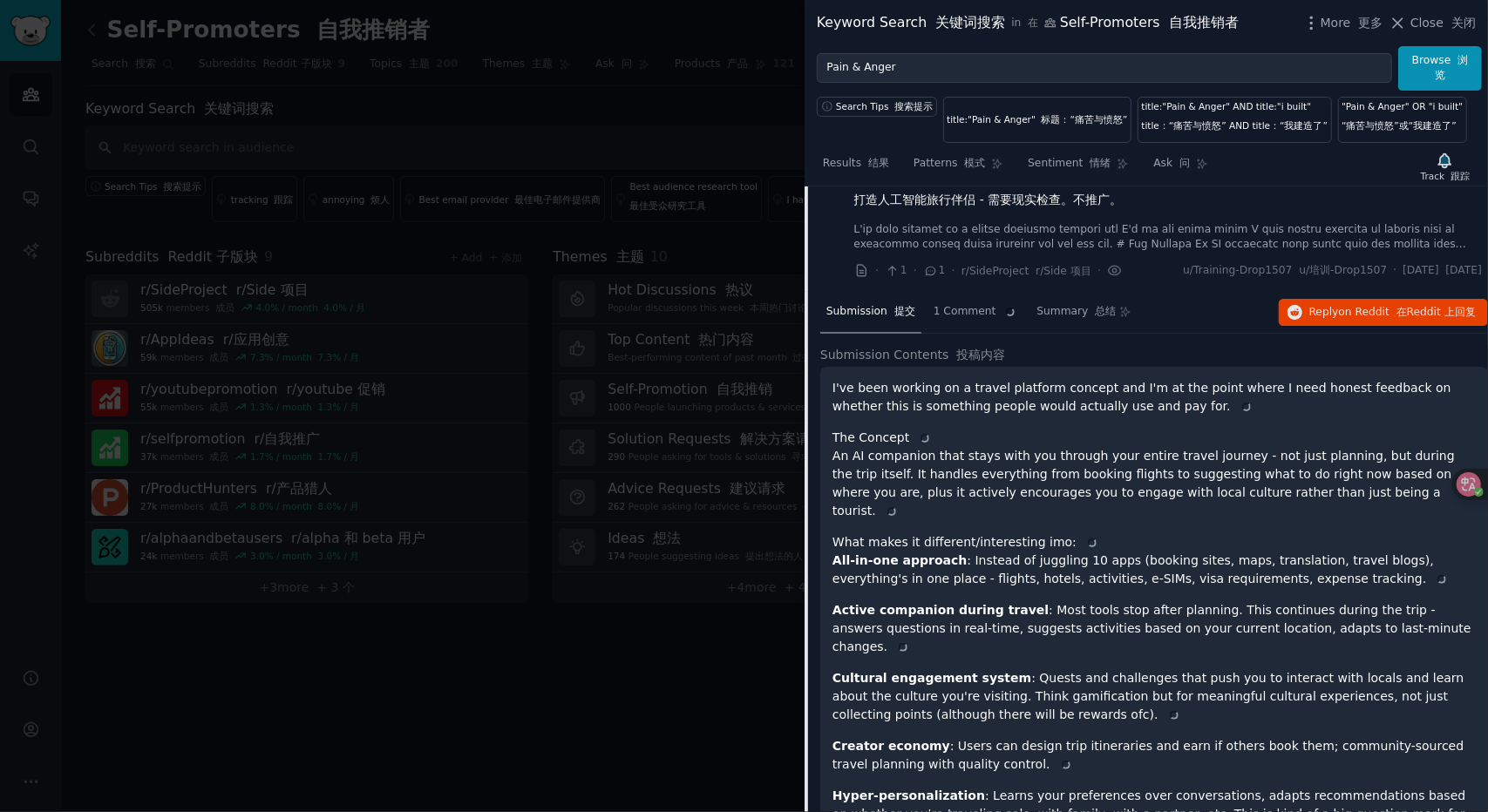
scroll to position [12574, 0]
click at [1439, 318] on span "Reddit 上" at bounding box center [1430, 312] width 47 height 12
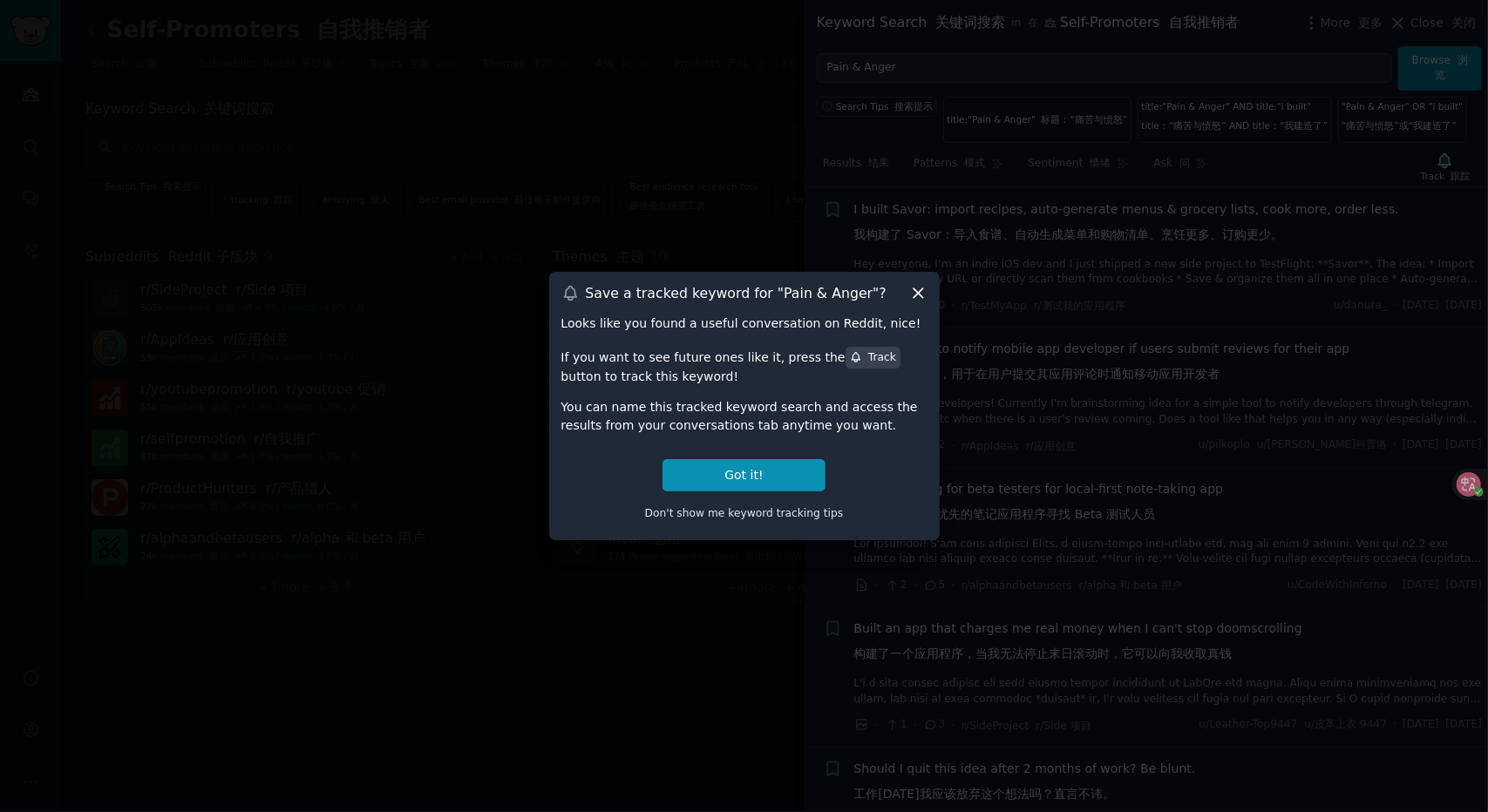
scroll to position [13438, 0]
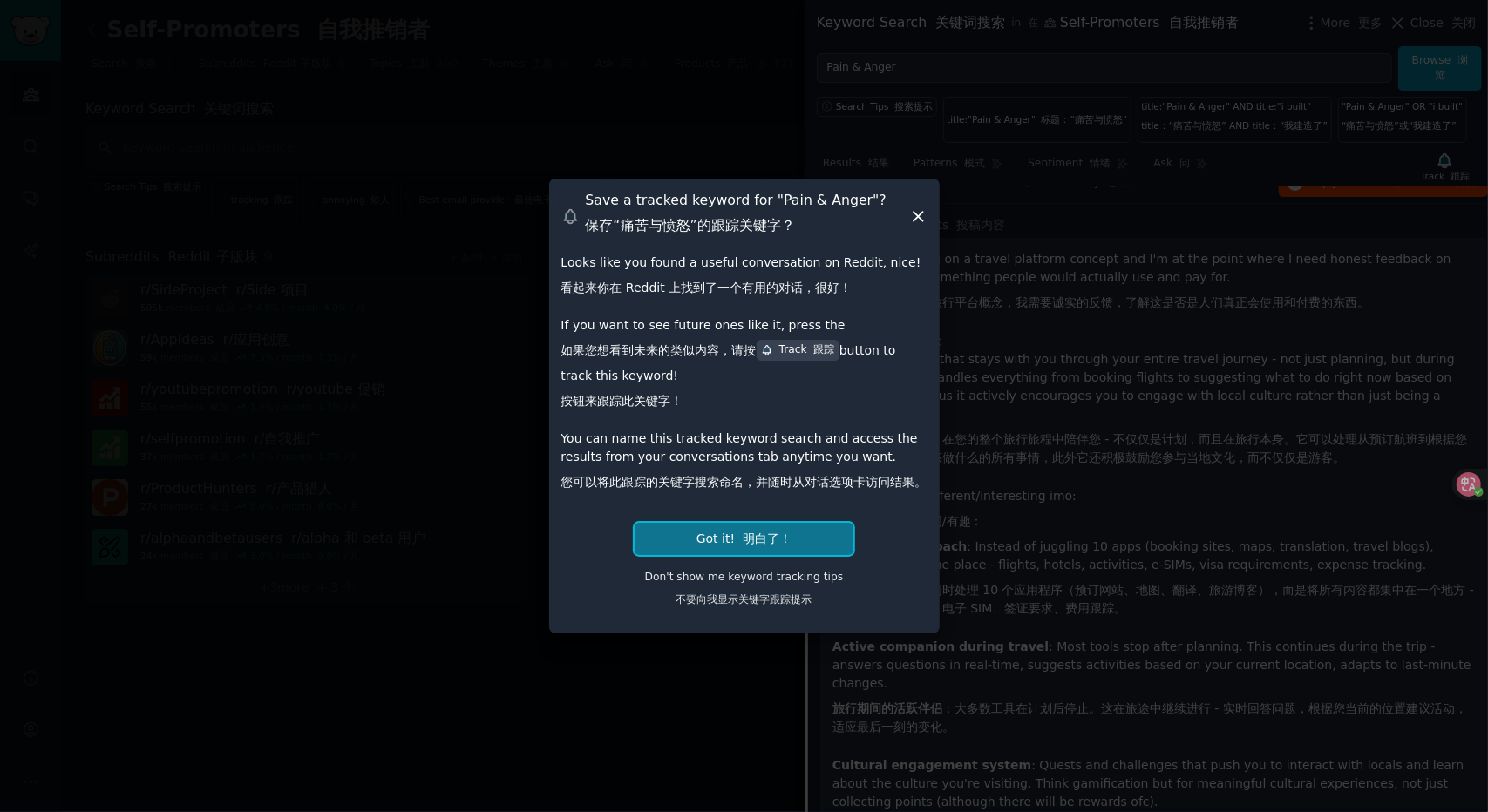
click at [784, 534] on font "明白了！" at bounding box center [767, 538] width 48 height 14
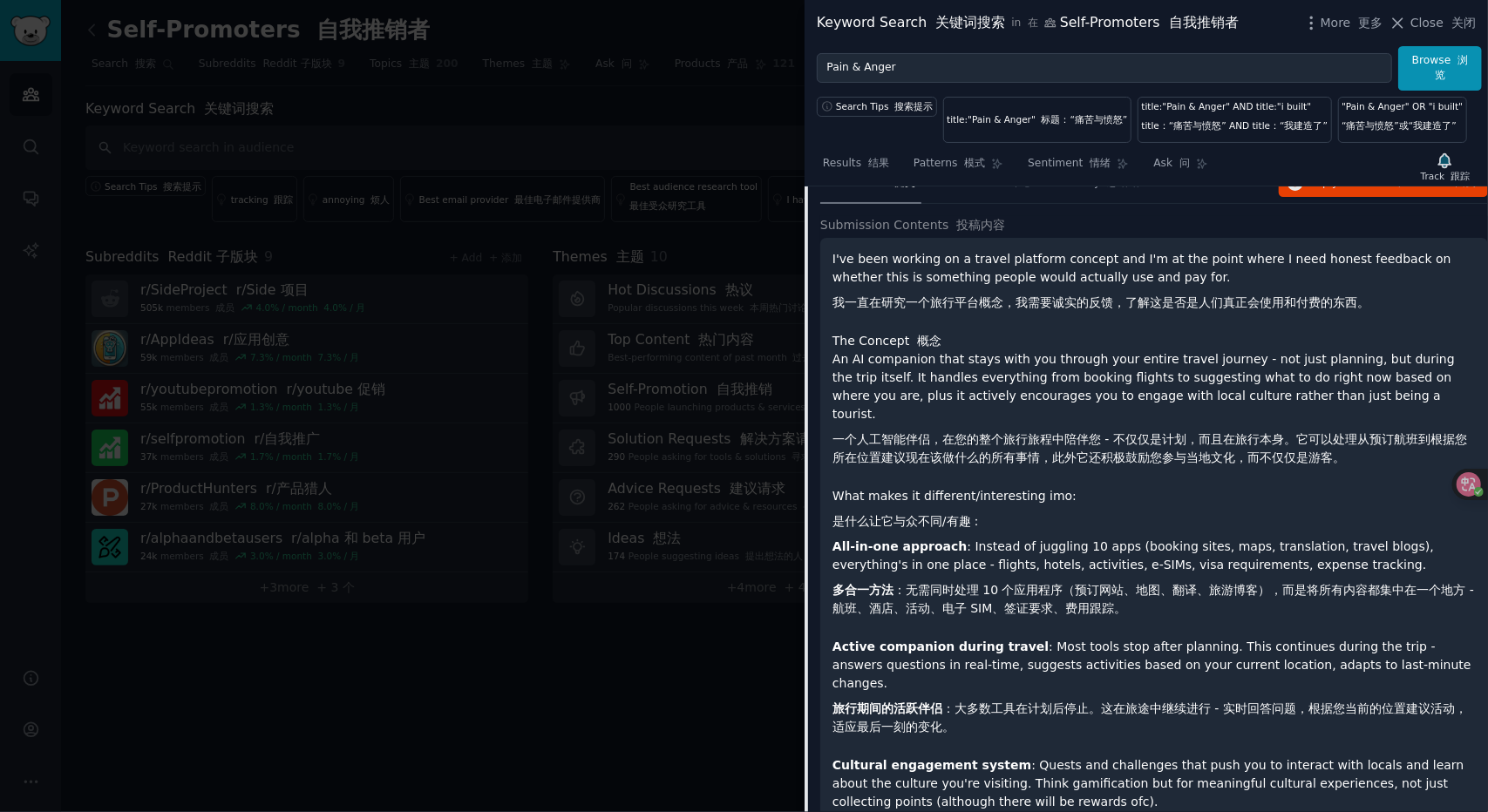
click at [358, 329] on div at bounding box center [744, 406] width 1488 height 812
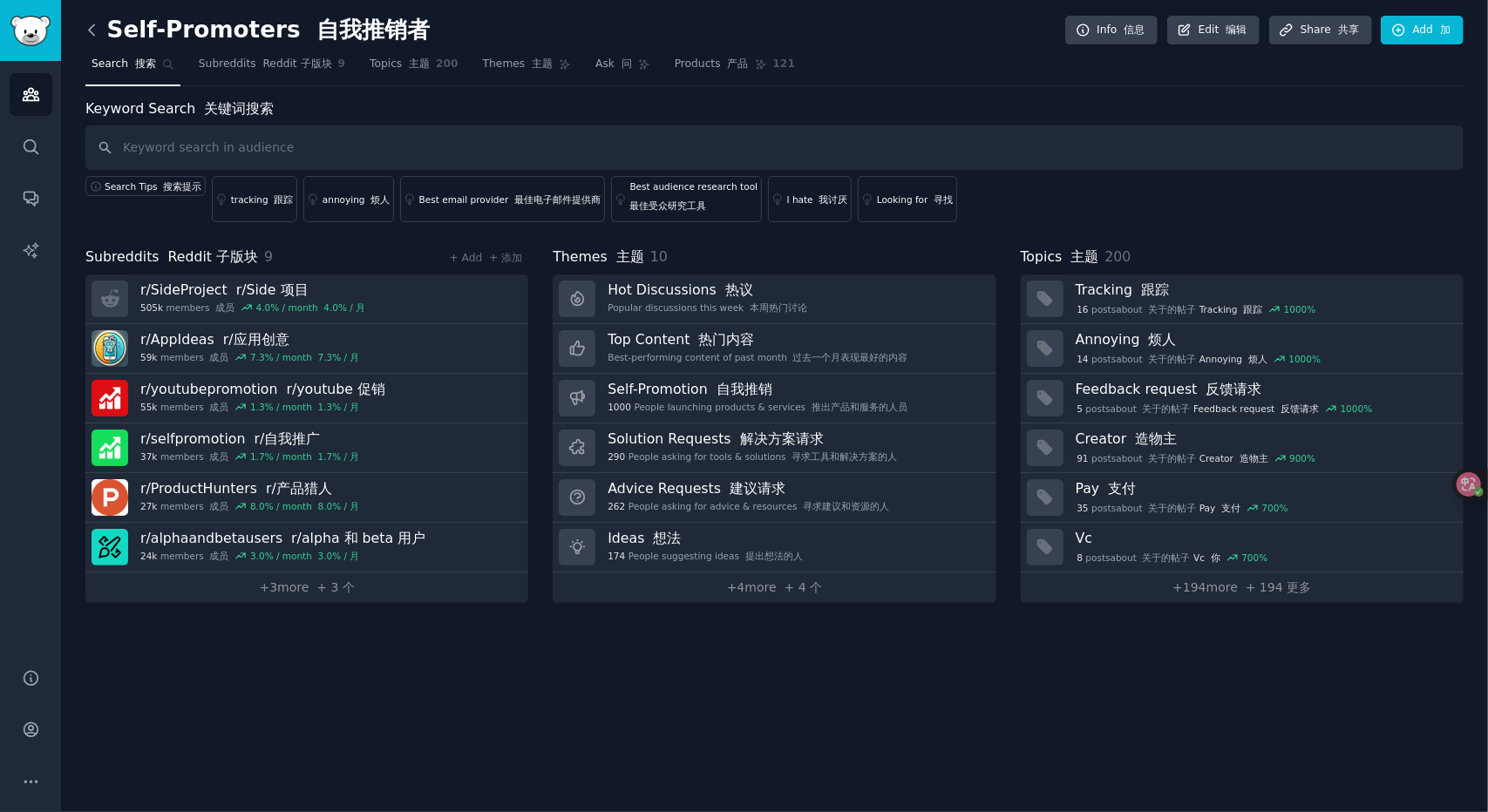
click at [101, 23] on icon at bounding box center [92, 30] width 19 height 19
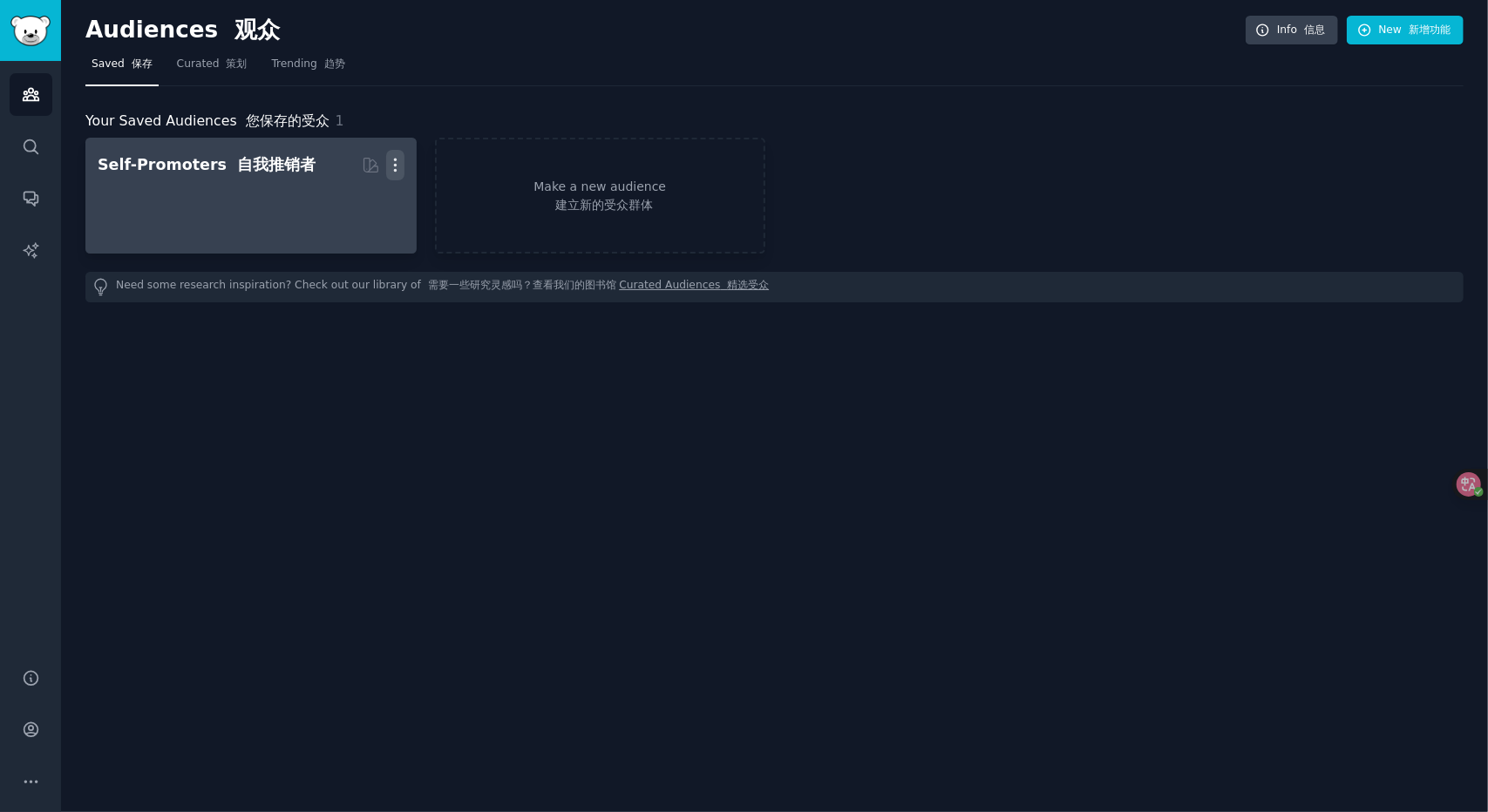
click at [389, 158] on icon "button" at bounding box center [396, 166] width 19 height 19
click at [347, 227] on p "Delete 删除" at bounding box center [342, 229] width 49 height 36
